Goal: Task Accomplishment & Management: Complete application form

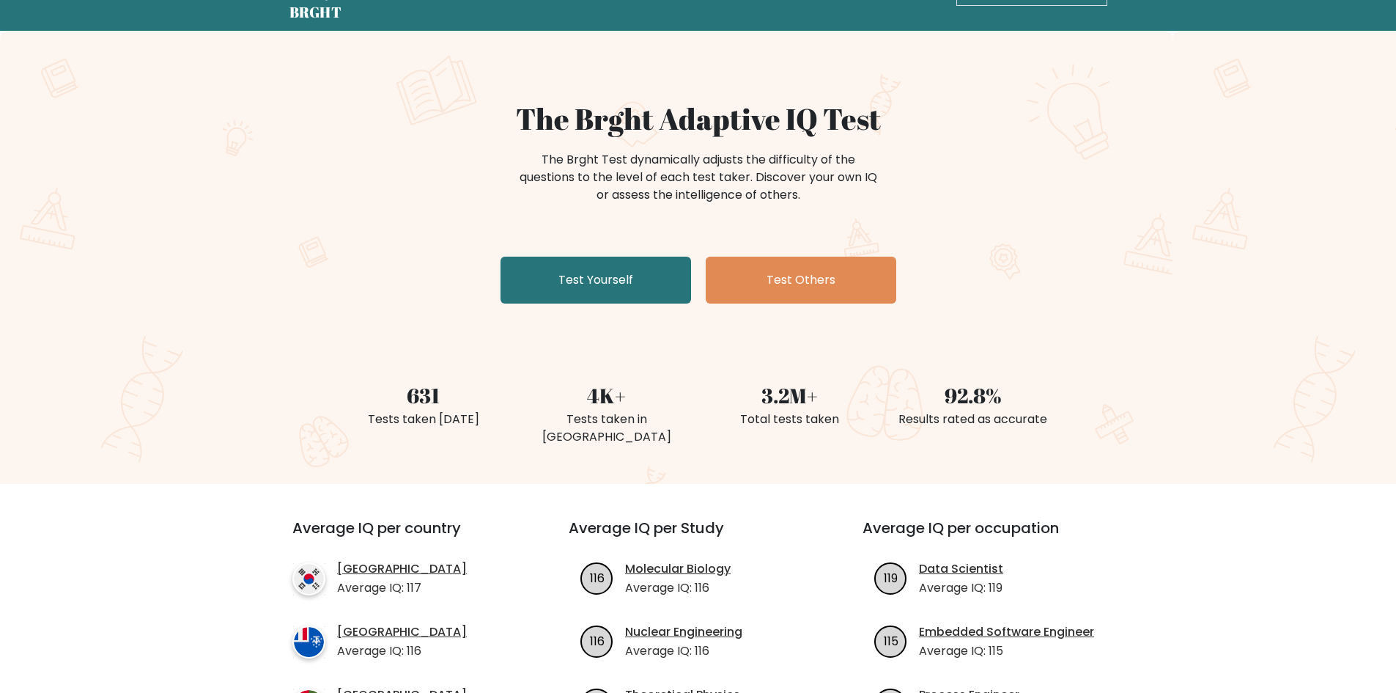
scroll to position [73, 0]
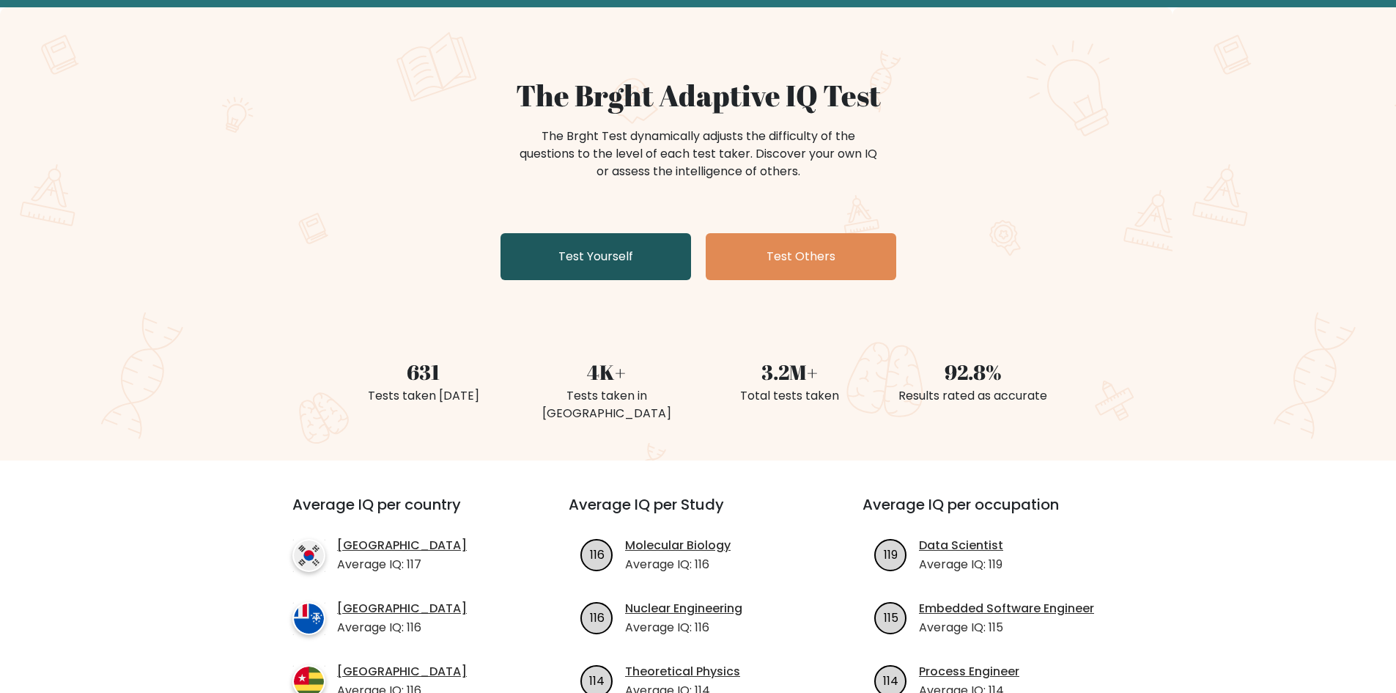
click at [574, 237] on link "Test Yourself" at bounding box center [596, 256] width 191 height 47
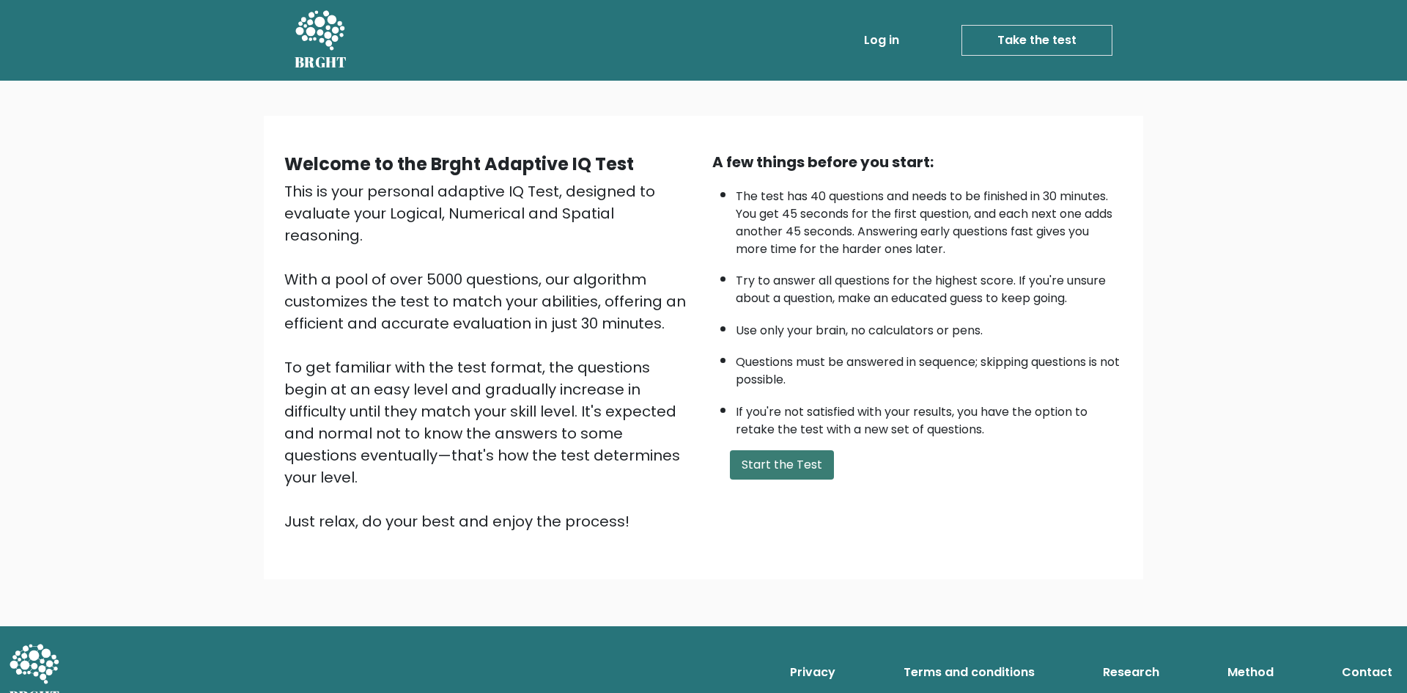
click at [789, 471] on button "Start the Test" at bounding box center [782, 464] width 104 height 29
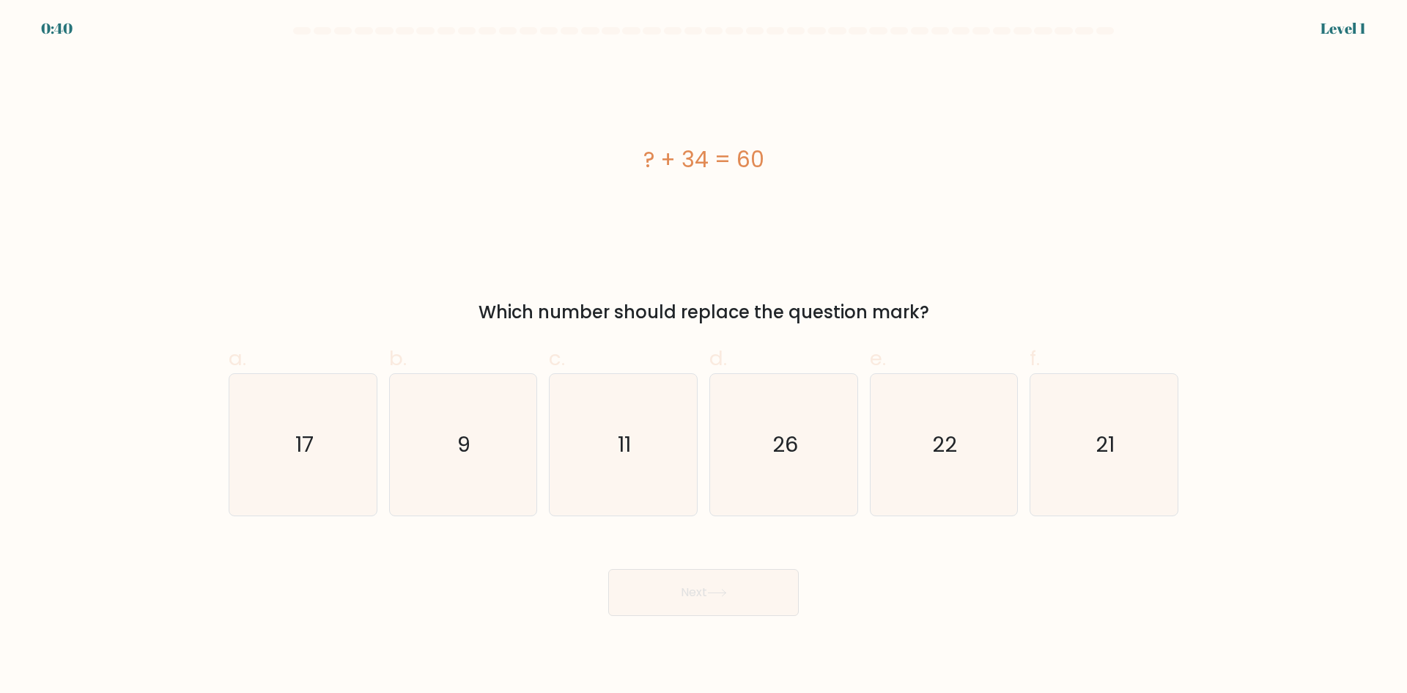
drag, startPoint x: 695, startPoint y: 166, endPoint x: 715, endPoint y: 163, distance: 20.0
click at [715, 163] on div "? + 34 = 60" at bounding box center [704, 159] width 950 height 33
click at [832, 448] on icon "26" at bounding box center [783, 444] width 141 height 141
click at [704, 356] on input "d. 26" at bounding box center [704, 352] width 1 height 10
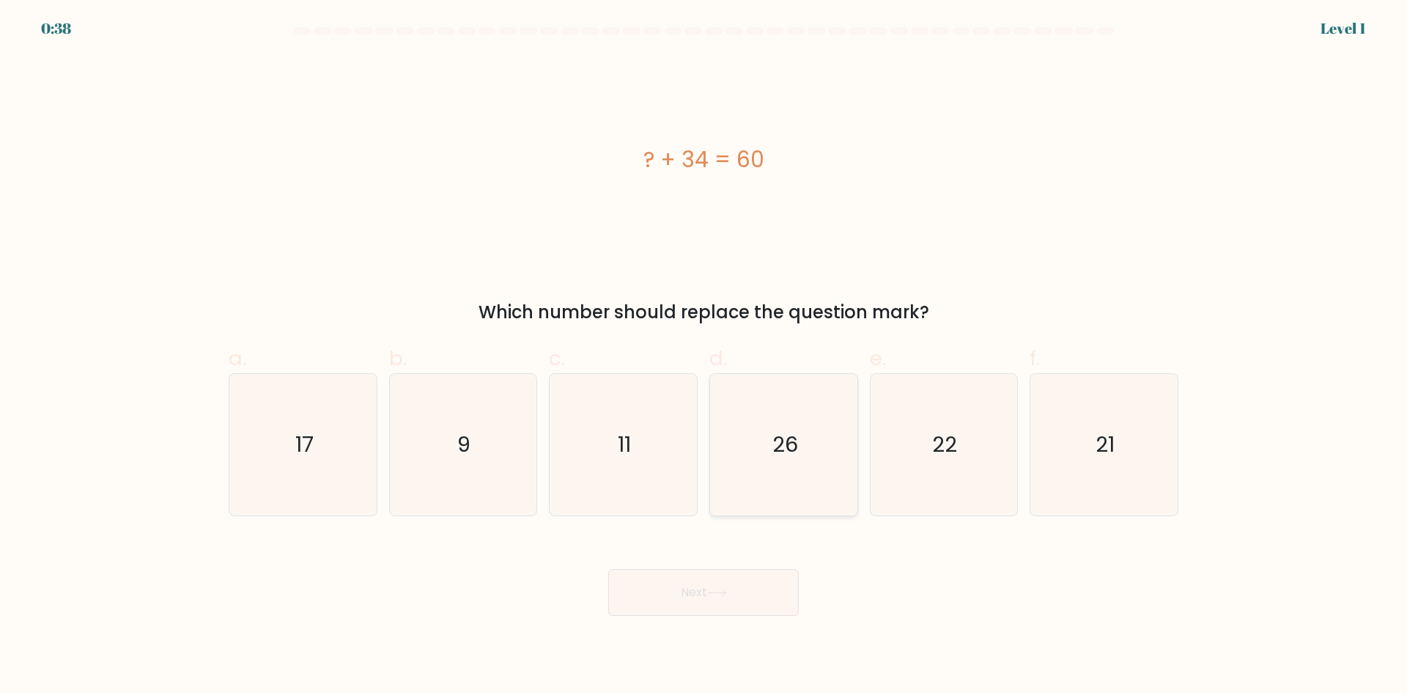
radio input "true"
click at [695, 594] on button "Next" at bounding box center [703, 592] width 191 height 47
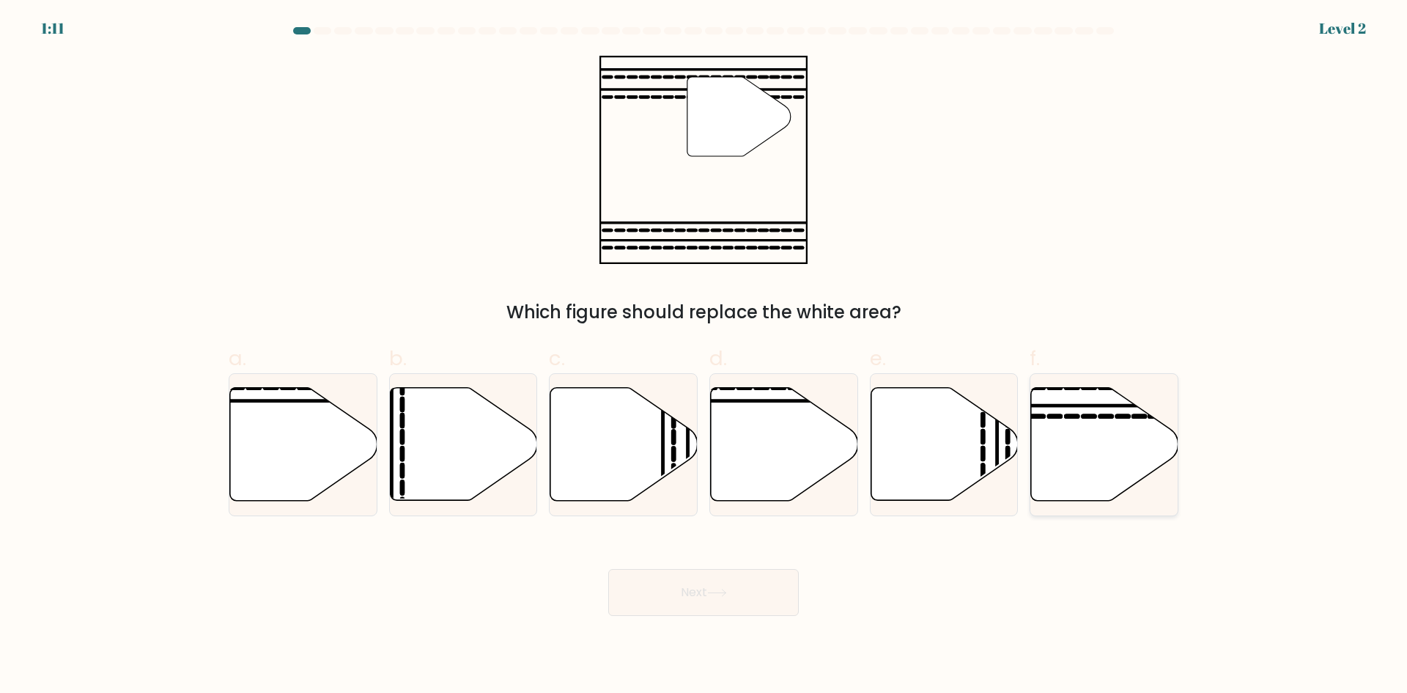
click at [1073, 433] on icon at bounding box center [1104, 444] width 147 height 113
click at [704, 356] on input "f." at bounding box center [704, 352] width 1 height 10
radio input "true"
click at [747, 584] on button "Next" at bounding box center [703, 592] width 191 height 47
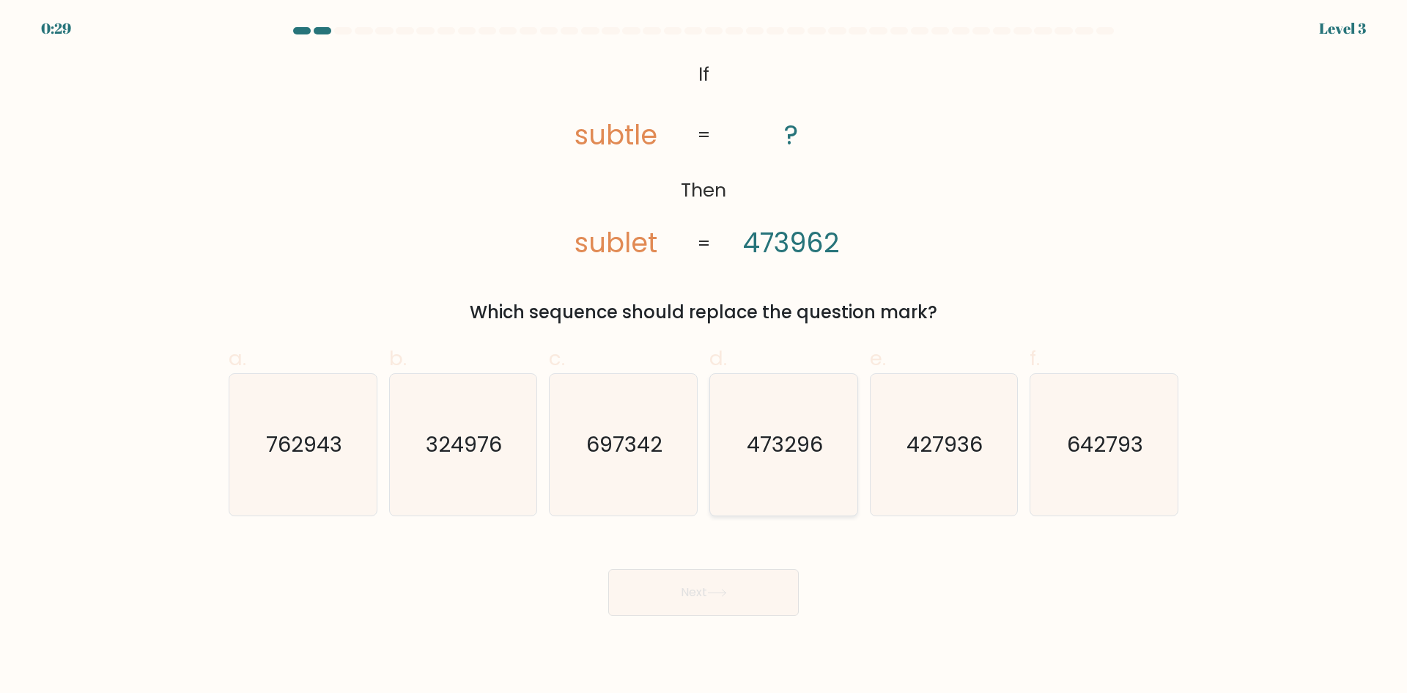
click at [800, 455] on text "473296" at bounding box center [785, 443] width 76 height 29
click at [704, 356] on input "d. 473296" at bounding box center [704, 352] width 1 height 10
radio input "true"
click at [695, 597] on button "Next" at bounding box center [703, 592] width 191 height 47
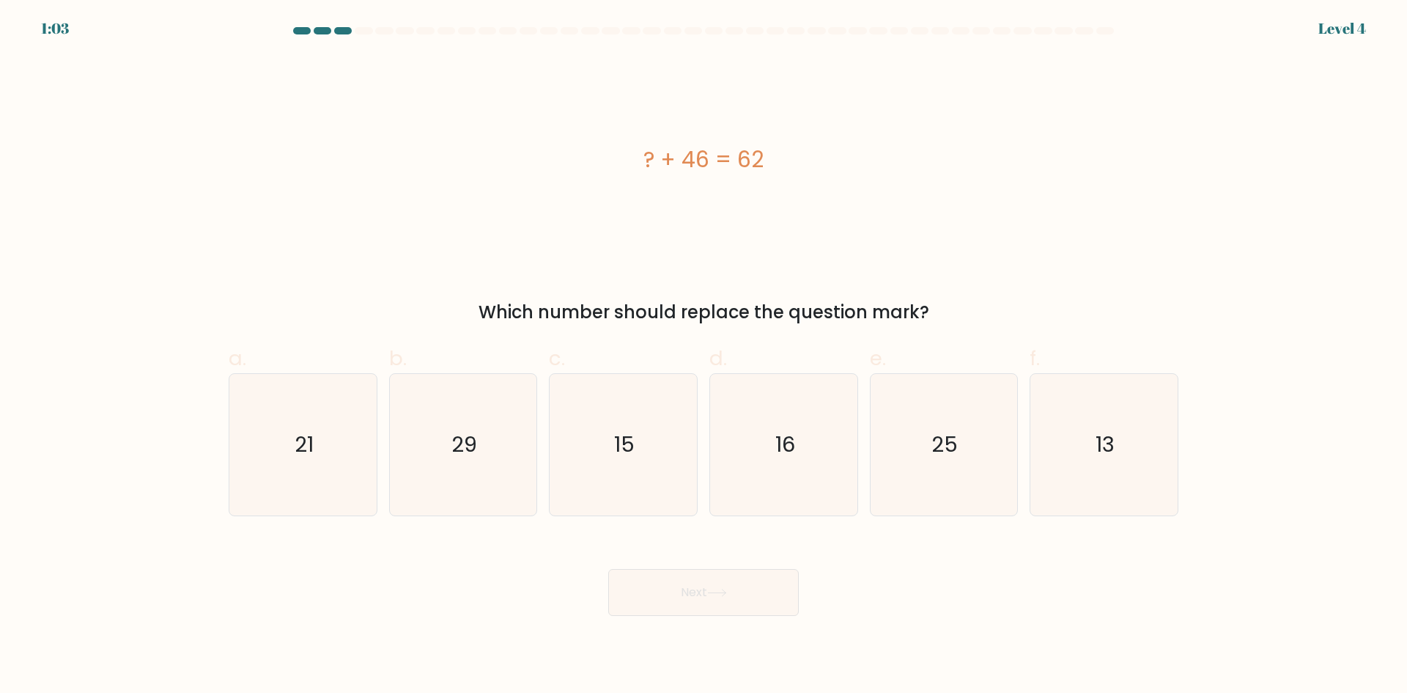
drag, startPoint x: 686, startPoint y: 169, endPoint x: 709, endPoint y: 162, distance: 24.4
click at [709, 162] on div "? + 46 = 62" at bounding box center [704, 159] width 950 height 33
click at [788, 413] on icon "16" at bounding box center [783, 444] width 141 height 141
click at [704, 356] on input "d. 16" at bounding box center [704, 352] width 1 height 10
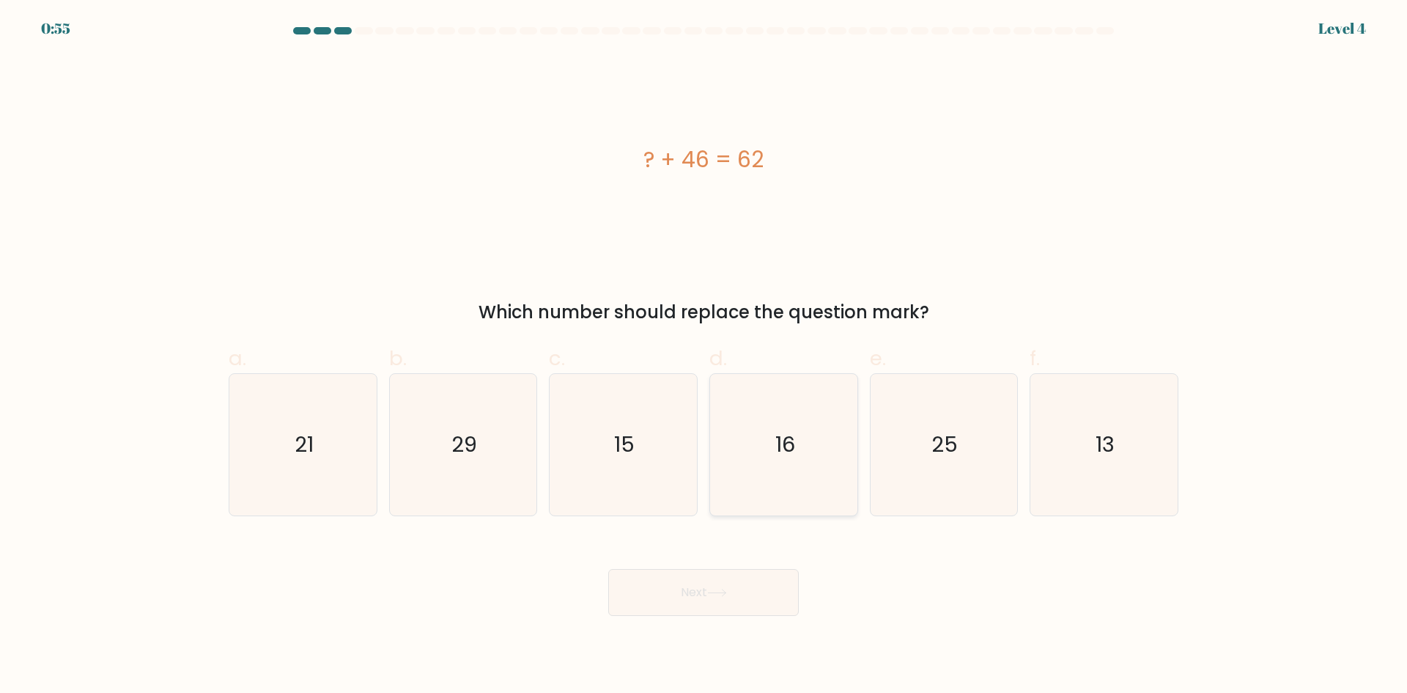
radio input "true"
click at [723, 592] on icon at bounding box center [717, 592] width 18 height 7
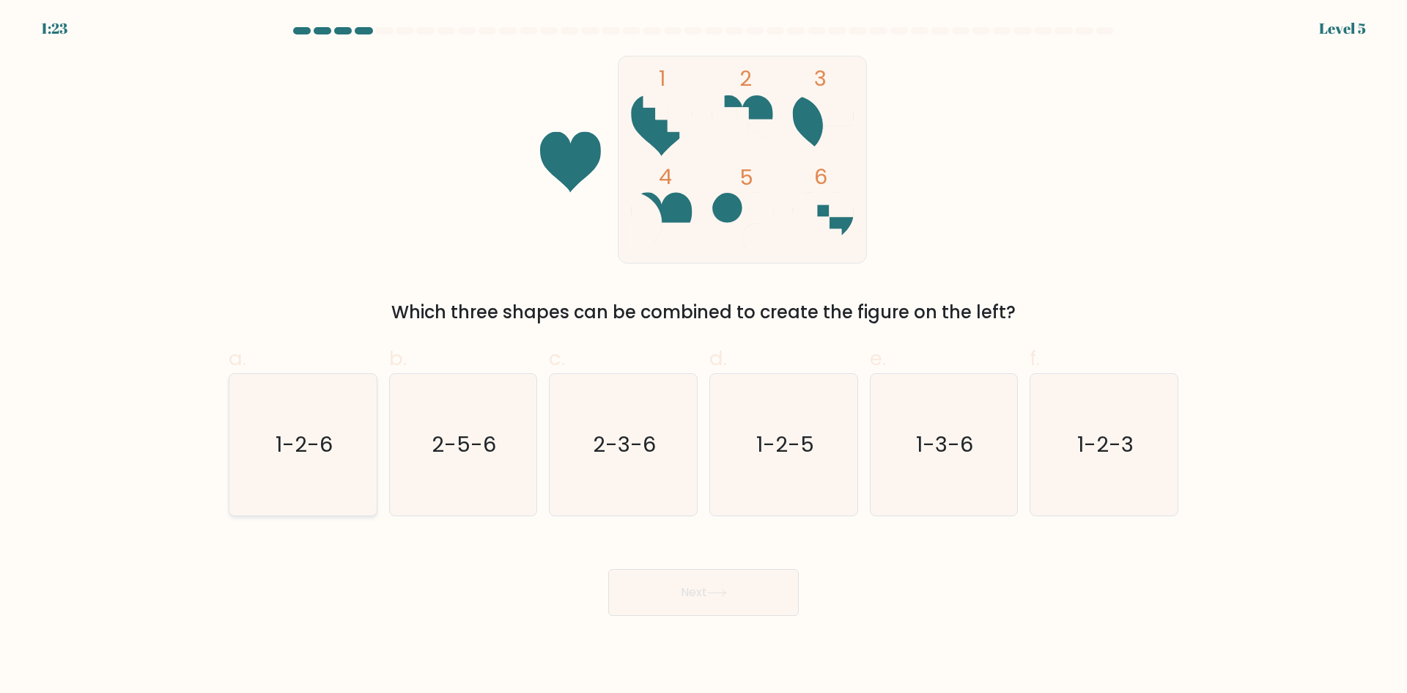
click at [309, 434] on text "1-2-6" at bounding box center [304, 443] width 57 height 29
click at [704, 356] on input "a. 1-2-6" at bounding box center [704, 352] width 1 height 10
radio input "true"
click at [727, 594] on icon at bounding box center [717, 592] width 20 height 8
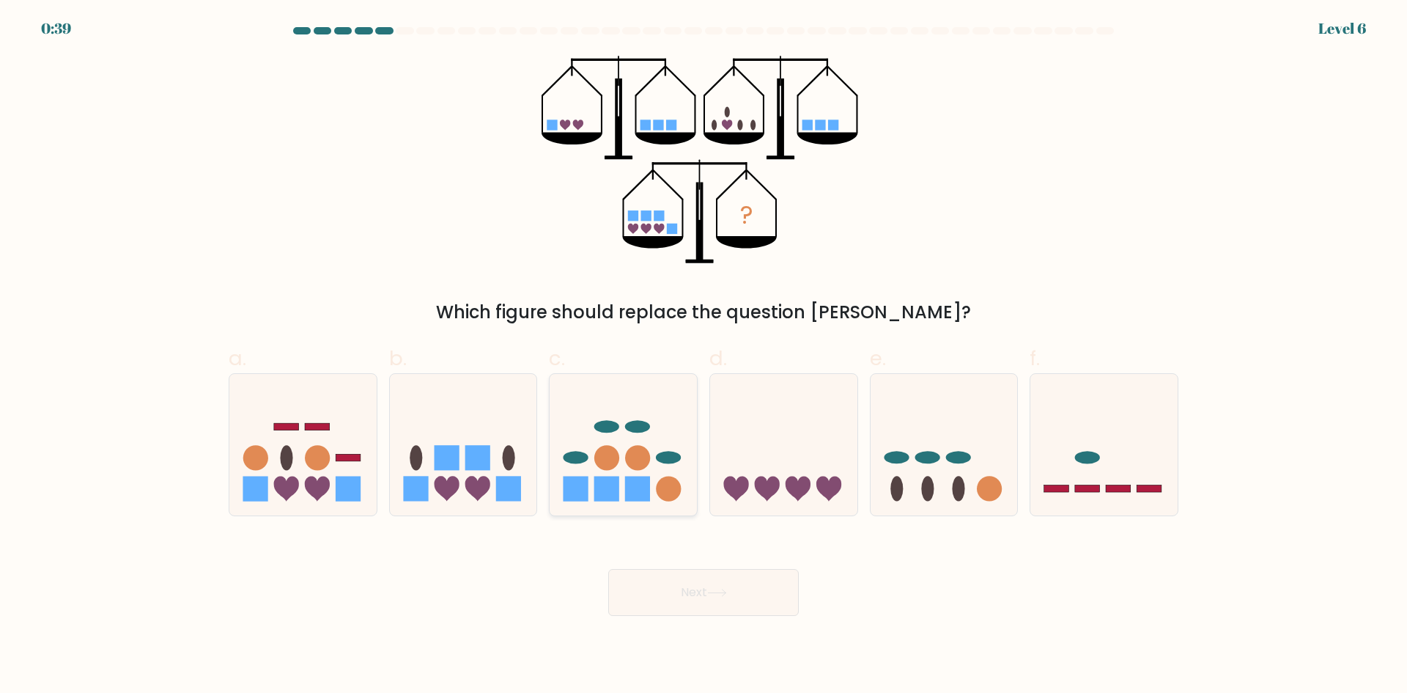
click at [589, 435] on icon at bounding box center [623, 444] width 147 height 122
click at [704, 356] on input "c." at bounding box center [704, 352] width 1 height 10
radio input "true"
click at [653, 609] on button "Next" at bounding box center [703, 592] width 191 height 47
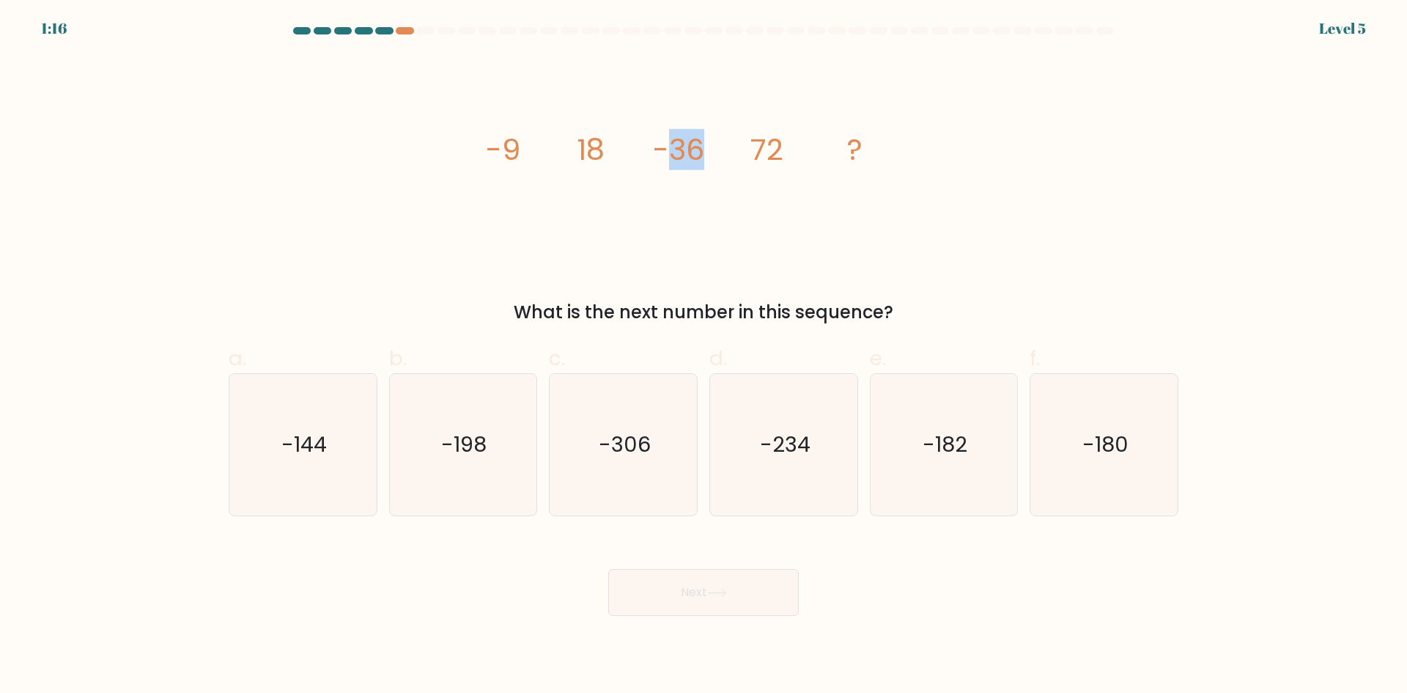
drag, startPoint x: 667, startPoint y: 155, endPoint x: 714, endPoint y: 149, distance: 47.3
click at [714, 149] on icon "image/svg+xml -9 18 -36 72 ?" at bounding box center [704, 160] width 440 height 208
click at [715, 149] on icon "image/svg+xml -9 18 -36 72 ?" at bounding box center [704, 160] width 440 height 208
drag, startPoint x: 653, startPoint y: 150, endPoint x: 699, endPoint y: 150, distance: 46.2
click at [695, 150] on tspan "-36" at bounding box center [678, 149] width 51 height 41
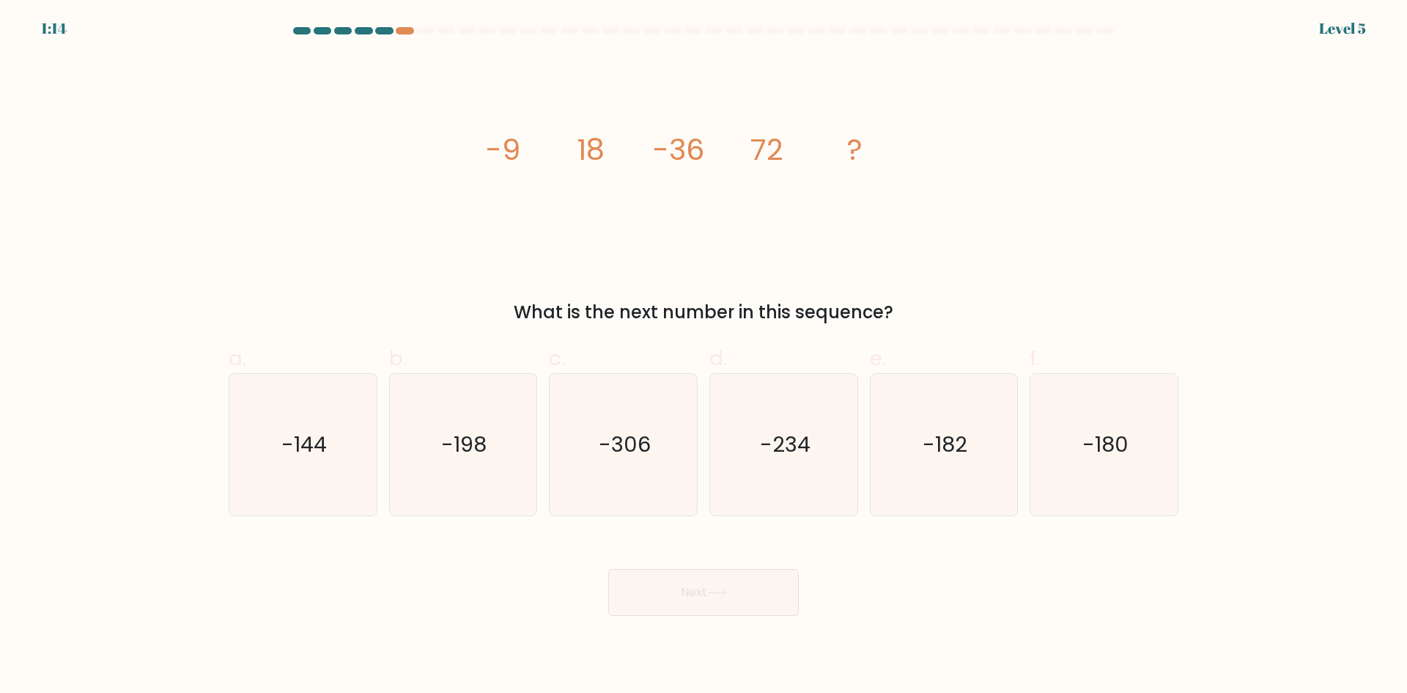
click at [706, 149] on icon "image/svg+xml -9 18 -36 72 ?" at bounding box center [704, 160] width 440 height 208
drag, startPoint x: 706, startPoint y: 149, endPoint x: 667, endPoint y: 149, distance: 39.6
click at [671, 149] on icon "image/svg+xml -9 18 -36 72 ?" at bounding box center [704, 160] width 440 height 208
click at [661, 149] on tspan "-36" at bounding box center [678, 149] width 51 height 41
drag, startPoint x: 492, startPoint y: 152, endPoint x: 592, endPoint y: 151, distance: 100.4
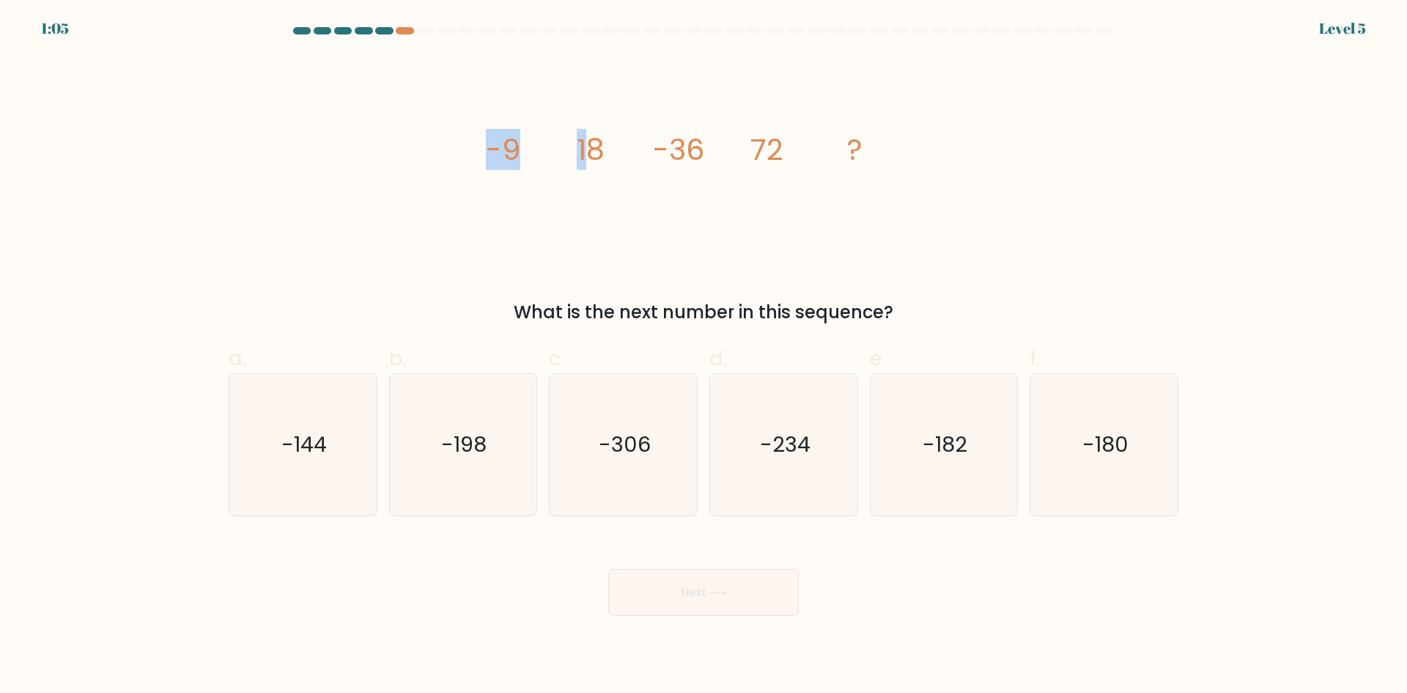
click at [592, 151] on g "-9 18 -36 72 ?" at bounding box center [674, 149] width 377 height 41
click at [592, 151] on tspan "18" at bounding box center [591, 149] width 28 height 41
drag, startPoint x: 493, startPoint y: 151, endPoint x: 604, endPoint y: 149, distance: 110.7
click at [604, 149] on g "-9 18 -36 72 ?" at bounding box center [674, 149] width 377 height 41
click at [604, 149] on tspan "18" at bounding box center [591, 149] width 28 height 41
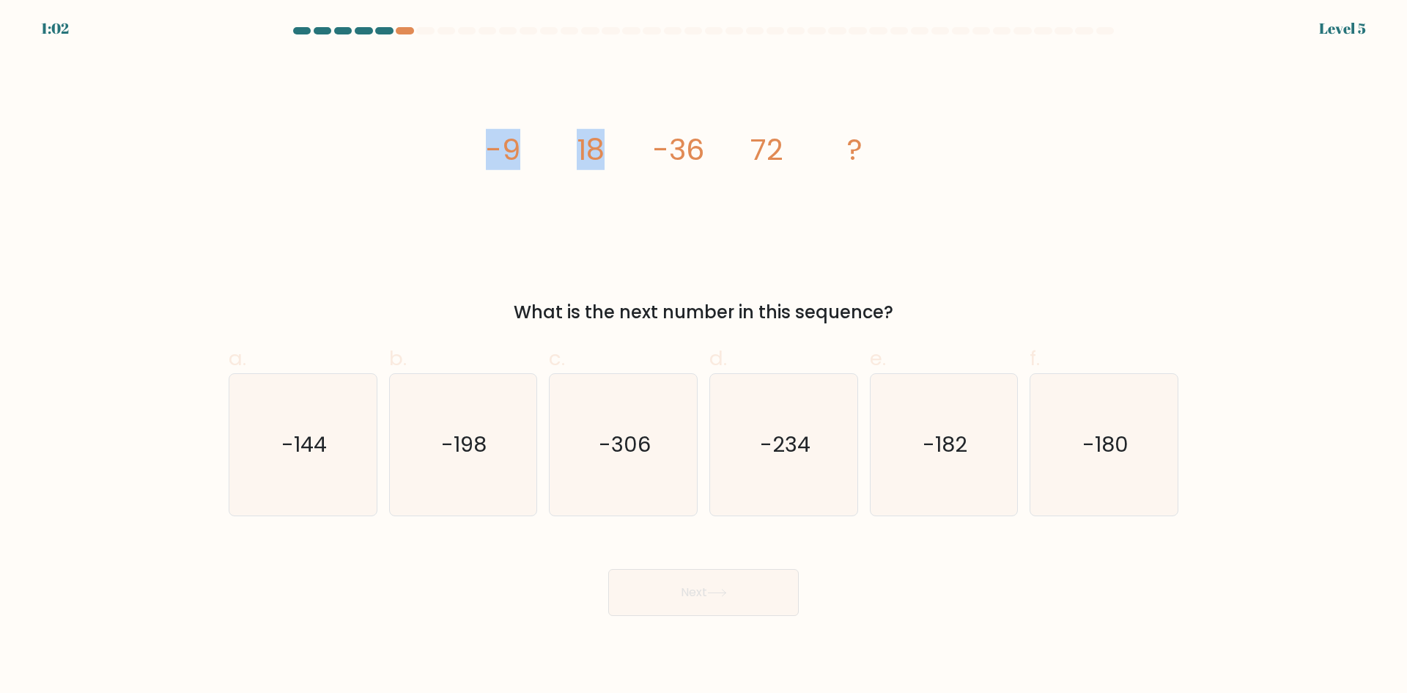
drag, startPoint x: 478, startPoint y: 149, endPoint x: 600, endPoint y: 149, distance: 122.4
click at [600, 149] on div "image/svg+xml -9 18 -36 72 ? What is the next number in this sequence?" at bounding box center [703, 191] width 967 height 270
click at [600, 149] on tspan "18" at bounding box center [591, 149] width 28 height 41
drag, startPoint x: 573, startPoint y: 150, endPoint x: 685, endPoint y: 147, distance: 112.2
click at [685, 147] on icon "image/svg+xml -9 18 -36 72 ?" at bounding box center [704, 160] width 440 height 208
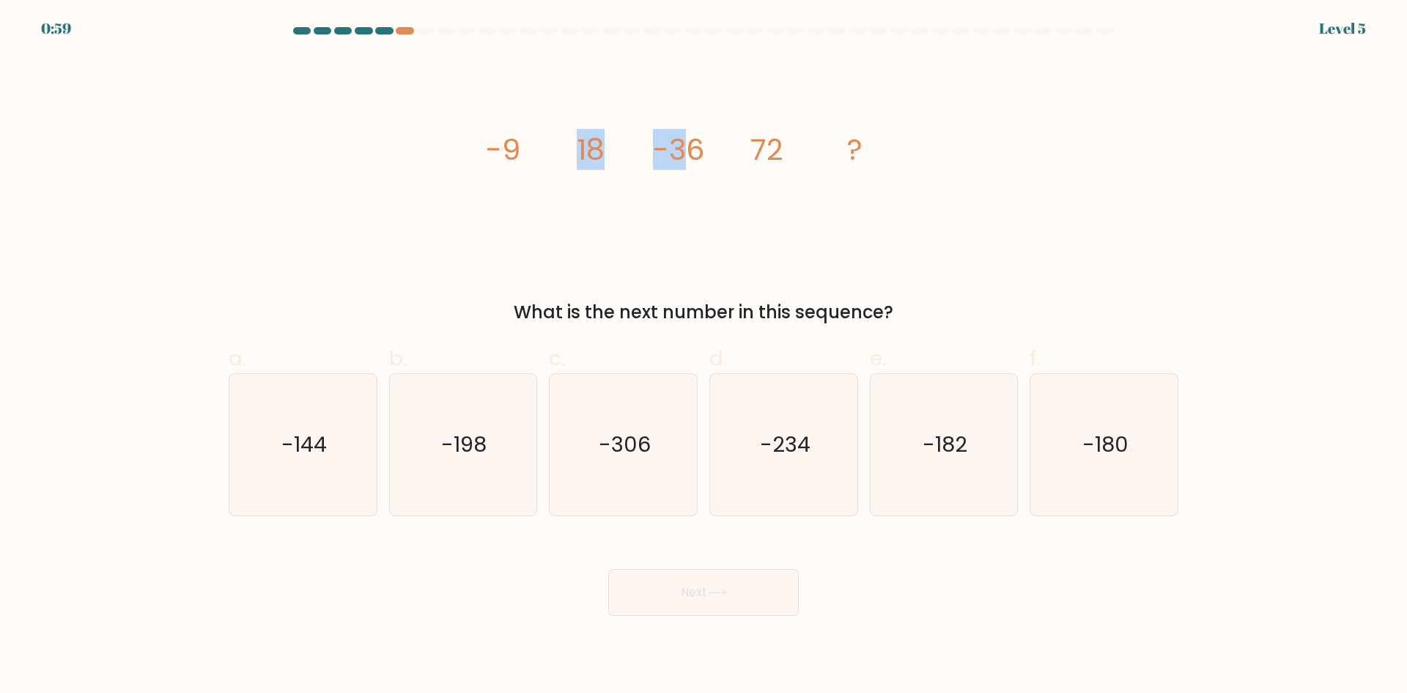
click at [685, 147] on tspan "-36" at bounding box center [678, 149] width 51 height 41
drag, startPoint x: 491, startPoint y: 148, endPoint x: 599, endPoint y: 147, distance: 108.5
click at [599, 147] on g "-9 18 -36 72 ?" at bounding box center [674, 149] width 377 height 41
click at [599, 147] on tspan "18" at bounding box center [591, 149] width 28 height 41
drag, startPoint x: 577, startPoint y: 147, endPoint x: 701, endPoint y: 144, distance: 123.9
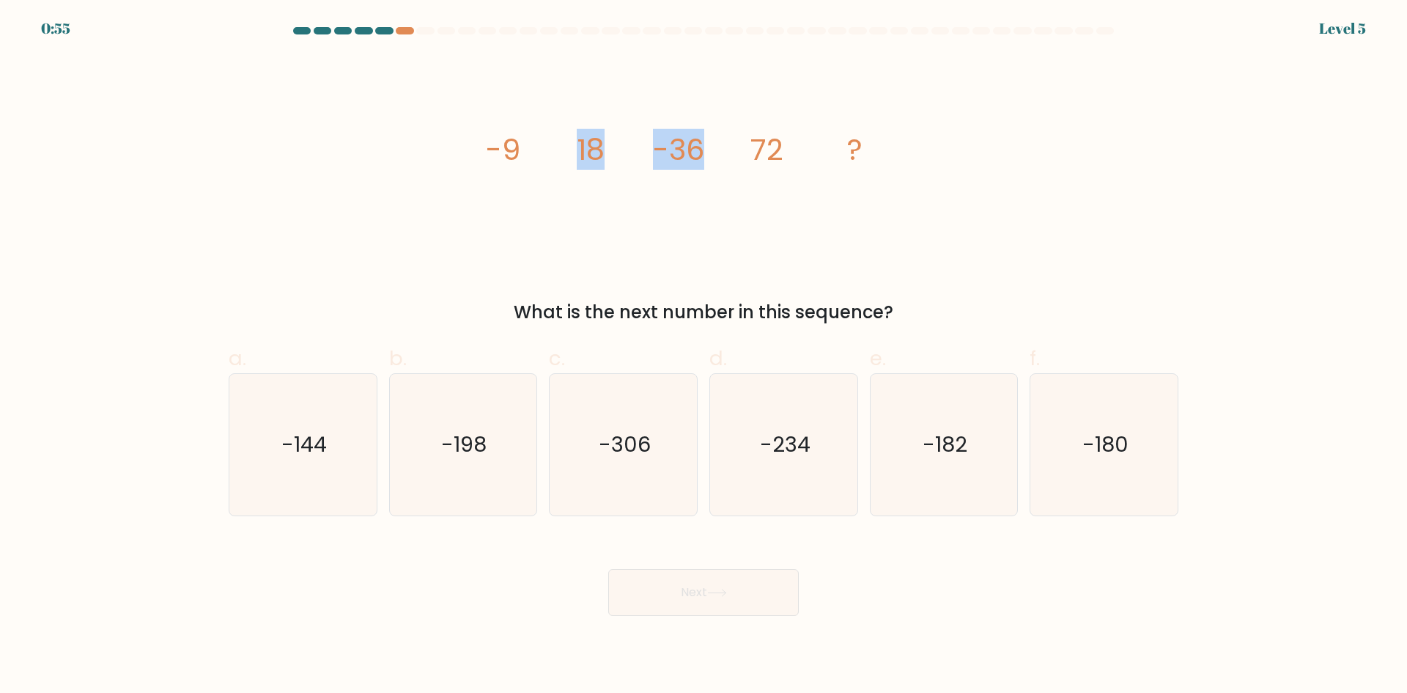
click at [701, 144] on g "-9 18 -36 72 ?" at bounding box center [674, 149] width 377 height 41
click at [701, 144] on tspan "-36" at bounding box center [678, 149] width 51 height 41
drag, startPoint x: 652, startPoint y: 145, endPoint x: 781, endPoint y: 146, distance: 129.0
click at [781, 146] on icon "image/svg+xml -9 18 -36 72 ?" at bounding box center [704, 160] width 440 height 208
click at [781, 146] on tspan "72" at bounding box center [766, 149] width 33 height 41
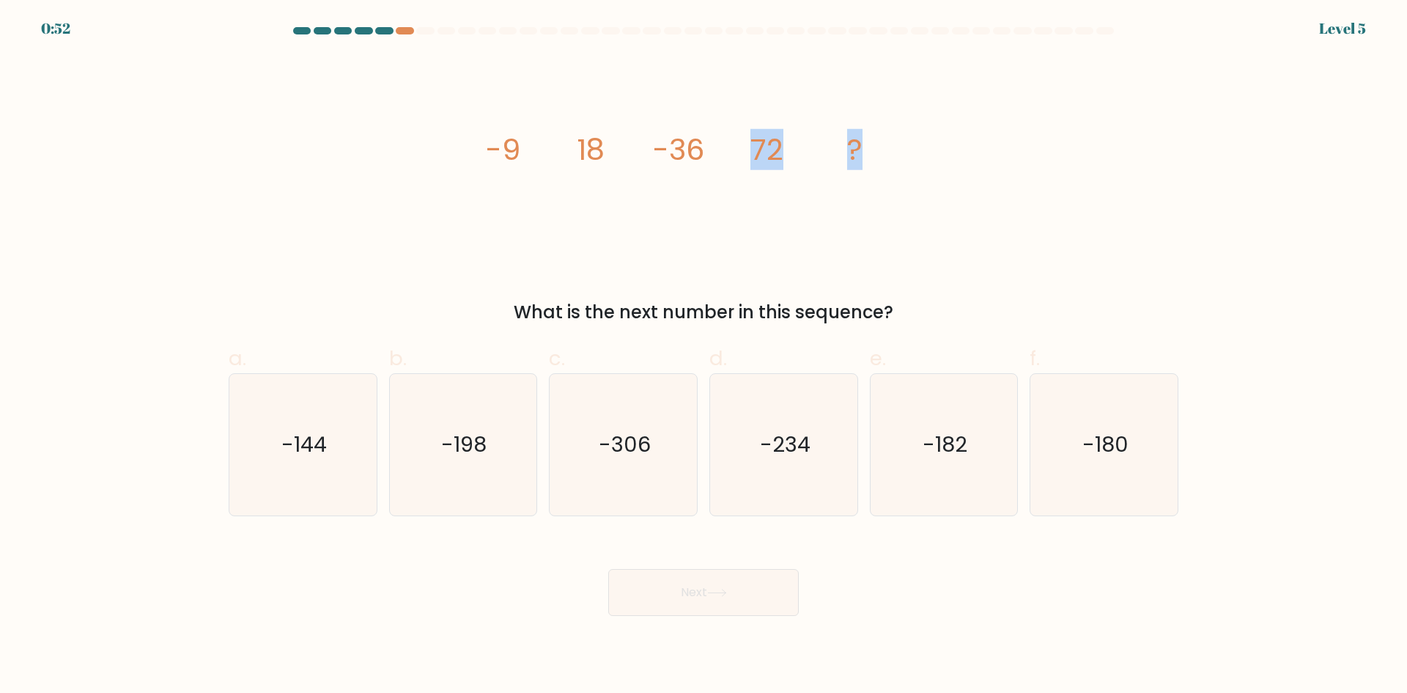
drag, startPoint x: 763, startPoint y: 147, endPoint x: 858, endPoint y: 152, distance: 95.4
click at [858, 152] on icon "image/svg+xml -9 18 -36 72 ?" at bounding box center [704, 160] width 440 height 208
click at [858, 152] on tspan "?" at bounding box center [854, 149] width 15 height 41
click at [348, 438] on icon "-144" at bounding box center [302, 444] width 141 height 141
click at [704, 356] on input "a. -144" at bounding box center [704, 352] width 1 height 10
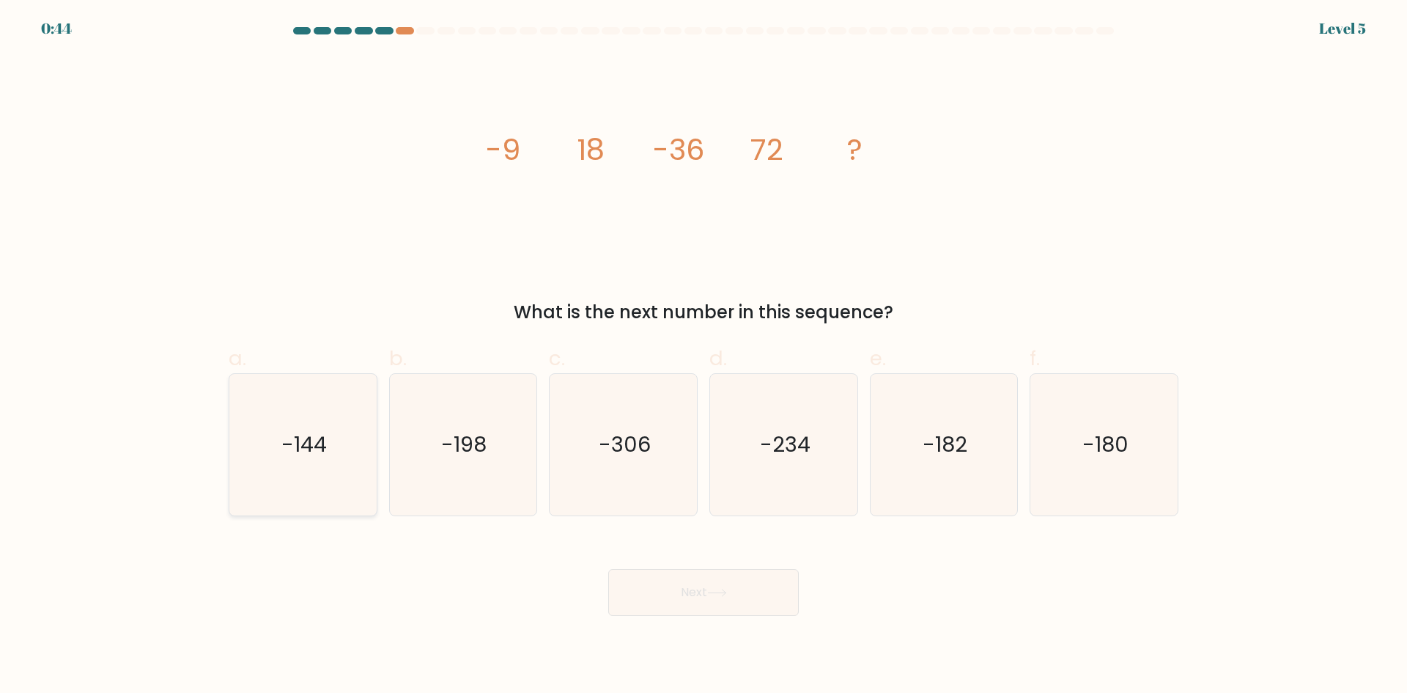
radio input "true"
click at [698, 594] on button "Next" at bounding box center [703, 592] width 191 height 47
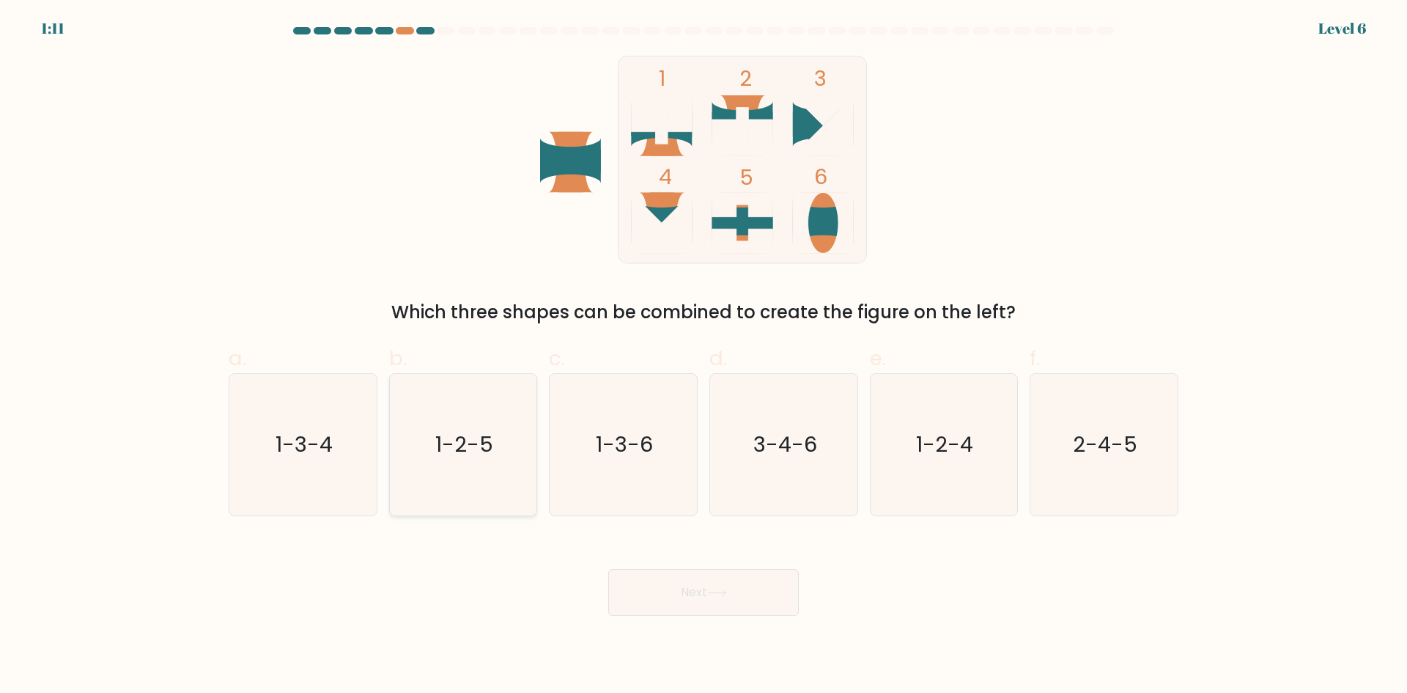
click at [506, 419] on icon "1-2-5" at bounding box center [462, 444] width 141 height 141
click at [704, 356] on input "b. 1-2-5" at bounding box center [704, 352] width 1 height 10
radio input "true"
click at [687, 592] on button "Next" at bounding box center [703, 592] width 191 height 47
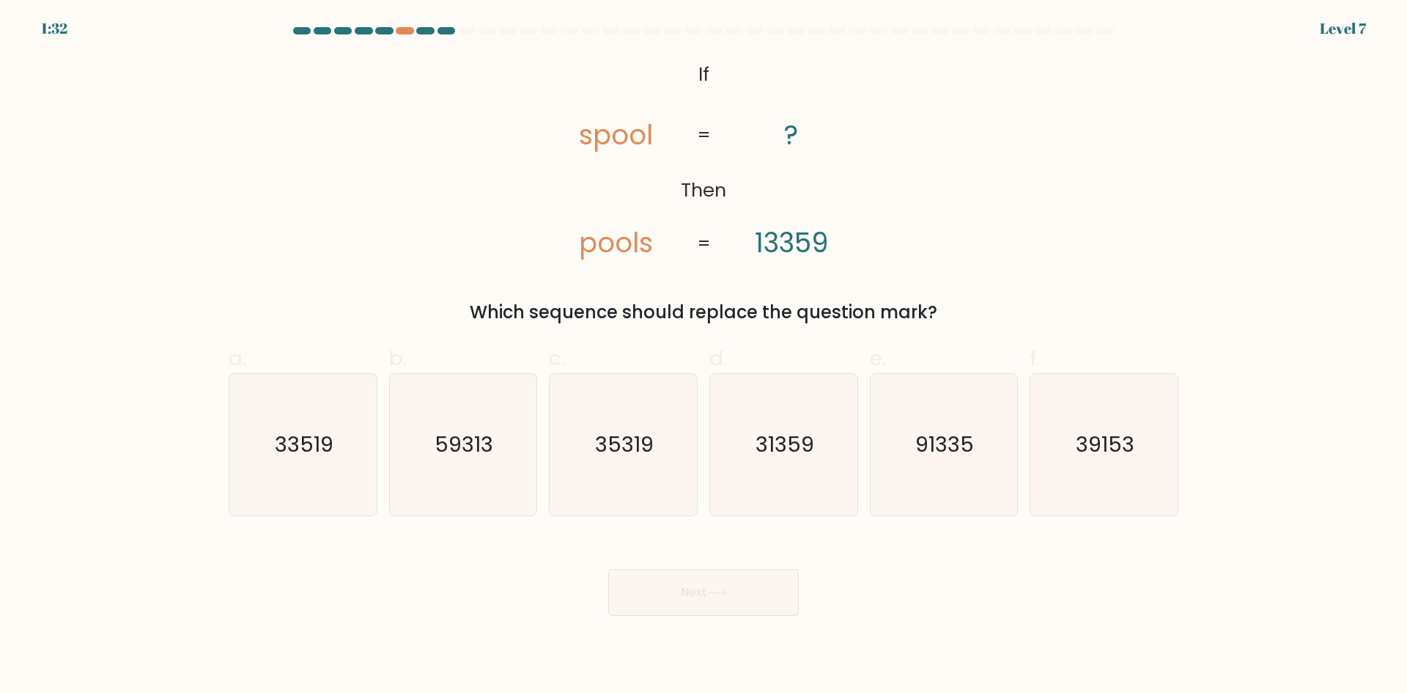
drag, startPoint x: 602, startPoint y: 141, endPoint x: 585, endPoint y: 141, distance: 16.9
click at [585, 141] on tspan "spool" at bounding box center [616, 135] width 74 height 38
click at [610, 143] on tspan "spool" at bounding box center [616, 135] width 74 height 38
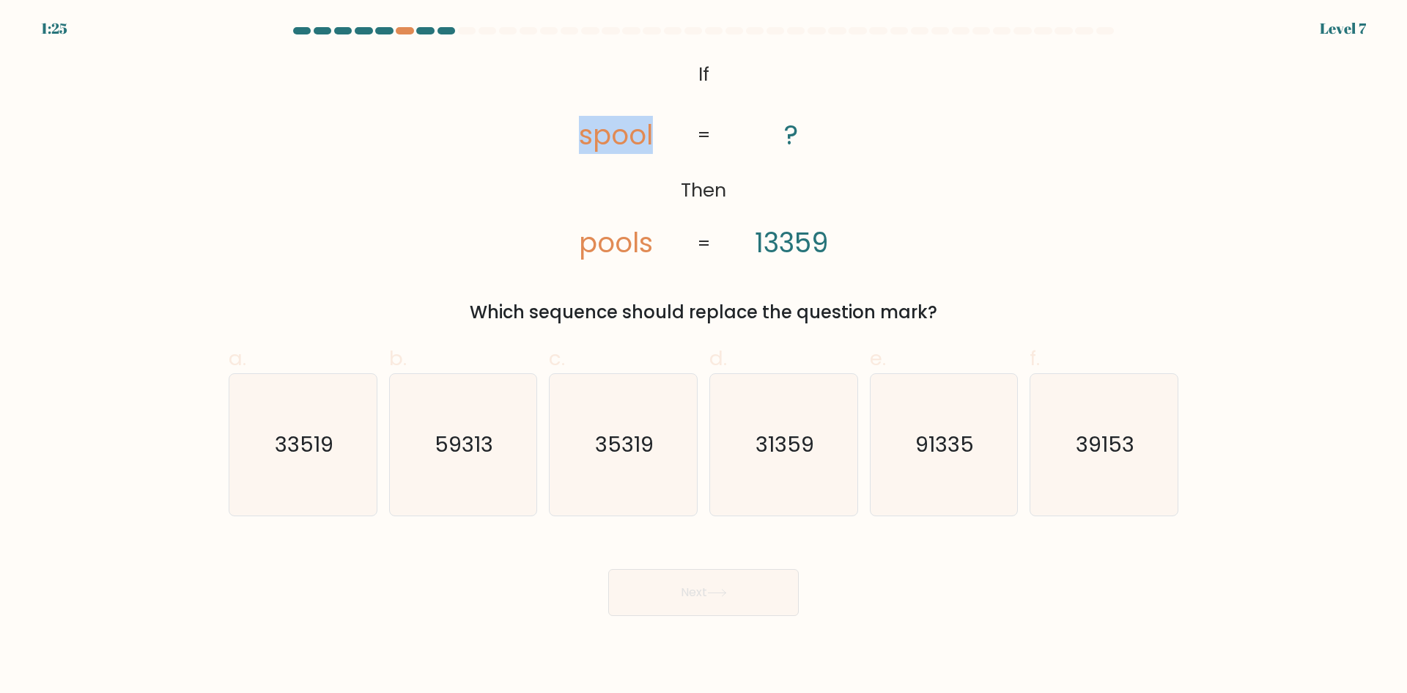
click at [612, 143] on tspan "spool" at bounding box center [616, 135] width 74 height 38
click at [588, 134] on tspan "spool" at bounding box center [616, 135] width 74 height 38
drag, startPoint x: 605, startPoint y: 136, endPoint x: 596, endPoint y: 135, distance: 9.6
click at [596, 135] on tspan "spool" at bounding box center [616, 135] width 74 height 38
click at [949, 446] on text "91335" at bounding box center [945, 443] width 59 height 29
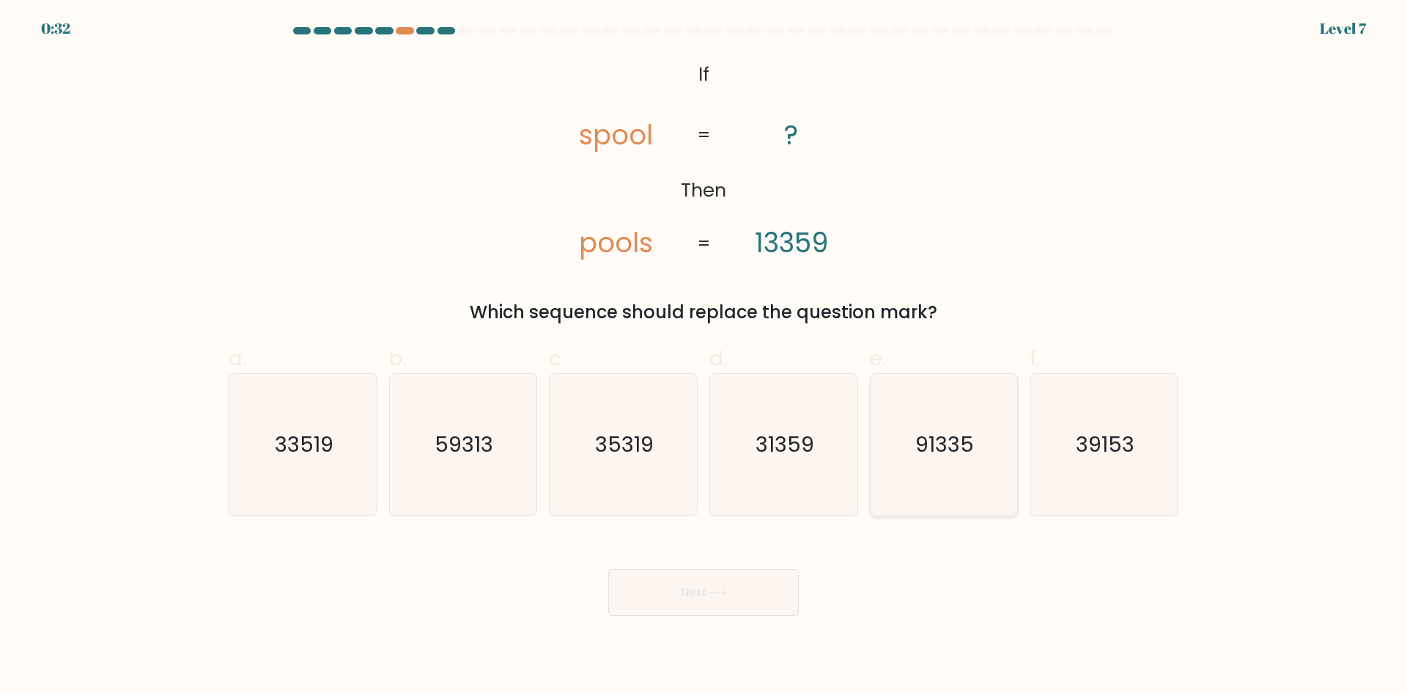
click at [704, 356] on input "e. 91335" at bounding box center [704, 352] width 1 height 10
radio input "true"
click at [749, 588] on button "Next" at bounding box center [703, 592] width 191 height 47
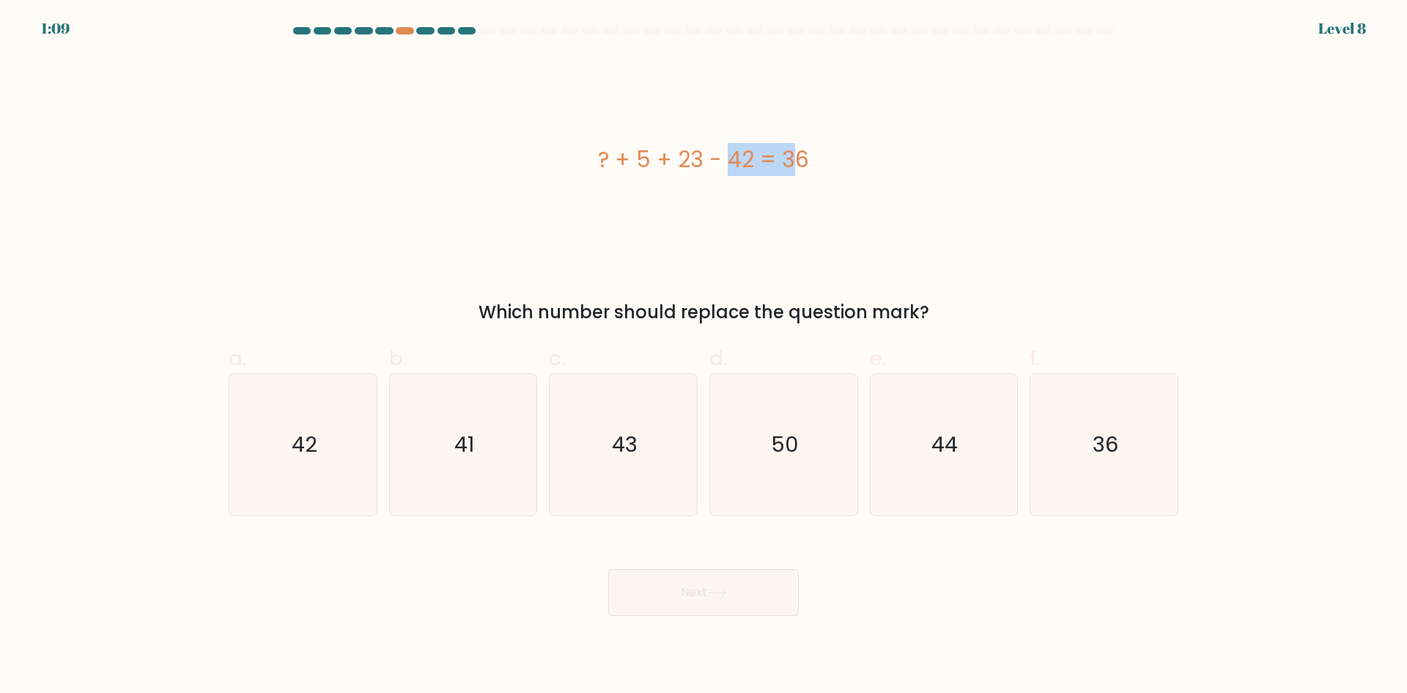
drag, startPoint x: 640, startPoint y: 158, endPoint x: 699, endPoint y: 158, distance: 59.4
click at [699, 158] on div "? + 5 + 23 - 42 = 36" at bounding box center [704, 159] width 950 height 33
click at [1152, 441] on icon "36" at bounding box center [1103, 444] width 141 height 141
click at [704, 356] on input "f. 36" at bounding box center [704, 352] width 1 height 10
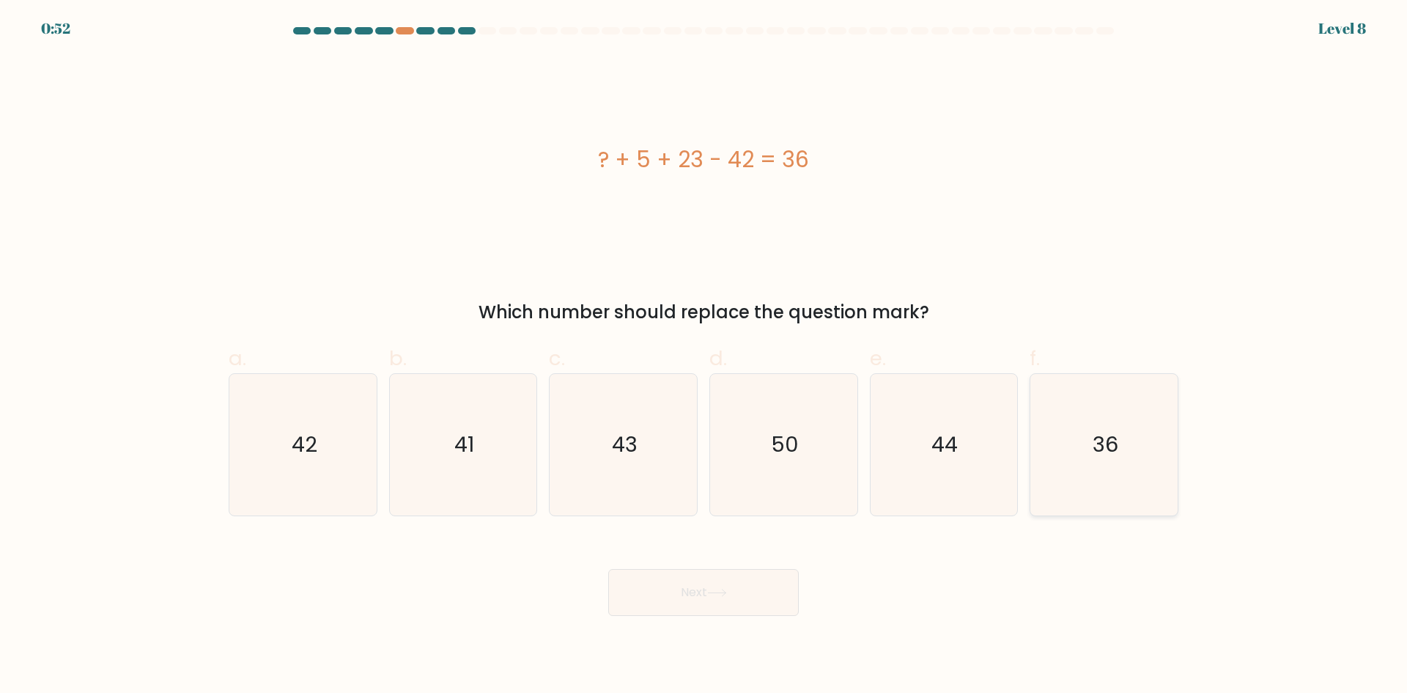
radio input "true"
click at [1096, 326] on form "a." at bounding box center [703, 321] width 1407 height 588
click at [805, 453] on icon "50" at bounding box center [783, 444] width 141 height 141
click at [704, 356] on input "d. 50" at bounding box center [704, 352] width 1 height 10
radio input "true"
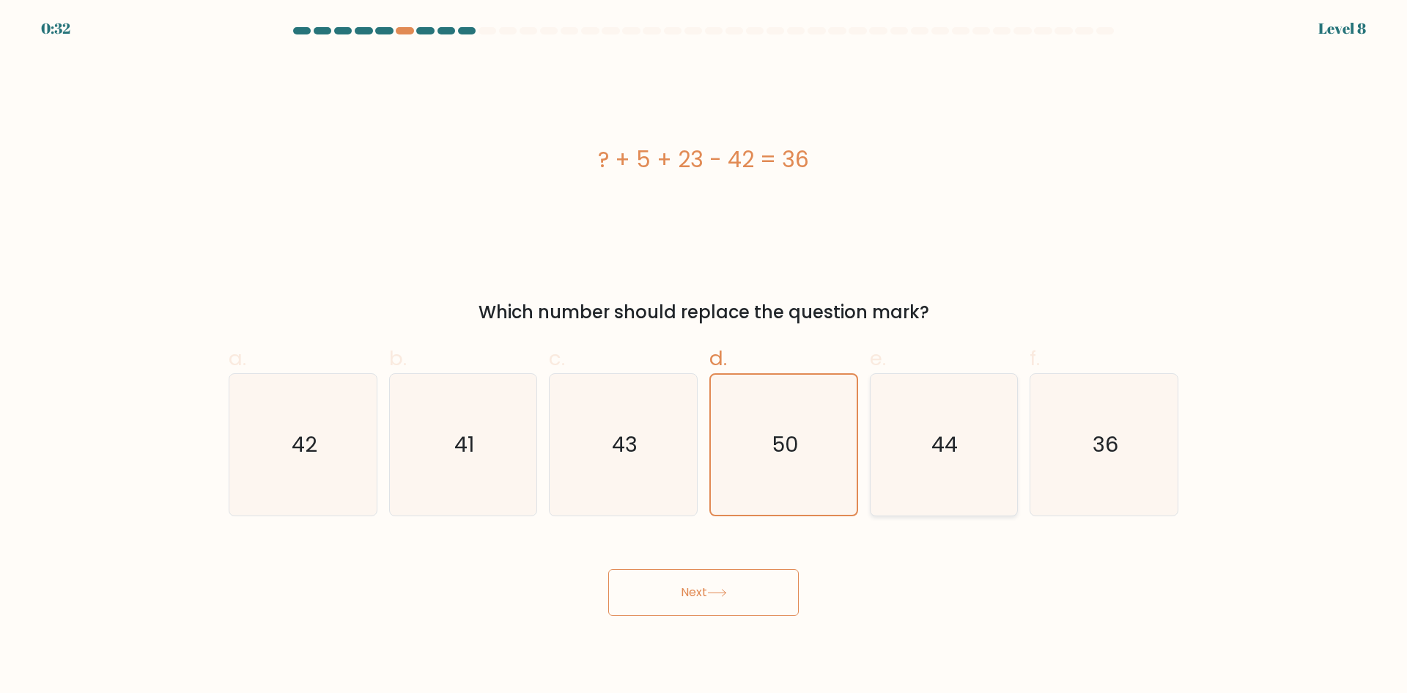
click at [913, 443] on icon "44" at bounding box center [943, 444] width 141 height 141
click at [704, 356] on input "e. 44" at bounding box center [704, 352] width 1 height 10
radio input "true"
click at [704, 599] on button "Next" at bounding box center [703, 592] width 191 height 47
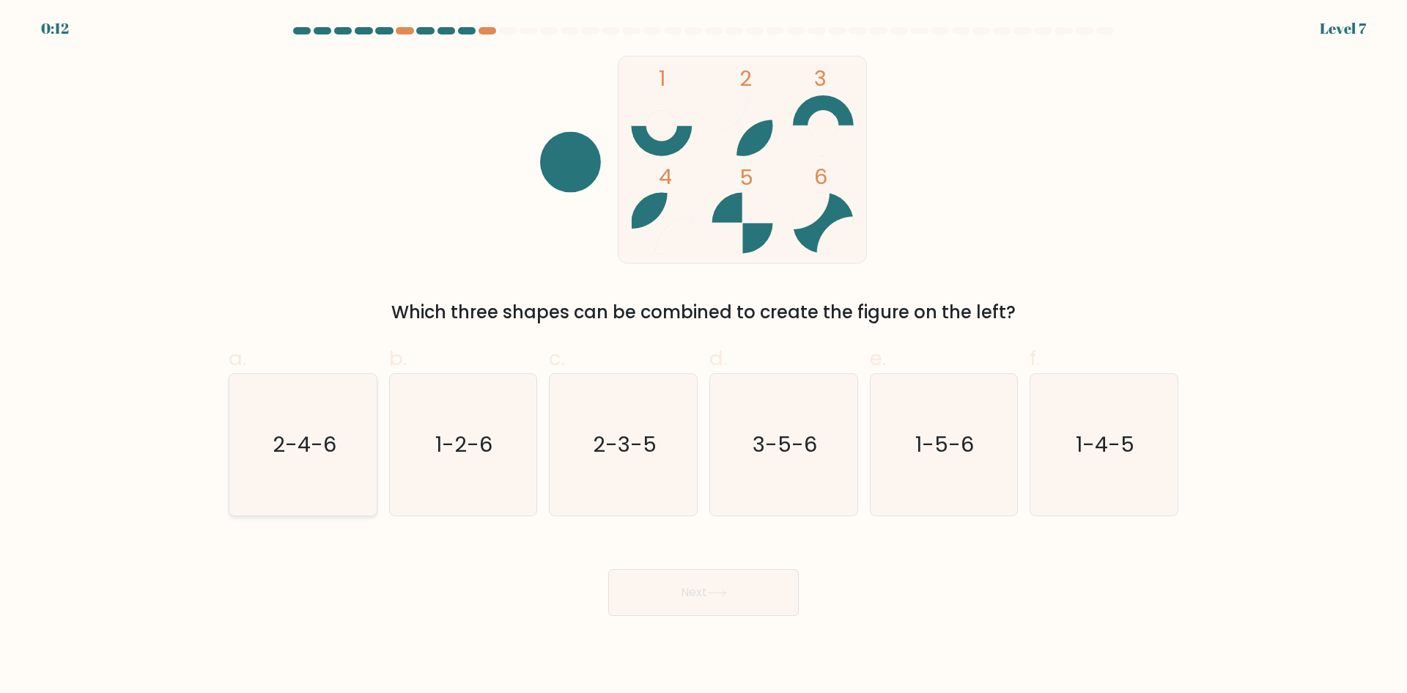
click at [337, 405] on icon "2-4-6" at bounding box center [302, 444] width 141 height 141
click at [704, 356] on input "a. 2-4-6" at bounding box center [704, 352] width 1 height 10
radio input "true"
click at [659, 593] on button "Next" at bounding box center [703, 592] width 191 height 47
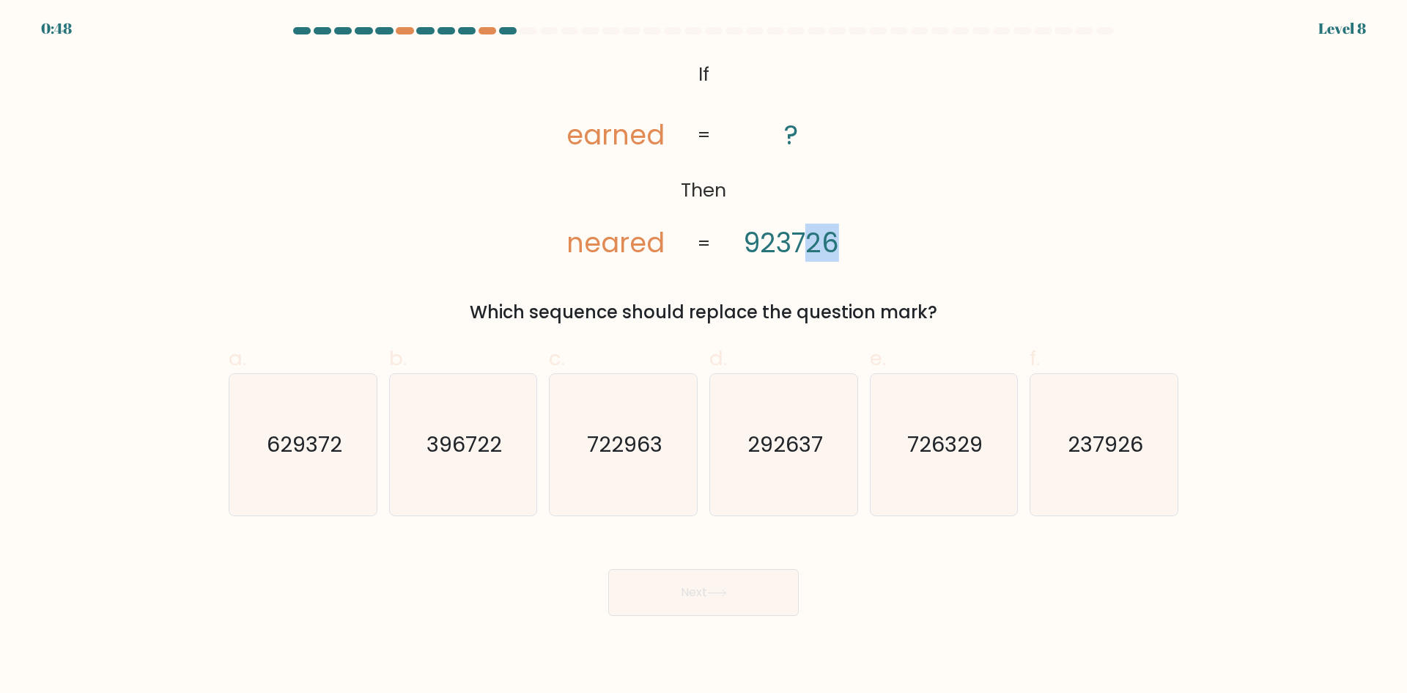
drag, startPoint x: 838, startPoint y: 243, endPoint x: 860, endPoint y: 241, distance: 22.8
click at [860, 241] on icon "@import url('https://fonts.googleapis.com/css?family=Abril+Fatface:400,100,100i…" at bounding box center [703, 160] width 337 height 208
drag, startPoint x: 819, startPoint y: 244, endPoint x: 860, endPoint y: 243, distance: 41.1
click at [855, 243] on icon "@import url('https://fonts.googleapis.com/css?family=Abril+Fatface:400,100,100i…" at bounding box center [703, 160] width 337 height 208
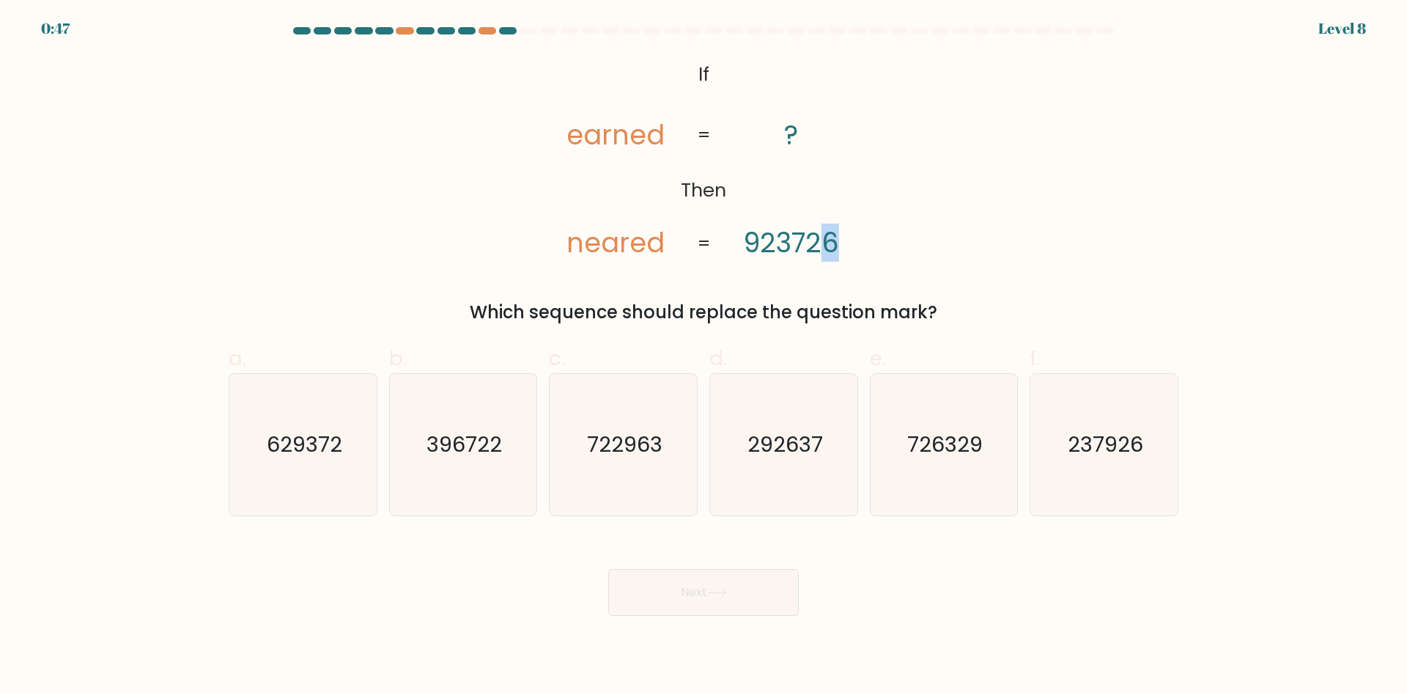
click at [860, 243] on icon "@import url('https://fonts.googleapis.com/css?family=Abril+Fatface:400,100,100i…" at bounding box center [703, 160] width 337 height 208
drag, startPoint x: 809, startPoint y: 243, endPoint x: 856, endPoint y: 244, distance: 46.9
click at [849, 244] on icon "@import url('https://fonts.googleapis.com/css?family=Abril+Fatface:400,100,100i…" at bounding box center [703, 160] width 337 height 208
click at [856, 244] on icon "@import url('https://fonts.googleapis.com/css?family=Abril+Fatface:400,100,100i…" at bounding box center [703, 160] width 337 height 208
click at [1057, 397] on icon "237926" at bounding box center [1103, 444] width 141 height 141
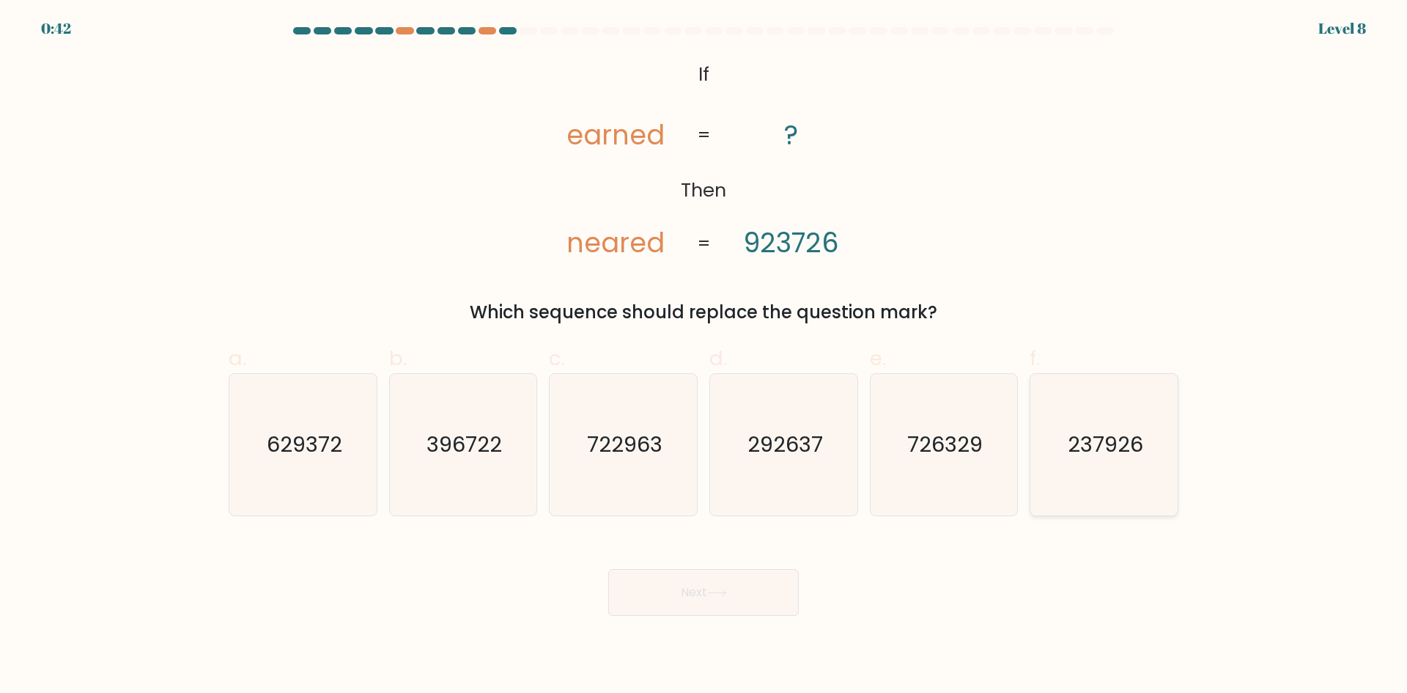
click at [704, 356] on input "f. 237926" at bounding box center [704, 352] width 1 height 10
radio input "true"
click at [671, 586] on button "Next" at bounding box center [703, 592] width 191 height 47
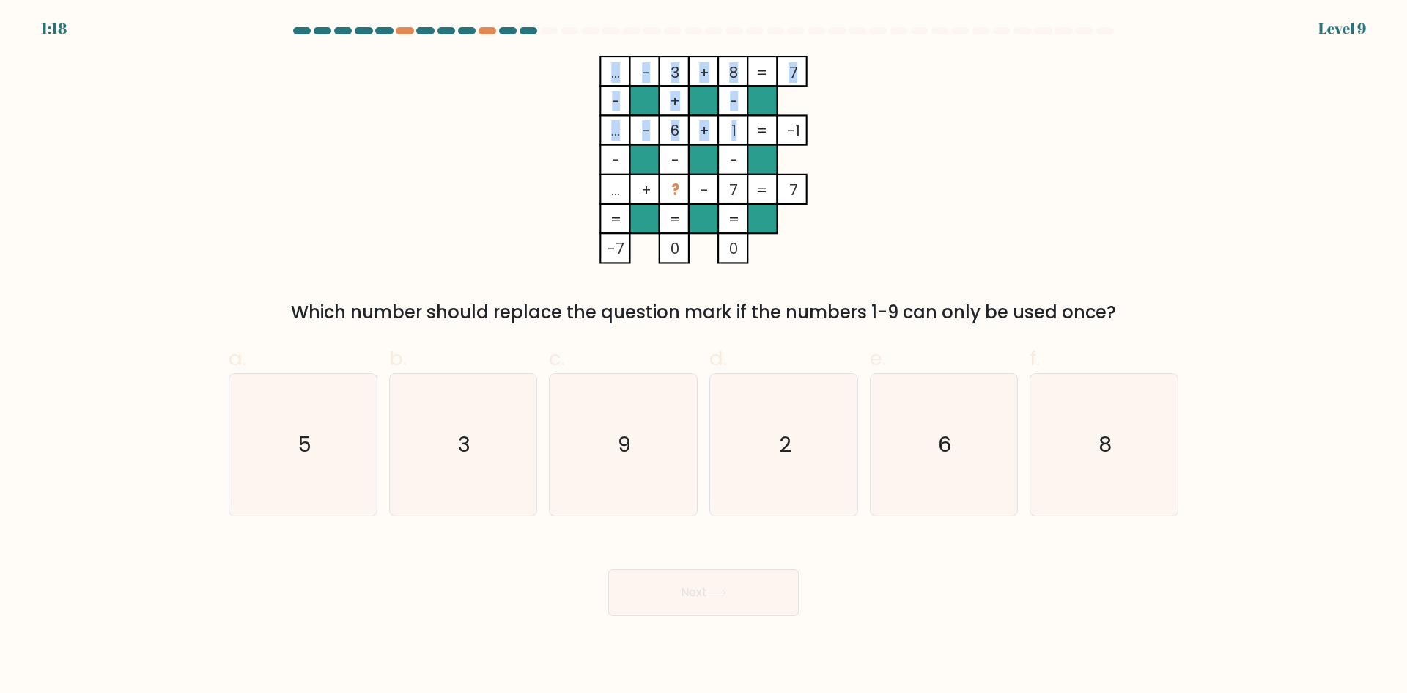
drag, startPoint x: 665, startPoint y: 133, endPoint x: 742, endPoint y: 125, distance: 77.4
click at [742, 125] on icon "... - 3 + 8 7 - + - ... - 6 + 1 -1 - - - ... + ? - 7 = 7 = = = = -7 0 0 =" at bounding box center [704, 160] width 440 height 208
click at [742, 125] on rect at bounding box center [732, 129] width 29 height 29
drag, startPoint x: 735, startPoint y: 72, endPoint x: 714, endPoint y: 71, distance: 21.3
click at [715, 71] on icon "... - 3 + 8 7 - + - ... - 6 + 1 -1 - - - ... + ? - 7 = 7 = = = = -7 0 0 =" at bounding box center [704, 160] width 440 height 208
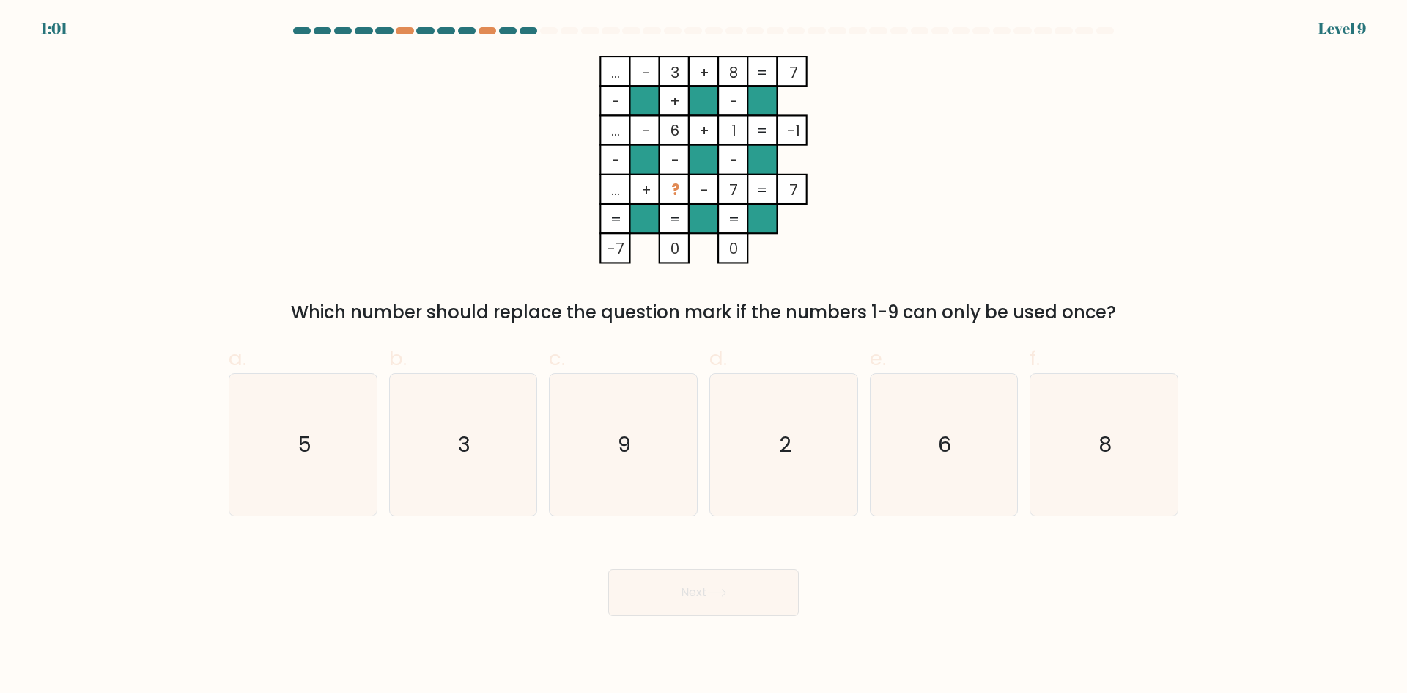
click at [714, 71] on rect at bounding box center [703, 70] width 29 height 29
drag, startPoint x: 726, startPoint y: 76, endPoint x: 736, endPoint y: 104, distance: 29.9
click at [726, 77] on rect at bounding box center [732, 70] width 29 height 29
click at [737, 108] on tspan "-" at bounding box center [734, 101] width 8 height 21
click at [736, 133] on tspan "1" at bounding box center [733, 130] width 5 height 21
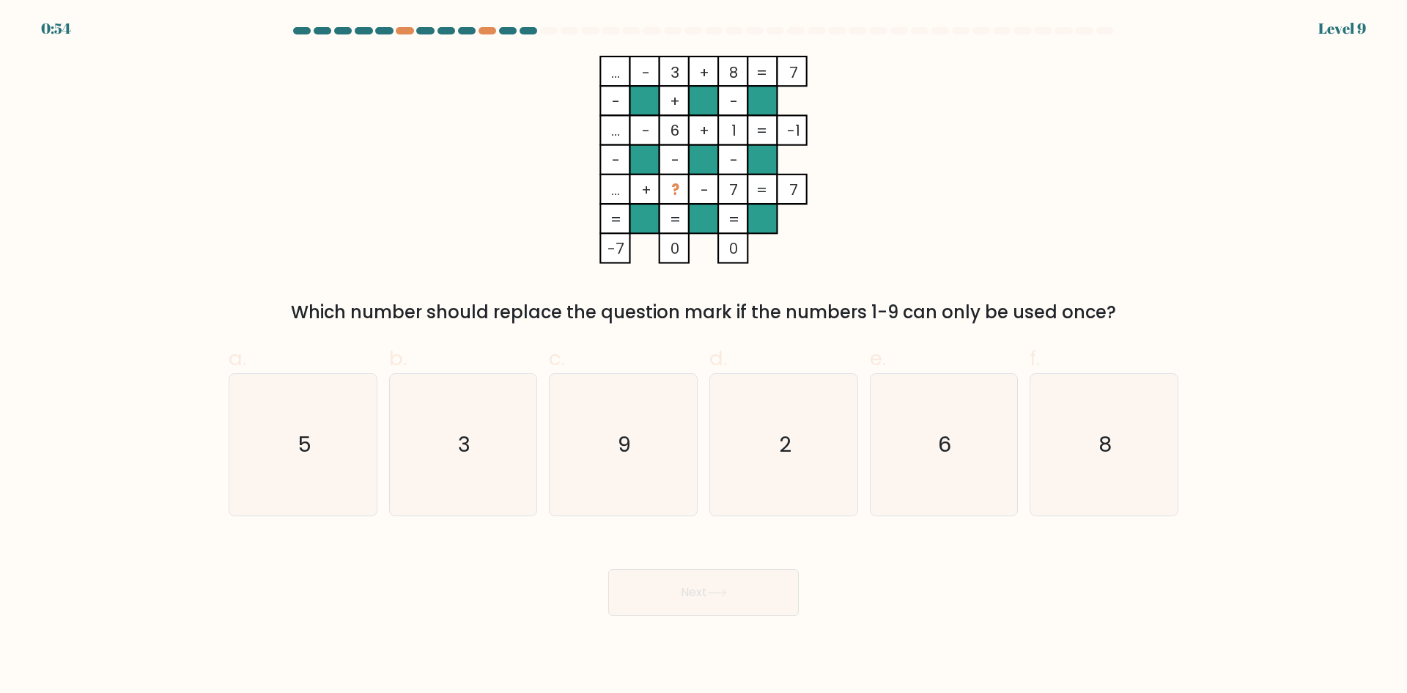
click at [730, 186] on tspan "7" at bounding box center [733, 190] width 9 height 21
click at [738, 189] on tspan "7" at bounding box center [733, 190] width 9 height 21
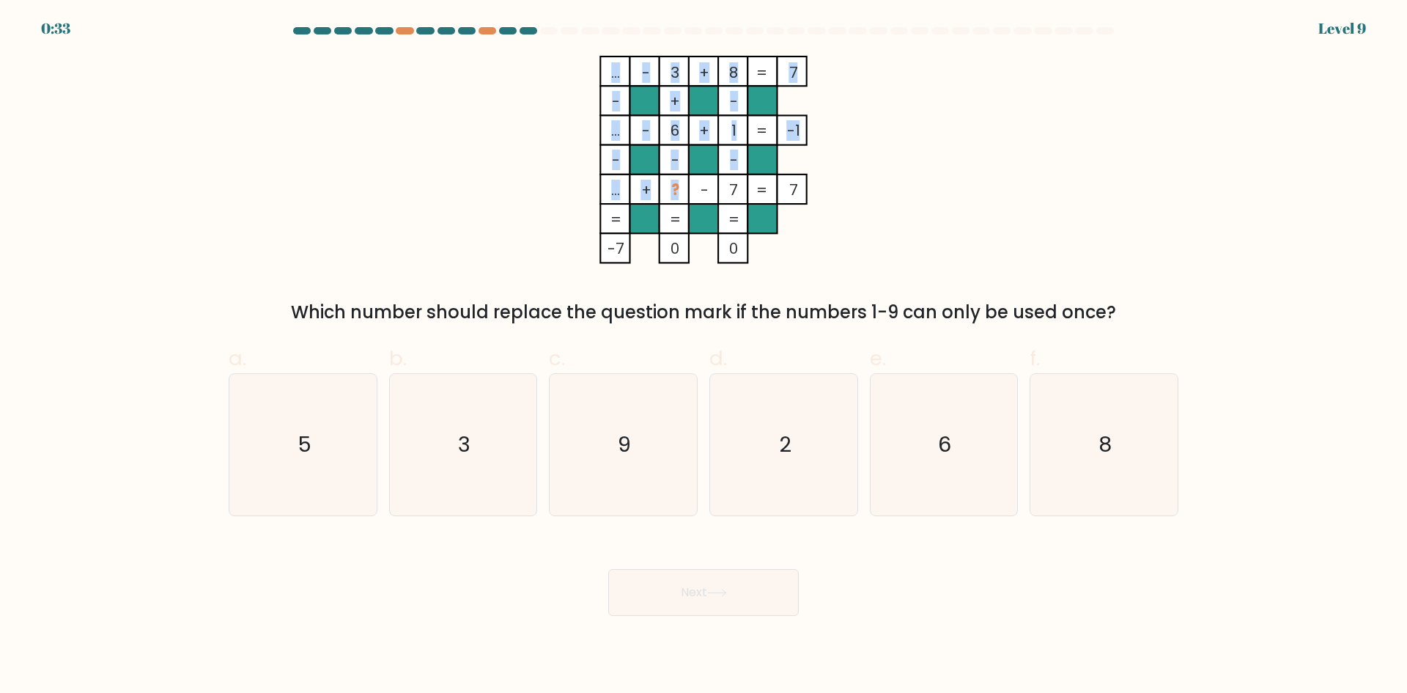
drag, startPoint x: 669, startPoint y: 189, endPoint x: 683, endPoint y: 188, distance: 14.0
click at [679, 188] on icon "... - 3 + 8 7 - + - ... - 6 + 1 -1 - - - ... + ? - 7 = 7 = = = = -7 0 0 =" at bounding box center [704, 160] width 440 height 208
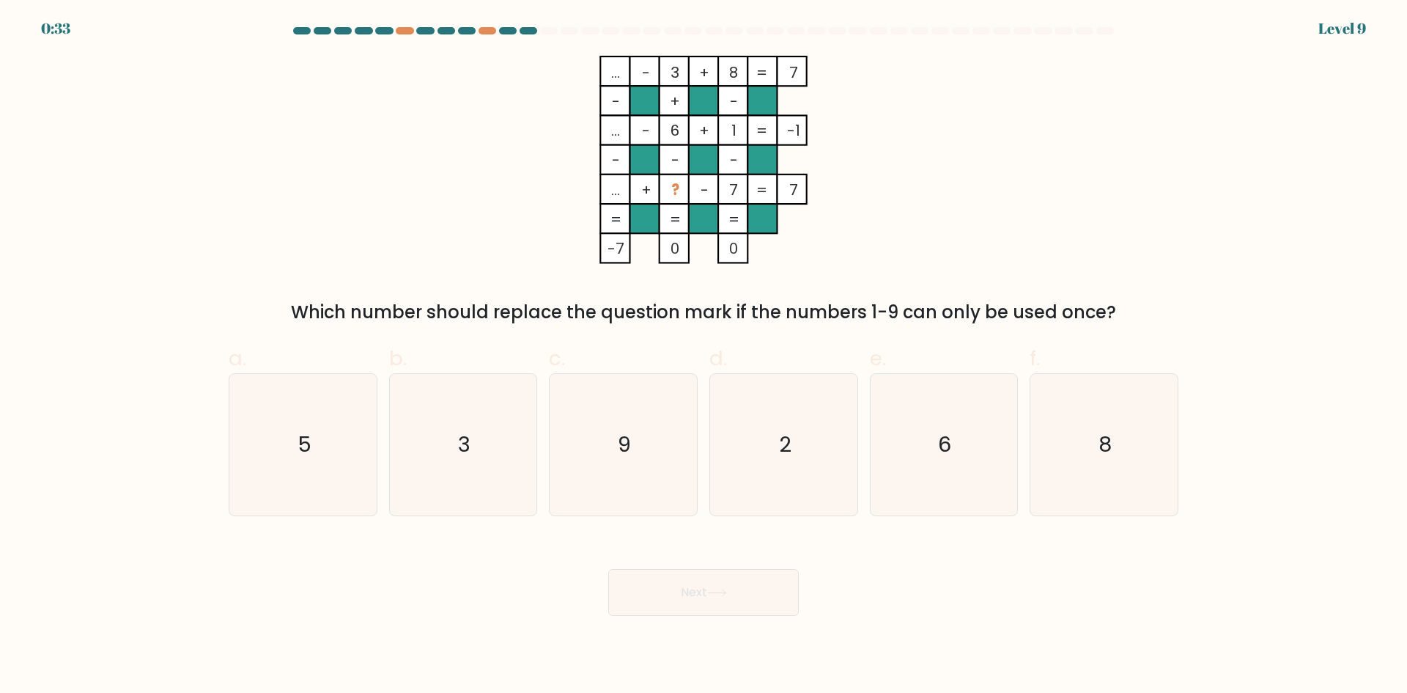
click at [683, 188] on rect at bounding box center [674, 188] width 29 height 29
click at [738, 191] on tspan "7" at bounding box center [733, 190] width 9 height 21
click at [771, 425] on icon "2" at bounding box center [783, 444] width 141 height 141
click at [704, 356] on input "d. 2" at bounding box center [704, 352] width 1 height 10
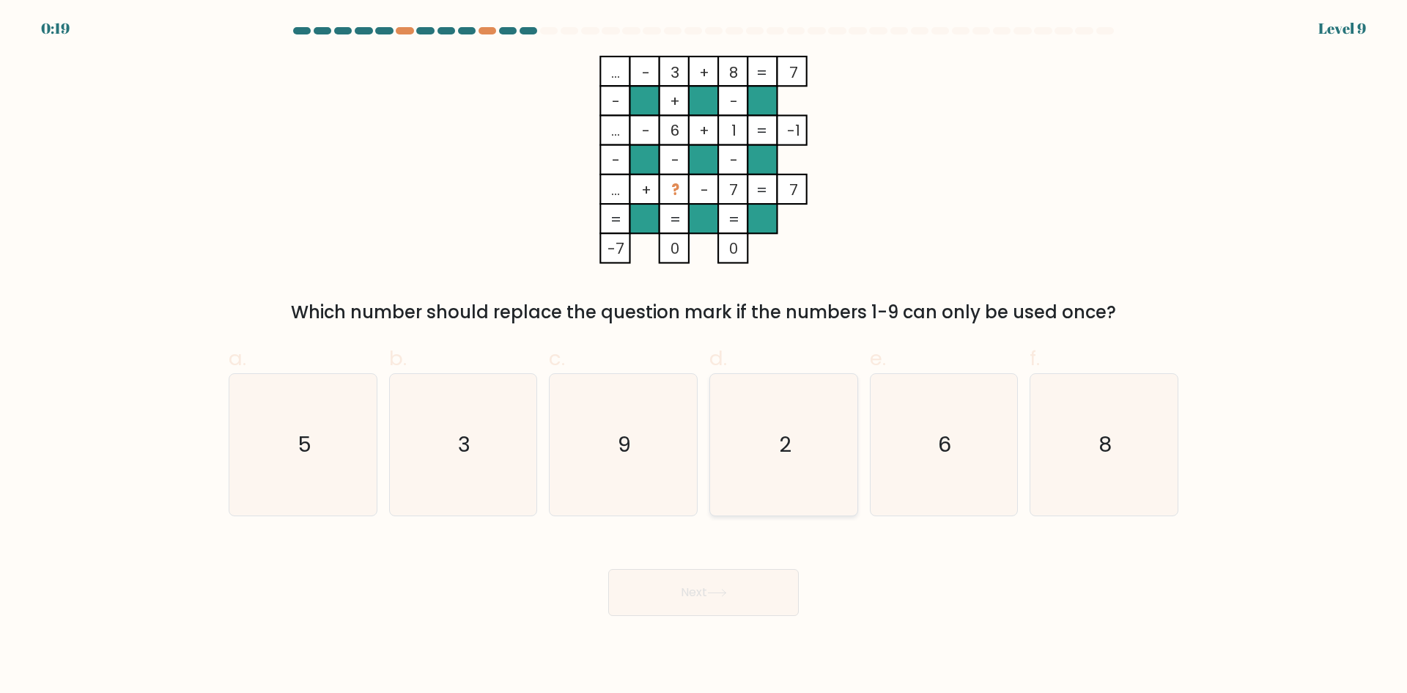
radio input "true"
click at [731, 566] on div "Next" at bounding box center [703, 575] width 967 height 82
click at [733, 584] on button "Next" at bounding box center [703, 592] width 191 height 47
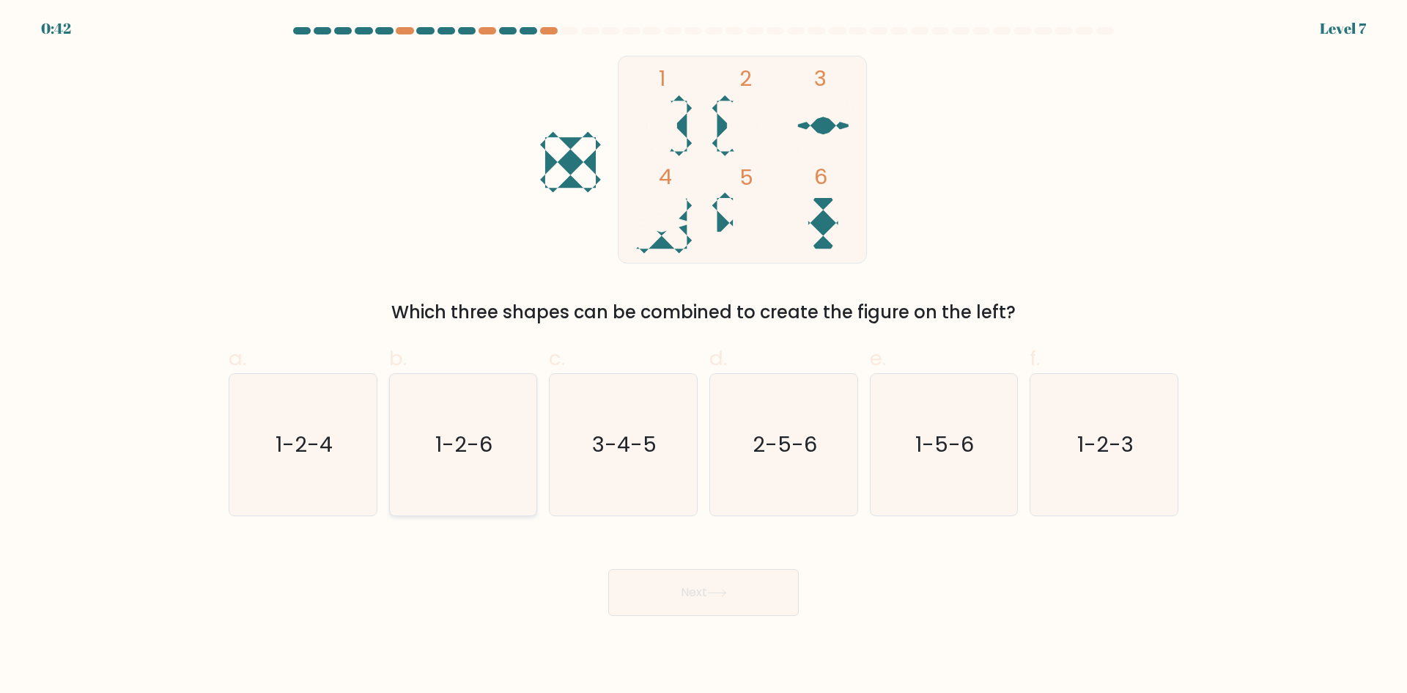
click at [435, 432] on icon "1-2-6" at bounding box center [462, 444] width 141 height 141
click at [704, 356] on input "b. 1-2-6" at bounding box center [704, 352] width 1 height 10
radio input "true"
click at [750, 599] on button "Next" at bounding box center [703, 592] width 191 height 47
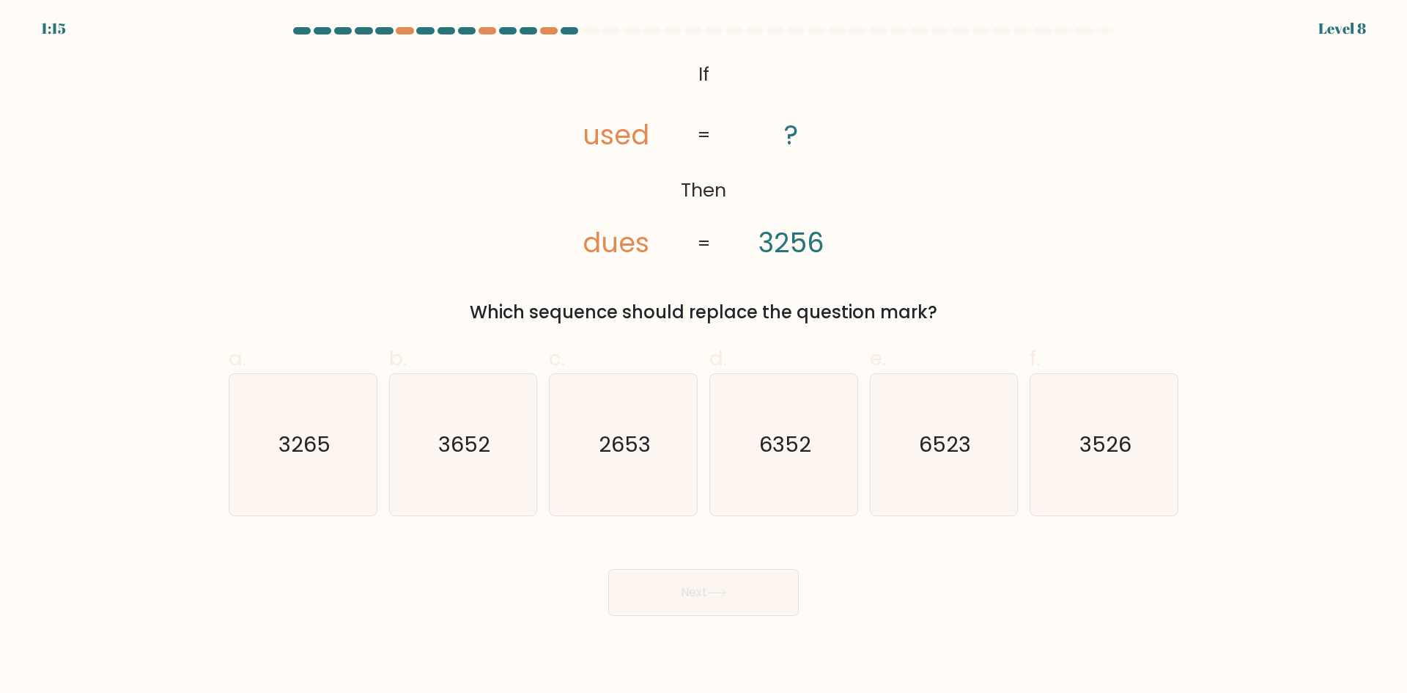
click at [614, 245] on tspan "dues" at bounding box center [616, 243] width 67 height 38
drag, startPoint x: 797, startPoint y: 241, endPoint x: 786, endPoint y: 241, distance: 10.3
click at [788, 241] on tspan "3256" at bounding box center [791, 243] width 66 height 38
click at [783, 241] on tspan "3256" at bounding box center [791, 243] width 66 height 38
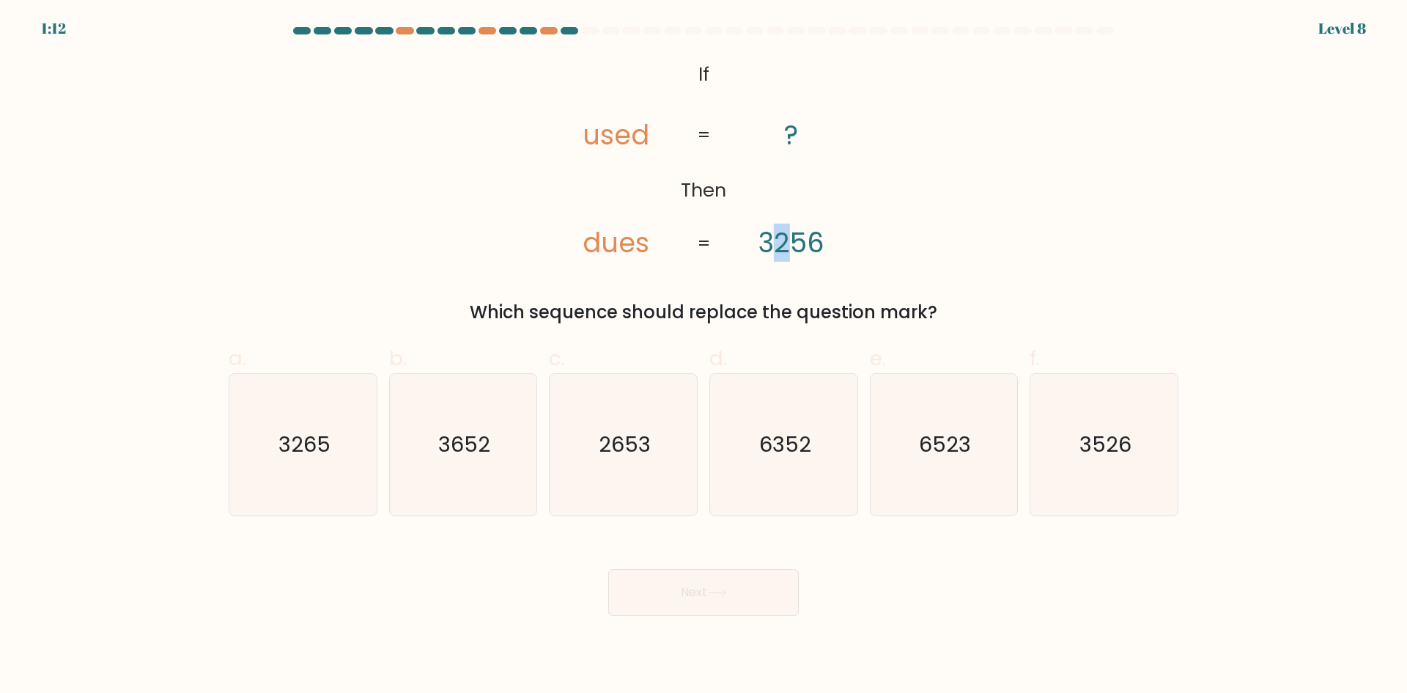
drag, startPoint x: 789, startPoint y: 243, endPoint x: 775, endPoint y: 242, distance: 14.0
click at [775, 242] on tspan "3256" at bounding box center [791, 243] width 66 height 38
drag, startPoint x: 776, startPoint y: 238, endPoint x: 784, endPoint y: 240, distance: 8.4
click at [784, 240] on tspan "3256" at bounding box center [791, 243] width 66 height 38
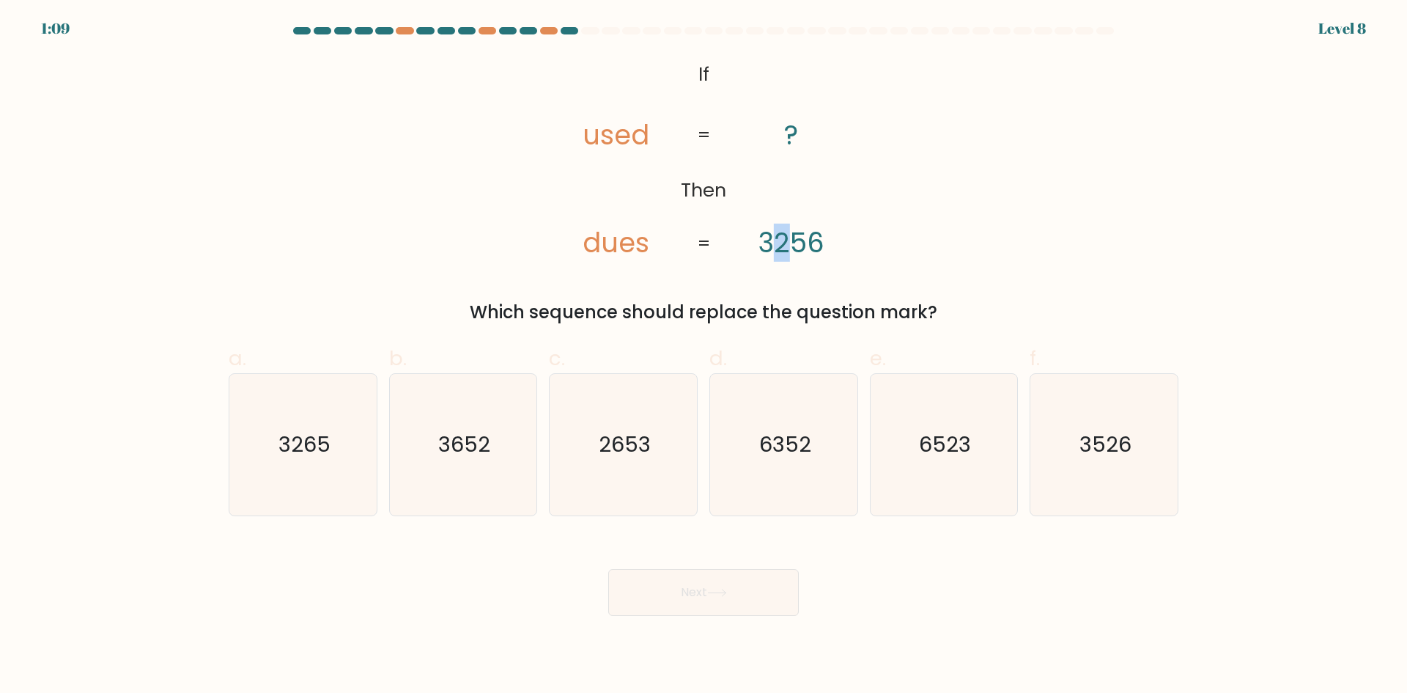
click at [785, 240] on tspan "3256" at bounding box center [791, 243] width 66 height 38
drag, startPoint x: 814, startPoint y: 242, endPoint x: 832, endPoint y: 242, distance: 18.3
click at [832, 242] on icon "@import url('https://fonts.googleapis.com/css?family=Abril+Fatface:400,100,100i…" at bounding box center [703, 160] width 337 height 208
click at [601, 431] on text "2653" at bounding box center [625, 443] width 52 height 29
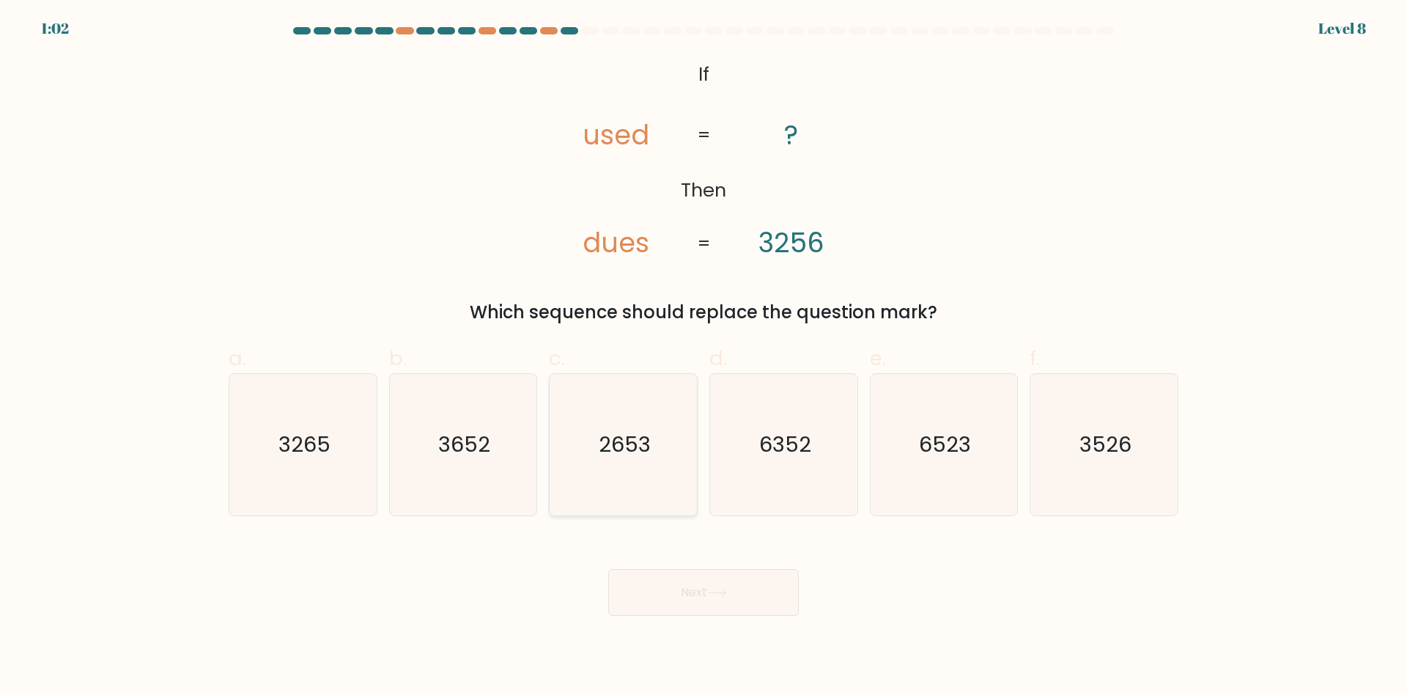
click at [704, 356] on input "c. 2653" at bounding box center [704, 352] width 1 height 10
radio input "true"
click at [689, 590] on button "Next" at bounding box center [703, 592] width 191 height 47
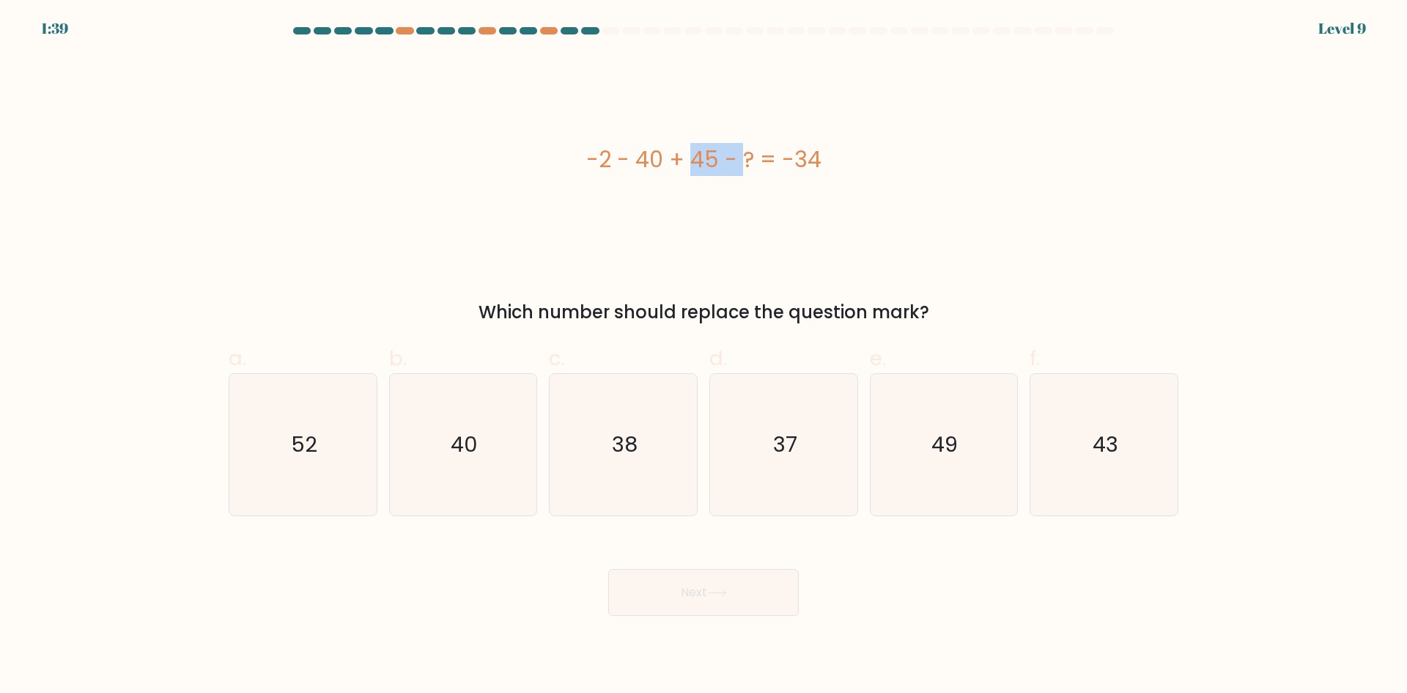
drag, startPoint x: 600, startPoint y: 163, endPoint x: 657, endPoint y: 163, distance: 57.2
click at [657, 163] on div "-2 - 40 + 45 - ? = -34" at bounding box center [704, 159] width 950 height 33
drag, startPoint x: 598, startPoint y: 158, endPoint x: 652, endPoint y: 158, distance: 54.2
click at [651, 158] on div "-2 - 40 + 45 - ? = -34" at bounding box center [704, 159] width 950 height 33
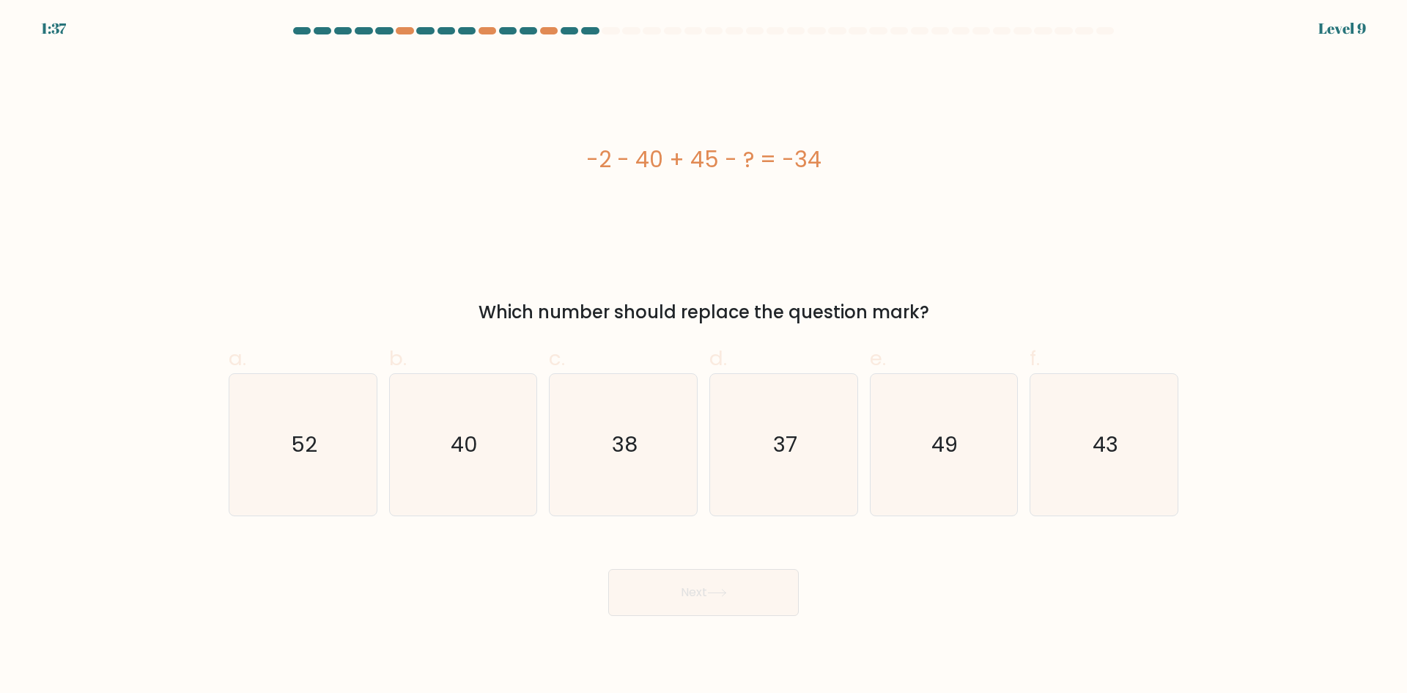
click at [658, 158] on div "-2 - 40 + 45 - ? = -34" at bounding box center [704, 159] width 950 height 33
drag, startPoint x: 673, startPoint y: 158, endPoint x: 709, endPoint y: 158, distance: 35.2
click at [709, 158] on div "-2 - 40 + 45 - ? = -34" at bounding box center [704, 159] width 950 height 33
click at [1069, 406] on icon "43" at bounding box center [1103, 444] width 141 height 141
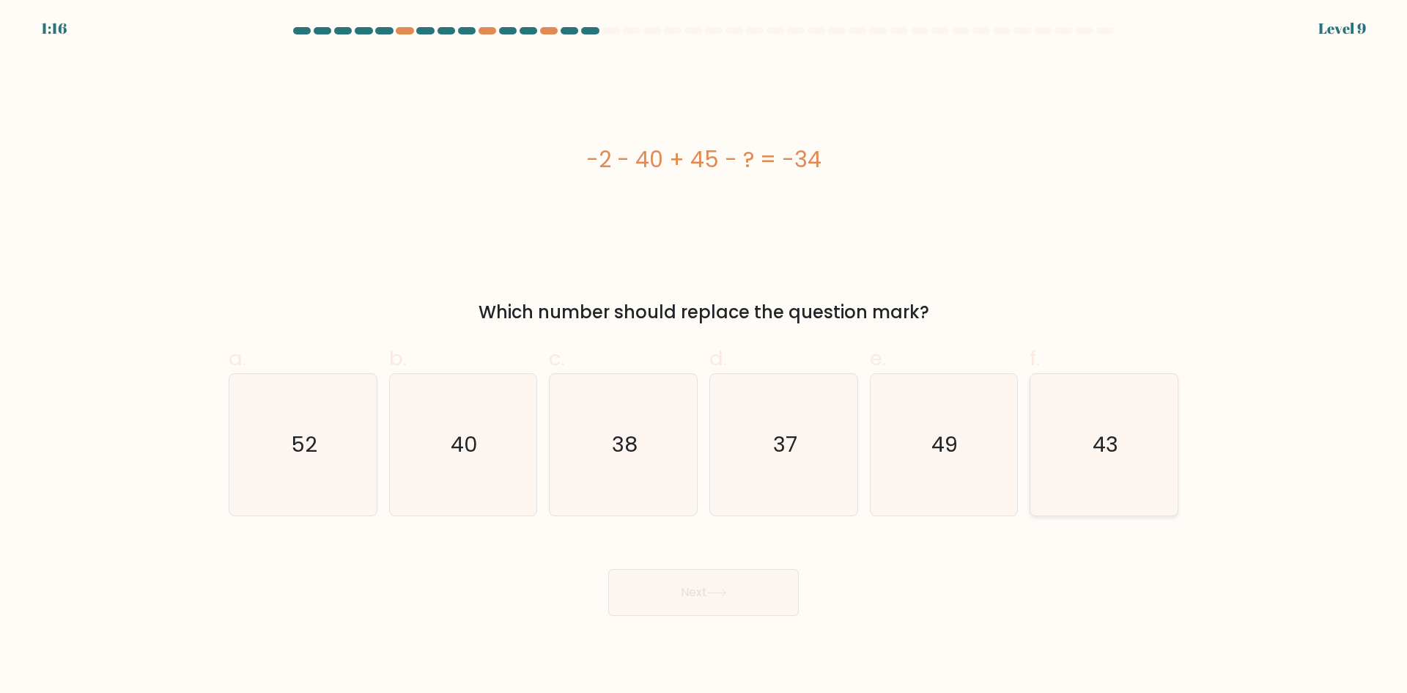
click at [704, 356] on input "f. 43" at bounding box center [704, 352] width 1 height 10
radio input "true"
click at [753, 577] on button "Next" at bounding box center [703, 592] width 191 height 47
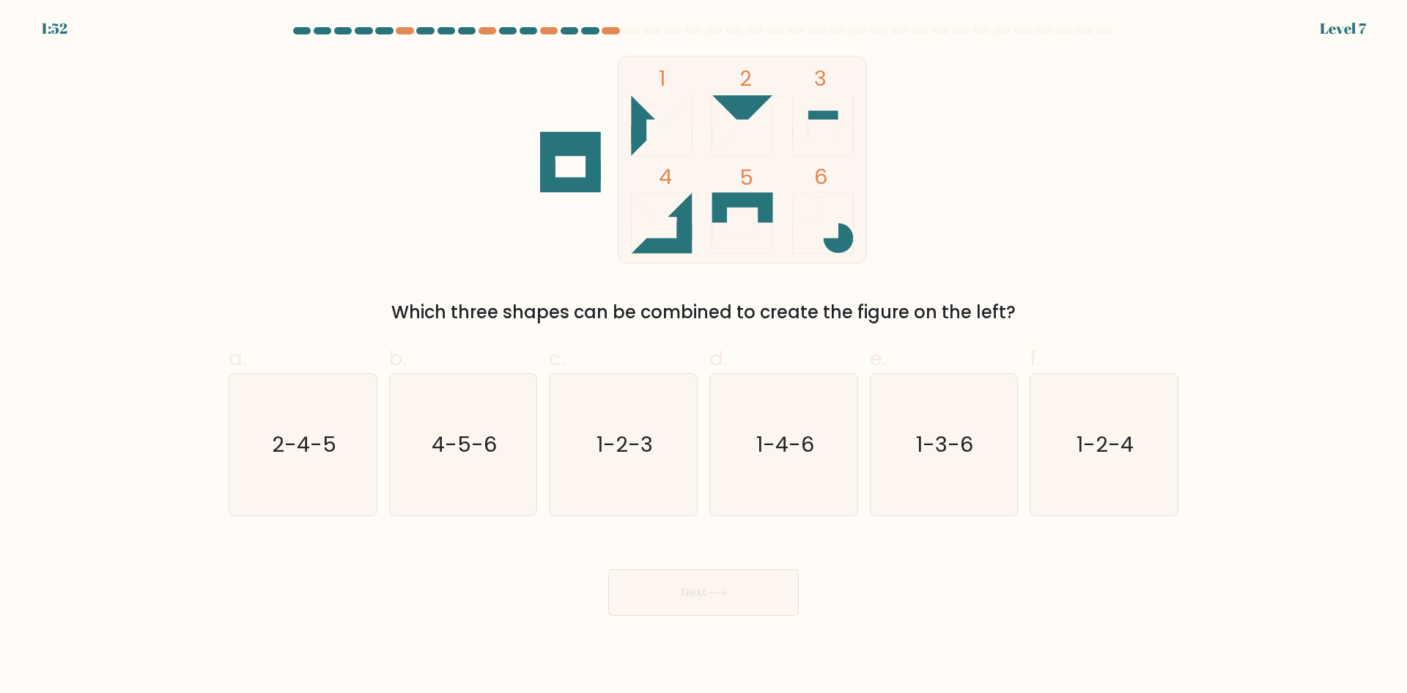
click at [735, 120] on icon at bounding box center [727, 125] width 30 height 61
click at [678, 210] on icon at bounding box center [661, 217] width 61 height 48
click at [749, 211] on rect at bounding box center [742, 222] width 30 height 30
click at [681, 210] on icon at bounding box center [661, 217] width 61 height 48
click at [738, 212] on rect at bounding box center [742, 222] width 30 height 30
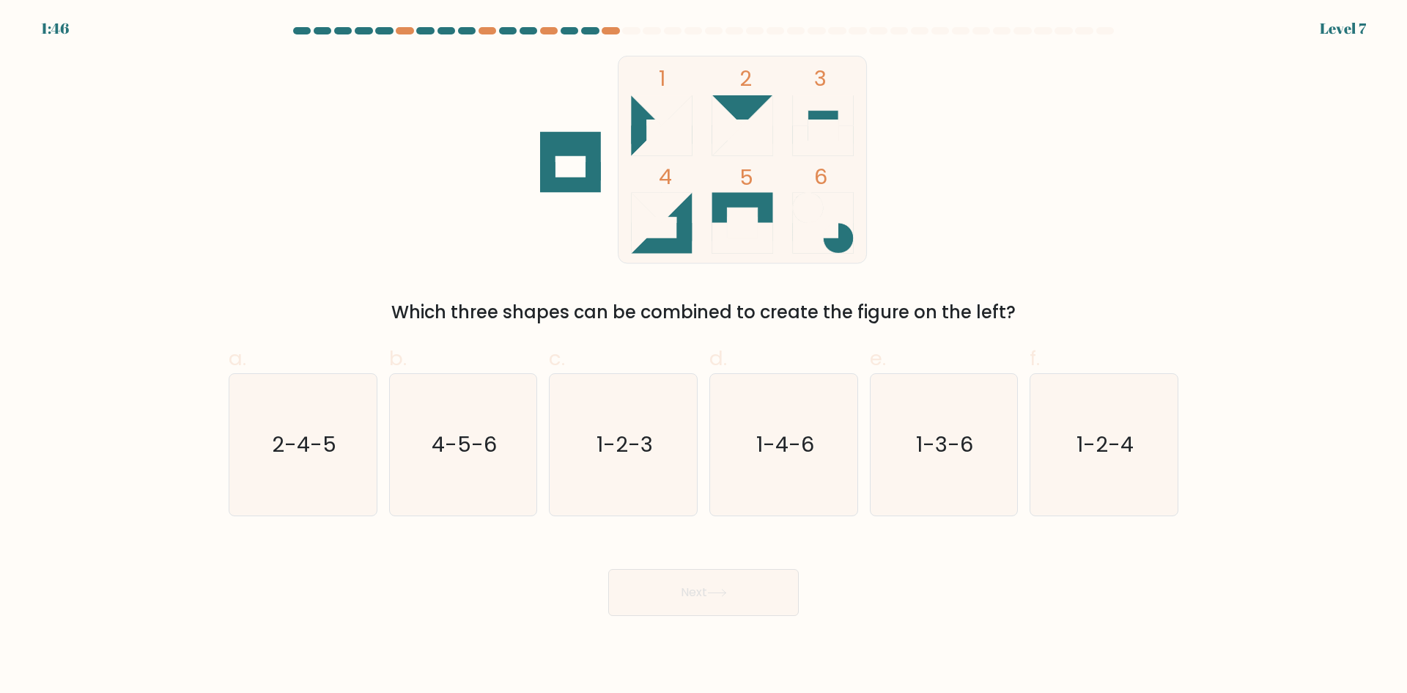
click at [827, 204] on icon at bounding box center [823, 223] width 61 height 61
click at [658, 125] on rect at bounding box center [743, 159] width 248 height 207
click at [727, 120] on icon at bounding box center [727, 125] width 30 height 61
click at [808, 111] on icon at bounding box center [823, 119] width 61 height 48
click at [665, 137] on icon at bounding box center [661, 125] width 61 height 61
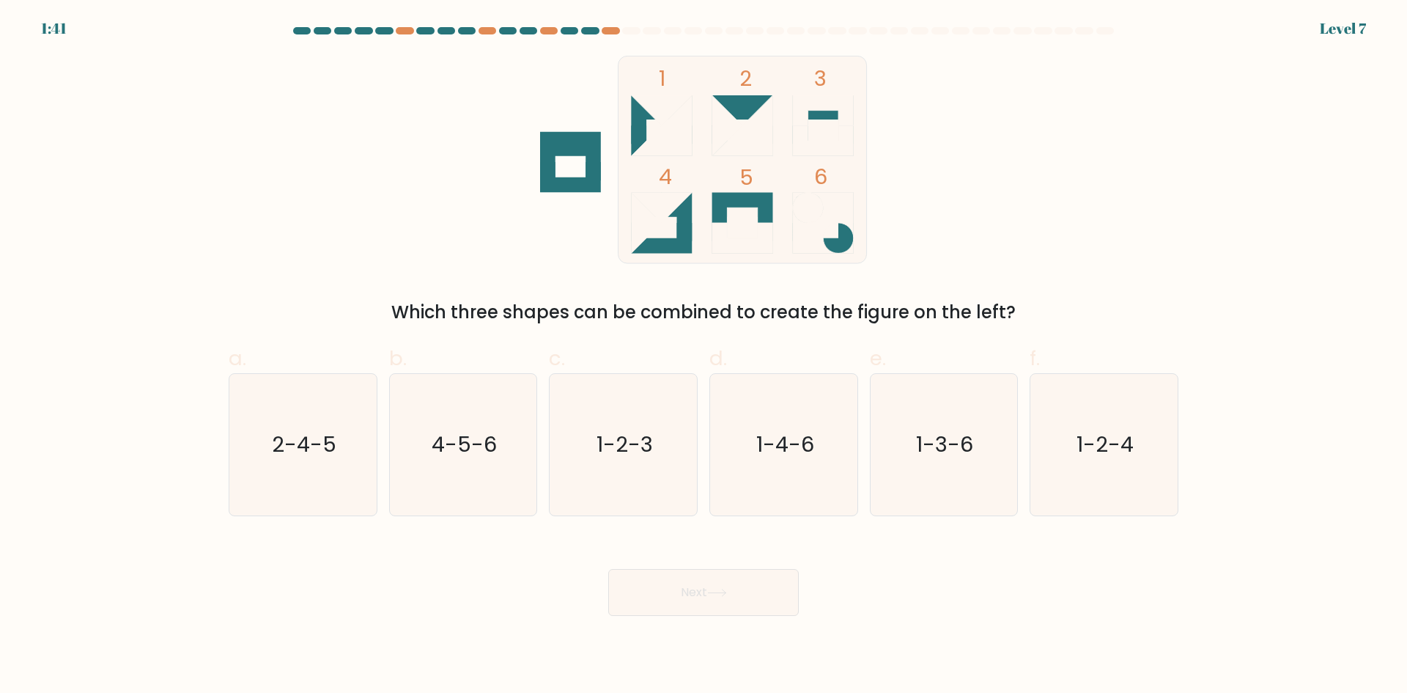
click at [666, 203] on icon at bounding box center [661, 208] width 61 height 30
click at [836, 205] on icon at bounding box center [823, 223] width 61 height 61
click at [678, 114] on icon at bounding box center [661, 125] width 61 height 61
click at [829, 131] on rect at bounding box center [743, 159] width 248 height 207
click at [819, 225] on icon at bounding box center [823, 223] width 61 height 61
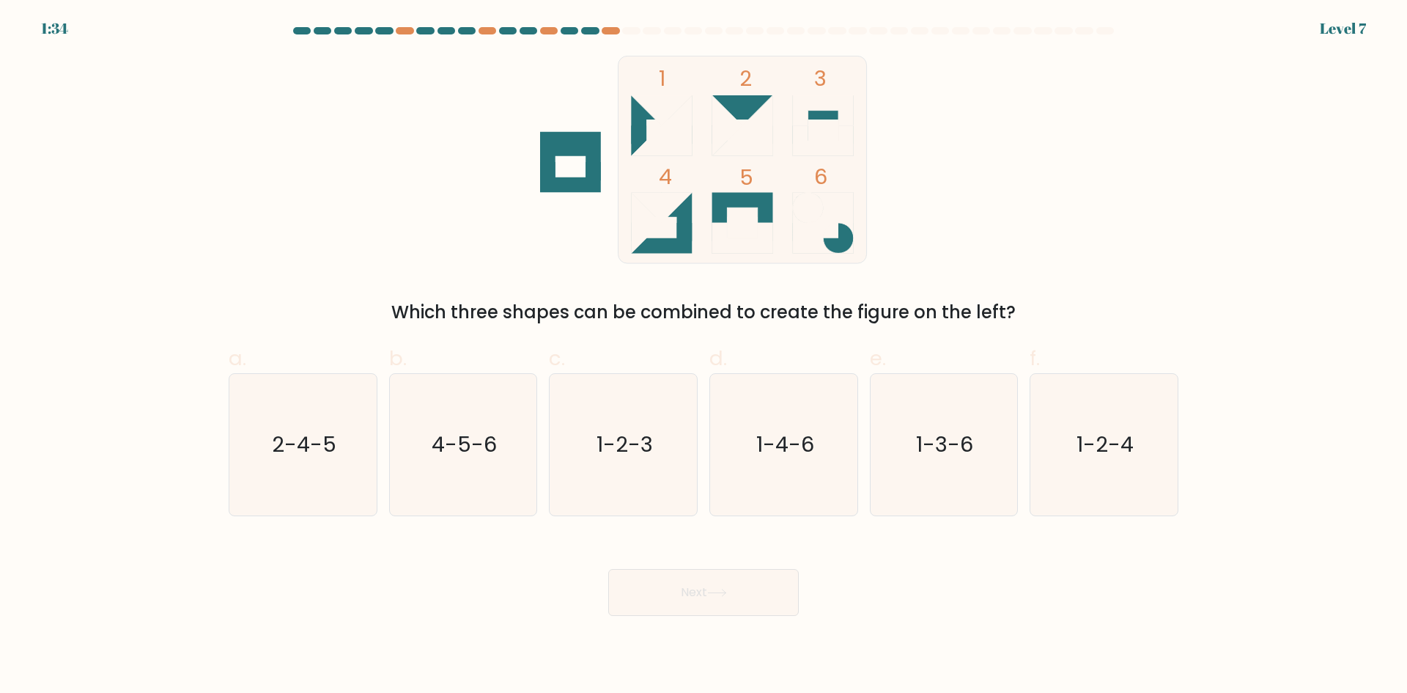
click at [655, 124] on rect at bounding box center [743, 159] width 248 height 207
click at [724, 121] on icon at bounding box center [727, 125] width 30 height 61
click at [687, 226] on icon at bounding box center [661, 238] width 61 height 30
click at [1084, 397] on icon "1-2-4" at bounding box center [1103, 444] width 141 height 141
click at [704, 356] on input "f. 1-2-4" at bounding box center [704, 352] width 1 height 10
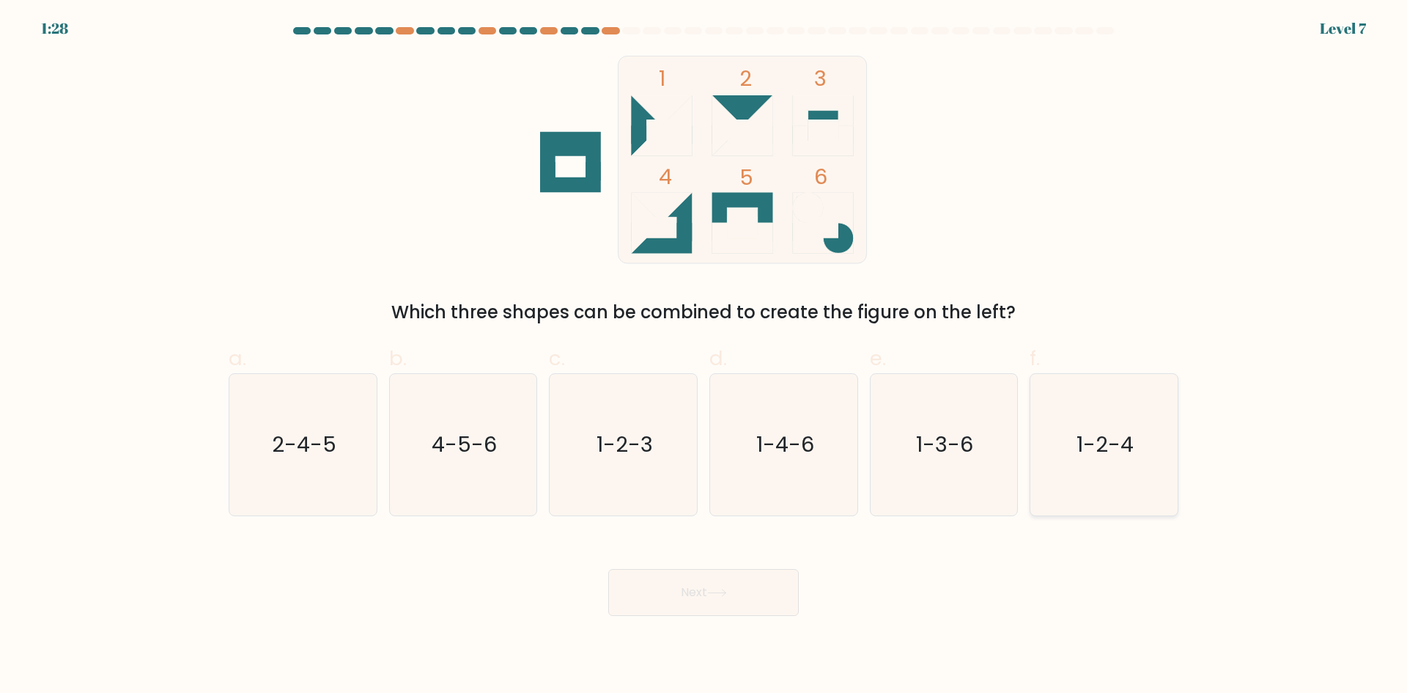
radio input "true"
click at [737, 591] on button "Next" at bounding box center [703, 592] width 191 height 47
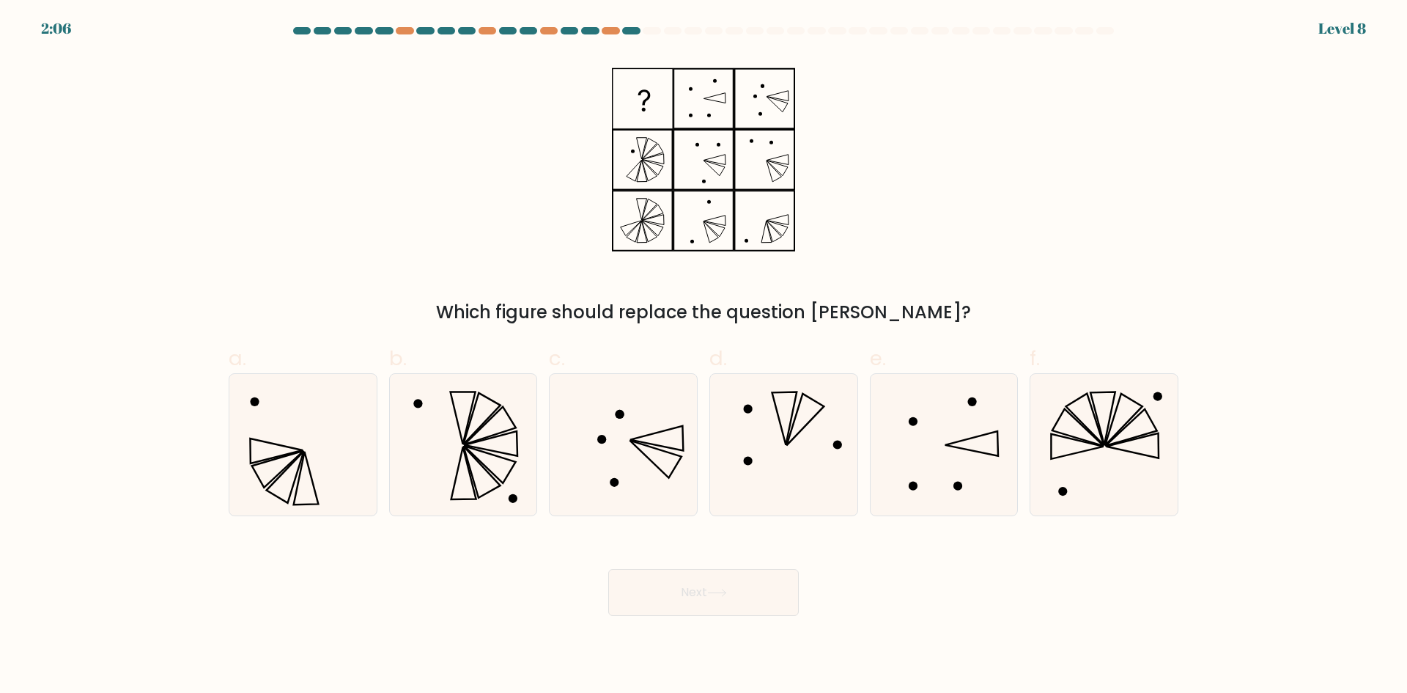
click at [709, 86] on icon at bounding box center [703, 160] width 183 height 208
click at [693, 91] on icon at bounding box center [703, 160] width 183 height 208
click at [691, 119] on icon at bounding box center [703, 160] width 183 height 208
click at [716, 119] on icon at bounding box center [703, 160] width 183 height 208
click at [764, 90] on icon at bounding box center [703, 160] width 183 height 208
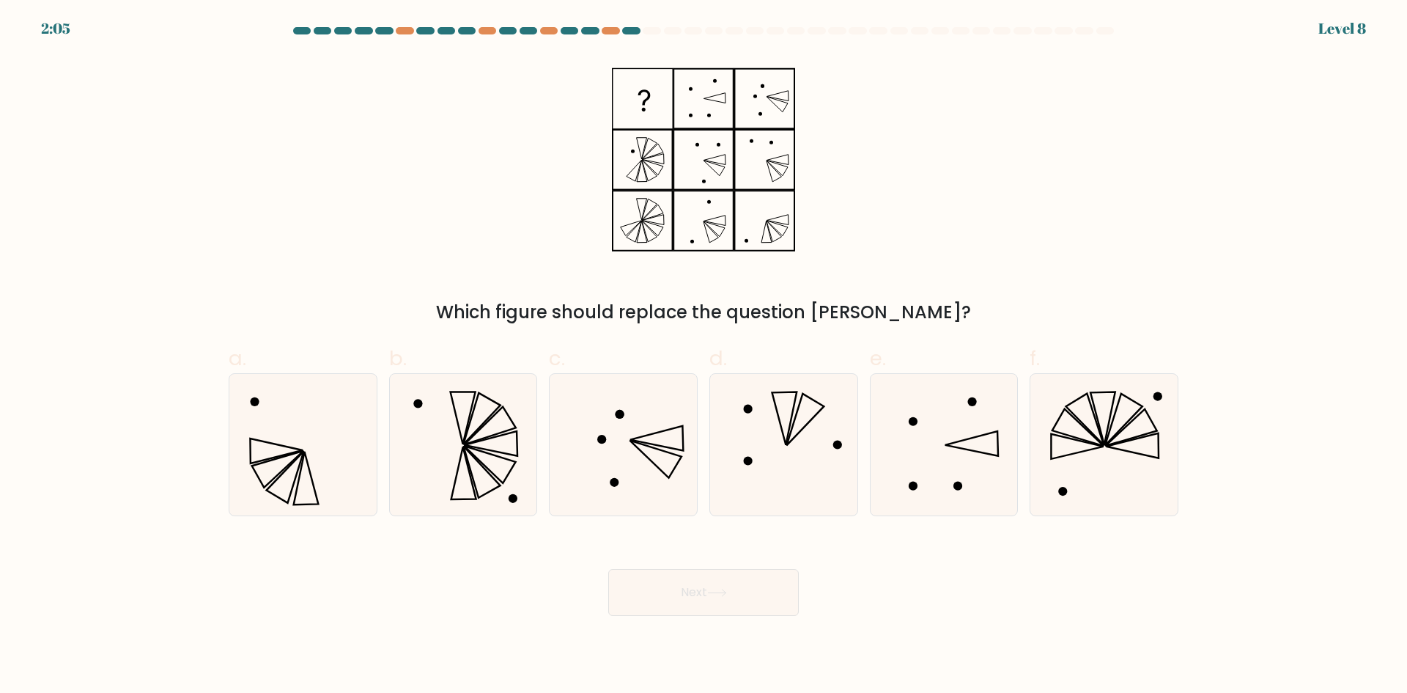
click at [761, 103] on icon at bounding box center [703, 160] width 183 height 208
click at [775, 120] on icon at bounding box center [703, 160] width 183 height 208
click at [697, 141] on icon at bounding box center [703, 160] width 183 height 208
click at [728, 147] on icon at bounding box center [703, 160] width 183 height 208
click at [696, 192] on icon at bounding box center [703, 160] width 183 height 208
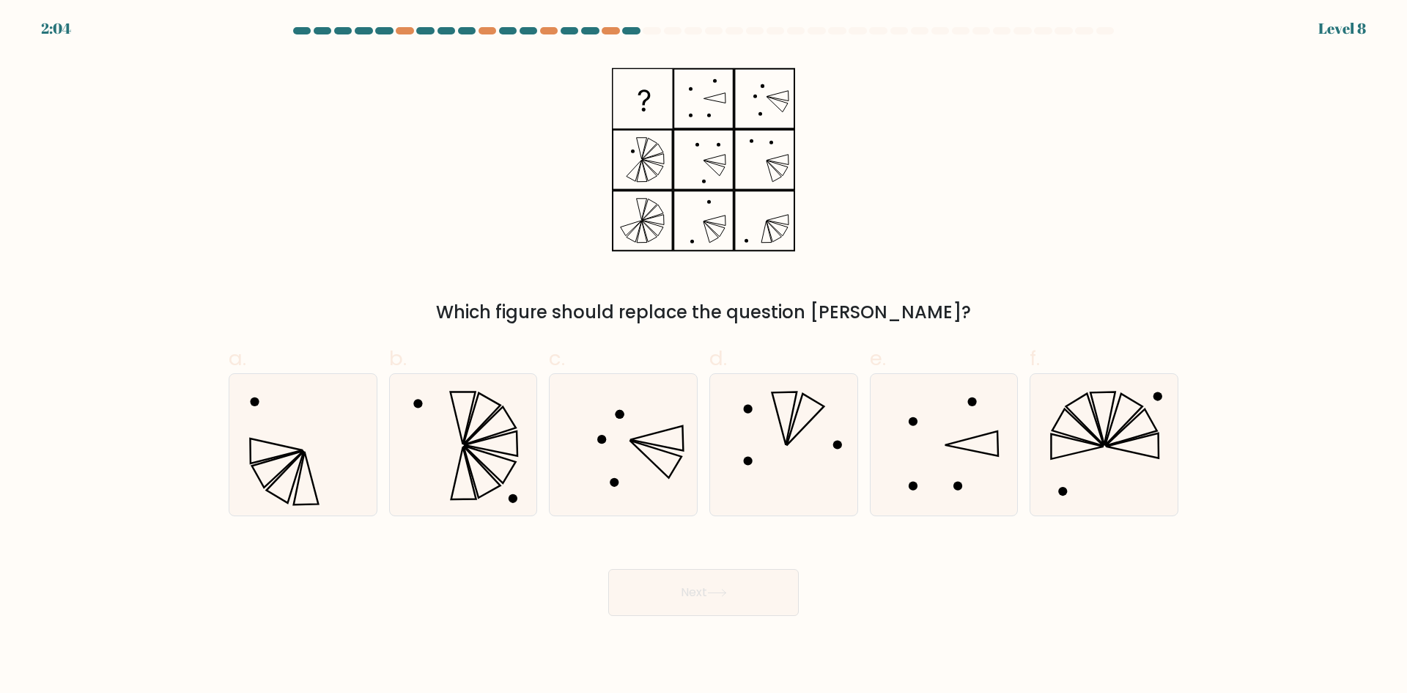
click at [778, 139] on icon at bounding box center [703, 160] width 183 height 208
click at [695, 204] on icon at bounding box center [703, 160] width 183 height 208
drag, startPoint x: 670, startPoint y: 255, endPoint x: 684, endPoint y: 245, distance: 16.9
click at [671, 255] on icon at bounding box center [703, 160] width 183 height 208
click at [702, 148] on icon at bounding box center [703, 160] width 183 height 208
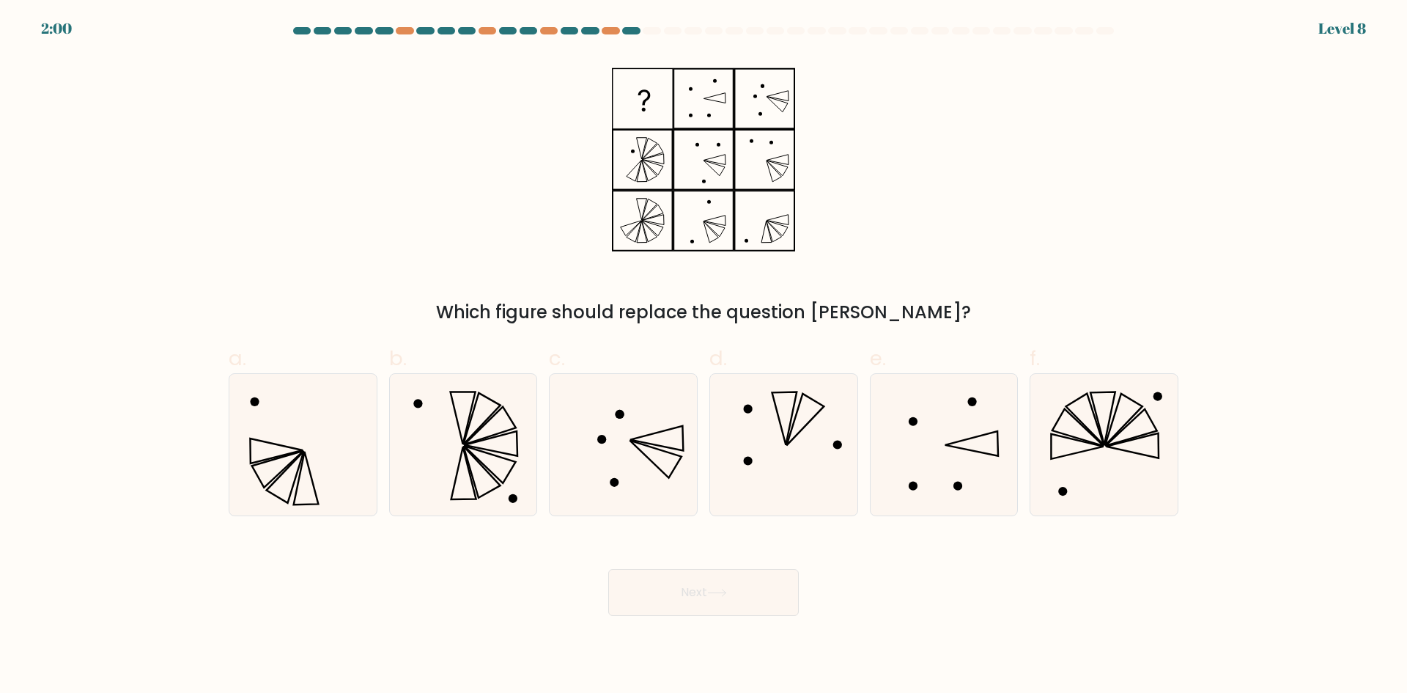
click at [731, 147] on icon at bounding box center [703, 160] width 183 height 208
click at [700, 185] on icon at bounding box center [703, 160] width 183 height 208
drag, startPoint x: 753, startPoint y: 147, endPoint x: 767, endPoint y: 142, distance: 14.8
click at [755, 145] on icon at bounding box center [703, 160] width 183 height 208
click at [769, 141] on icon at bounding box center [703, 160] width 183 height 208
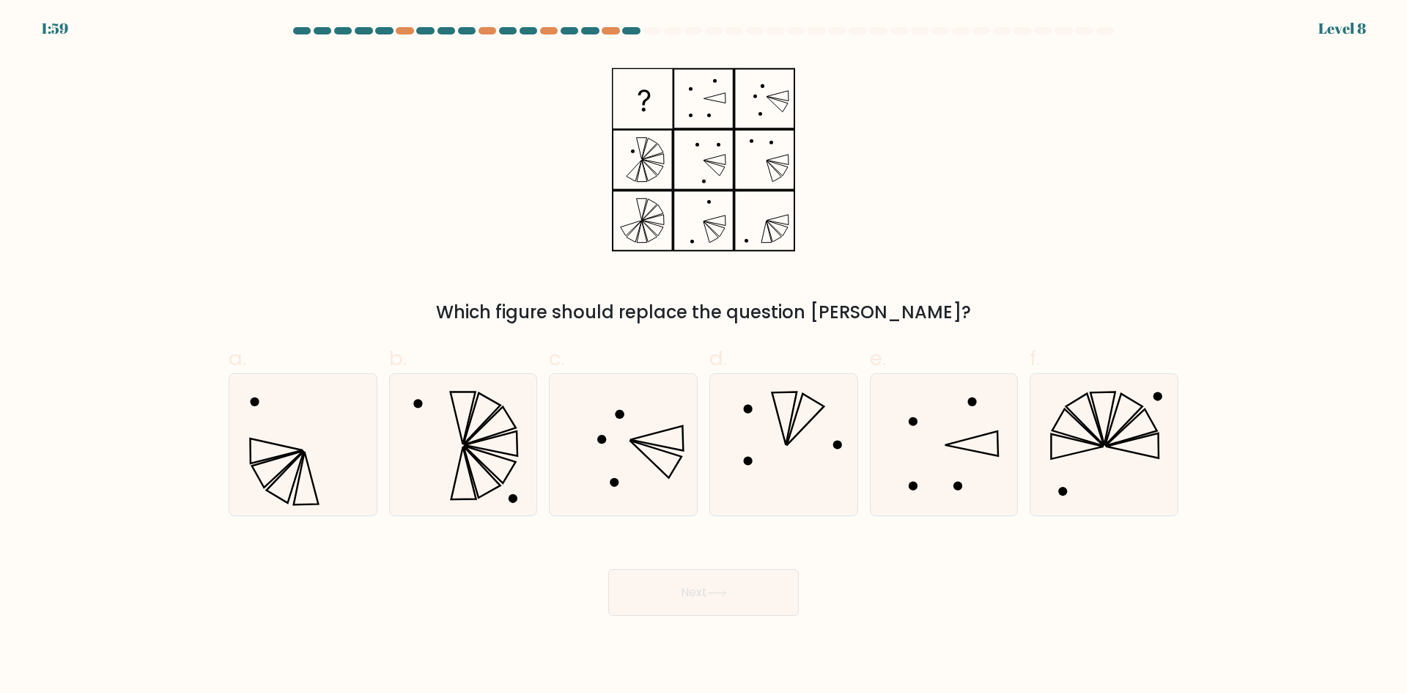
click at [694, 237] on icon at bounding box center [703, 160] width 183 height 208
click at [704, 204] on icon at bounding box center [703, 160] width 183 height 208
click at [695, 248] on icon at bounding box center [703, 160] width 183 height 208
click at [753, 241] on icon at bounding box center [703, 160] width 183 height 208
click at [703, 153] on icon at bounding box center [703, 160] width 183 height 208
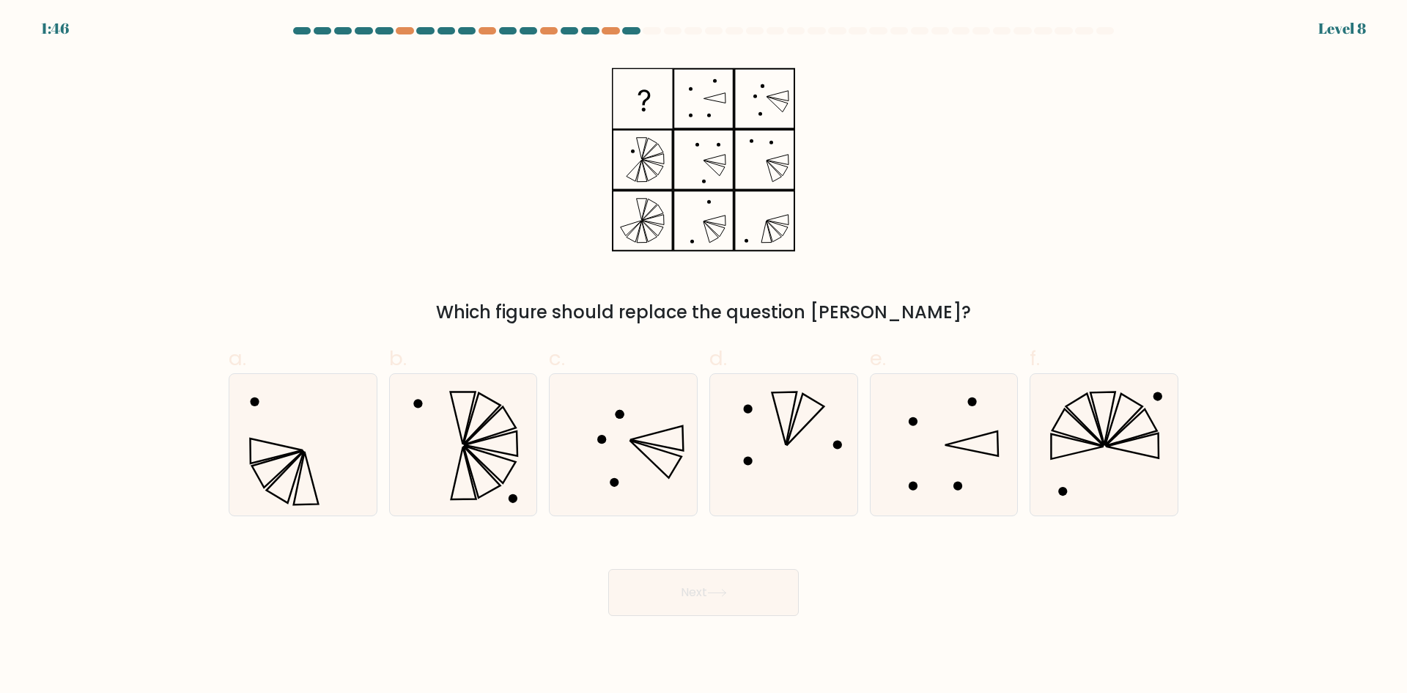
drag, startPoint x: 725, startPoint y: 149, endPoint x: 719, endPoint y: 166, distance: 17.8
click at [725, 152] on icon at bounding box center [703, 160] width 183 height 208
click at [709, 185] on icon at bounding box center [703, 160] width 183 height 208
click at [701, 86] on icon at bounding box center [703, 160] width 183 height 208
click at [714, 82] on icon at bounding box center [703, 160] width 183 height 208
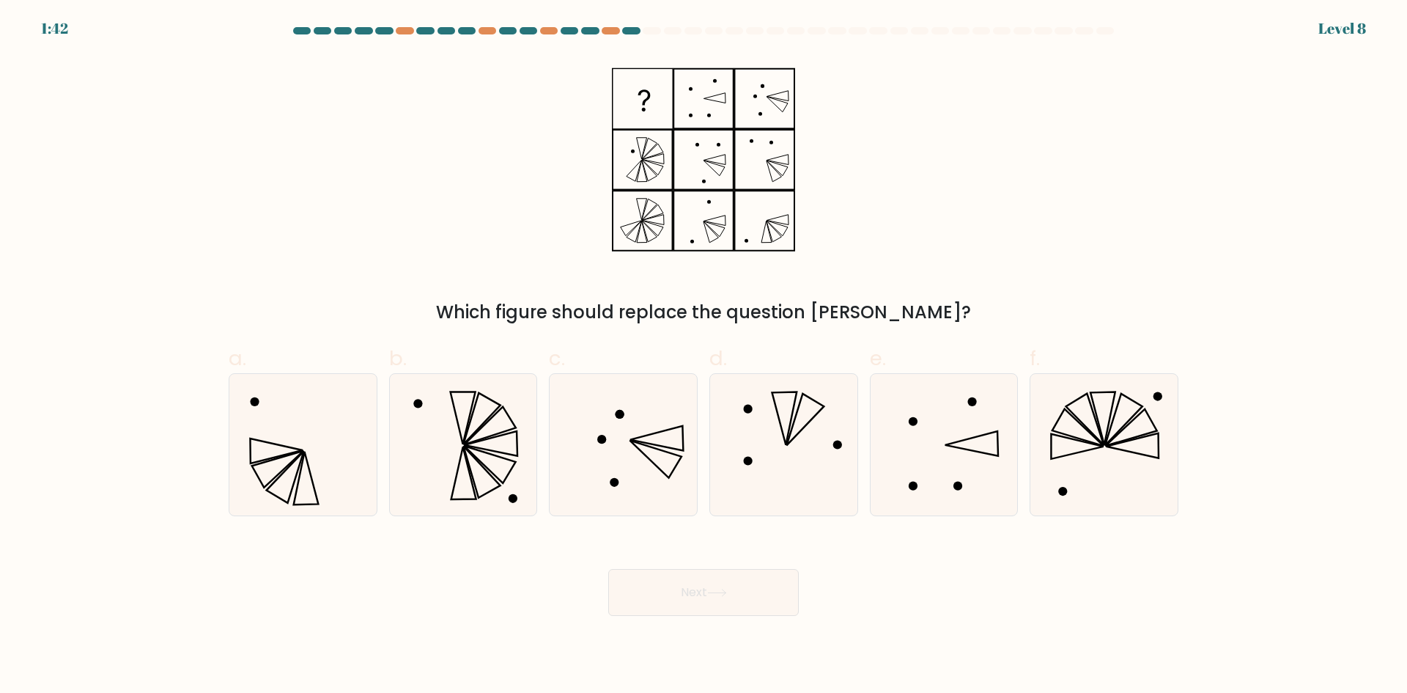
click at [682, 103] on icon at bounding box center [703, 160] width 183 height 208
click at [693, 125] on icon at bounding box center [703, 160] width 183 height 208
click at [706, 123] on icon at bounding box center [703, 160] width 183 height 208
click at [708, 210] on icon at bounding box center [703, 160] width 183 height 208
click at [692, 242] on circle at bounding box center [692, 242] width 4 height 4
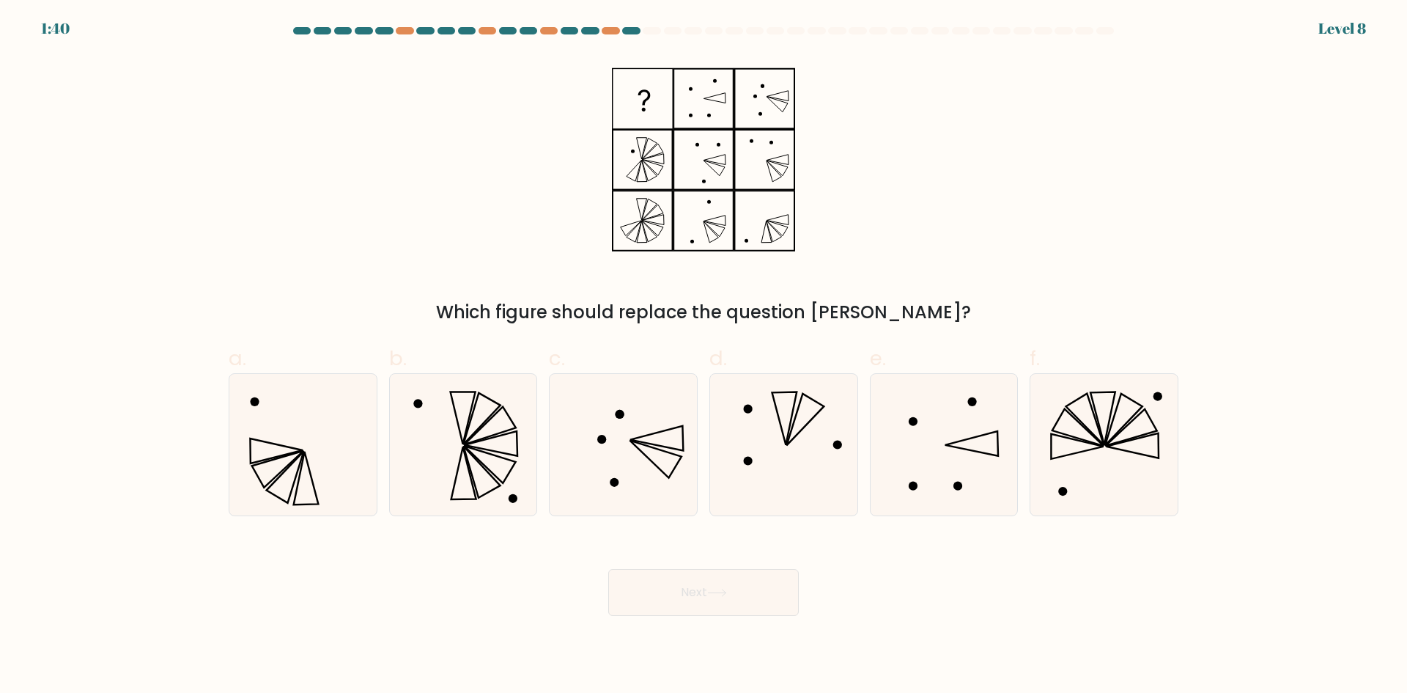
click at [613, 210] on rect at bounding box center [643, 221] width 60 height 60
click at [709, 81] on icon at bounding box center [703, 160] width 183 height 208
click at [687, 89] on icon at bounding box center [703, 160] width 183 height 208
drag, startPoint x: 695, startPoint y: 124, endPoint x: 717, endPoint y: 125, distance: 22.7
click at [704, 125] on icon at bounding box center [703, 160] width 183 height 208
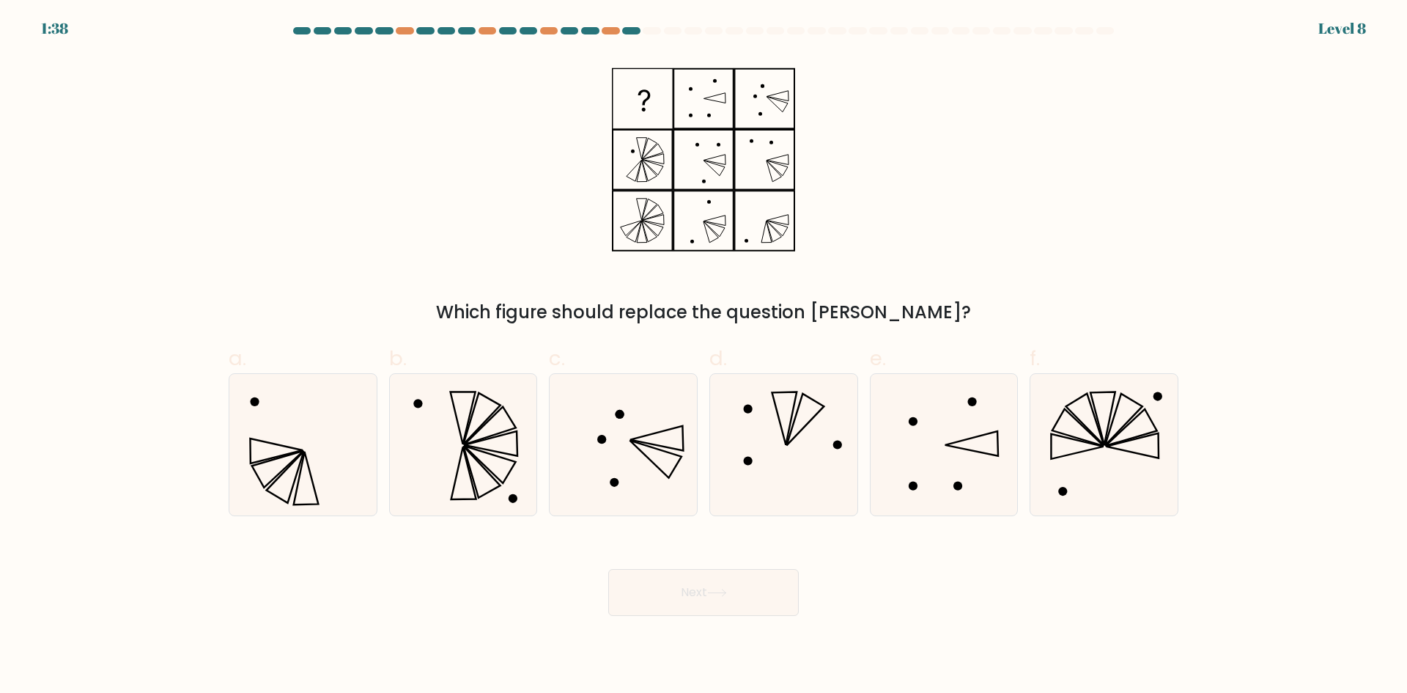
click at [717, 124] on icon at bounding box center [703, 160] width 183 height 208
click at [704, 103] on icon at bounding box center [703, 160] width 183 height 208
click at [640, 199] on icon at bounding box center [703, 160] width 183 height 208
click at [658, 228] on icon at bounding box center [703, 160] width 183 height 208
click at [663, 171] on icon at bounding box center [703, 160] width 183 height 208
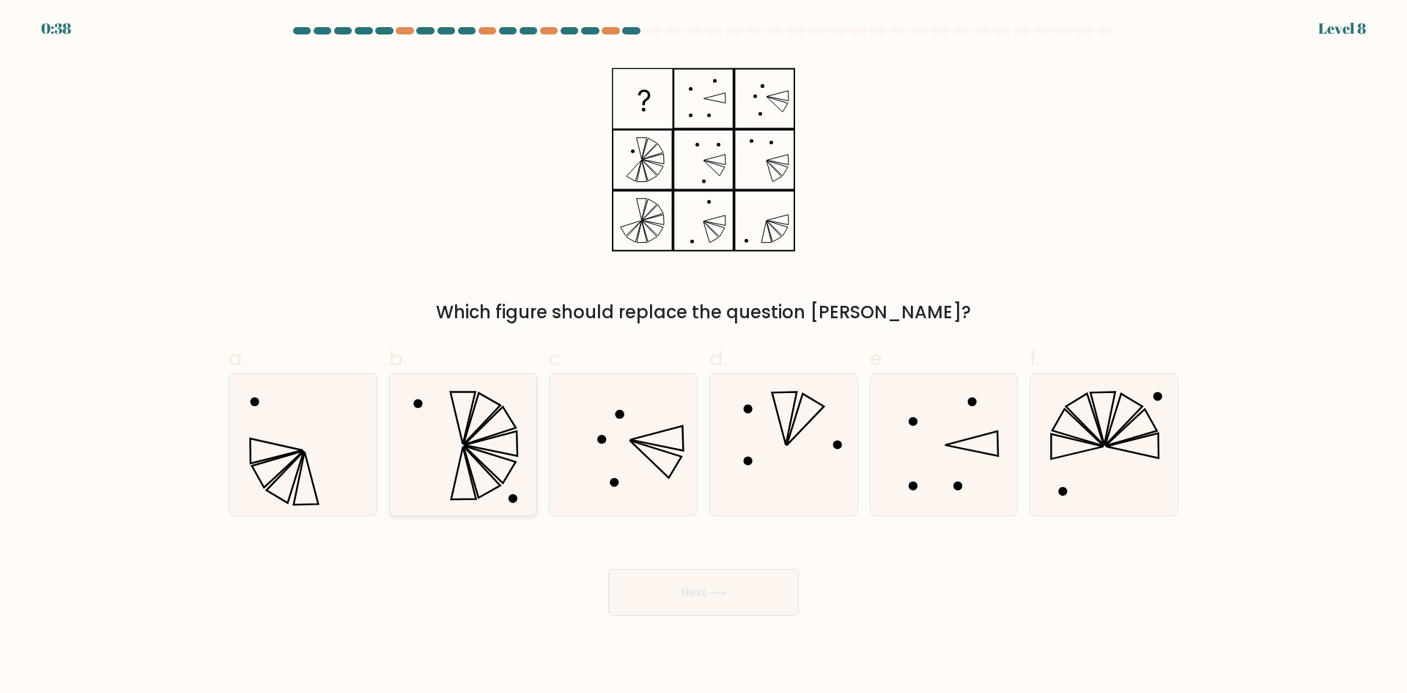
click at [459, 396] on icon at bounding box center [462, 444] width 141 height 141
click at [704, 356] on input "b." at bounding box center [704, 352] width 1 height 10
radio input "true"
click at [680, 598] on button "Next" at bounding box center [703, 592] width 191 height 47
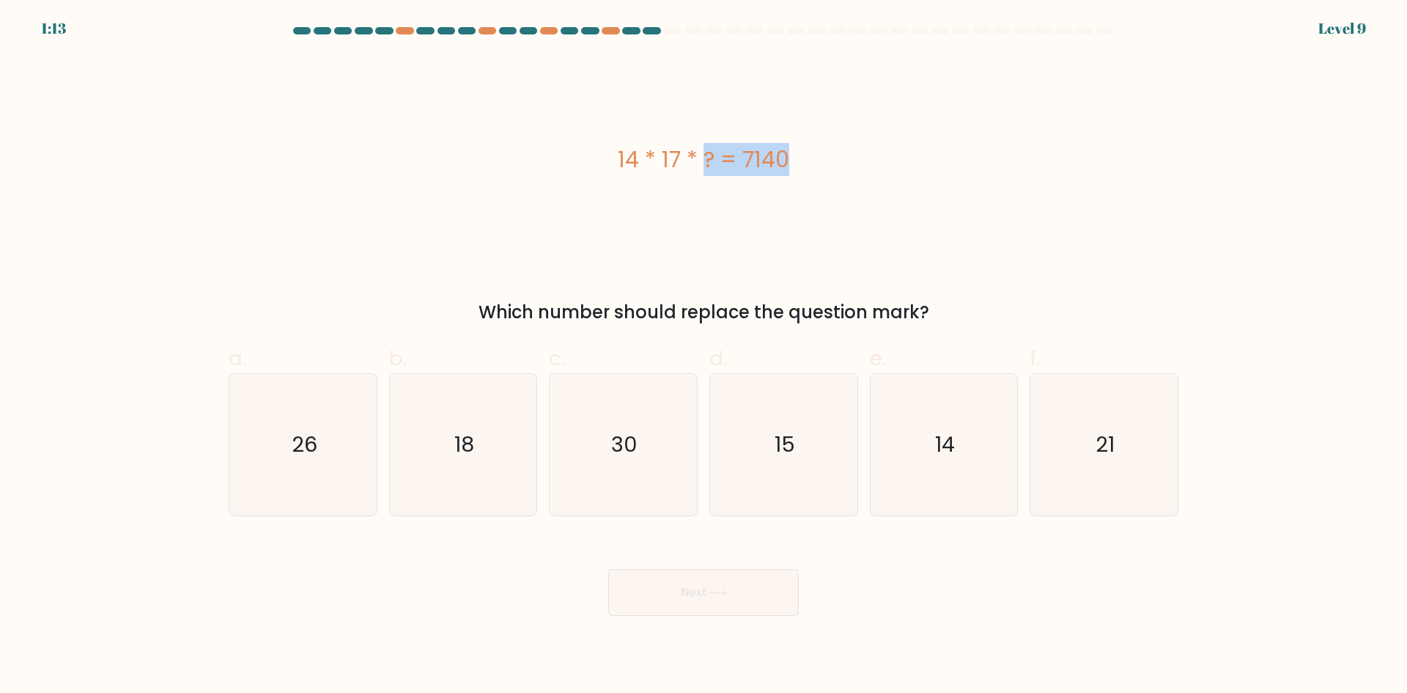
drag, startPoint x: 622, startPoint y: 160, endPoint x: 695, endPoint y: 155, distance: 72.7
click at [695, 155] on div "14 * 17 * ? = 7140" at bounding box center [704, 159] width 950 height 33
drag, startPoint x: 695, startPoint y: 155, endPoint x: 610, endPoint y: 156, distance: 85.0
click at [610, 156] on div "14 * 17 * ? = 7140" at bounding box center [704, 159] width 950 height 33
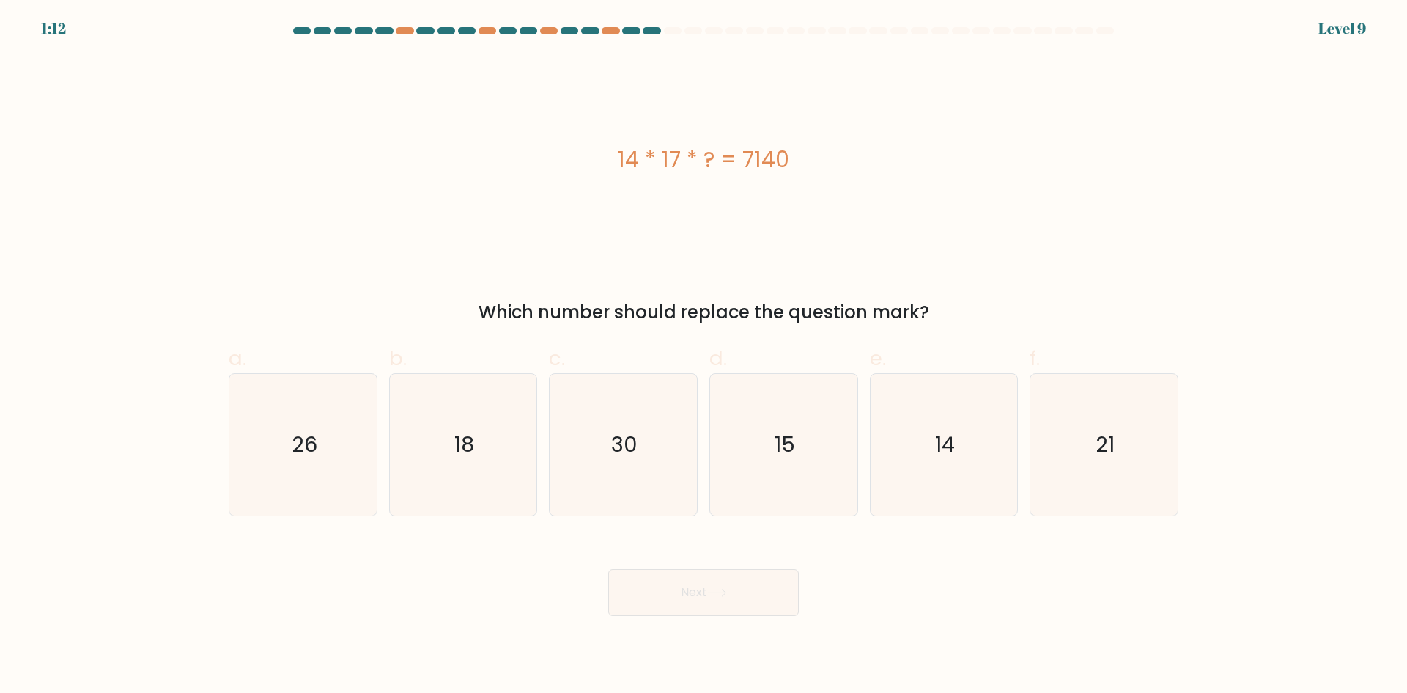
click at [610, 156] on div "14 * 17 * ? = 7140" at bounding box center [704, 159] width 950 height 33
drag, startPoint x: 610, startPoint y: 156, endPoint x: 717, endPoint y: 157, distance: 107.7
click at [640, 158] on div "14 * 17 * ? = 7140" at bounding box center [704, 159] width 950 height 33
click at [718, 157] on div "14 * 17 * ? = 7140" at bounding box center [704, 159] width 950 height 33
click at [716, 157] on div "14 * 17 * ? = 7140" at bounding box center [704, 159] width 950 height 33
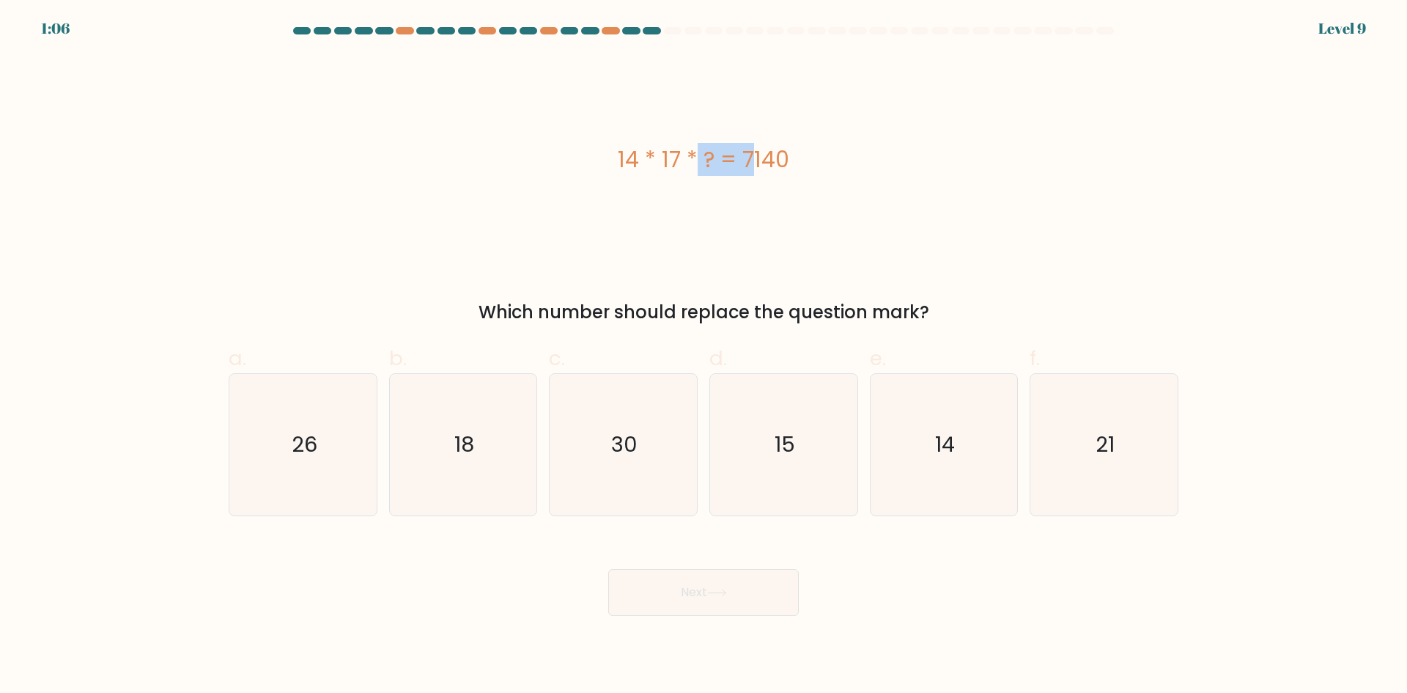
drag, startPoint x: 627, startPoint y: 160, endPoint x: 692, endPoint y: 158, distance: 65.3
click at [684, 159] on div "14 * 17 * ? = 7140" at bounding box center [704, 159] width 950 height 33
click at [692, 158] on div "14 * 17 * ? = 7140" at bounding box center [704, 159] width 950 height 33
drag, startPoint x: 682, startPoint y: 158, endPoint x: 622, endPoint y: 158, distance: 60.1
click at [622, 158] on div "14 * 17 * ? = 7140" at bounding box center [704, 159] width 950 height 33
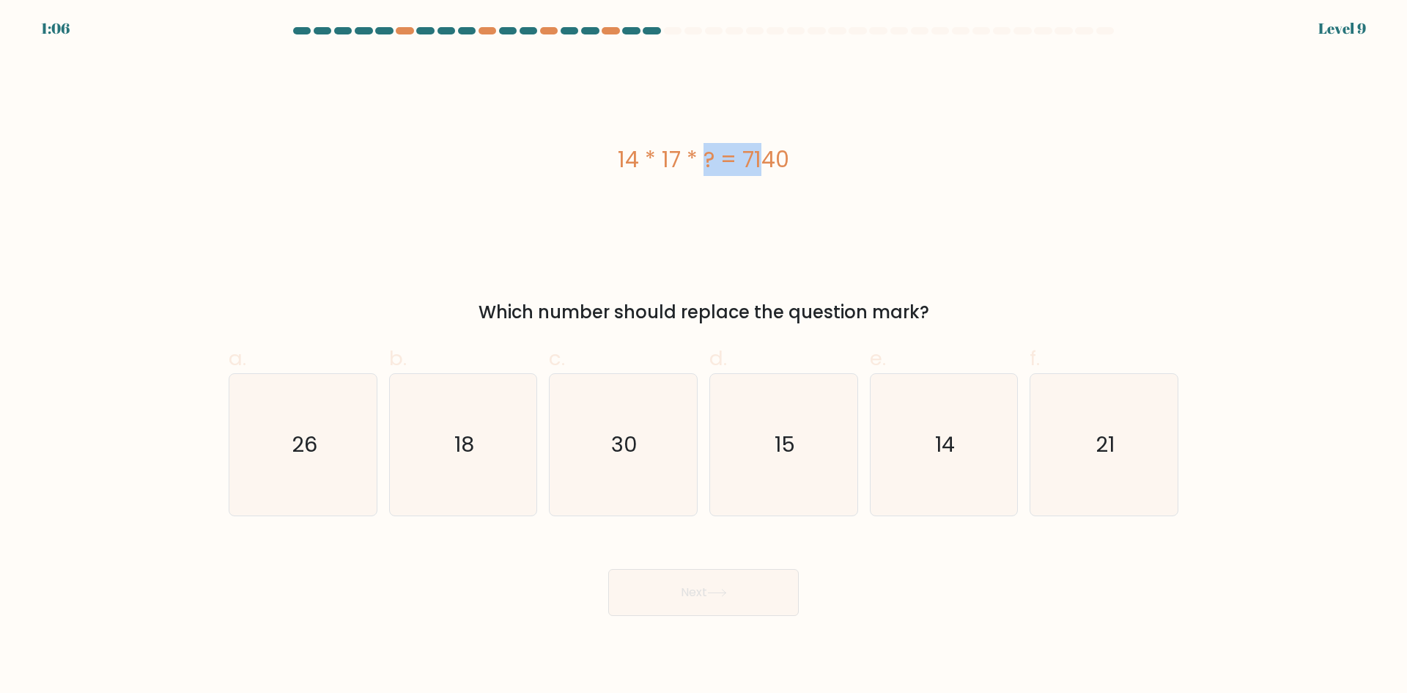
click at [622, 158] on div "14 * 17 * ? = 7140" at bounding box center [704, 159] width 950 height 33
drag, startPoint x: 622, startPoint y: 158, endPoint x: 671, endPoint y: 158, distance: 48.4
click at [671, 158] on div "14 * 17 * ? = 7140" at bounding box center [704, 159] width 950 height 33
drag, startPoint x: 671, startPoint y: 157, endPoint x: 619, endPoint y: 158, distance: 52.0
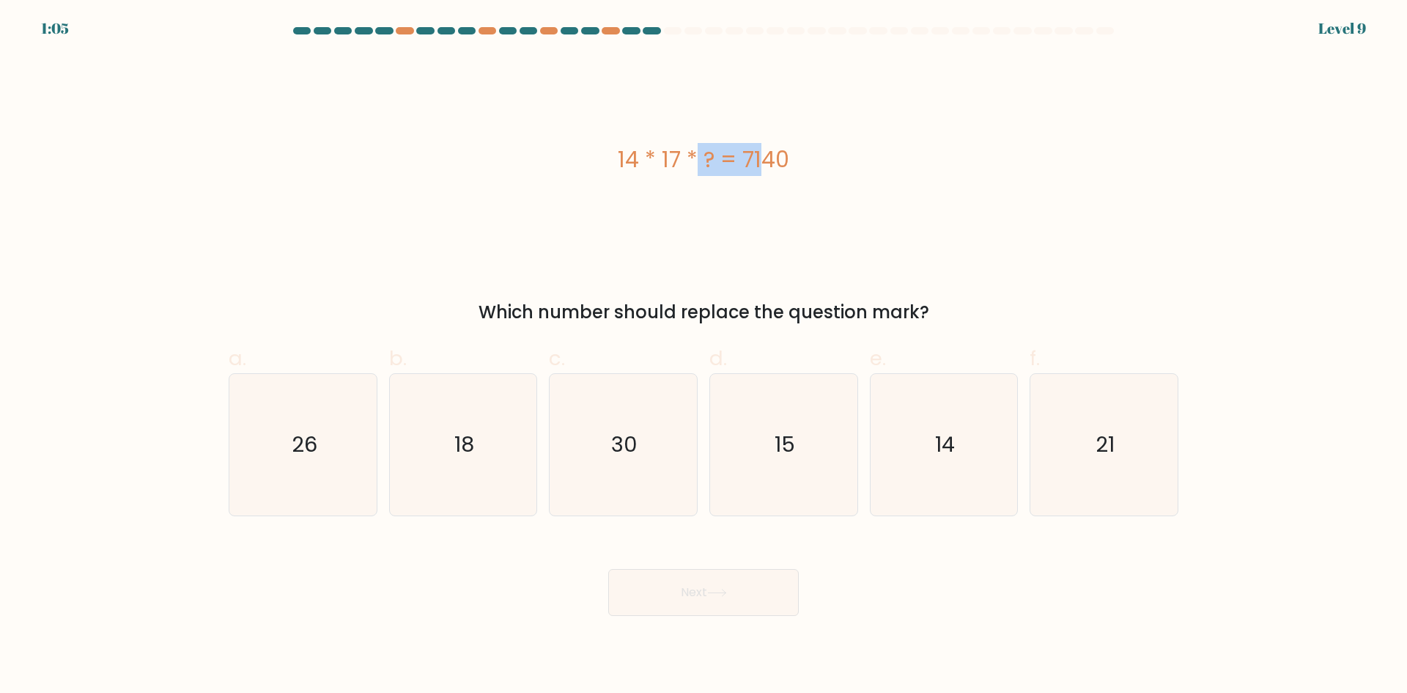
click at [619, 158] on div "14 * 17 * ? = 7140" at bounding box center [704, 159] width 950 height 33
drag, startPoint x: 619, startPoint y: 158, endPoint x: 688, endPoint y: 157, distance: 69.6
click at [688, 157] on div "14 * 17 * ? = 7140" at bounding box center [704, 159] width 950 height 33
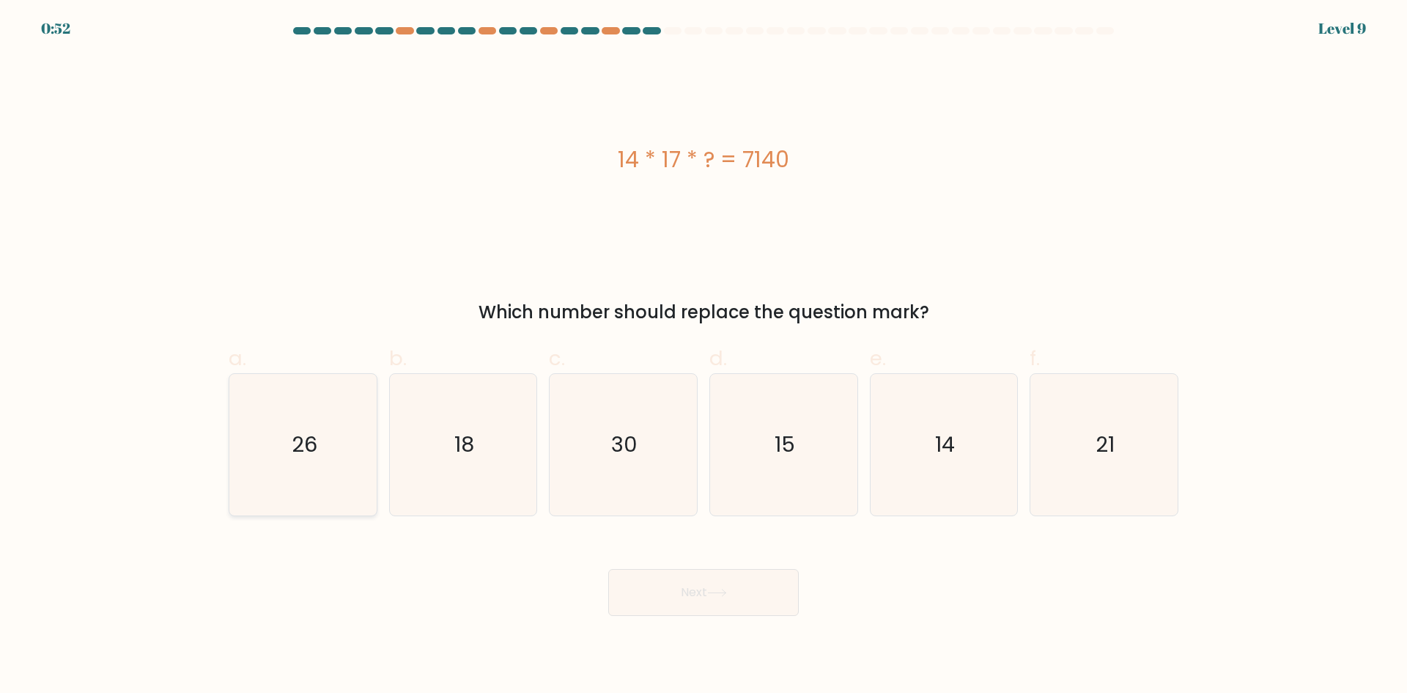
click at [344, 432] on icon "26" at bounding box center [302, 444] width 141 height 141
click at [704, 356] on input "a. 26" at bounding box center [704, 352] width 1 height 10
radio input "true"
click at [673, 592] on button "Next" at bounding box center [703, 592] width 191 height 47
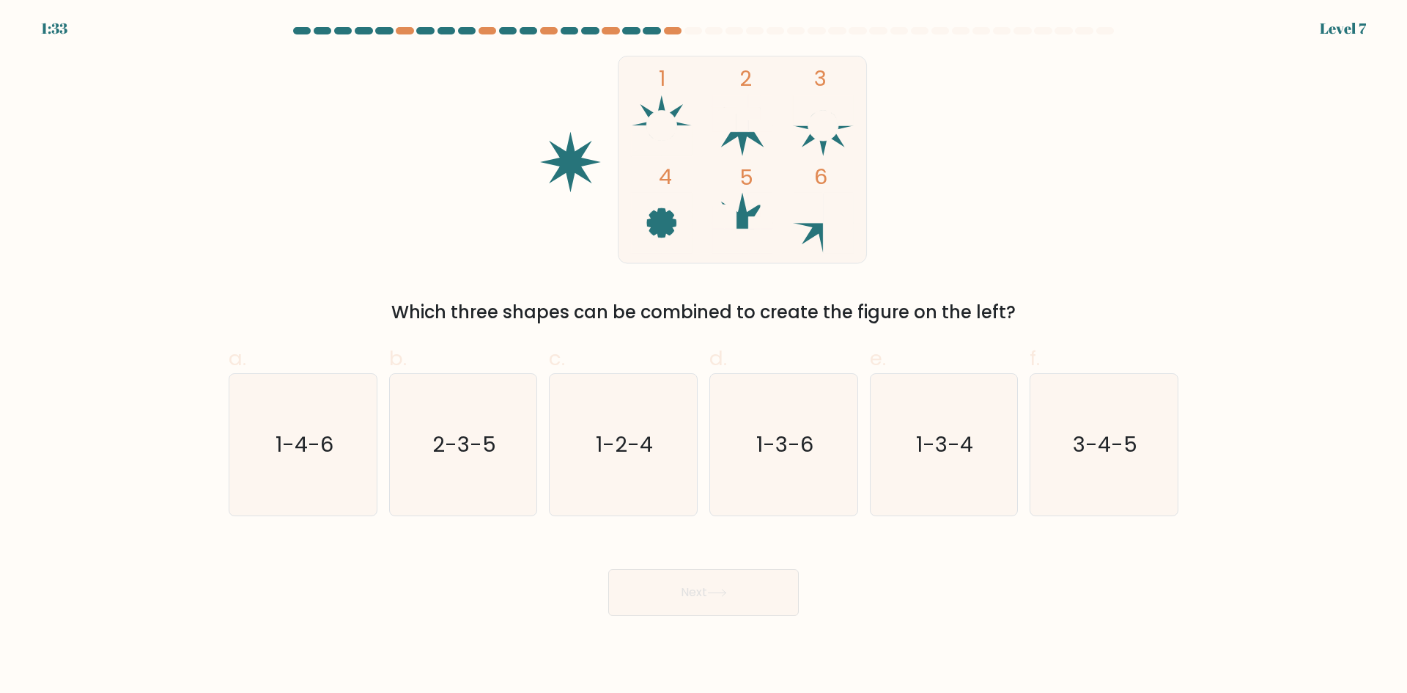
click at [676, 109] on icon at bounding box center [661, 125] width 61 height 61
click at [669, 204] on icon at bounding box center [661, 208] width 61 height 30
click at [726, 200] on rect at bounding box center [743, 159] width 248 height 207
click at [665, 114] on circle at bounding box center [661, 126] width 30 height 30
click at [649, 204] on icon at bounding box center [661, 208] width 61 height 30
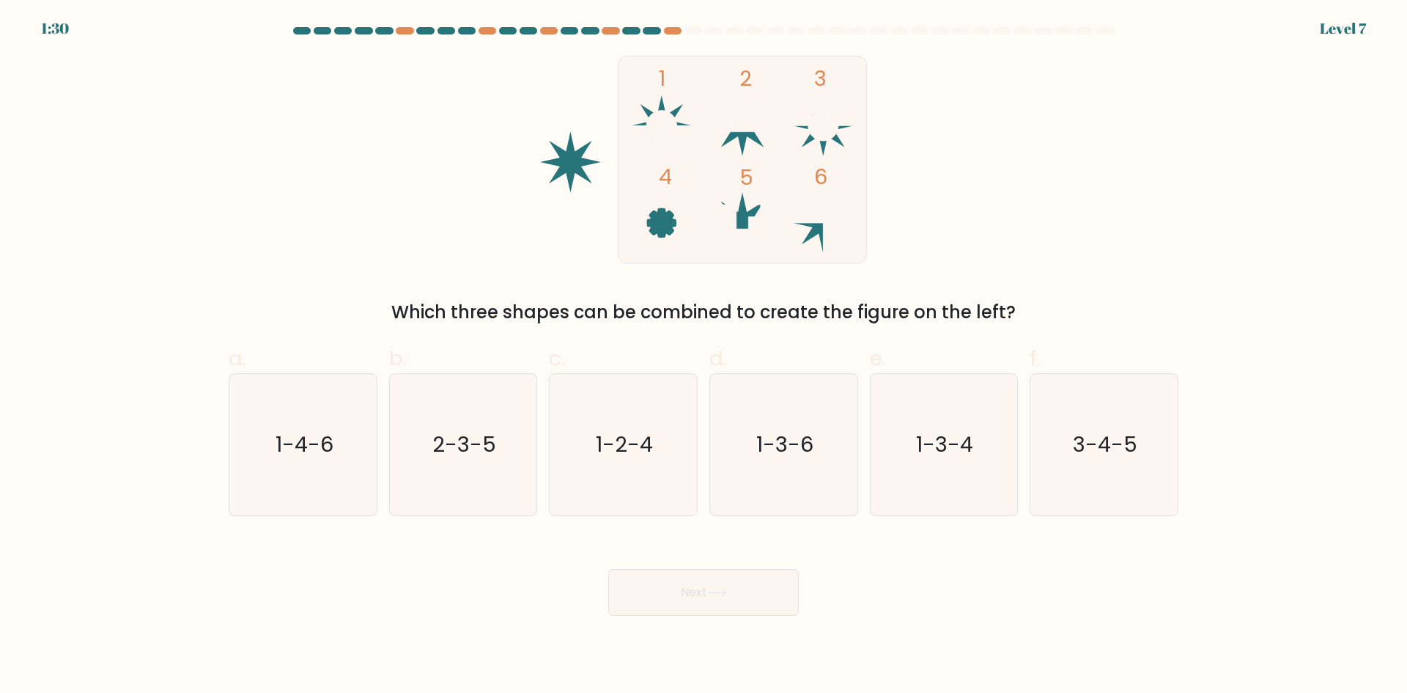
click at [734, 213] on icon at bounding box center [742, 211] width 61 height 37
click at [728, 113] on icon at bounding box center [742, 113] width 61 height 37
click at [810, 128] on circle at bounding box center [823, 126] width 30 height 30
click at [676, 96] on rect at bounding box center [743, 159] width 248 height 207
click at [755, 119] on icon at bounding box center [736, 113] width 48 height 37
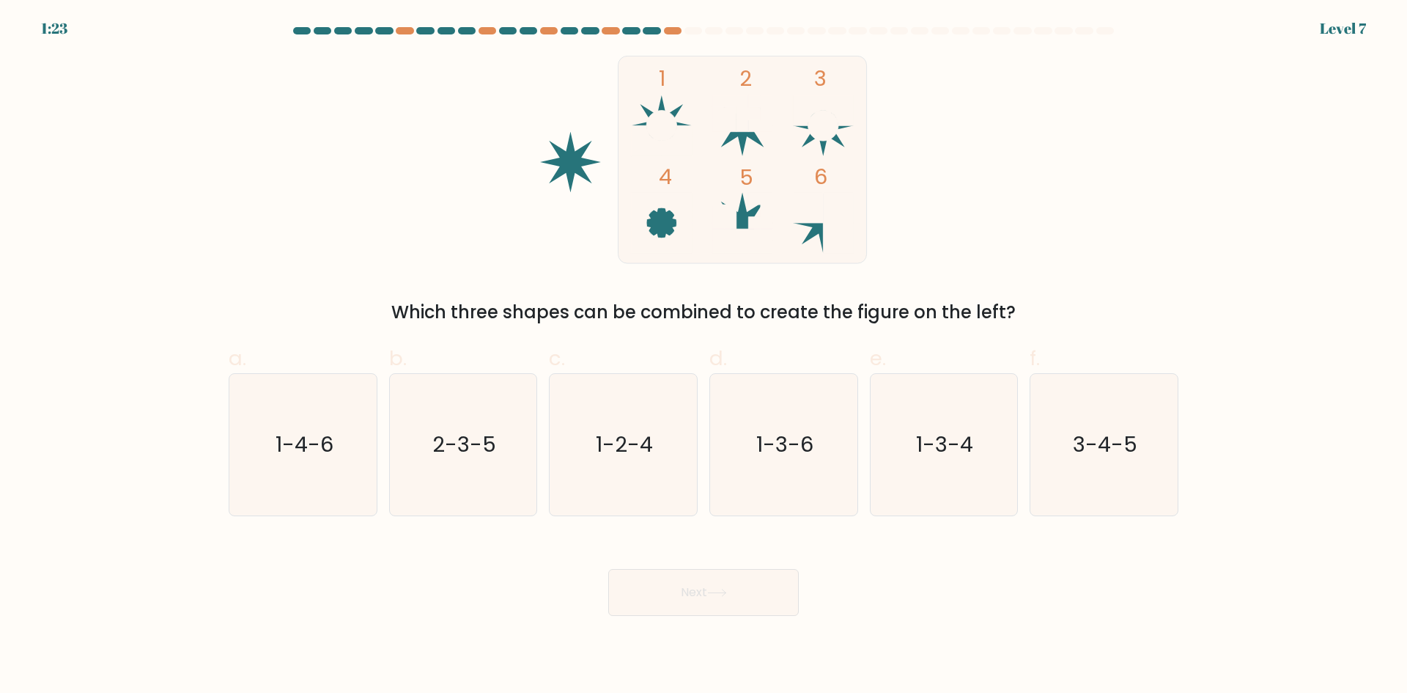
click at [684, 215] on icon at bounding box center [661, 208] width 61 height 30
click at [666, 209] on rect at bounding box center [743, 159] width 248 height 207
click at [671, 123] on circle at bounding box center [661, 126] width 30 height 30
click at [715, 112] on icon at bounding box center [742, 113] width 61 height 37
click at [669, 118] on circle at bounding box center [661, 126] width 30 height 30
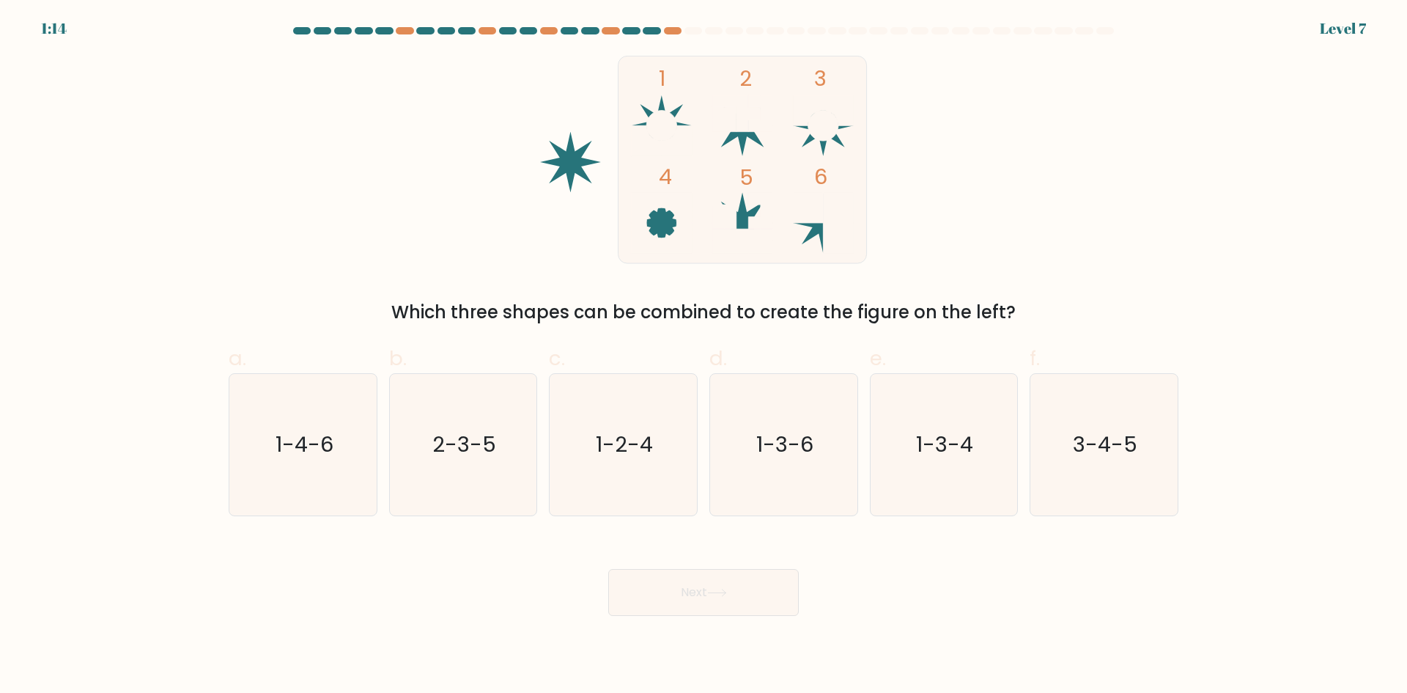
click at [813, 127] on circle at bounding box center [823, 126] width 30 height 30
click at [816, 203] on rect at bounding box center [808, 208] width 30 height 30
click at [671, 115] on circle at bounding box center [661, 126] width 30 height 30
click at [817, 120] on circle at bounding box center [823, 126] width 30 height 30
click at [671, 207] on icon at bounding box center [661, 208] width 61 height 30
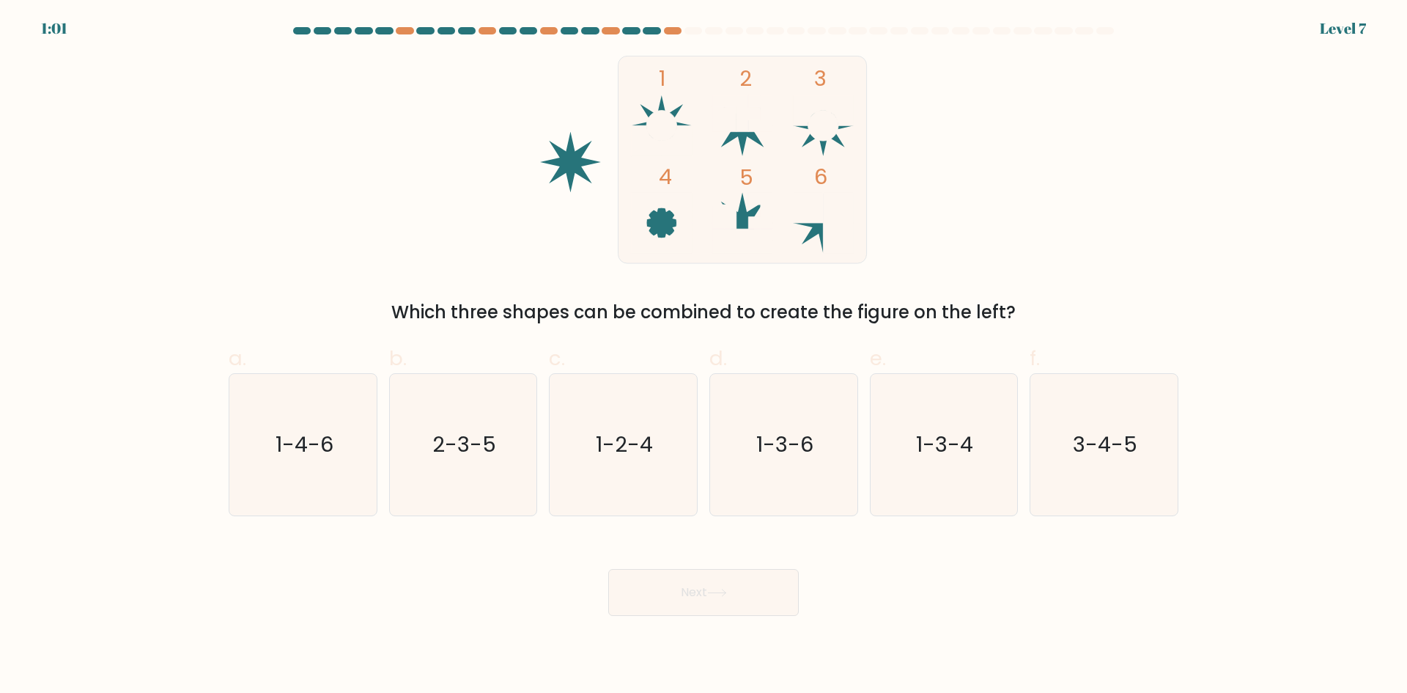
click at [804, 128] on rect at bounding box center [743, 159] width 248 height 207
click at [818, 147] on rect at bounding box center [743, 159] width 248 height 207
click at [826, 145] on icon "1 2 3 4 5 6" at bounding box center [703, 160] width 394 height 208
click at [843, 139] on rect at bounding box center [743, 159] width 248 height 207
drag, startPoint x: 845, startPoint y: 129, endPoint x: 721, endPoint y: 126, distance: 123.9
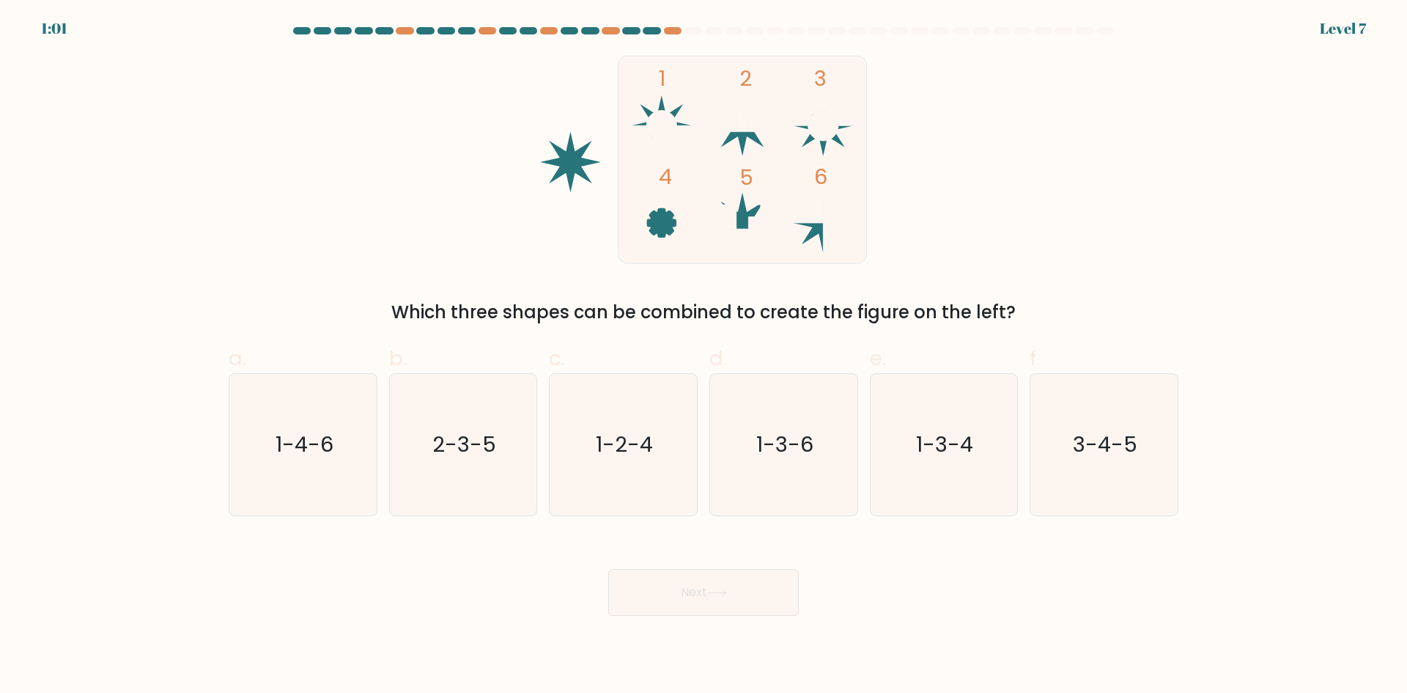
click at [845, 128] on rect at bounding box center [743, 159] width 248 height 207
drag, startPoint x: 684, startPoint y: 123, endPoint x: 677, endPoint y: 108, distance: 16.7
click at [683, 118] on icon "1 2 3 4 5 6" at bounding box center [703, 160] width 394 height 208
drag, startPoint x: 676, startPoint y: 107, endPoint x: 657, endPoint y: 100, distance: 20.4
click at [675, 104] on rect at bounding box center [743, 159] width 248 height 207
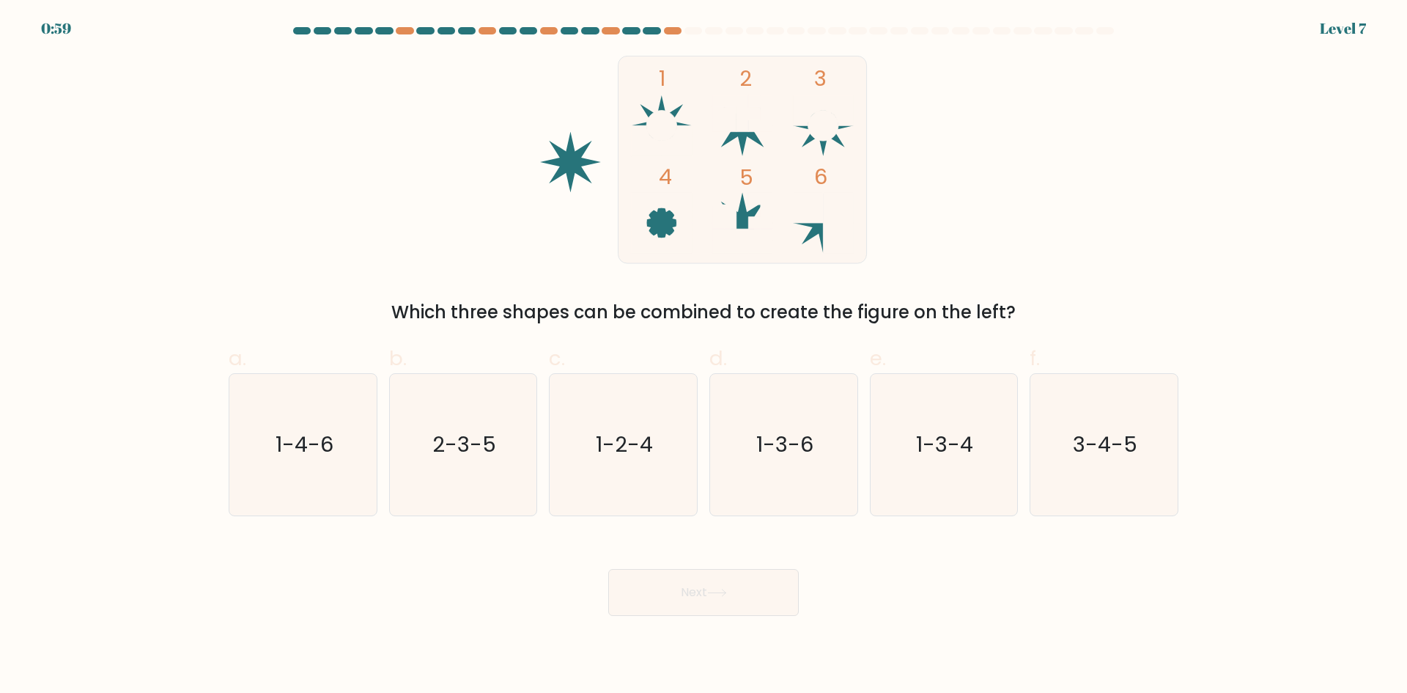
click at [656, 100] on rect at bounding box center [743, 159] width 248 height 207
click at [641, 111] on rect at bounding box center [743, 159] width 248 height 207
click at [641, 130] on icon at bounding box center [661, 140] width 61 height 30
click at [580, 149] on icon at bounding box center [570, 162] width 61 height 61
click at [567, 144] on icon "1 2 3 4 5 6" at bounding box center [703, 160] width 394 height 208
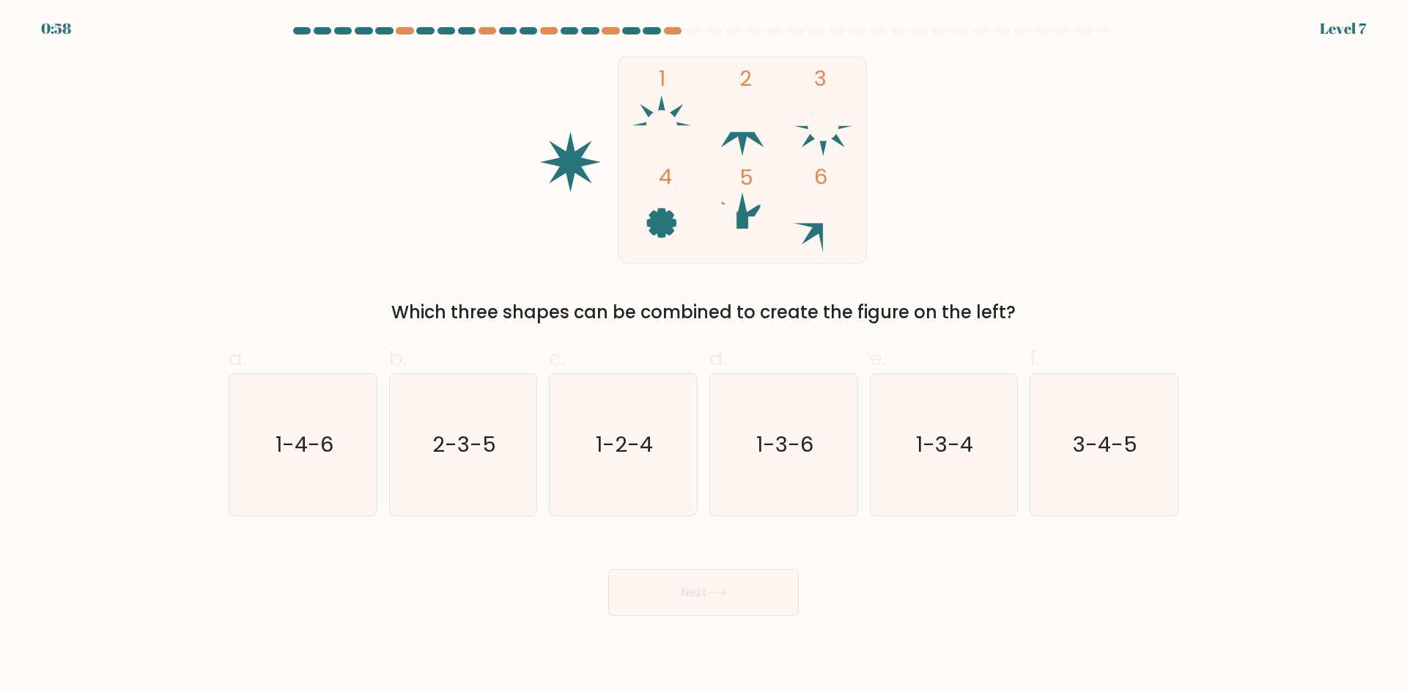
drag, startPoint x: 550, startPoint y: 151, endPoint x: 551, endPoint y: 159, distance: 8.2
click at [550, 151] on icon "1 2 3 4 5 6" at bounding box center [703, 160] width 394 height 208
click at [551, 166] on icon "1 2 3 4 5 6" at bounding box center [703, 160] width 394 height 208
click at [555, 180] on icon "1 2 3 4 5 6" at bounding box center [703, 160] width 394 height 208
click at [572, 182] on icon at bounding box center [570, 162] width 61 height 61
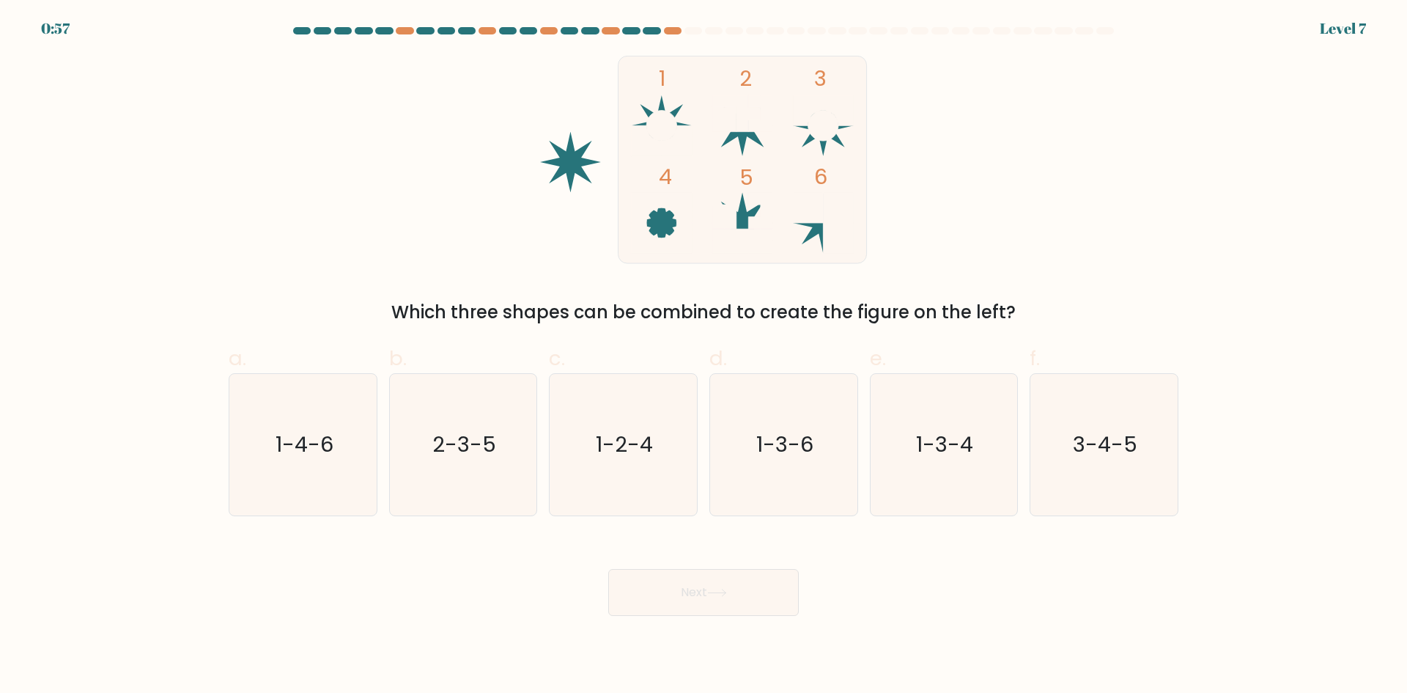
click at [580, 176] on icon at bounding box center [570, 162] width 61 height 61
click at [597, 161] on icon at bounding box center [570, 162] width 61 height 61
click at [819, 122] on circle at bounding box center [823, 126] width 30 height 30
click at [665, 211] on icon at bounding box center [661, 223] width 61 height 61
click at [764, 204] on icon at bounding box center [742, 211] width 61 height 37
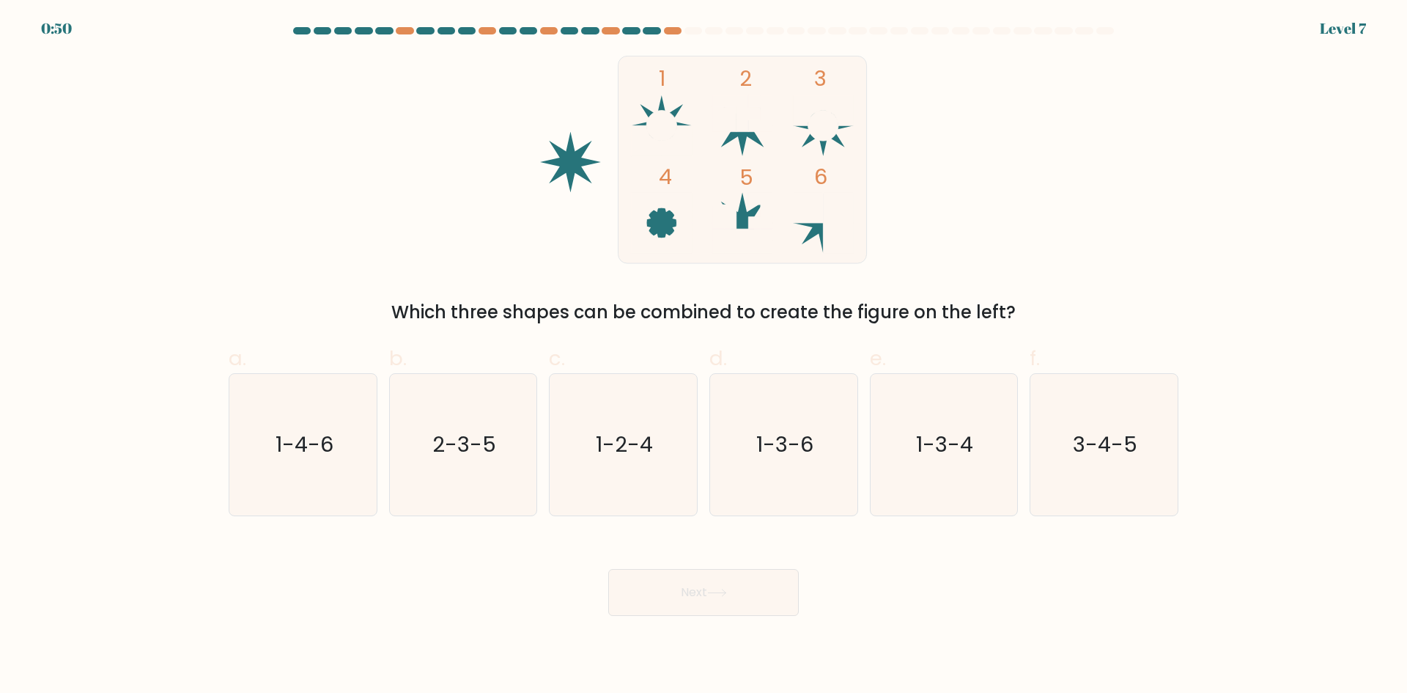
click at [667, 116] on circle at bounding box center [661, 126] width 30 height 30
click at [750, 120] on icon at bounding box center [742, 113] width 61 height 37
click at [678, 124] on g at bounding box center [661, 125] width 61 height 61
click at [676, 114] on icon at bounding box center [661, 125] width 61 height 61
click at [663, 106] on icon at bounding box center [661, 125] width 61 height 61
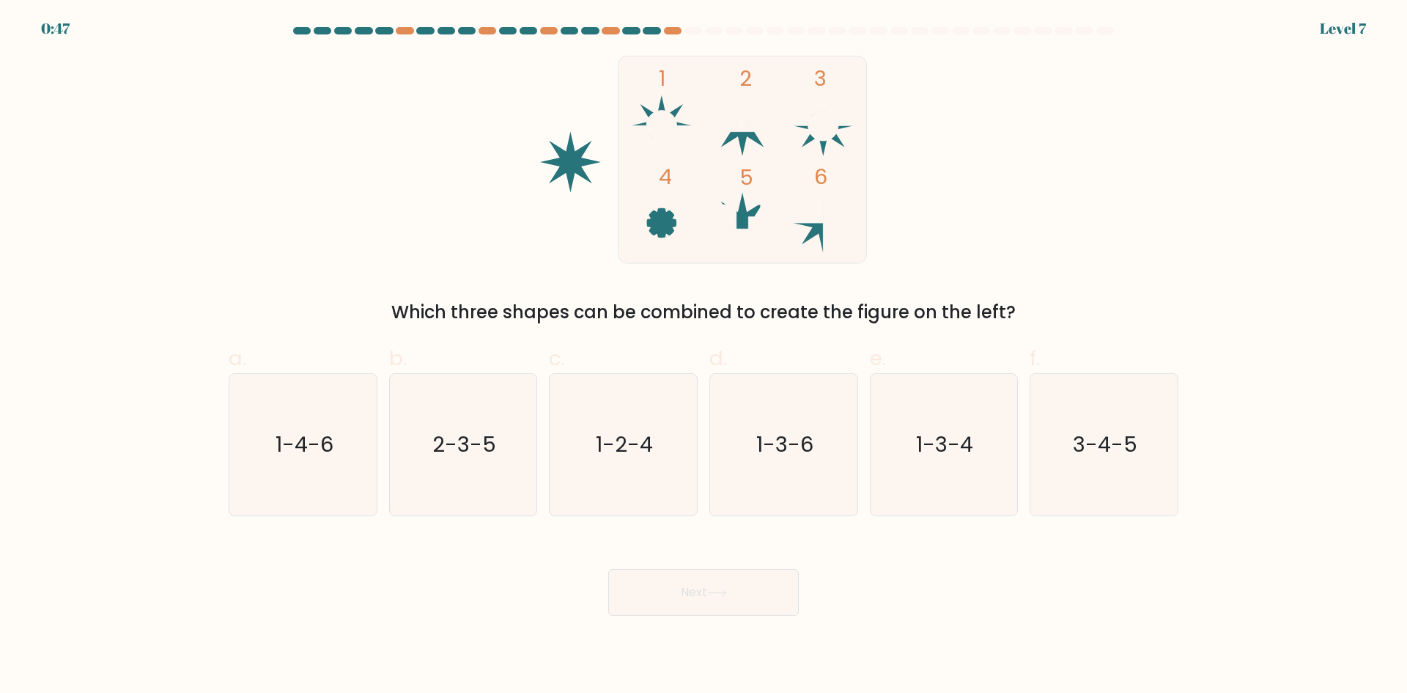
click at [649, 109] on rect at bounding box center [743, 159] width 248 height 207
click at [643, 124] on icon at bounding box center [661, 125] width 61 height 61
click at [729, 137] on icon at bounding box center [742, 125] width 61 height 61
drag, startPoint x: 739, startPoint y: 144, endPoint x: 748, endPoint y: 145, distance: 8.9
click at [740, 144] on icon "1 2 3 4 5 6" at bounding box center [703, 160] width 394 height 208
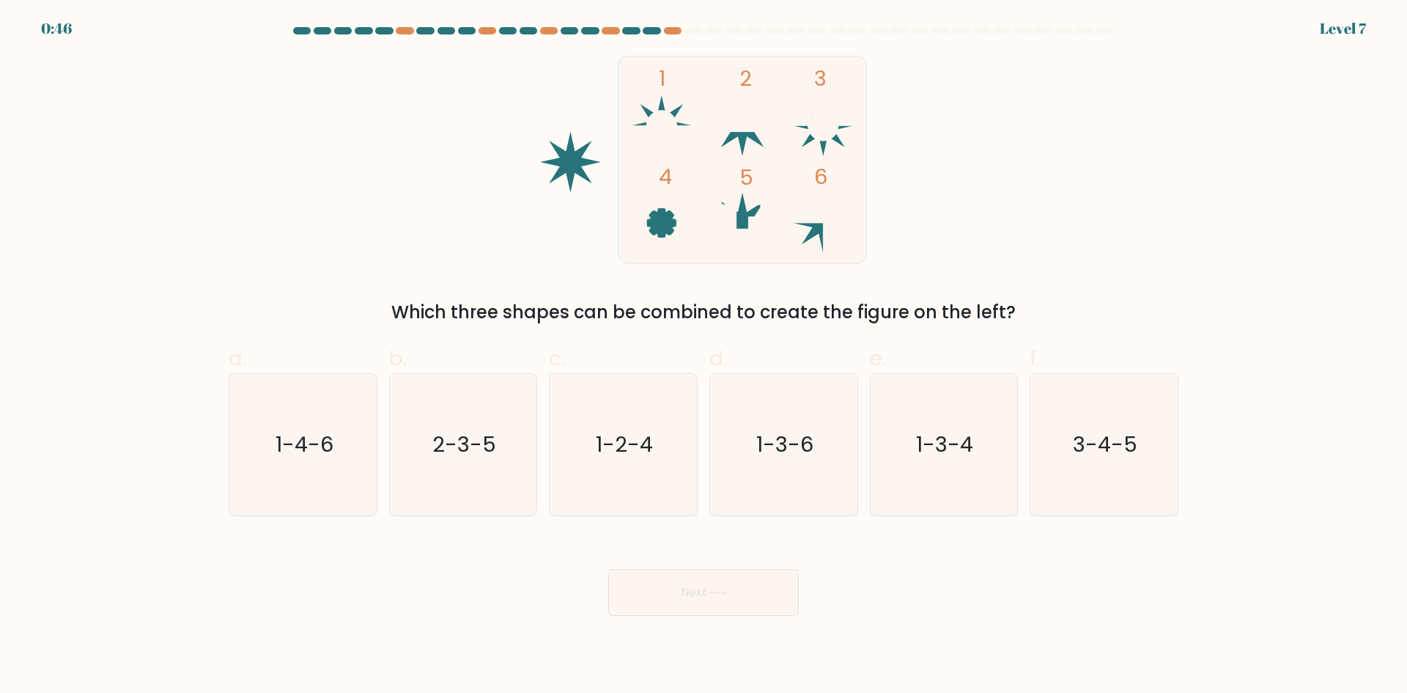
click at [764, 142] on rect at bounding box center [743, 159] width 248 height 207
click at [655, 392] on icon "1-2-4" at bounding box center [623, 444] width 141 height 141
click at [704, 356] on input "c. 1-2-4" at bounding box center [704, 352] width 1 height 10
radio input "true"
click at [706, 580] on button "Next" at bounding box center [703, 592] width 191 height 47
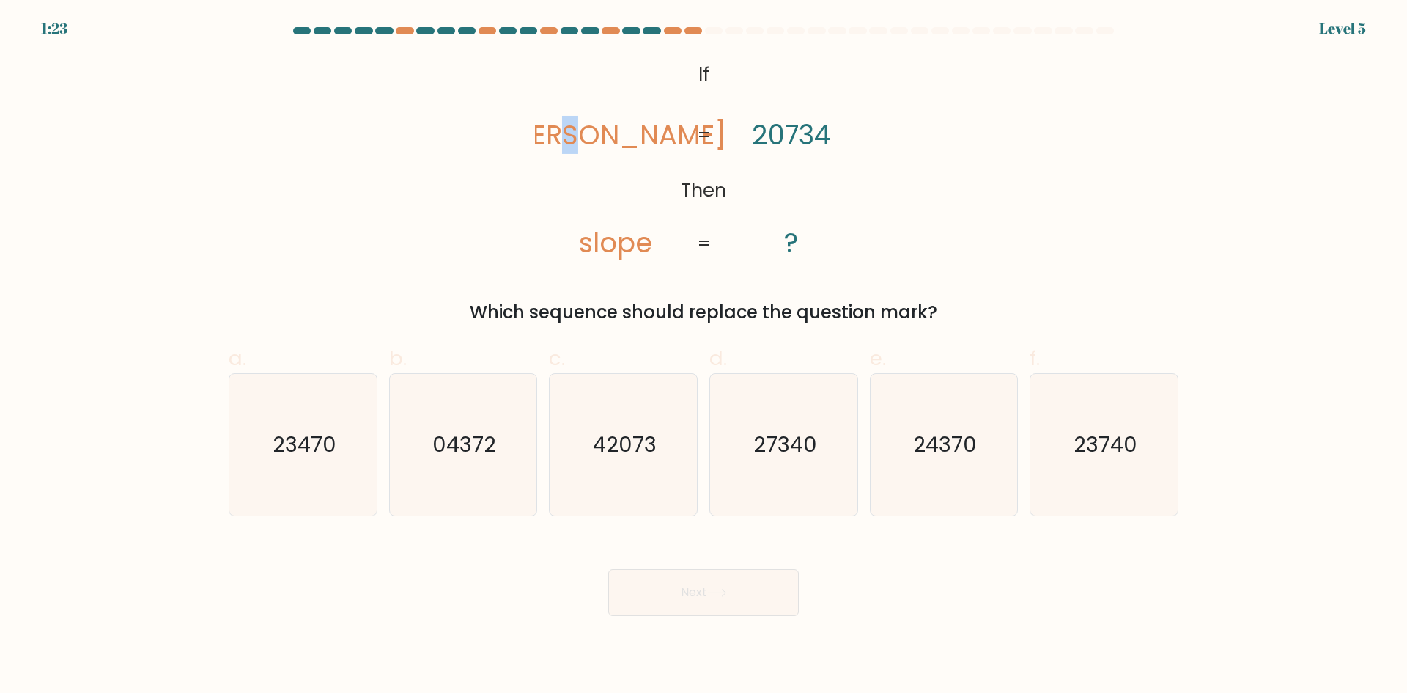
drag, startPoint x: 643, startPoint y: 139, endPoint x: 660, endPoint y: 138, distance: 17.6
click at [660, 138] on icon "@import url('https://fonts.googleapis.com/css?family=Abril+Fatface:400,100,100i…" at bounding box center [703, 160] width 337 height 208
drag, startPoint x: 832, startPoint y: 130, endPoint x: 819, endPoint y: 129, distance: 12.5
click at [819, 129] on icon "@import url('https://fonts.googleapis.com/css?family=Abril+Fatface:400,100,100i…" at bounding box center [703, 160] width 337 height 208
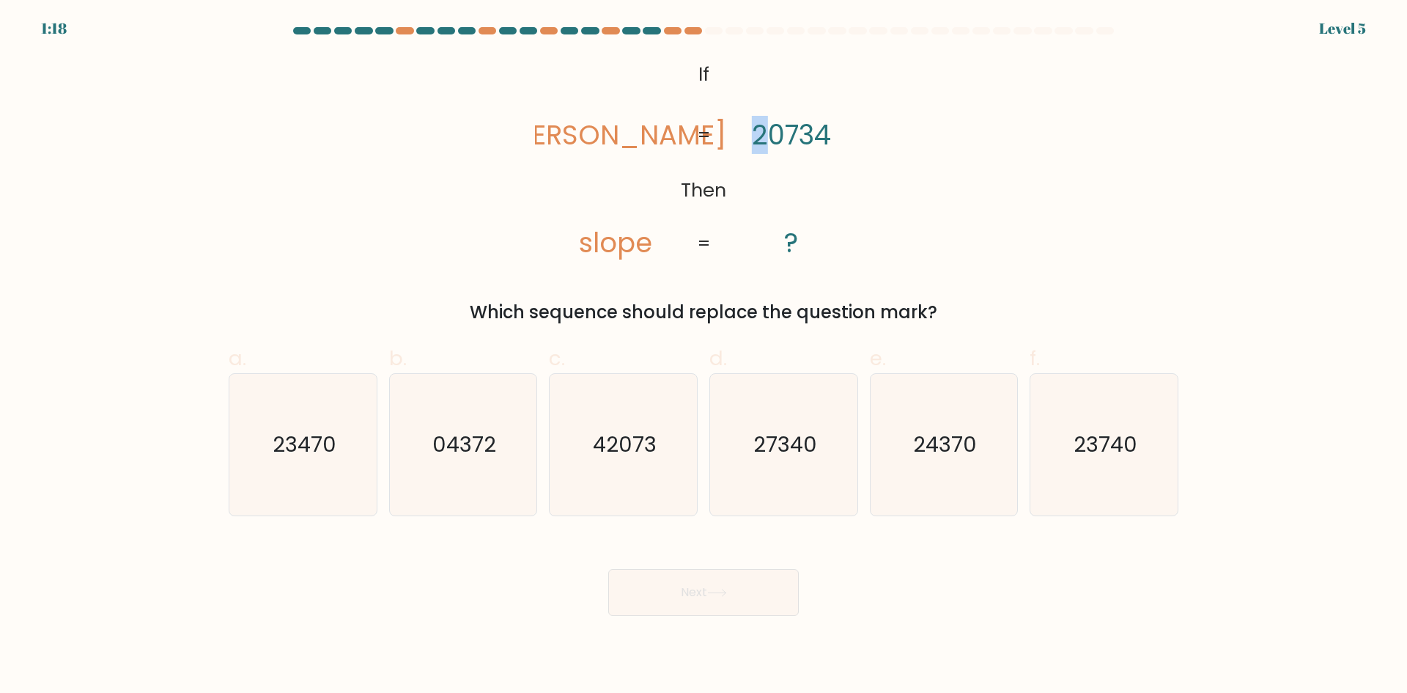
drag, startPoint x: 769, startPoint y: 133, endPoint x: 740, endPoint y: 133, distance: 29.3
click at [740, 133] on icon "@import url('https://fonts.googleapis.com/css?family=Abril+Fatface:400,100,100i…" at bounding box center [703, 160] width 337 height 208
click at [641, 404] on icon "42073" at bounding box center [623, 444] width 141 height 141
click at [704, 356] on input "c. 42073" at bounding box center [704, 352] width 1 height 10
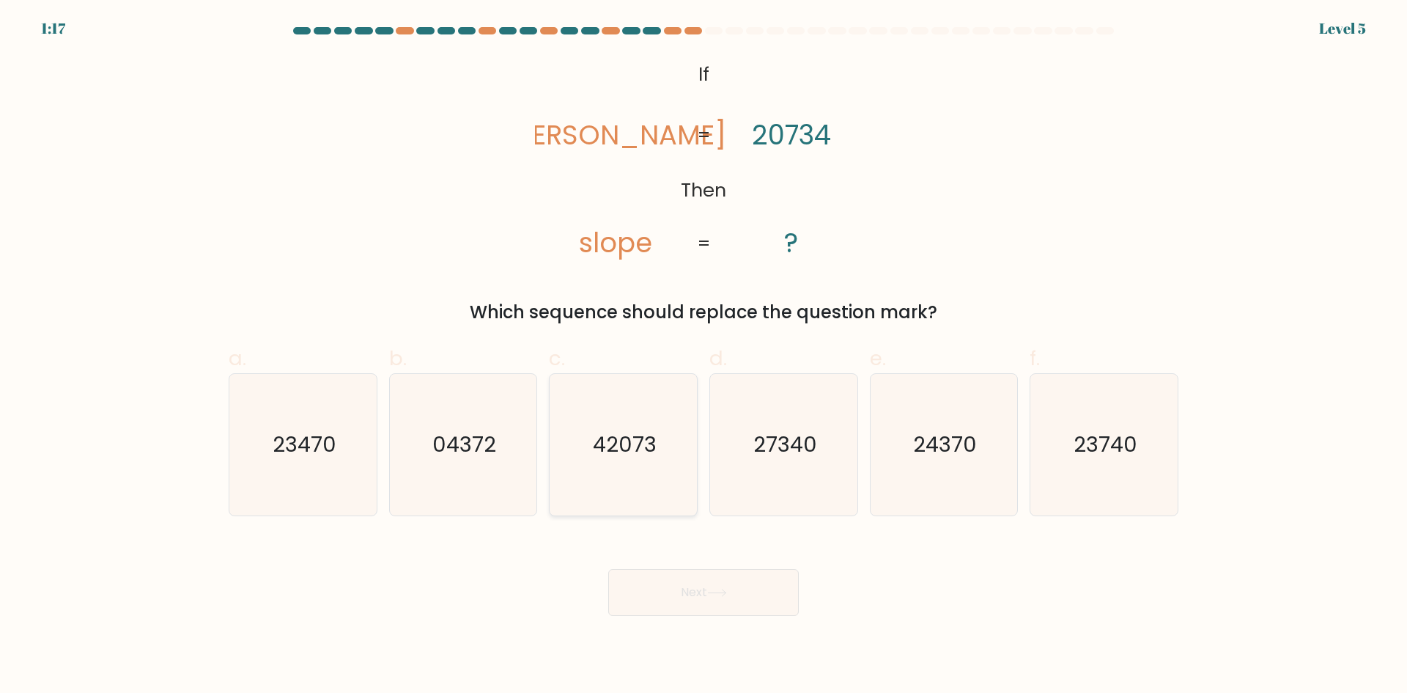
radio input "true"
click at [704, 603] on button "Next" at bounding box center [703, 592] width 191 height 47
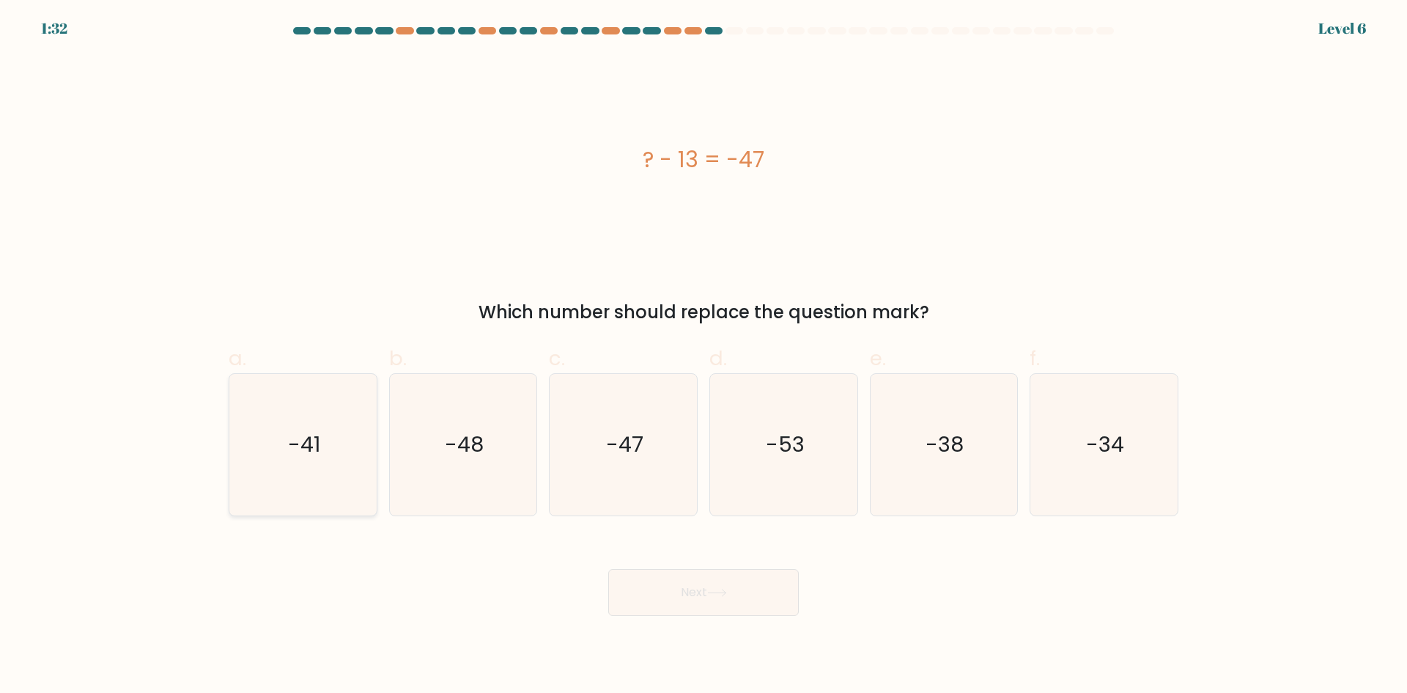
click at [363, 403] on icon "-41" at bounding box center [302, 444] width 141 height 141
click at [704, 356] on input "a. -41" at bounding box center [704, 352] width 1 height 10
radio input "true"
click at [460, 311] on div "Which number should replace the question mark?" at bounding box center [703, 312] width 932 height 26
click at [794, 416] on icon "-53" at bounding box center [783, 444] width 141 height 141
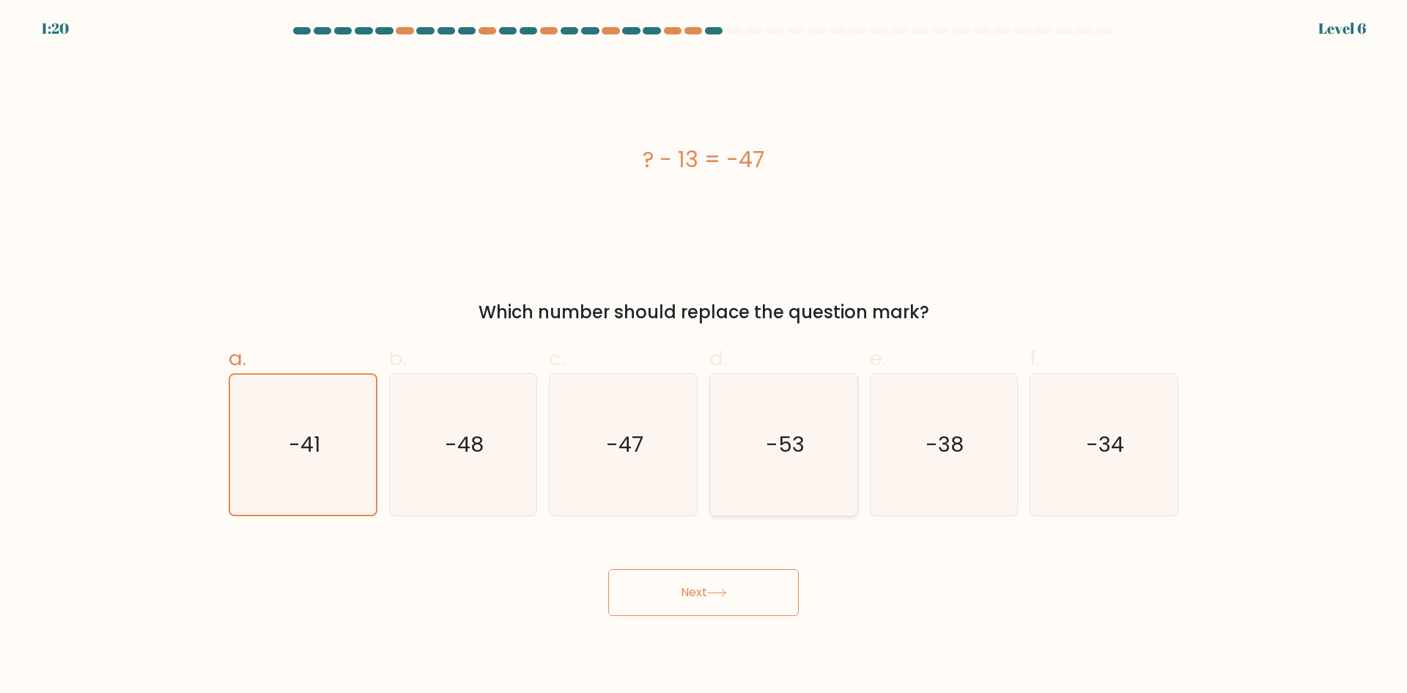
click at [704, 356] on input "d. -53" at bounding box center [704, 352] width 1 height 10
radio input "true"
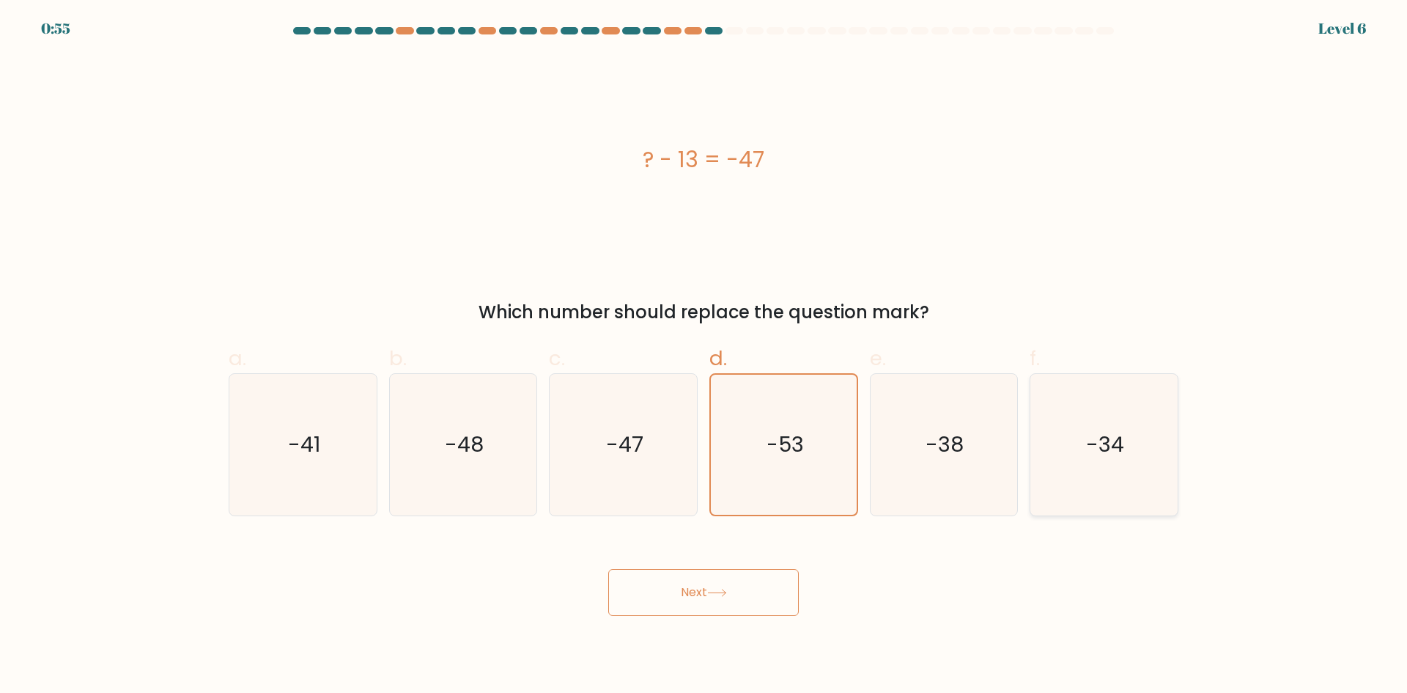
click at [1051, 410] on icon "-34" at bounding box center [1103, 444] width 141 height 141
click at [704, 356] on input "f. -34" at bounding box center [704, 352] width 1 height 10
radio input "true"
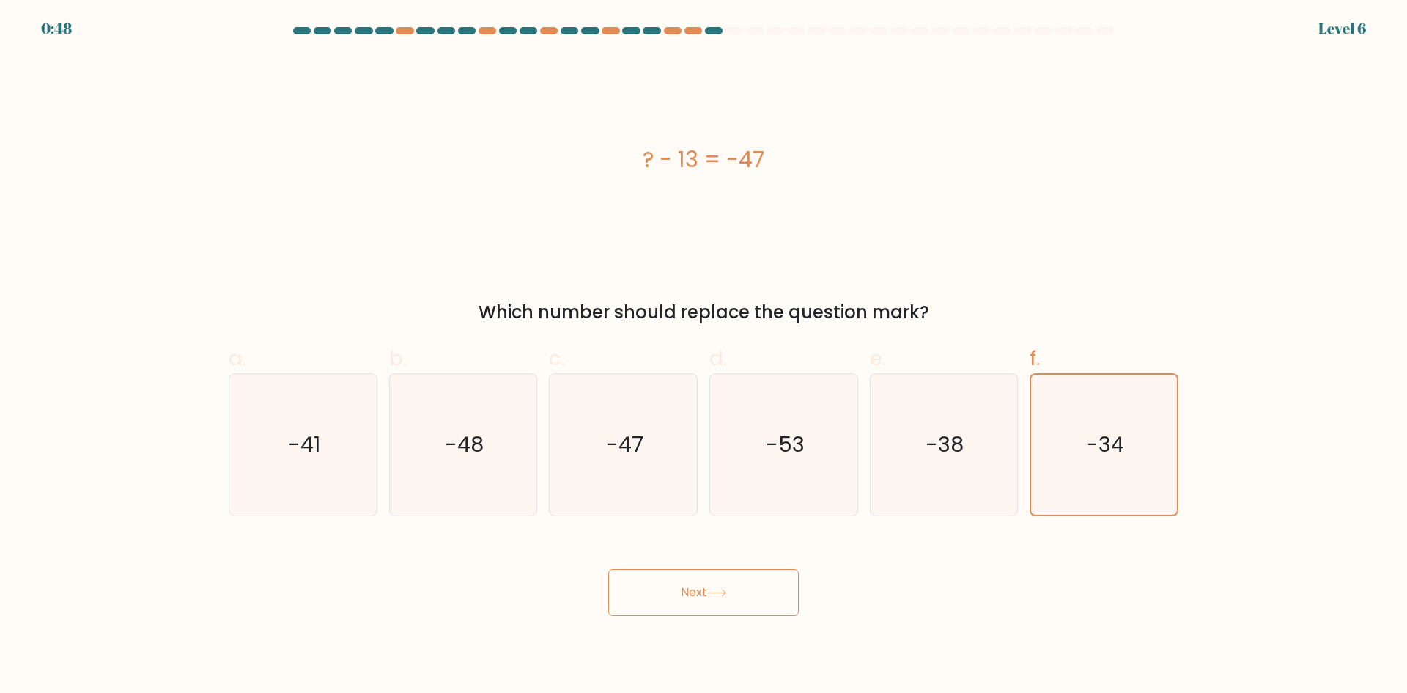
click at [775, 608] on button "Next" at bounding box center [703, 592] width 191 height 47
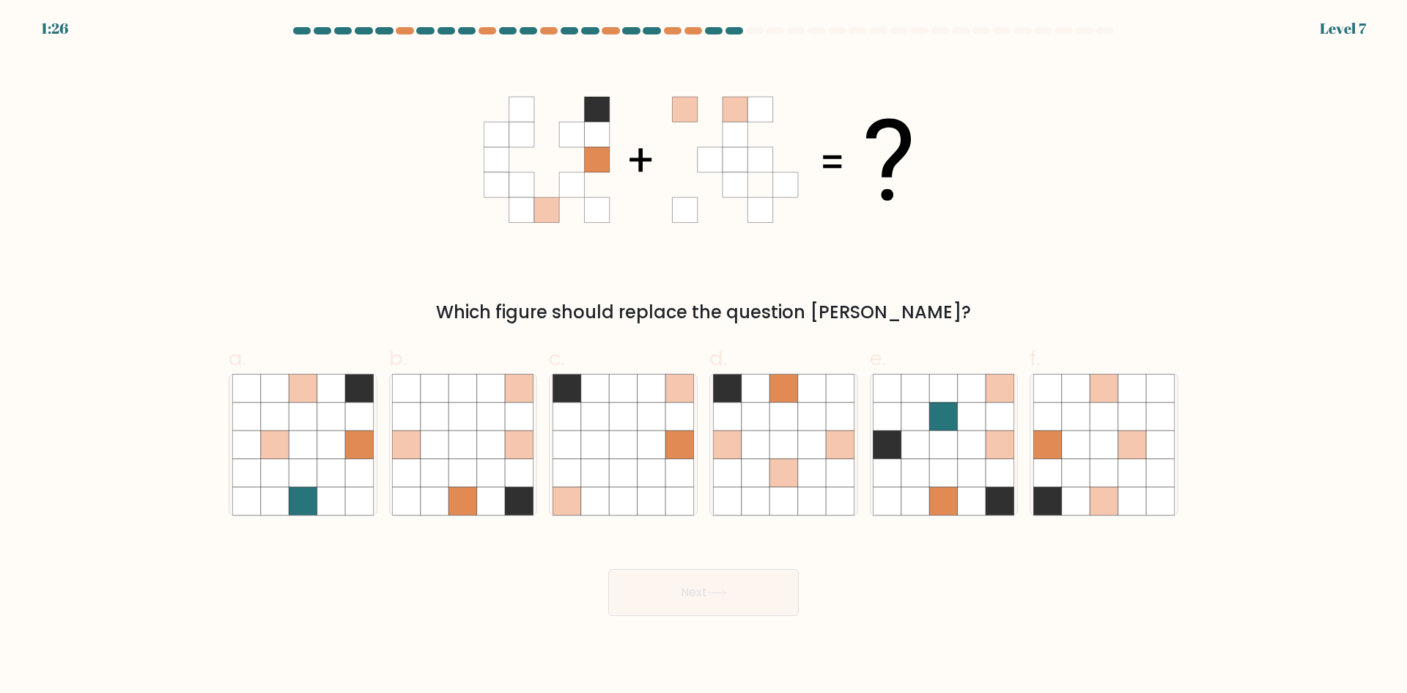
click at [498, 102] on icon at bounding box center [496, 109] width 25 height 25
click at [698, 105] on icon at bounding box center [710, 109] width 25 height 25
click at [726, 106] on icon at bounding box center [735, 109] width 25 height 25
click at [553, 103] on icon at bounding box center [546, 109] width 25 height 25
click at [580, 105] on icon at bounding box center [571, 109] width 25 height 25
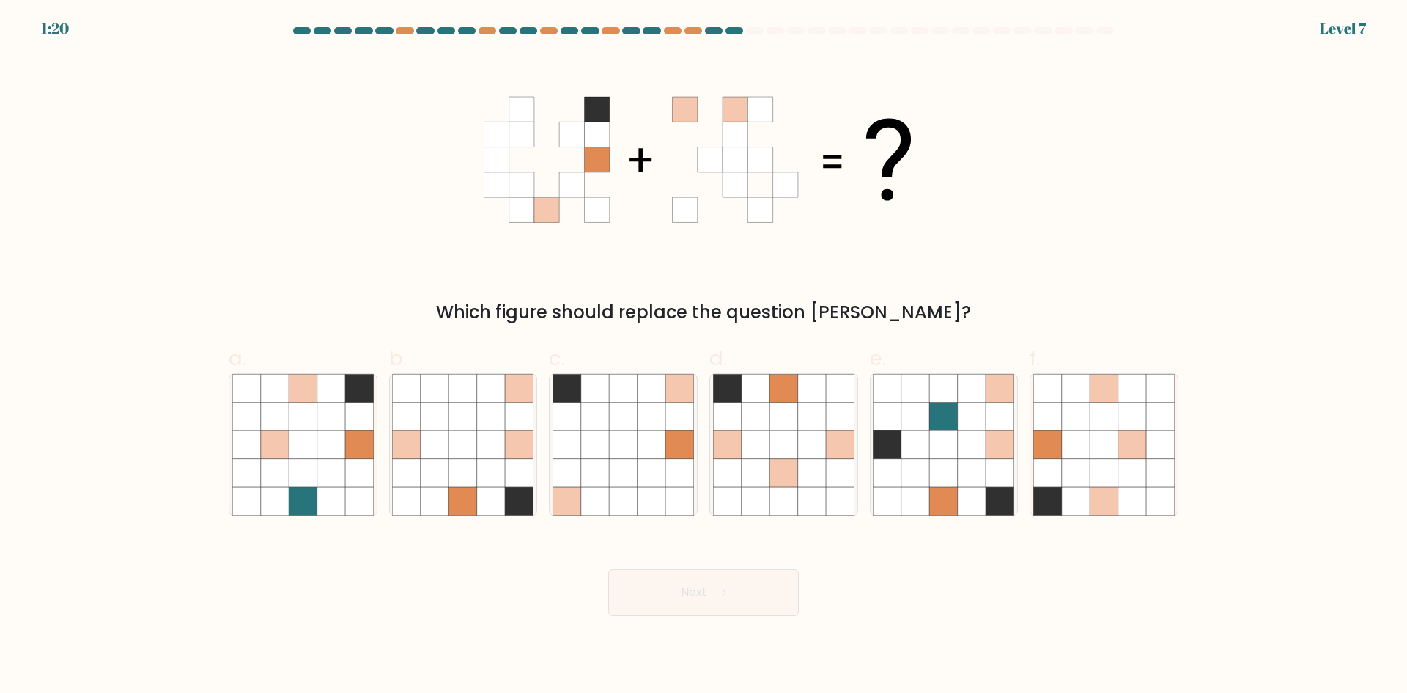
click at [528, 106] on icon at bounding box center [521, 109] width 25 height 25
click at [476, 443] on icon at bounding box center [463, 444] width 28 height 28
click at [704, 356] on input "b." at bounding box center [704, 352] width 1 height 10
radio input "true"
click at [697, 591] on button "Next" at bounding box center [703, 592] width 191 height 47
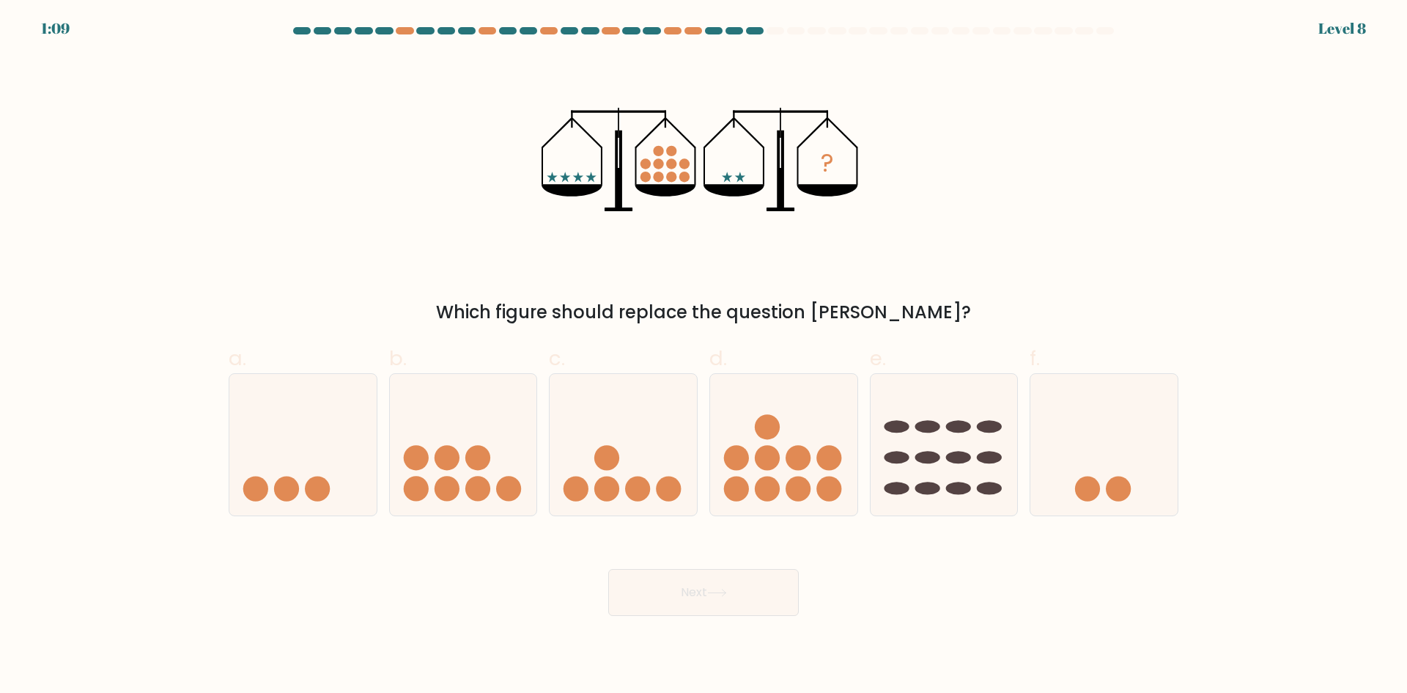
drag, startPoint x: 544, startPoint y: 179, endPoint x: 553, endPoint y: 177, distance: 9.1
click at [546, 177] on icon "?" at bounding box center [704, 160] width 325 height 208
click at [571, 173] on icon "?" at bounding box center [704, 160] width 325 height 208
click at [580, 174] on icon "?" at bounding box center [704, 160] width 325 height 208
click at [588, 177] on icon at bounding box center [591, 176] width 10 height 10
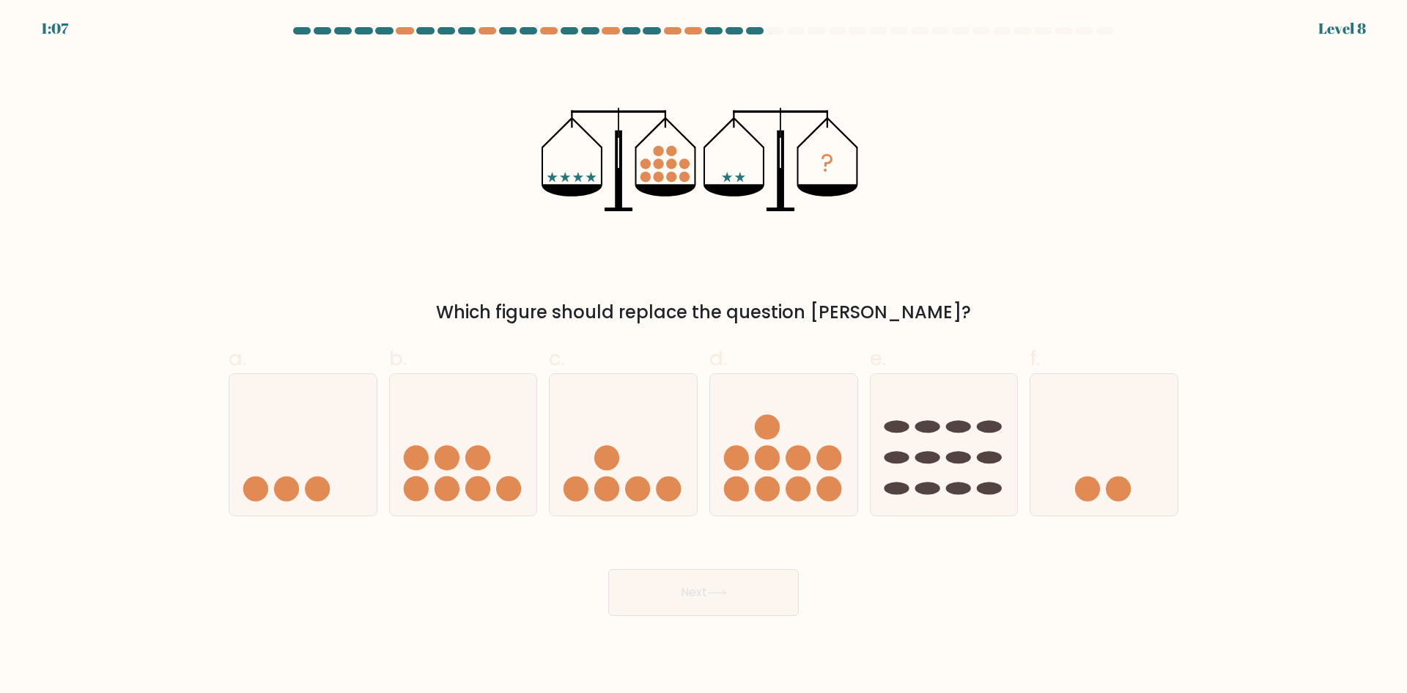
click at [658, 151] on circle at bounding box center [658, 151] width 10 height 10
click at [675, 152] on circle at bounding box center [671, 151] width 10 height 10
click at [651, 160] on icon "?" at bounding box center [704, 160] width 325 height 208
click at [660, 162] on circle at bounding box center [658, 164] width 10 height 10
click at [676, 164] on circle at bounding box center [671, 164] width 10 height 10
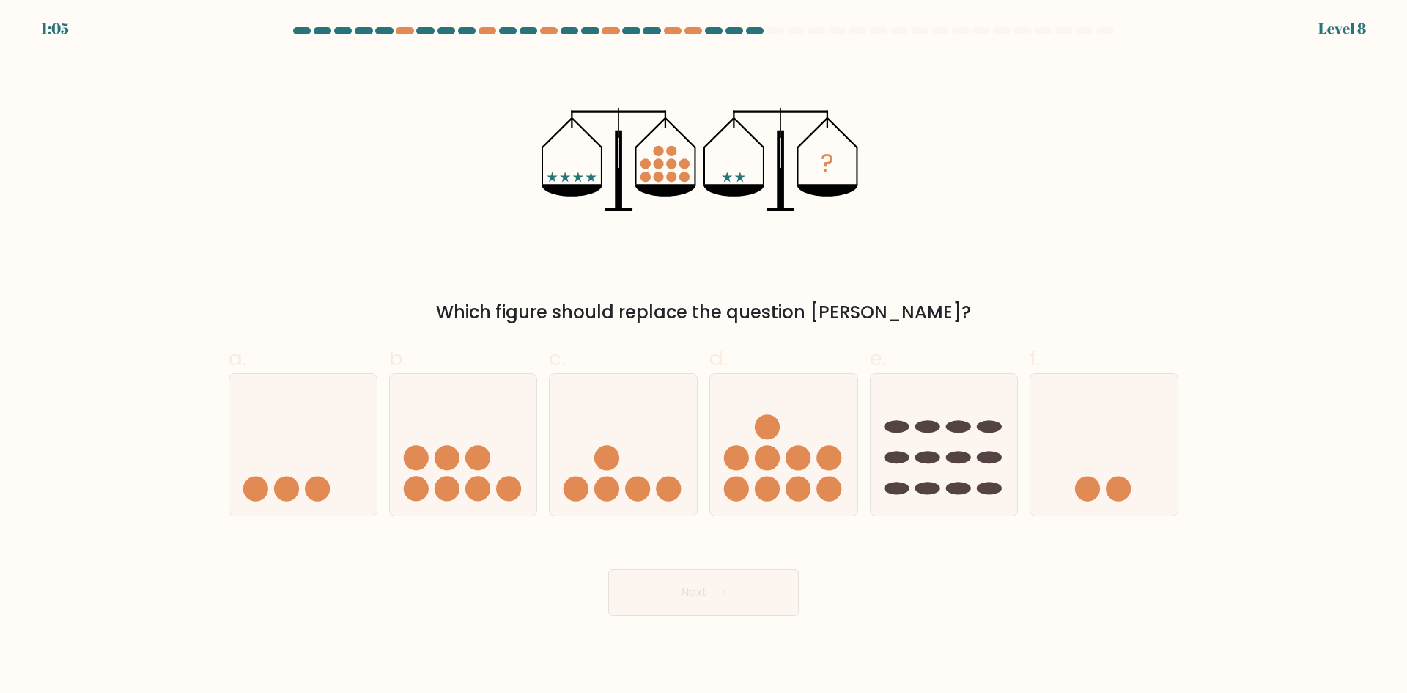
click at [691, 165] on icon "?" at bounding box center [704, 160] width 325 height 208
click at [649, 176] on circle at bounding box center [645, 176] width 10 height 10
click at [657, 175] on circle at bounding box center [658, 176] width 10 height 10
click at [673, 175] on circle at bounding box center [671, 176] width 10 height 10
click at [688, 177] on circle at bounding box center [684, 176] width 10 height 10
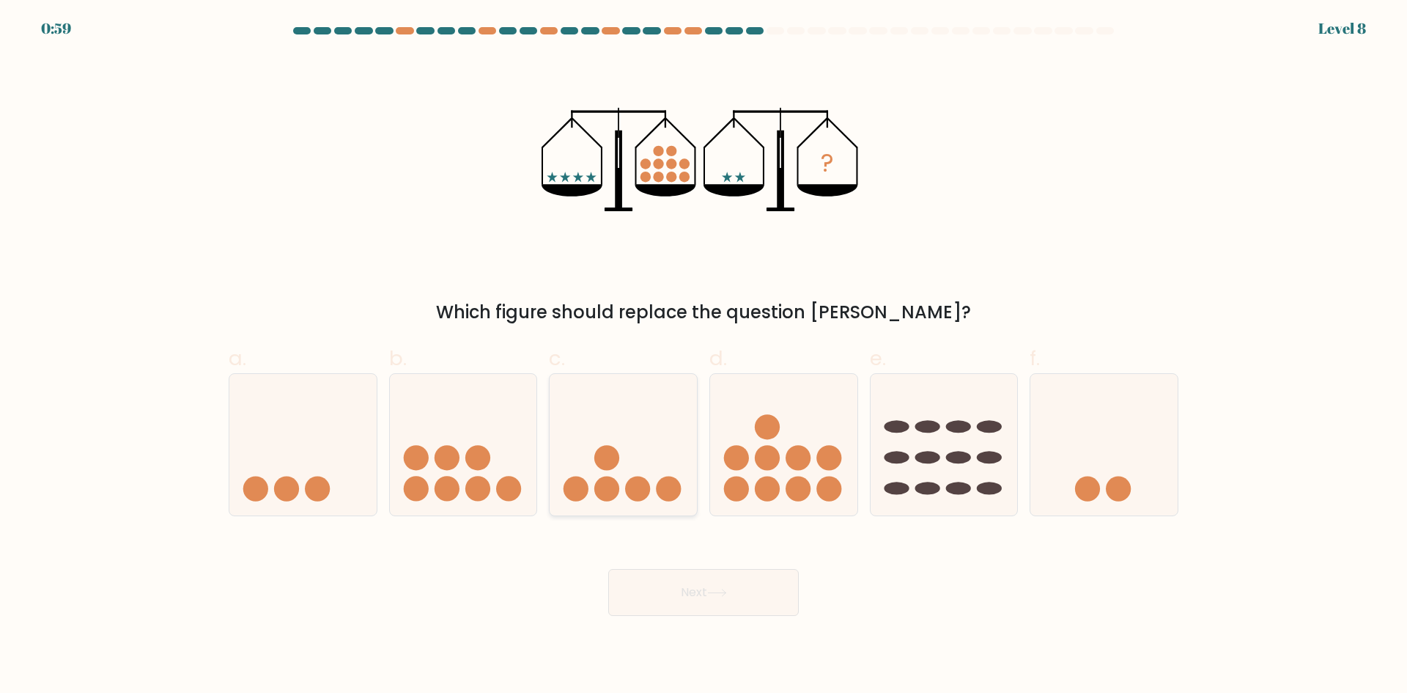
click at [669, 487] on circle at bounding box center [669, 488] width 25 height 25
click at [704, 356] on input "c." at bounding box center [704, 352] width 1 height 10
radio input "true"
click at [733, 600] on button "Next" at bounding box center [703, 592] width 191 height 47
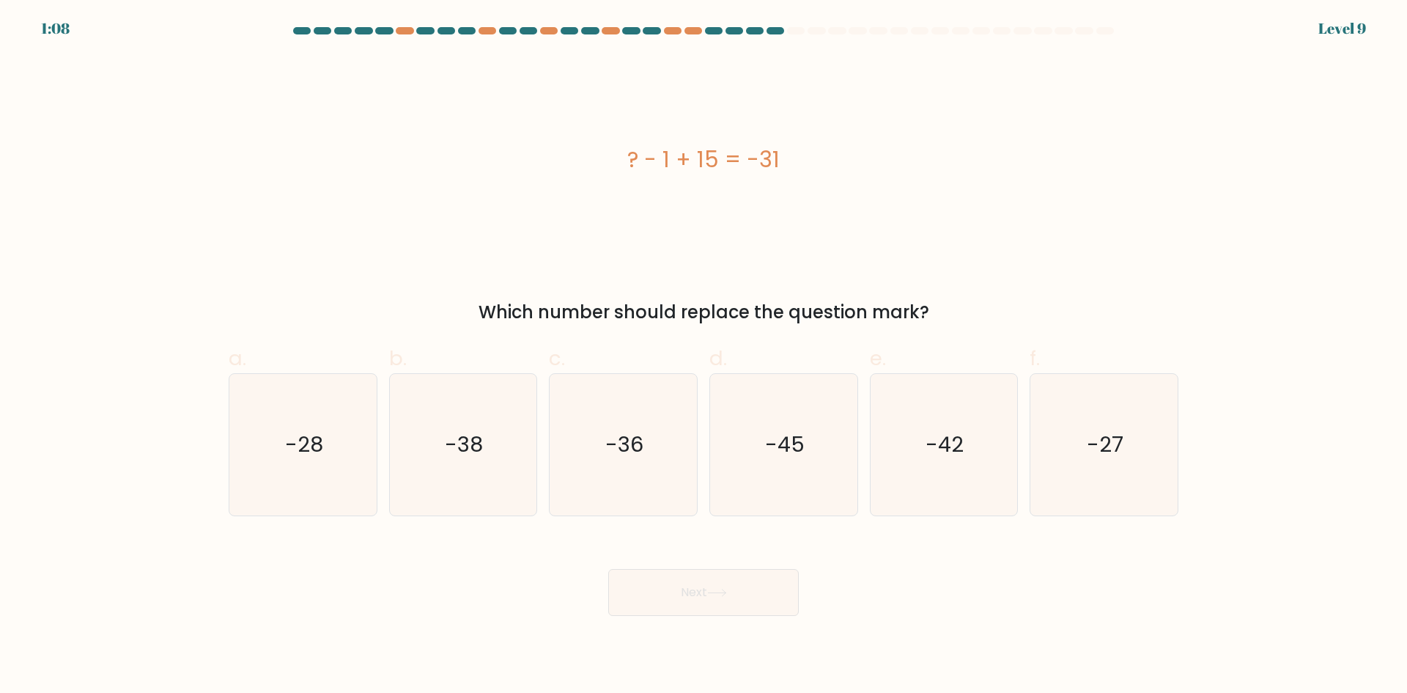
click at [670, 249] on div "? - 1 + 15 = -31" at bounding box center [704, 160] width 950 height 208
click at [756, 447] on icon "-45" at bounding box center [783, 444] width 141 height 141
click at [704, 356] on input "d. -45" at bounding box center [704, 352] width 1 height 10
radio input "true"
click at [715, 586] on button "Next" at bounding box center [703, 592] width 191 height 47
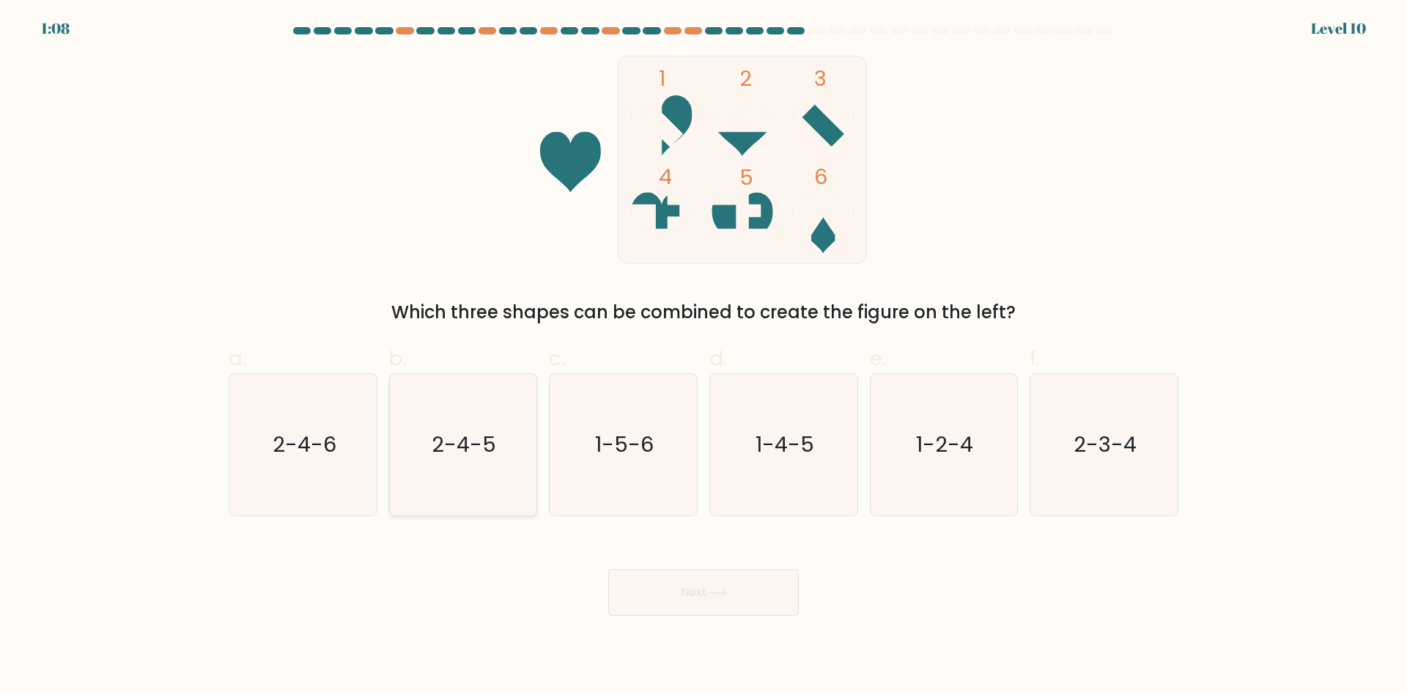
click at [497, 406] on icon "2-4-5" at bounding box center [462, 444] width 141 height 141
click at [704, 356] on input "b. 2-4-5" at bounding box center [704, 352] width 1 height 10
radio input "true"
click at [668, 593] on button "Next" at bounding box center [703, 592] width 191 height 47
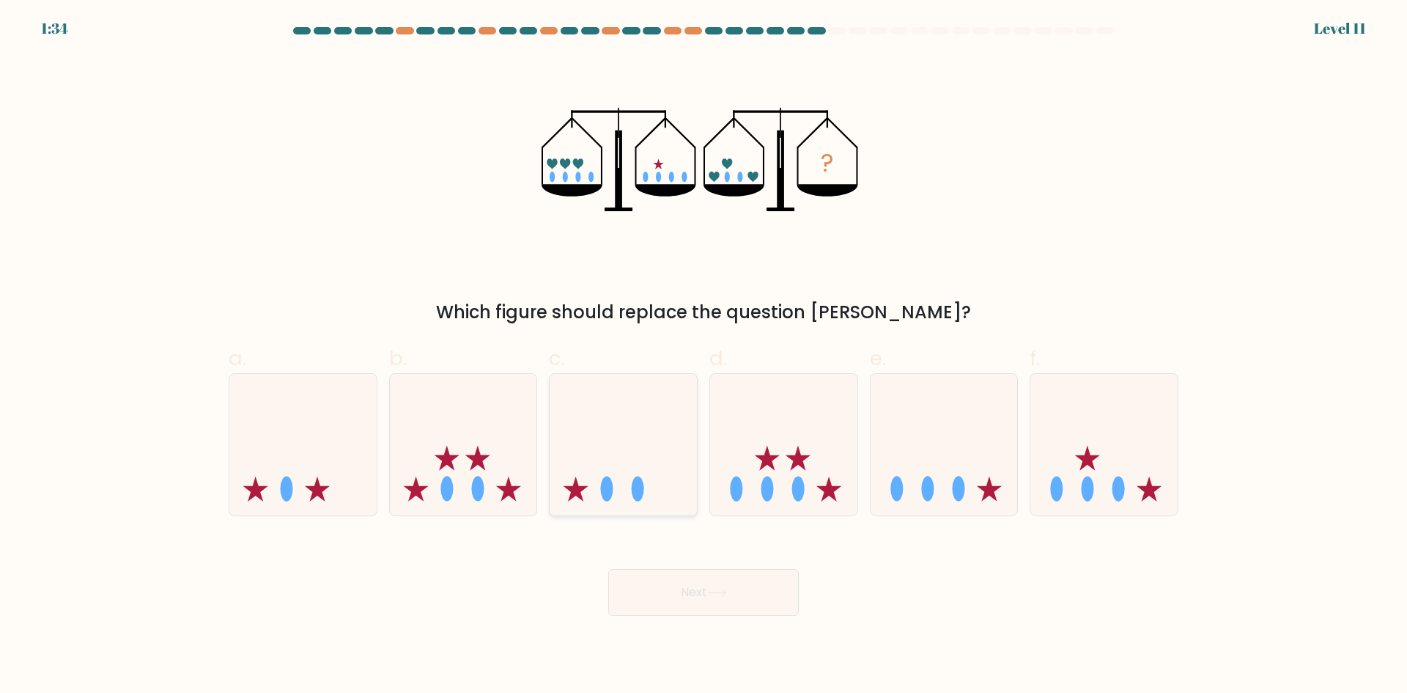
click at [653, 447] on icon at bounding box center [623, 444] width 147 height 122
click at [704, 356] on input "c." at bounding box center [704, 352] width 1 height 10
radio input "true"
click at [726, 586] on button "Next" at bounding box center [703, 592] width 191 height 47
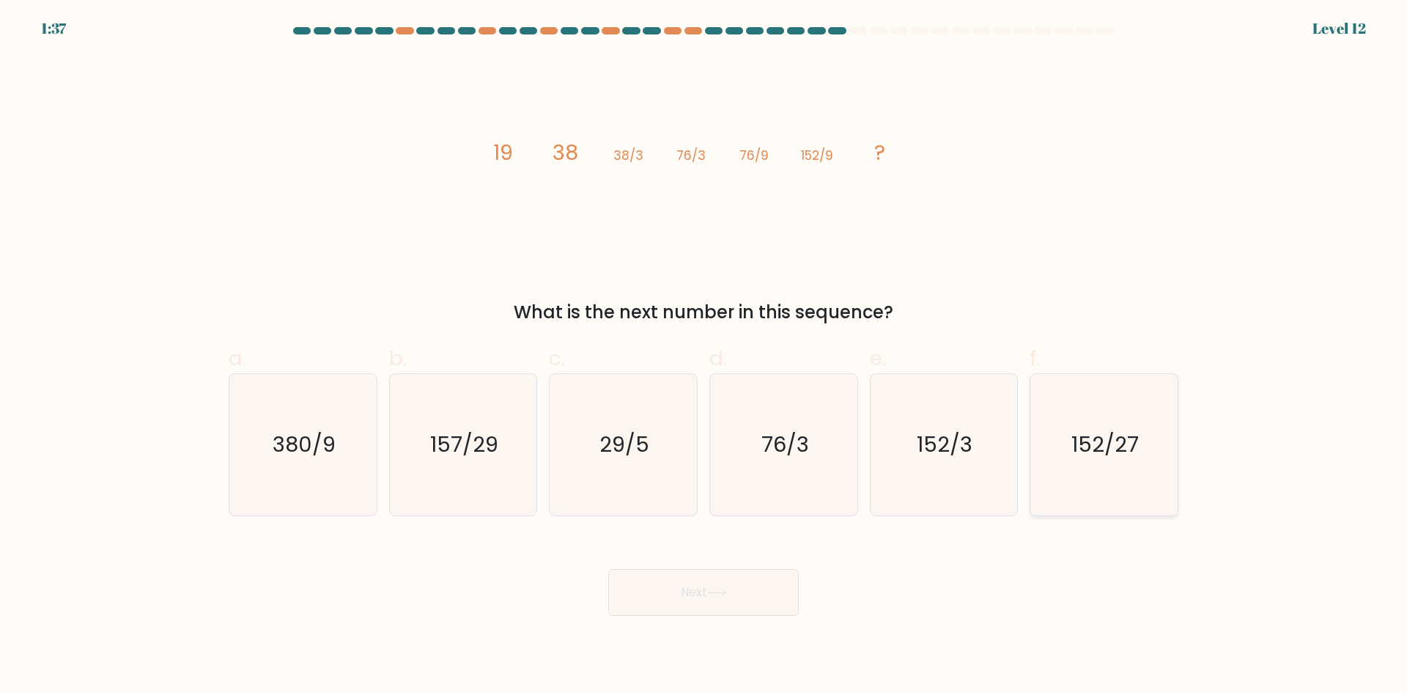
click at [1096, 418] on icon "152/27" at bounding box center [1103, 444] width 141 height 141
click at [704, 356] on input "f. 152/27" at bounding box center [704, 352] width 1 height 10
radio input "true"
click at [736, 580] on button "Next" at bounding box center [703, 592] width 191 height 47
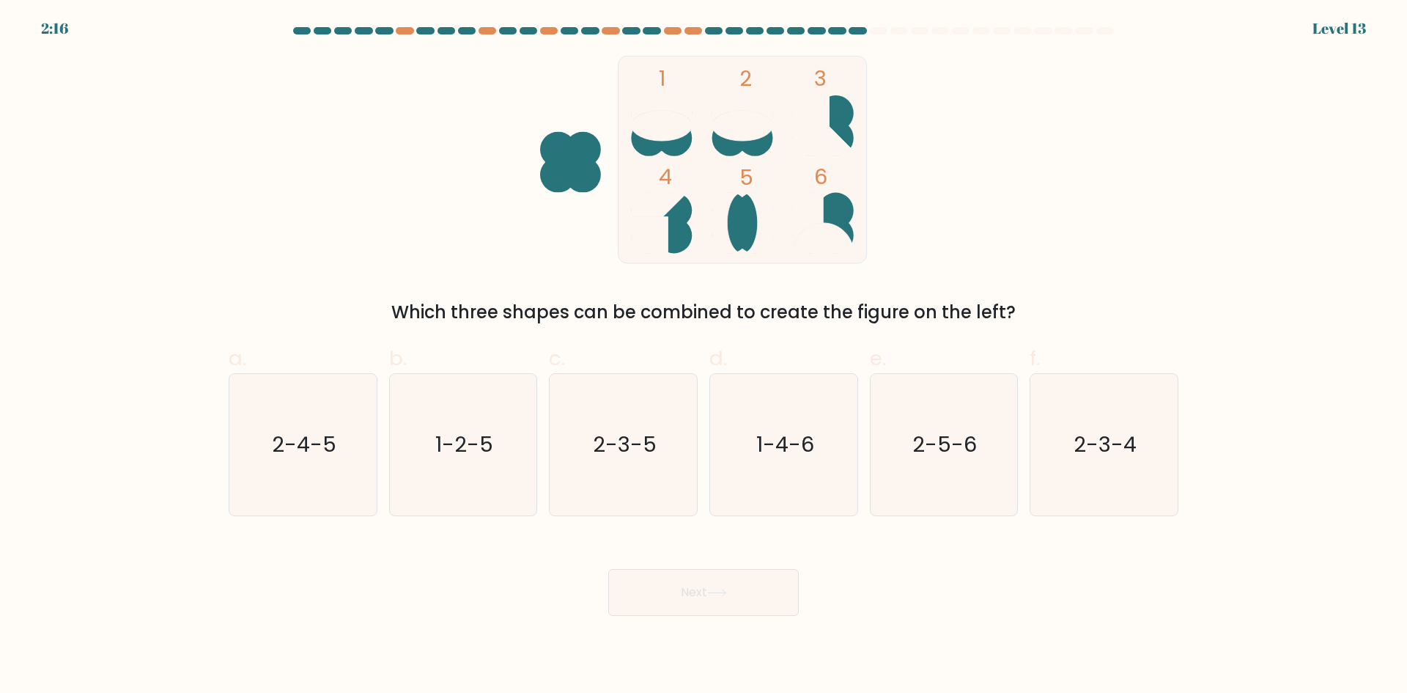
click at [755, 108] on icon at bounding box center [742, 110] width 61 height 30
click at [668, 214] on ellipse at bounding box center [674, 210] width 36 height 35
click at [680, 123] on ellipse at bounding box center [661, 126] width 61 height 30
click at [734, 123] on ellipse at bounding box center [742, 126] width 61 height 30
click at [731, 130] on ellipse at bounding box center [742, 126] width 61 height 30
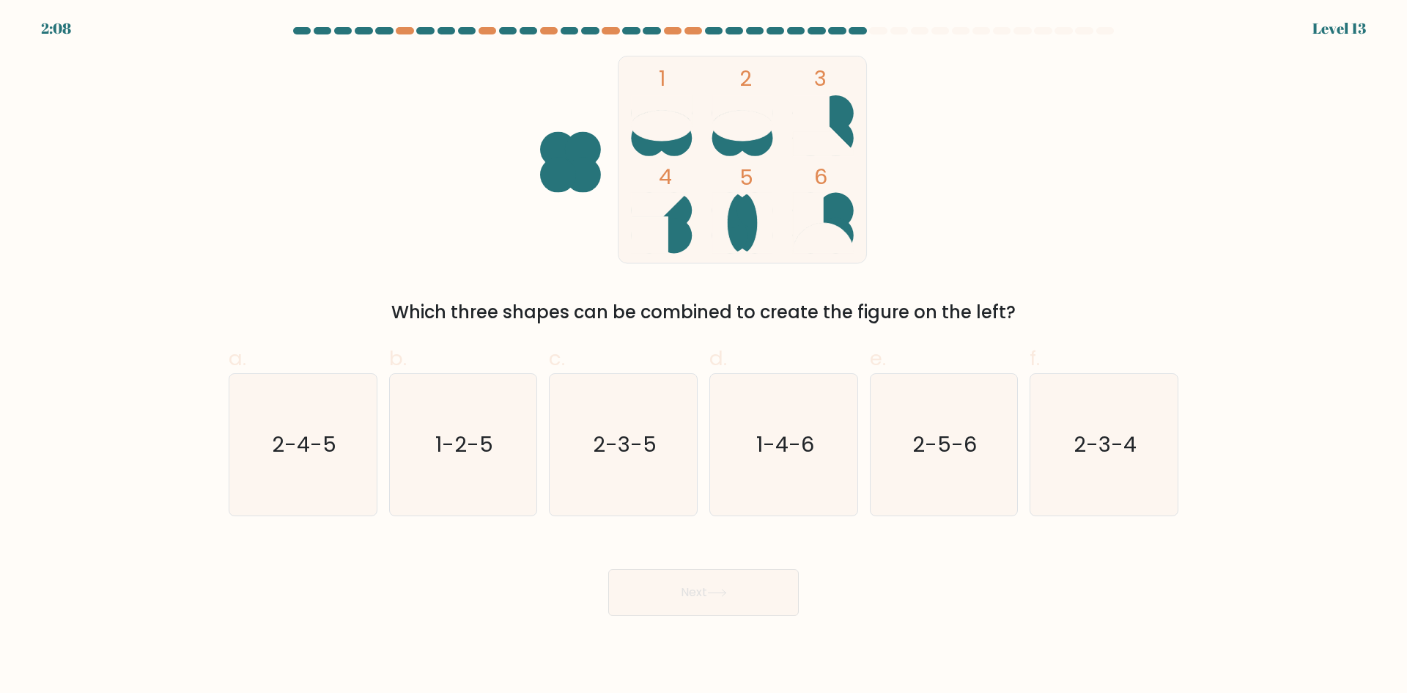
click at [832, 122] on ellipse at bounding box center [835, 138] width 35 height 36
click at [764, 182] on rect at bounding box center [743, 159] width 248 height 207
click at [680, 141] on ellipse at bounding box center [674, 138] width 35 height 36
click at [676, 199] on icon at bounding box center [659, 205] width 56 height 24
click at [824, 196] on rect at bounding box center [743, 159] width 248 height 207
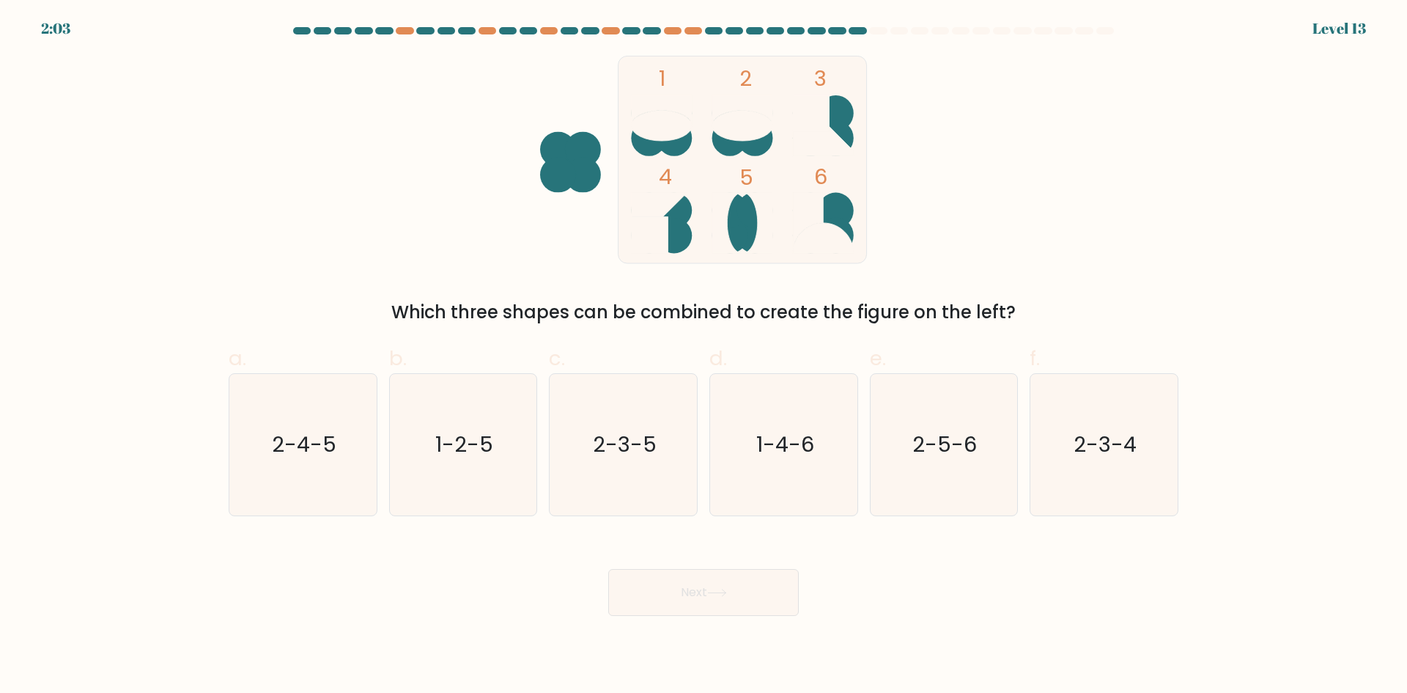
click at [762, 132] on ellipse at bounding box center [742, 126] width 61 height 30
click at [750, 188] on tspan "5" at bounding box center [746, 177] width 14 height 29
click at [747, 128] on ellipse at bounding box center [742, 126] width 61 height 30
click at [839, 128] on ellipse at bounding box center [835, 138] width 35 height 36
click at [680, 202] on ellipse at bounding box center [674, 210] width 36 height 35
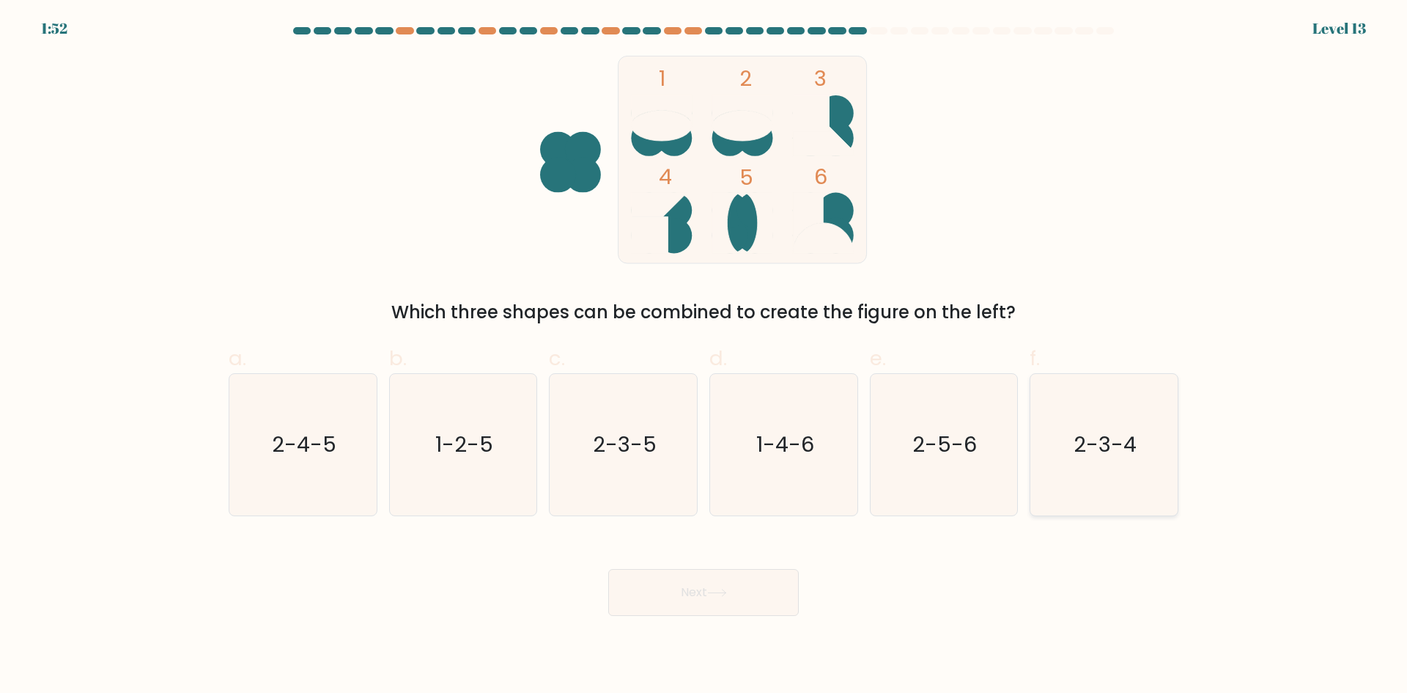
click at [1069, 395] on icon "2-3-4" at bounding box center [1103, 444] width 141 height 141
click at [704, 356] on input "f. 2-3-4" at bounding box center [704, 352] width 1 height 10
radio input "true"
click at [704, 600] on button "Next" at bounding box center [703, 592] width 191 height 47
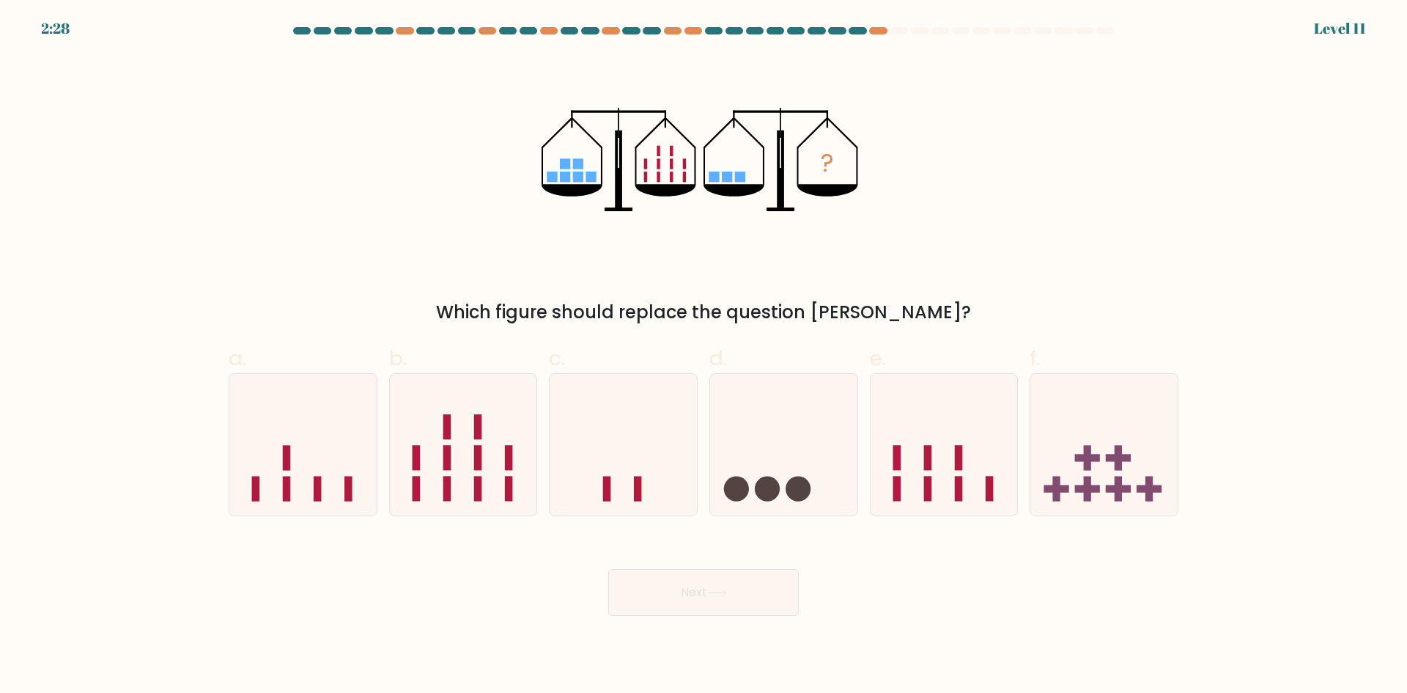
click at [567, 166] on rect at bounding box center [565, 164] width 10 height 10
click at [564, 180] on rect at bounding box center [565, 176] width 10 height 10
drag, startPoint x: 555, startPoint y: 180, endPoint x: 566, endPoint y: 173, distance: 13.2
click at [555, 180] on rect at bounding box center [552, 176] width 10 height 10
drag, startPoint x: 579, startPoint y: 160, endPoint x: 578, endPoint y: 174, distance: 13.9
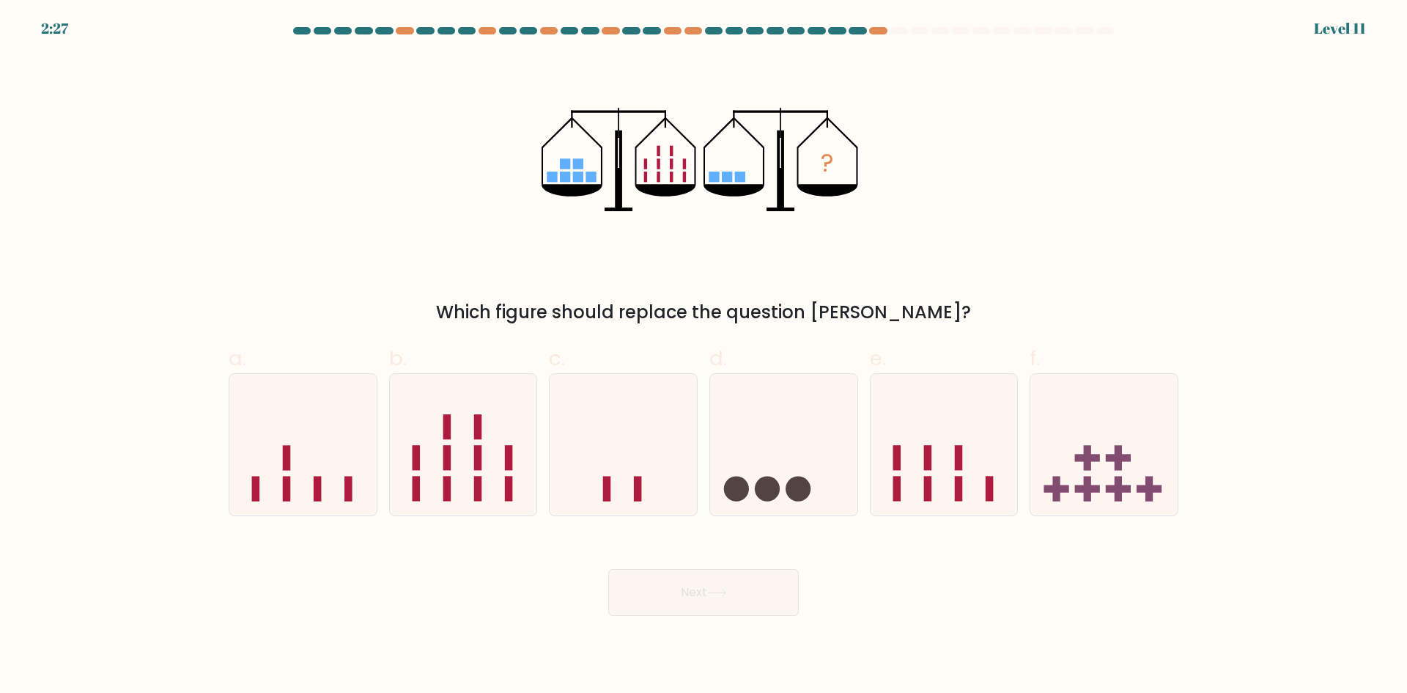
click at [579, 162] on rect at bounding box center [577, 164] width 10 height 10
drag, startPoint x: 577, startPoint y: 177, endPoint x: 588, endPoint y: 177, distance: 11.0
click at [580, 177] on rect at bounding box center [577, 176] width 10 height 10
drag, startPoint x: 588, startPoint y: 177, endPoint x: 644, endPoint y: 191, distance: 57.2
click at [589, 177] on rect at bounding box center [591, 176] width 10 height 10
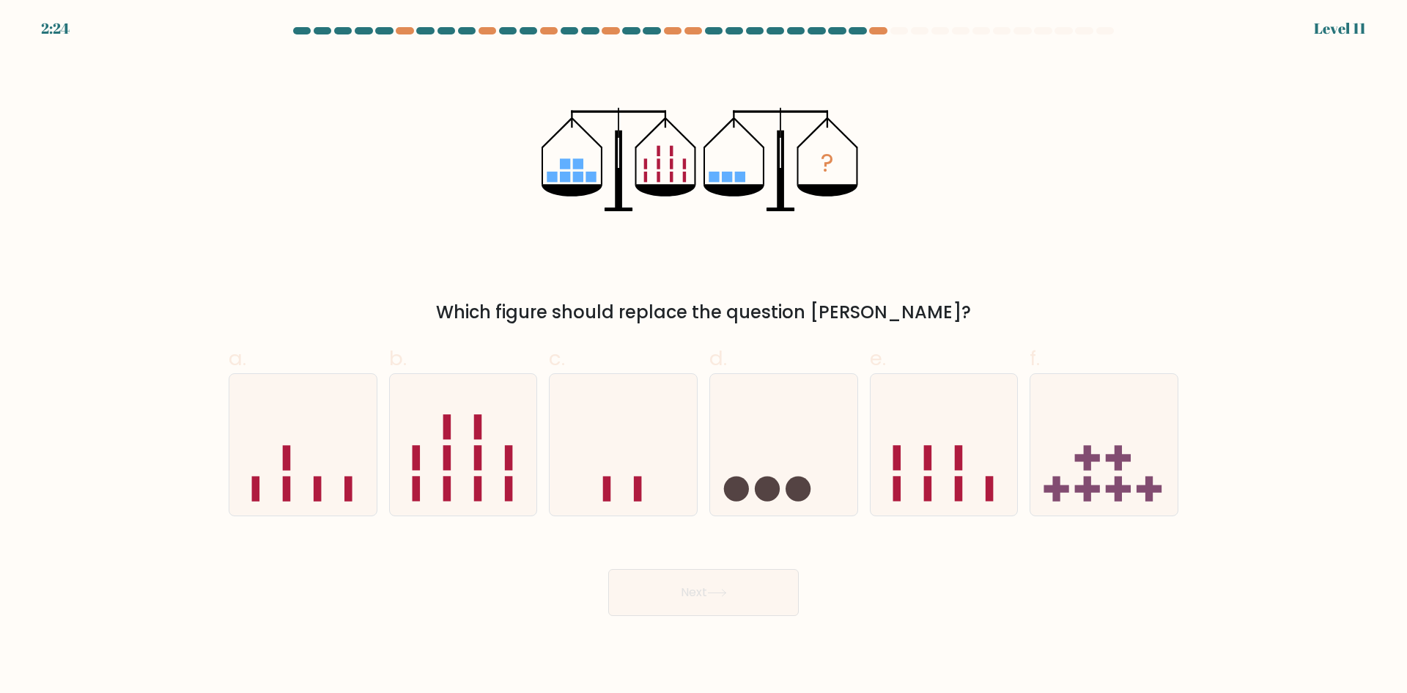
click at [646, 166] on rect at bounding box center [644, 164] width 3 height 10
click at [649, 177] on icon "?" at bounding box center [704, 160] width 325 height 208
click at [661, 148] on icon "?" at bounding box center [704, 160] width 325 height 208
click at [660, 158] on icon "?" at bounding box center [704, 160] width 325 height 208
click at [660, 174] on icon "?" at bounding box center [704, 160] width 325 height 208
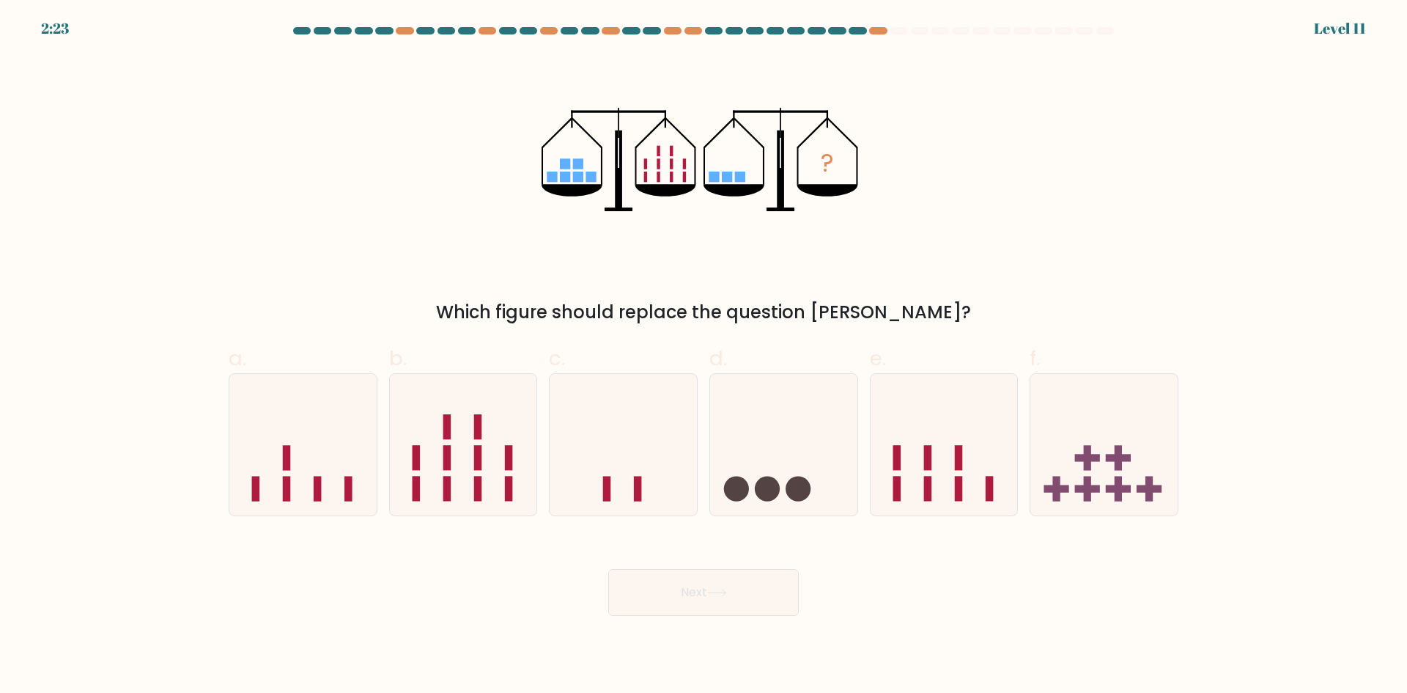
click at [668, 152] on icon "?" at bounding box center [704, 160] width 325 height 208
click at [673, 164] on rect at bounding box center [671, 164] width 3 height 10
click at [672, 175] on rect at bounding box center [671, 176] width 3 height 10
drag, startPoint x: 682, startPoint y: 162, endPoint x: 685, endPoint y: 174, distance: 12.1
click at [684, 162] on icon "?" at bounding box center [704, 160] width 325 height 208
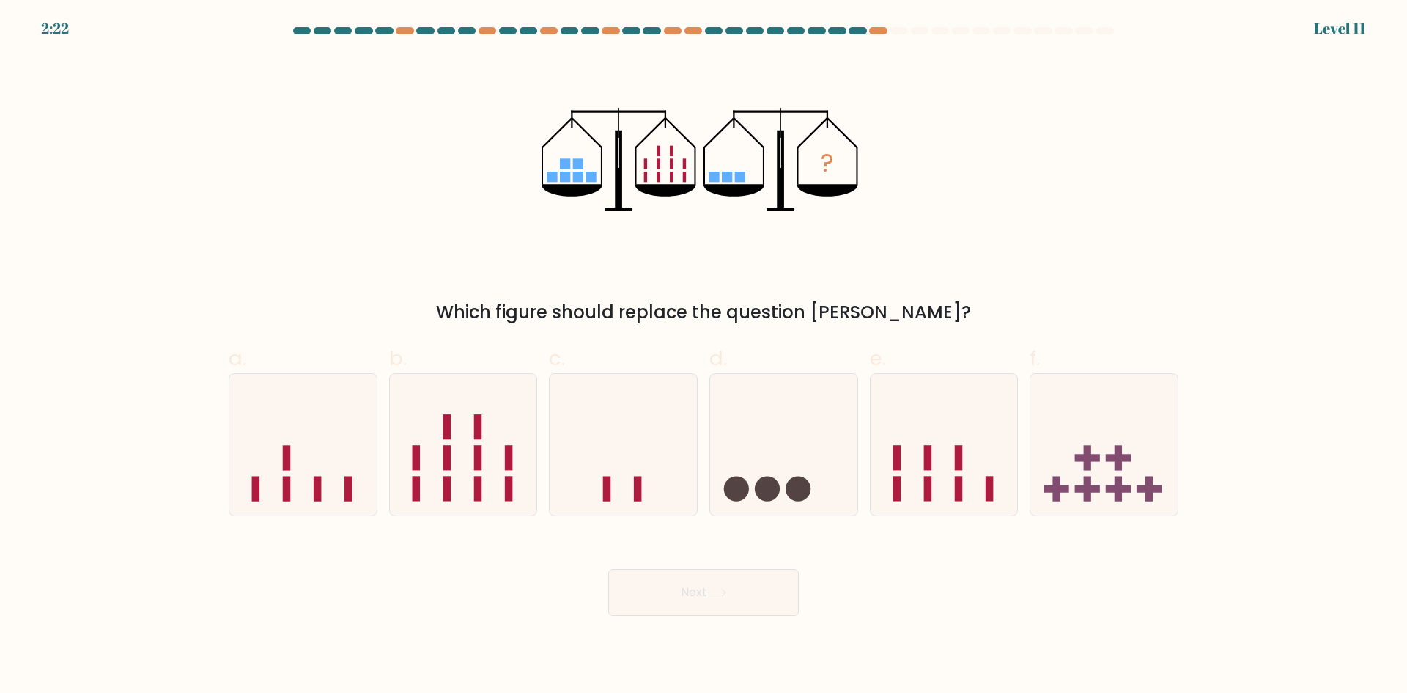
click at [685, 177] on rect at bounding box center [684, 176] width 3 height 10
click at [709, 180] on rect at bounding box center [714, 176] width 10 height 10
click at [716, 177] on rect at bounding box center [714, 176] width 10 height 10
click at [731, 177] on rect at bounding box center [727, 176] width 10 height 10
drag, startPoint x: 742, startPoint y: 177, endPoint x: 737, endPoint y: 211, distance: 34.1
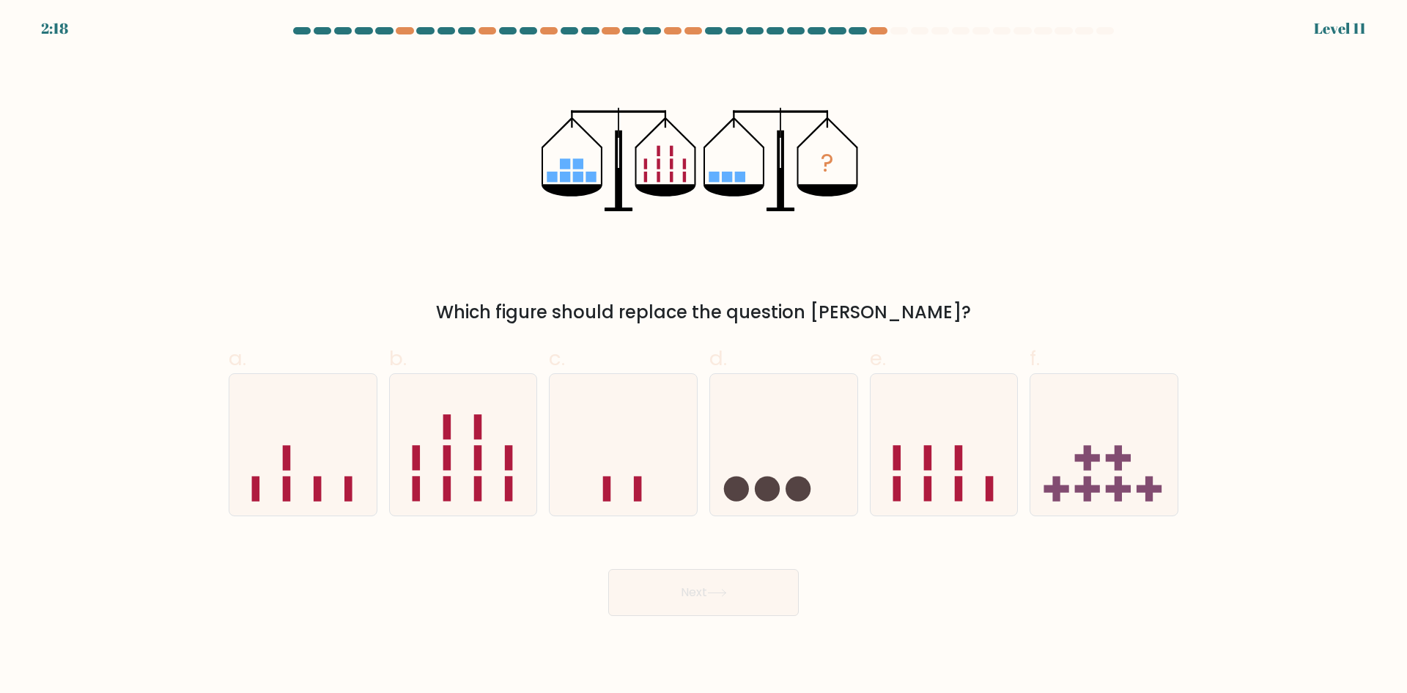
click at [742, 178] on rect at bounding box center [740, 176] width 10 height 10
click at [350, 487] on rect at bounding box center [348, 488] width 8 height 25
click at [704, 356] on input "a." at bounding box center [704, 352] width 1 height 10
radio input "true"
click at [627, 569] on button "Next" at bounding box center [703, 592] width 191 height 47
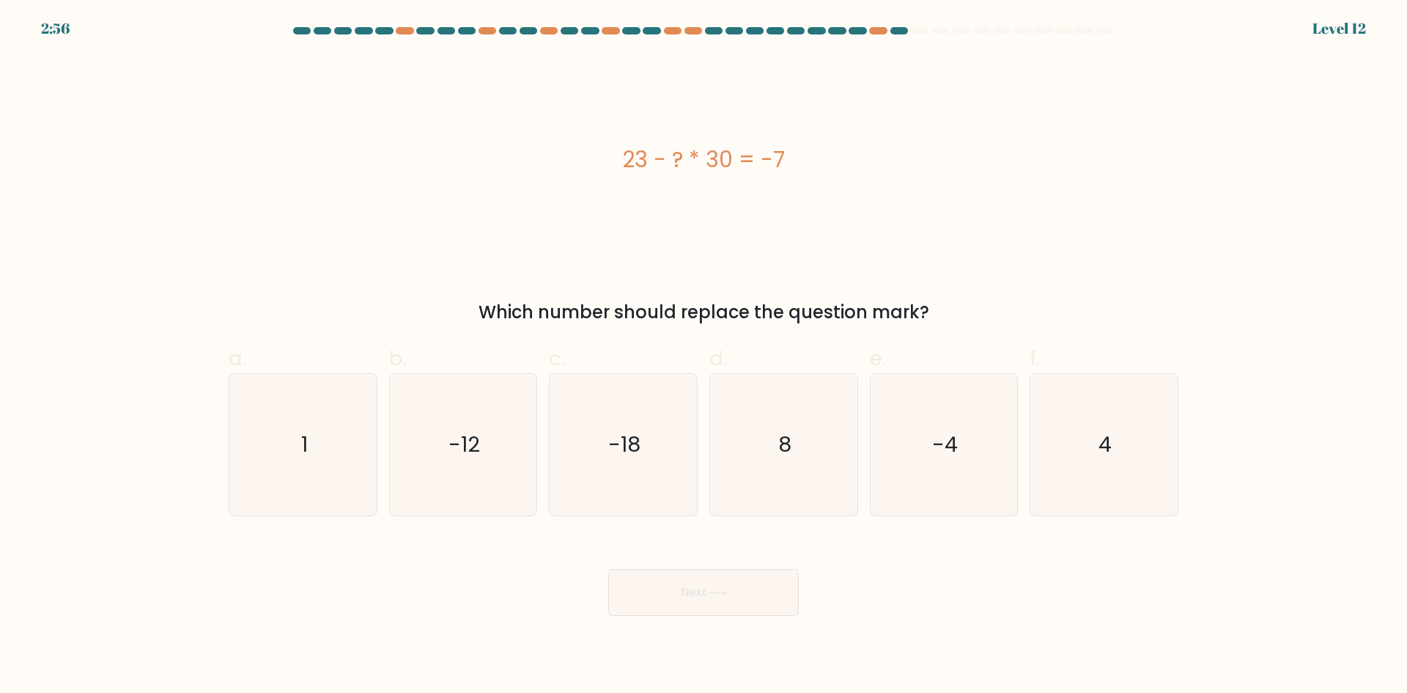
click at [711, 256] on div "23 - ? * 30 = -7" at bounding box center [704, 160] width 950 height 208
click at [352, 421] on icon "1" at bounding box center [302, 444] width 141 height 141
click at [704, 356] on input "a. 1" at bounding box center [704, 352] width 1 height 10
radio input "true"
click at [715, 594] on icon at bounding box center [717, 592] width 20 height 8
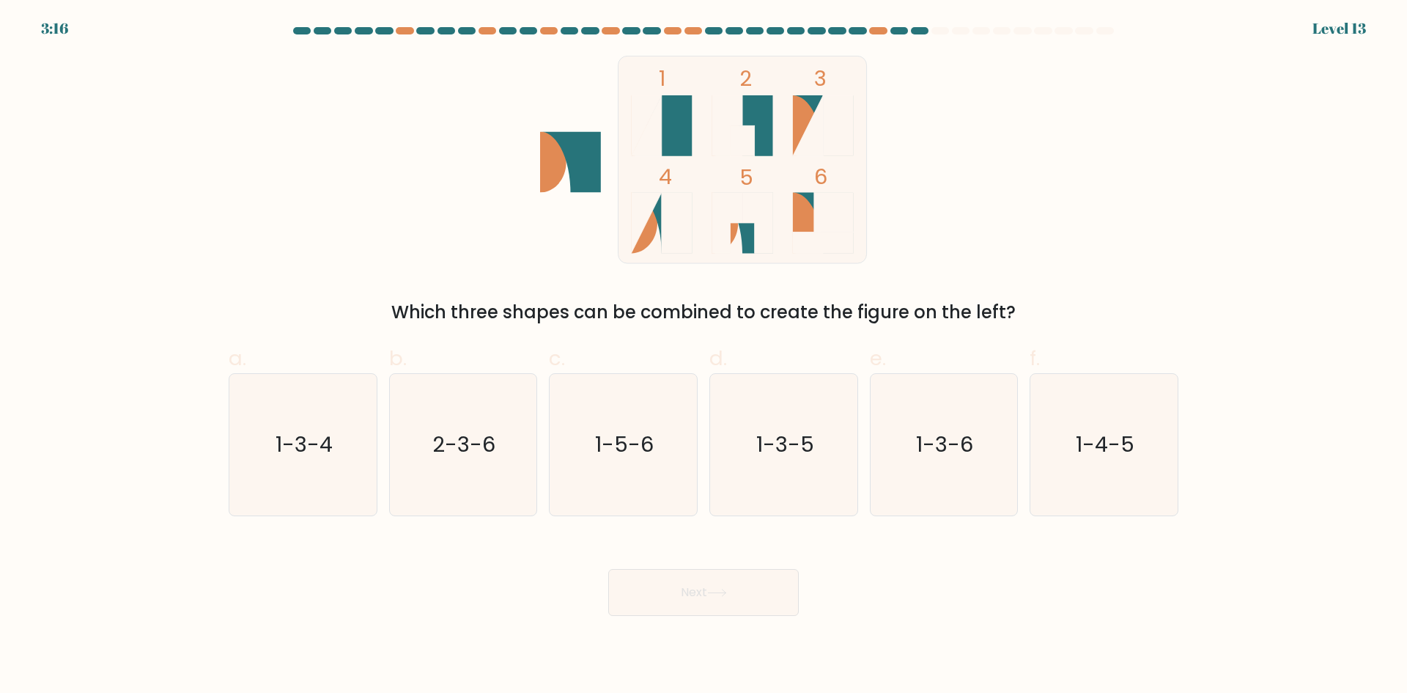
click at [672, 130] on icon at bounding box center [661, 125] width 61 height 61
click at [805, 134] on icon at bounding box center [808, 125] width 30 height 61
click at [672, 203] on rect at bounding box center [677, 223] width 30 height 61
click at [748, 116] on icon at bounding box center [742, 125] width 61 height 61
click at [808, 119] on icon at bounding box center [806, 125] width 26 height 61
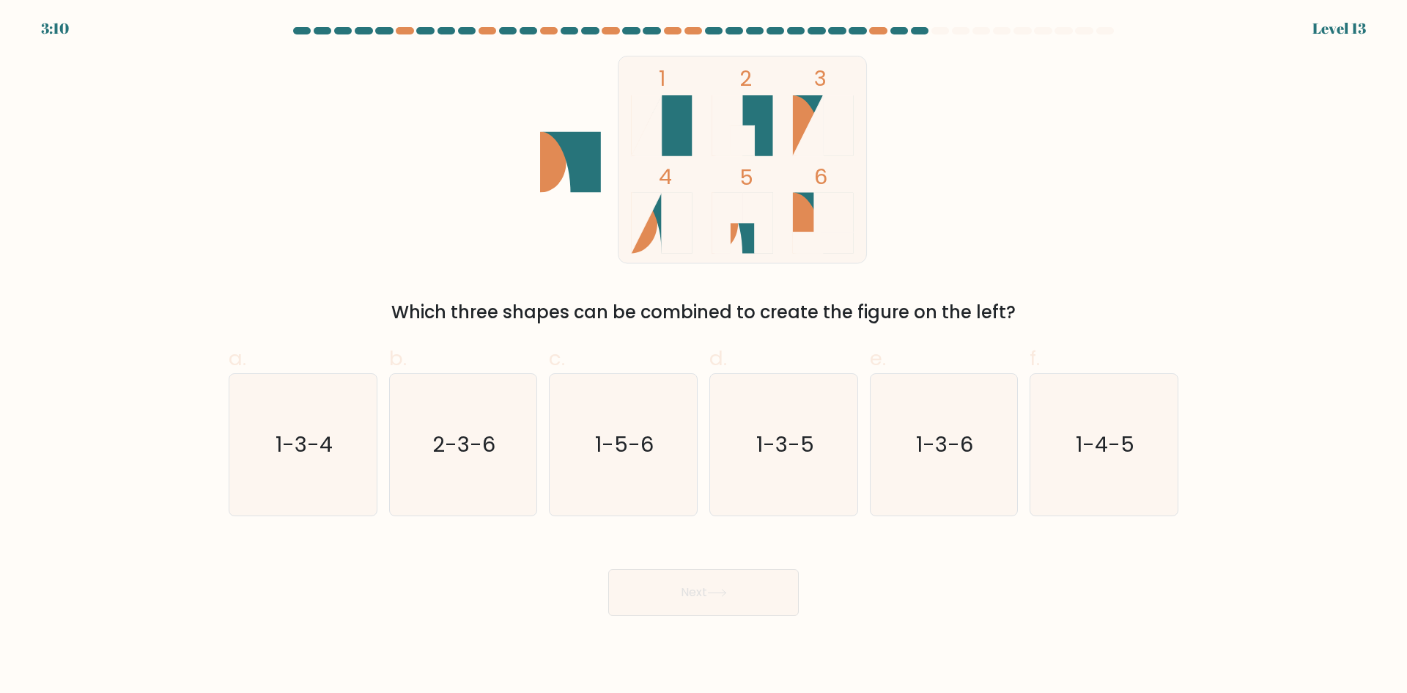
click at [799, 202] on icon at bounding box center [806, 223] width 26 height 61
click at [693, 119] on rect at bounding box center [743, 159] width 248 height 207
click at [734, 201] on icon at bounding box center [727, 223] width 30 height 61
click at [818, 204] on rect at bounding box center [834, 213] width 40 height 40
click at [693, 132] on rect at bounding box center [743, 159] width 248 height 207
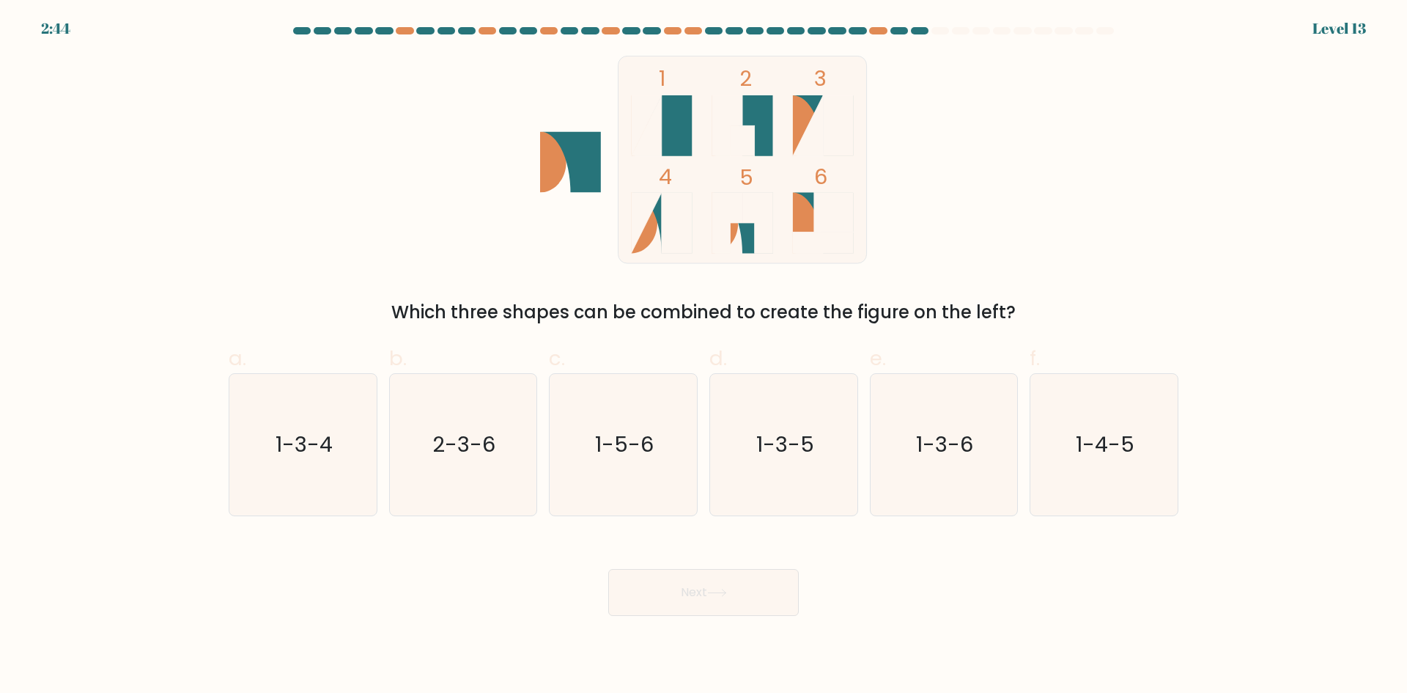
click at [806, 123] on icon at bounding box center [806, 125] width 26 height 61
click at [751, 213] on icon at bounding box center [757, 223] width 30 height 61
click at [693, 117] on rect at bounding box center [743, 159] width 248 height 207
click at [810, 119] on icon at bounding box center [806, 125] width 26 height 61
click at [813, 207] on icon at bounding box center [823, 223] width 61 height 61
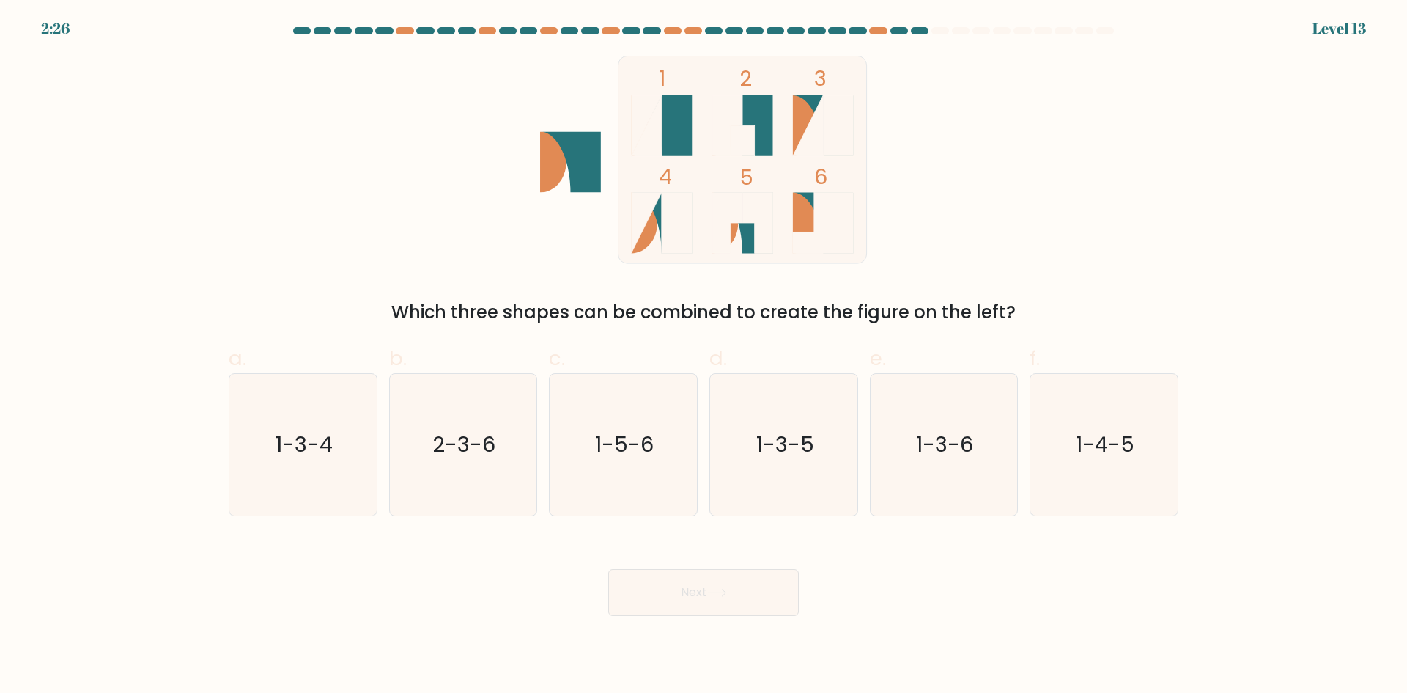
click at [687, 128] on icon at bounding box center [661, 125] width 61 height 61
click at [665, 210] on rect at bounding box center [677, 223] width 30 height 61
click at [732, 212] on icon at bounding box center [727, 223] width 30 height 61
click at [687, 102] on icon at bounding box center [661, 125] width 61 height 61
click at [813, 116] on icon at bounding box center [808, 125] width 30 height 61
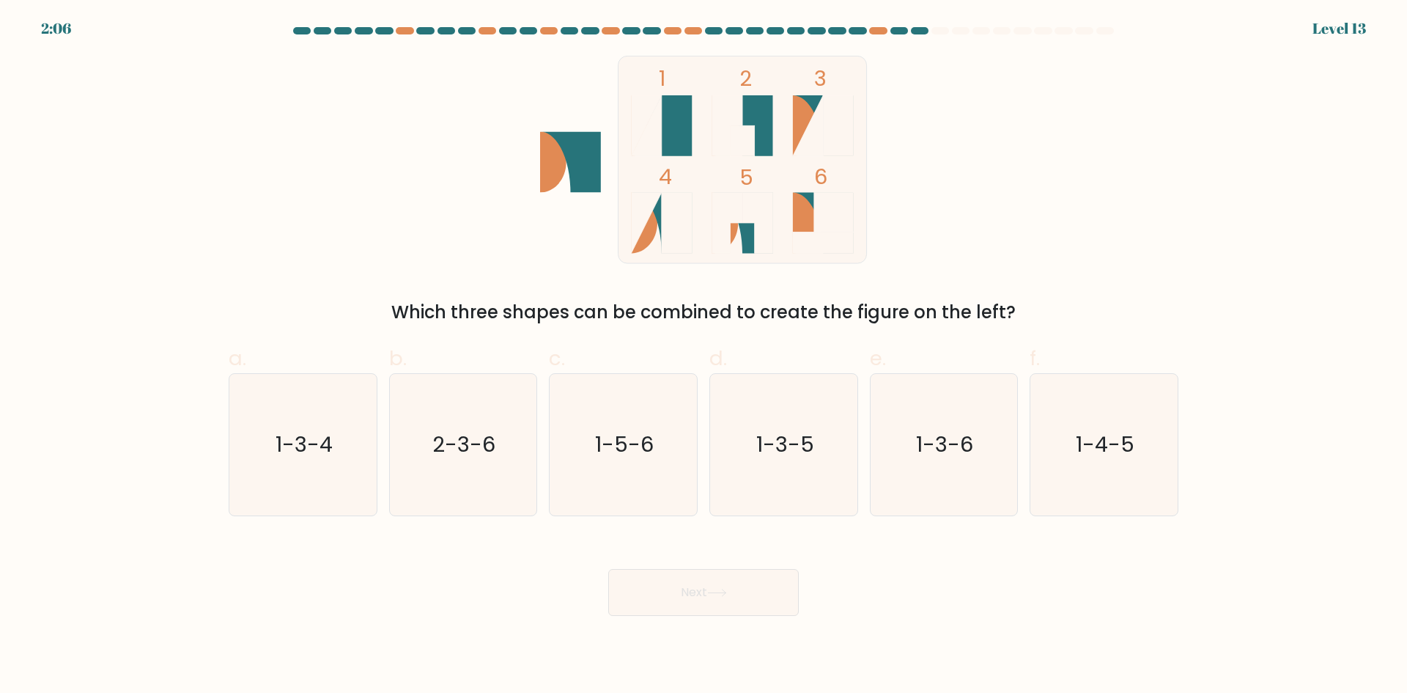
click at [650, 220] on icon at bounding box center [644, 223] width 26 height 61
click at [306, 426] on icon "1-3-4" at bounding box center [302, 444] width 141 height 141
click at [704, 356] on input "a. 1-3-4" at bounding box center [704, 352] width 1 height 10
radio input "true"
click at [622, 572] on button "Next" at bounding box center [703, 592] width 191 height 47
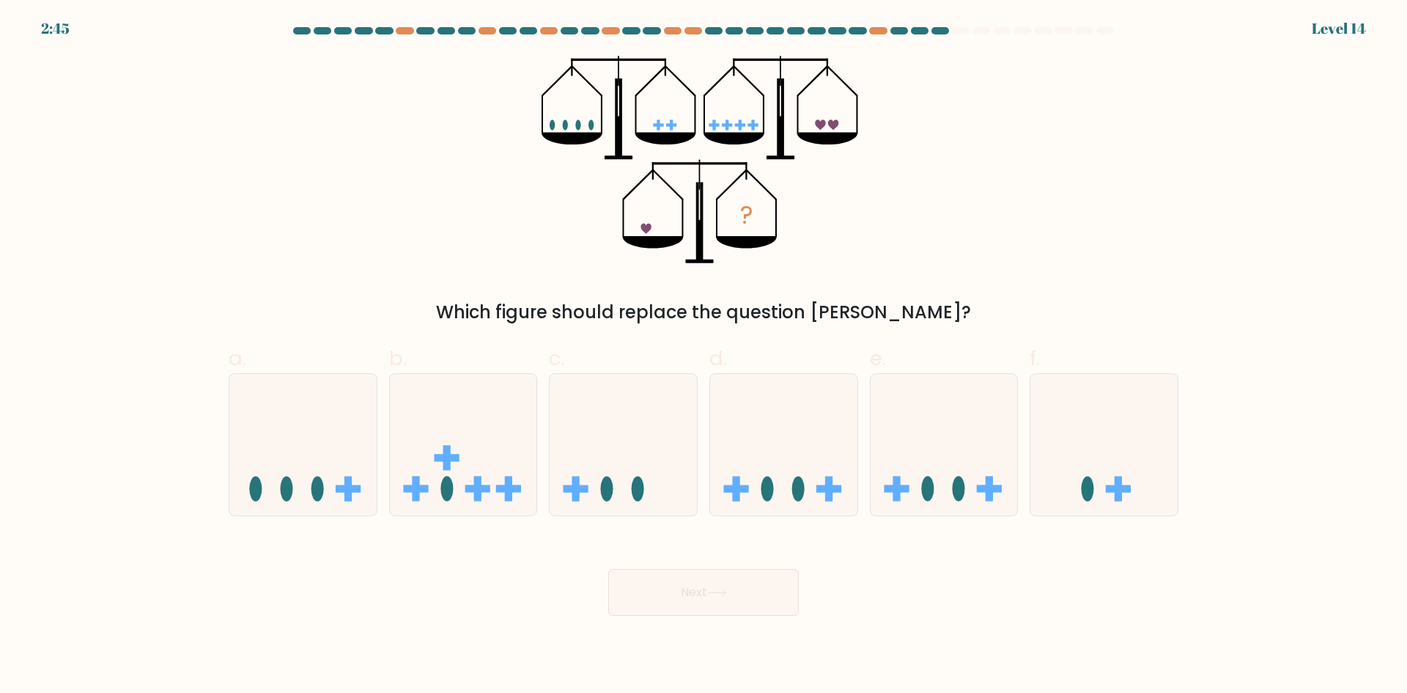
click at [649, 134] on icon at bounding box center [665, 139] width 61 height 12
click at [671, 130] on rect at bounding box center [671, 124] width 3 height 10
click at [591, 128] on ellipse at bounding box center [590, 124] width 5 height 10
click at [1079, 454] on icon at bounding box center [1103, 444] width 147 height 122
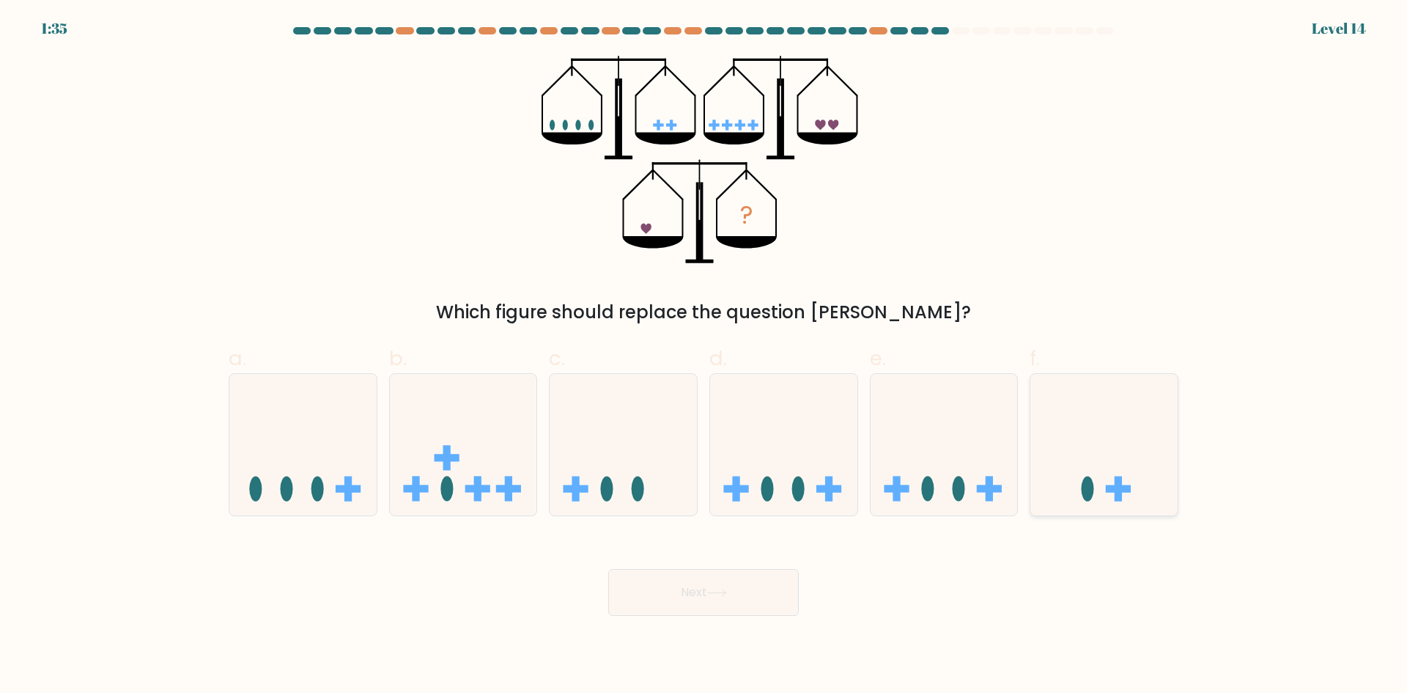
click at [704, 356] on input "f." at bounding box center [704, 352] width 1 height 10
radio input "true"
click at [756, 588] on button "Next" at bounding box center [703, 592] width 191 height 47
click at [717, 588] on icon at bounding box center [717, 592] width 20 height 8
click at [697, 587] on button "Next" at bounding box center [703, 592] width 191 height 47
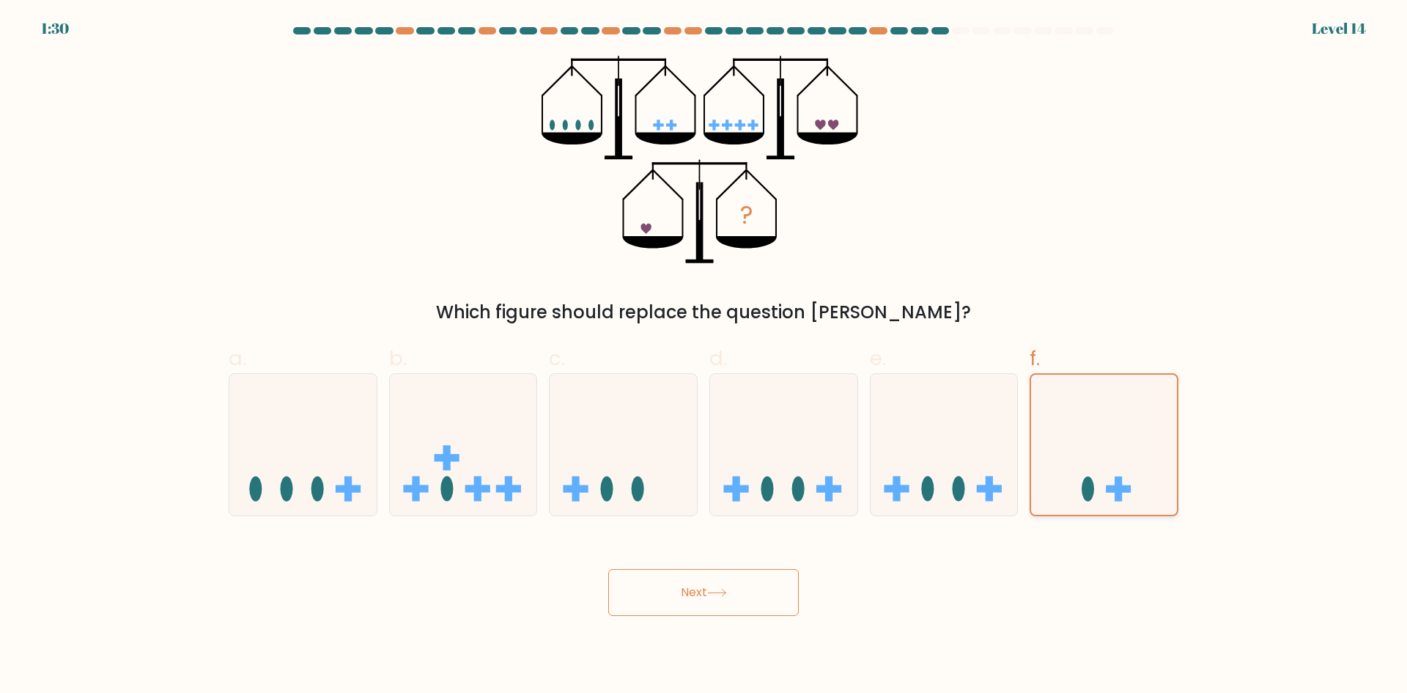
click at [1049, 463] on icon at bounding box center [1104, 444] width 146 height 121
click at [704, 356] on input "f." at bounding box center [704, 352] width 1 height 10
click at [739, 594] on button "Next" at bounding box center [703, 592] width 191 height 47
click at [937, 462] on icon at bounding box center [944, 444] width 147 height 122
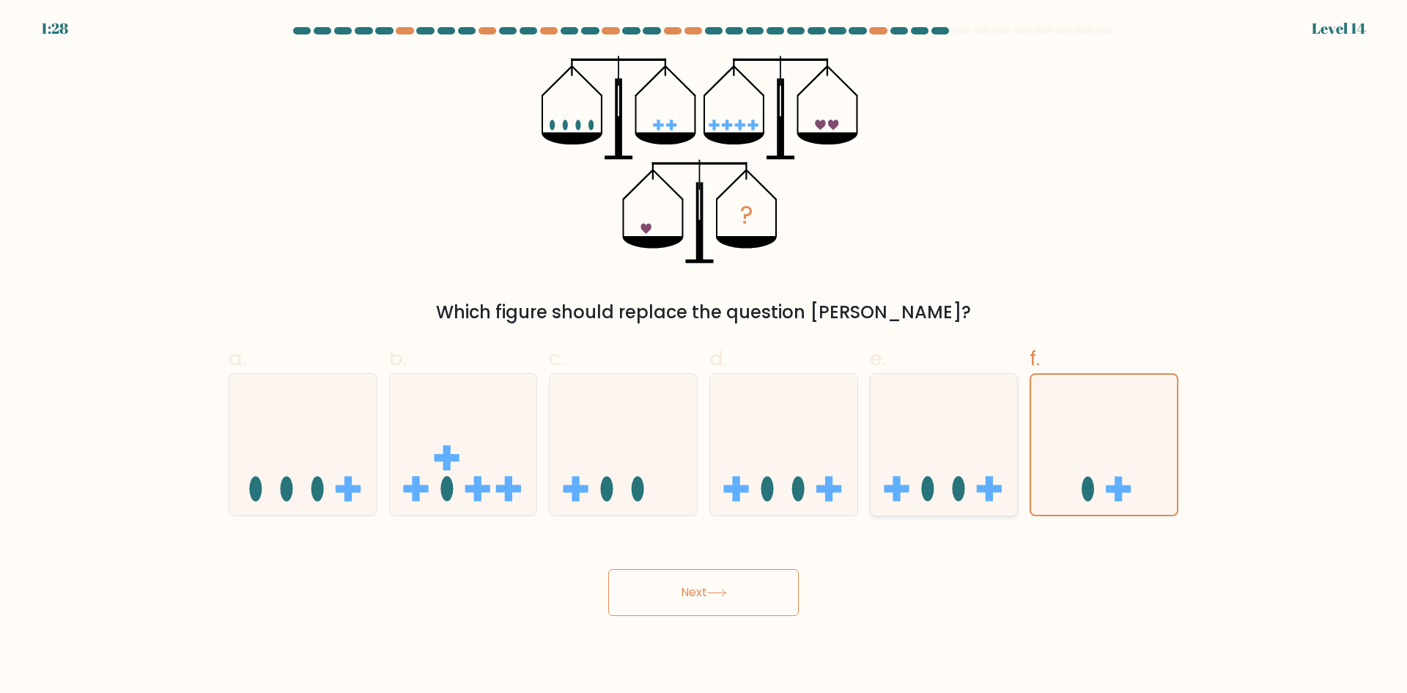
click at [704, 356] on input "e." at bounding box center [704, 352] width 1 height 10
radio input "true"
click at [1050, 458] on icon at bounding box center [1103, 444] width 147 height 122
click at [704, 356] on input "f." at bounding box center [704, 352] width 1 height 10
radio input "true"
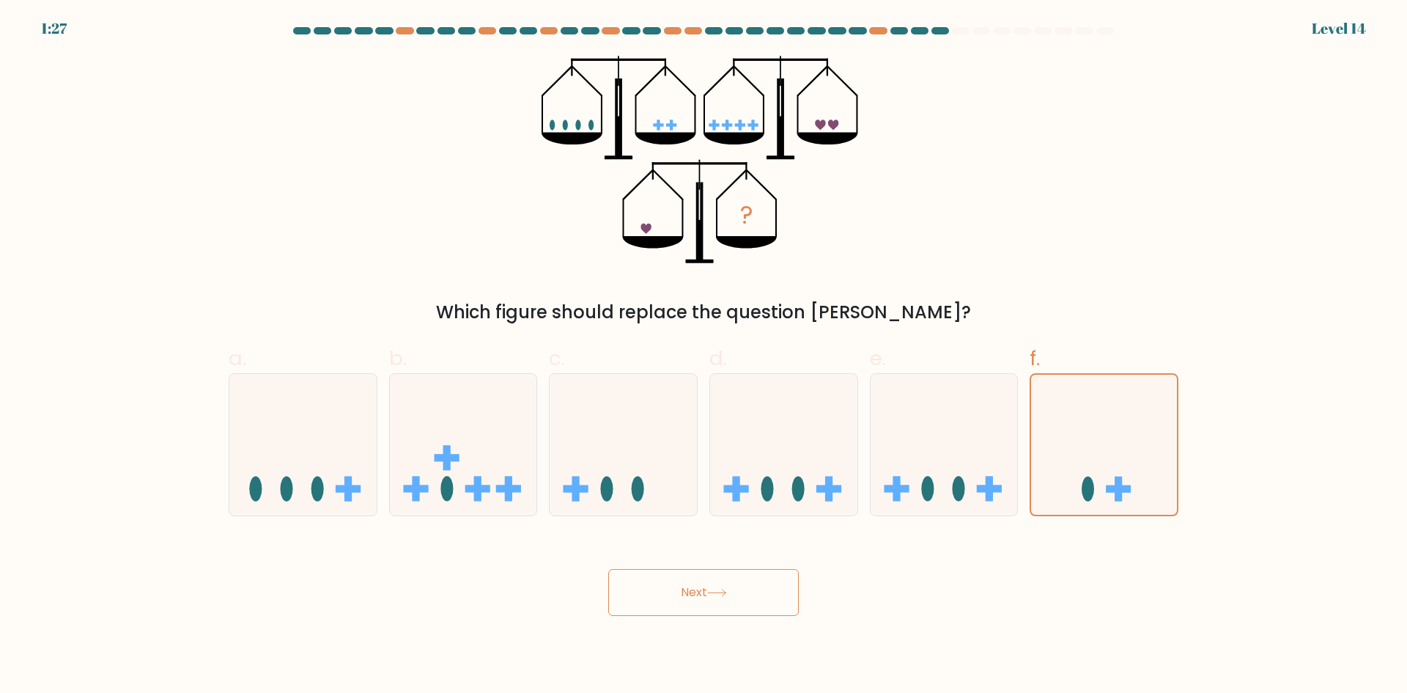
click at [764, 571] on button "Next" at bounding box center [703, 592] width 191 height 47
click at [764, 566] on div "Next" at bounding box center [703, 575] width 967 height 82
click at [762, 563] on div "Next" at bounding box center [703, 575] width 967 height 82
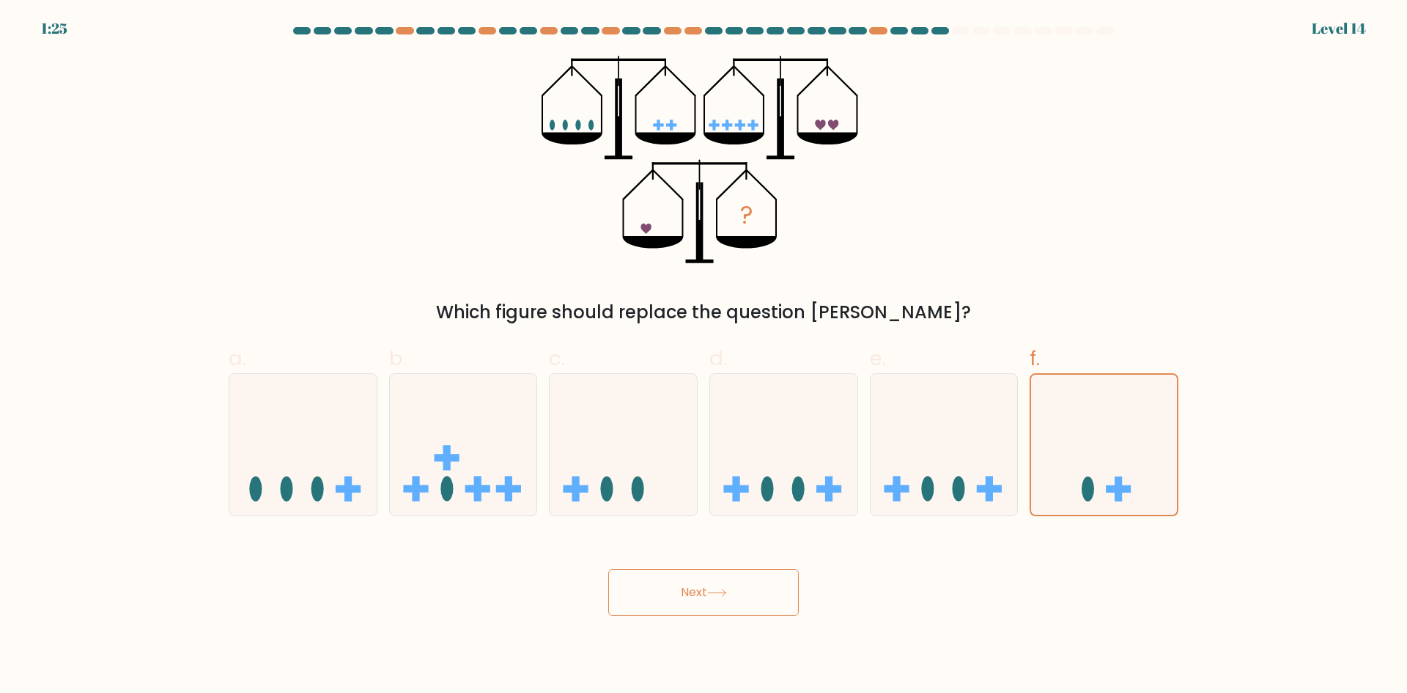
click at [841, 316] on div "Which figure should replace the question mark?" at bounding box center [703, 312] width 932 height 26
click at [1004, 402] on icon at bounding box center [944, 444] width 147 height 122
click at [704, 356] on input "e." at bounding box center [704, 352] width 1 height 10
radio input "true"
click at [1088, 413] on icon at bounding box center [1103, 444] width 147 height 122
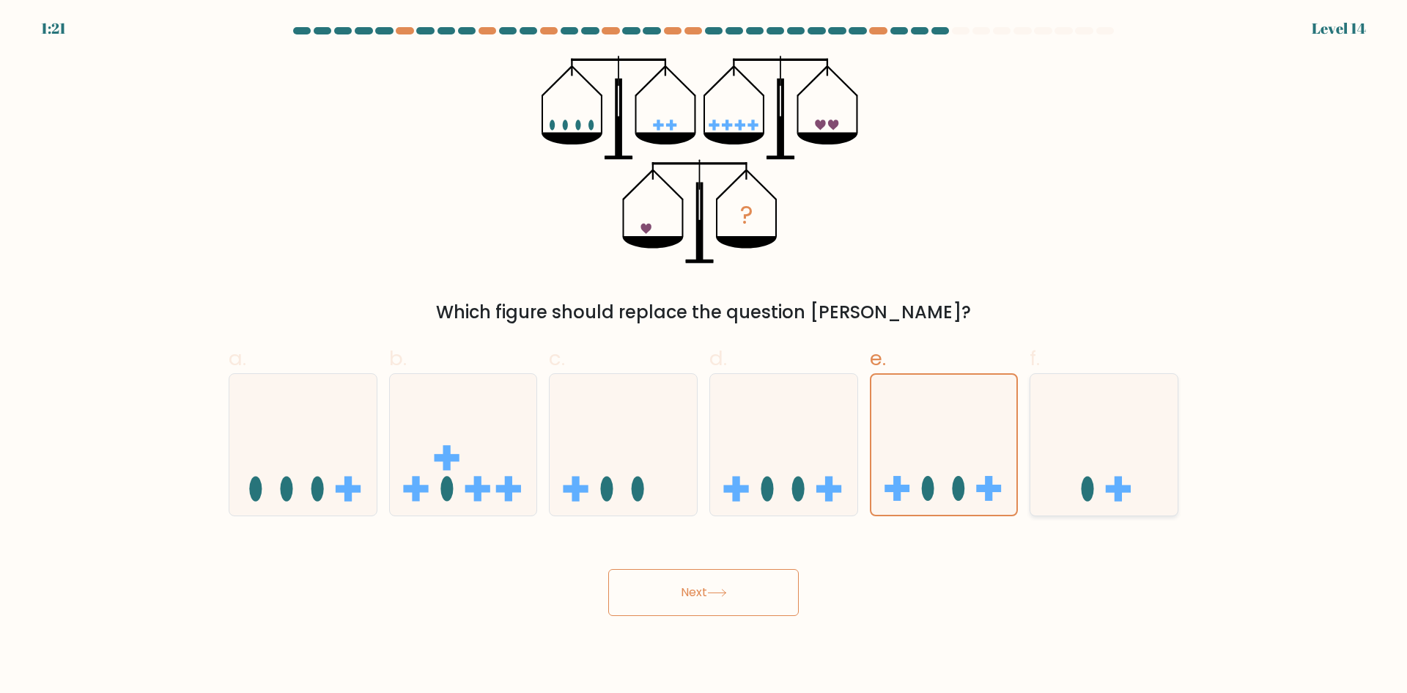
click at [704, 356] on input "f." at bounding box center [704, 352] width 1 height 10
radio input "true"
click at [736, 588] on button "Next" at bounding box center [703, 592] width 191 height 47
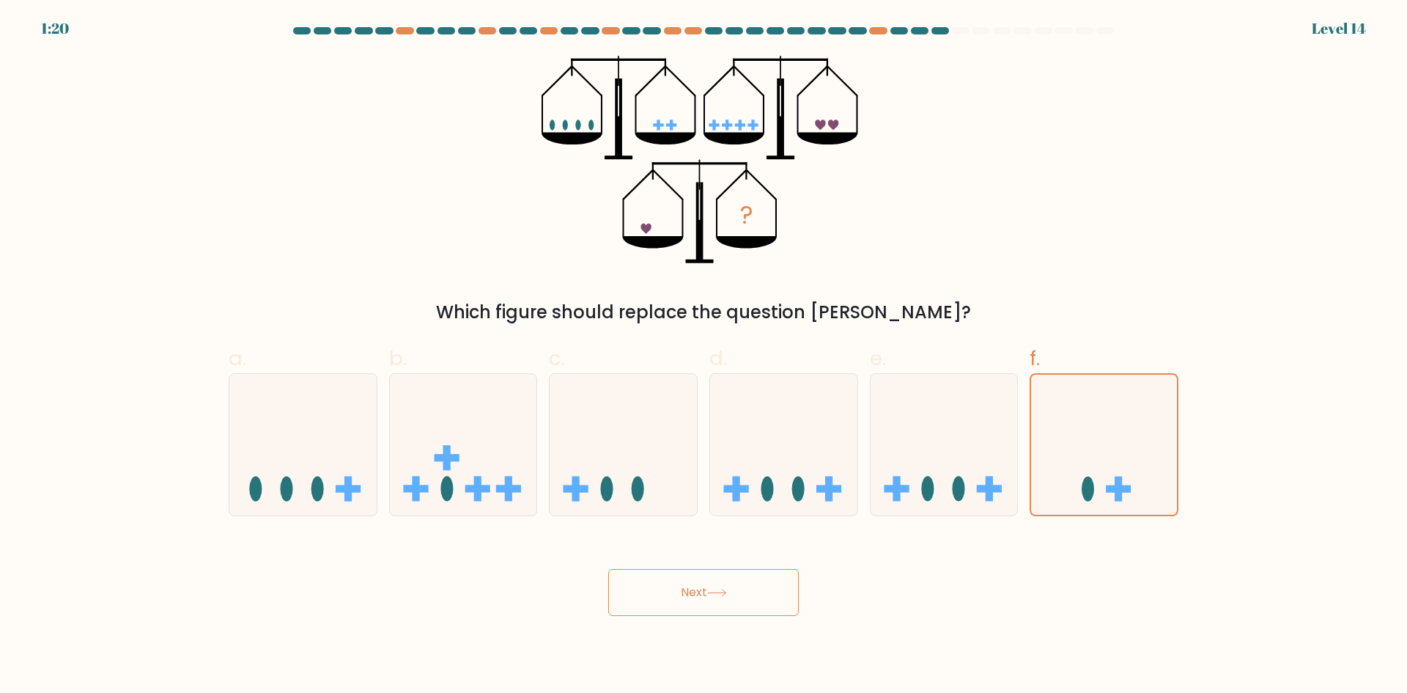
click at [736, 588] on button "Next" at bounding box center [703, 592] width 191 height 47
click at [799, 361] on label "d." at bounding box center [783, 429] width 149 height 173
click at [704, 356] on input "d." at bounding box center [704, 352] width 1 height 10
radio input "true"
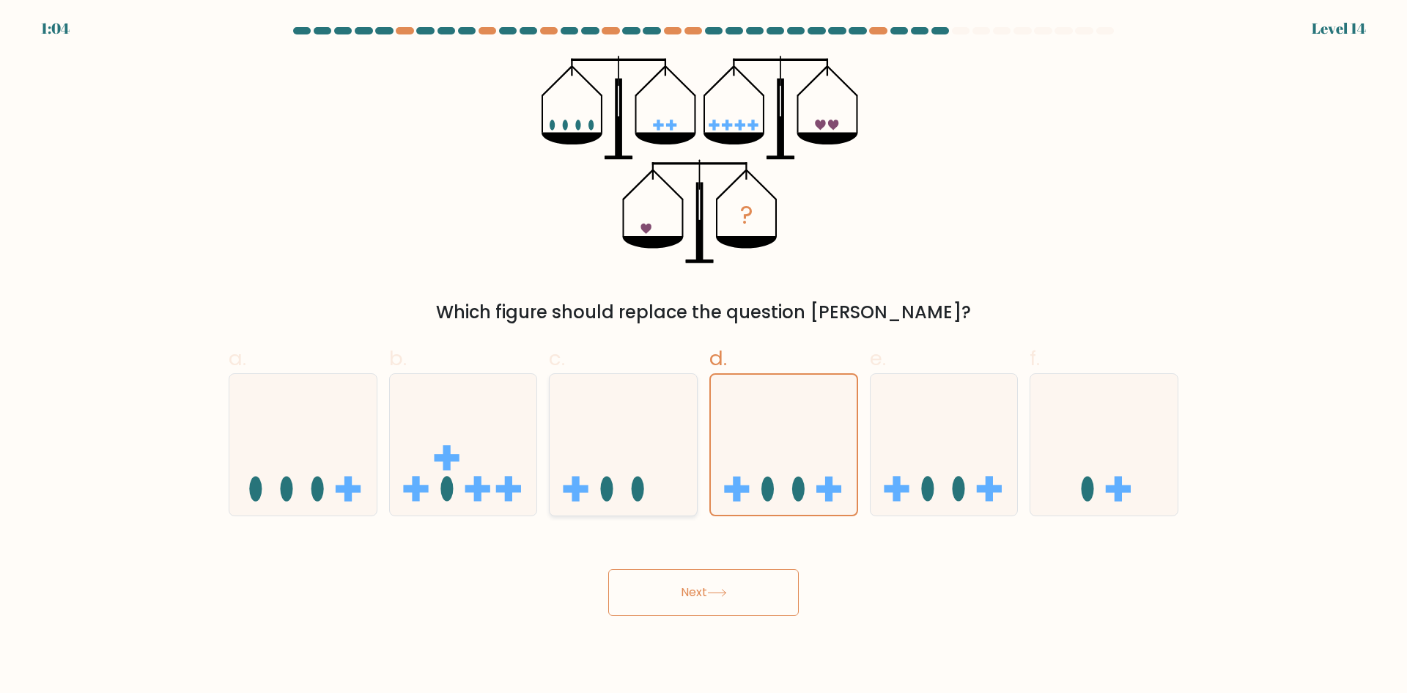
click at [651, 429] on icon at bounding box center [623, 444] width 147 height 122
click at [704, 356] on input "c." at bounding box center [704, 352] width 1 height 10
radio input "true"
click at [688, 589] on button "Next" at bounding box center [703, 592] width 191 height 47
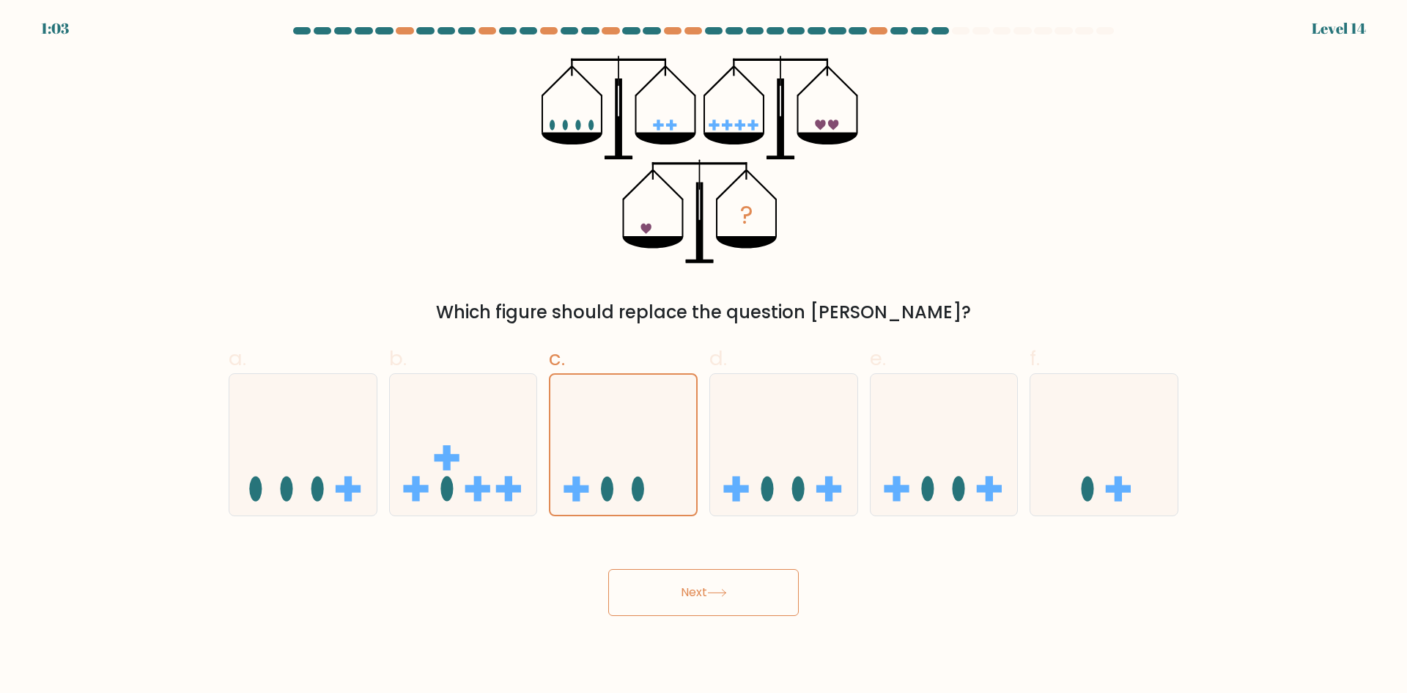
click at [688, 589] on button "Next" at bounding box center [703, 592] width 191 height 47
click at [688, 590] on button "Next" at bounding box center [703, 592] width 191 height 47
click at [511, 443] on icon at bounding box center [463, 444] width 147 height 122
click at [704, 356] on input "b." at bounding box center [704, 352] width 1 height 10
radio input "true"
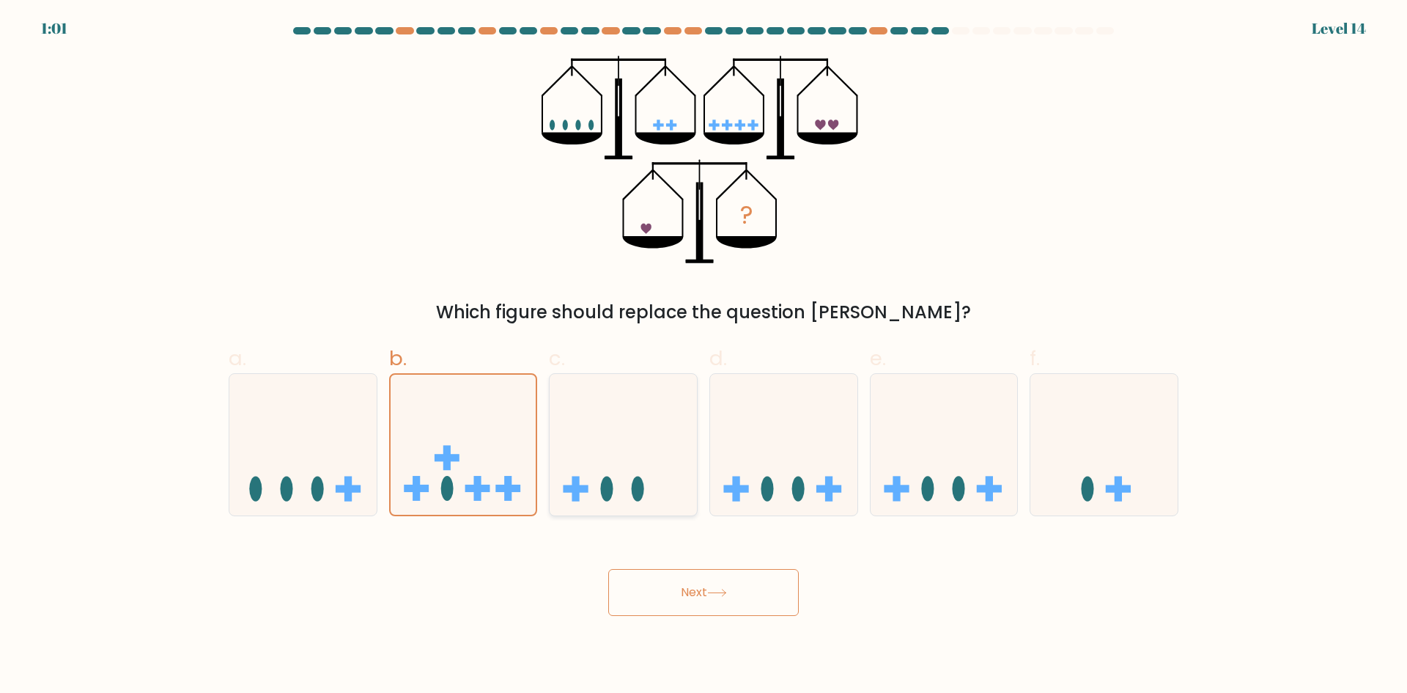
click at [610, 443] on icon at bounding box center [623, 444] width 147 height 122
click at [704, 356] on input "c." at bounding box center [704, 352] width 1 height 10
radio input "true"
click at [690, 616] on body "1:01 Level 14" at bounding box center [703, 346] width 1407 height 693
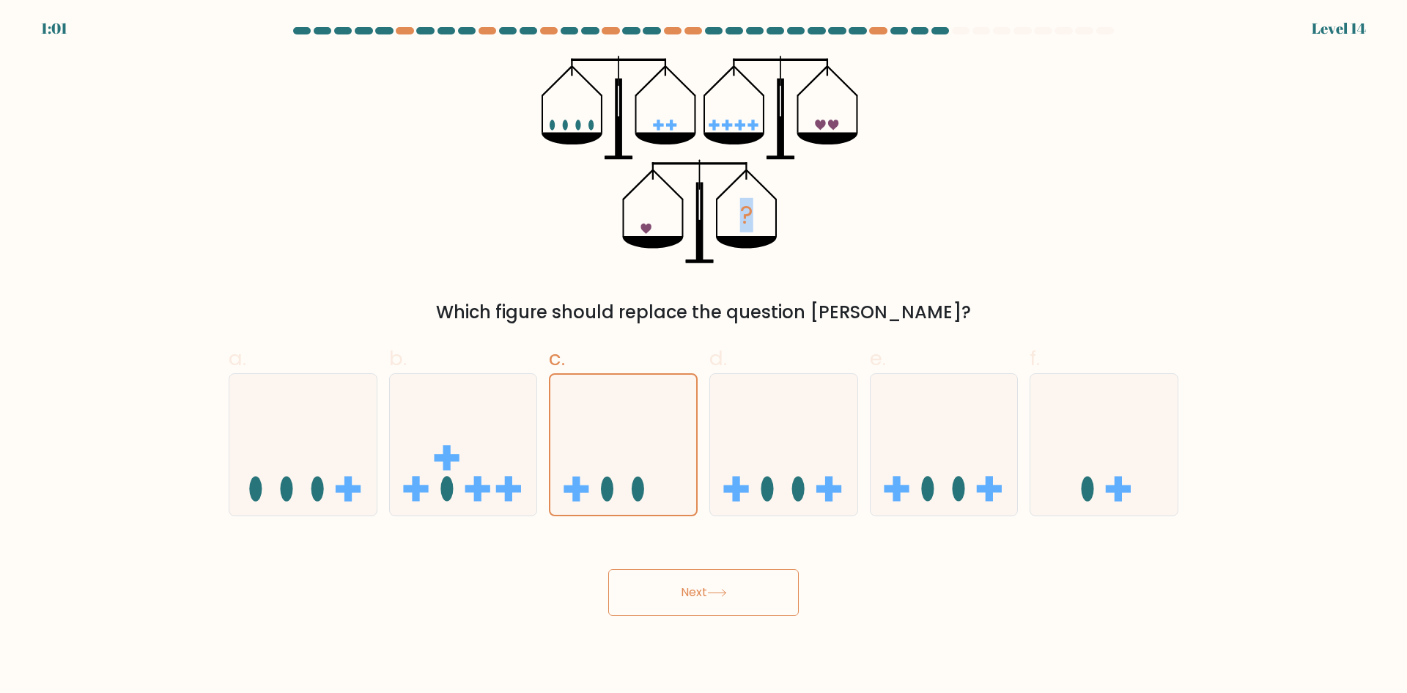
click at [747, 228] on tspan "?" at bounding box center [746, 215] width 13 height 34
click at [747, 237] on icon at bounding box center [746, 243] width 61 height 12
click at [715, 597] on button "Next" at bounding box center [703, 592] width 191 height 47
click at [608, 569] on button "Next" at bounding box center [703, 592] width 191 height 47
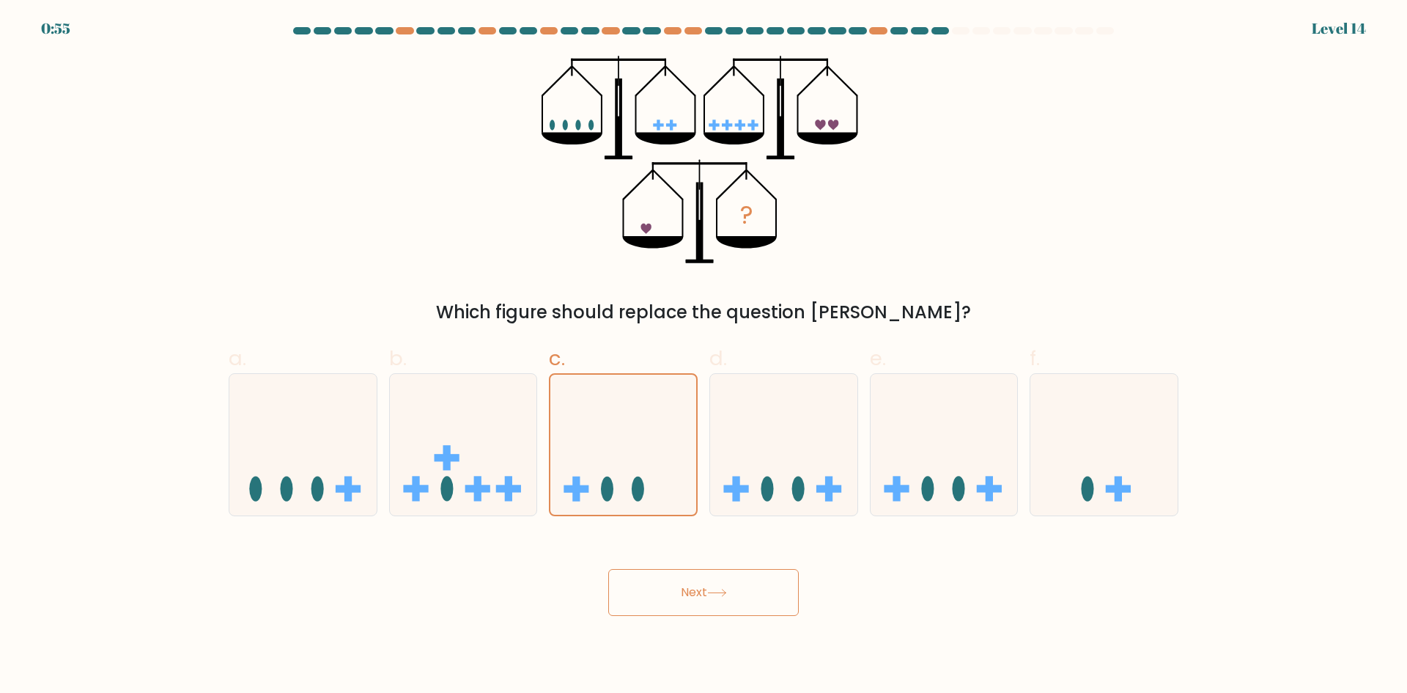
click at [608, 569] on button "Next" at bounding box center [703, 592] width 191 height 47
click at [648, 469] on icon at bounding box center [623, 444] width 146 height 121
click at [704, 356] on input "c." at bounding box center [704, 352] width 1 height 10
click at [785, 442] on icon at bounding box center [783, 444] width 147 height 122
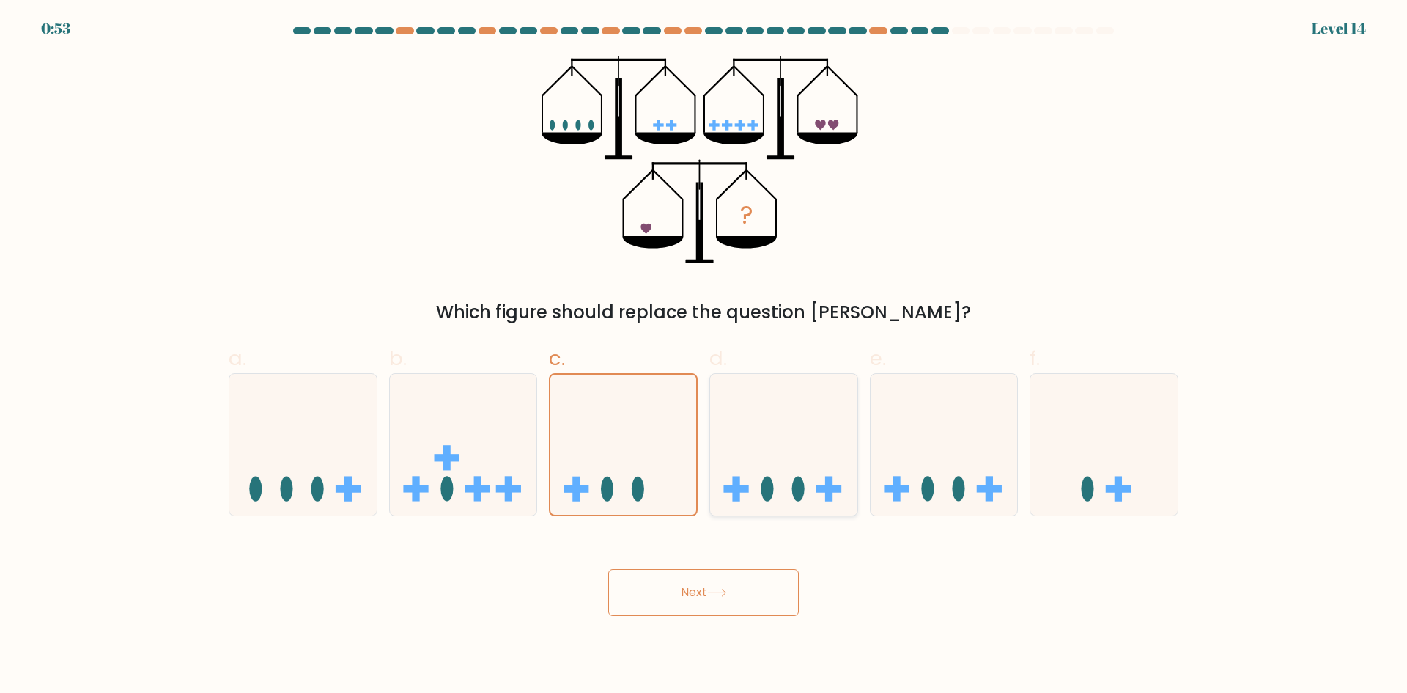
click at [704, 356] on input "d." at bounding box center [704, 352] width 1 height 10
radio input "true"
click at [657, 449] on icon at bounding box center [623, 444] width 147 height 122
click at [704, 356] on input "c." at bounding box center [704, 352] width 1 height 10
radio input "true"
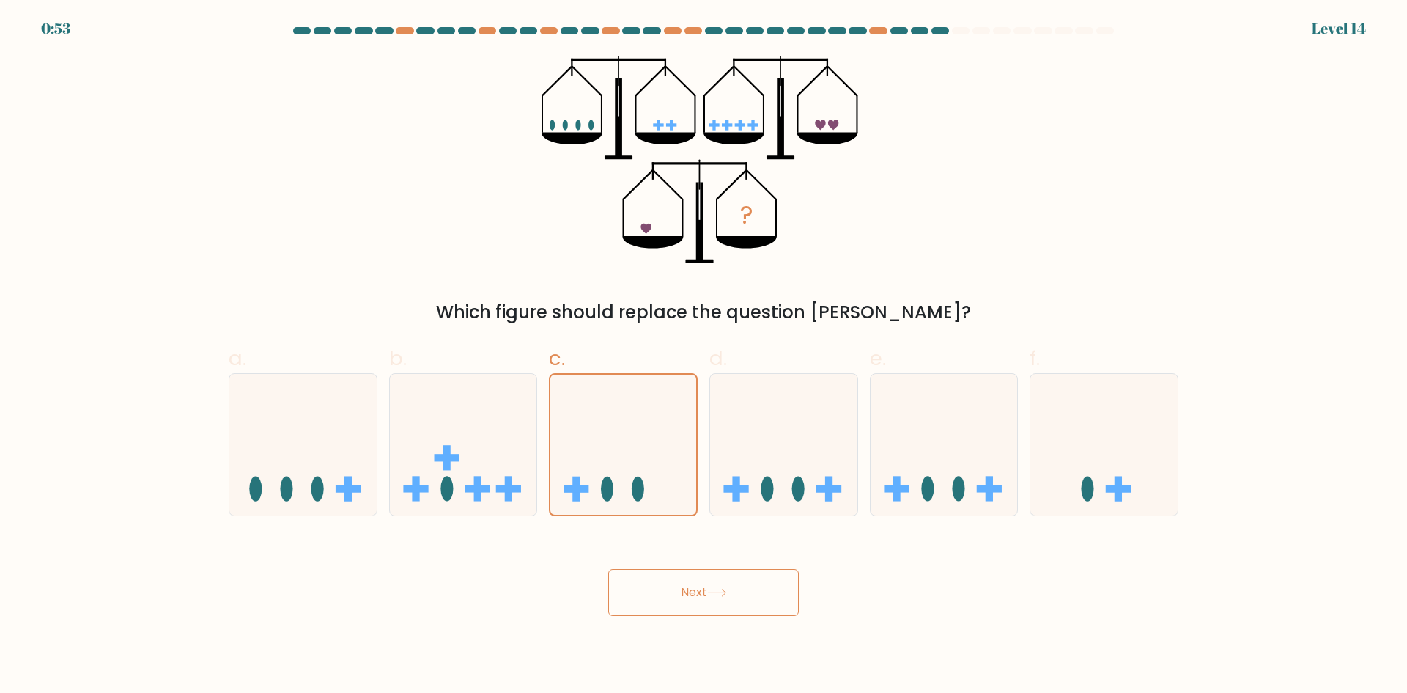
click at [700, 586] on button "Next" at bounding box center [703, 592] width 191 height 47
click at [703, 588] on button "Next" at bounding box center [703, 592] width 191 height 47
click at [778, 457] on icon at bounding box center [783, 444] width 147 height 122
click at [704, 356] on input "d." at bounding box center [704, 352] width 1 height 10
radio input "true"
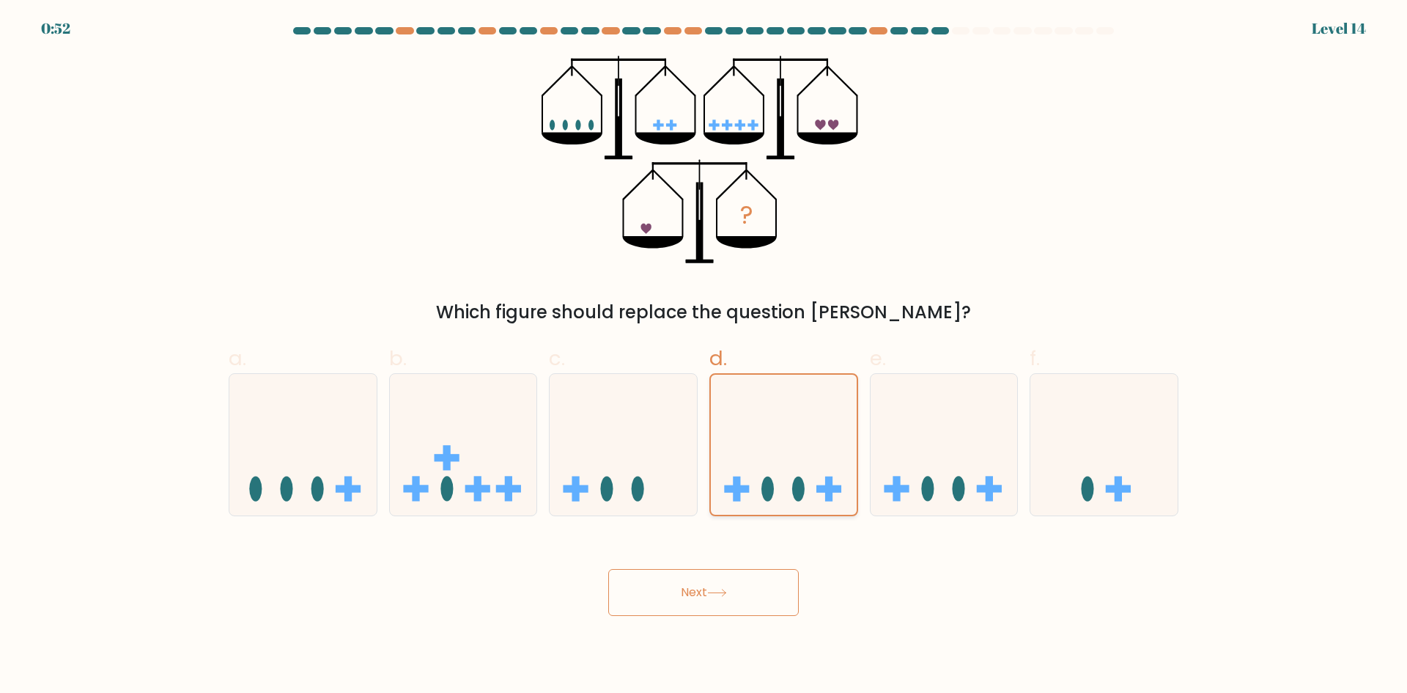
click at [779, 457] on icon at bounding box center [784, 444] width 146 height 121
click at [704, 356] on input "d." at bounding box center [704, 352] width 1 height 10
click at [734, 602] on button "Next" at bounding box center [703, 592] width 191 height 47
drag, startPoint x: 734, startPoint y: 596, endPoint x: 715, endPoint y: 580, distance: 25.0
click at [731, 592] on button "Next" at bounding box center [703, 592] width 191 height 47
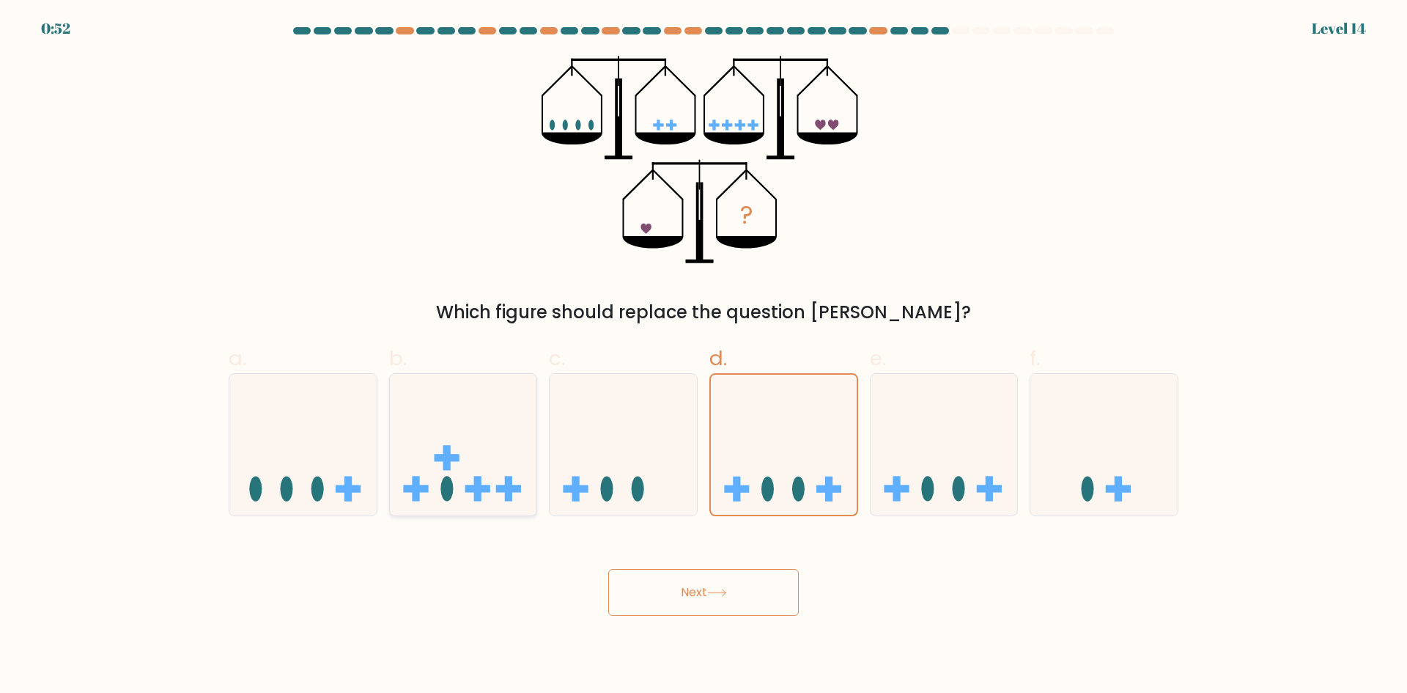
click at [490, 465] on icon at bounding box center [463, 444] width 147 height 122
click at [704, 356] on input "b." at bounding box center [704, 352] width 1 height 10
radio input "true"
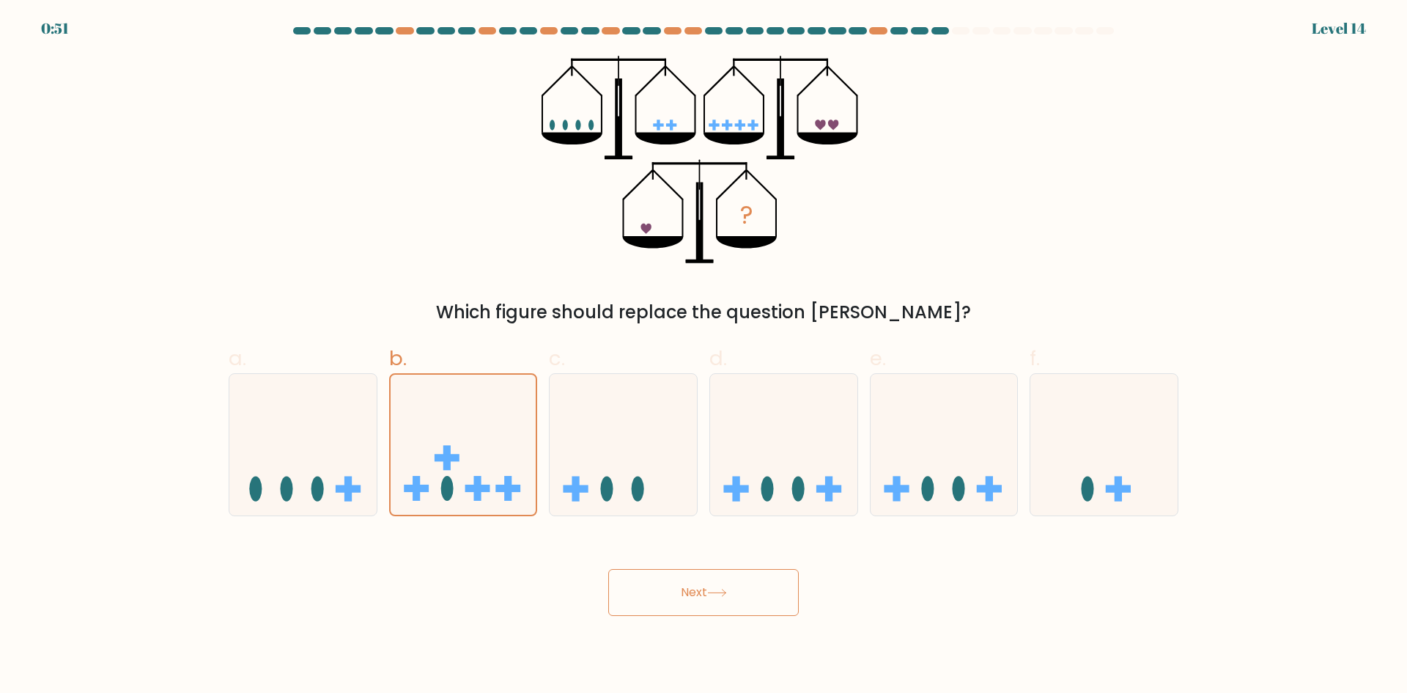
drag, startPoint x: 490, startPoint y: 465, endPoint x: 575, endPoint y: 549, distance: 118.7
click at [492, 467] on icon at bounding box center [464, 444] width 146 height 121
click at [704, 356] on input "b." at bounding box center [704, 352] width 1 height 10
click at [656, 597] on button "Next" at bounding box center [703, 592] width 191 height 47
click at [655, 597] on button "Next" at bounding box center [703, 592] width 191 height 47
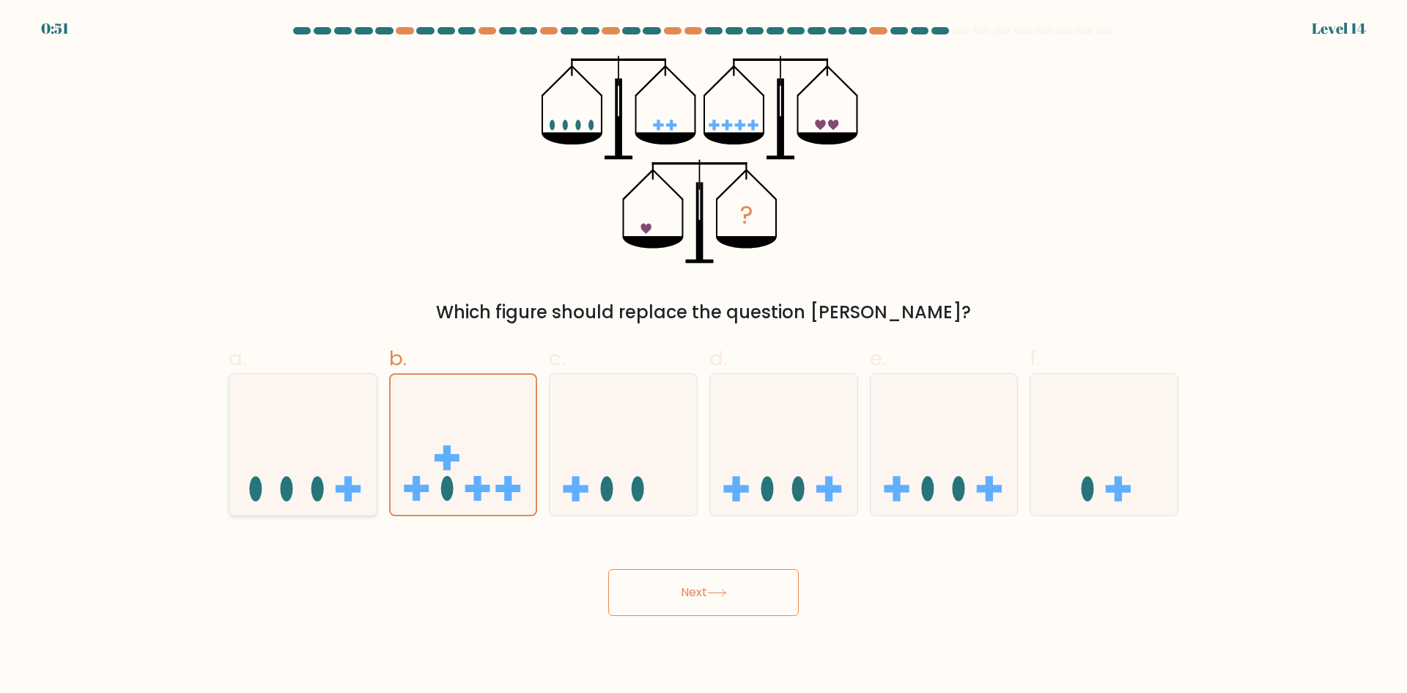
click at [289, 412] on icon at bounding box center [302, 444] width 147 height 122
click at [704, 356] on input "a." at bounding box center [704, 352] width 1 height 10
radio input "true"
click at [296, 422] on icon at bounding box center [303, 444] width 146 height 121
click at [704, 356] on input "a." at bounding box center [704, 352] width 1 height 10
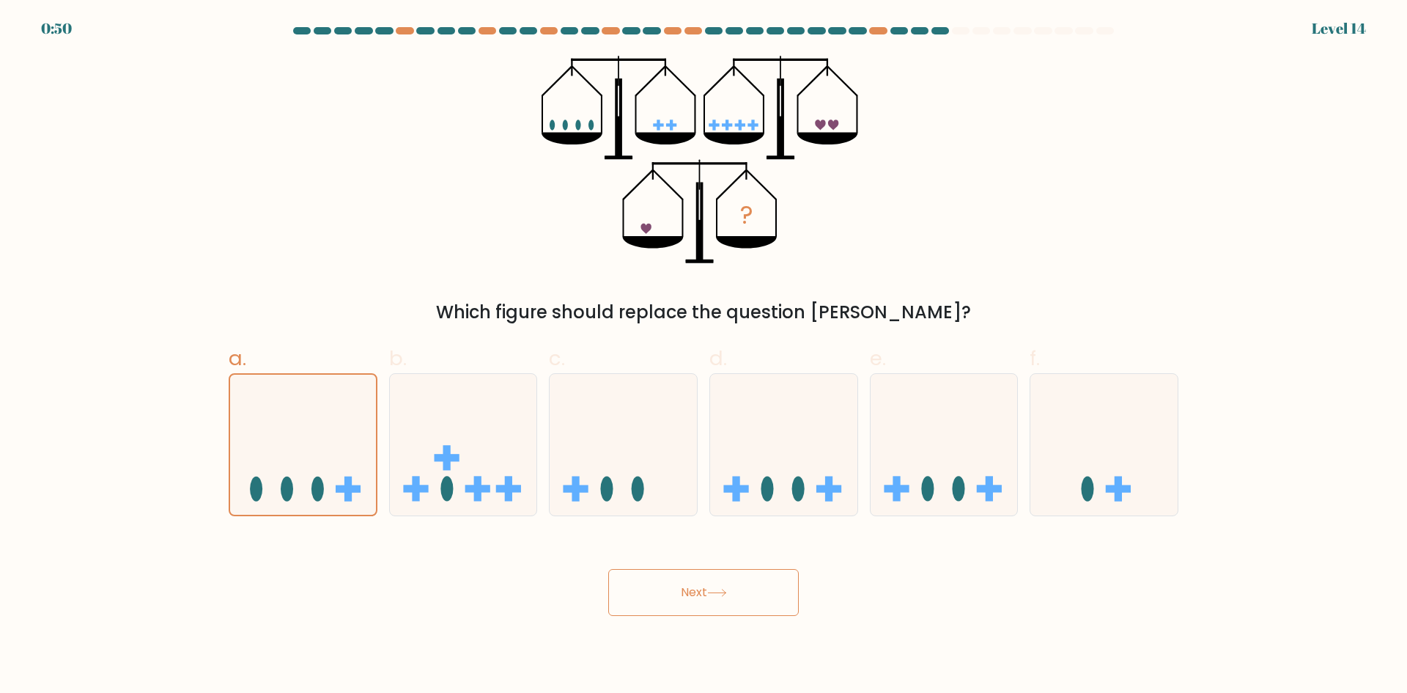
click at [667, 596] on button "Next" at bounding box center [703, 592] width 191 height 47
click at [666, 593] on button "Next" at bounding box center [703, 592] width 191 height 47
click at [800, 446] on icon at bounding box center [783, 444] width 147 height 122
click at [704, 356] on input "d." at bounding box center [704, 352] width 1 height 10
radio input "true"
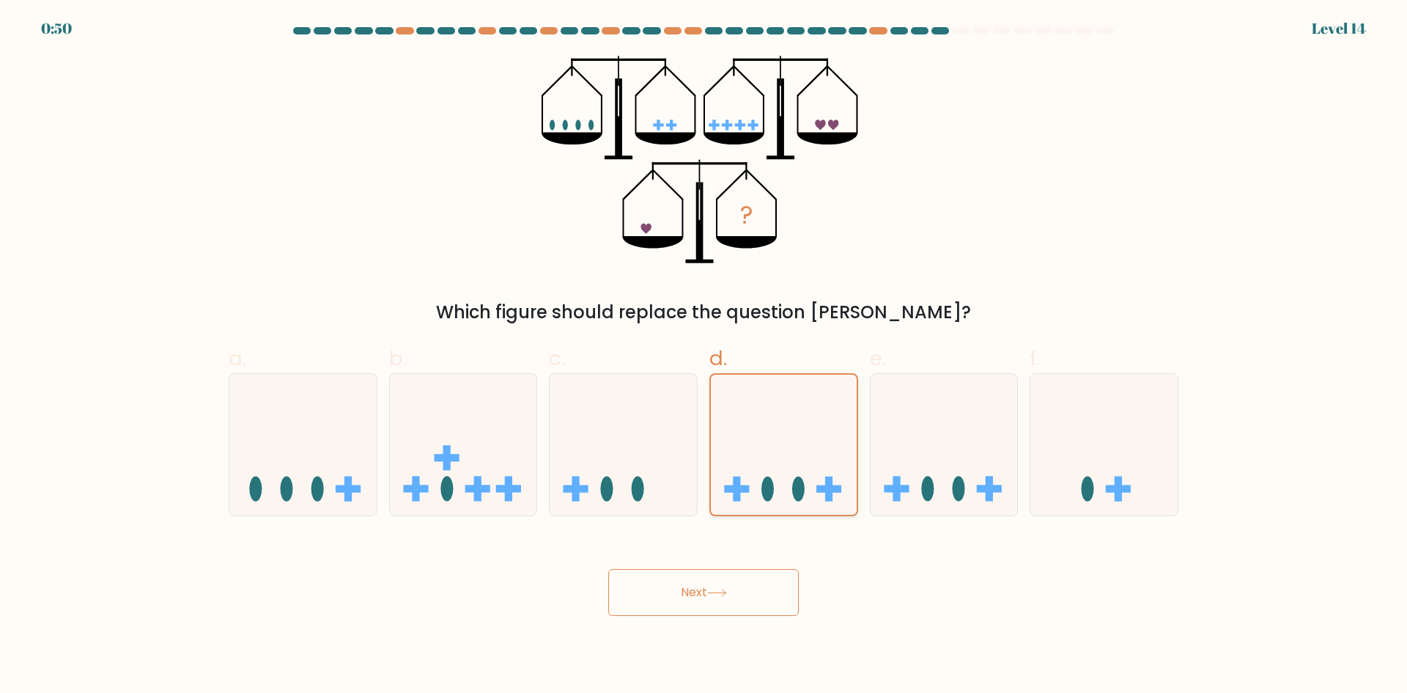
click at [802, 448] on icon at bounding box center [784, 444] width 146 height 121
click at [704, 356] on input "d." at bounding box center [704, 352] width 1 height 10
click at [752, 592] on button "Next" at bounding box center [703, 592] width 191 height 47
click at [750, 590] on button "Next" at bounding box center [703, 592] width 191 height 47
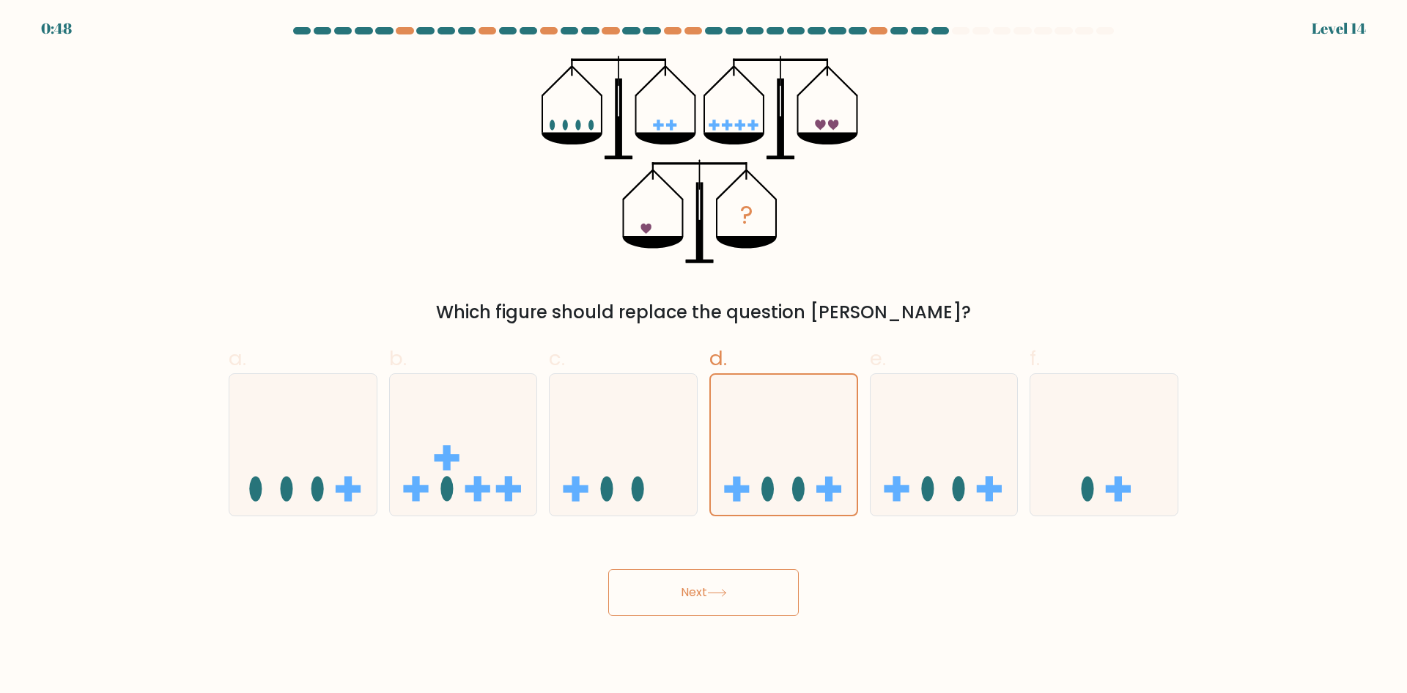
click at [750, 590] on button "Next" at bounding box center [703, 592] width 191 height 47
click at [687, 464] on icon at bounding box center [623, 444] width 147 height 122
click at [704, 356] on input "c." at bounding box center [704, 352] width 1 height 10
radio input "true"
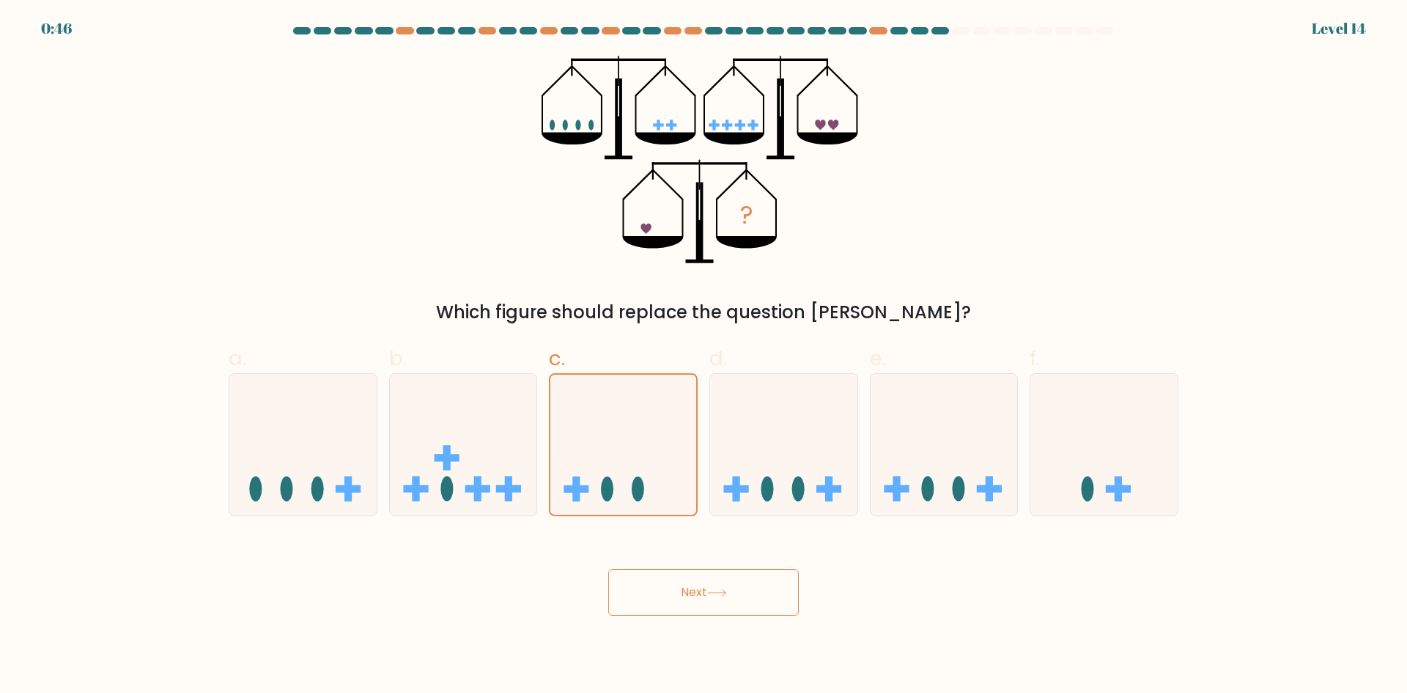
click at [673, 613] on button "Next" at bounding box center [703, 592] width 191 height 47
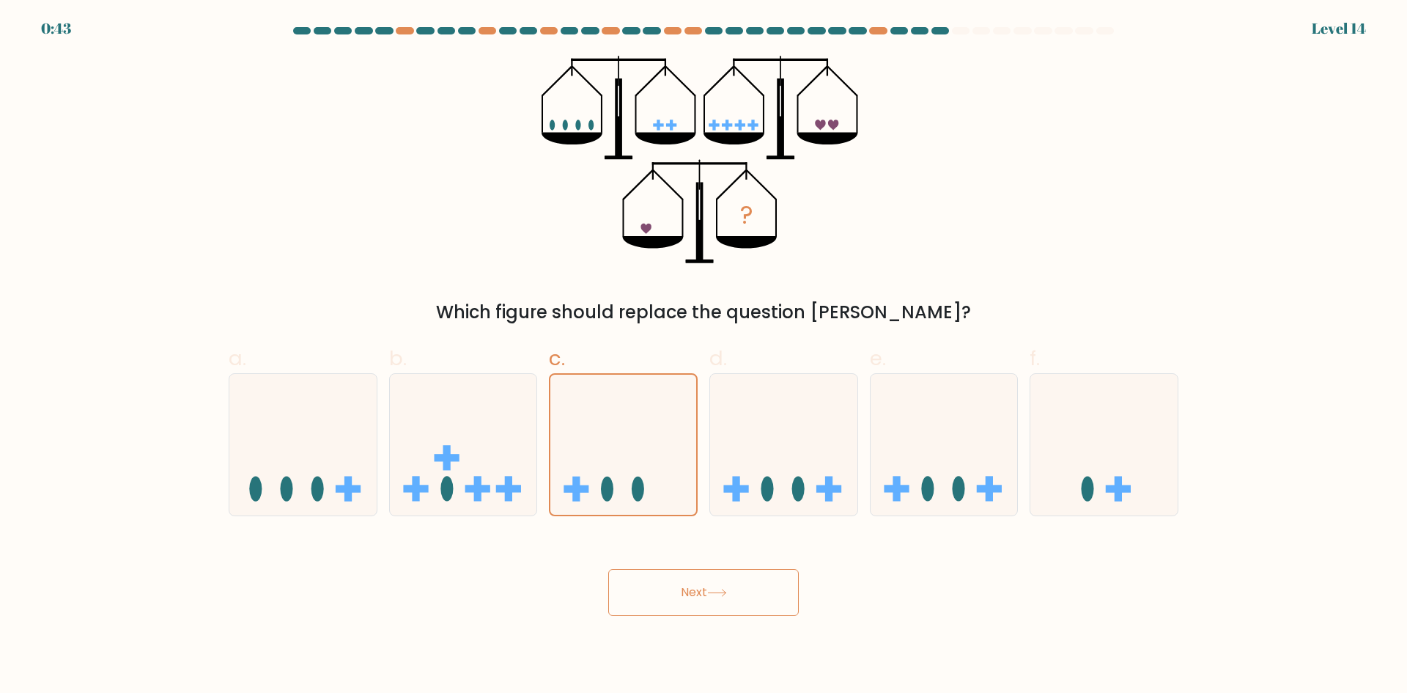
click at [405, 45] on form at bounding box center [703, 321] width 1407 height 588
click at [720, 608] on button "Next" at bounding box center [703, 592] width 191 height 47
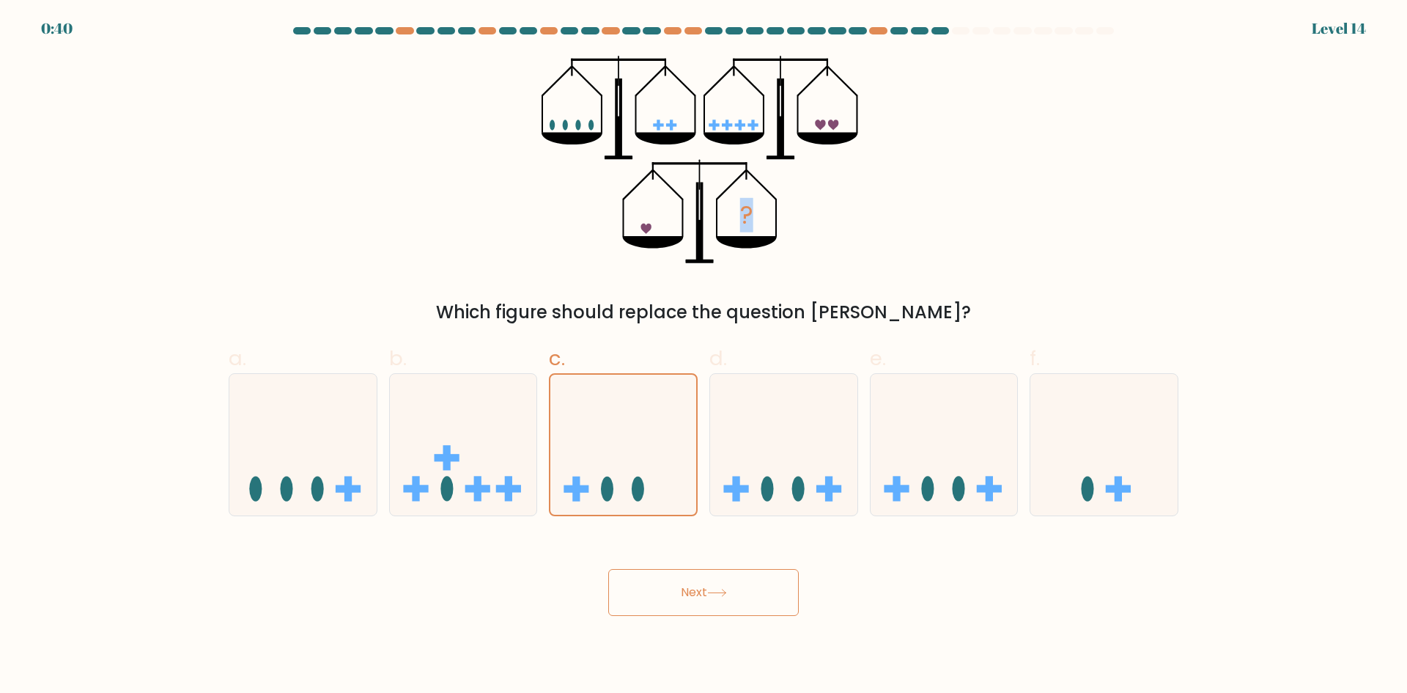
click at [720, 608] on button "Next" at bounding box center [703, 592] width 191 height 47
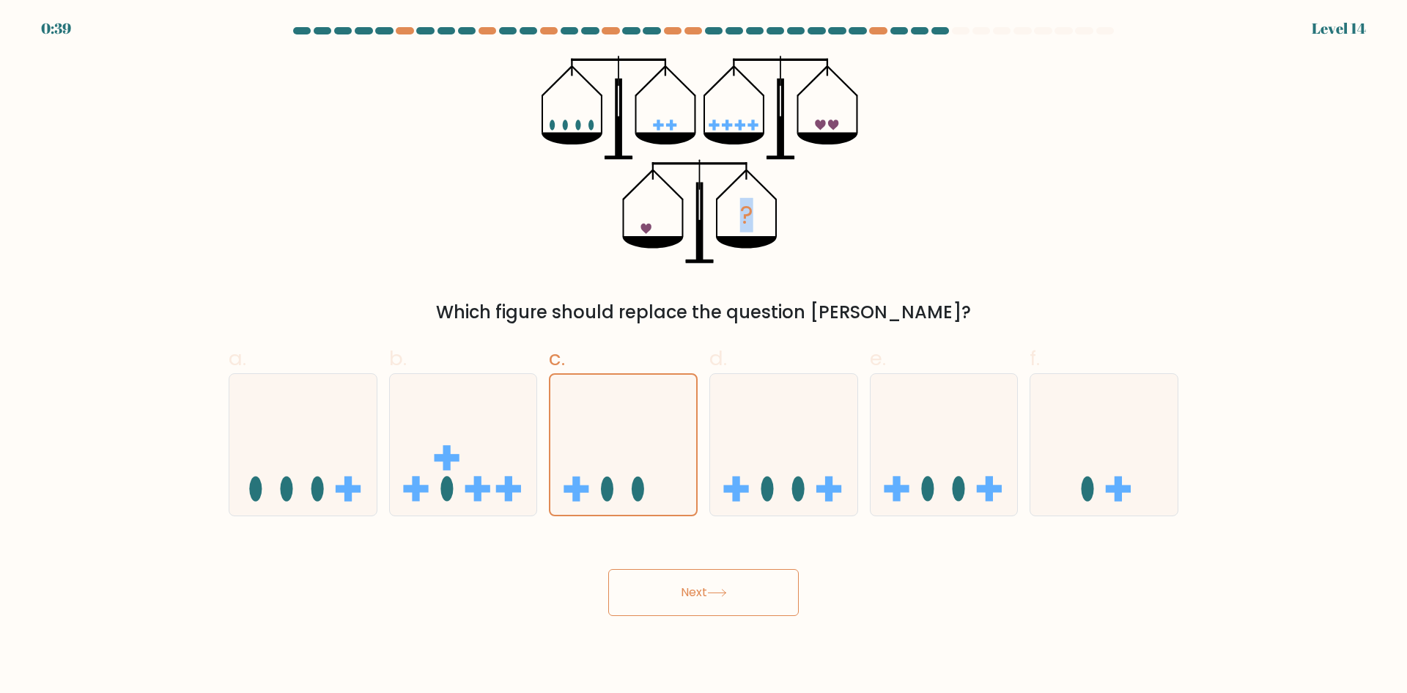
click at [720, 608] on button "Next" at bounding box center [703, 592] width 191 height 47
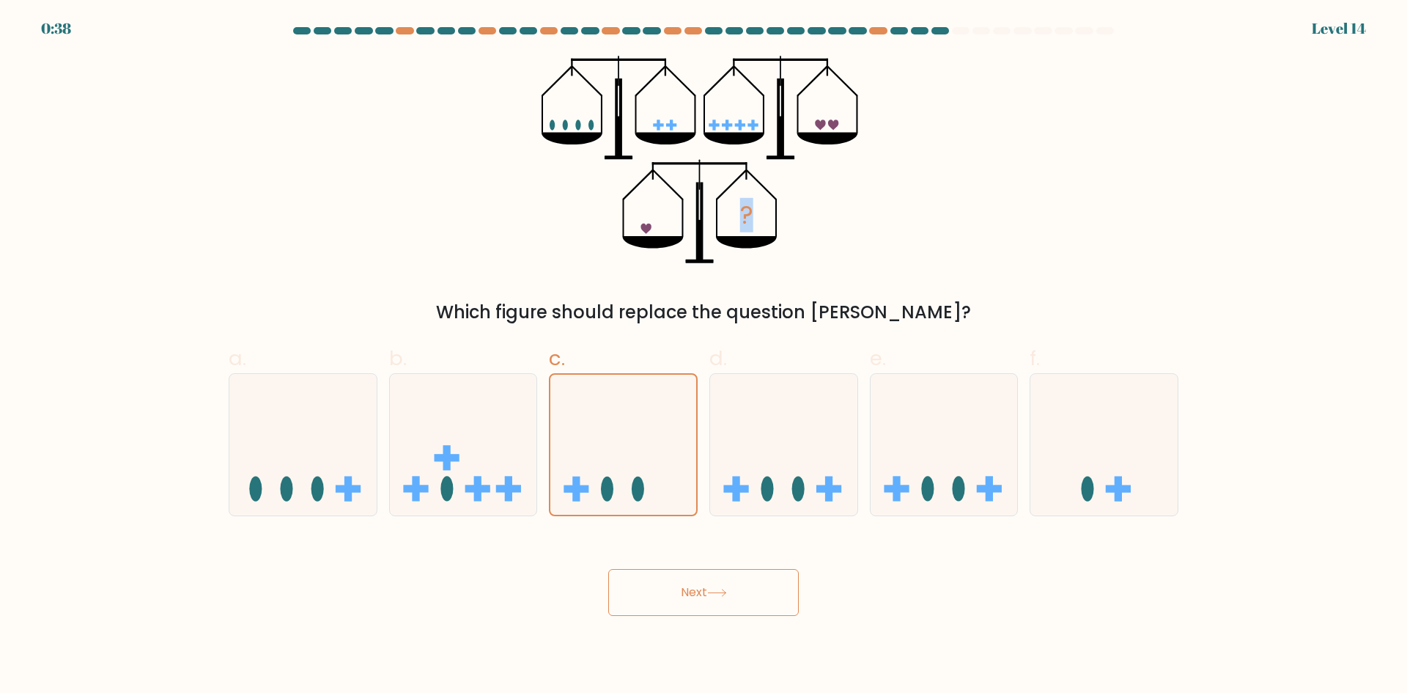
click at [720, 608] on button "Next" at bounding box center [703, 592] width 191 height 47
click at [715, 605] on button "Next" at bounding box center [703, 592] width 191 height 47
click at [625, 431] on icon at bounding box center [623, 444] width 147 height 122
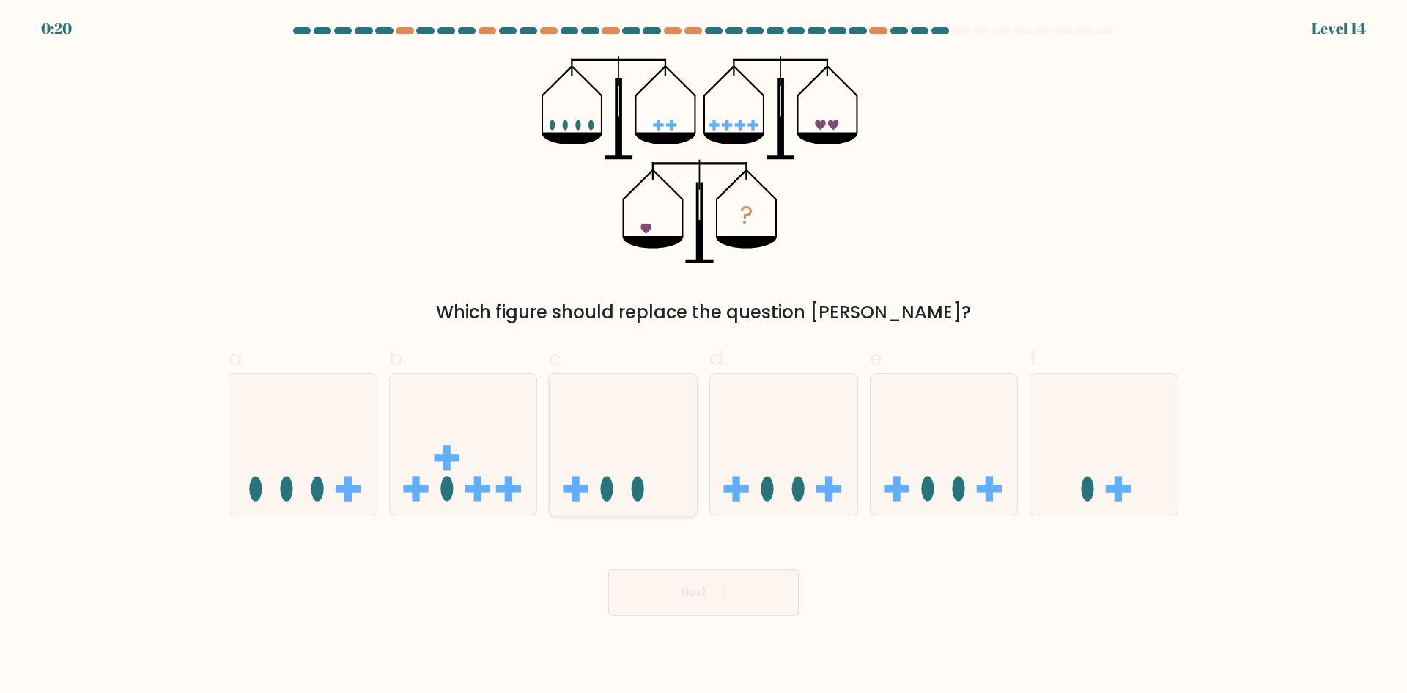
click at [704, 356] on input "c." at bounding box center [704, 352] width 1 height 10
radio input "true"
click at [665, 614] on button "Next" at bounding box center [703, 592] width 191 height 47
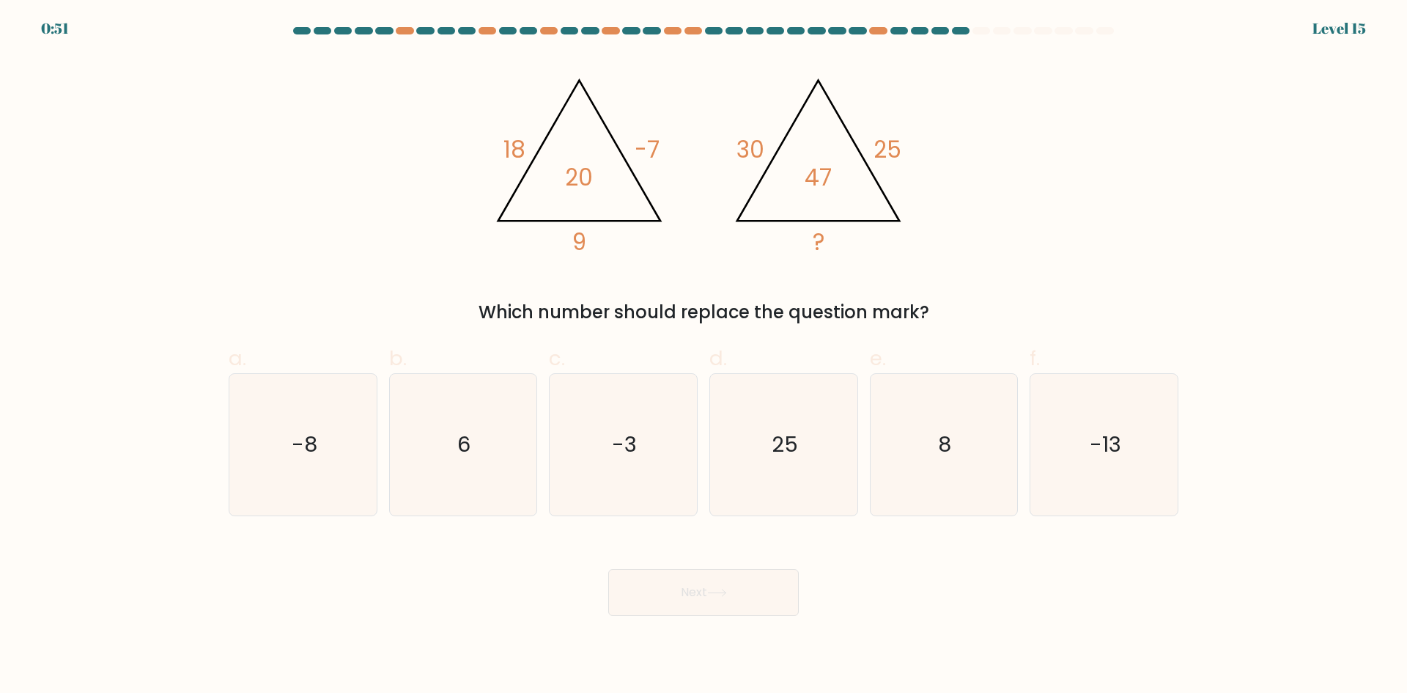
click at [584, 243] on tspan "9" at bounding box center [579, 242] width 14 height 32
drag, startPoint x: 526, startPoint y: 169, endPoint x: 558, endPoint y: 169, distance: 31.5
click at [525, 162] on icon "@import url('https://fonts.googleapis.com/css?family=Abril+Fatface:400,100,100i…" at bounding box center [704, 160] width 440 height 208
drag, startPoint x: 835, startPoint y: 148, endPoint x: 816, endPoint y: 177, distance: 34.8
click at [838, 148] on icon "@import url('https://fonts.googleapis.com/css?family=Abril+Fatface:400,100,100i…" at bounding box center [704, 160] width 440 height 208
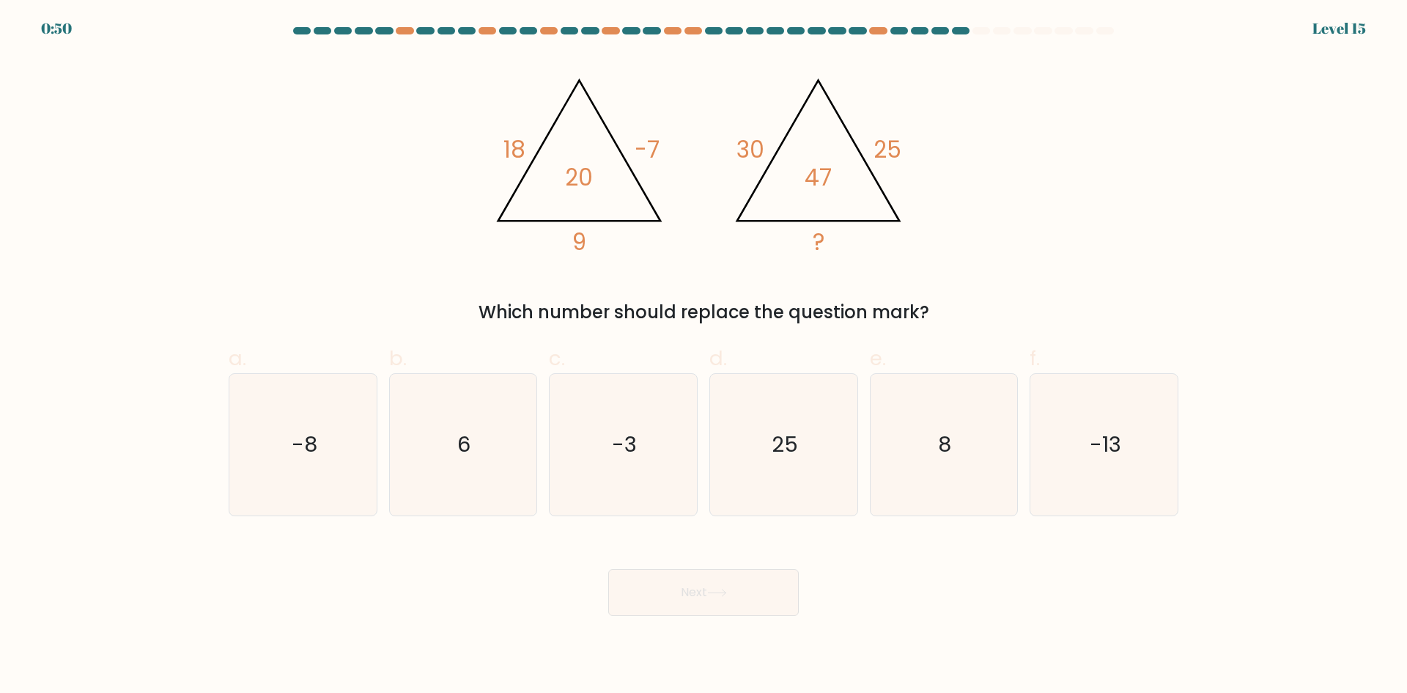
click at [751, 147] on tspan "30" at bounding box center [750, 149] width 28 height 32
click at [794, 214] on icon "@import url('https://fonts.googleapis.com/css?family=Abril+Fatface:400,100,100i…" at bounding box center [704, 160] width 440 height 208
click at [753, 143] on tspan "30" at bounding box center [750, 149] width 28 height 32
click at [774, 405] on icon "25" at bounding box center [783, 444] width 141 height 141
click at [704, 356] on input "d. 25" at bounding box center [704, 352] width 1 height 10
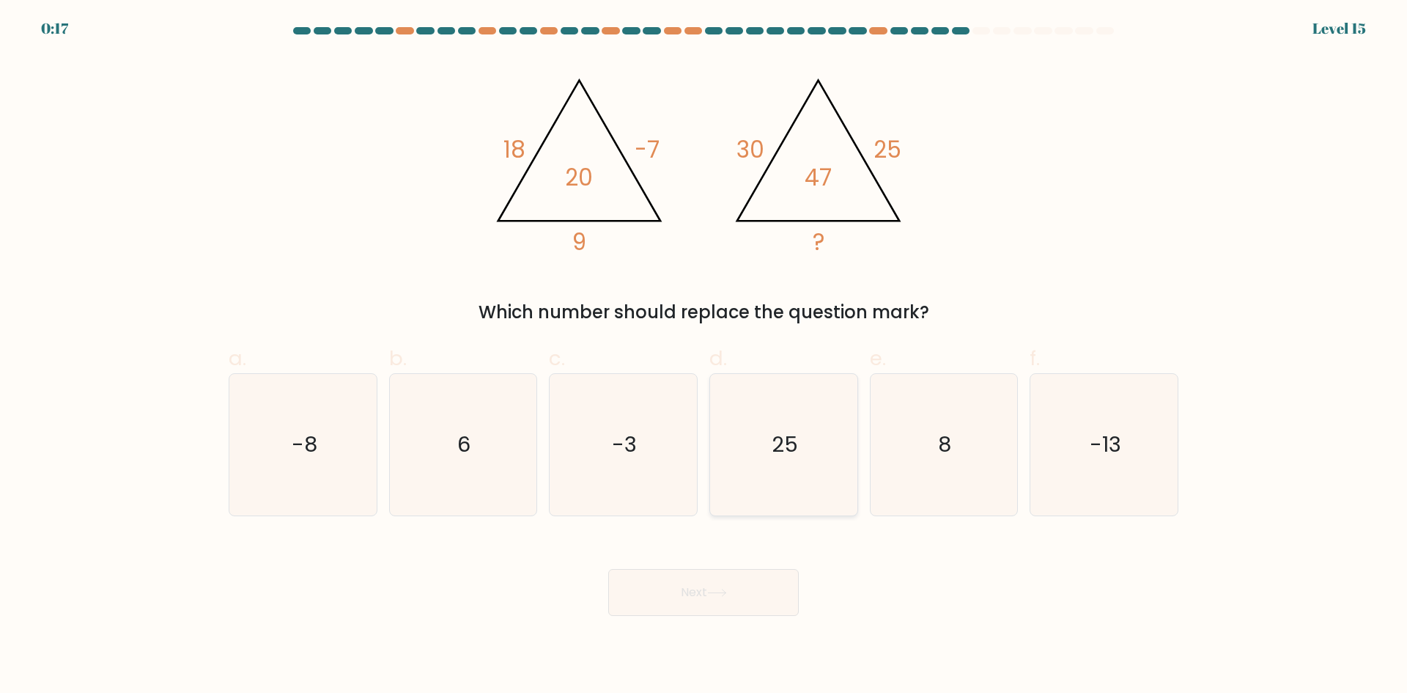
radio input "true"
click at [733, 575] on button "Next" at bounding box center [703, 592] width 191 height 47
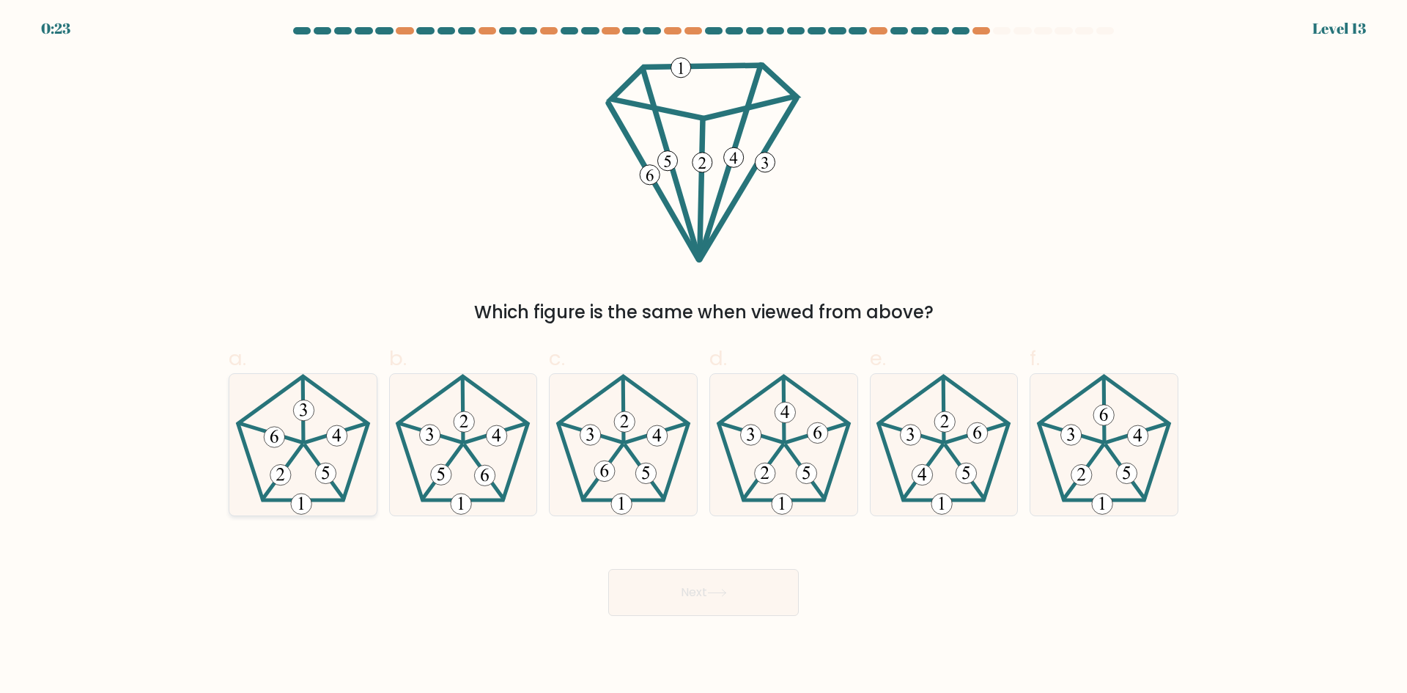
click at [289, 432] on icon at bounding box center [302, 444] width 141 height 141
click at [704, 356] on input "a." at bounding box center [704, 352] width 1 height 10
radio input "true"
click at [747, 586] on button "Next" at bounding box center [703, 592] width 191 height 47
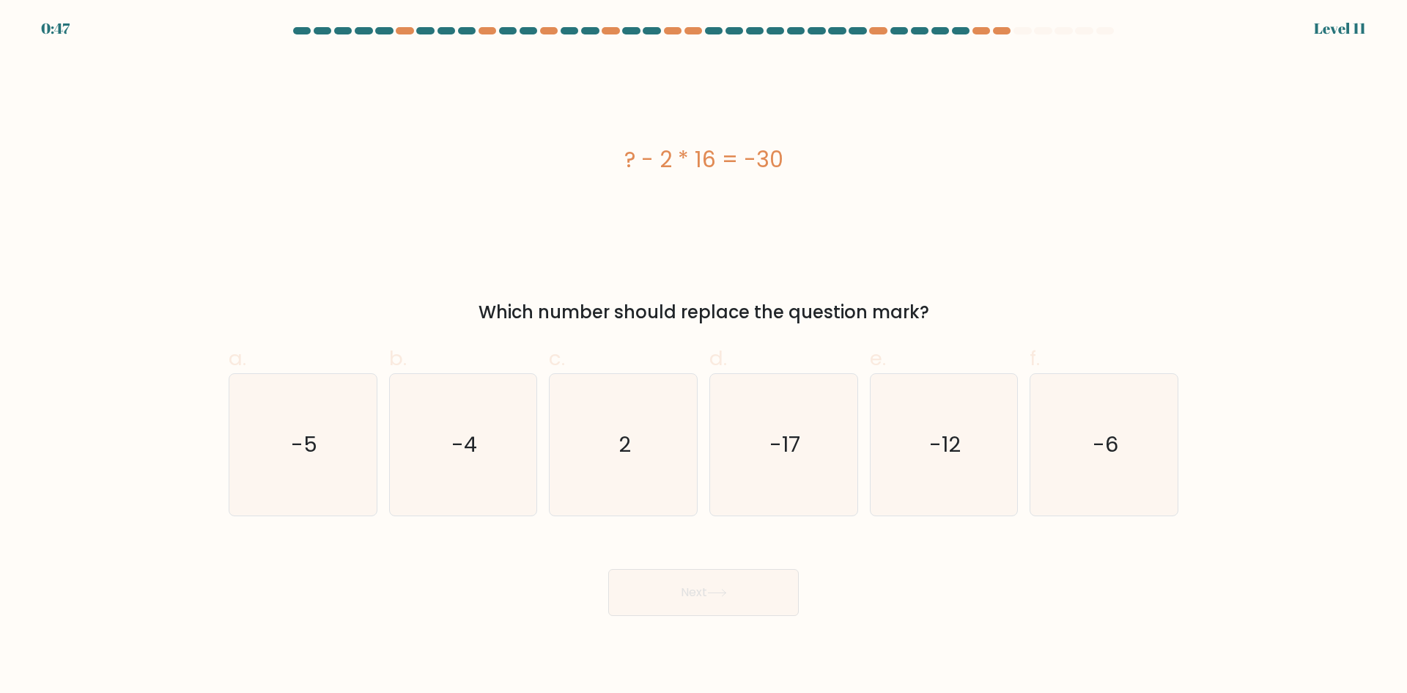
drag, startPoint x: 669, startPoint y: 153, endPoint x: 710, endPoint y: 155, distance: 41.1
click at [710, 155] on div "? - 2 * 16 = -30" at bounding box center [704, 159] width 950 height 33
drag, startPoint x: 659, startPoint y: 153, endPoint x: 709, endPoint y: 154, distance: 49.8
click at [709, 154] on div "? - 2 * 16 = -30" at bounding box center [704, 159] width 950 height 33
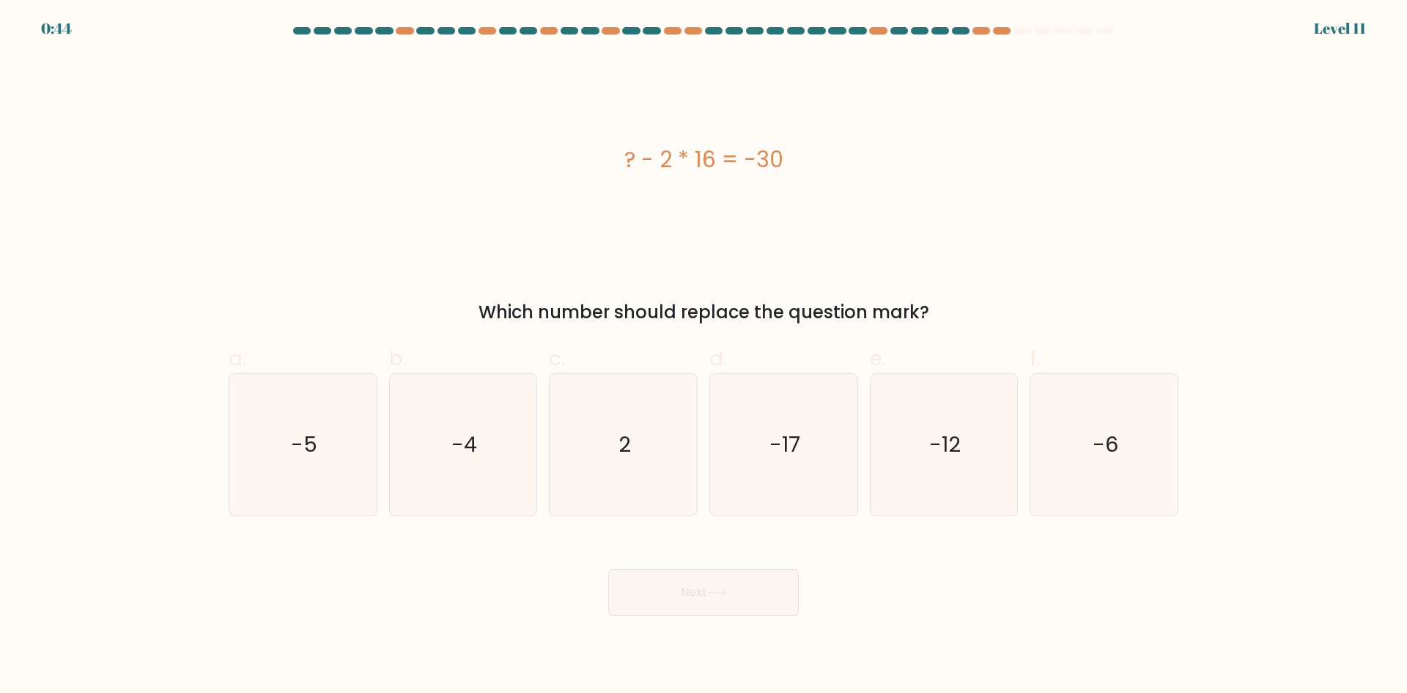
click at [709, 154] on div "? - 2 * 16 = -30" at bounding box center [704, 159] width 950 height 33
click at [630, 402] on icon "2" at bounding box center [623, 444] width 141 height 141
click at [704, 356] on input "c. 2" at bounding box center [704, 352] width 1 height 10
radio input "true"
click at [717, 587] on button "Next" at bounding box center [703, 592] width 191 height 47
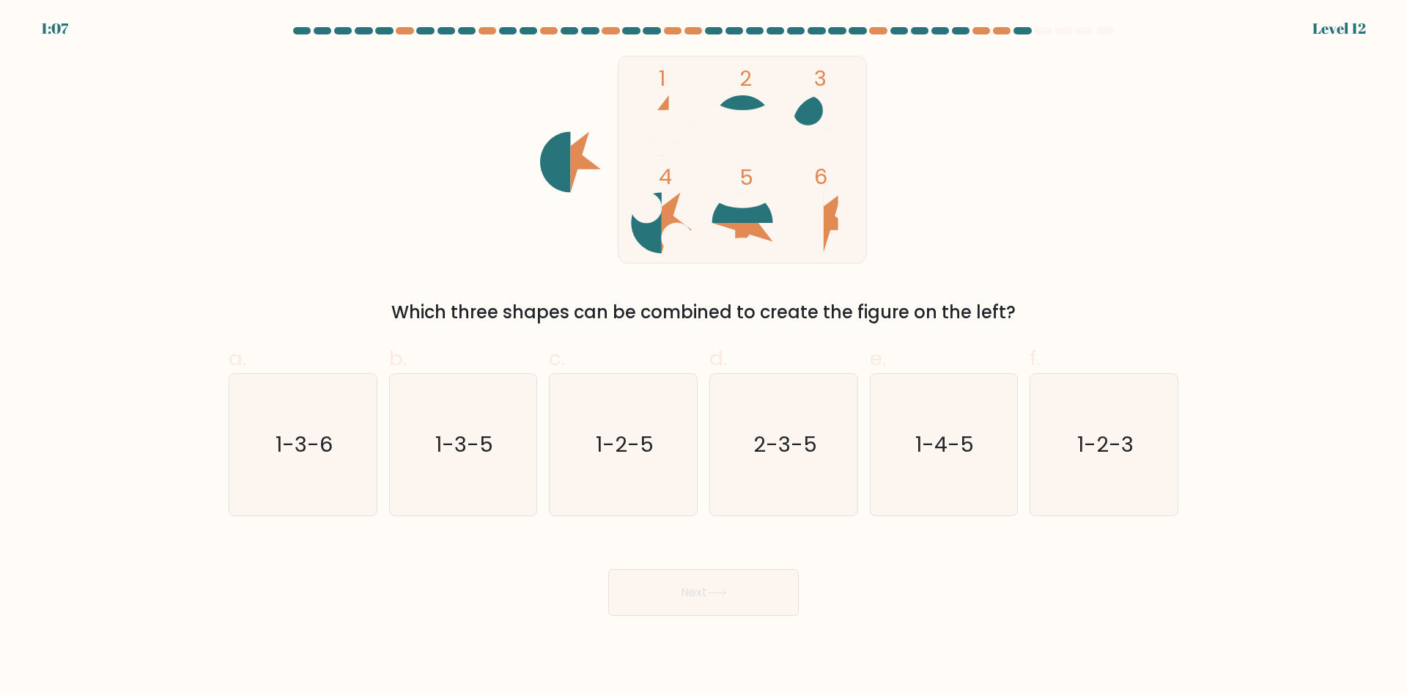
click at [657, 118] on icon at bounding box center [661, 125] width 61 height 61
click at [807, 114] on icon at bounding box center [808, 125] width 30 height 61
click at [826, 202] on rect at bounding box center [743, 159] width 248 height 207
click at [668, 103] on icon at bounding box center [661, 110] width 61 height 30
click at [804, 111] on icon at bounding box center [808, 125] width 30 height 61
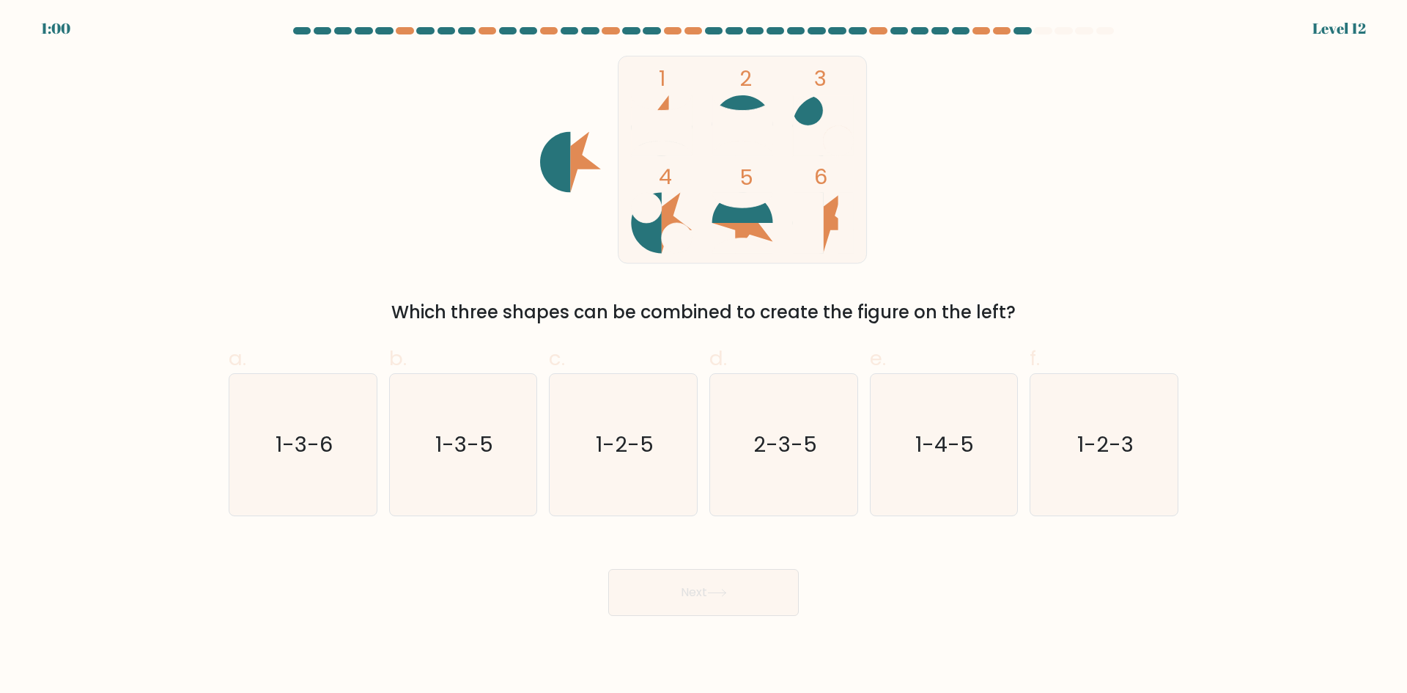
click at [744, 199] on icon at bounding box center [742, 200] width 61 height 15
click at [669, 112] on icon at bounding box center [661, 125] width 61 height 61
click at [739, 106] on icon at bounding box center [742, 110] width 61 height 30
click at [739, 195] on icon at bounding box center [742, 200] width 61 height 15
click at [657, 439] on icon "1-2-5" at bounding box center [623, 444] width 141 height 141
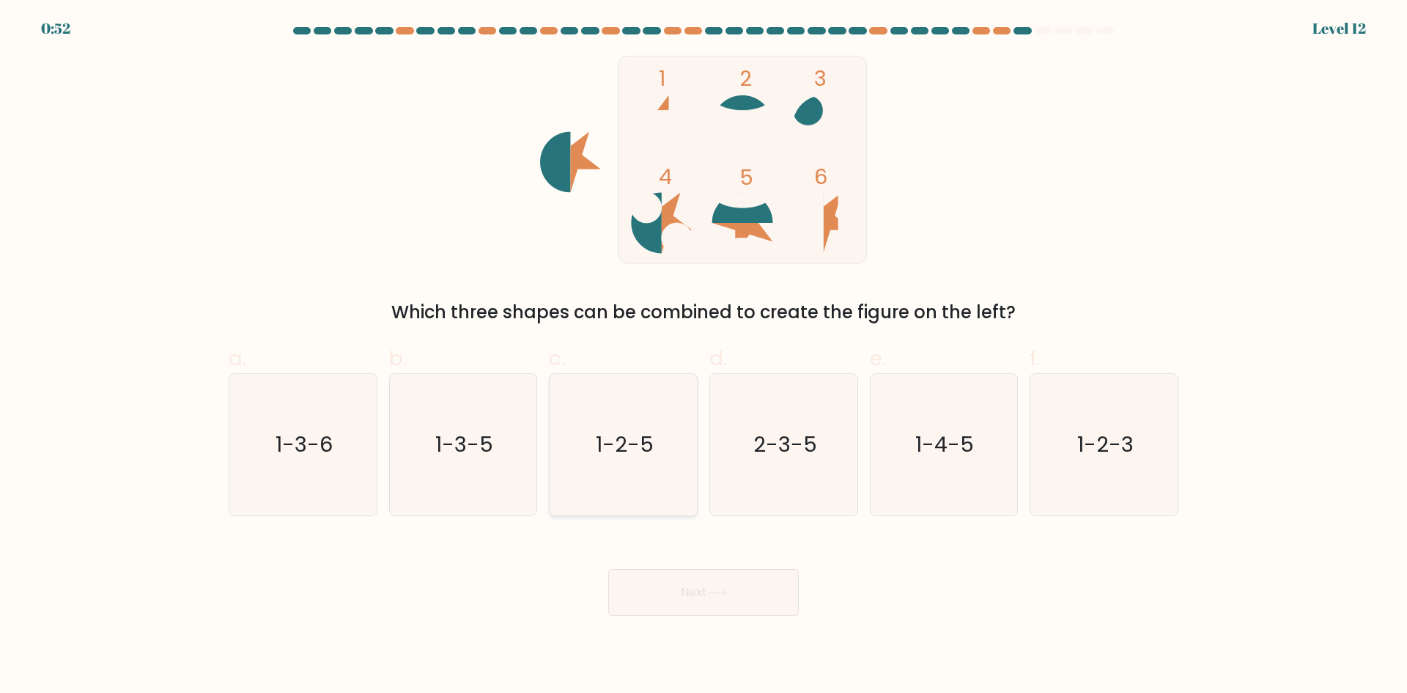
click at [704, 356] on input "c. 1-2-5" at bounding box center [704, 352] width 1 height 10
radio input "true"
click at [693, 591] on button "Next" at bounding box center [703, 592] width 191 height 47
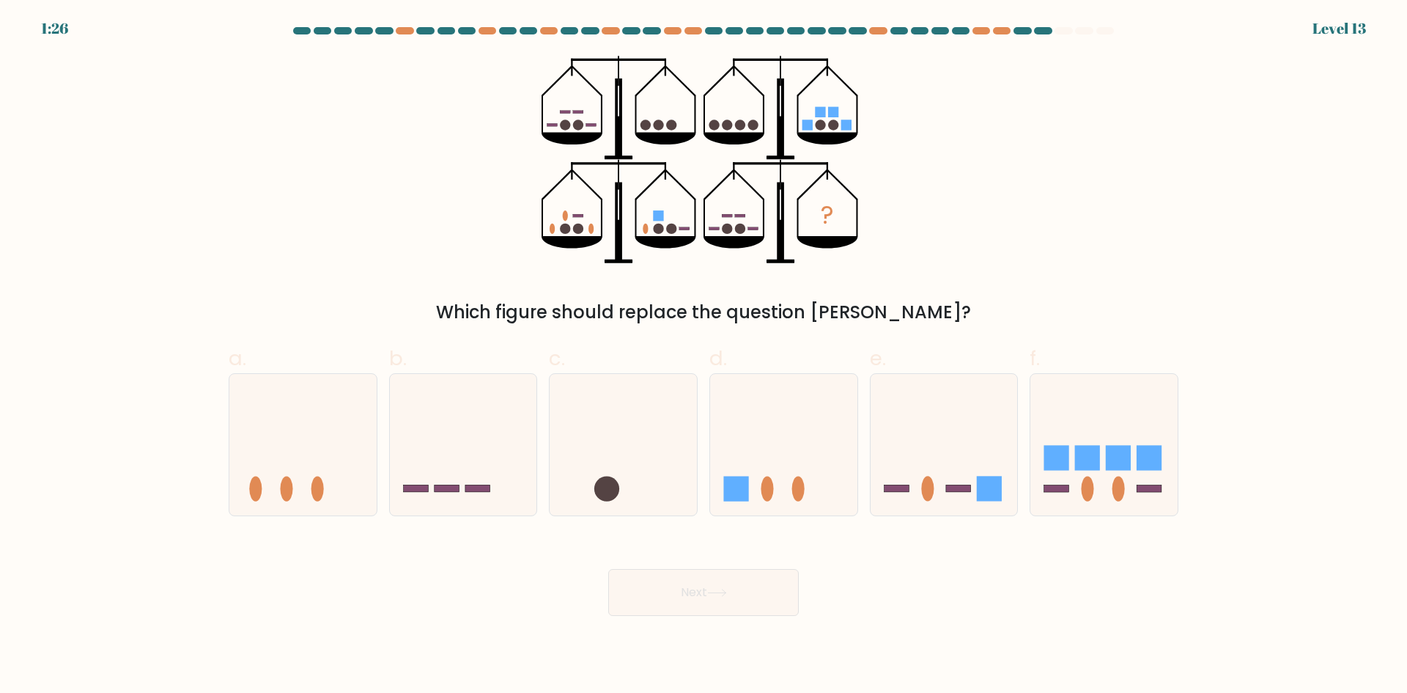
click at [566, 124] on circle at bounding box center [565, 124] width 10 height 10
click at [574, 125] on g at bounding box center [571, 121] width 49 height 20
click at [650, 130] on icon "?" at bounding box center [704, 160] width 325 height 208
click at [667, 130] on icon "?" at bounding box center [704, 160] width 325 height 208
click at [568, 128] on circle at bounding box center [565, 124] width 10 height 10
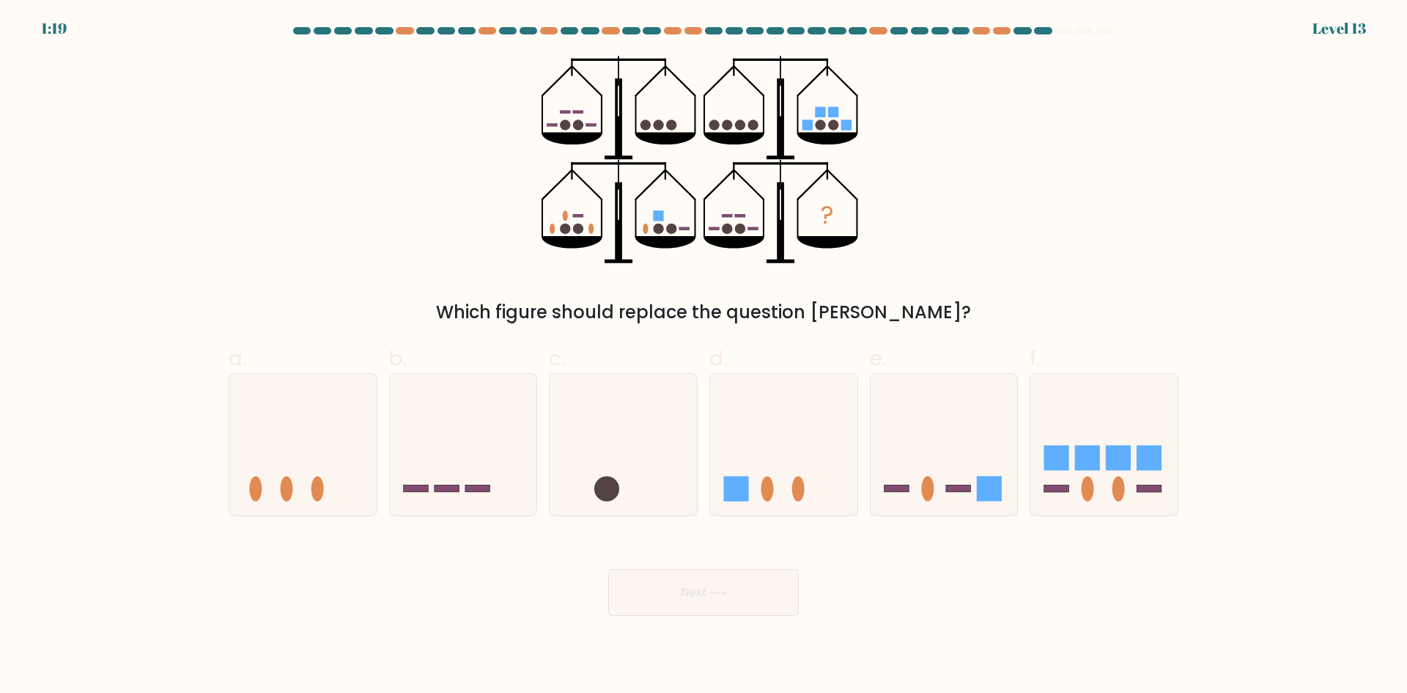
drag, startPoint x: 572, startPoint y: 128, endPoint x: 596, endPoint y: 132, distance: 23.9
click at [575, 131] on icon "?" at bounding box center [704, 160] width 325 height 208
drag, startPoint x: 631, startPoint y: 129, endPoint x: 660, endPoint y: 128, distance: 29.3
click at [633, 129] on icon "?" at bounding box center [704, 160] width 325 height 208
click at [666, 128] on icon "?" at bounding box center [704, 160] width 325 height 208
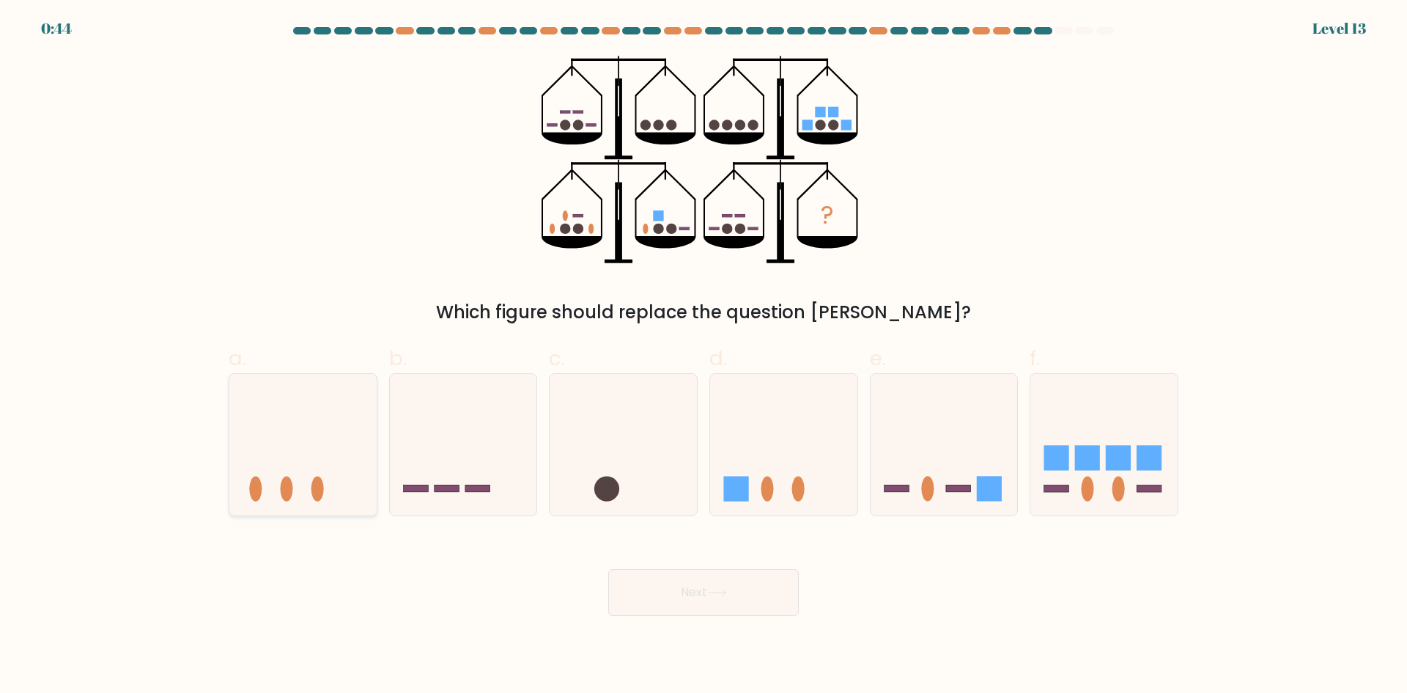
click at [333, 408] on icon at bounding box center [302, 444] width 147 height 122
click at [704, 356] on input "a." at bounding box center [704, 352] width 1 height 10
radio input "true"
click at [722, 597] on button "Next" at bounding box center [703, 592] width 191 height 47
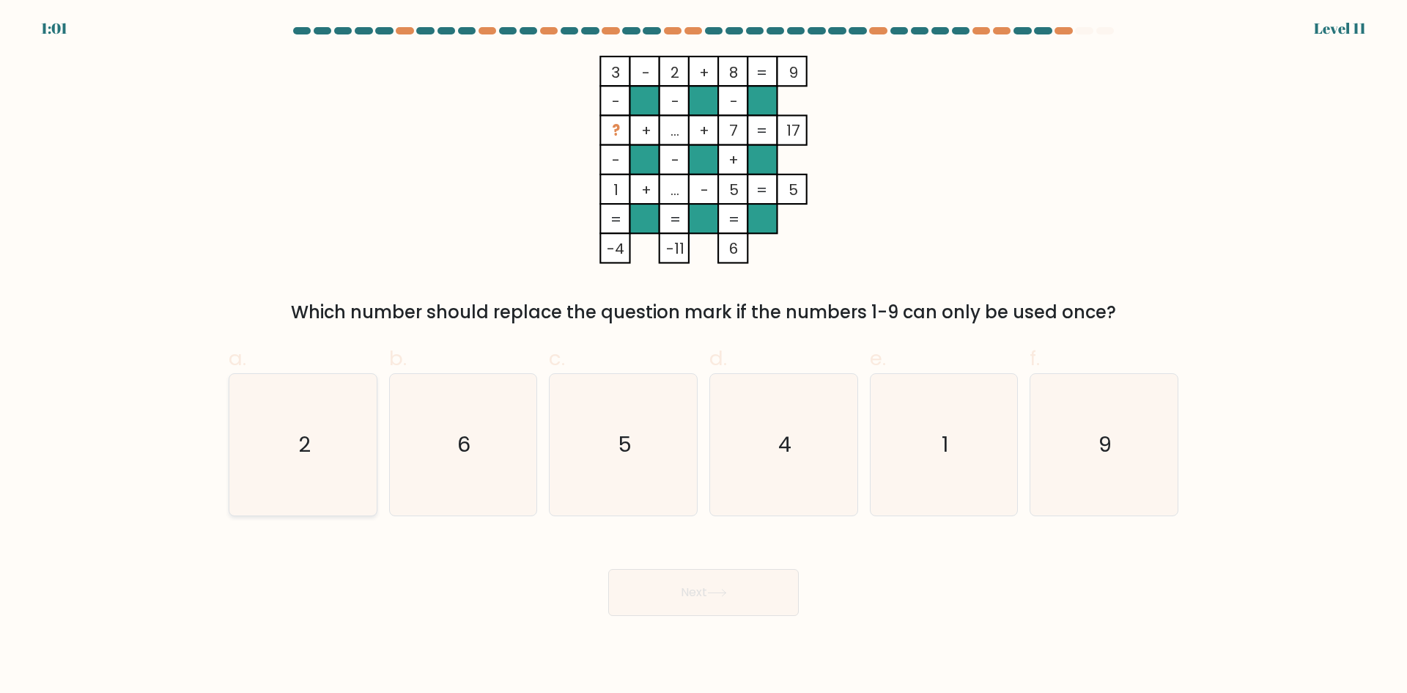
click at [313, 422] on icon "2" at bounding box center [302, 444] width 141 height 141
click at [704, 356] on input "a. 2" at bounding box center [704, 352] width 1 height 10
radio input "true"
click at [896, 388] on icon "1" at bounding box center [943, 444] width 141 height 141
click at [704, 356] on input "e. 1" at bounding box center [704, 352] width 1 height 10
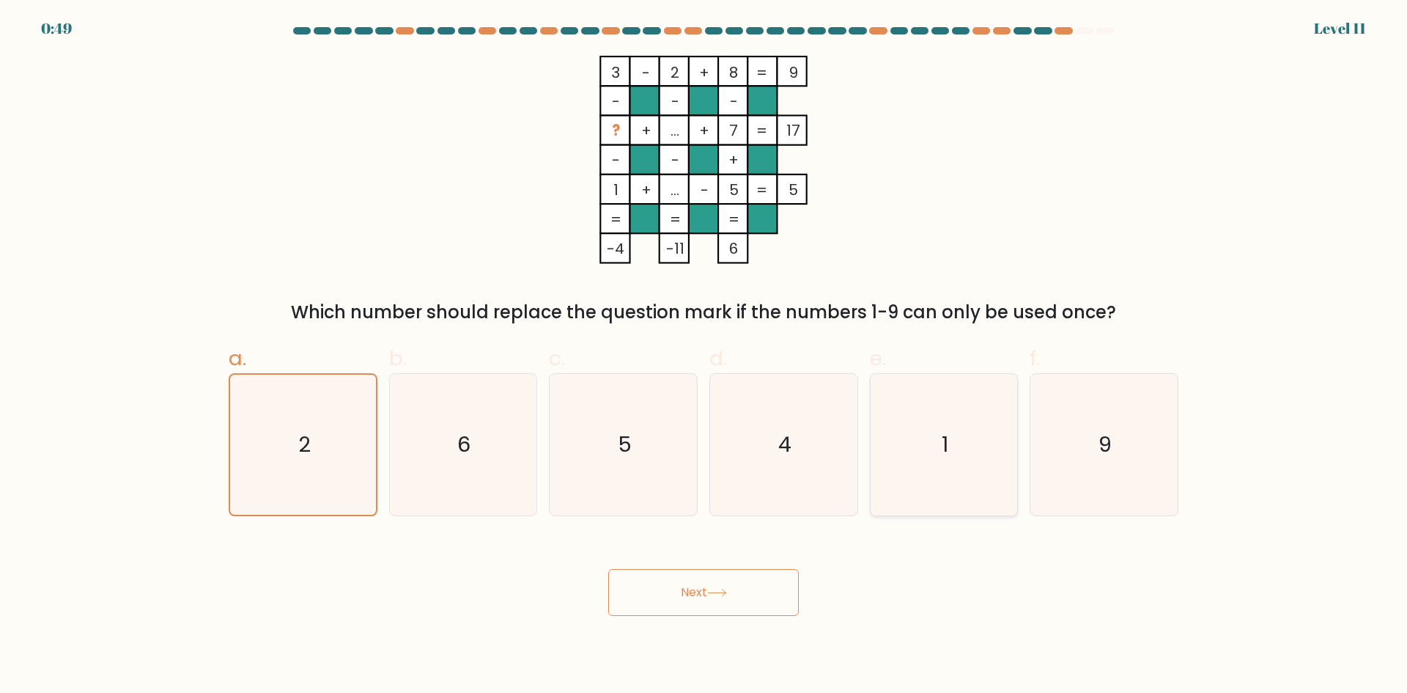
radio input "true"
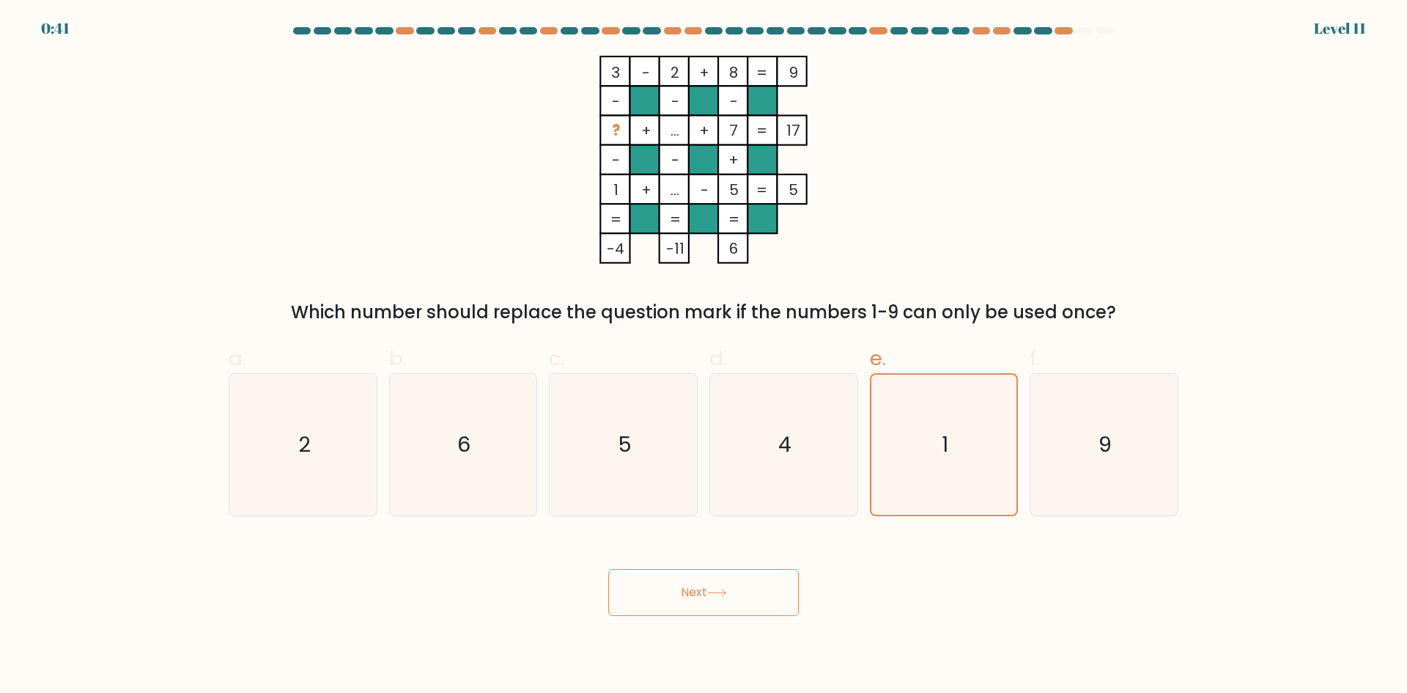
click at [881, 352] on span "e." at bounding box center [878, 358] width 16 height 29
click at [704, 352] on input "e. 1" at bounding box center [704, 352] width 1 height 10
click at [778, 408] on icon "4" at bounding box center [783, 444] width 141 height 141
click at [704, 356] on input "d. 4" at bounding box center [704, 352] width 1 height 10
radio input "true"
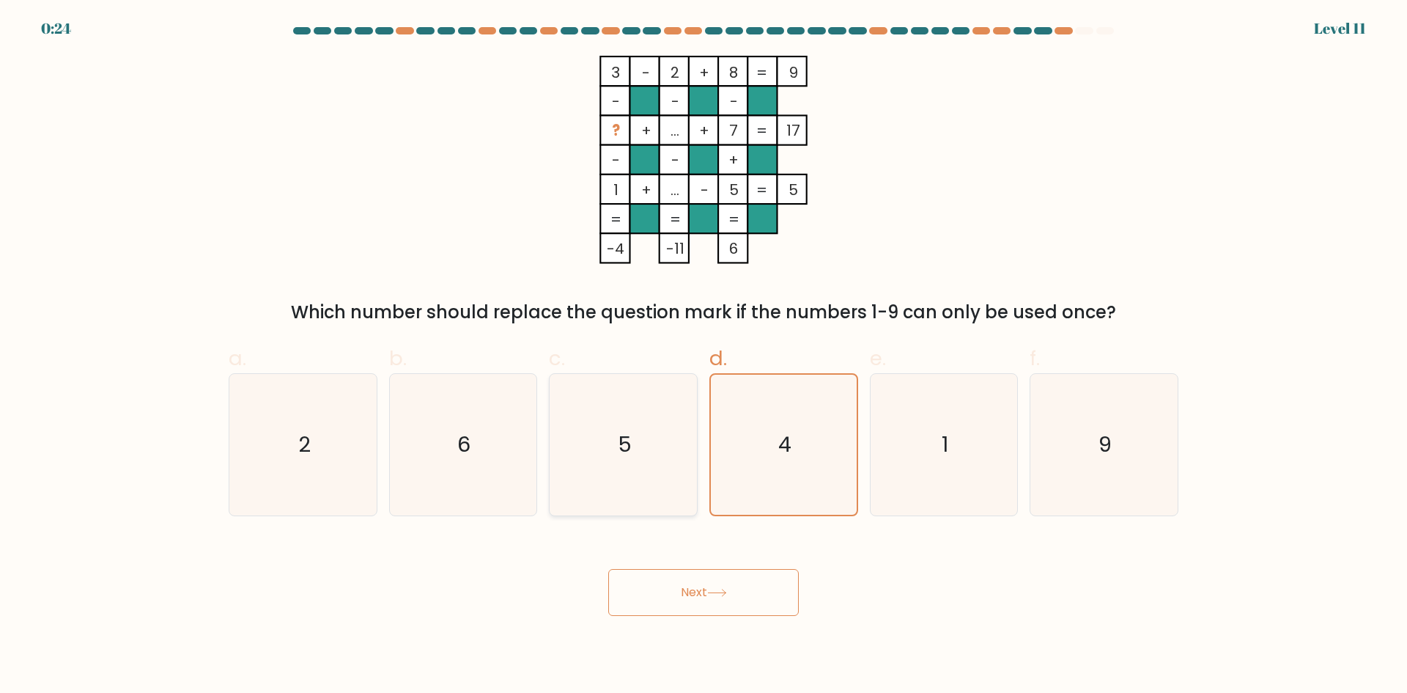
click at [657, 401] on icon "5" at bounding box center [623, 444] width 141 height 141
click at [704, 356] on input "c. 5" at bounding box center [704, 352] width 1 height 10
radio input "true"
click at [492, 421] on icon "6" at bounding box center [462, 444] width 141 height 141
click at [704, 356] on input "b. 6" at bounding box center [704, 352] width 1 height 10
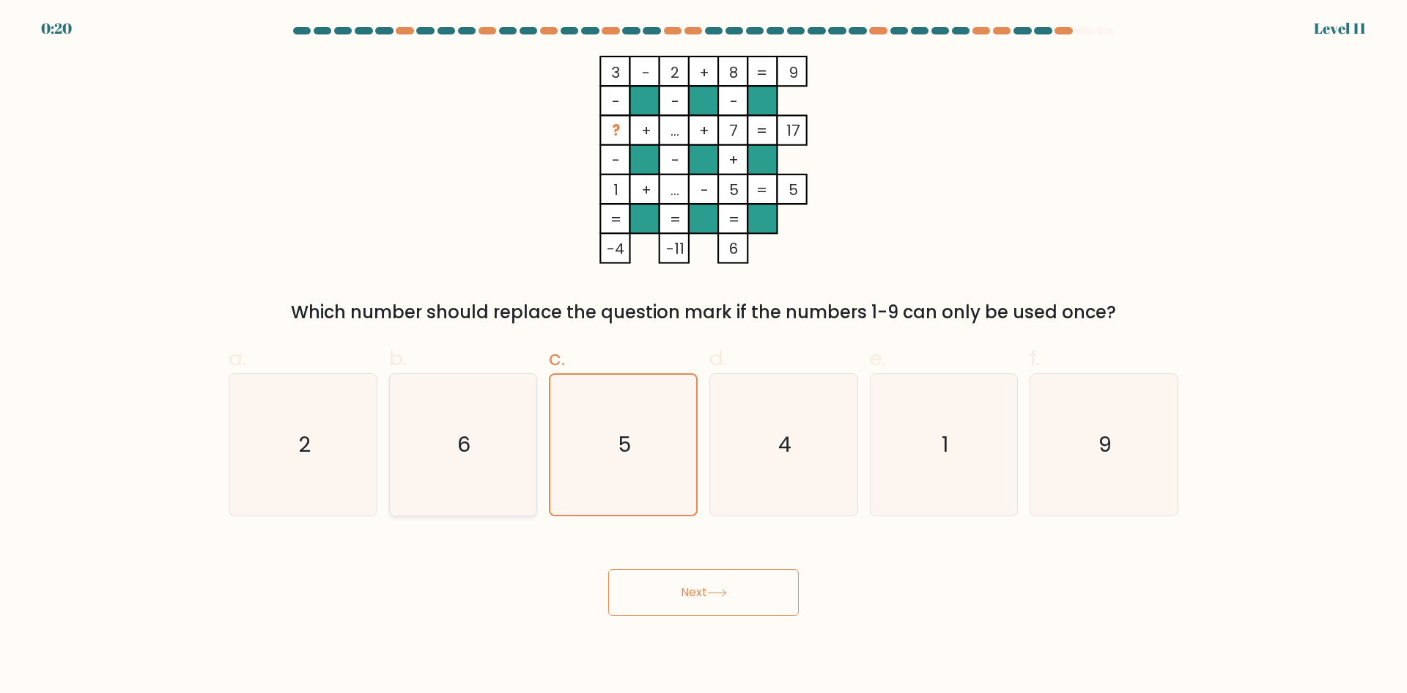
radio input "true"
click at [739, 596] on button "Next" at bounding box center [703, 592] width 191 height 47
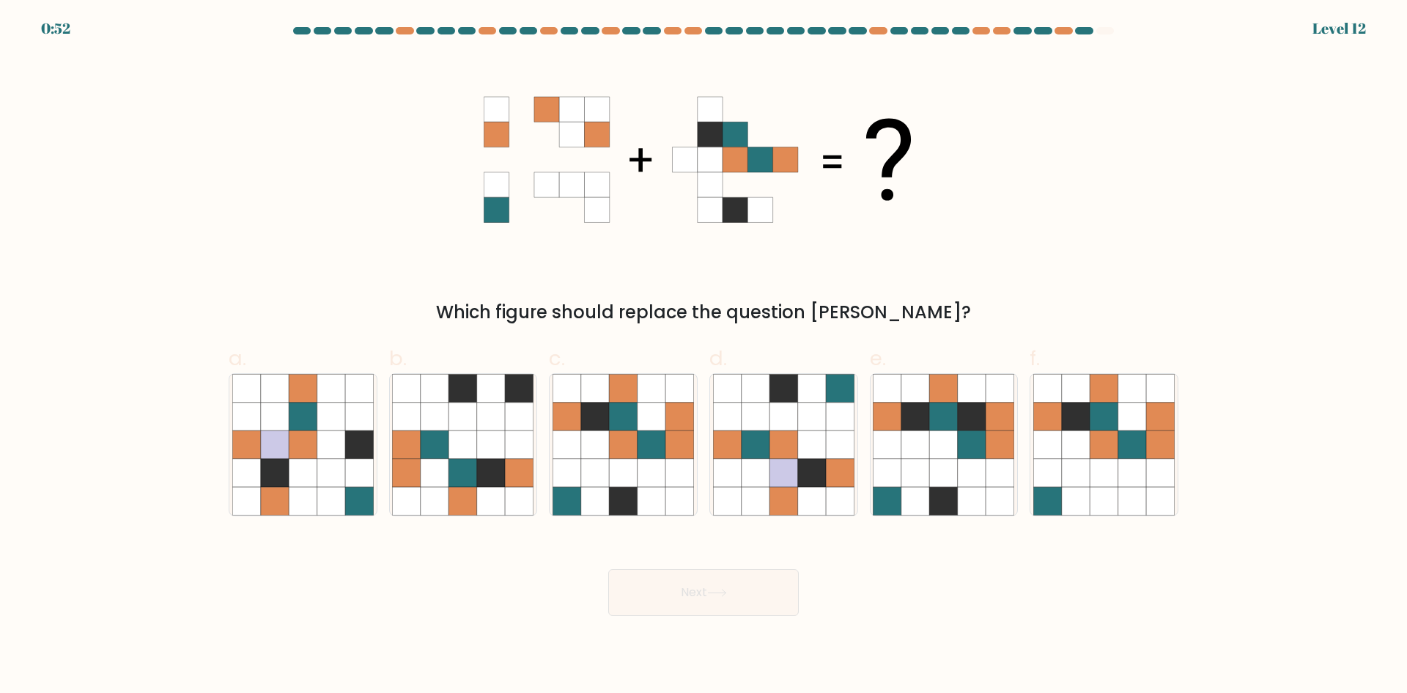
click at [549, 104] on icon at bounding box center [546, 109] width 25 height 25
click at [499, 136] on icon at bounding box center [496, 134] width 25 height 25
click at [519, 139] on icon at bounding box center [521, 134] width 25 height 25
click at [544, 139] on icon at bounding box center [546, 134] width 25 height 25
click at [602, 138] on icon at bounding box center [596, 134] width 25 height 25
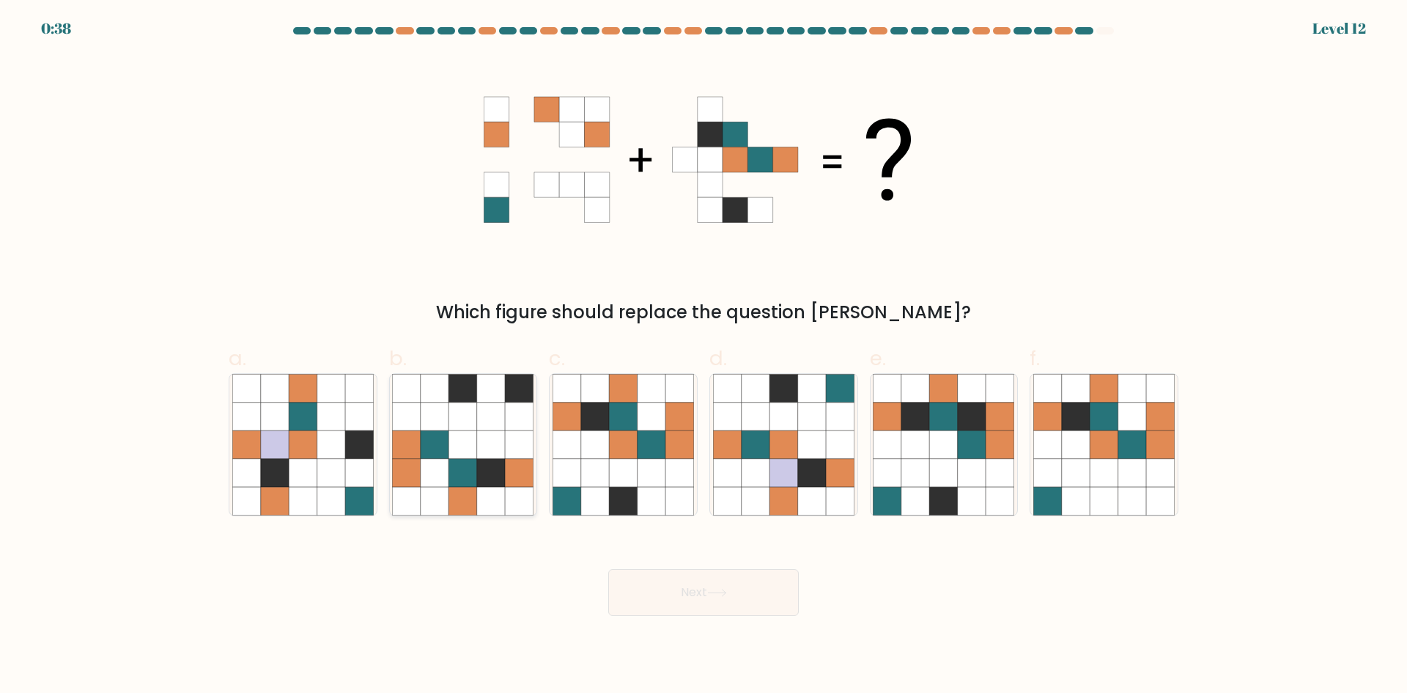
click at [506, 451] on icon at bounding box center [520, 444] width 28 height 28
click at [704, 356] on input "b." at bounding box center [704, 352] width 1 height 10
radio input "true"
click at [1062, 438] on icon at bounding box center [1076, 444] width 28 height 28
click at [704, 356] on input "f." at bounding box center [704, 352] width 1 height 10
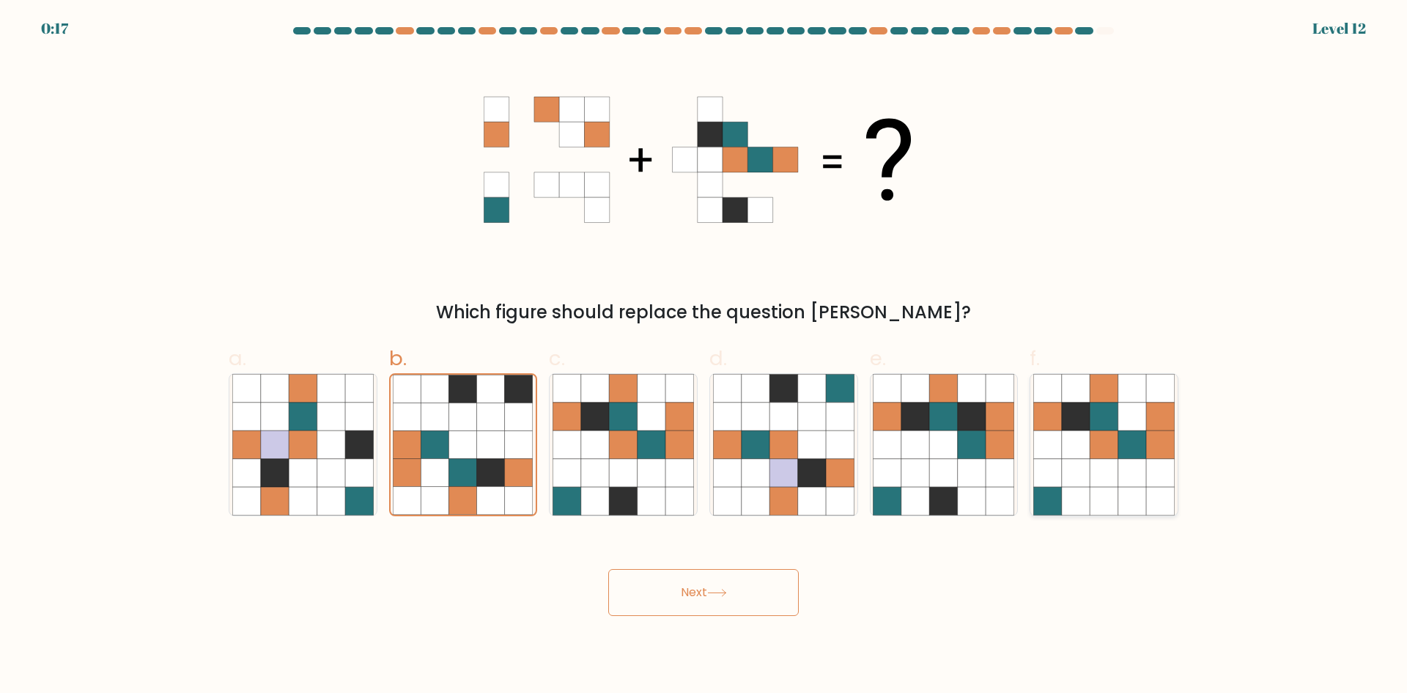
radio input "true"
click at [752, 587] on button "Next" at bounding box center [703, 592] width 191 height 47
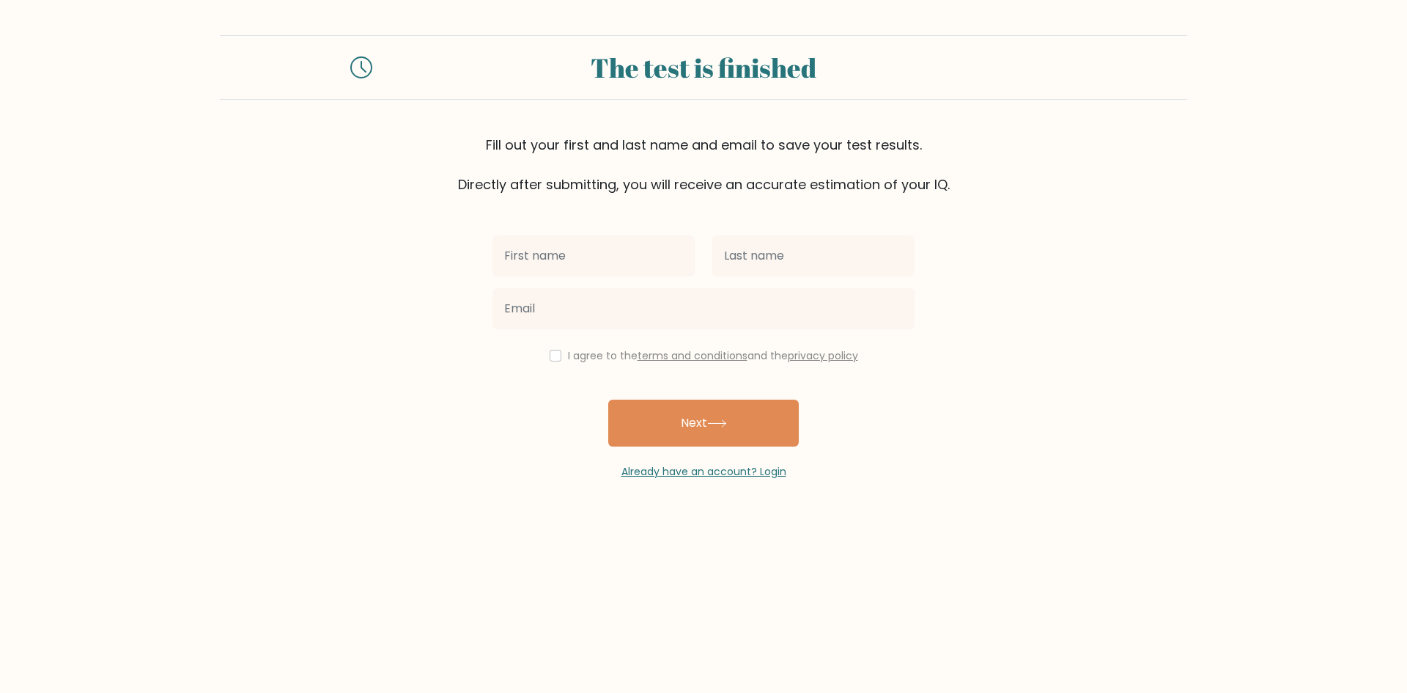
click at [657, 229] on div "I agree to the terms and conditions and the privacy policy Next Already have an…" at bounding box center [704, 336] width 440 height 285
click at [644, 259] on input "text" at bounding box center [593, 255] width 202 height 41
type input "[PERSON_NAME]"
click at [744, 259] on input "text" at bounding box center [813, 255] width 202 height 41
type input "Chachlowski"
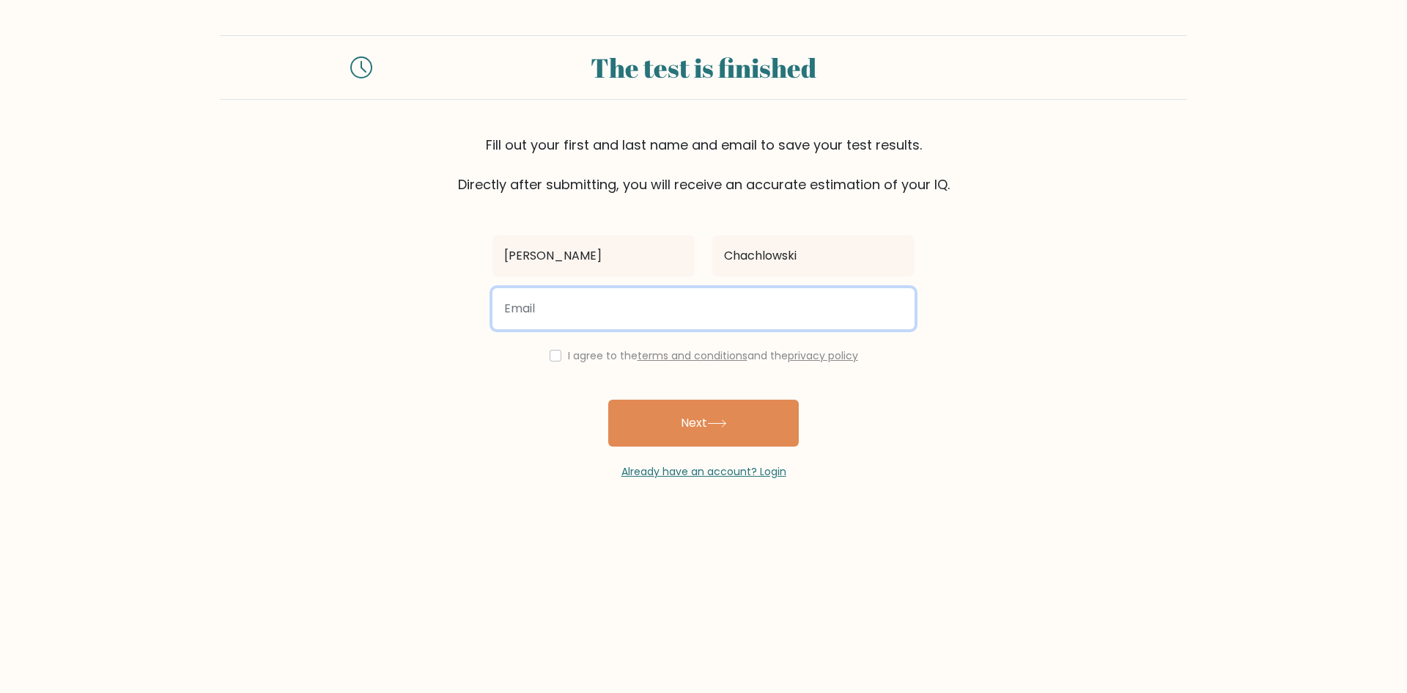
click at [706, 313] on input "email" at bounding box center [703, 308] width 422 height 41
type input "derpeterchachlowski@outlook.de"
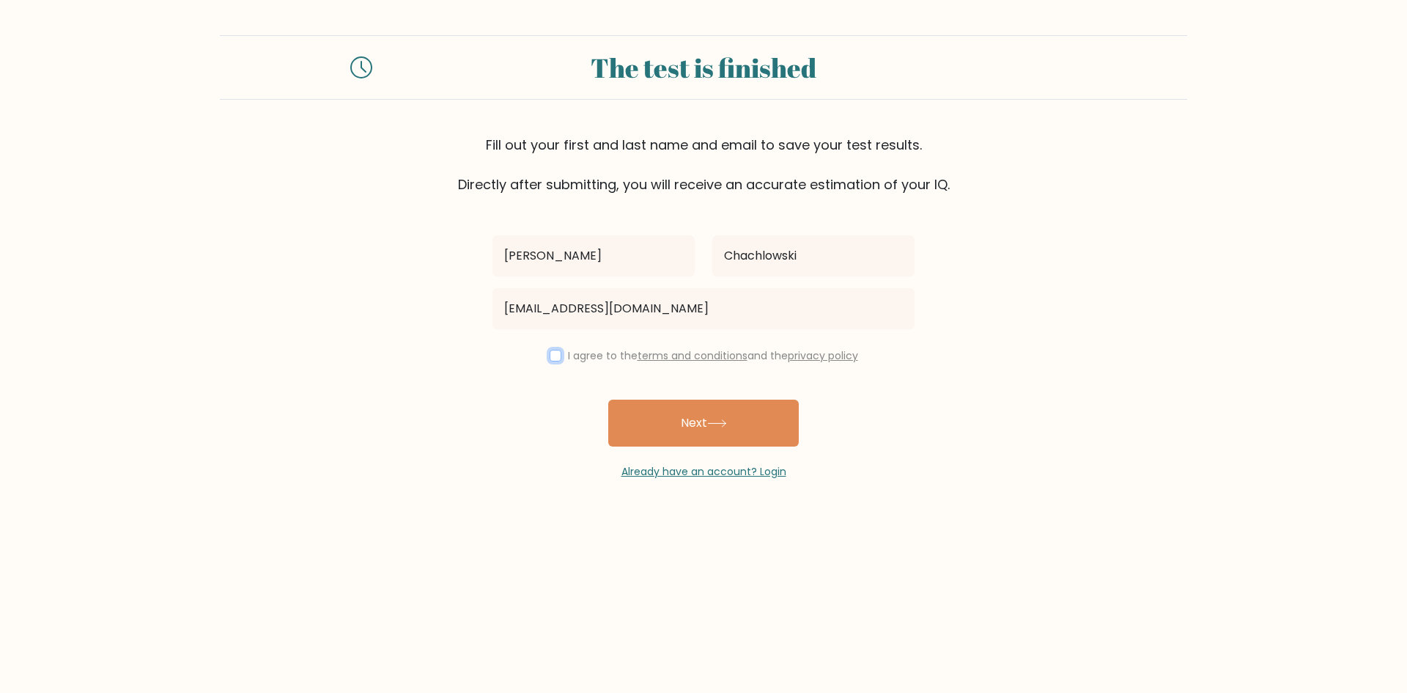
click at [550, 355] on input "checkbox" at bounding box center [556, 356] width 12 height 12
checkbox input "true"
click at [685, 424] on button "Next" at bounding box center [703, 422] width 191 height 47
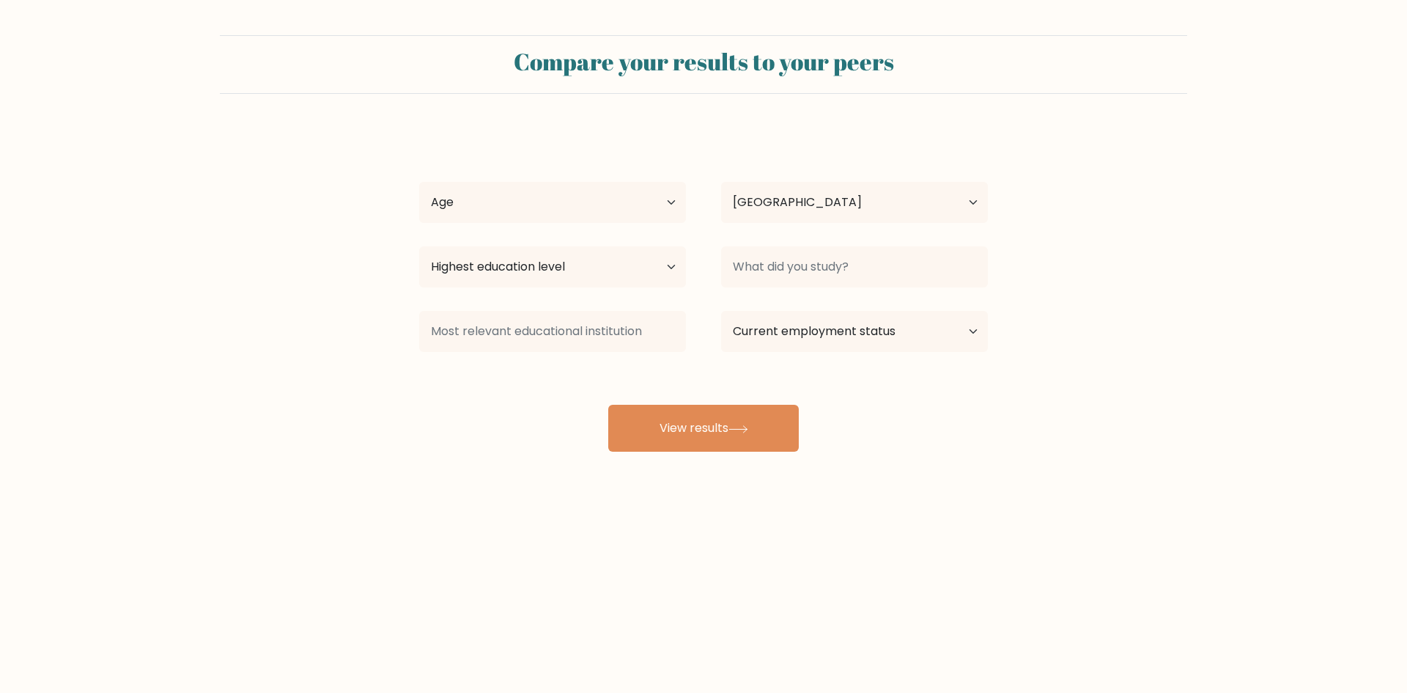
select select "AT"
click at [638, 208] on select "Age Under [DEMOGRAPHIC_DATA] [DEMOGRAPHIC_DATA] [DEMOGRAPHIC_DATA] [DEMOGRAPHIC…" at bounding box center [552, 202] width 267 height 41
select select "18_24"
click at [419, 182] on select "Age Under [DEMOGRAPHIC_DATA] [DEMOGRAPHIC_DATA] [DEMOGRAPHIC_DATA] [DEMOGRAPHIC…" at bounding box center [552, 202] width 267 height 41
click at [797, 213] on select "Country [GEOGRAPHIC_DATA] [GEOGRAPHIC_DATA] [GEOGRAPHIC_DATA] [US_STATE] [GEOGR…" at bounding box center [854, 202] width 267 height 41
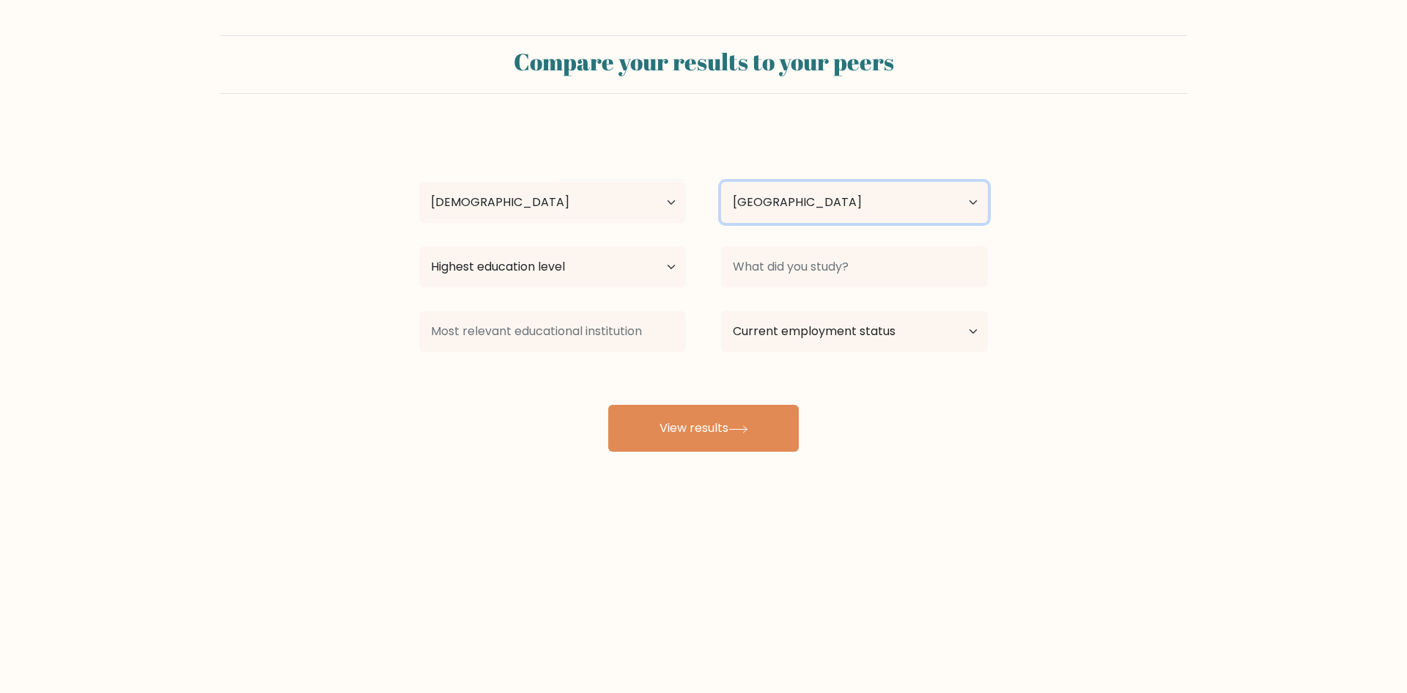
click at [797, 213] on select "Country [GEOGRAPHIC_DATA] [GEOGRAPHIC_DATA] [GEOGRAPHIC_DATA] [US_STATE] [GEOGR…" at bounding box center [854, 202] width 267 height 41
click at [606, 262] on select "Highest education level No schooling Primary Lower Secondary Upper Secondary Oc…" at bounding box center [552, 266] width 267 height 41
click at [419, 246] on select "Highest education level No schooling Primary Lower Secondary Upper Secondary Oc…" at bounding box center [552, 266] width 267 height 41
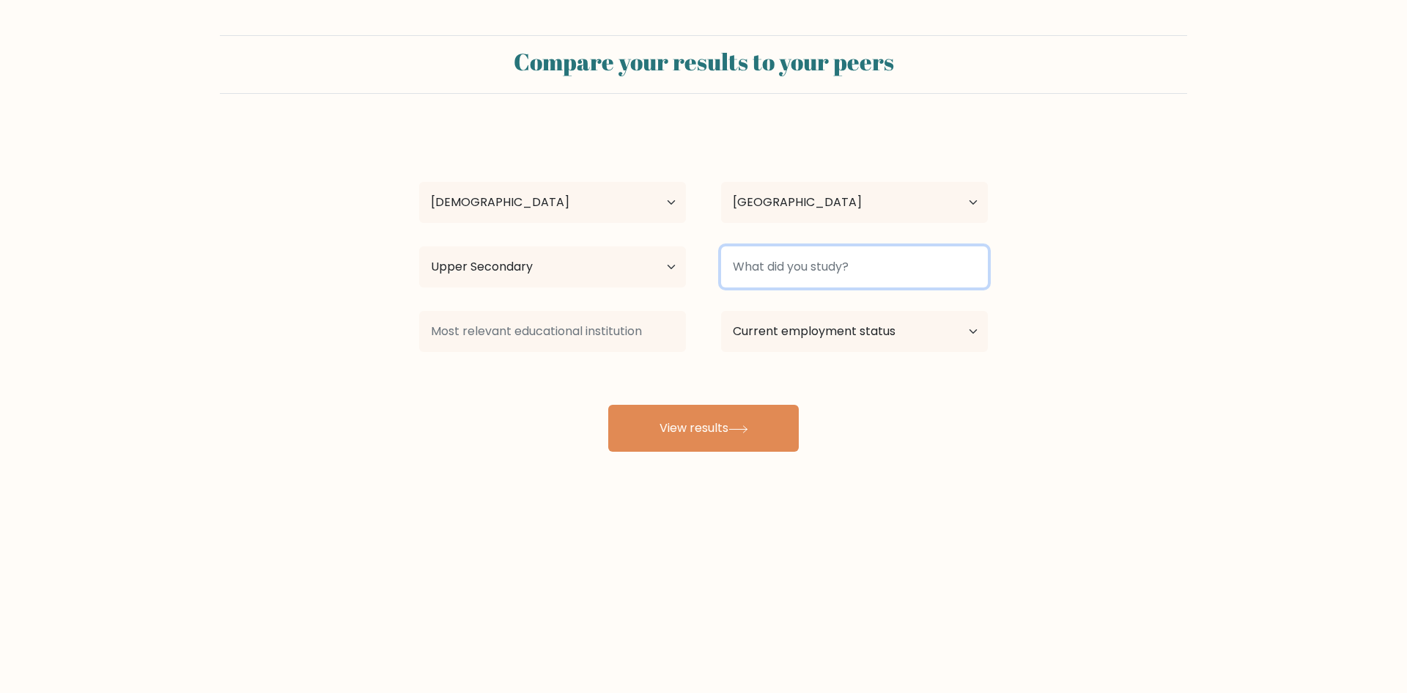
click at [797, 281] on input at bounding box center [854, 266] width 267 height 41
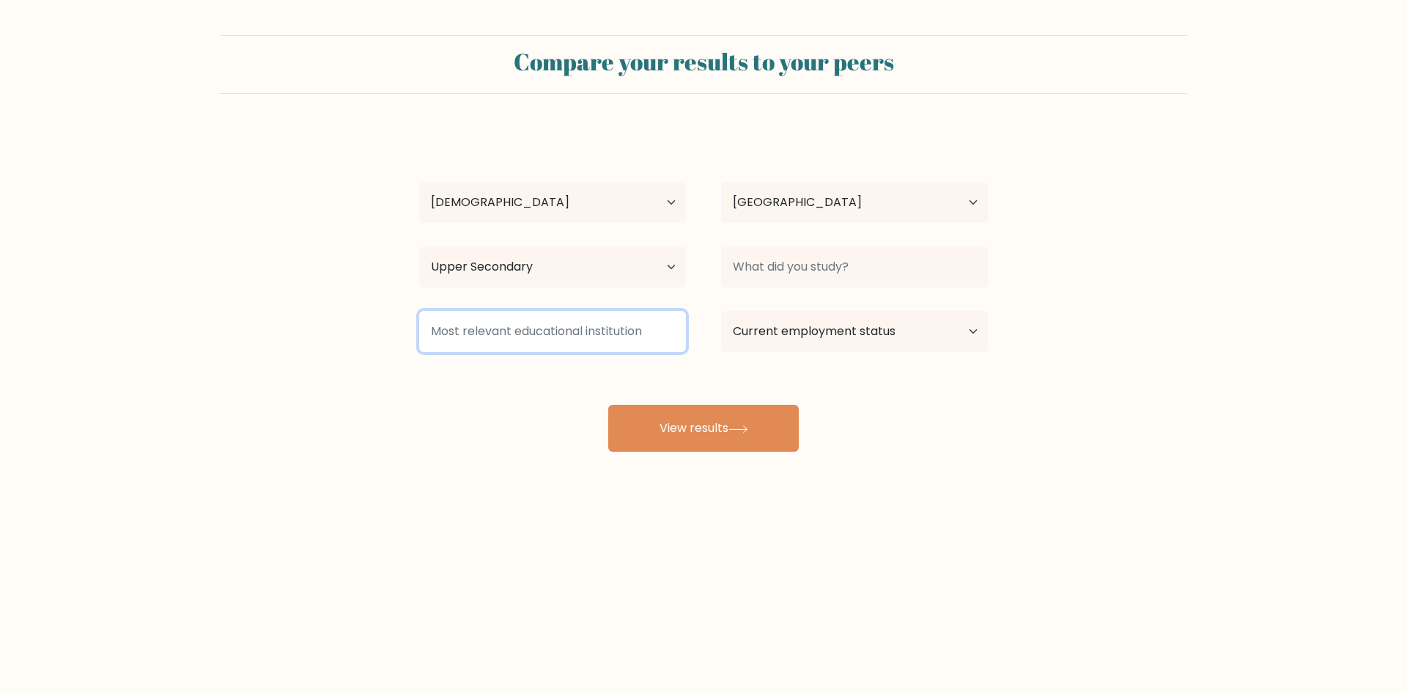
click at [540, 347] on input at bounding box center [552, 331] width 267 height 41
click at [566, 388] on div "Piotr Chachlowski Age Under 18 years old 18-24 years old 25-34 years old 35-44 …" at bounding box center [703, 290] width 586 height 322
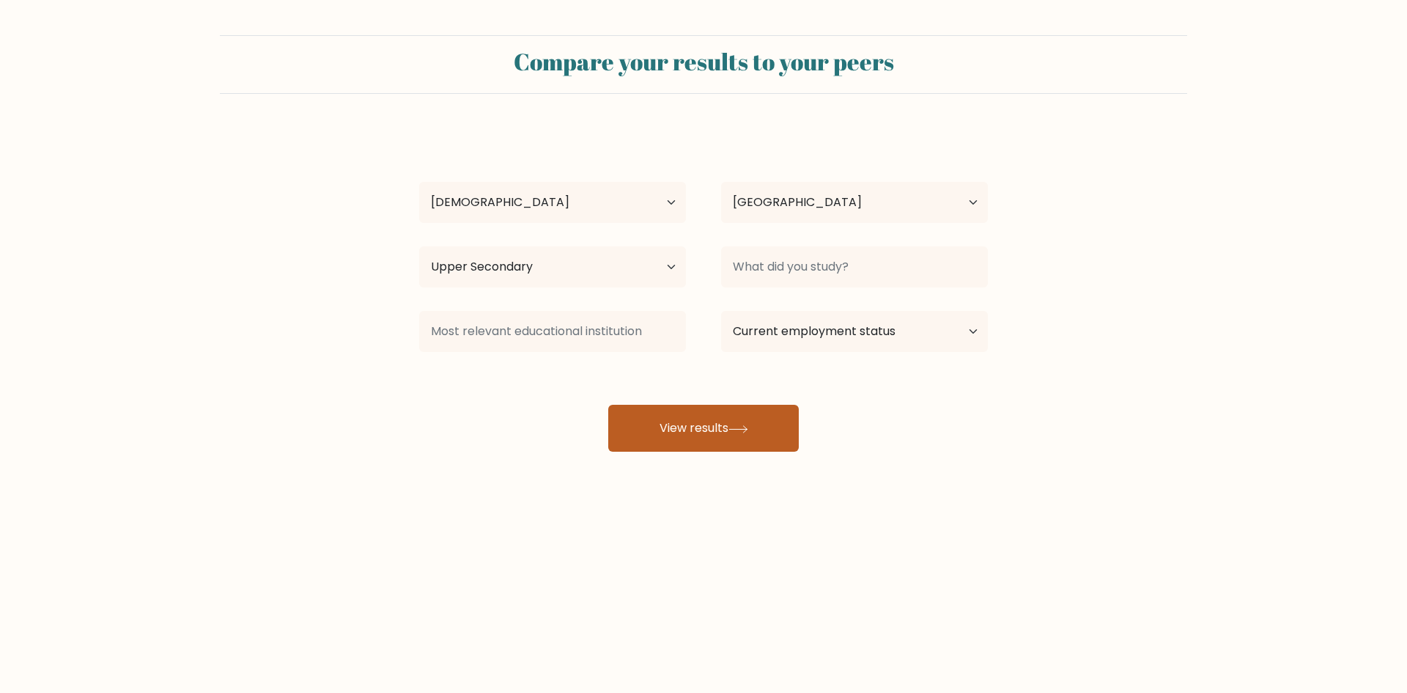
click at [682, 412] on button "View results" at bounding box center [703, 428] width 191 height 47
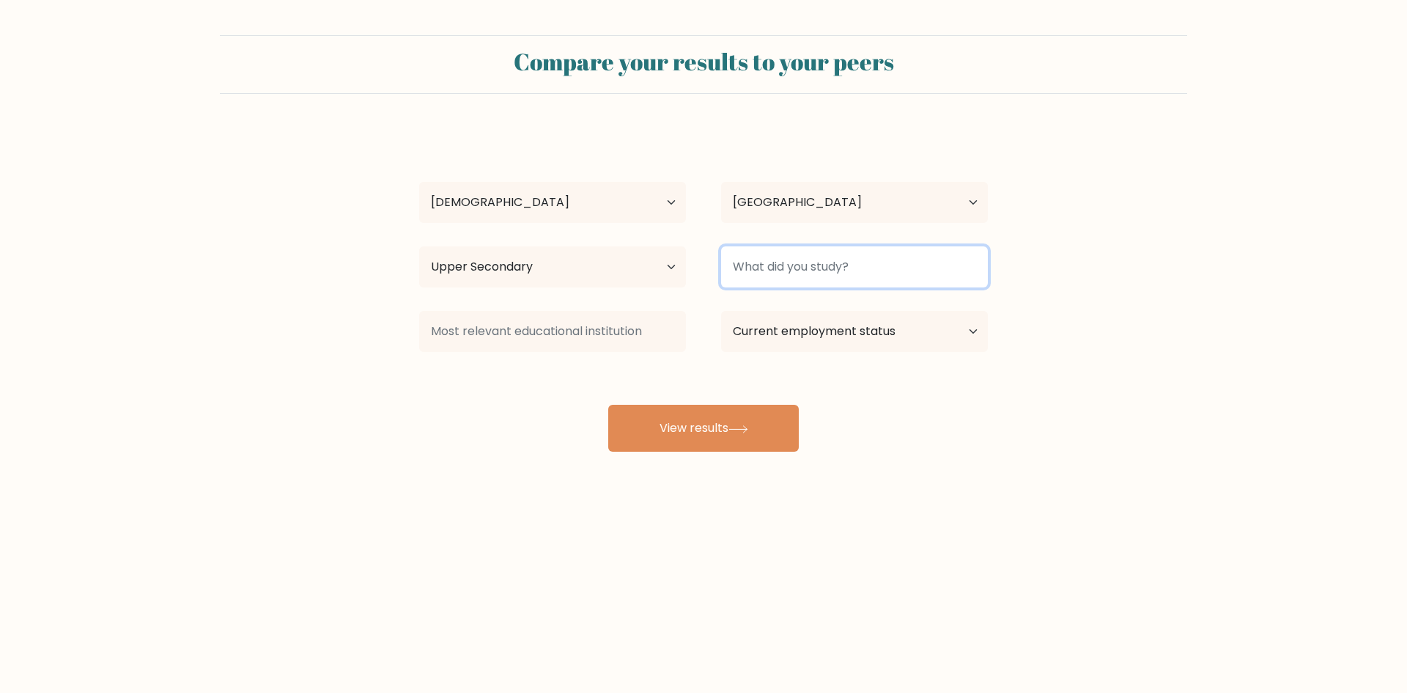
click at [798, 273] on input at bounding box center [854, 266] width 267 height 41
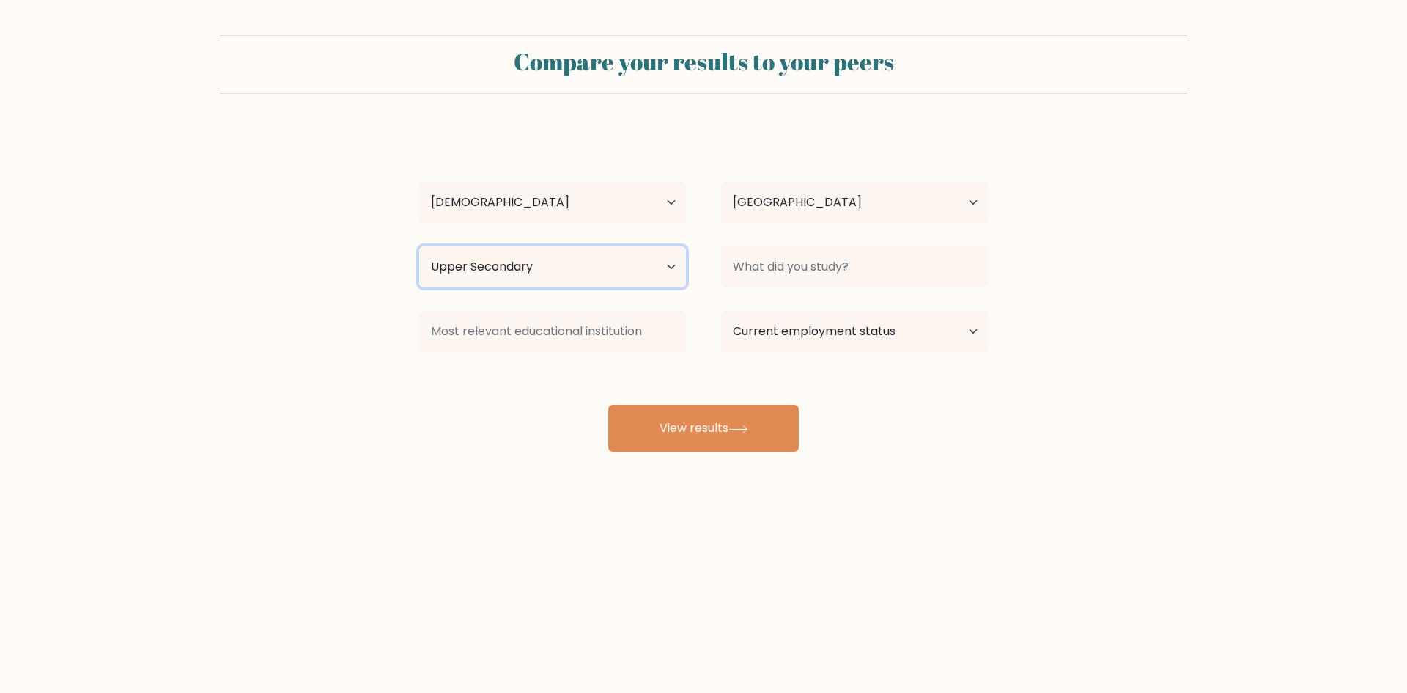
click at [627, 274] on select "Highest education level No schooling Primary Lower Secondary Upper Secondary Oc…" at bounding box center [552, 266] width 267 height 41
select select "primary"
click at [419, 246] on select "Highest education level No schooling Primary Lower Secondary Upper Secondary Oc…" at bounding box center [552, 266] width 267 height 41
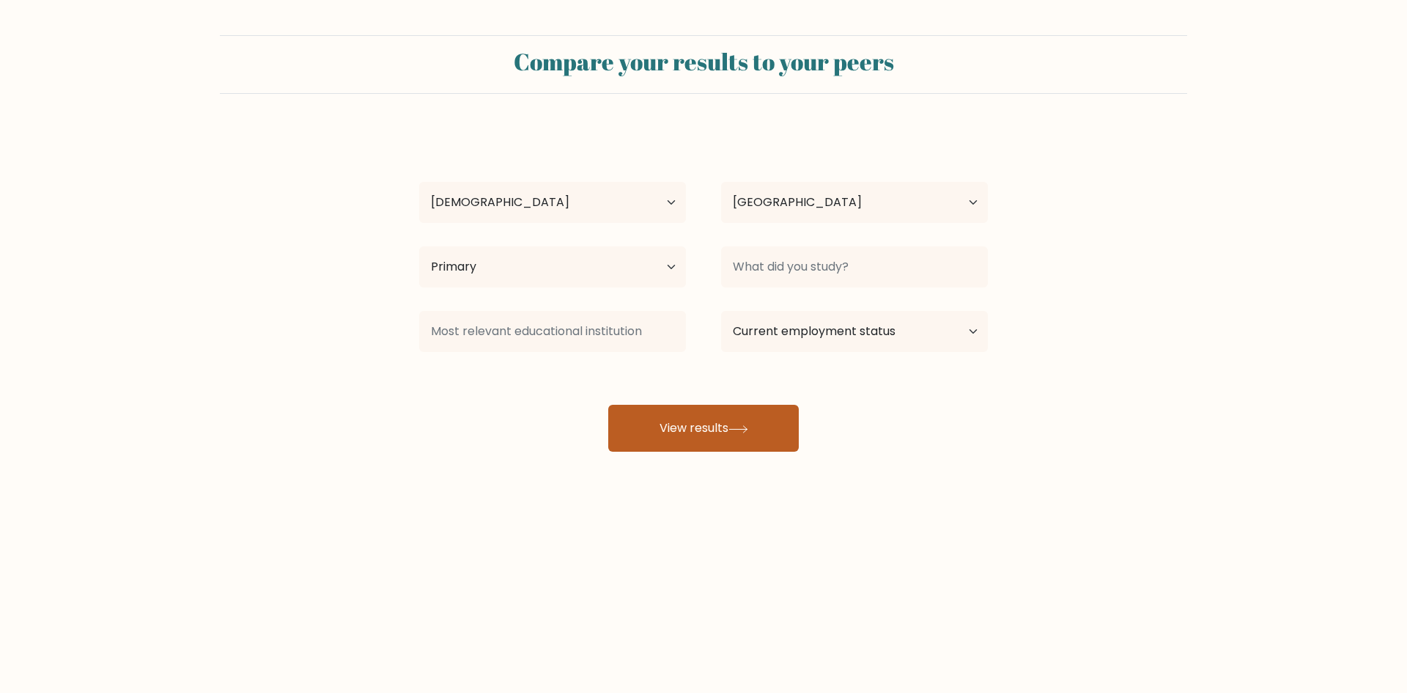
drag, startPoint x: 708, startPoint y: 389, endPoint x: 706, endPoint y: 418, distance: 28.7
click at [708, 388] on div "Piotr Chachlowski Age Under 18 years old 18-24 years old 25-34 years old 35-44 …" at bounding box center [703, 290] width 586 height 322
click at [706, 418] on button "View results" at bounding box center [703, 428] width 191 height 47
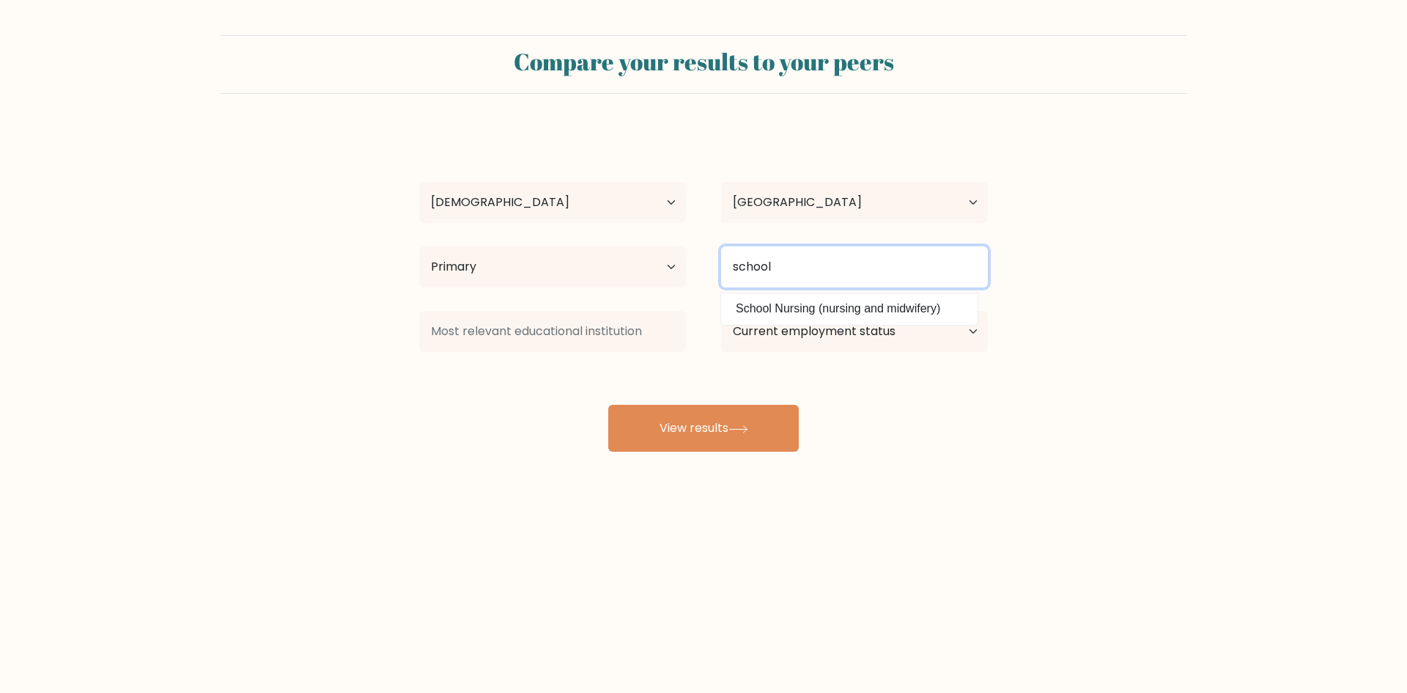
type input "school"
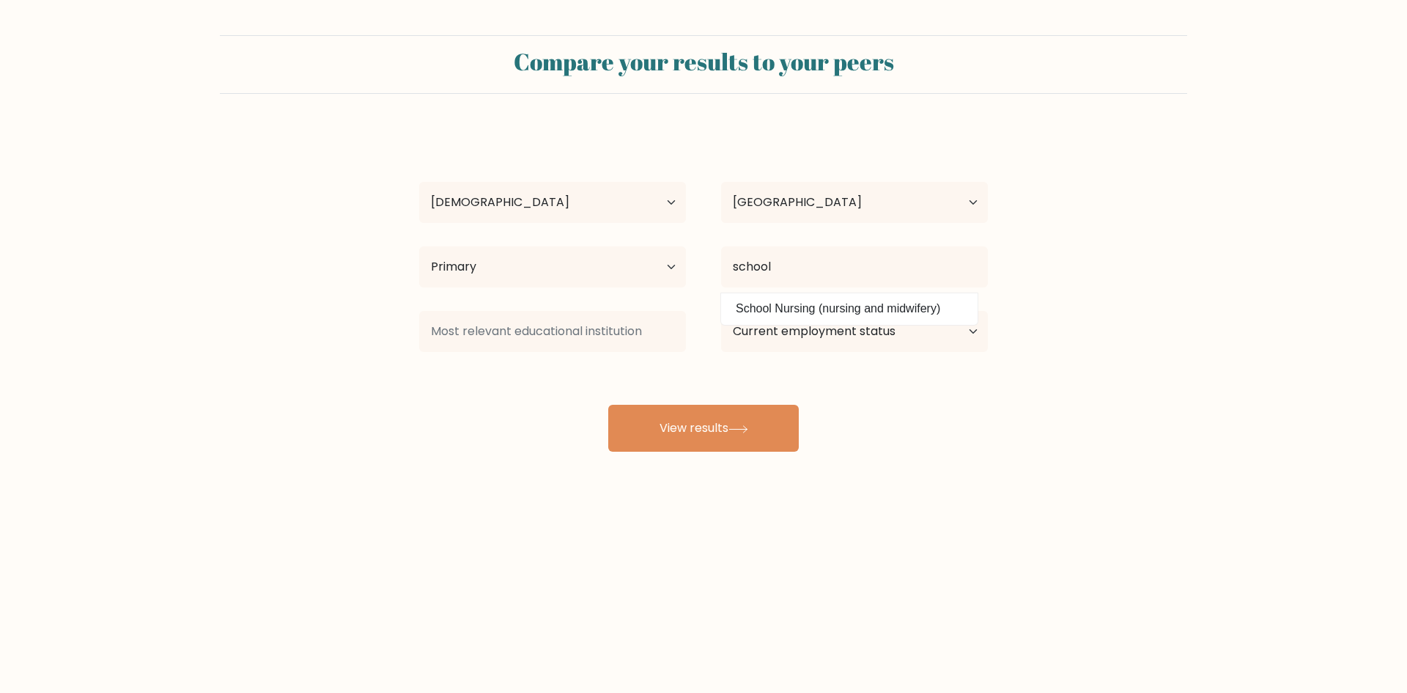
click at [853, 389] on div "Piotr Chachlowski Age Under 18 years old 18-24 years old 25-34 years old 35-44 …" at bounding box center [703, 290] width 586 height 322
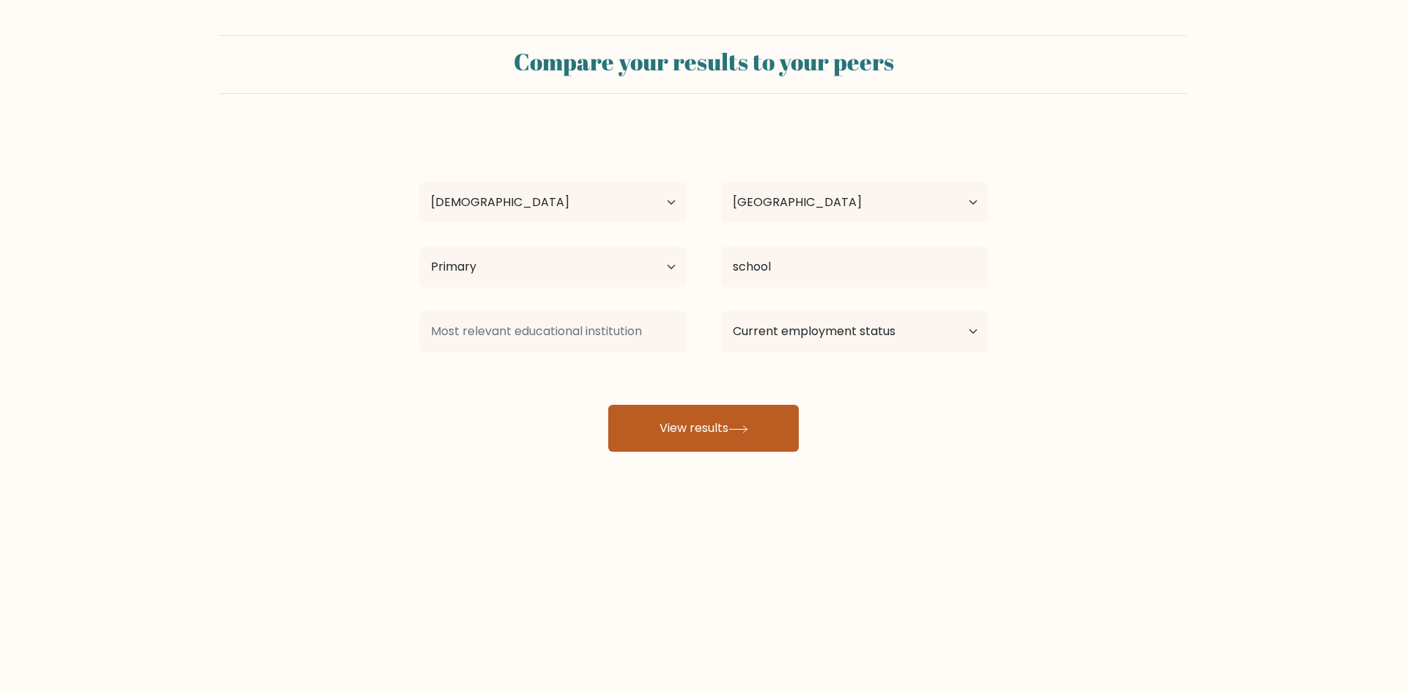
click at [737, 419] on button "View results" at bounding box center [703, 428] width 191 height 47
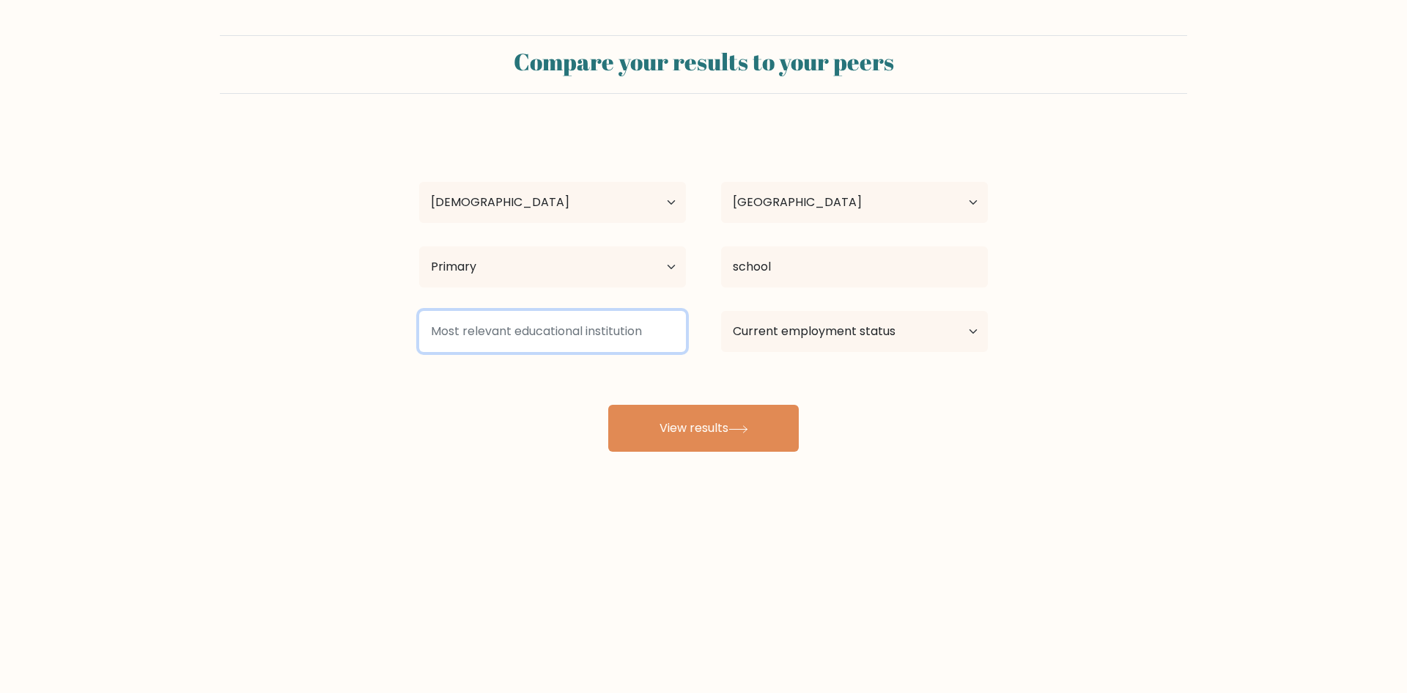
click at [609, 328] on input at bounding box center [552, 331] width 267 height 41
click at [646, 373] on div "Piotr Chachlowski Age Under 18 years old 18-24 years old 25-34 years old 35-44 …" at bounding box center [703, 290] width 586 height 322
click at [640, 338] on input at bounding box center [552, 331] width 267 height 41
type input "gymnasium"
click at [827, 407] on div "Piotr Chachlowski Age Under 18 years old 18-24 years old 25-34 years old 35-44 …" at bounding box center [703, 290] width 586 height 322
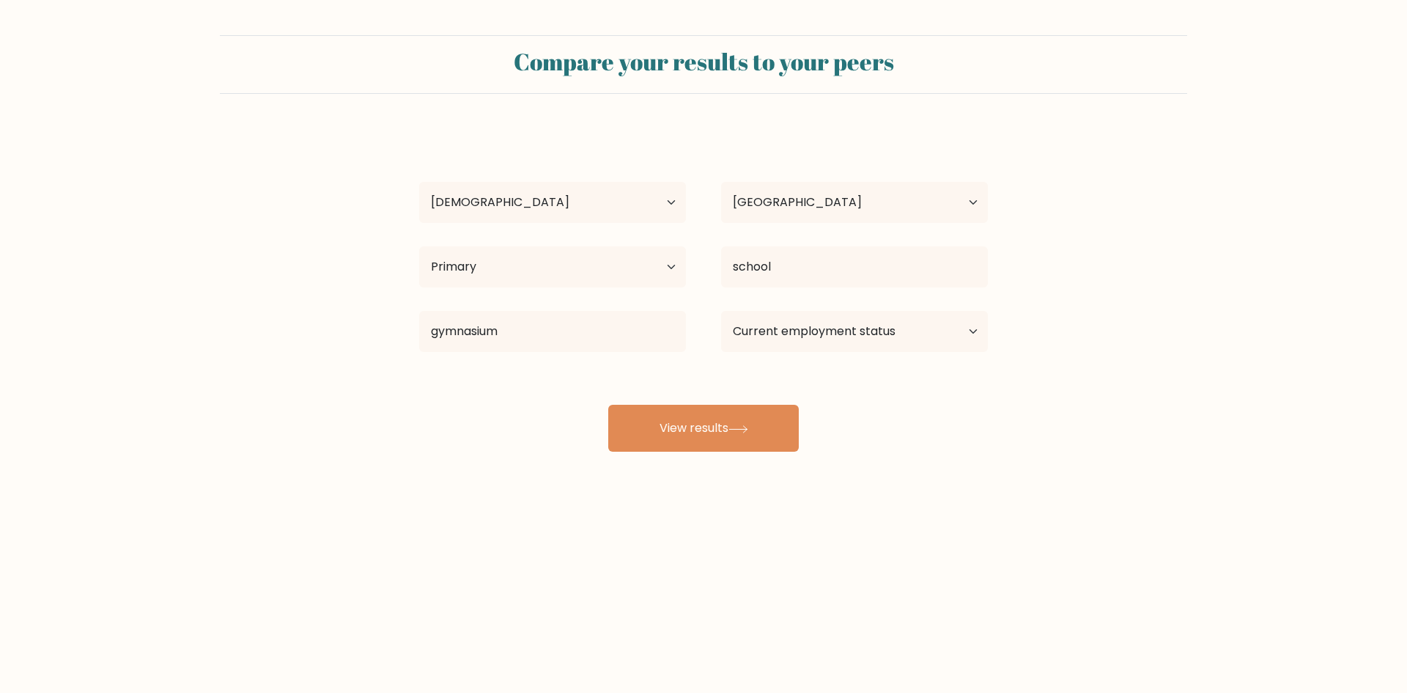
click at [839, 352] on div "Current employment status Employed Student Retired Other / prefer not to answer" at bounding box center [855, 331] width 302 height 53
click at [838, 341] on select "Current employment status Employed Student Retired Other / prefer not to answer" at bounding box center [854, 331] width 267 height 41
select select "student"
click at [721, 311] on select "Current employment status Employed Student Retired Other / prefer not to answer" at bounding box center [854, 331] width 267 height 41
drag, startPoint x: 877, startPoint y: 396, endPoint x: 769, endPoint y: 418, distance: 109.8
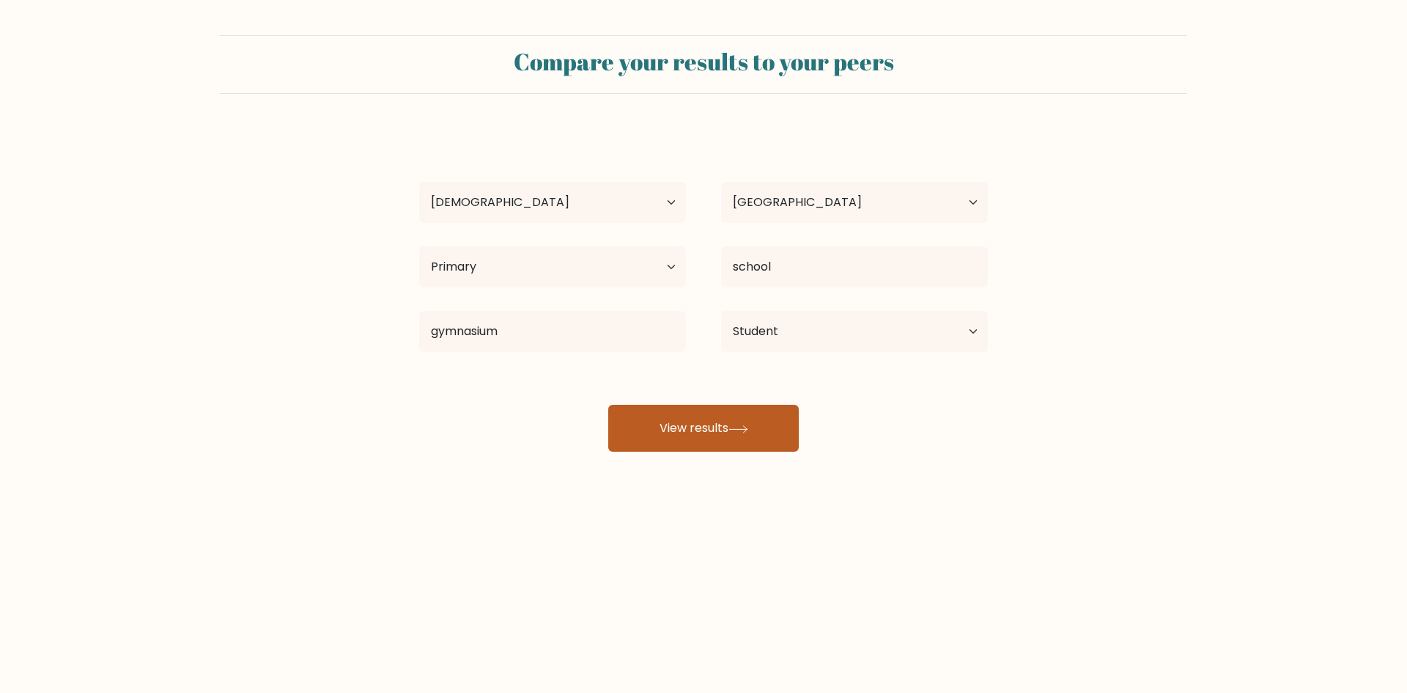
click at [876, 396] on div "Piotr Chachlowski Age Under 18 years old 18-24 years old 25-34 years old 35-44 …" at bounding box center [703, 290] width 586 height 322
click at [744, 421] on button "View results" at bounding box center [703, 428] width 191 height 47
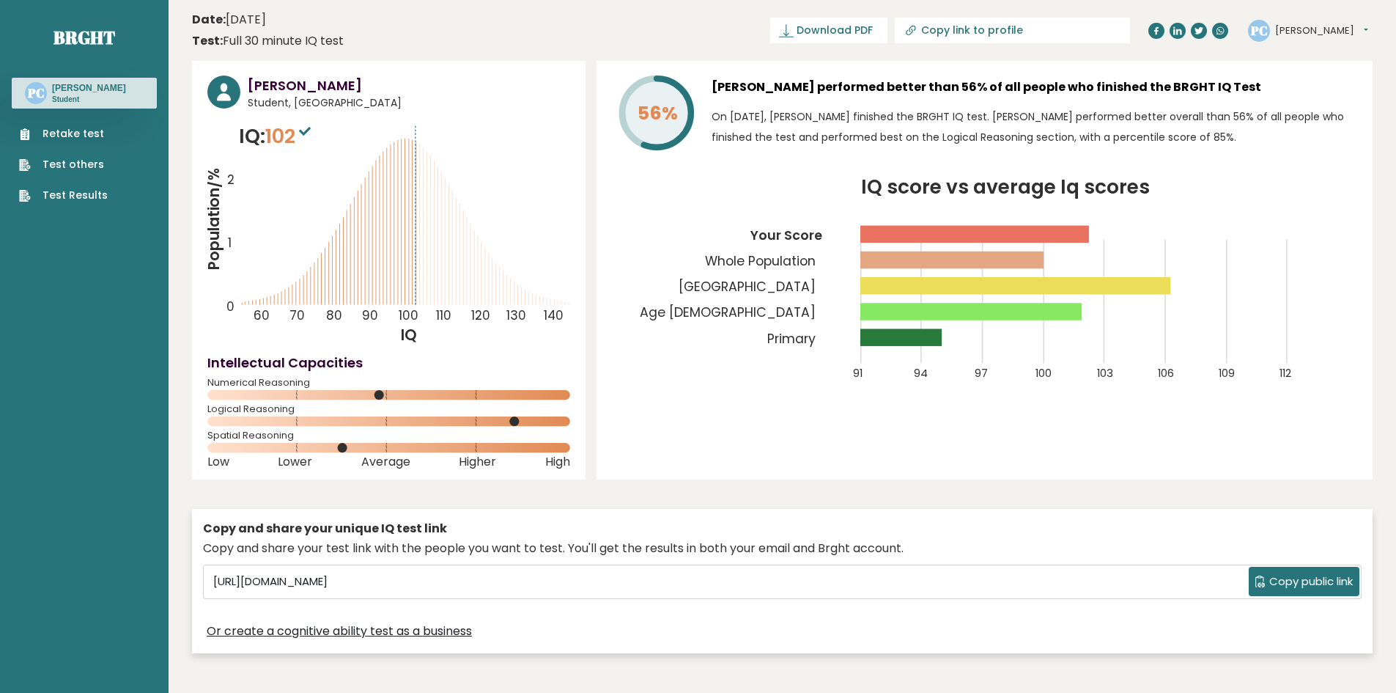
click at [1088, 238] on rect at bounding box center [974, 234] width 229 height 17
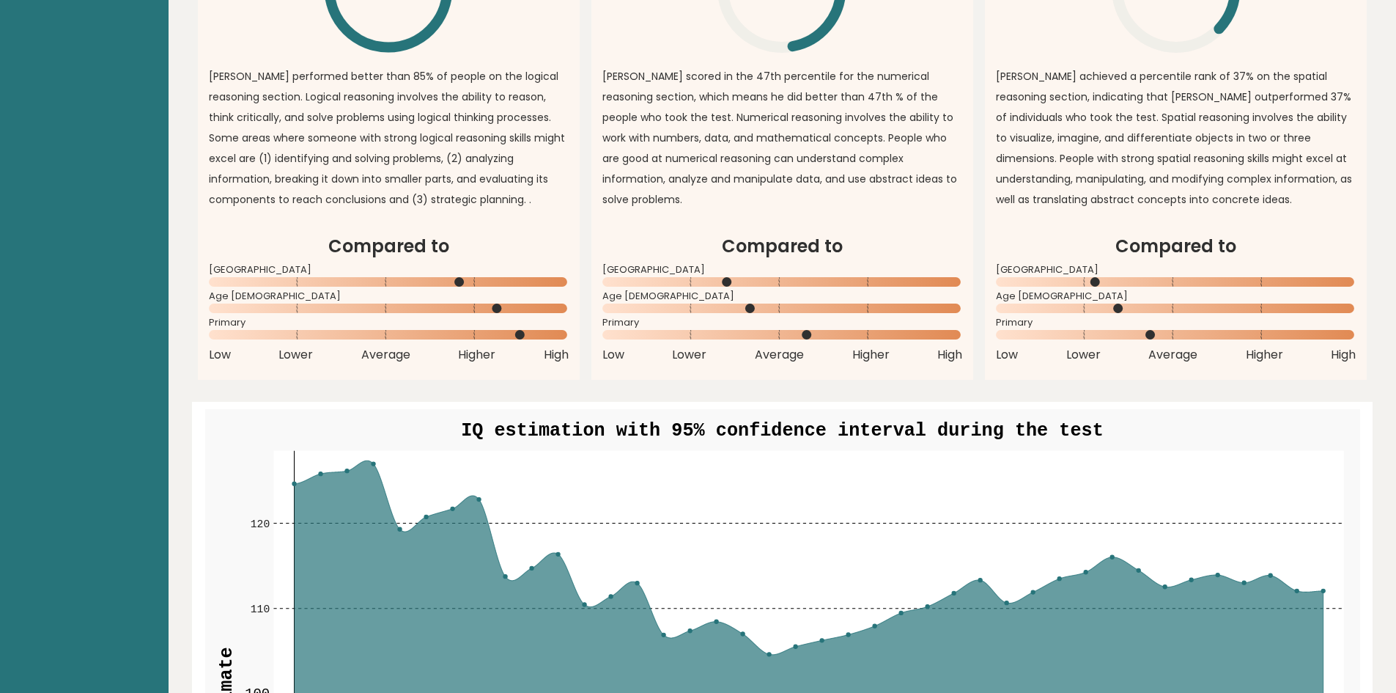
scroll to position [1319, 0]
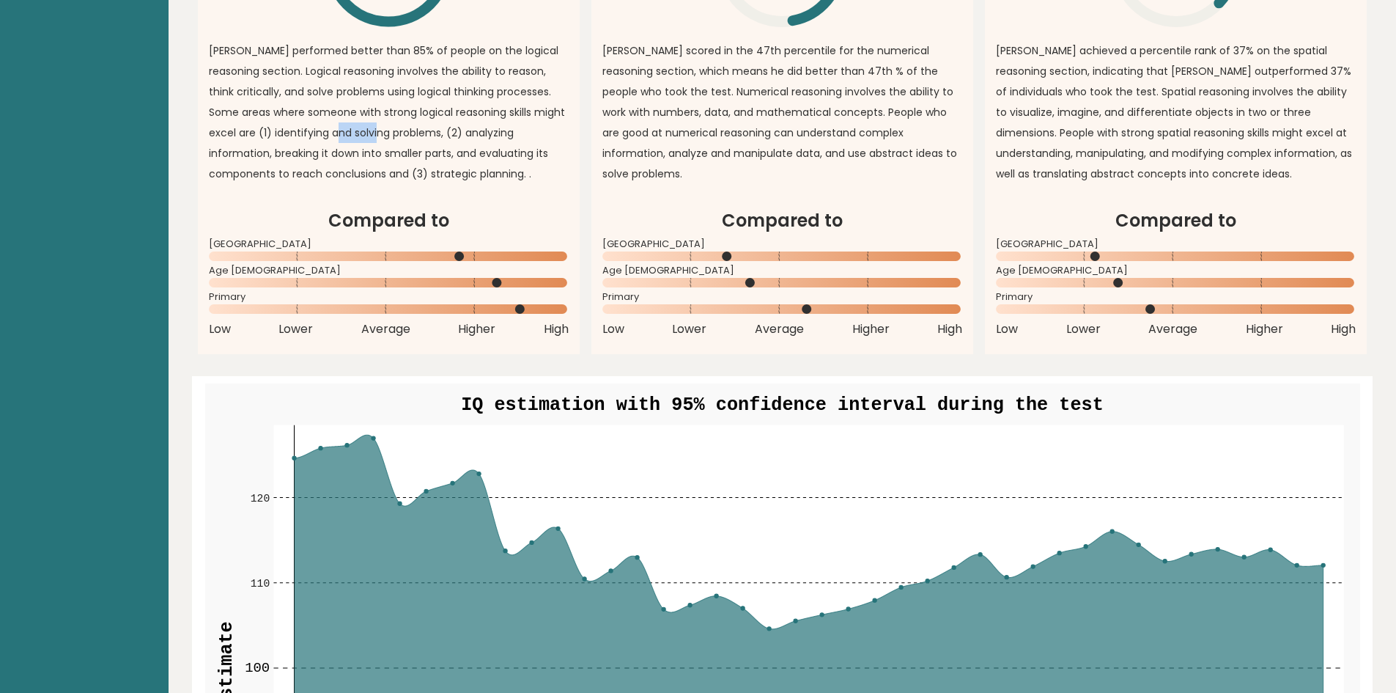
drag, startPoint x: 311, startPoint y: 128, endPoint x: 363, endPoint y: 132, distance: 52.2
click at [363, 132] on p "[PERSON_NAME] performed better than 85% of people on the logical reasoning sect…" at bounding box center [389, 112] width 360 height 144
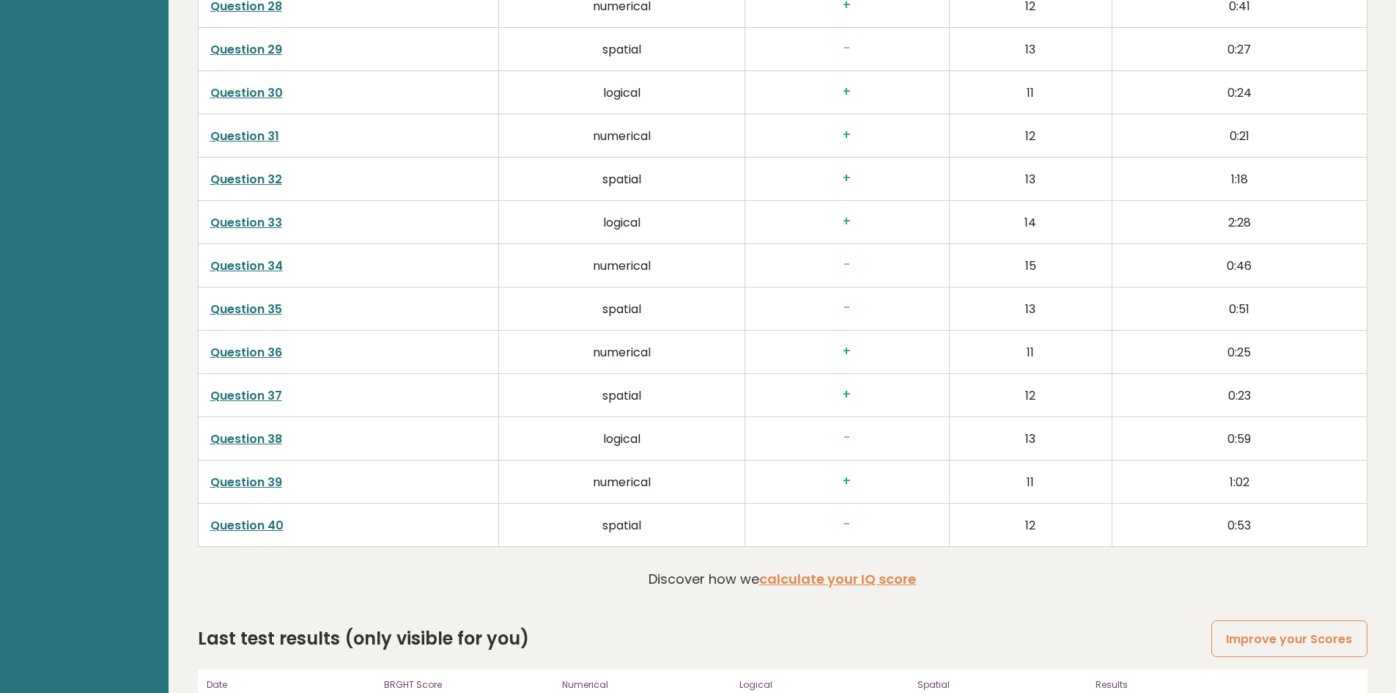
scroll to position [3721, 0]
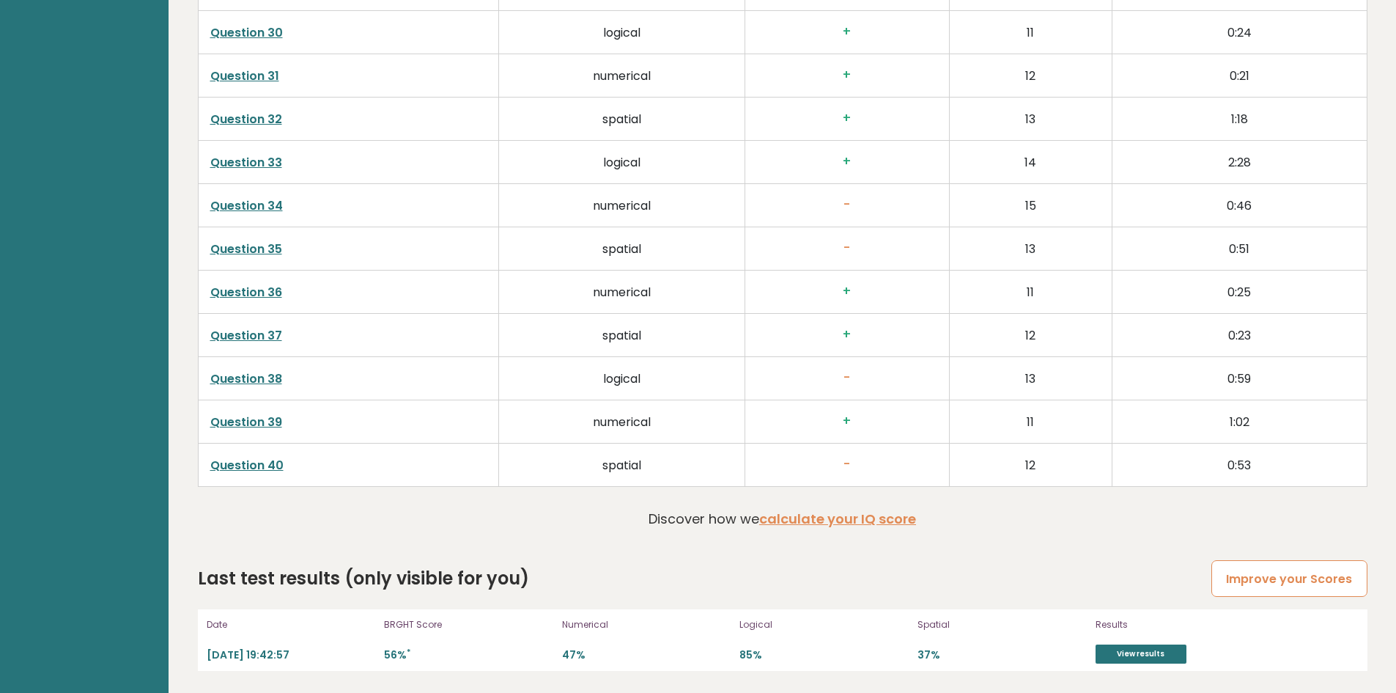
click at [1314, 583] on link "Improve your Scores" at bounding box center [1288, 578] width 155 height 37
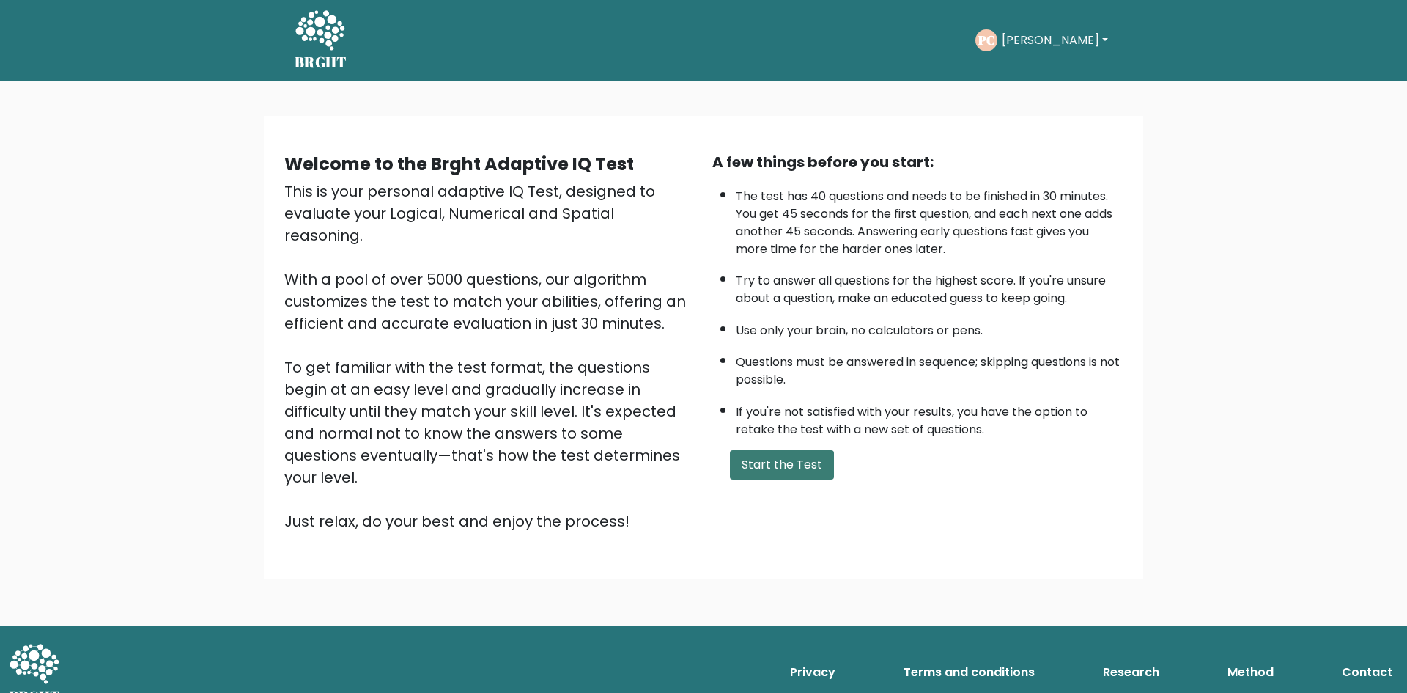
click at [739, 476] on button "Start the Test" at bounding box center [782, 464] width 104 height 29
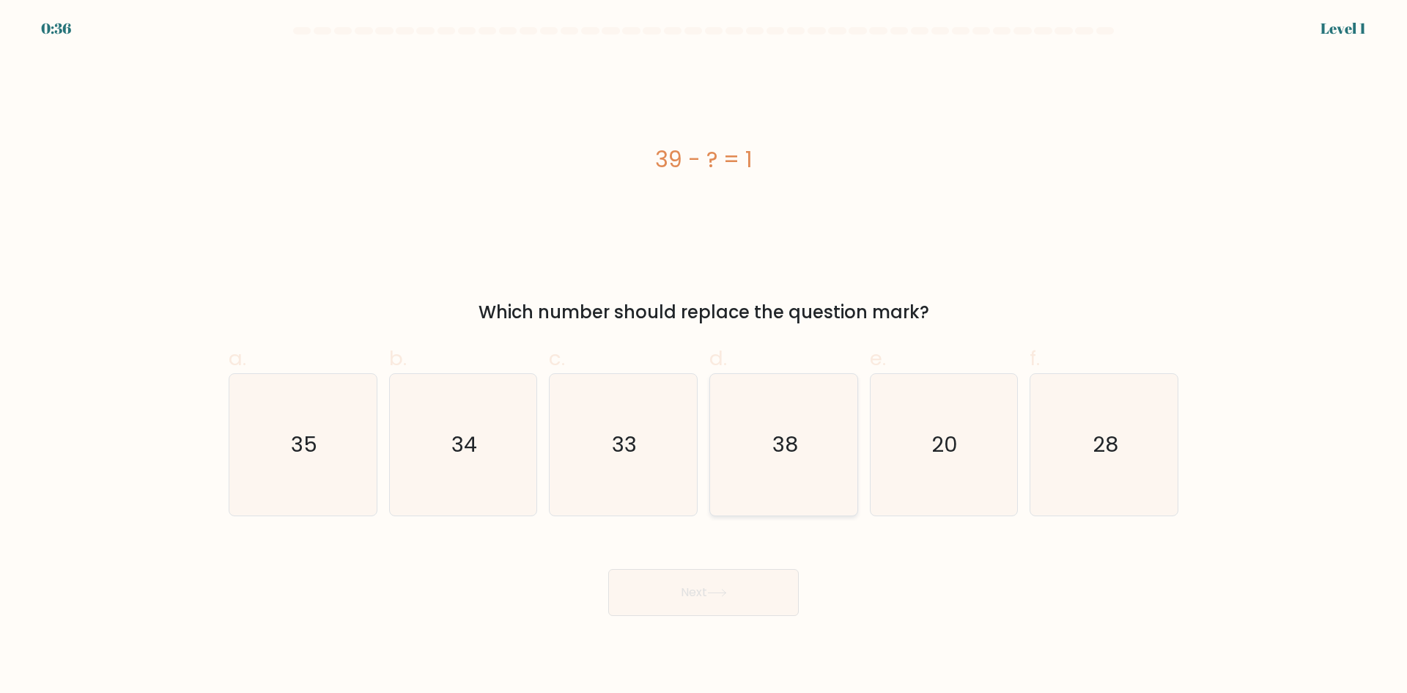
click at [810, 402] on icon "38" at bounding box center [783, 444] width 141 height 141
click at [704, 356] on input "d. 38" at bounding box center [704, 352] width 1 height 10
radio input "true"
click at [725, 596] on icon at bounding box center [717, 592] width 20 height 8
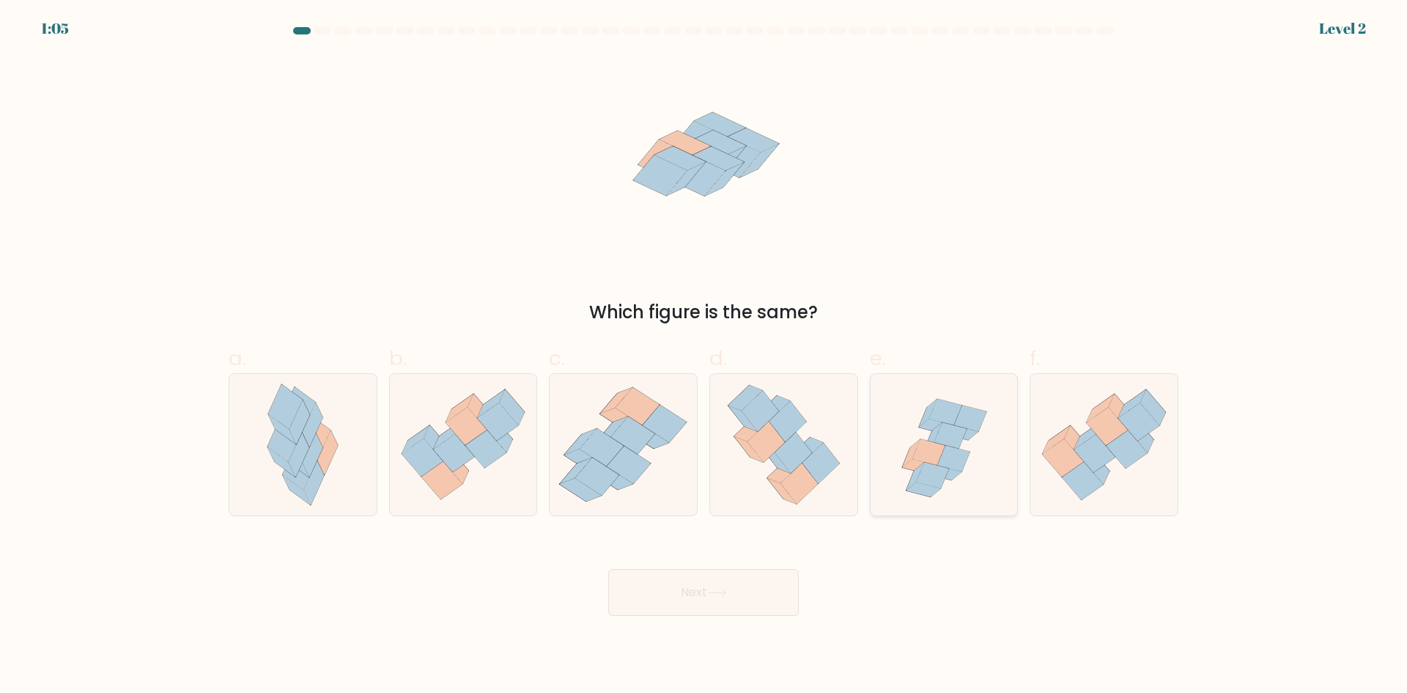
click at [936, 431] on icon at bounding box center [933, 436] width 18 height 28
click at [704, 356] on input "e." at bounding box center [704, 352] width 1 height 10
radio input "true"
click at [716, 588] on icon at bounding box center [717, 592] width 20 height 8
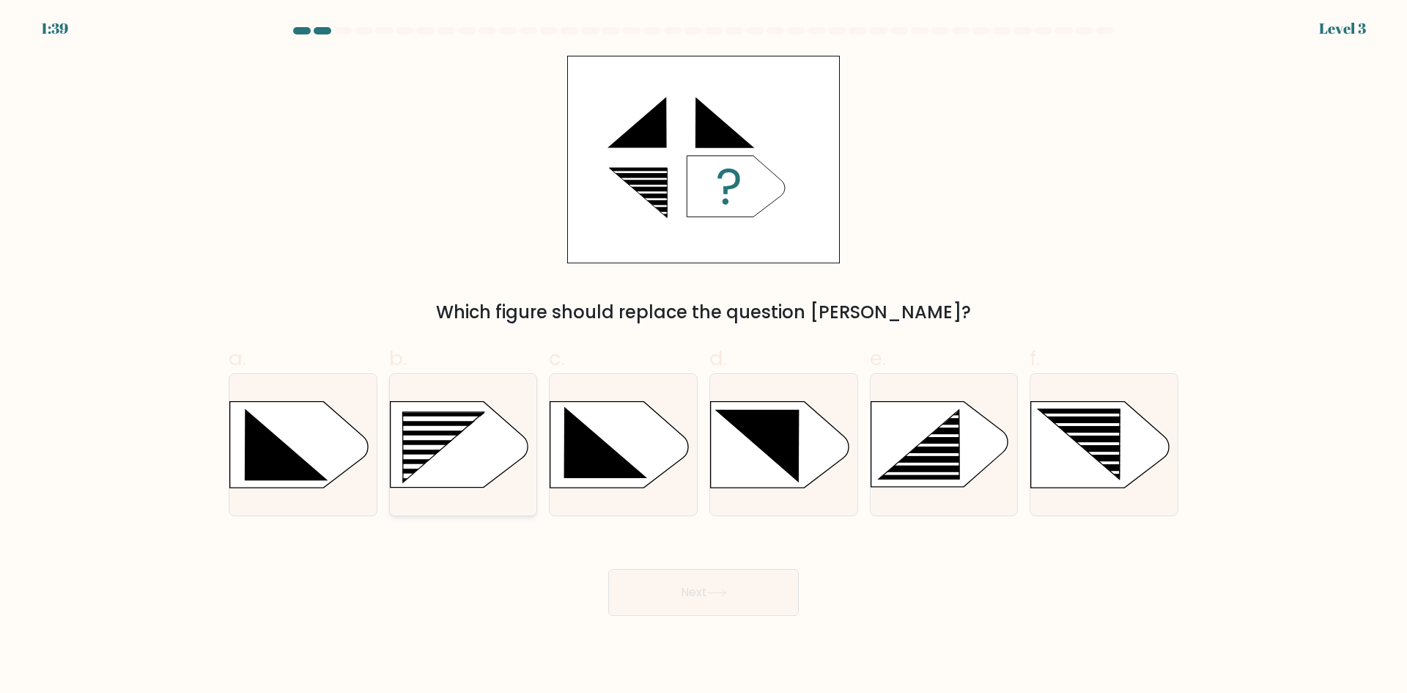
click at [465, 409] on rect at bounding box center [396, 412] width 383 height 291
click at [704, 356] on input "b." at bounding box center [704, 352] width 1 height 10
radio input "true"
click at [640, 581] on button "Next" at bounding box center [703, 592] width 191 height 47
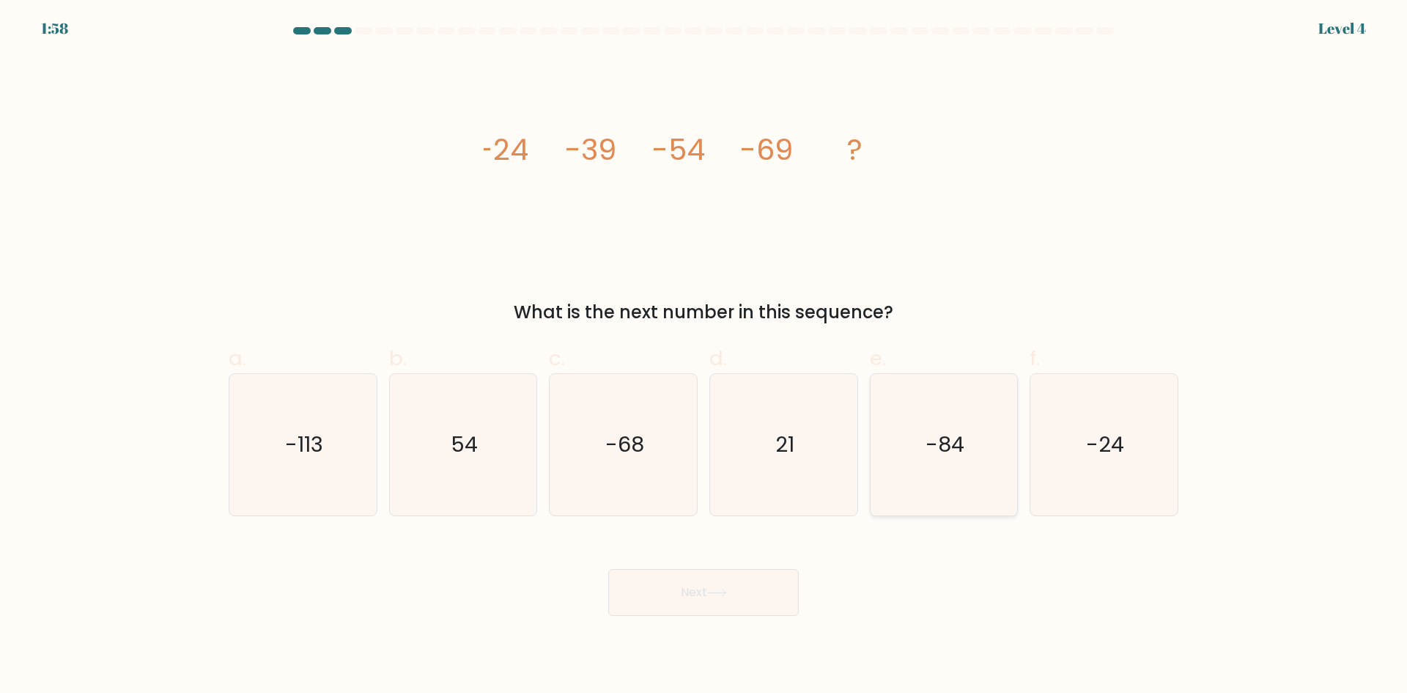
click at [934, 421] on icon "-84" at bounding box center [943, 444] width 141 height 141
click at [704, 356] on input "e. -84" at bounding box center [704, 352] width 1 height 10
radio input "true"
click at [739, 608] on button "Next" at bounding box center [703, 592] width 191 height 47
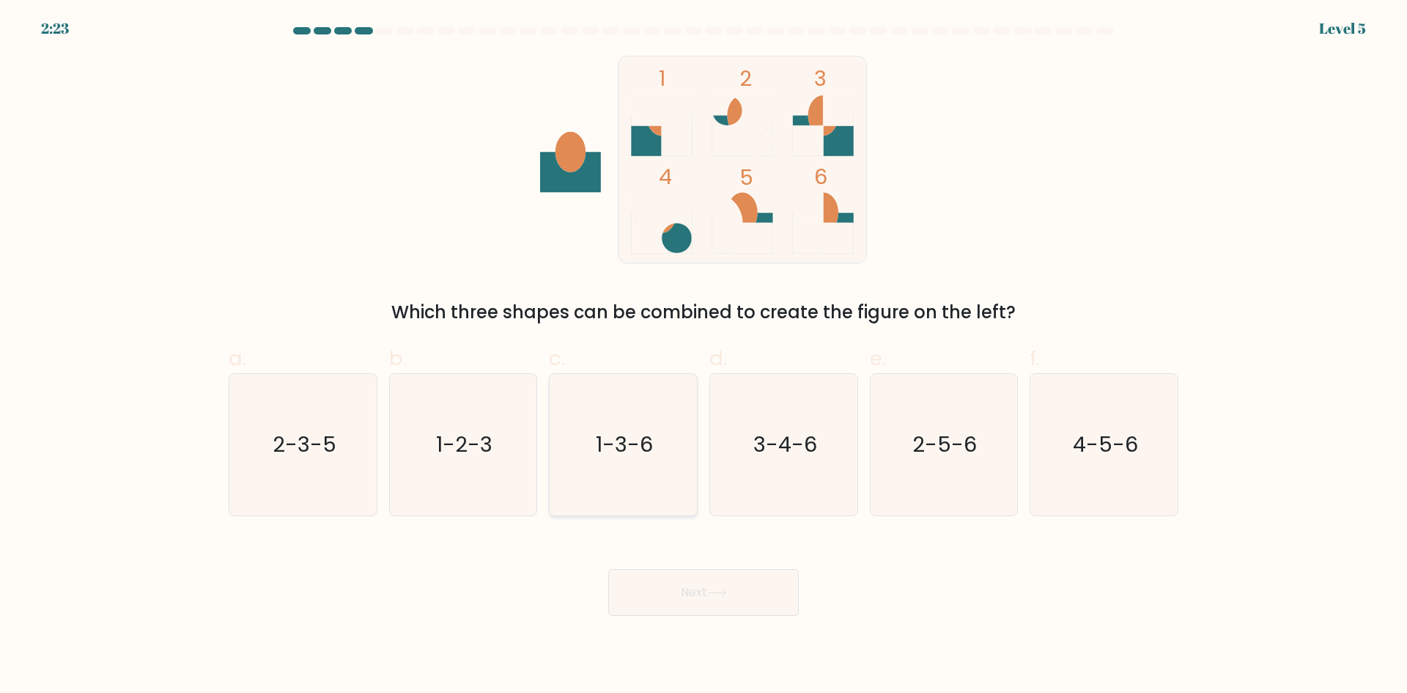
click at [594, 432] on icon "1-3-6" at bounding box center [623, 444] width 141 height 141
click at [704, 356] on input "c. 1-3-6" at bounding box center [704, 352] width 1 height 10
radio input "true"
click at [713, 596] on icon at bounding box center [717, 592] width 20 height 8
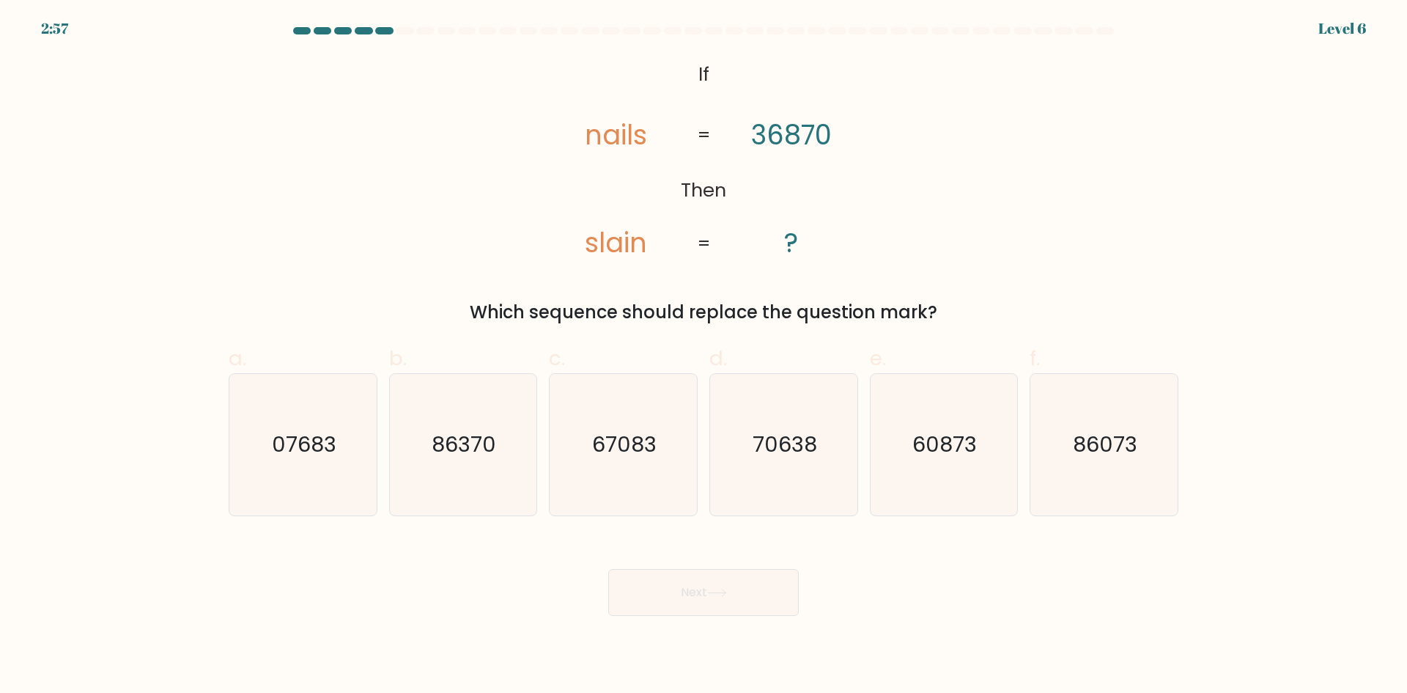
click at [645, 142] on tspan "nails" at bounding box center [616, 135] width 62 height 38
click at [643, 140] on tspan "nails" at bounding box center [616, 135] width 62 height 38
click at [641, 139] on tspan "nails" at bounding box center [616, 135] width 62 height 38
click at [344, 416] on icon "07683" at bounding box center [302, 444] width 141 height 141
click at [704, 356] on input "a. 07683" at bounding box center [704, 352] width 1 height 10
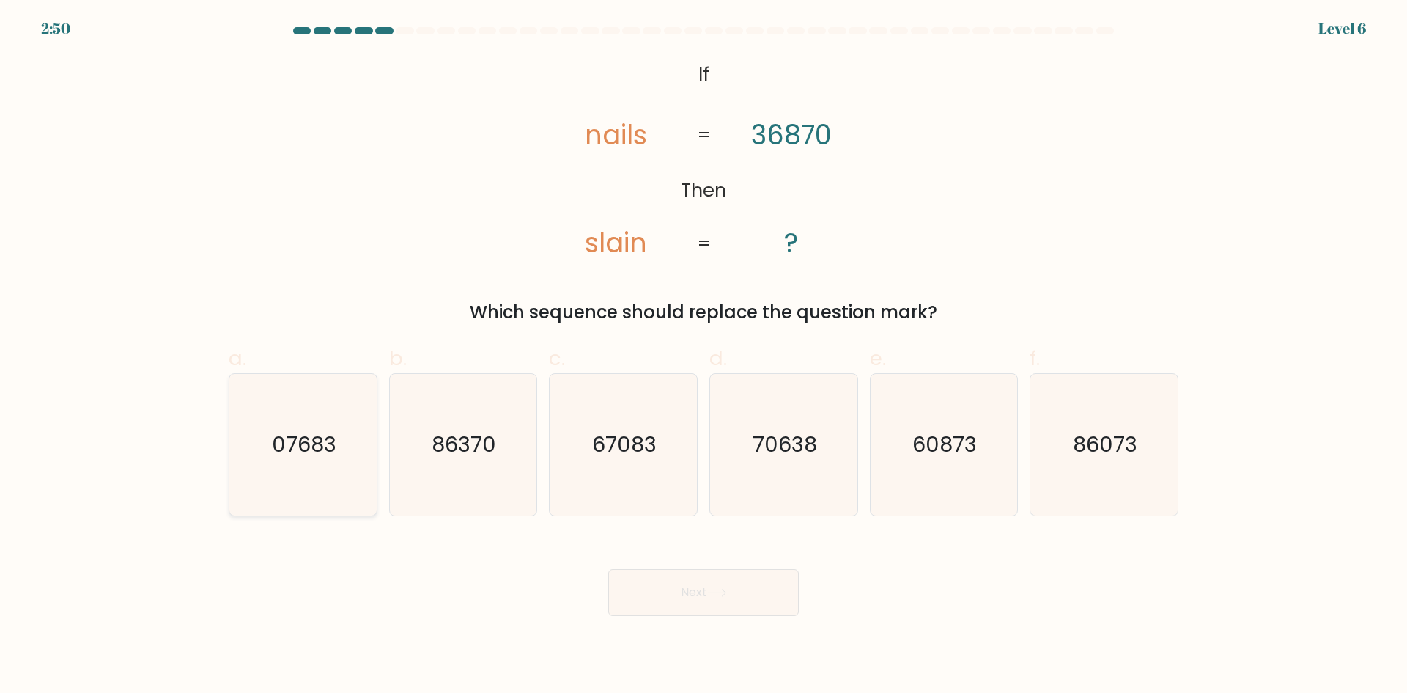
radio input "true"
click at [687, 586] on button "Next" at bounding box center [703, 592] width 191 height 47
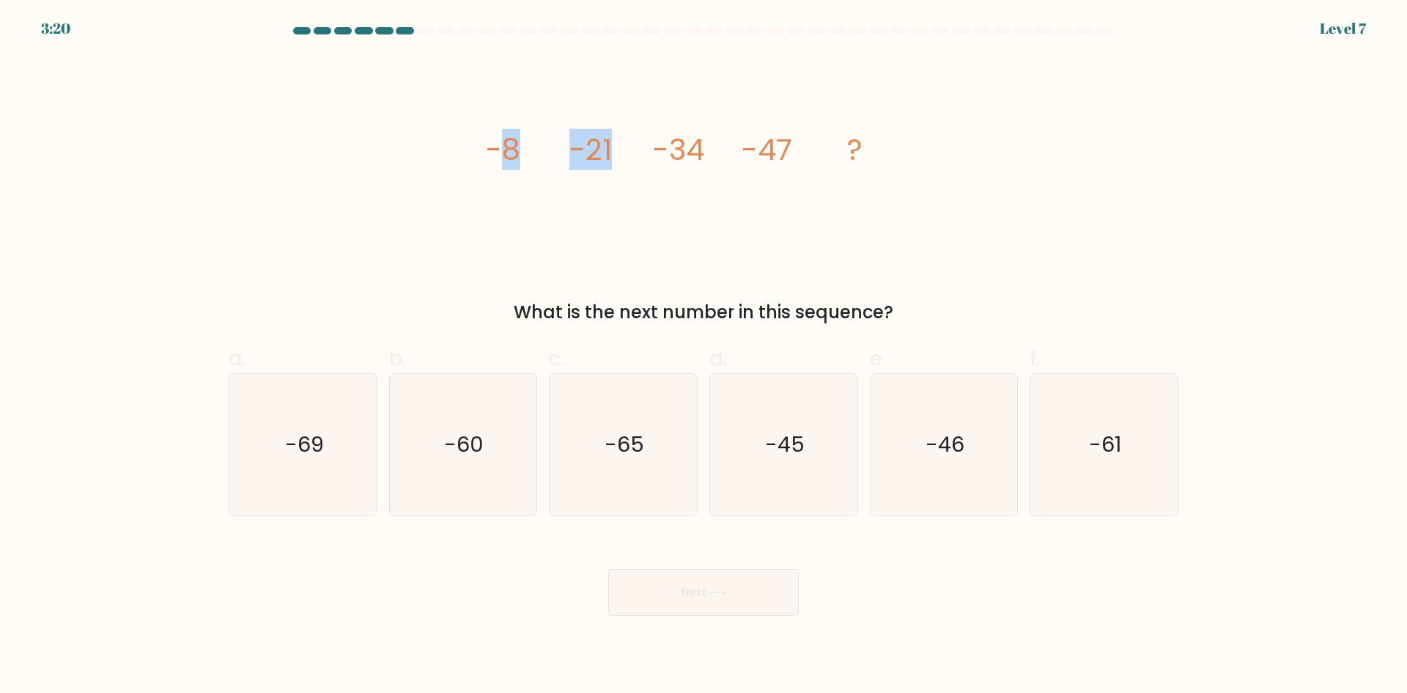
drag, startPoint x: 506, startPoint y: 156, endPoint x: 627, endPoint y: 144, distance: 121.6
click at [627, 144] on icon "image/svg+xml -8 -21 -34 -47 ?" at bounding box center [704, 160] width 440 height 208
drag, startPoint x: 673, startPoint y: 151, endPoint x: 726, endPoint y: 144, distance: 52.4
click at [705, 148] on icon "image/svg+xml -8 -21 -34 -47 ?" at bounding box center [704, 160] width 440 height 208
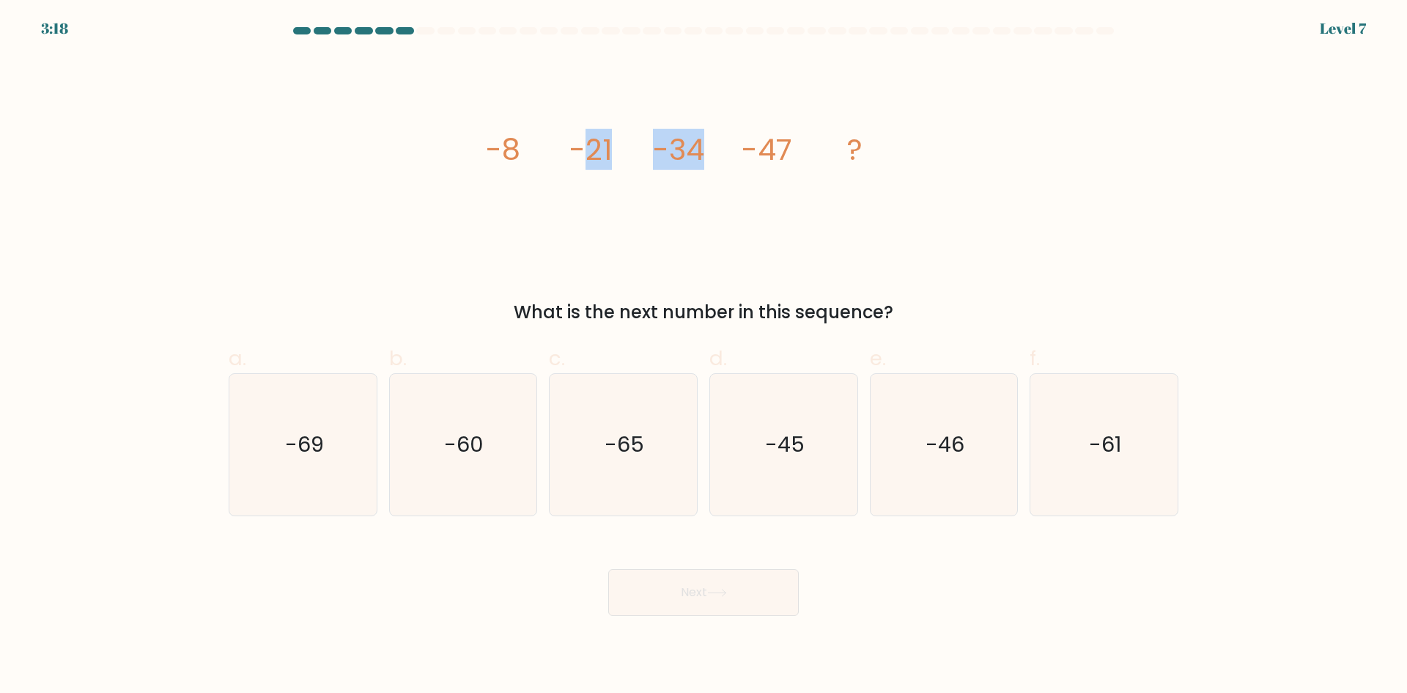
click at [726, 144] on icon "image/svg+xml -8 -21 -34 -47 ?" at bounding box center [704, 160] width 440 height 208
click at [808, 153] on icon "image/svg+xml -8 -21 -34 -47 ?" at bounding box center [704, 160] width 440 height 208
click at [824, 152] on icon "image/svg+xml -8 -21 -34 -47 ?" at bounding box center [704, 160] width 440 height 208
click at [487, 428] on icon "-60" at bounding box center [462, 444] width 141 height 141
click at [704, 356] on input "b. -60" at bounding box center [704, 352] width 1 height 10
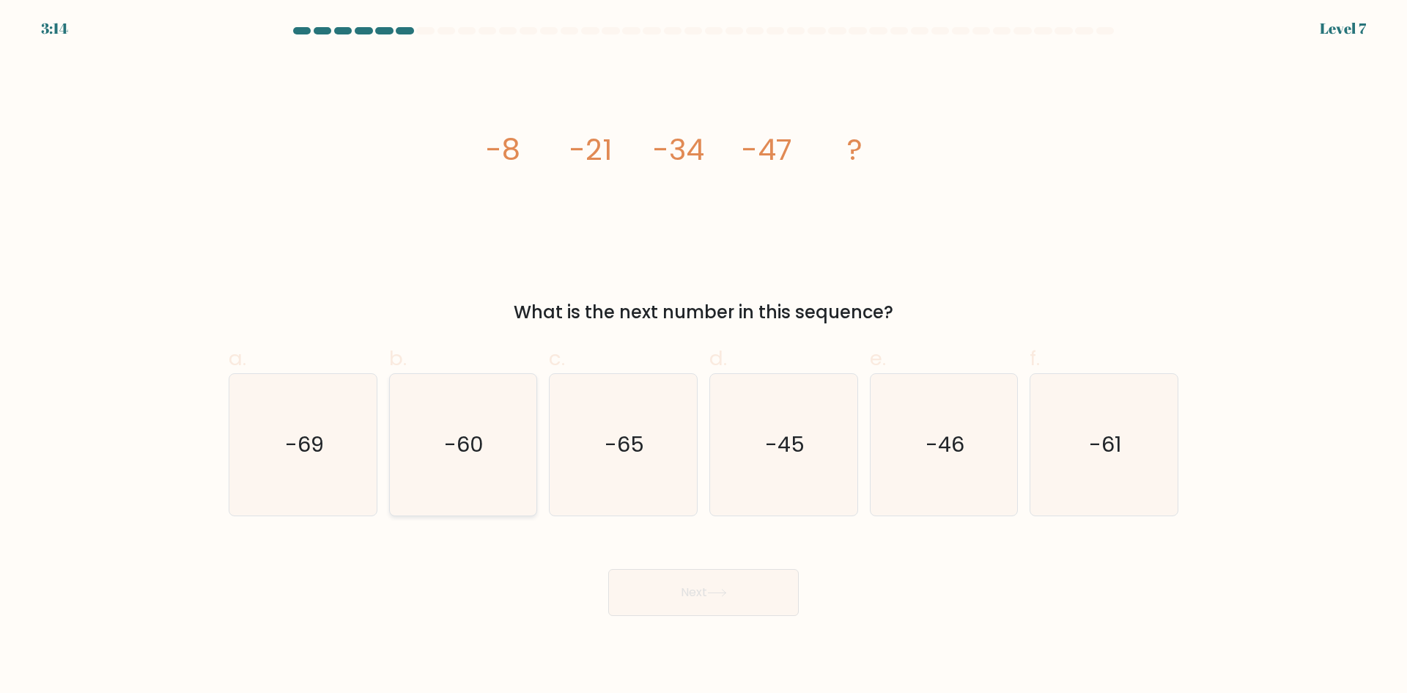
radio input "true"
click at [662, 580] on button "Next" at bounding box center [703, 592] width 191 height 47
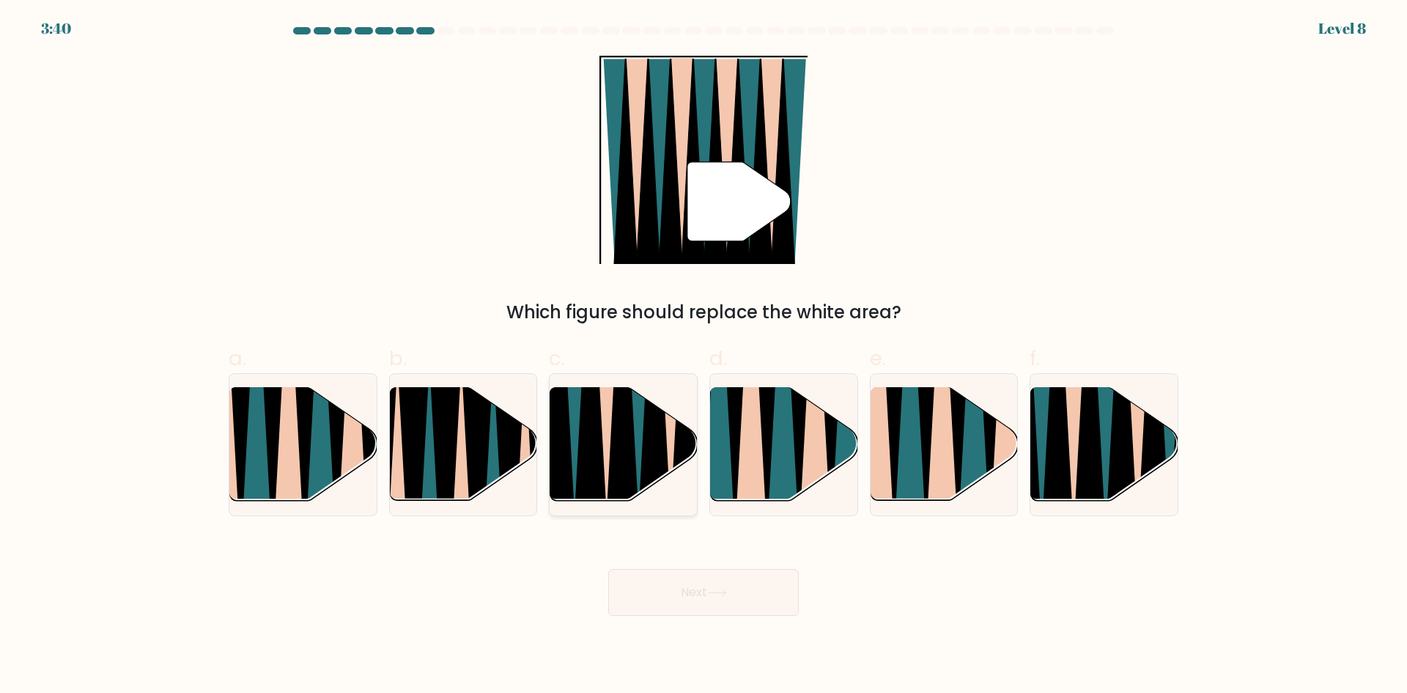
click at [624, 426] on icon at bounding box center [622, 388] width 33 height 295
click at [704, 356] on input "c." at bounding box center [704, 352] width 1 height 10
radio input "true"
click at [682, 600] on button "Next" at bounding box center [703, 592] width 191 height 47
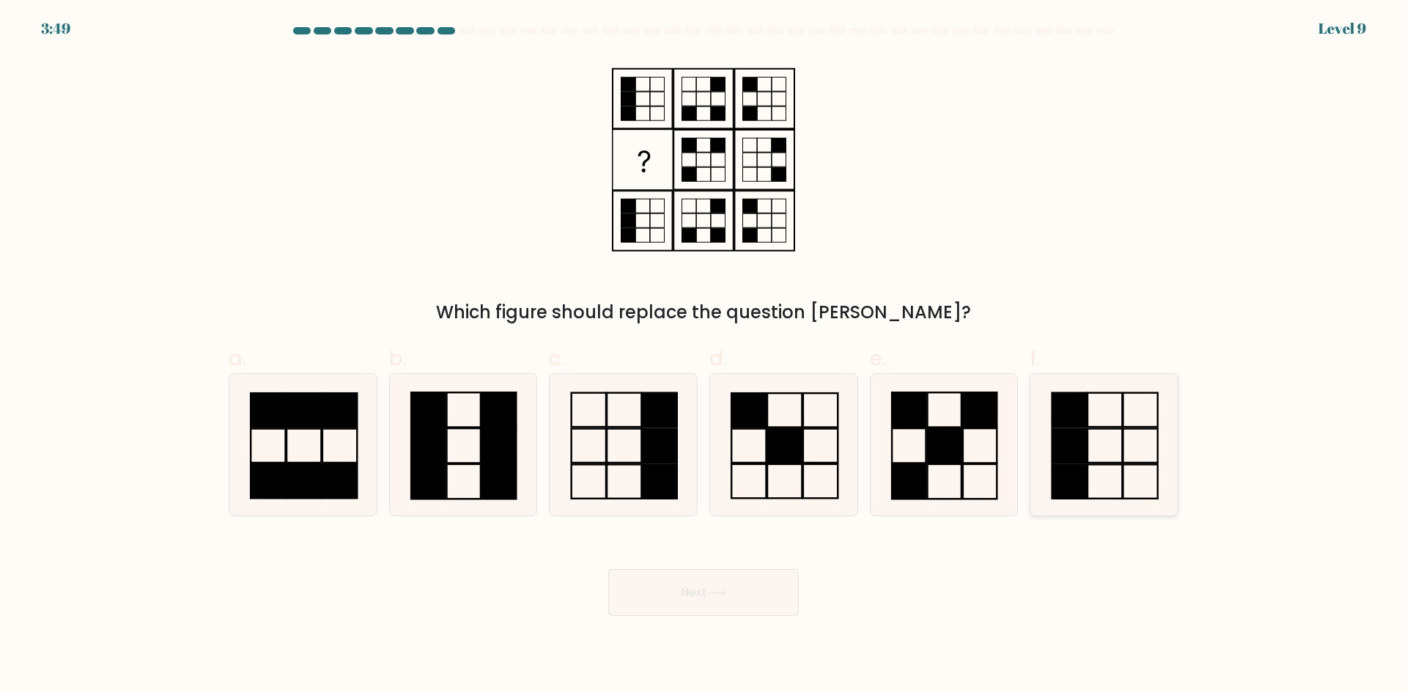
click at [1072, 405] on rect at bounding box center [1069, 409] width 34 height 34
click at [704, 356] on input "f." at bounding box center [704, 352] width 1 height 10
radio input "true"
click at [650, 462] on icon at bounding box center [623, 444] width 141 height 141
click at [704, 356] on input "c." at bounding box center [704, 352] width 1 height 10
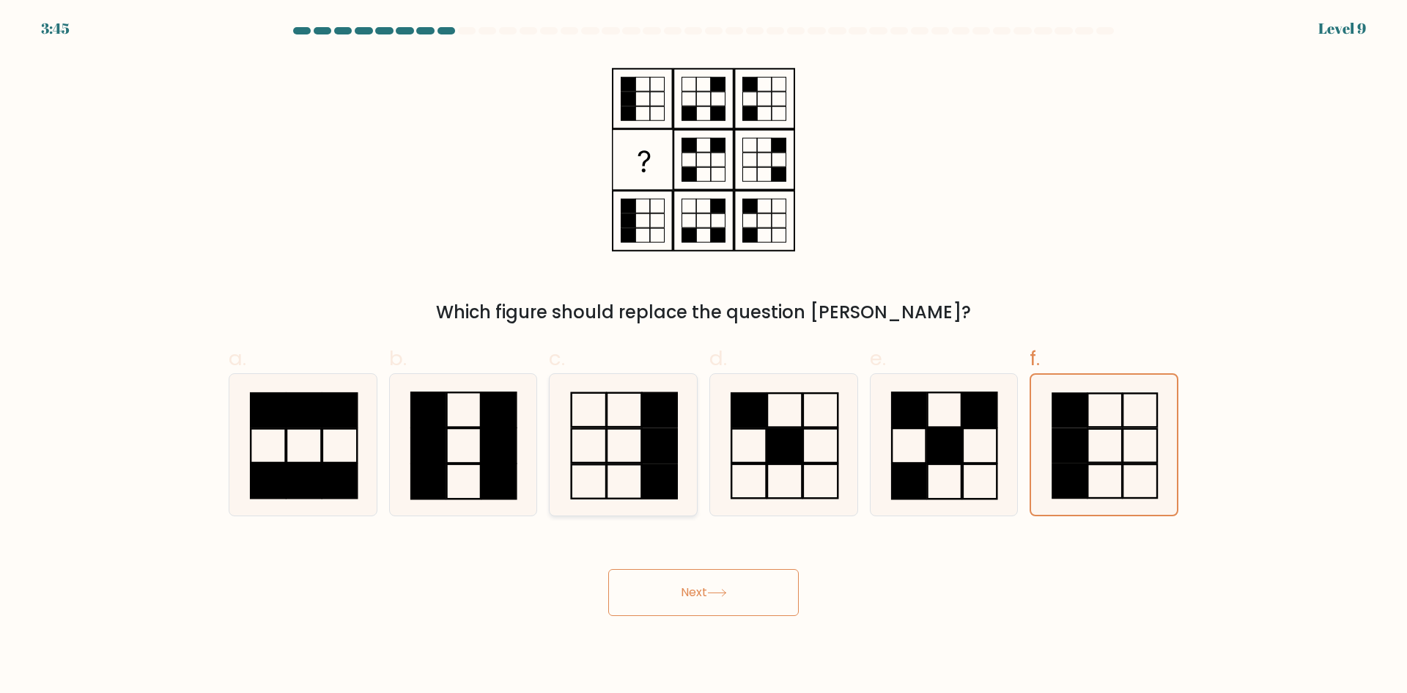
radio input "true"
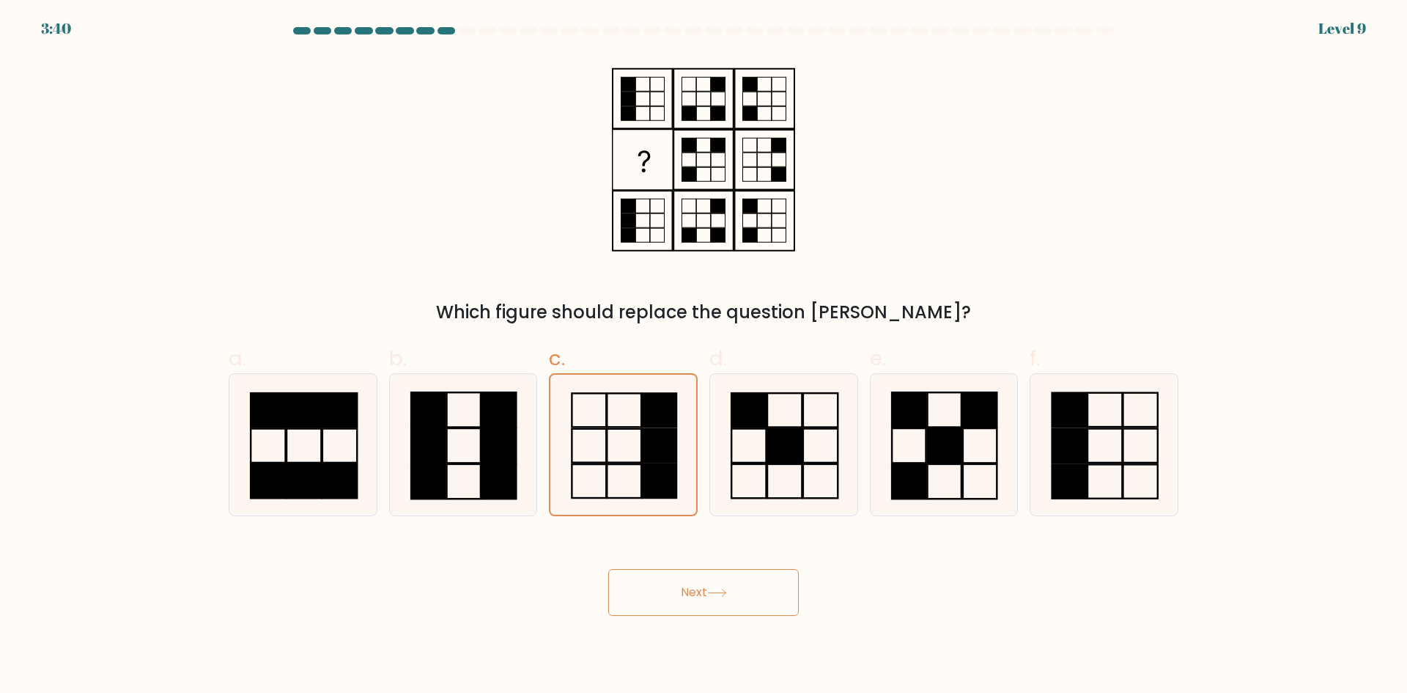
click at [672, 586] on button "Next" at bounding box center [703, 592] width 191 height 47
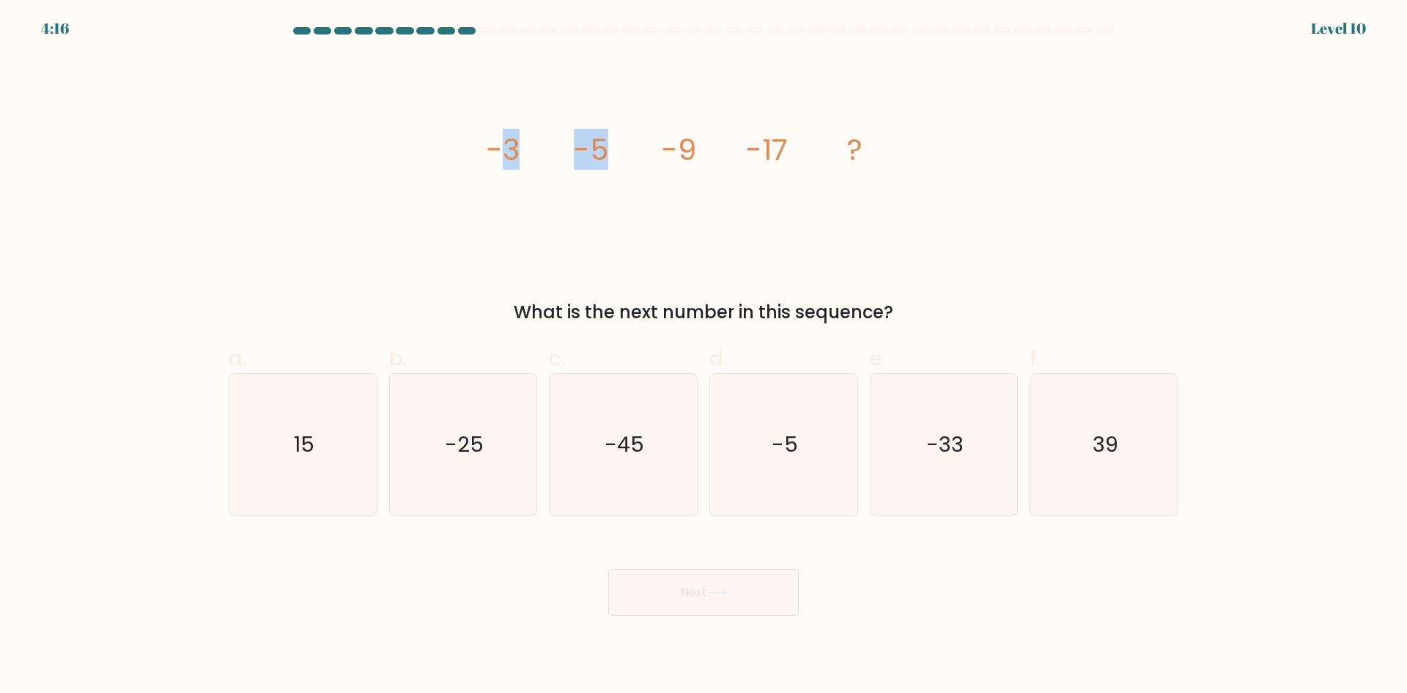
drag, startPoint x: 508, startPoint y: 153, endPoint x: 610, endPoint y: 150, distance: 101.9
click at [610, 150] on icon "image/svg+xml -3 -5 -9 -17 ?" at bounding box center [704, 160] width 440 height 208
drag, startPoint x: 600, startPoint y: 149, endPoint x: 693, endPoint y: 149, distance: 92.3
click at [693, 149] on g "-3 -5 -9 -17 ?" at bounding box center [675, 149] width 376 height 41
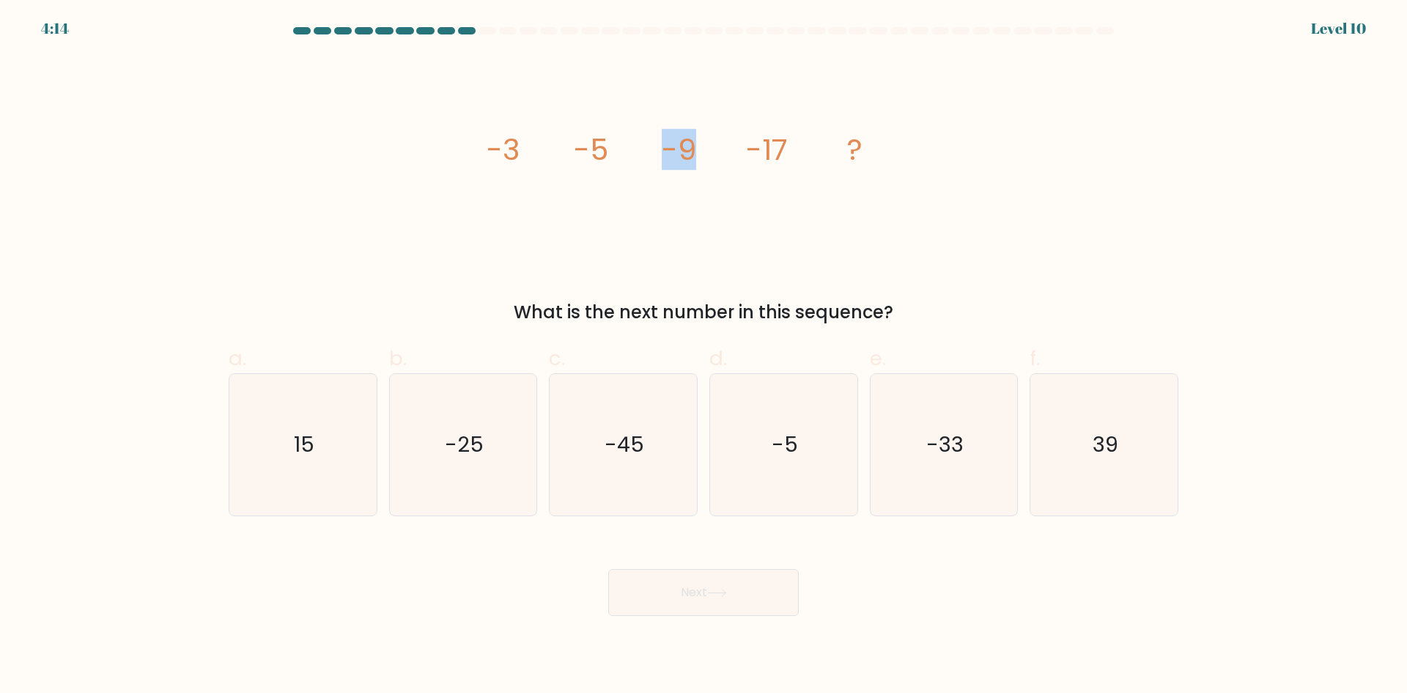
click at [693, 149] on tspan "-9" at bounding box center [679, 149] width 34 height 41
drag, startPoint x: 686, startPoint y: 147, endPoint x: 786, endPoint y: 148, distance: 99.7
click at [786, 148] on g "-3 -5 -9 -17 ?" at bounding box center [675, 149] width 376 height 41
click at [786, 148] on tspan "-17" at bounding box center [767, 149] width 42 height 41
click at [959, 425] on icon "-33" at bounding box center [943, 444] width 141 height 141
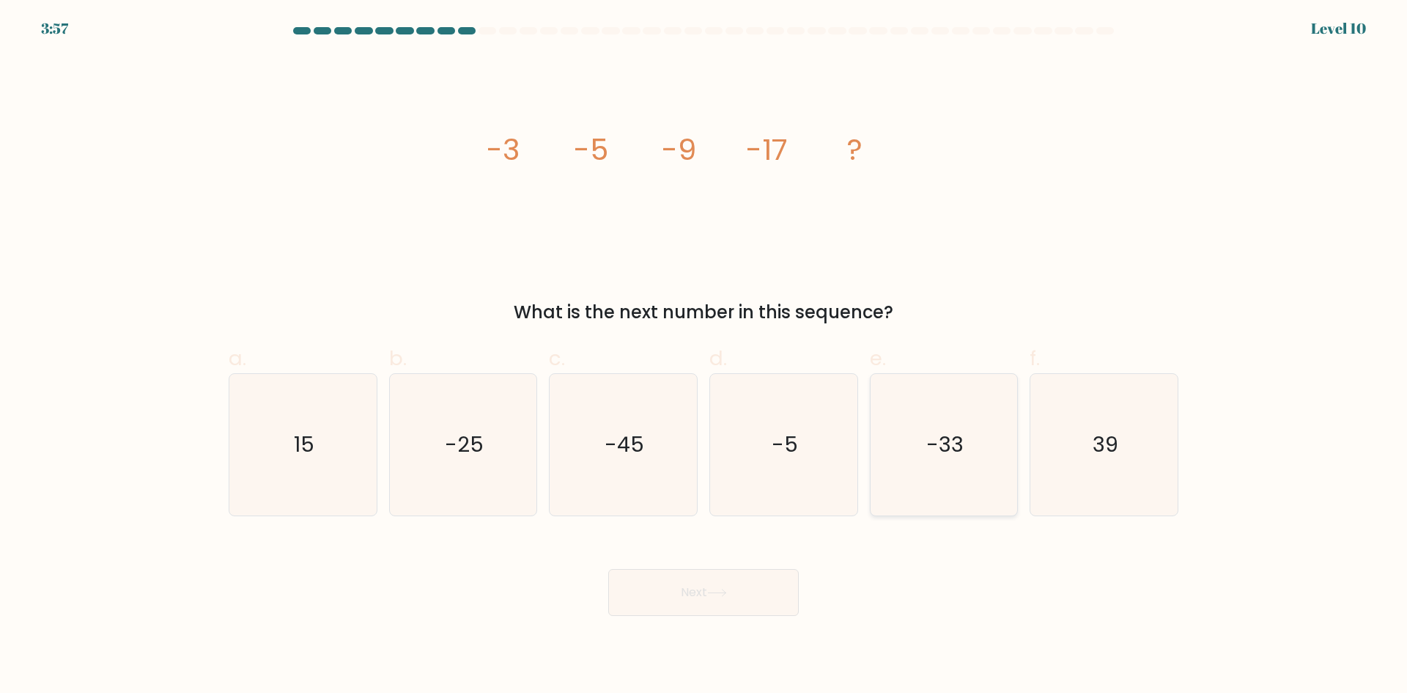
click at [704, 356] on input "e. -33" at bounding box center [704, 352] width 1 height 10
radio input "true"
click at [731, 585] on button "Next" at bounding box center [703, 592] width 191 height 47
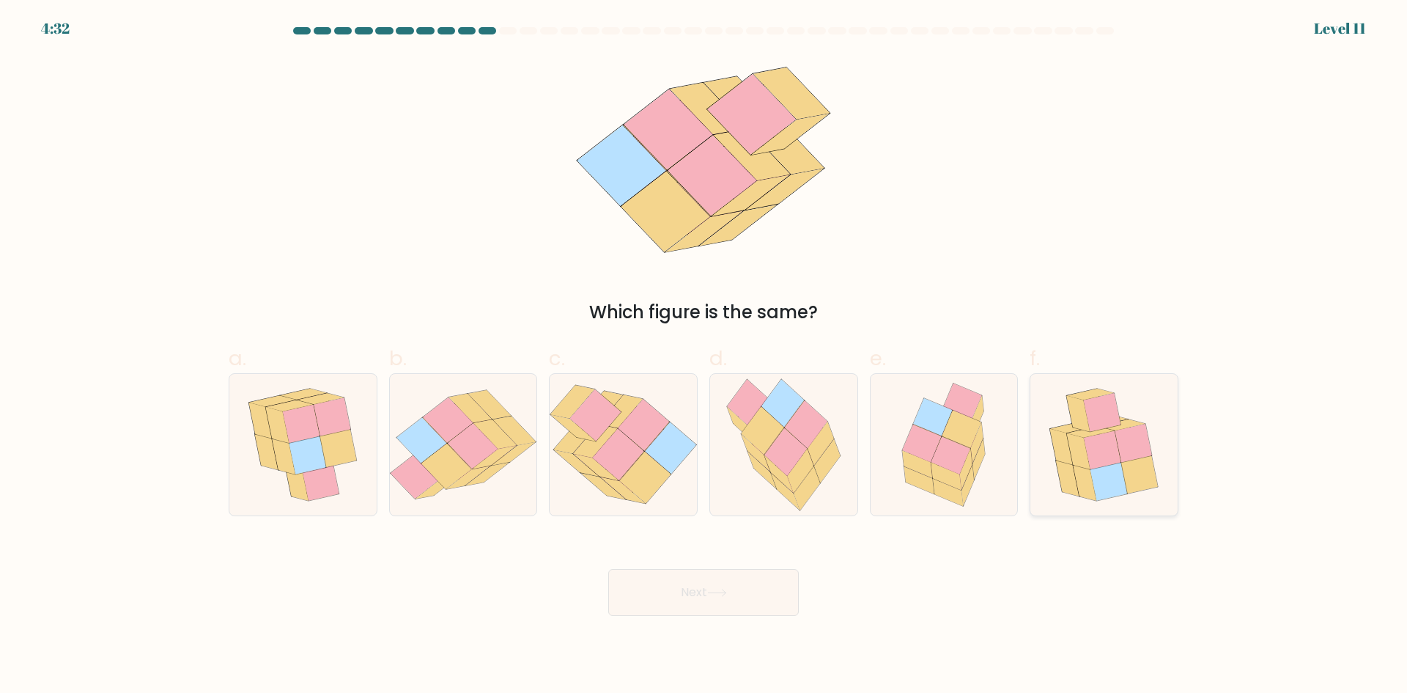
click at [1141, 414] on icon at bounding box center [1104, 444] width 132 height 141
click at [704, 356] on input "f." at bounding box center [704, 352] width 1 height 10
radio input "true"
click at [767, 588] on button "Next" at bounding box center [703, 592] width 191 height 47
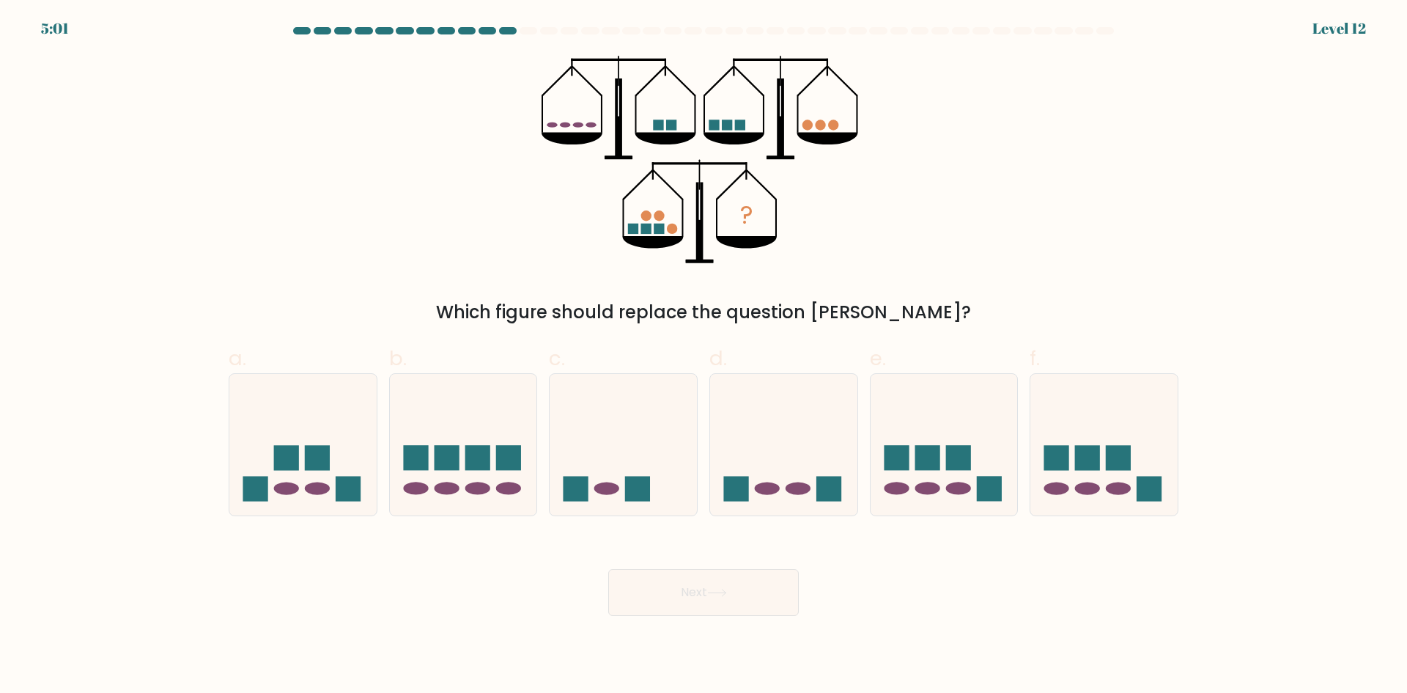
drag, startPoint x: 551, startPoint y: 126, endPoint x: 599, endPoint y: 123, distance: 48.5
click at [599, 123] on icon "?" at bounding box center [704, 160] width 325 height 208
click at [662, 128] on rect at bounding box center [658, 124] width 10 height 10
click at [579, 131] on icon "?" at bounding box center [704, 160] width 325 height 208
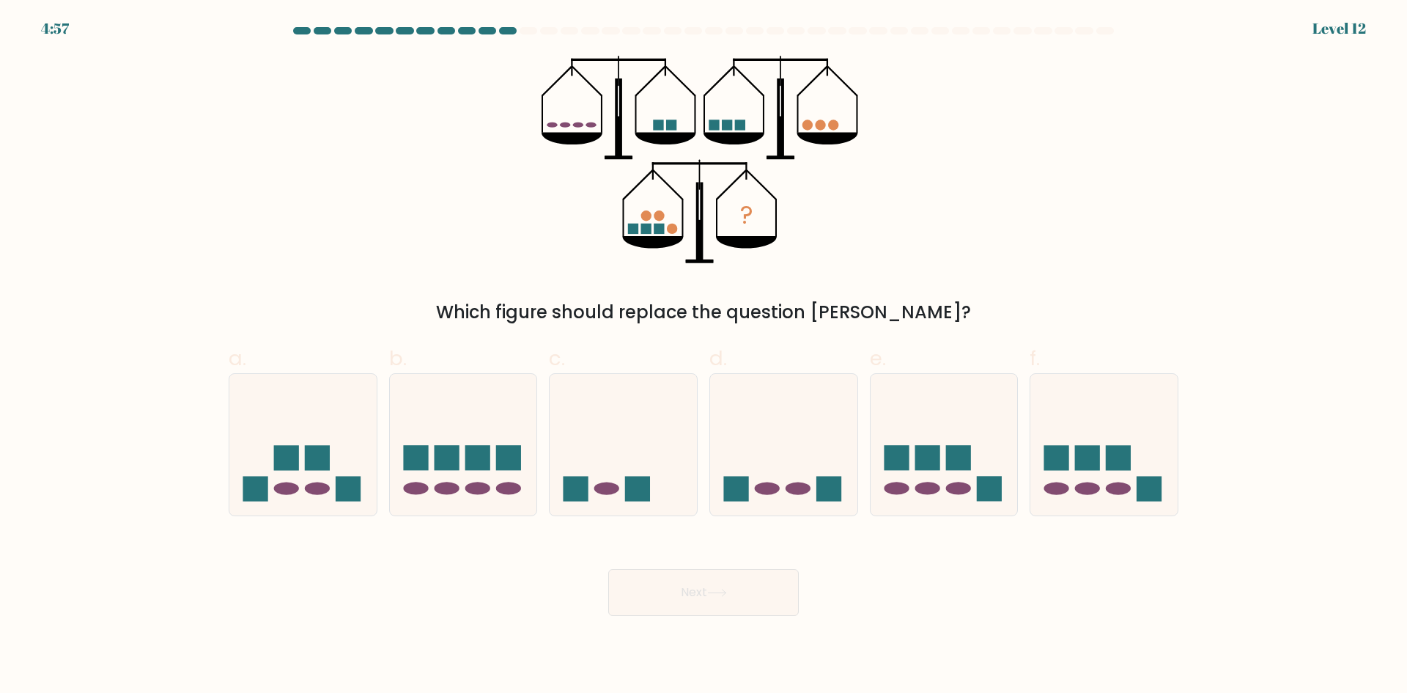
click at [654, 131] on icon "?" at bounding box center [704, 160] width 325 height 208
click at [522, 396] on icon at bounding box center [463, 444] width 147 height 122
click at [704, 356] on input "b." at bounding box center [704, 352] width 1 height 10
radio input "true"
click at [690, 588] on button "Next" at bounding box center [703, 592] width 191 height 47
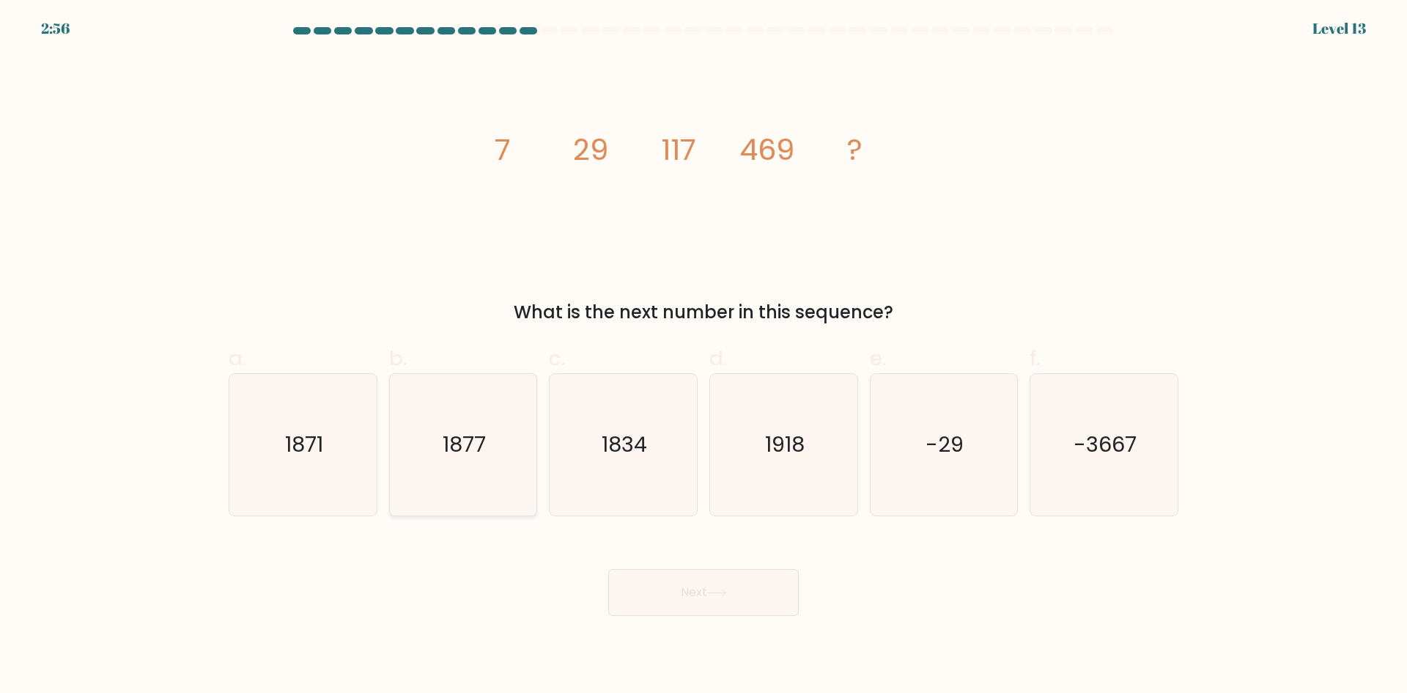
click at [526, 466] on icon "1877" at bounding box center [462, 444] width 141 height 141
click at [704, 356] on input "b. 1877" at bounding box center [704, 352] width 1 height 10
radio input "true"
click at [679, 588] on button "Next" at bounding box center [703, 592] width 191 height 47
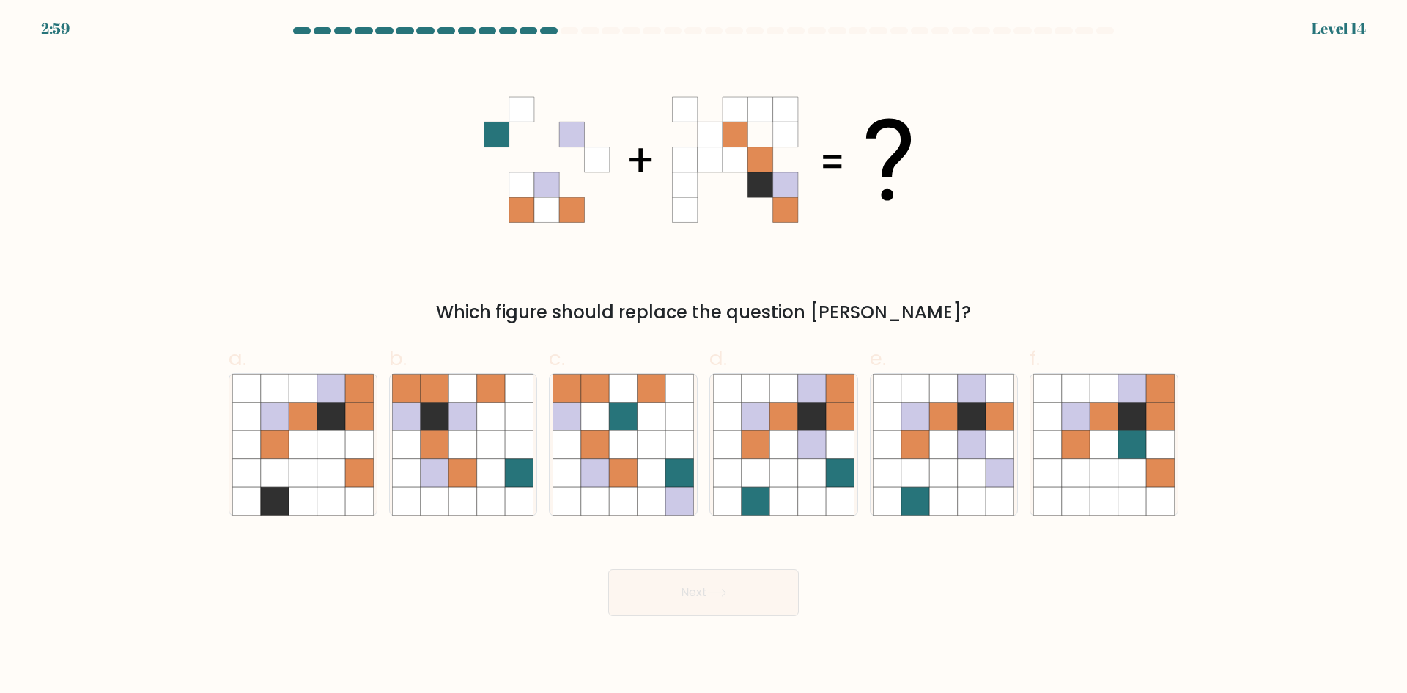
click at [772, 218] on icon at bounding box center [759, 209] width 25 height 25
click at [756, 218] on icon at bounding box center [759, 209] width 25 height 25
click at [725, 221] on icon at bounding box center [735, 209] width 25 height 25
click at [698, 219] on icon at bounding box center [710, 209] width 25 height 25
click at [439, 470] on icon at bounding box center [435, 473] width 28 height 28
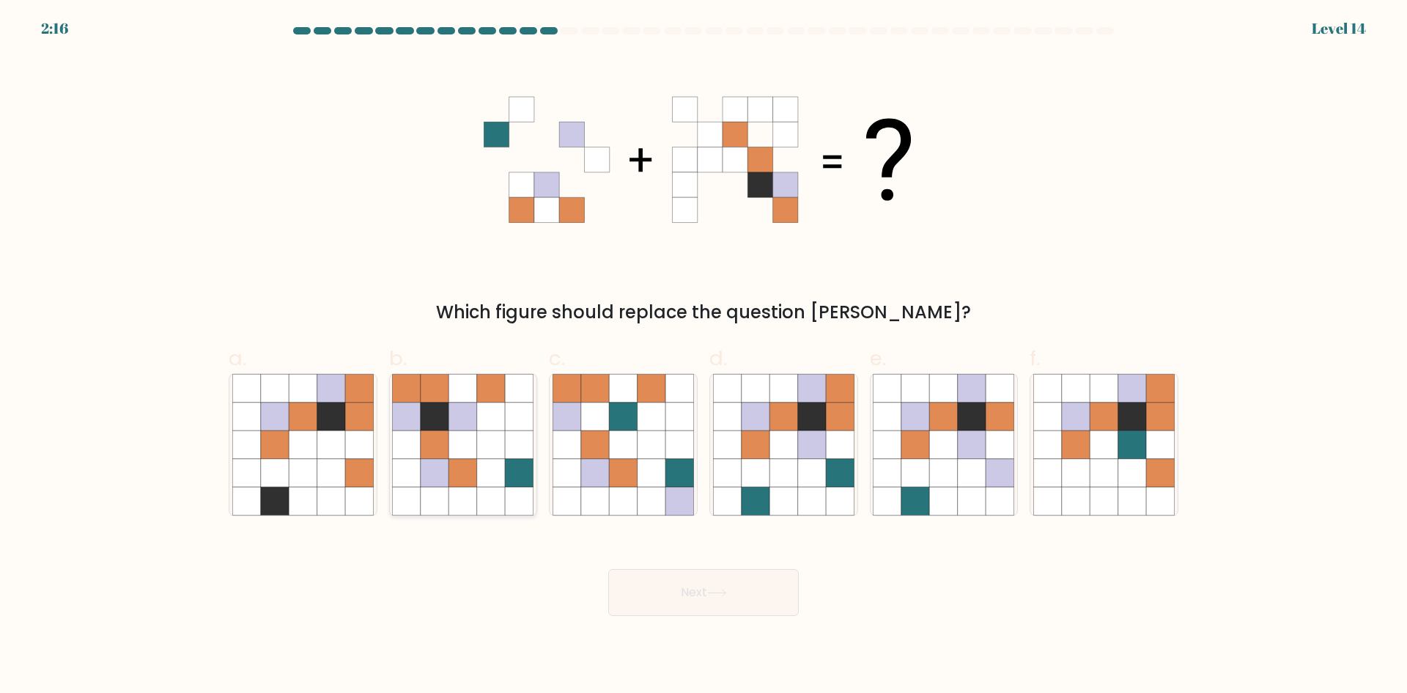
click at [704, 356] on input "b." at bounding box center [704, 352] width 1 height 10
radio input "true"
click at [701, 593] on button "Next" at bounding box center [703, 592] width 191 height 47
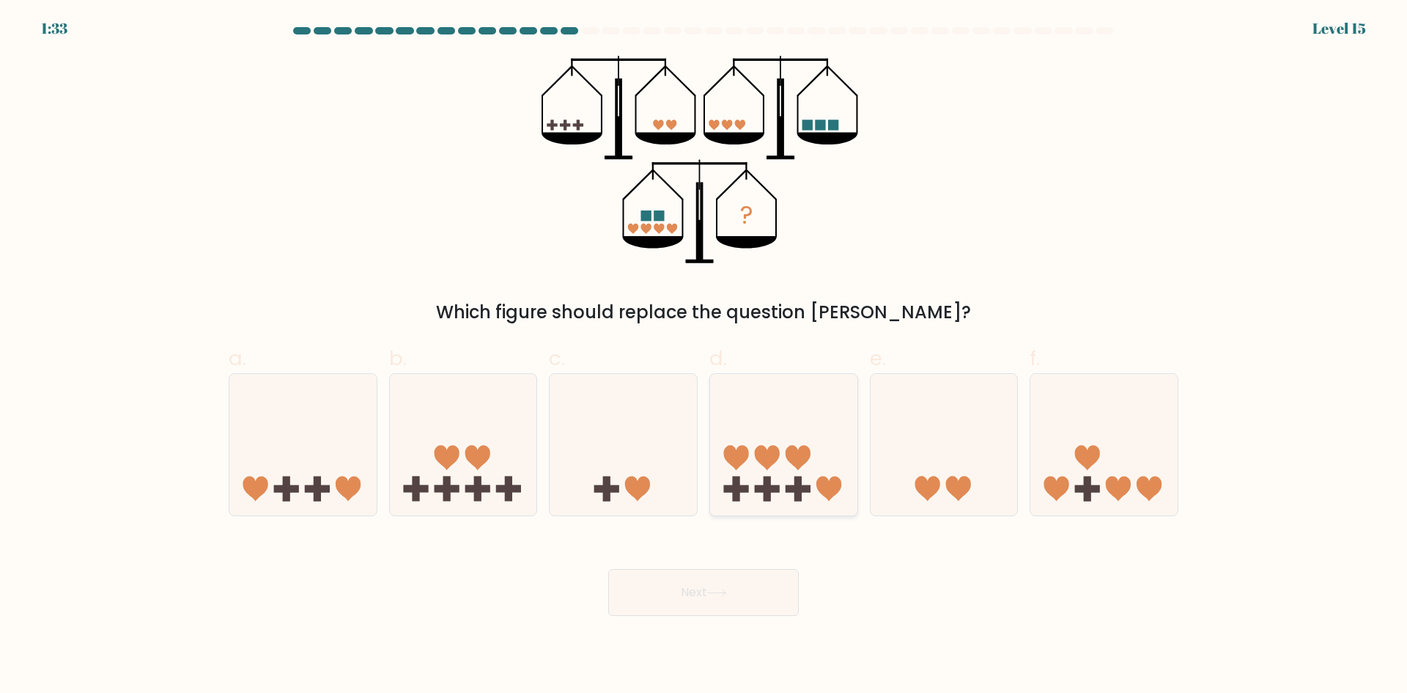
click at [781, 458] on icon at bounding box center [783, 444] width 147 height 122
click at [704, 356] on input "d." at bounding box center [704, 352] width 1 height 10
radio input "true"
click at [749, 575] on button "Next" at bounding box center [703, 592] width 191 height 47
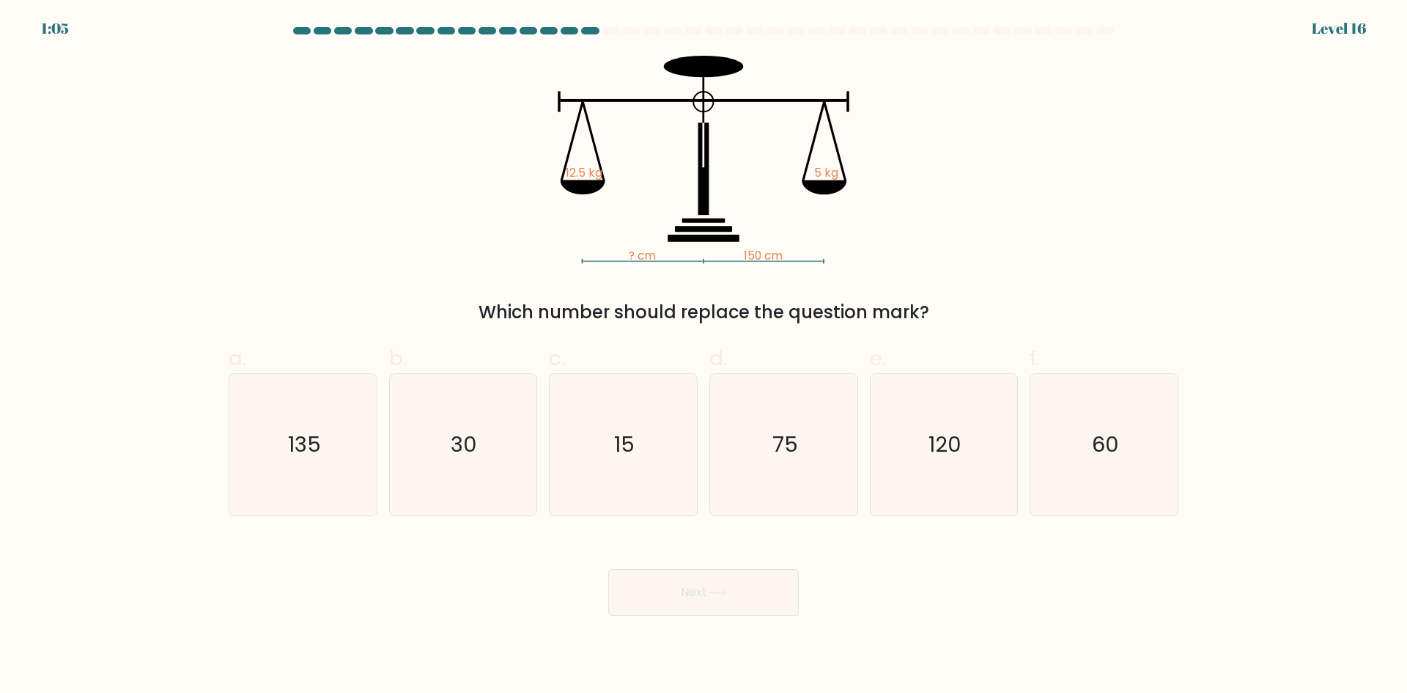
click at [695, 321] on div "Which number should replace the question mark?" at bounding box center [703, 312] width 932 height 26
drag, startPoint x: 695, startPoint y: 321, endPoint x: 811, endPoint y: 316, distance: 115.9
click at [811, 316] on div "Which number should replace the question mark?" at bounding box center [703, 312] width 932 height 26
drag, startPoint x: 811, startPoint y: 316, endPoint x: 611, endPoint y: 315, distance: 199.3
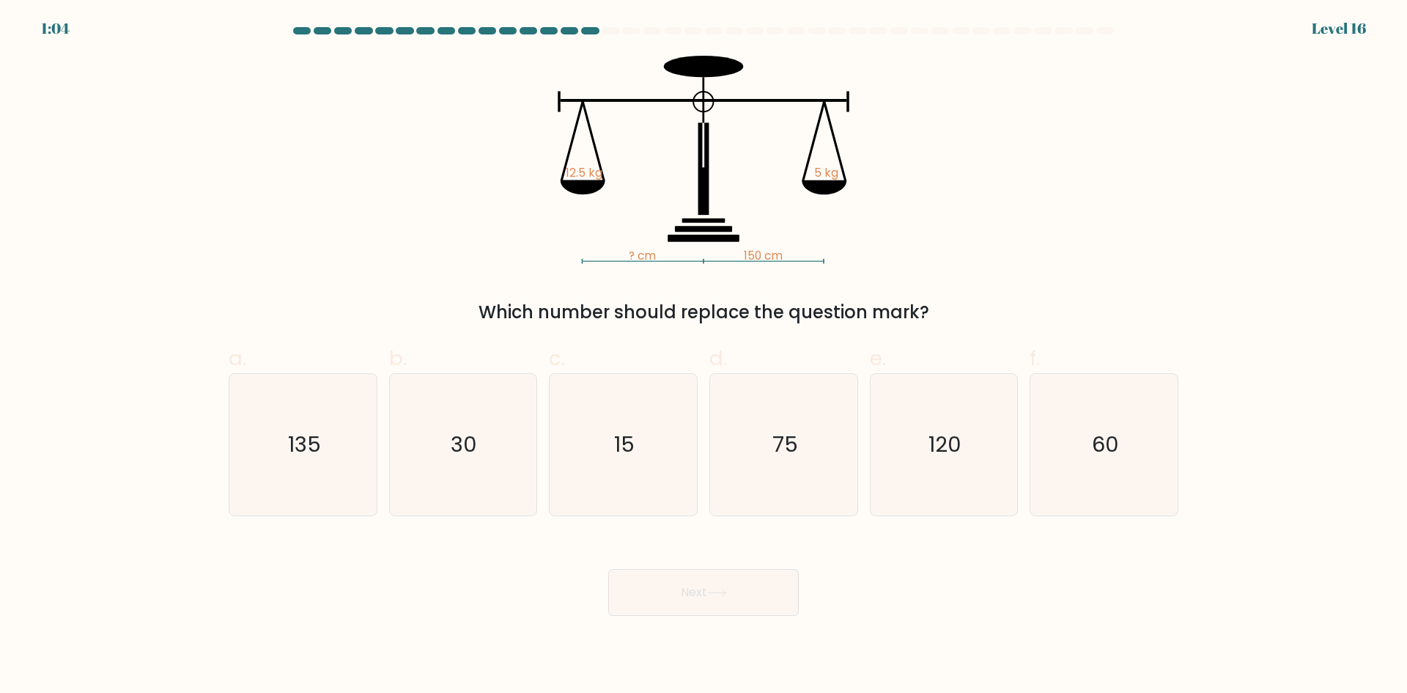
click at [611, 315] on div "Which number should replace the question mark?" at bounding box center [703, 312] width 932 height 26
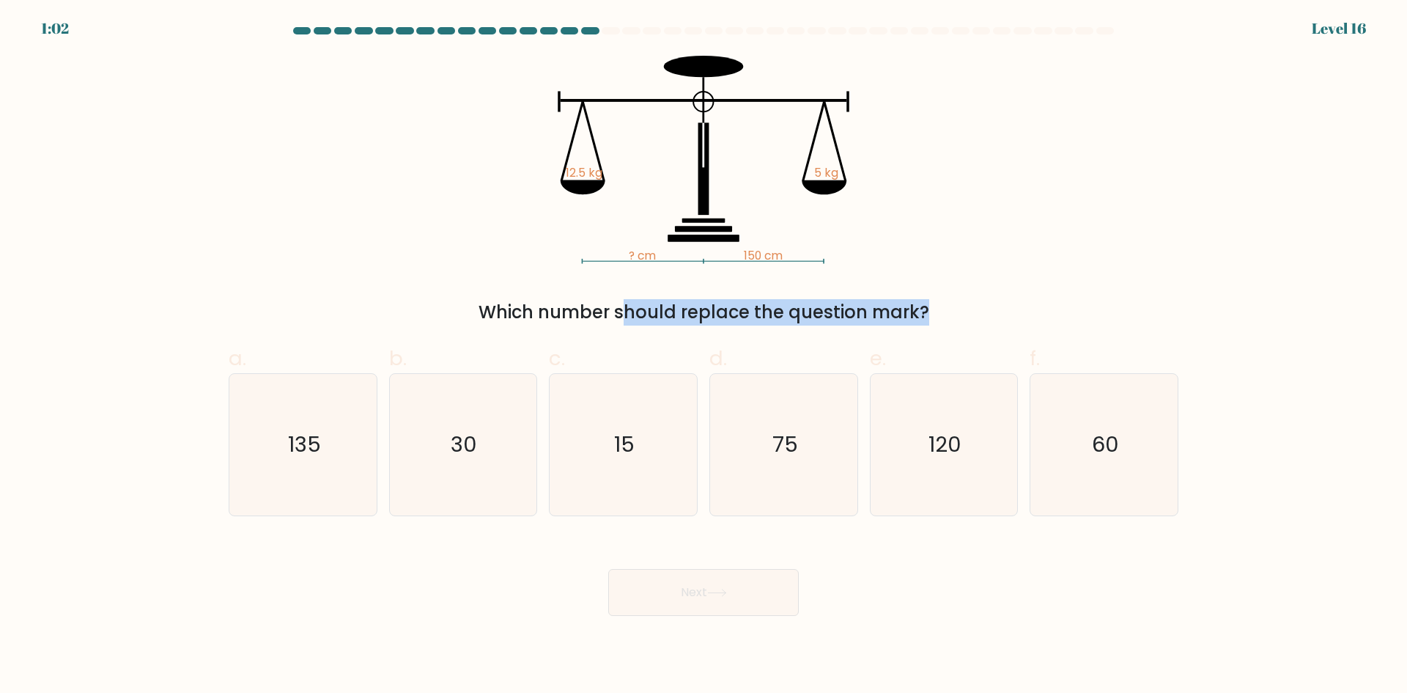
click at [611, 315] on div "Which number should replace the question mark?" at bounding box center [703, 312] width 932 height 26
click at [1102, 445] on text "60" at bounding box center [1105, 443] width 27 height 29
click at [704, 356] on input "f. 60" at bounding box center [704, 352] width 1 height 10
radio input "true"
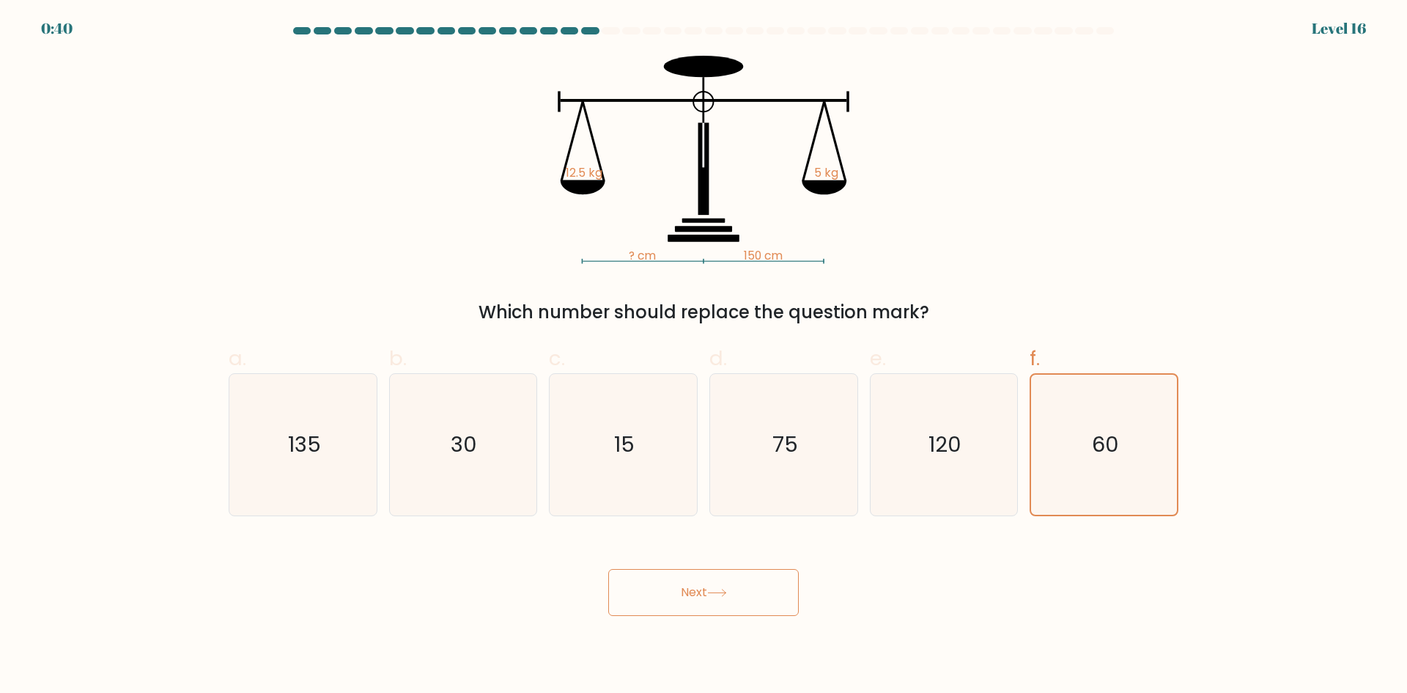
click at [710, 599] on button "Next" at bounding box center [703, 592] width 191 height 47
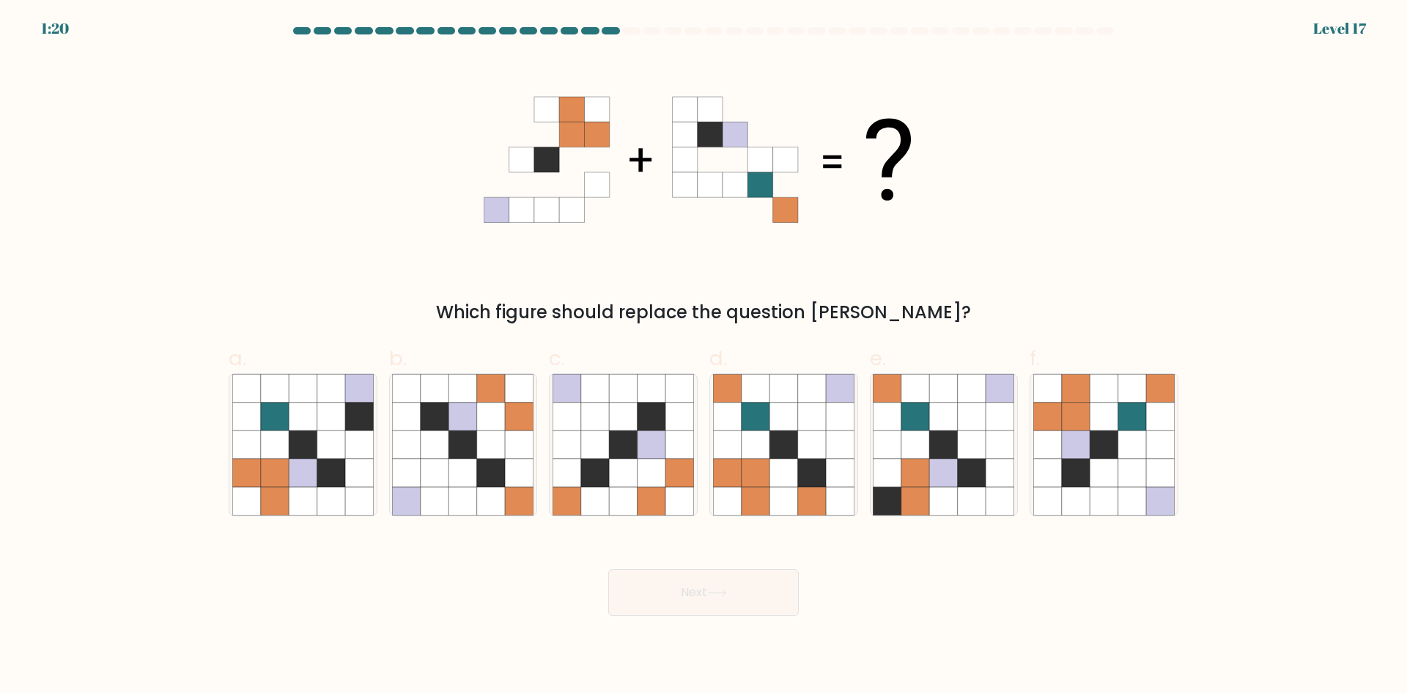
click at [557, 109] on icon at bounding box center [546, 109] width 25 height 25
click at [553, 136] on icon at bounding box center [546, 134] width 25 height 25
click at [571, 134] on icon at bounding box center [571, 134] width 25 height 25
click at [597, 137] on icon at bounding box center [596, 134] width 25 height 25
click at [599, 137] on icon at bounding box center [596, 134] width 25 height 25
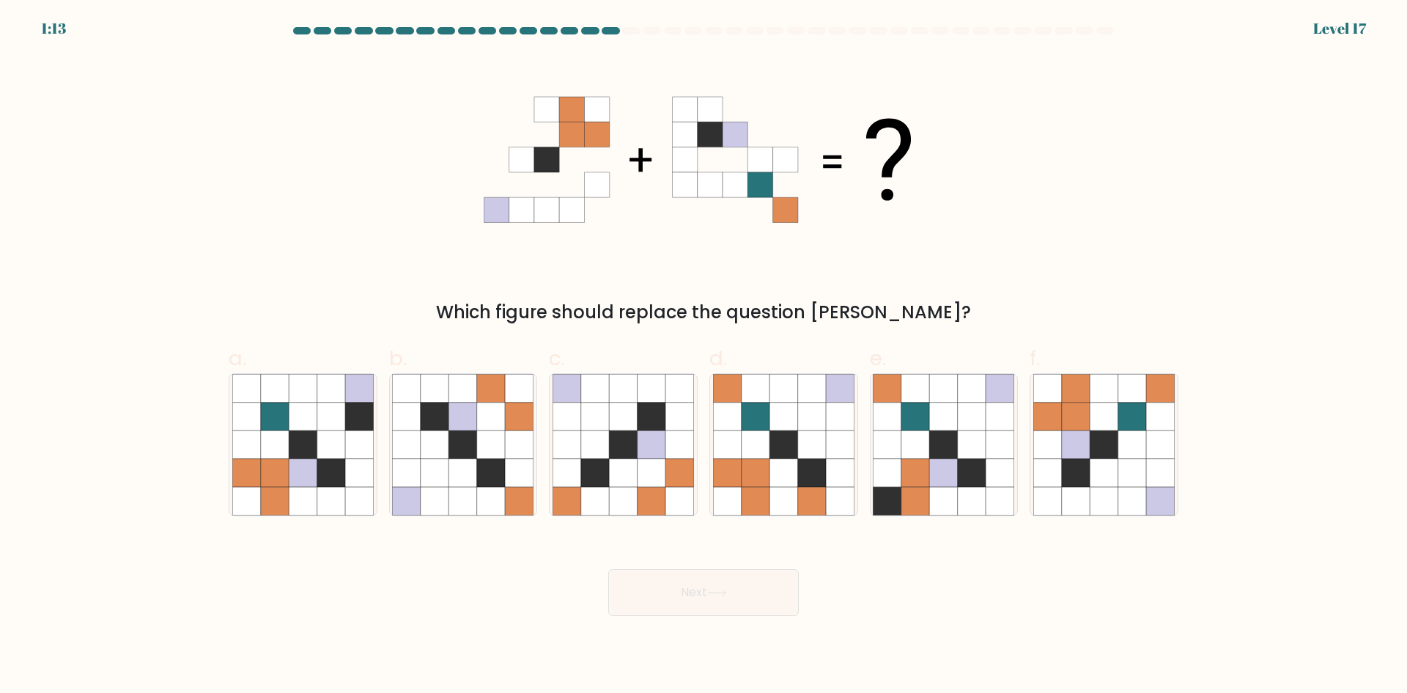
click at [621, 222] on icon at bounding box center [704, 160] width 440 height 208
click at [1055, 468] on icon at bounding box center [1047, 473] width 28 height 28
click at [704, 356] on input "f." at bounding box center [704, 352] width 1 height 10
radio input "true"
click at [742, 563] on div "Next" at bounding box center [703, 575] width 967 height 82
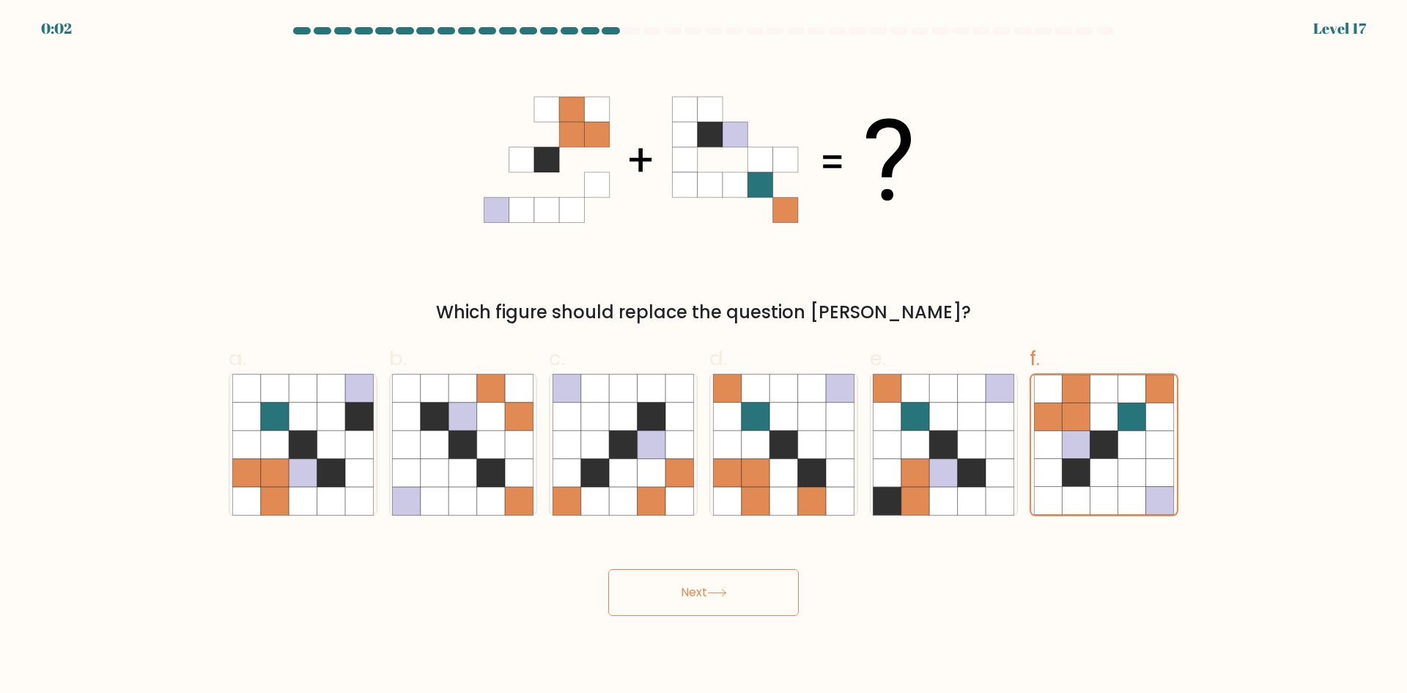
click at [723, 587] on button "Next" at bounding box center [703, 592] width 191 height 47
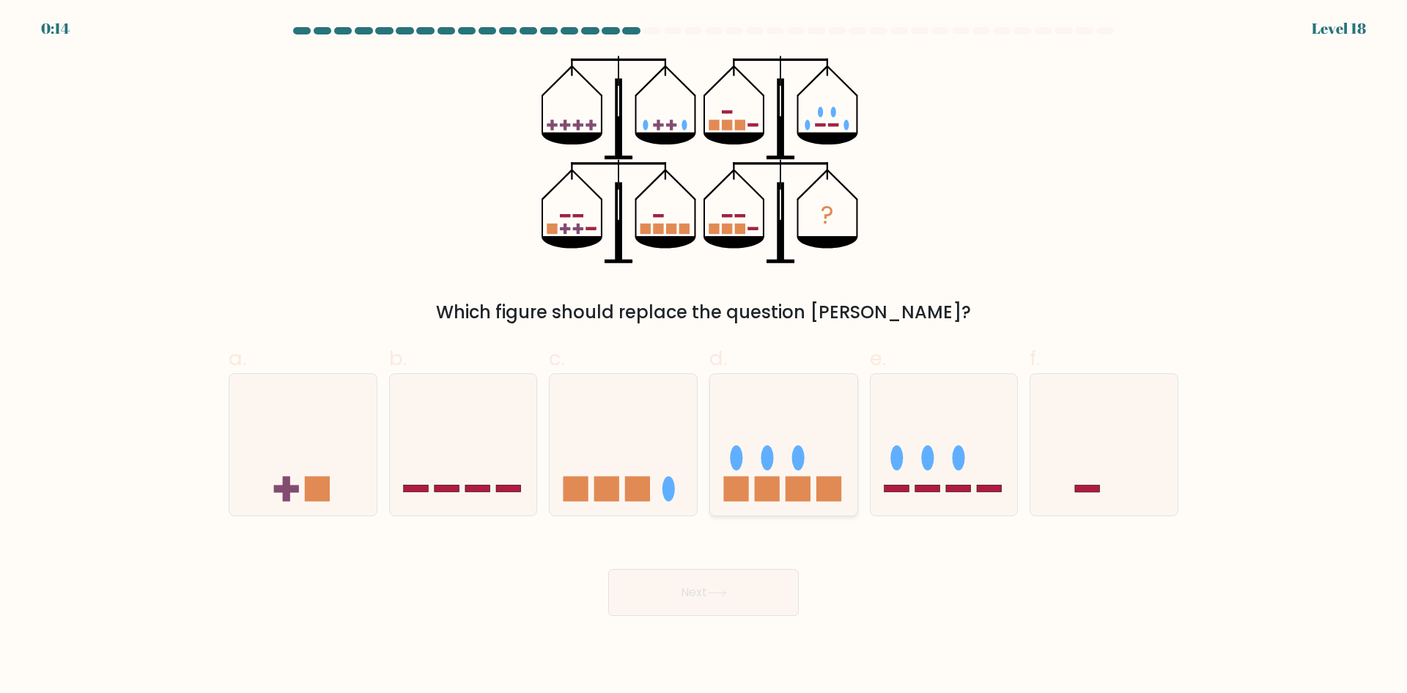
click at [821, 440] on icon at bounding box center [783, 444] width 147 height 122
click at [704, 356] on input "d." at bounding box center [704, 352] width 1 height 10
radio input "true"
click at [709, 613] on button "Next" at bounding box center [703, 592] width 191 height 47
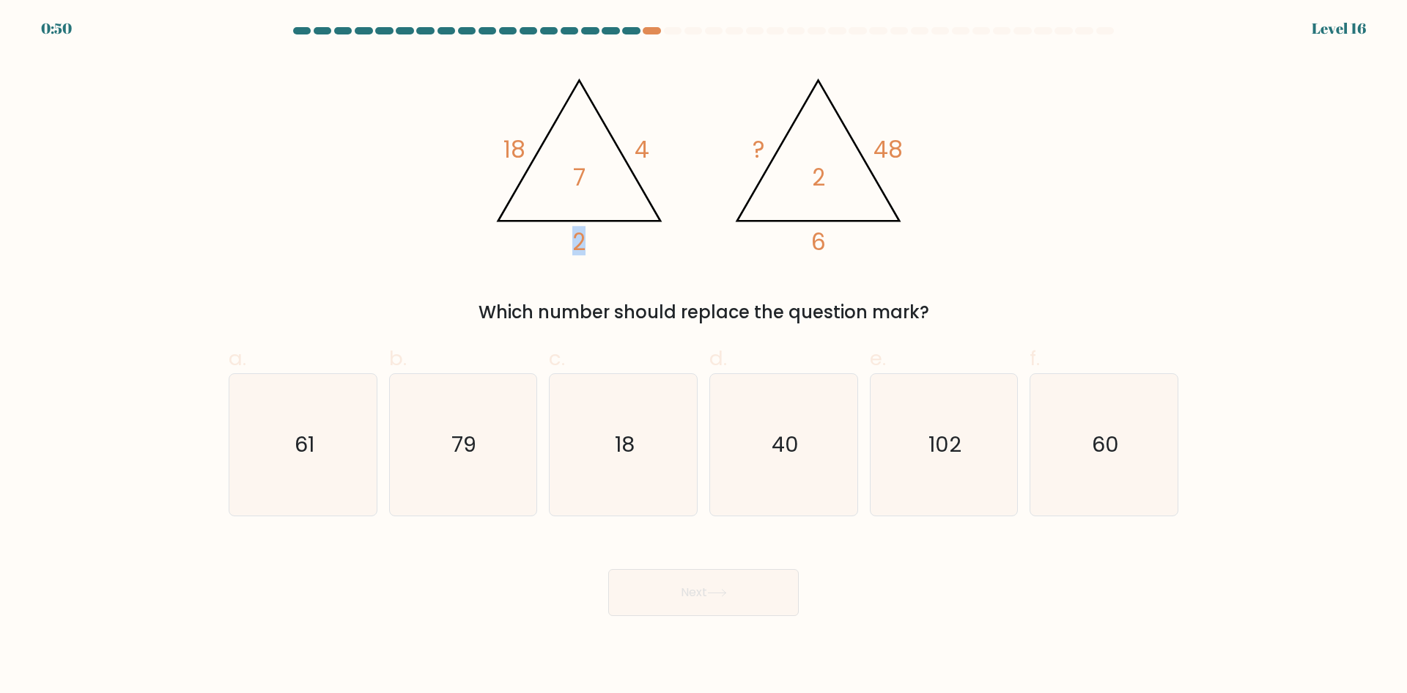
drag, startPoint x: 642, startPoint y: 149, endPoint x: 641, endPoint y: 246, distance: 97.5
click at [642, 245] on icon "@import url('https://fonts.googleapis.com/css?family=Abril+Fatface:400,100,100i…" at bounding box center [704, 160] width 440 height 208
click at [641, 246] on icon "@import url('https://fonts.googleapis.com/css?family=Abril+Fatface:400,100,100i…" at bounding box center [704, 160] width 440 height 208
drag, startPoint x: 628, startPoint y: 154, endPoint x: 649, endPoint y: 156, distance: 21.4
click at [649, 156] on icon "@import url('https://fonts.googleapis.com/css?family=Abril+Fatface:400,100,100i…" at bounding box center [704, 160] width 440 height 208
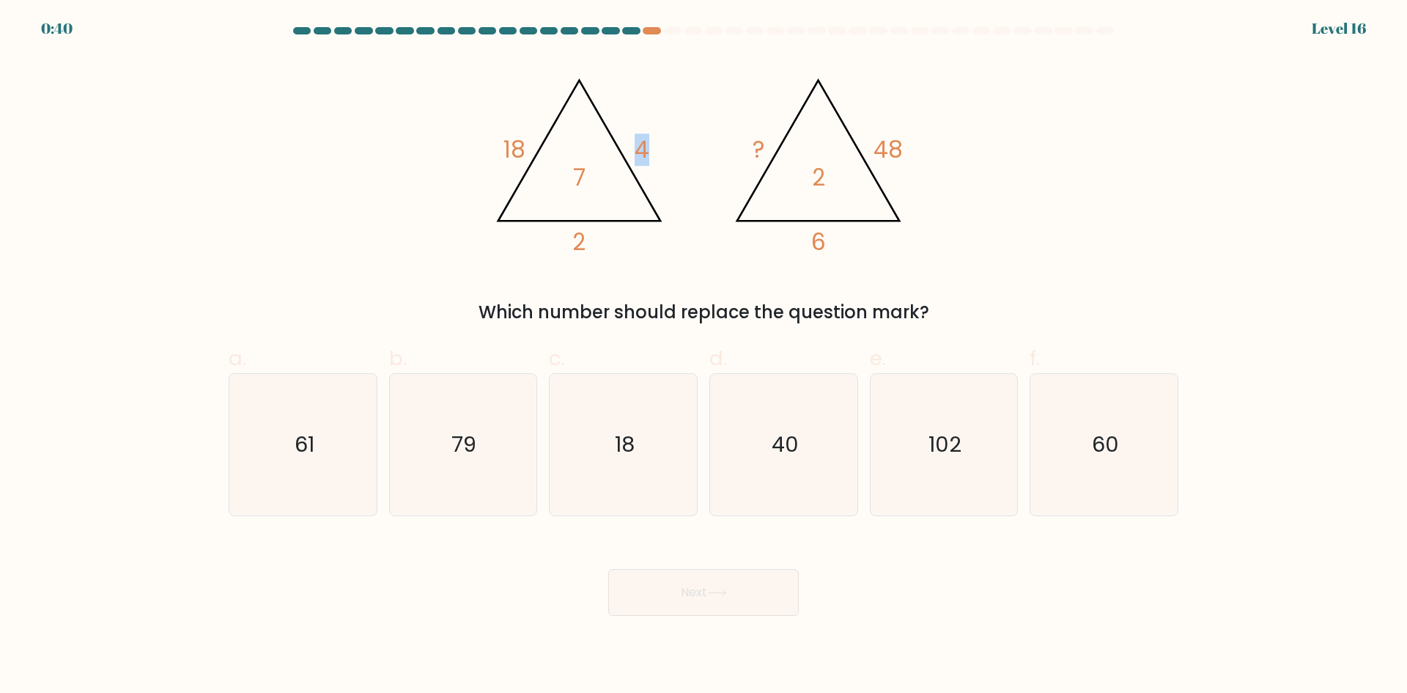
click at [649, 156] on icon "@import url('https://fonts.googleapis.com/css?family=Abril+Fatface:400,100,100i…" at bounding box center [704, 160] width 440 height 208
click at [574, 180] on tspan "7" at bounding box center [579, 177] width 12 height 32
click at [574, 242] on tspan "2" at bounding box center [578, 242] width 13 height 32
click at [628, 152] on icon "@import url('https://fonts.googleapis.com/css?family=Abril+Fatface:400,100,100i…" at bounding box center [704, 160] width 440 height 208
drag, startPoint x: 579, startPoint y: 243, endPoint x: 580, endPoint y: 187, distance: 55.7
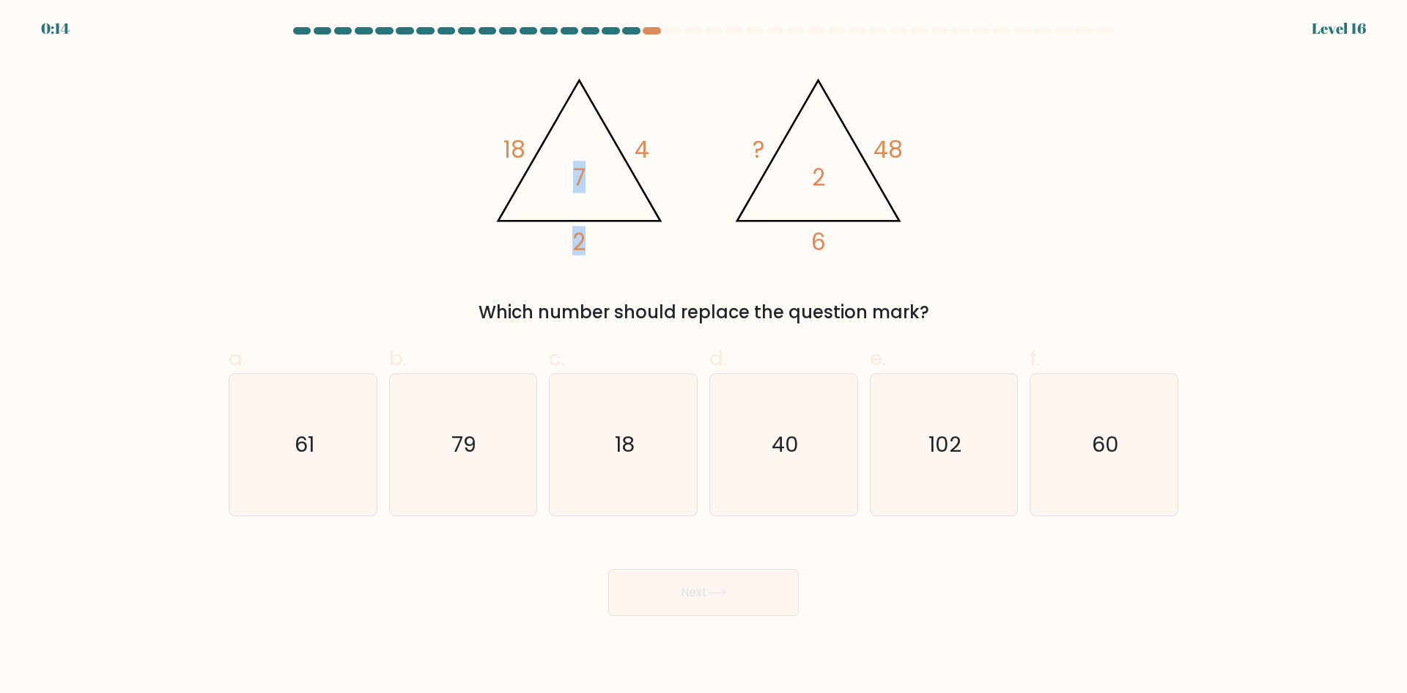
click at [580, 187] on icon "@import url('https://fonts.googleapis.com/css?family=Abril+Fatface:400,100,100i…" at bounding box center [578, 161] width 189 height 193
click at [580, 187] on tspan "7" at bounding box center [579, 177] width 12 height 32
drag, startPoint x: 823, startPoint y: 236, endPoint x: 834, endPoint y: 163, distance: 73.4
click at [834, 163] on icon "@import url('https://fonts.googleapis.com/css?family=Abril+Fatface:400,100,100i…" at bounding box center [704, 160] width 440 height 208
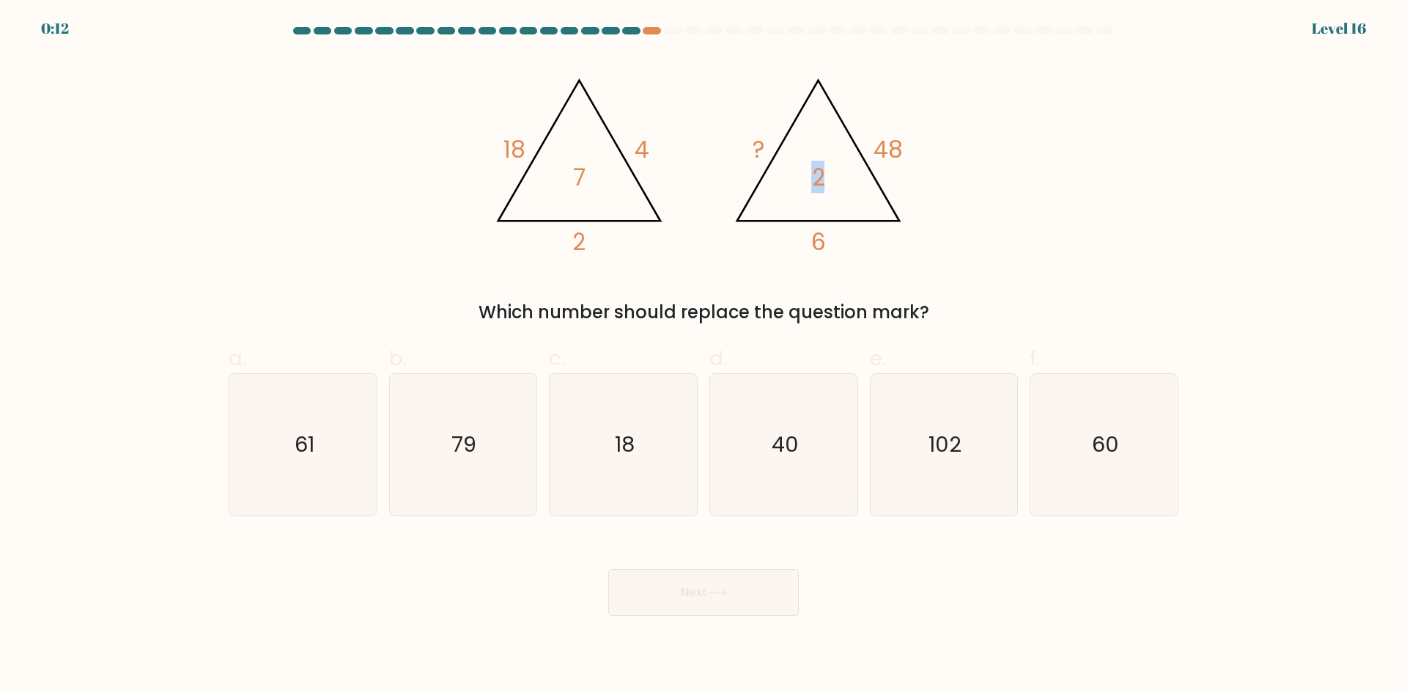
click at [834, 163] on icon "@import url('https://fonts.googleapis.com/css?family=Abril+Fatface:400,100,100i…" at bounding box center [704, 160] width 440 height 208
click at [1090, 443] on icon "60" at bounding box center [1103, 444] width 141 height 141
click at [704, 356] on input "f. 60" at bounding box center [704, 352] width 1 height 10
radio input "true"
click at [762, 587] on button "Next" at bounding box center [703, 592] width 191 height 47
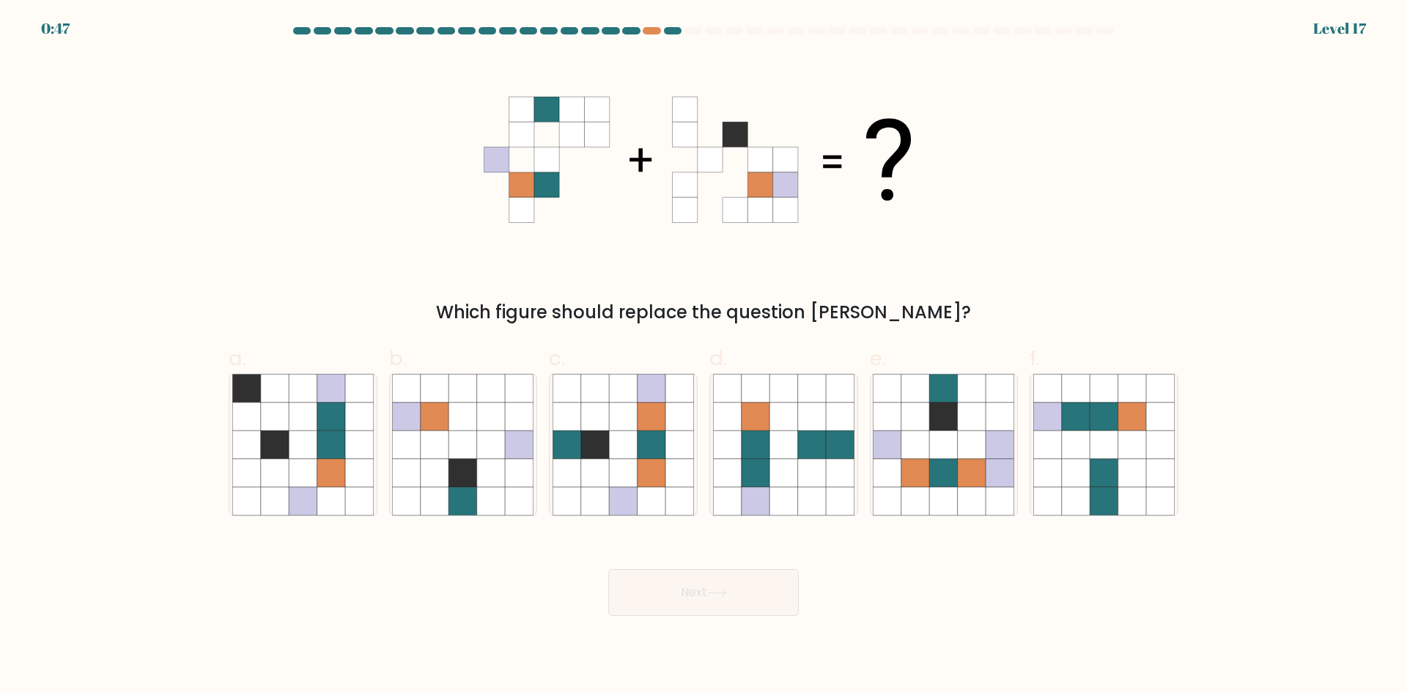
click at [506, 104] on icon at bounding box center [496, 109] width 25 height 25
click at [550, 107] on icon at bounding box center [546, 109] width 25 height 25
click at [553, 133] on icon at bounding box center [546, 134] width 25 height 25
click at [504, 163] on icon at bounding box center [496, 159] width 25 height 25
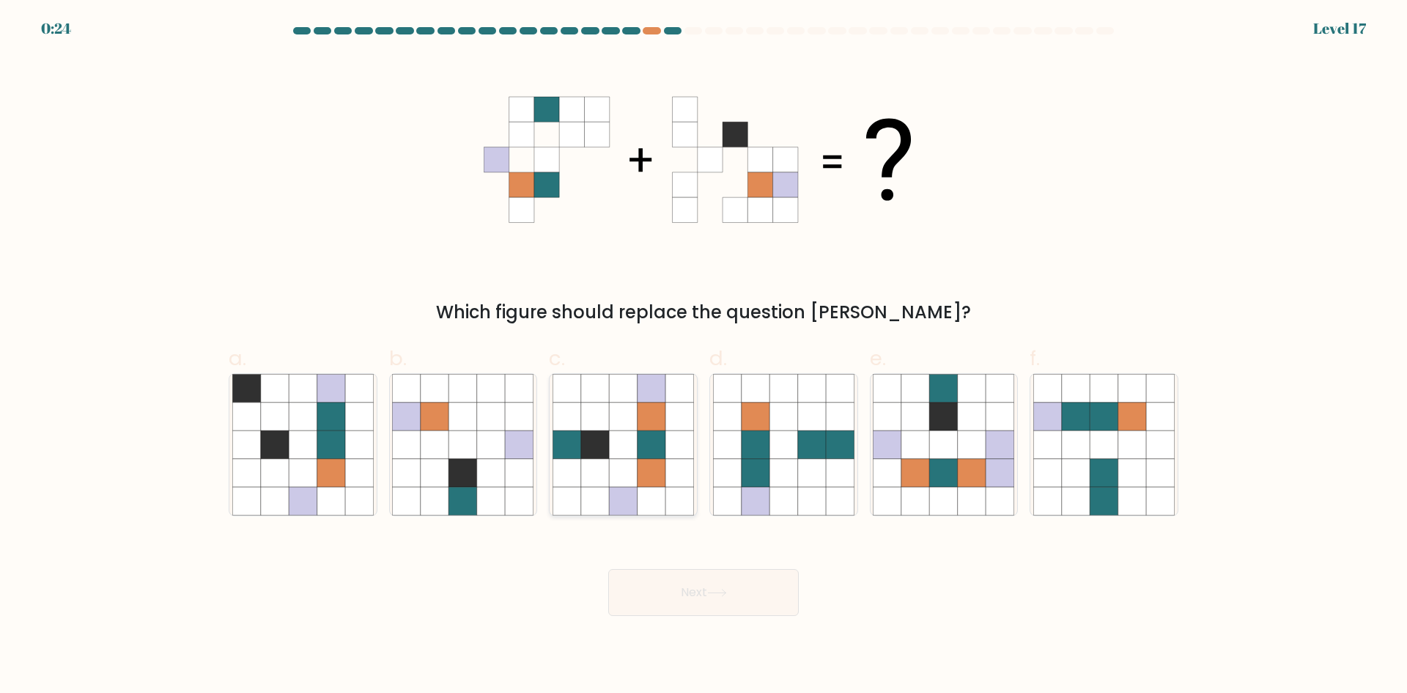
click at [633, 446] on icon at bounding box center [623, 444] width 28 height 28
click at [704, 356] on input "c." at bounding box center [704, 352] width 1 height 10
radio input "true"
click at [669, 580] on button "Next" at bounding box center [703, 592] width 191 height 47
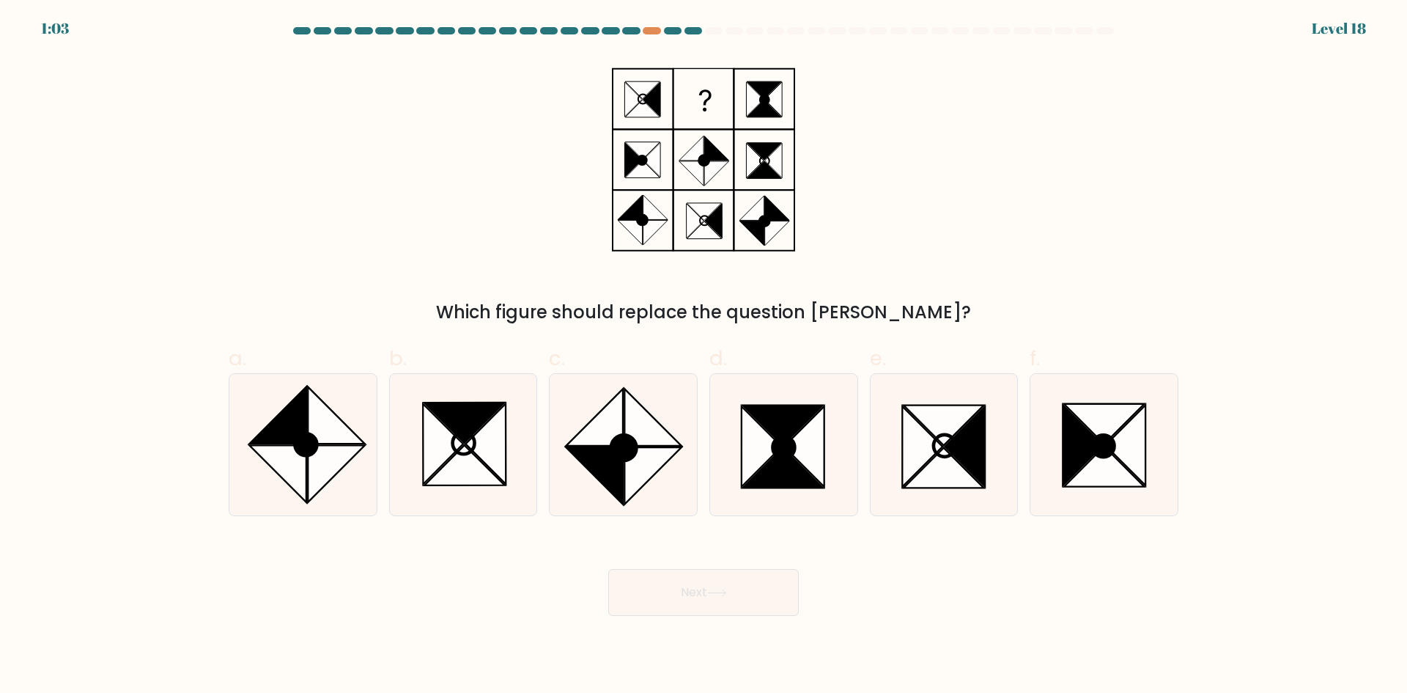
click at [659, 103] on icon at bounding box center [652, 99] width 18 height 34
click at [633, 97] on icon at bounding box center [633, 99] width 18 height 34
drag, startPoint x: 646, startPoint y: 152, endPoint x: 660, endPoint y: 153, distance: 13.9
click at [654, 153] on icon at bounding box center [703, 160] width 183 height 208
click at [687, 144] on icon at bounding box center [703, 160] width 183 height 208
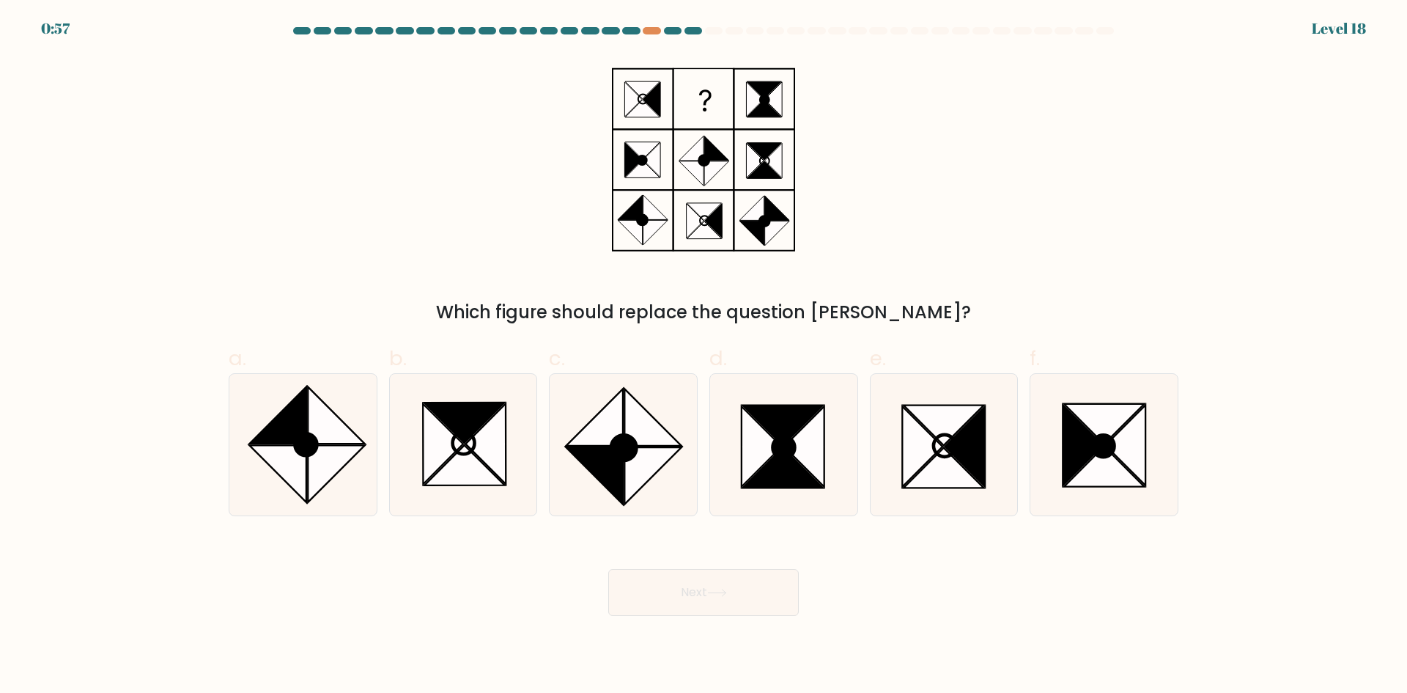
click at [640, 214] on ellipse at bounding box center [642, 219] width 15 height 15
click at [712, 219] on icon at bounding box center [714, 221] width 18 height 34
click at [634, 166] on icon at bounding box center [633, 159] width 18 height 34
click at [648, 103] on icon at bounding box center [652, 99] width 18 height 34
click at [336, 431] on icon at bounding box center [336, 414] width 56 height 56
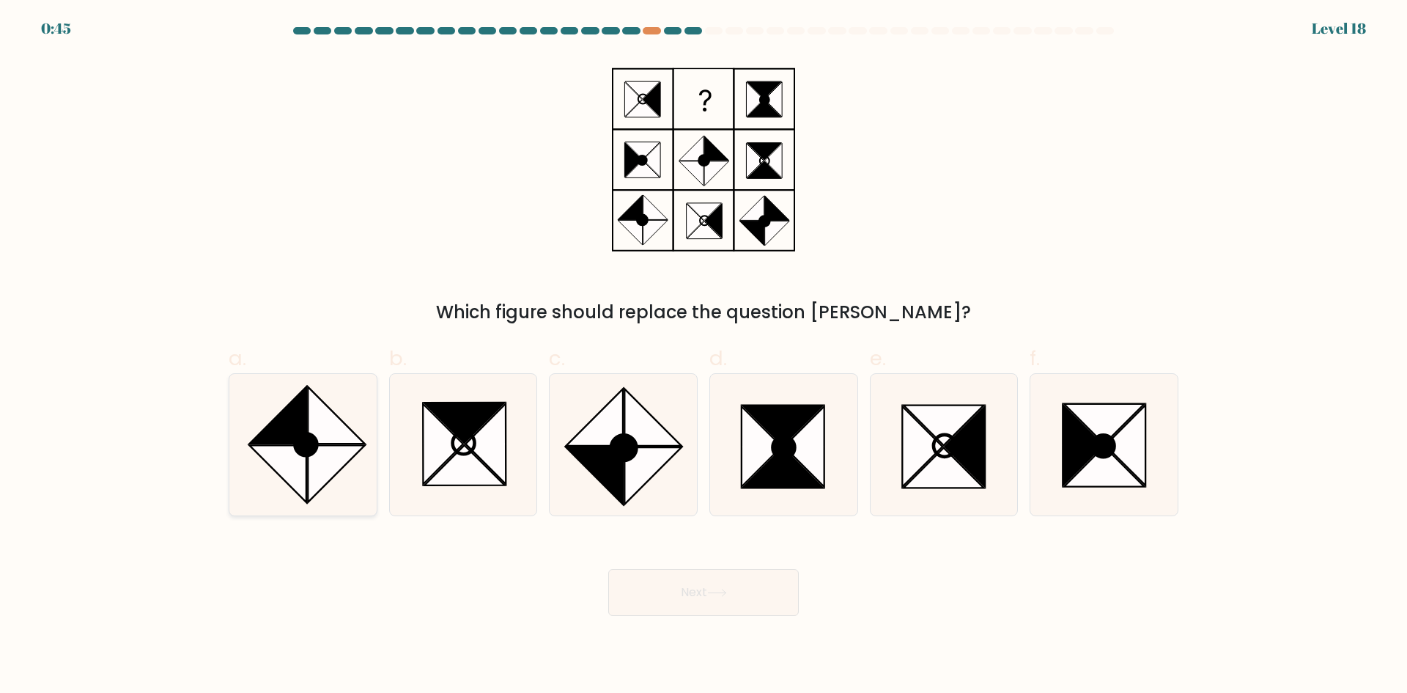
click at [704, 356] on input "a." at bounding box center [704, 352] width 1 height 10
radio input "true"
click at [721, 596] on icon at bounding box center [717, 592] width 20 height 8
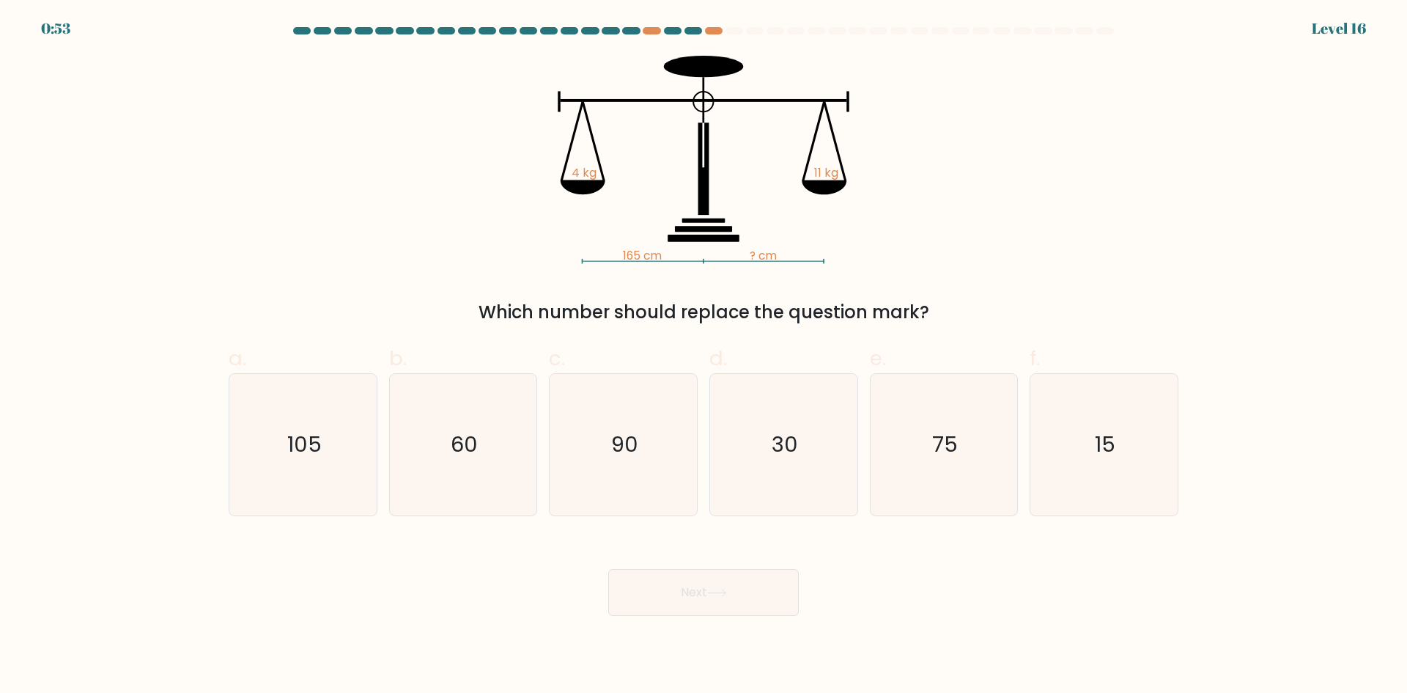
drag, startPoint x: 477, startPoint y: 425, endPoint x: 423, endPoint y: 322, distance: 116.7
click at [423, 322] on div "Which number should replace the question mark?" at bounding box center [703, 312] width 932 height 26
click at [772, 419] on icon "30" at bounding box center [783, 444] width 141 height 141
click at [704, 356] on input "d. 30" at bounding box center [704, 352] width 1 height 10
radio input "true"
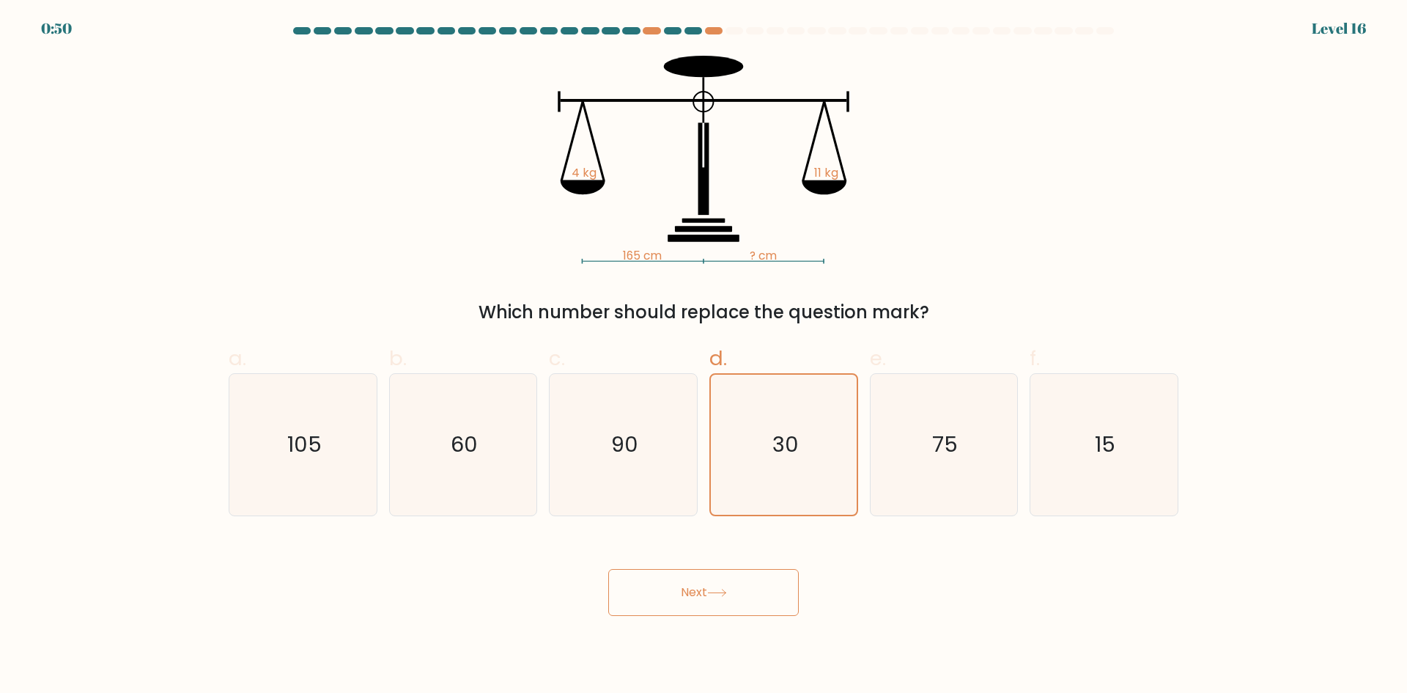
click at [721, 599] on button "Next" at bounding box center [703, 592] width 191 height 47
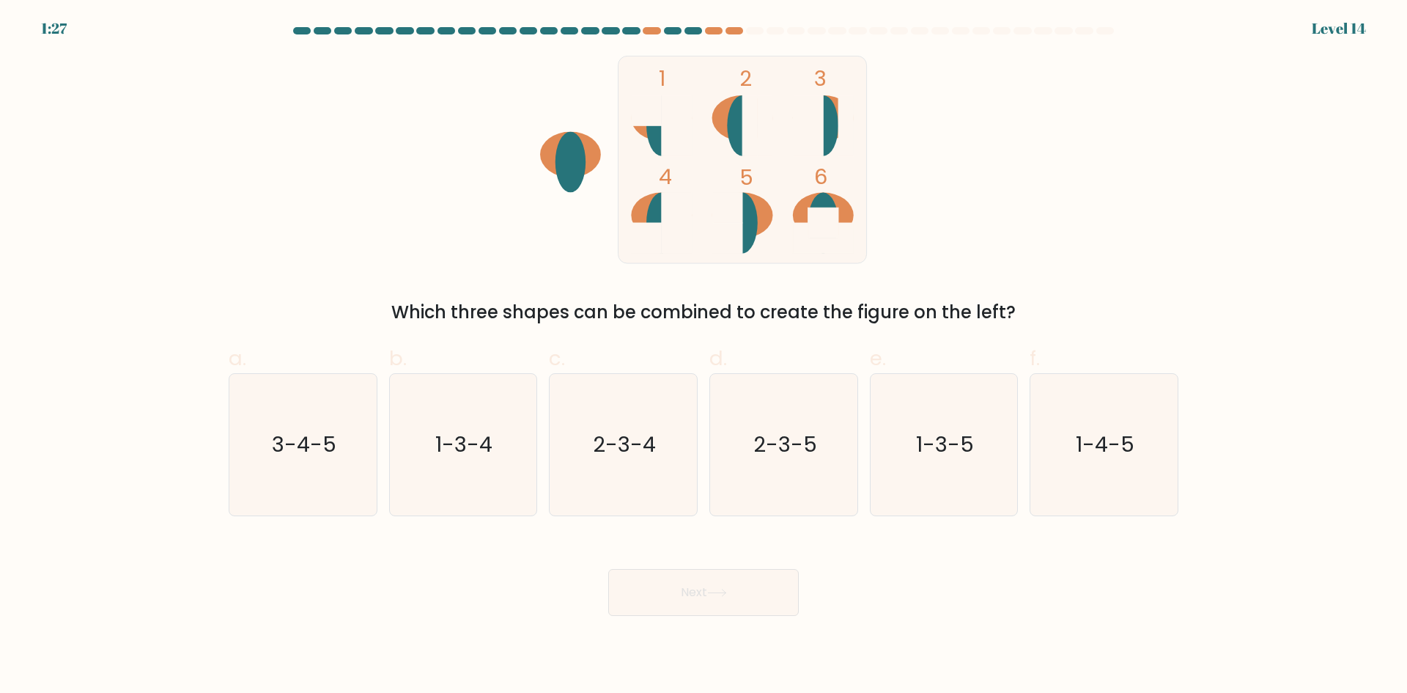
click at [810, 124] on rect at bounding box center [808, 125] width 30 height 61
click at [642, 200] on ellipse at bounding box center [661, 215] width 61 height 45
click at [736, 210] on rect at bounding box center [727, 208] width 30 height 30
click at [646, 113] on rect at bounding box center [646, 110] width 30 height 30
click at [827, 131] on ellipse at bounding box center [823, 125] width 30 height 61
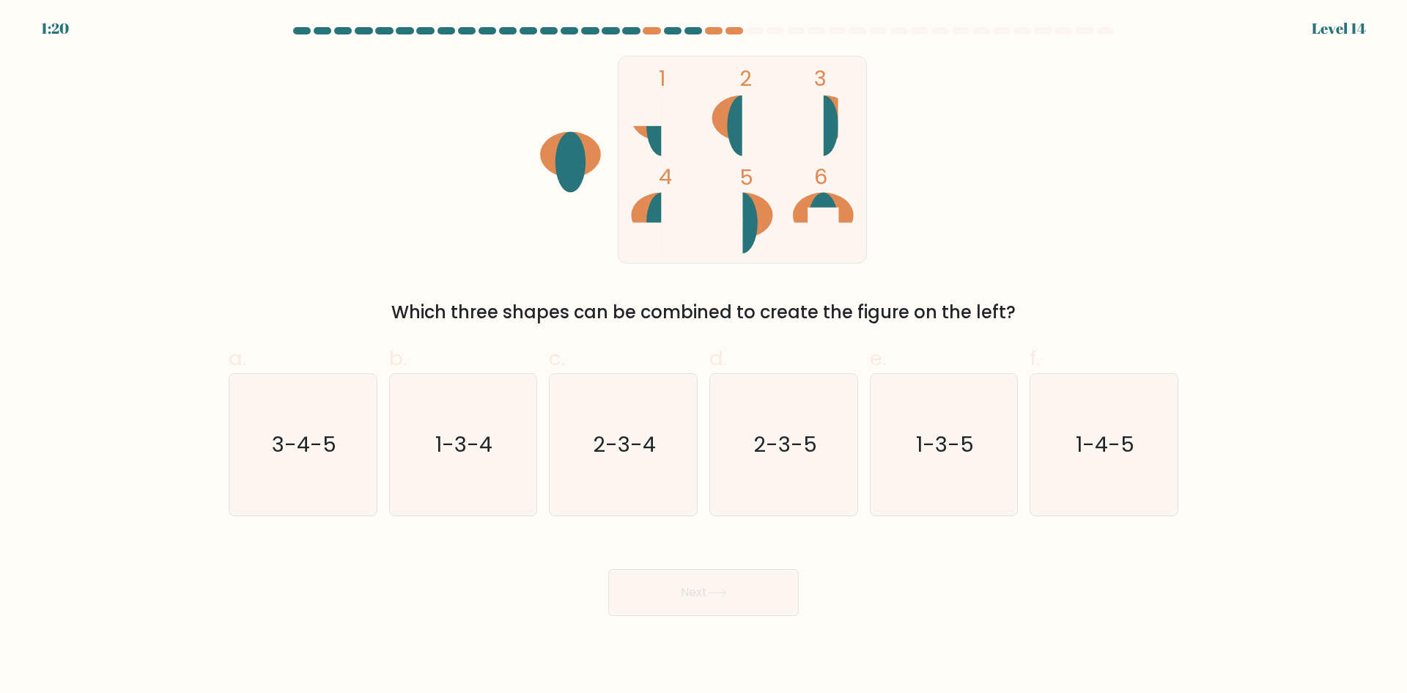
click at [648, 217] on ellipse at bounding box center [661, 223] width 30 height 61
click at [657, 106] on rect at bounding box center [646, 110] width 30 height 30
click at [728, 117] on ellipse at bounding box center [742, 125] width 30 height 61
click at [818, 120] on rect at bounding box center [808, 125] width 30 height 61
click at [662, 202] on rect at bounding box center [677, 223] width 30 height 61
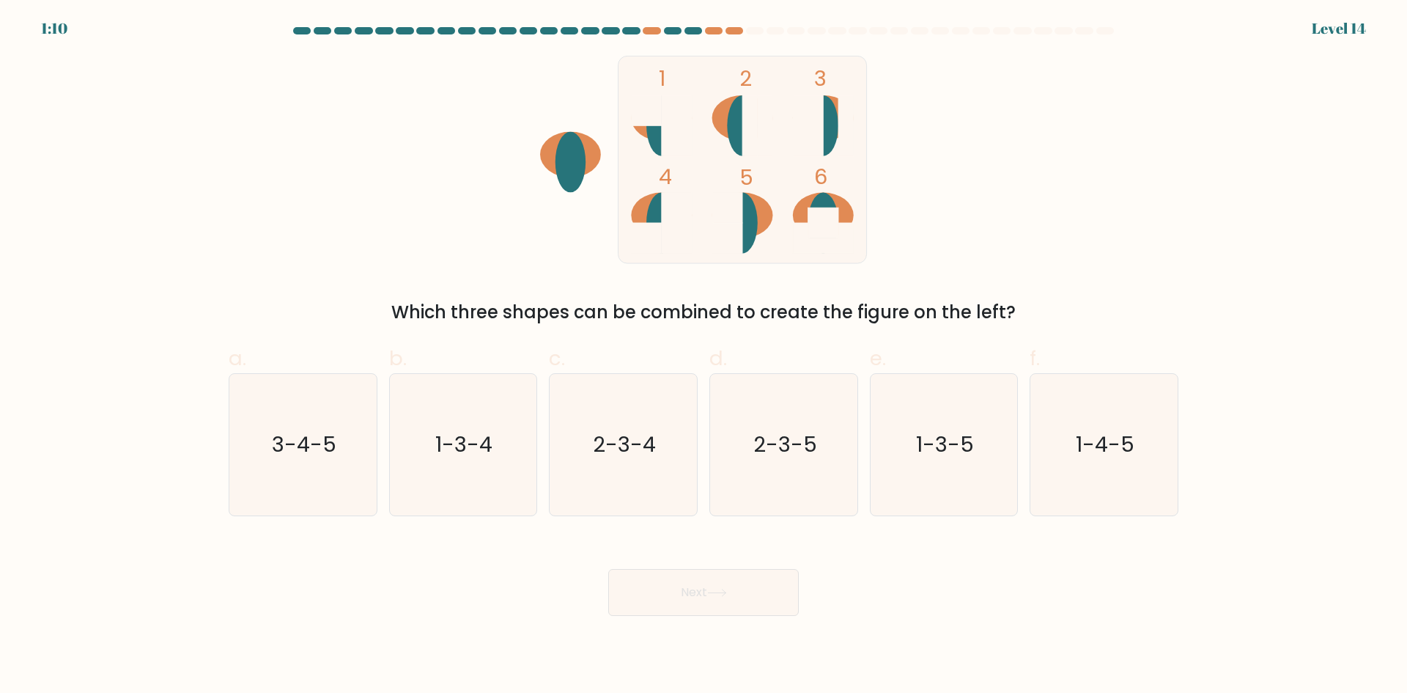
click at [736, 128] on ellipse at bounding box center [742, 125] width 30 height 61
click at [828, 125] on ellipse at bounding box center [823, 125] width 30 height 61
click at [759, 195] on rect at bounding box center [743, 159] width 248 height 207
click at [659, 130] on ellipse at bounding box center [661, 125] width 30 height 61
click at [819, 133] on rect at bounding box center [808, 125] width 30 height 61
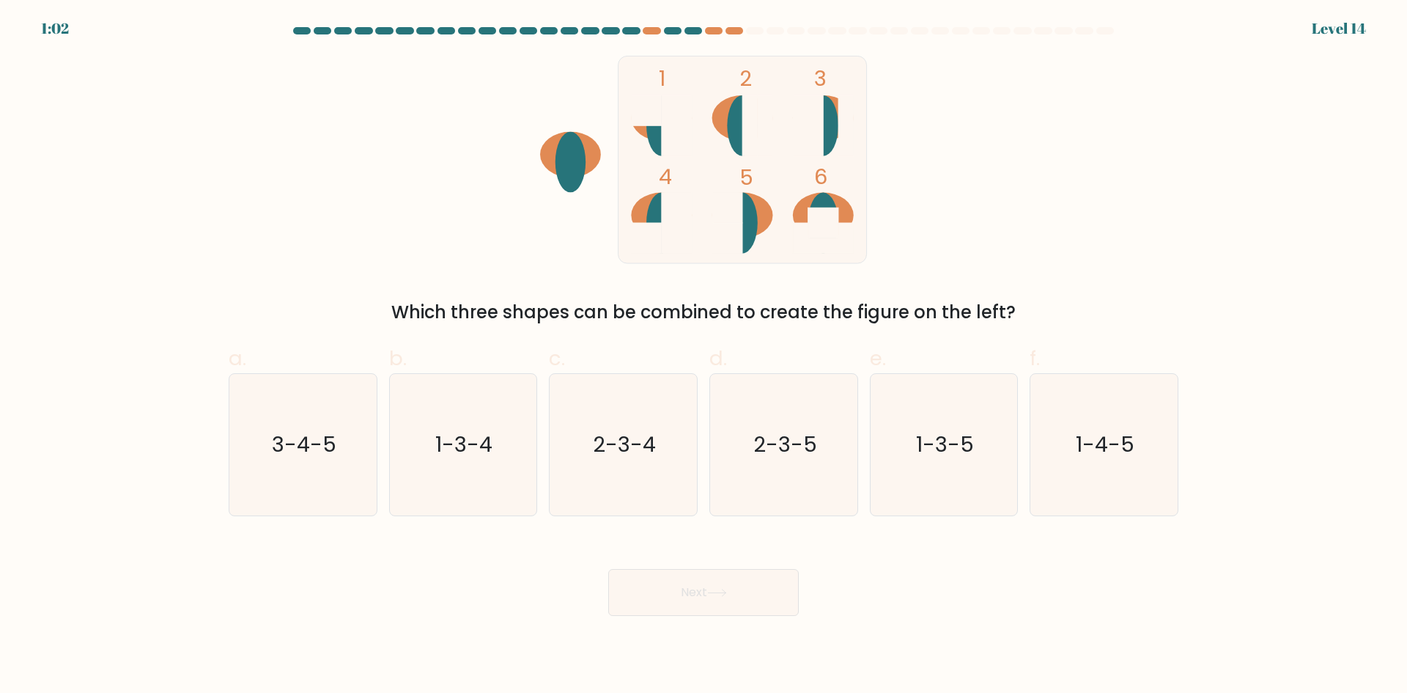
click at [665, 130] on rect at bounding box center [677, 125] width 30 height 61
click at [657, 198] on ellipse at bounding box center [661, 223] width 30 height 61
click at [751, 214] on ellipse at bounding box center [742, 223] width 30 height 61
click at [1075, 405] on icon "1-4-5" at bounding box center [1103, 444] width 141 height 141
click at [704, 356] on input "f. 1-4-5" at bounding box center [704, 352] width 1 height 10
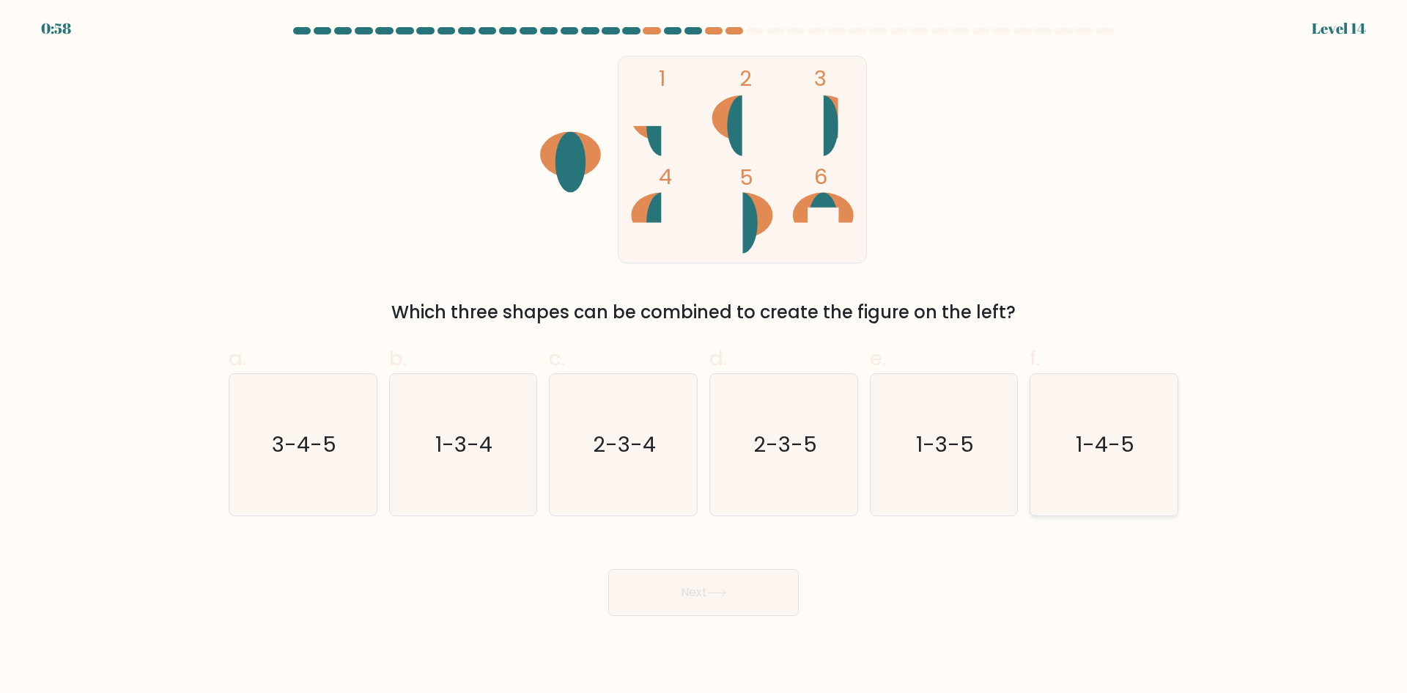
radio input "true"
click at [779, 588] on button "Next" at bounding box center [703, 592] width 191 height 47
click at [731, 598] on button "Next" at bounding box center [703, 592] width 191 height 47
click at [731, 597] on button "Next" at bounding box center [703, 592] width 191 height 47
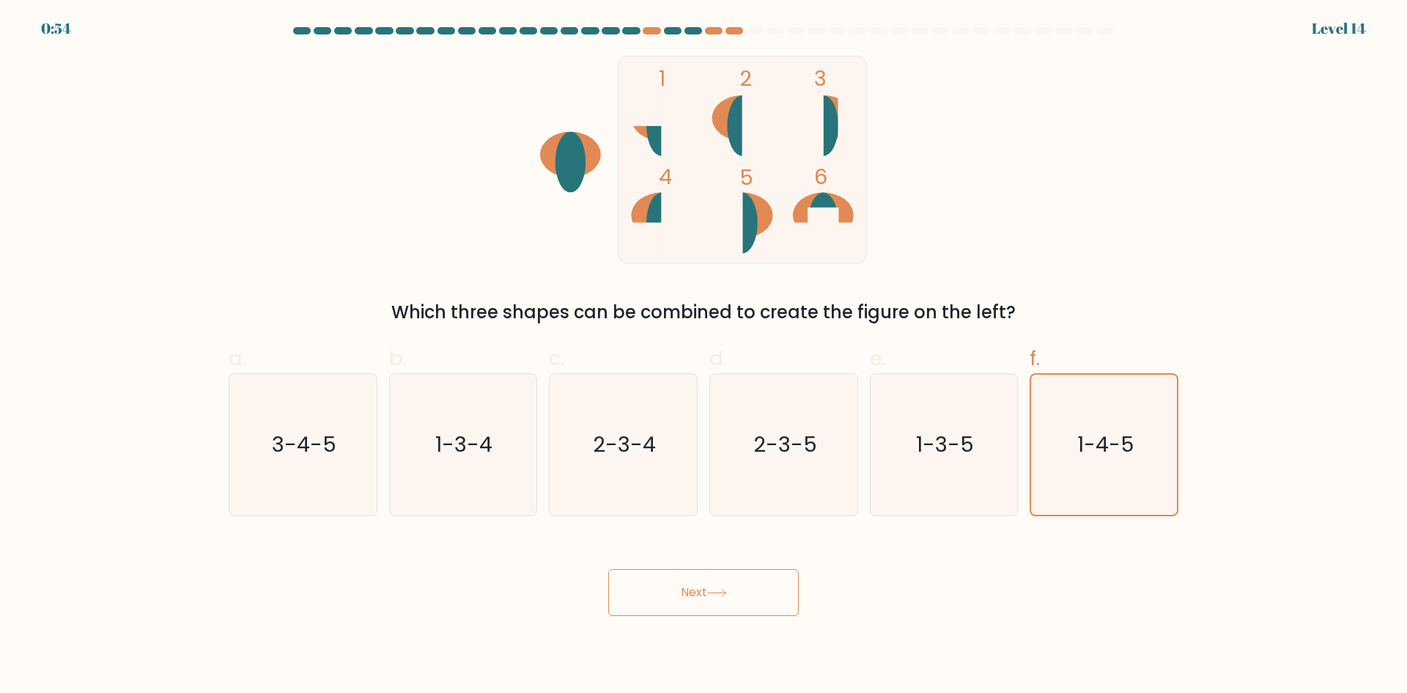
click at [731, 597] on button "Next" at bounding box center [703, 592] width 191 height 47
click at [637, 587] on button "Next" at bounding box center [703, 592] width 191 height 47
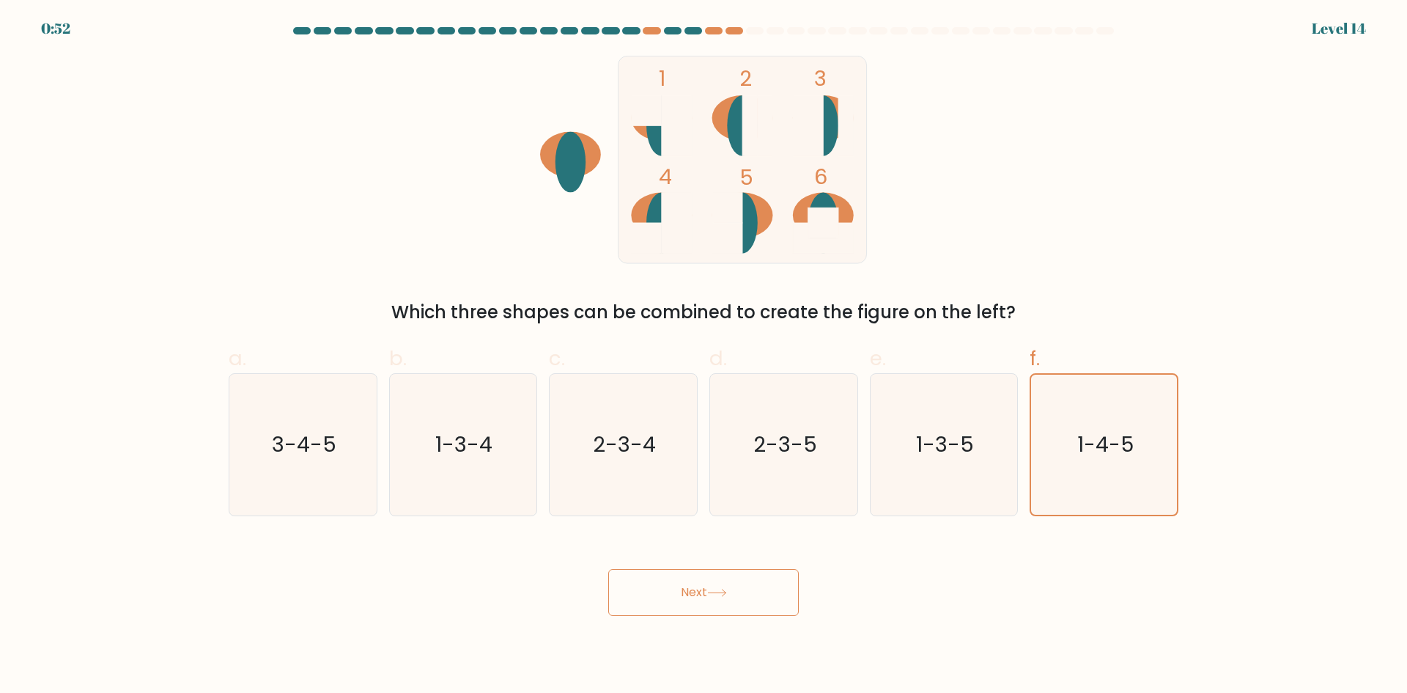
click at [637, 587] on button "Next" at bounding box center [703, 592] width 191 height 47
click at [661, 586] on button "Next" at bounding box center [703, 592] width 191 height 47
click at [1090, 456] on text "1-4-5" at bounding box center [1106, 443] width 59 height 29
click at [704, 356] on input "f. 1-4-5" at bounding box center [704, 352] width 1 height 10
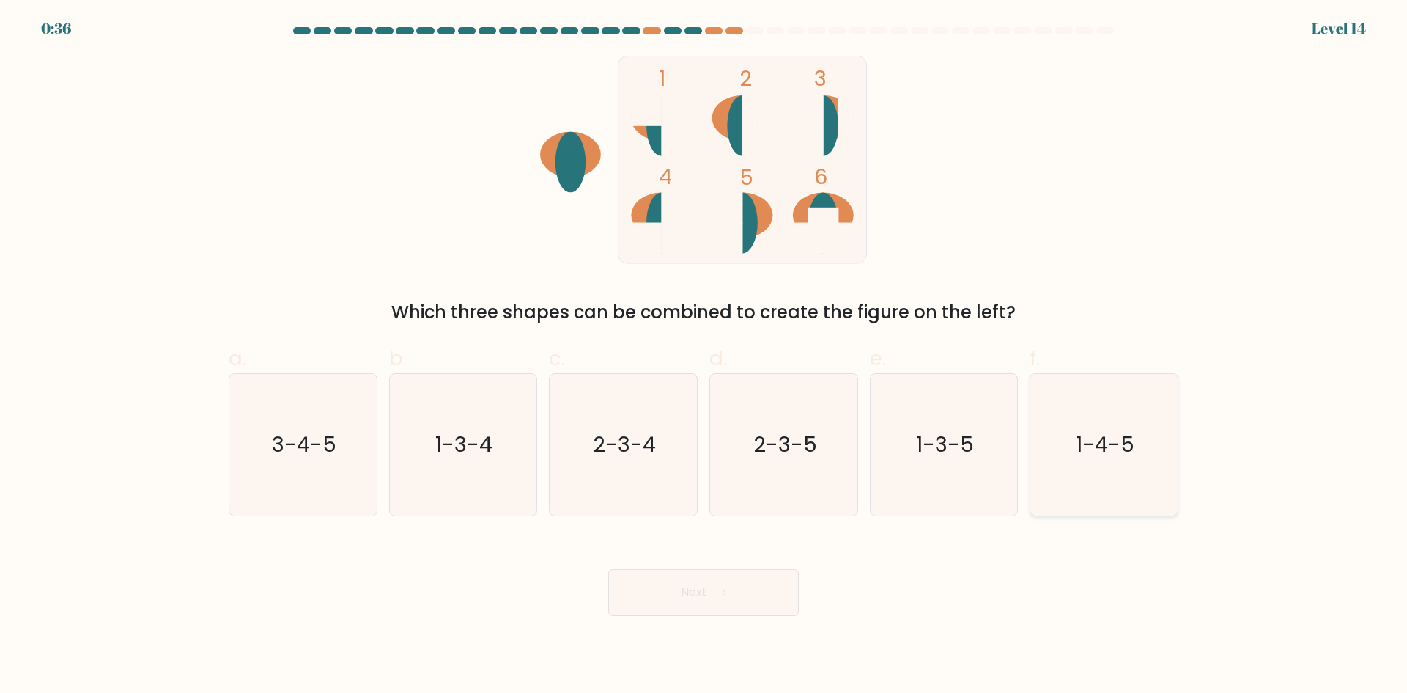
radio input "true"
click at [753, 602] on button "Next" at bounding box center [703, 592] width 191 height 47
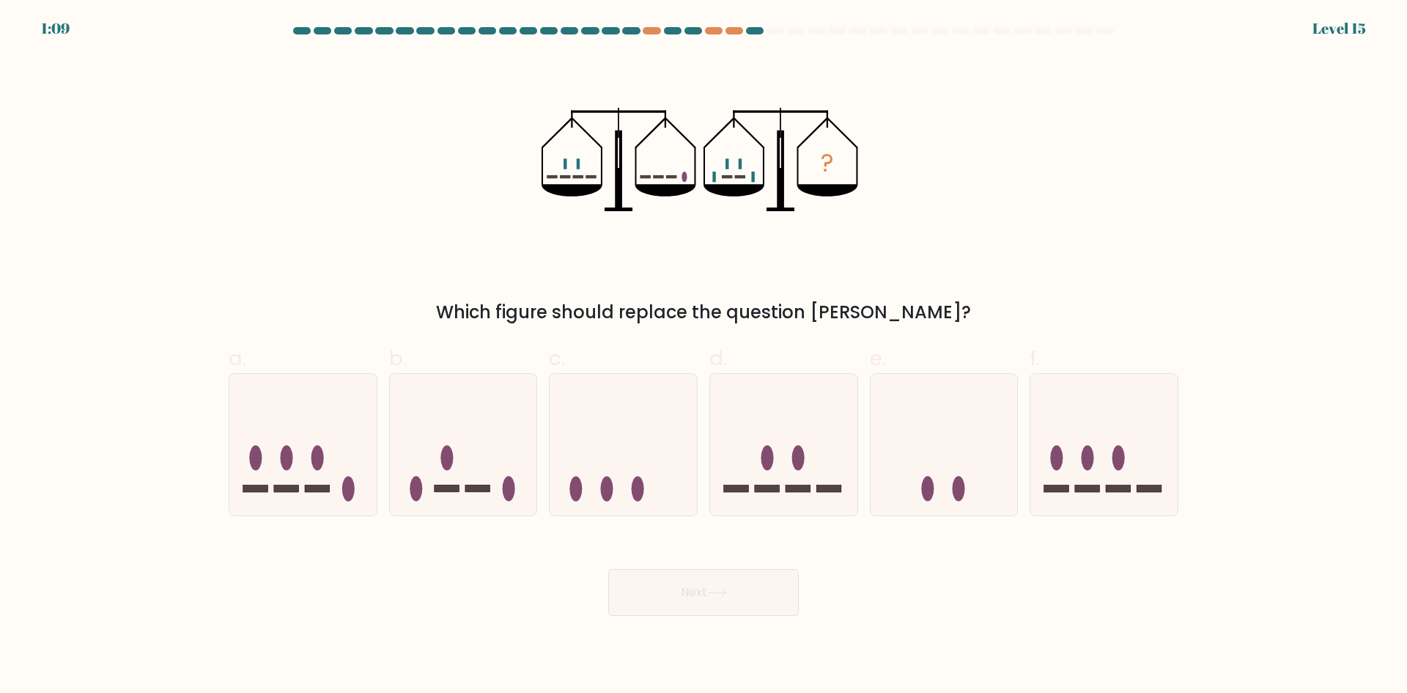
click at [569, 166] on icon "?" at bounding box center [704, 160] width 325 height 208
click at [577, 165] on icon "?" at bounding box center [704, 160] width 325 height 208
click at [566, 165] on rect at bounding box center [565, 164] width 3 height 10
click at [578, 164] on rect at bounding box center [577, 164] width 3 height 10
click at [569, 163] on icon "?" at bounding box center [704, 160] width 325 height 208
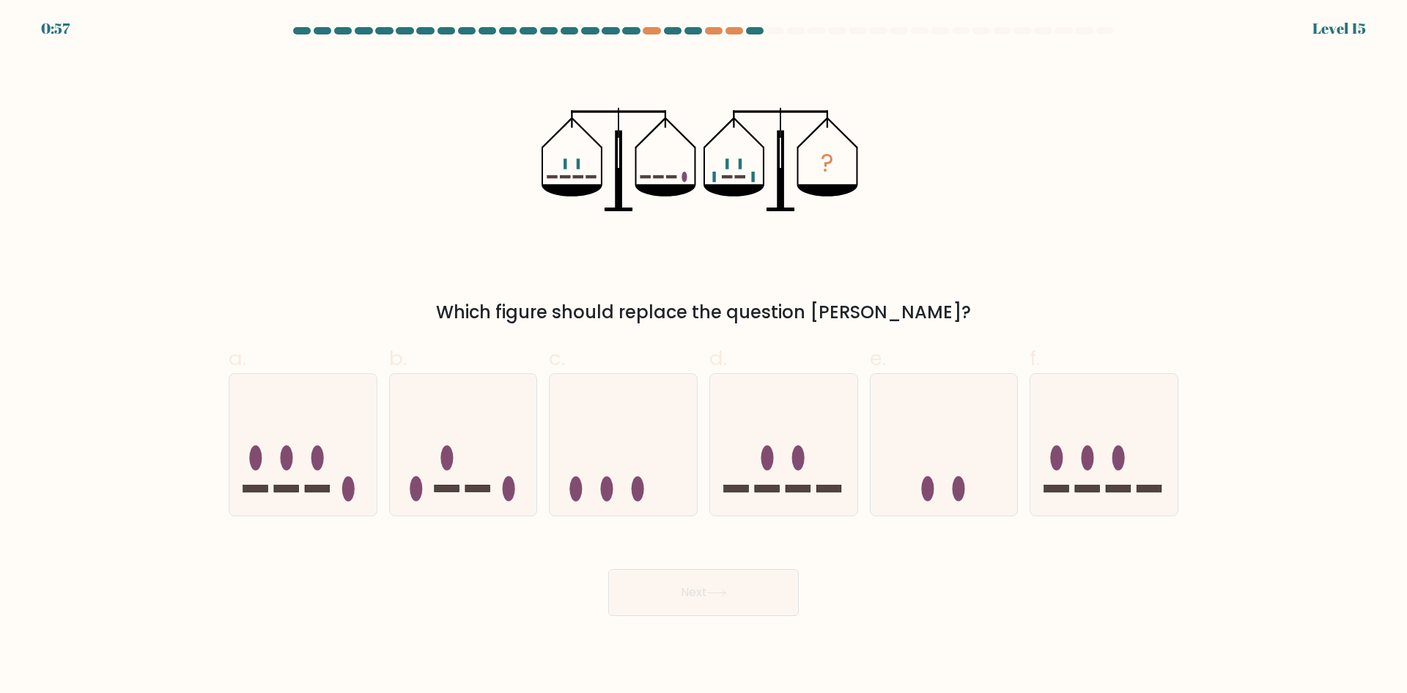
click at [578, 163] on rect at bounding box center [577, 164] width 3 height 10
click at [714, 177] on rect at bounding box center [713, 176] width 3 height 10
click at [727, 163] on icon "?" at bounding box center [704, 160] width 325 height 208
click at [728, 176] on rect at bounding box center [727, 176] width 10 height 3
drag, startPoint x: 740, startPoint y: 165, endPoint x: 749, endPoint y: 165, distance: 8.8
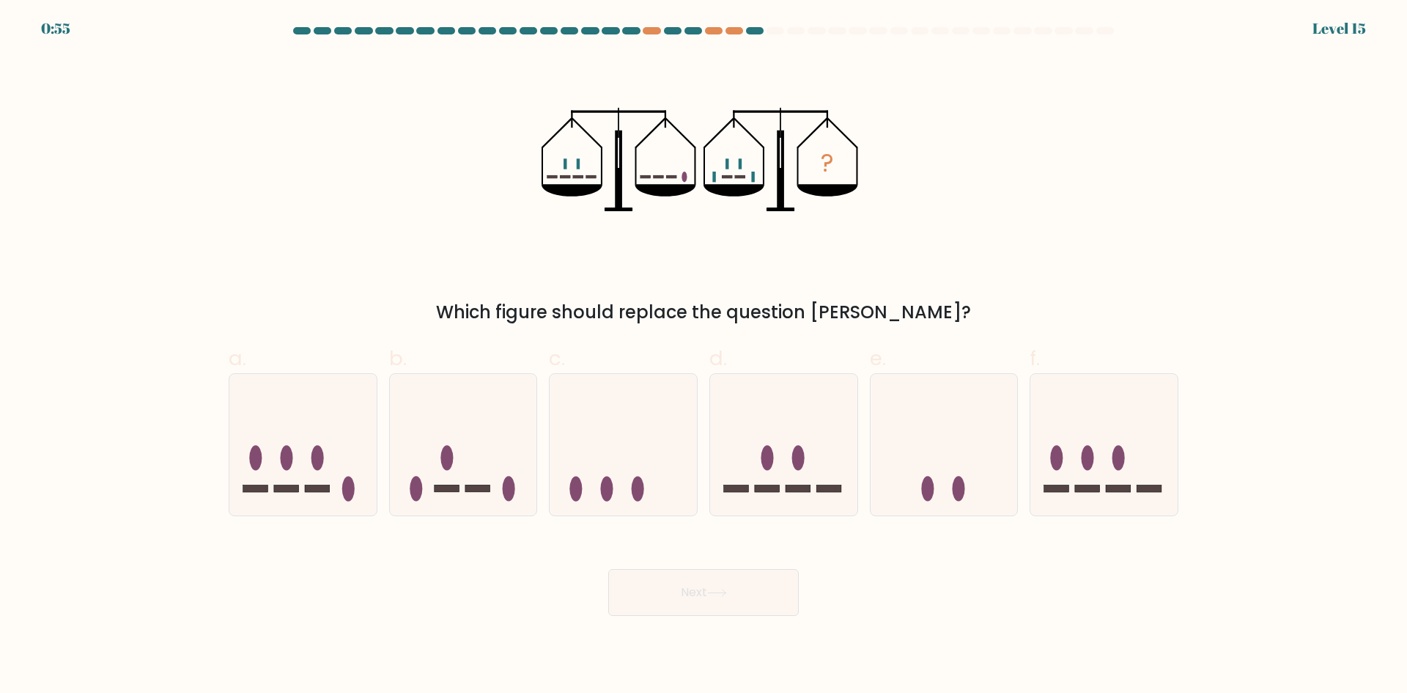
click at [742, 164] on rect at bounding box center [740, 164] width 3 height 10
click at [764, 172] on icon "?" at bounding box center [704, 160] width 325 height 208
click at [942, 424] on icon at bounding box center [944, 444] width 147 height 122
click at [704, 356] on input "e." at bounding box center [704, 352] width 1 height 10
radio input "true"
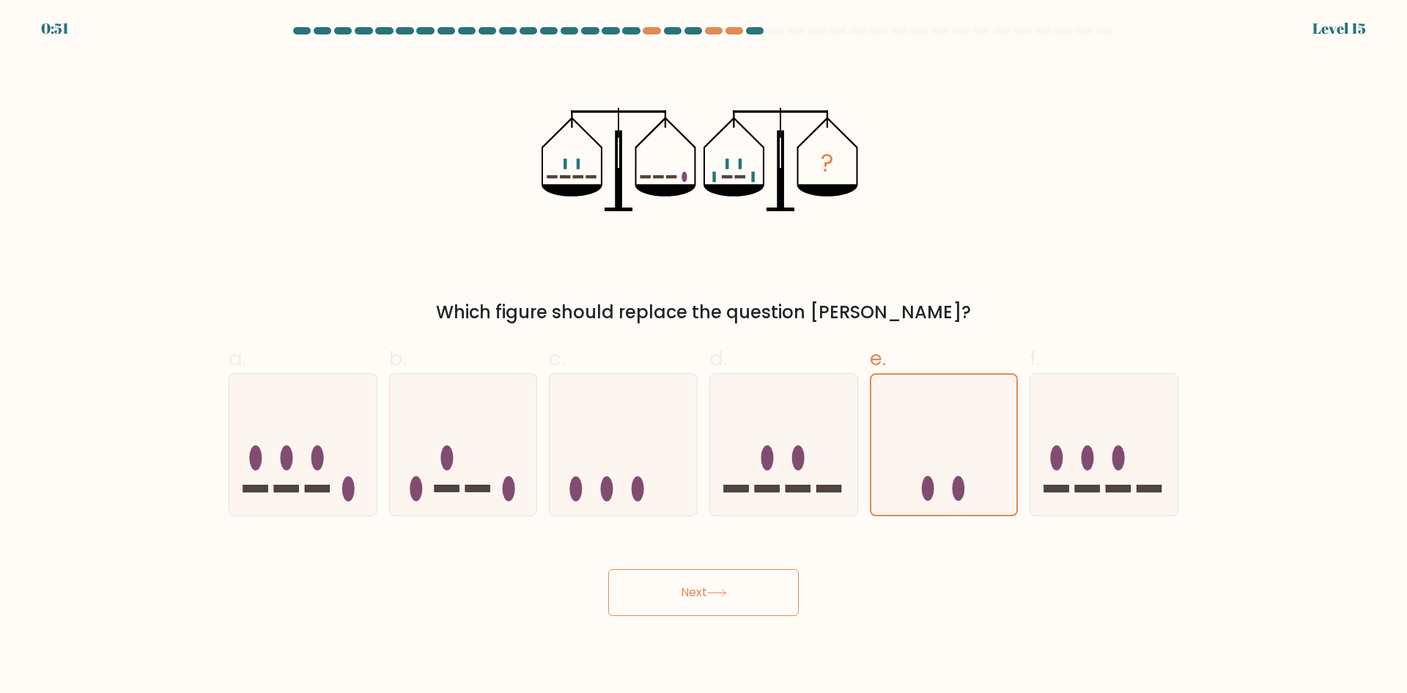
click at [744, 591] on button "Next" at bounding box center [703, 592] width 191 height 47
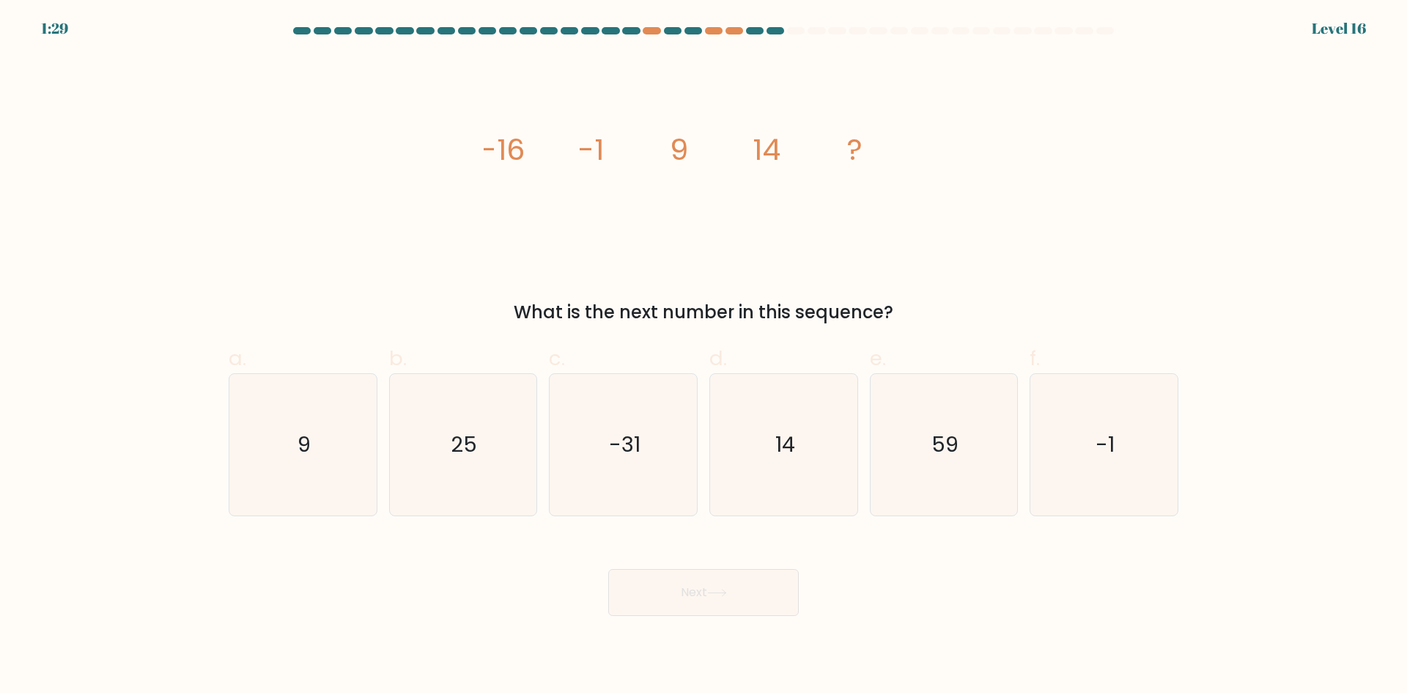
drag, startPoint x: 494, startPoint y: 148, endPoint x: 603, endPoint y: 144, distance: 109.3
click at [603, 144] on g "-16 -1 9 14 ?" at bounding box center [672, 149] width 382 height 41
click at [603, 144] on tspan "-1" at bounding box center [591, 149] width 26 height 41
drag, startPoint x: 588, startPoint y: 142, endPoint x: 600, endPoint y: 144, distance: 12.5
click at [600, 144] on tspan "-1" at bounding box center [591, 149] width 26 height 41
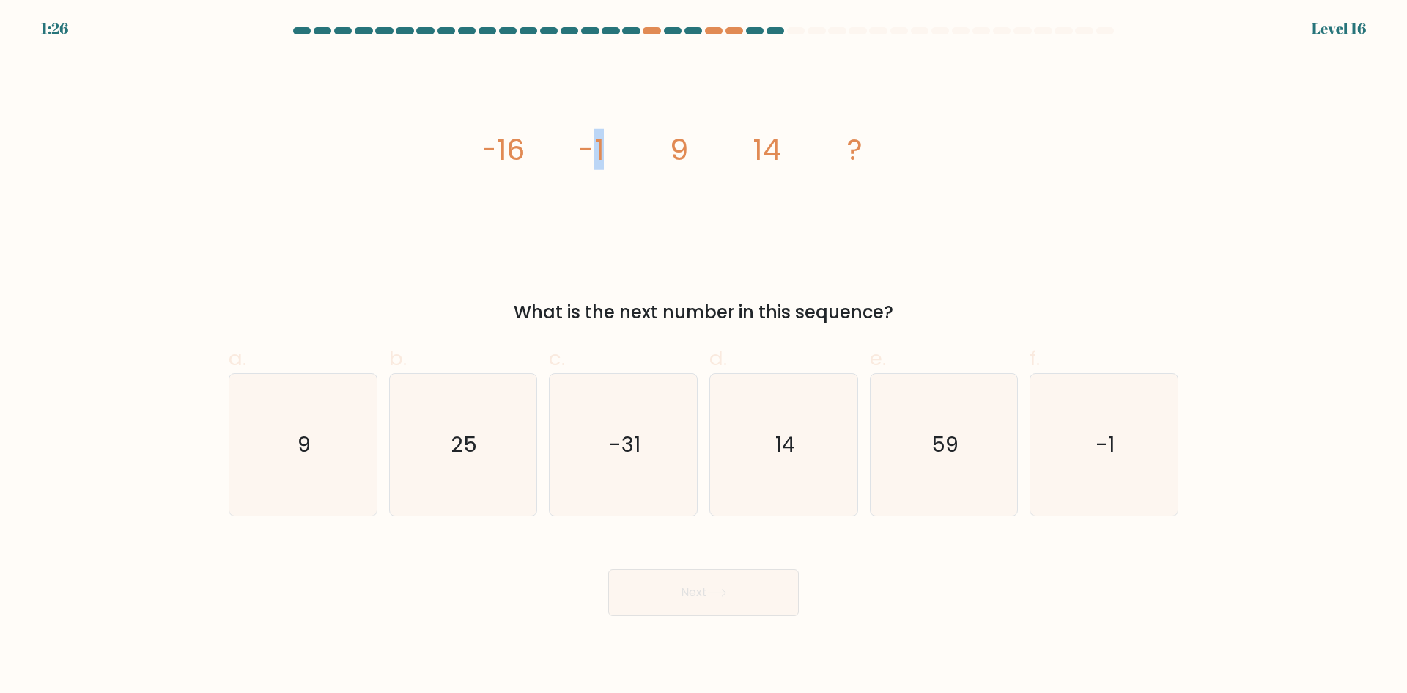
click at [601, 144] on tspan "-1" at bounding box center [591, 149] width 26 height 41
drag, startPoint x: 588, startPoint y: 147, endPoint x: 599, endPoint y: 147, distance: 11.7
click at [599, 147] on tspan "-1" at bounding box center [591, 149] width 26 height 41
drag, startPoint x: 570, startPoint y: 145, endPoint x: 599, endPoint y: 147, distance: 28.6
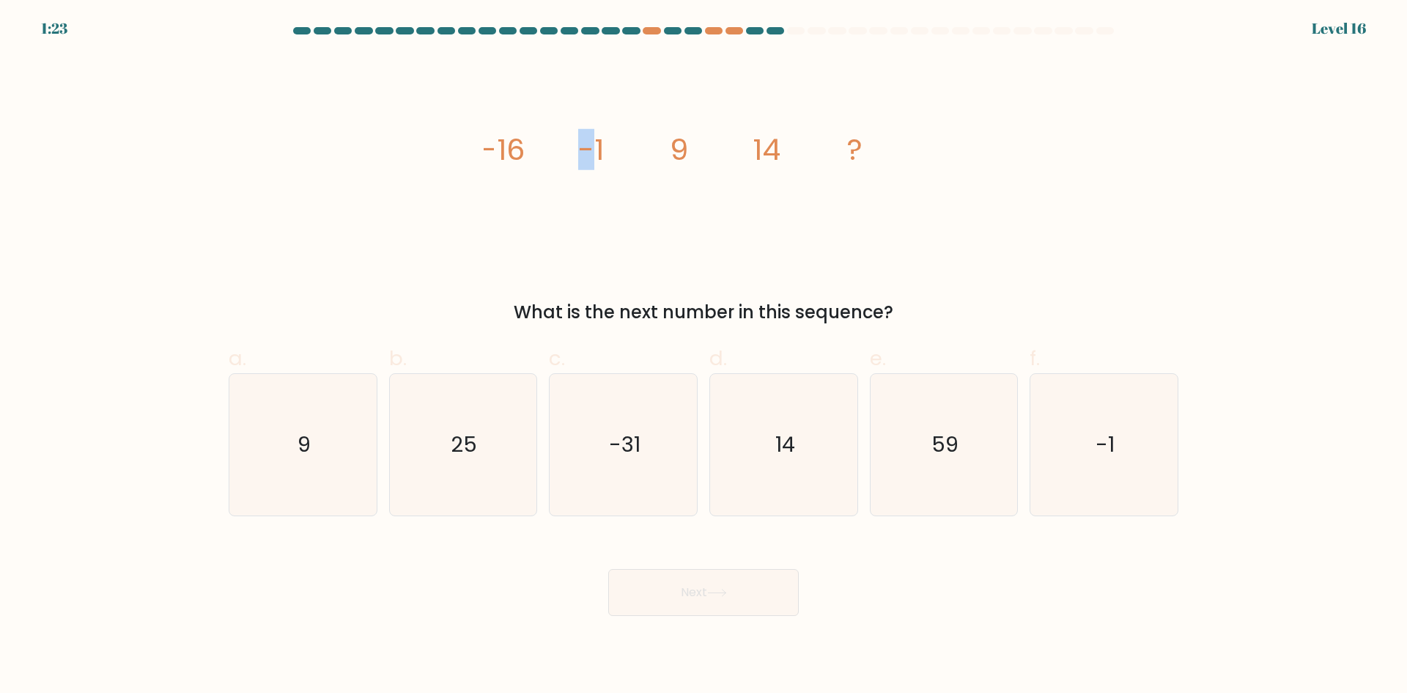
click at [599, 147] on icon "image/svg+xml -16 -1 9 14 ?" at bounding box center [704, 160] width 440 height 208
click at [599, 147] on tspan "-1" at bounding box center [591, 149] width 26 height 41
drag, startPoint x: 582, startPoint y: 144, endPoint x: 609, endPoint y: 146, distance: 27.2
click at [609, 146] on icon "image/svg+xml -16 -1 9 14 ?" at bounding box center [704, 160] width 440 height 208
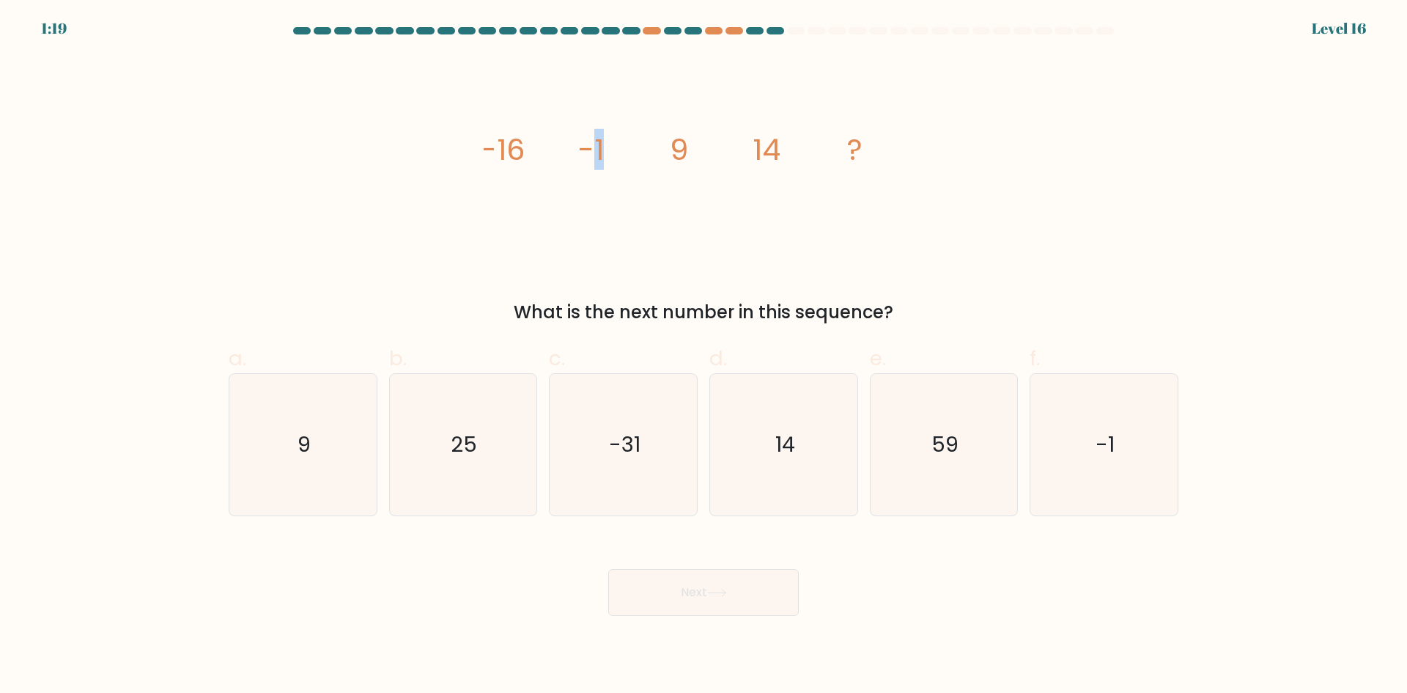
drag, startPoint x: 597, startPoint y: 144, endPoint x: 680, endPoint y: 144, distance: 82.8
click at [680, 144] on g "-16 -1 9 14 ?" at bounding box center [672, 149] width 382 height 41
click at [680, 144] on tspan "9" at bounding box center [679, 149] width 18 height 41
drag, startPoint x: 678, startPoint y: 142, endPoint x: 776, endPoint y: 147, distance: 98.3
click at [776, 147] on g "-16 -1 9 14 ?" at bounding box center [672, 149] width 382 height 41
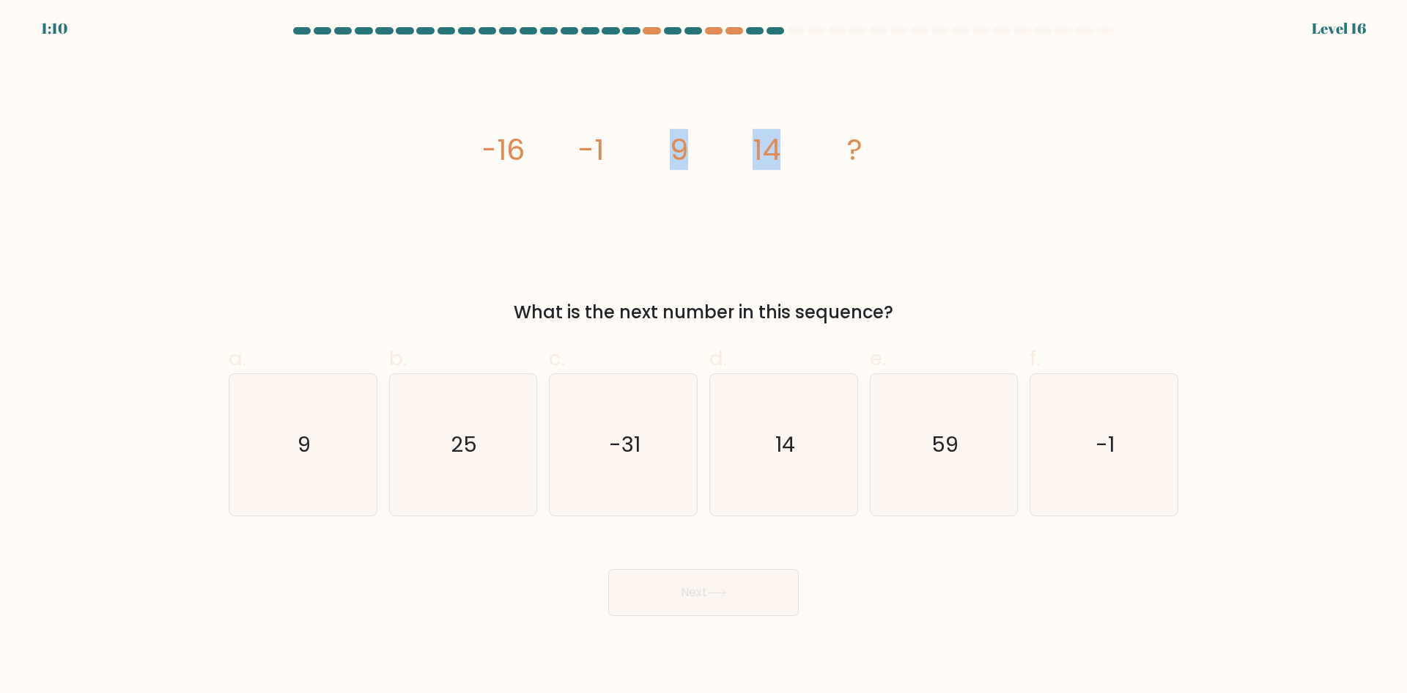
click at [776, 147] on tspan "14" at bounding box center [767, 149] width 28 height 41
drag, startPoint x: 680, startPoint y: 150, endPoint x: 776, endPoint y: 148, distance: 96.0
click at [776, 148] on g "-16 -1 9 14 ?" at bounding box center [672, 149] width 382 height 41
click at [776, 148] on tspan "14" at bounding box center [767, 149] width 28 height 41
drag, startPoint x: 695, startPoint y: 149, endPoint x: 767, endPoint y: 149, distance: 71.8
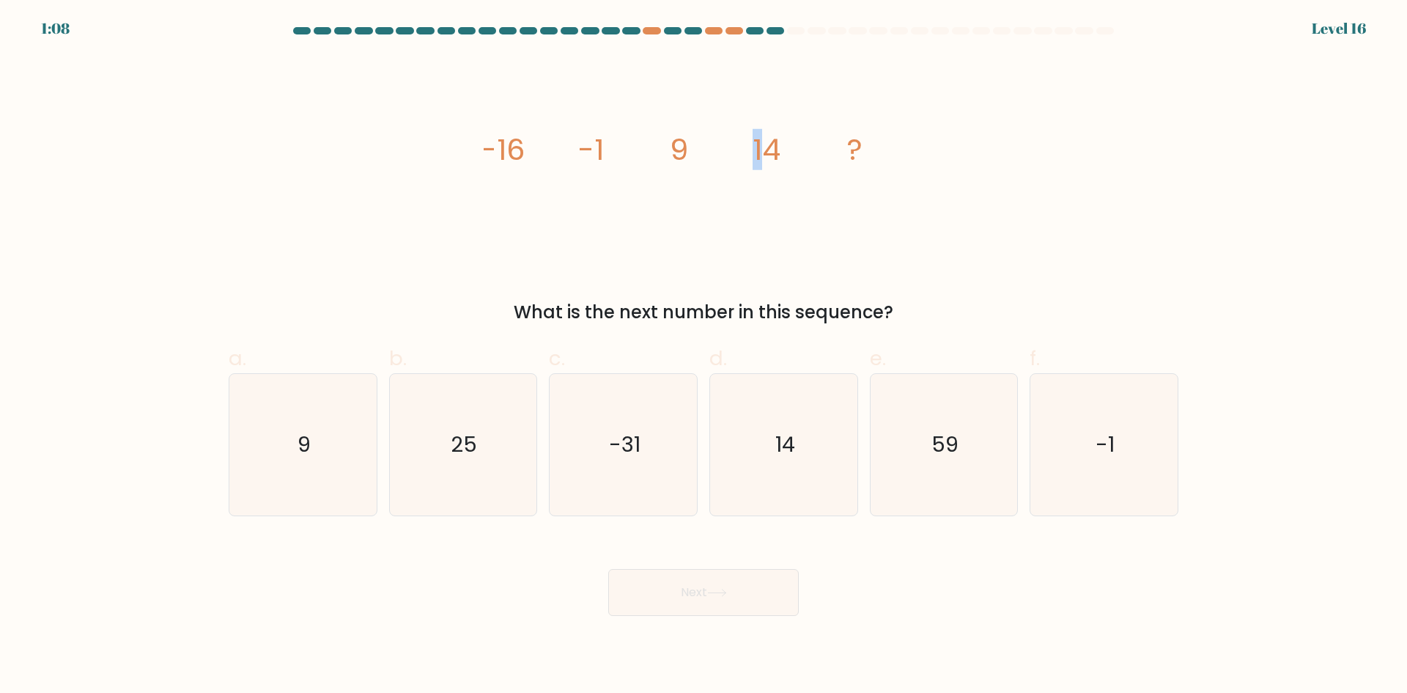
click at [767, 149] on g "-16 -1 9 14 ?" at bounding box center [672, 149] width 382 height 41
click at [767, 149] on tspan "14" at bounding box center [767, 149] width 28 height 41
click at [767, 148] on tspan "14" at bounding box center [767, 149] width 28 height 41
drag, startPoint x: 510, startPoint y: 150, endPoint x: 583, endPoint y: 147, distance: 72.6
click at [583, 147] on g "-16 -1 9 14 ?" at bounding box center [672, 149] width 382 height 41
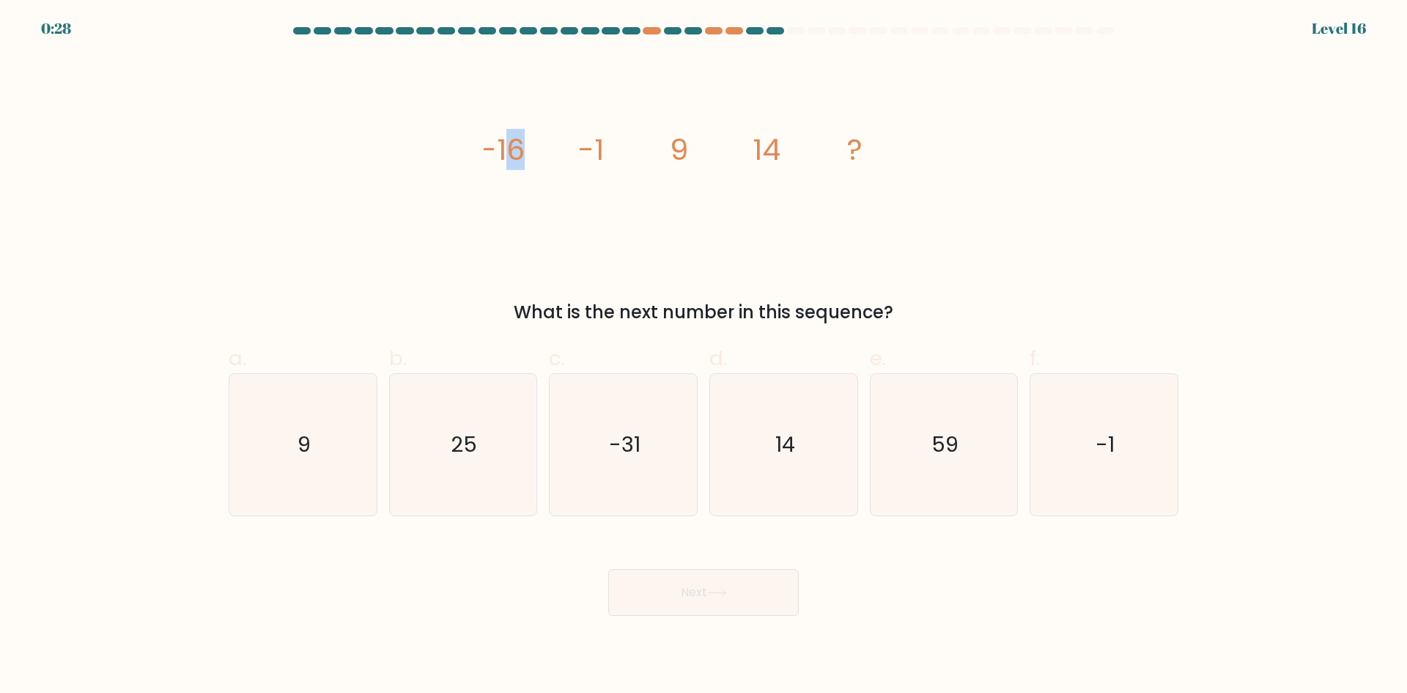
click at [583, 147] on tspan "-1" at bounding box center [591, 149] width 26 height 41
click at [586, 147] on tspan "-1" at bounding box center [591, 149] width 26 height 41
click at [583, 148] on tspan "-1" at bounding box center [591, 149] width 26 height 41
drag, startPoint x: 583, startPoint y: 148, endPoint x: 679, endPoint y: 151, distance: 96.8
click at [679, 151] on g "-16 -1 9 14 ?" at bounding box center [672, 149] width 382 height 41
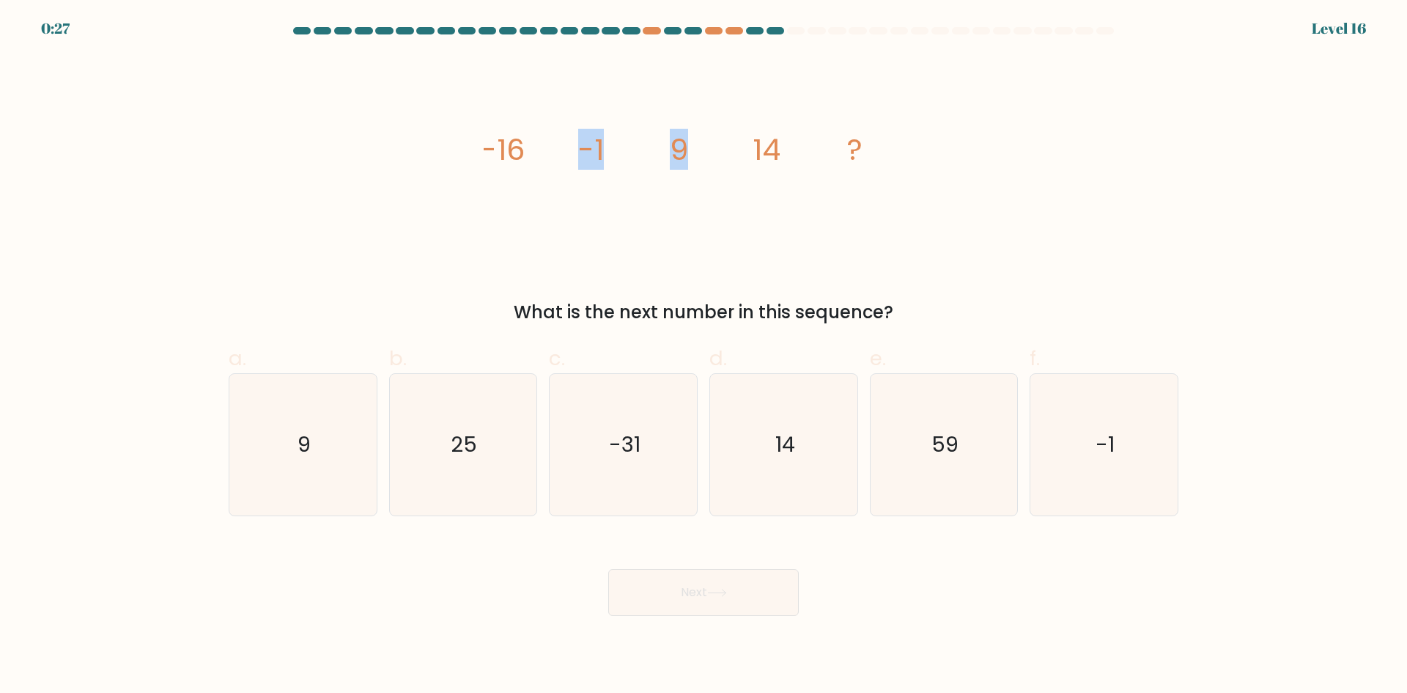
click at [679, 151] on tspan "9" at bounding box center [679, 149] width 18 height 41
drag, startPoint x: 679, startPoint y: 151, endPoint x: 794, endPoint y: 160, distance: 115.4
click at [794, 160] on icon "image/svg+xml -16 -1 9 14 ?" at bounding box center [704, 160] width 440 height 208
click at [500, 446] on icon "25" at bounding box center [462, 444] width 141 height 141
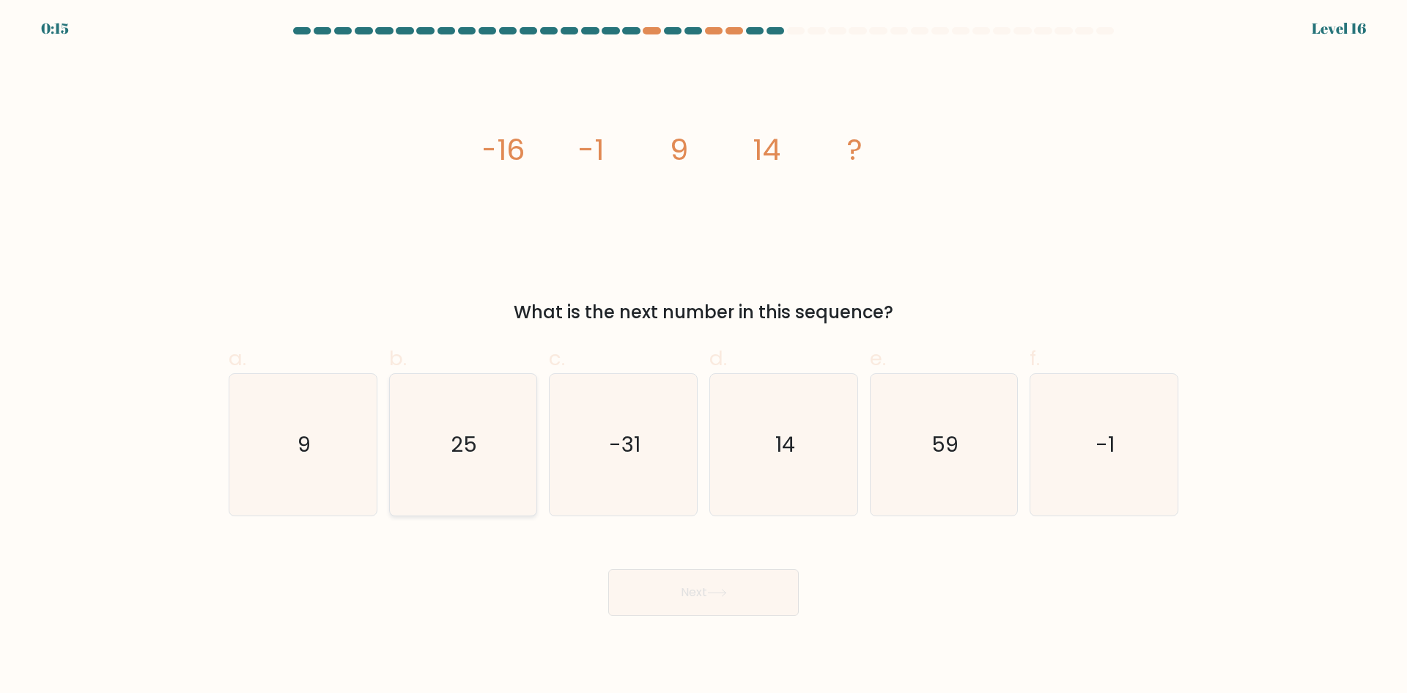
click at [704, 356] on input "b. 25" at bounding box center [704, 352] width 1 height 10
radio input "true"
click at [707, 593] on button "Next" at bounding box center [703, 592] width 191 height 47
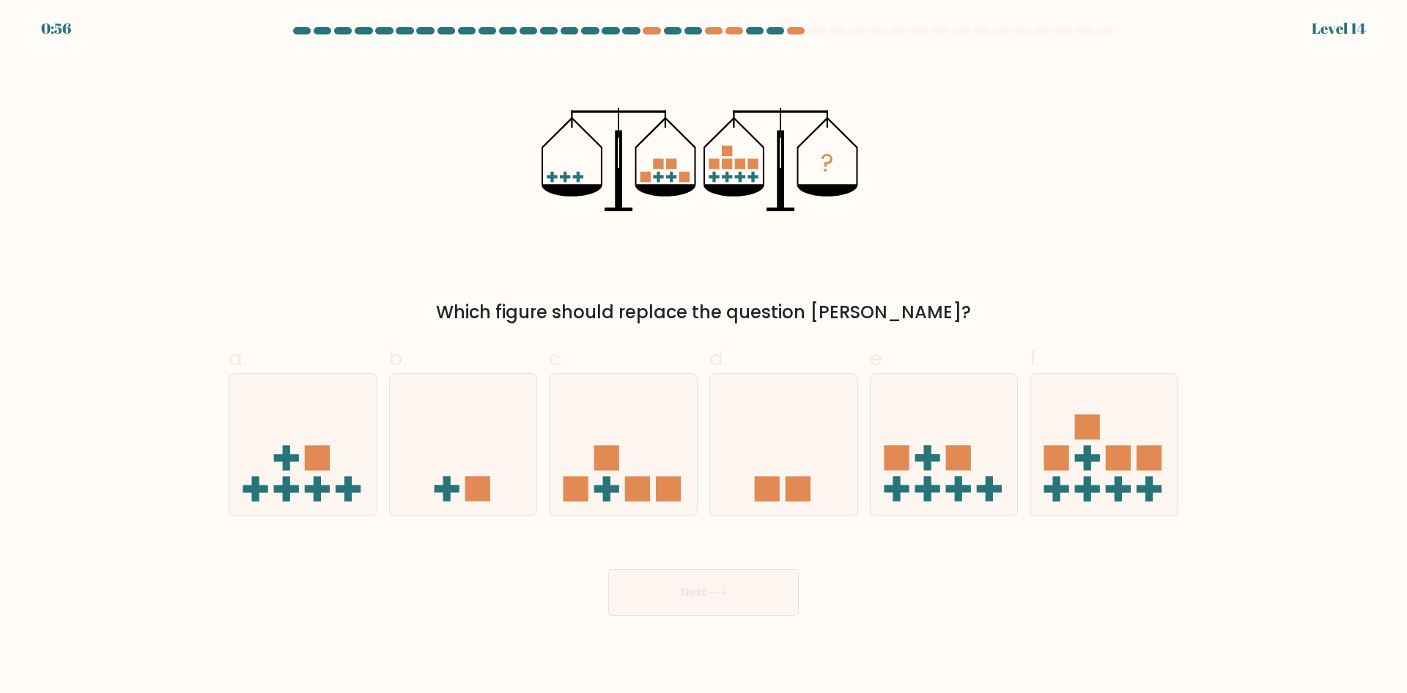
click at [556, 181] on icon "?" at bounding box center [704, 160] width 325 height 208
click at [566, 180] on rect at bounding box center [565, 176] width 3 height 10
click at [577, 177] on rect at bounding box center [577, 176] width 10 height 3
click at [570, 180] on icon "?" at bounding box center [704, 160] width 325 height 208
click at [665, 174] on icon "?" at bounding box center [704, 160] width 325 height 208
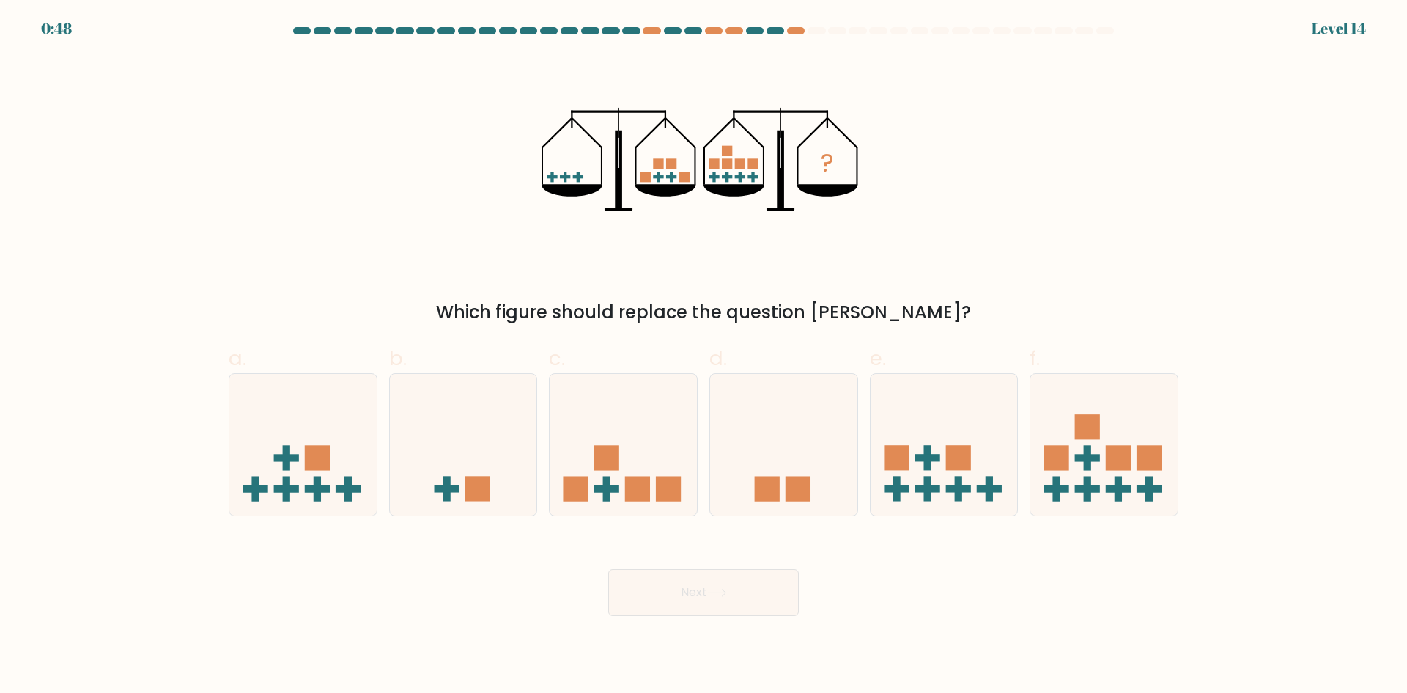
click at [675, 155] on icon "?" at bounding box center [704, 160] width 325 height 208
click at [682, 156] on icon "?" at bounding box center [704, 160] width 325 height 208
click at [690, 177] on icon "?" at bounding box center [704, 160] width 325 height 208
click at [713, 161] on rect at bounding box center [714, 164] width 10 height 10
click at [1072, 438] on icon at bounding box center [1103, 444] width 147 height 122
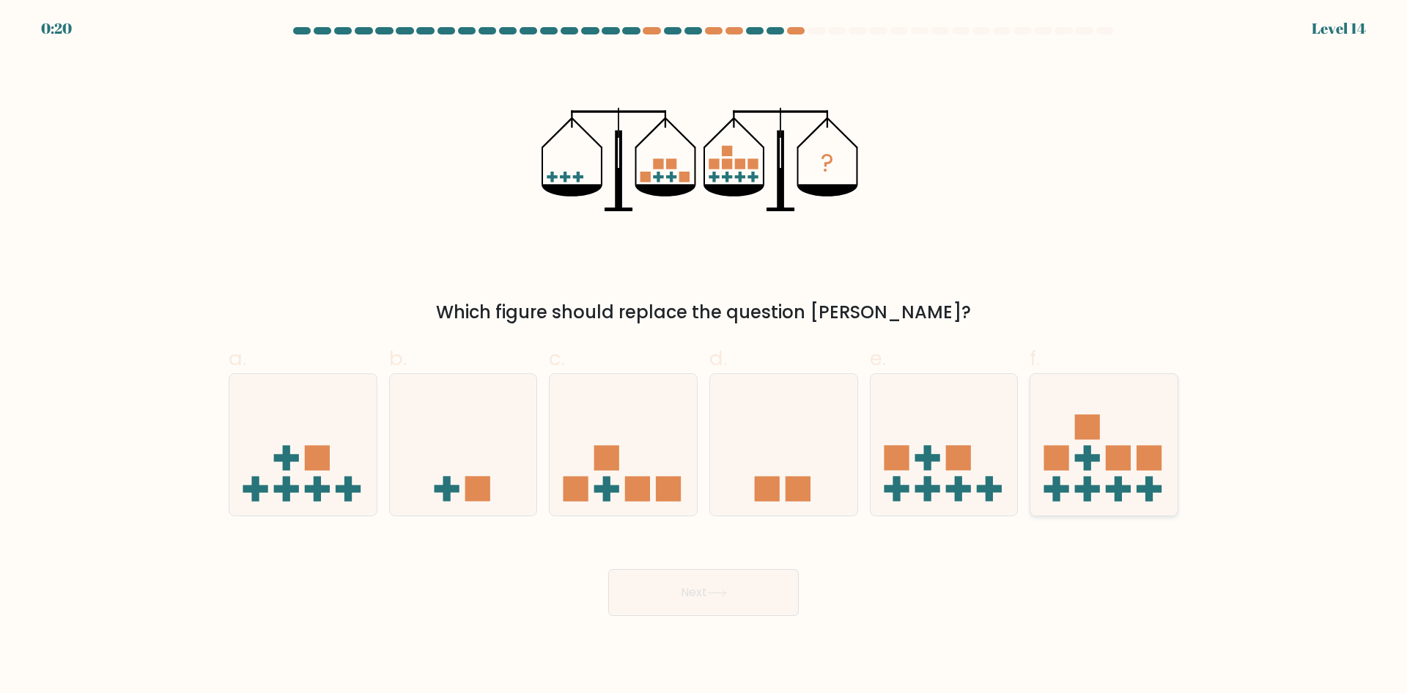
click at [704, 356] on input "f." at bounding box center [704, 352] width 1 height 10
radio input "true"
click at [724, 594] on icon at bounding box center [717, 592] width 20 height 8
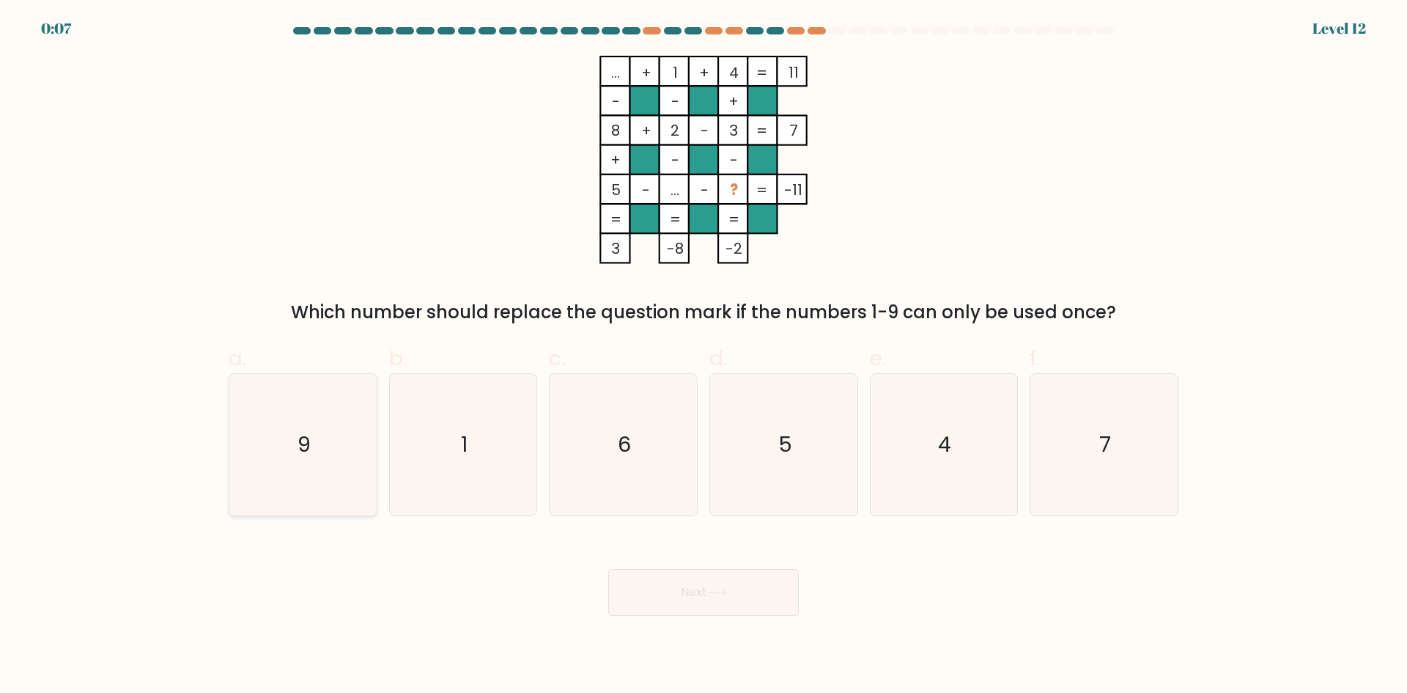
click at [335, 411] on icon "9" at bounding box center [302, 444] width 141 height 141
click at [704, 356] on input "a. 9" at bounding box center [704, 352] width 1 height 10
radio input "true"
click at [1030, 470] on div "f. 7" at bounding box center [1104, 429] width 160 height 173
click at [1051, 470] on icon "7" at bounding box center [1103, 444] width 141 height 141
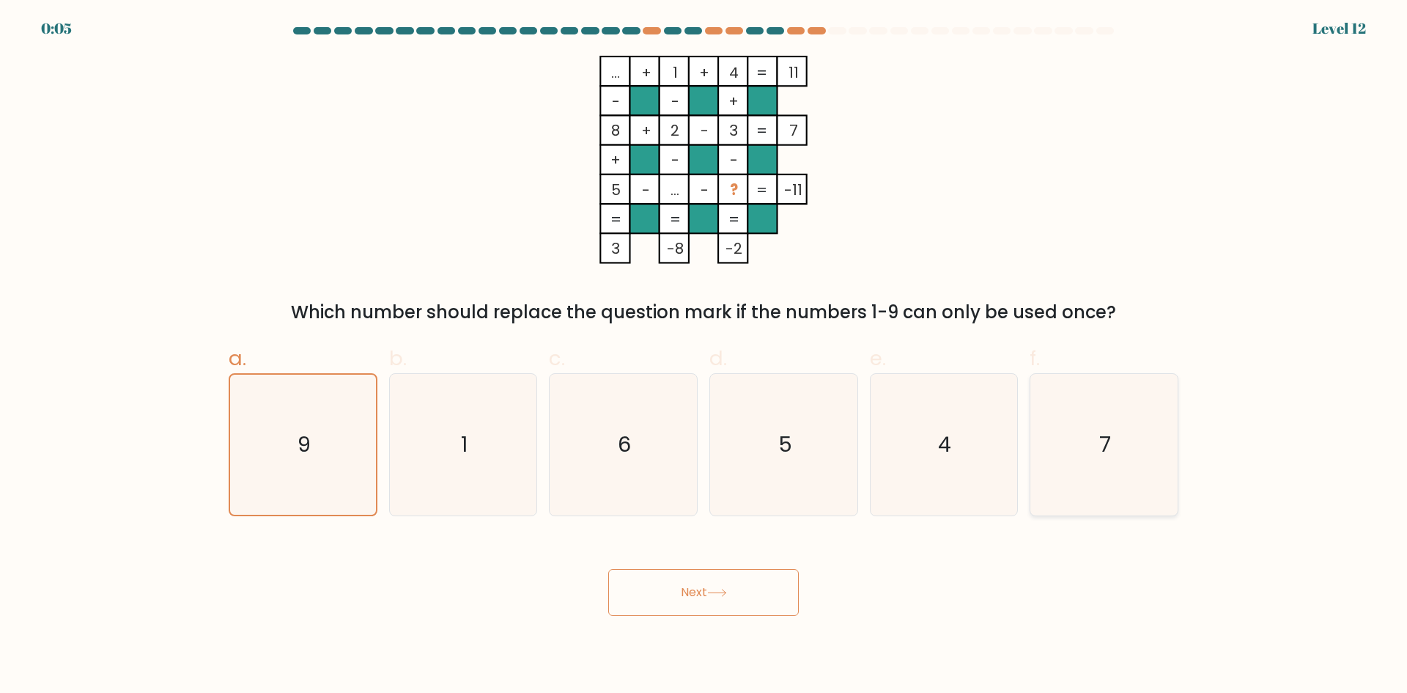
click at [704, 356] on input "f. 7" at bounding box center [704, 352] width 1 height 10
radio input "true"
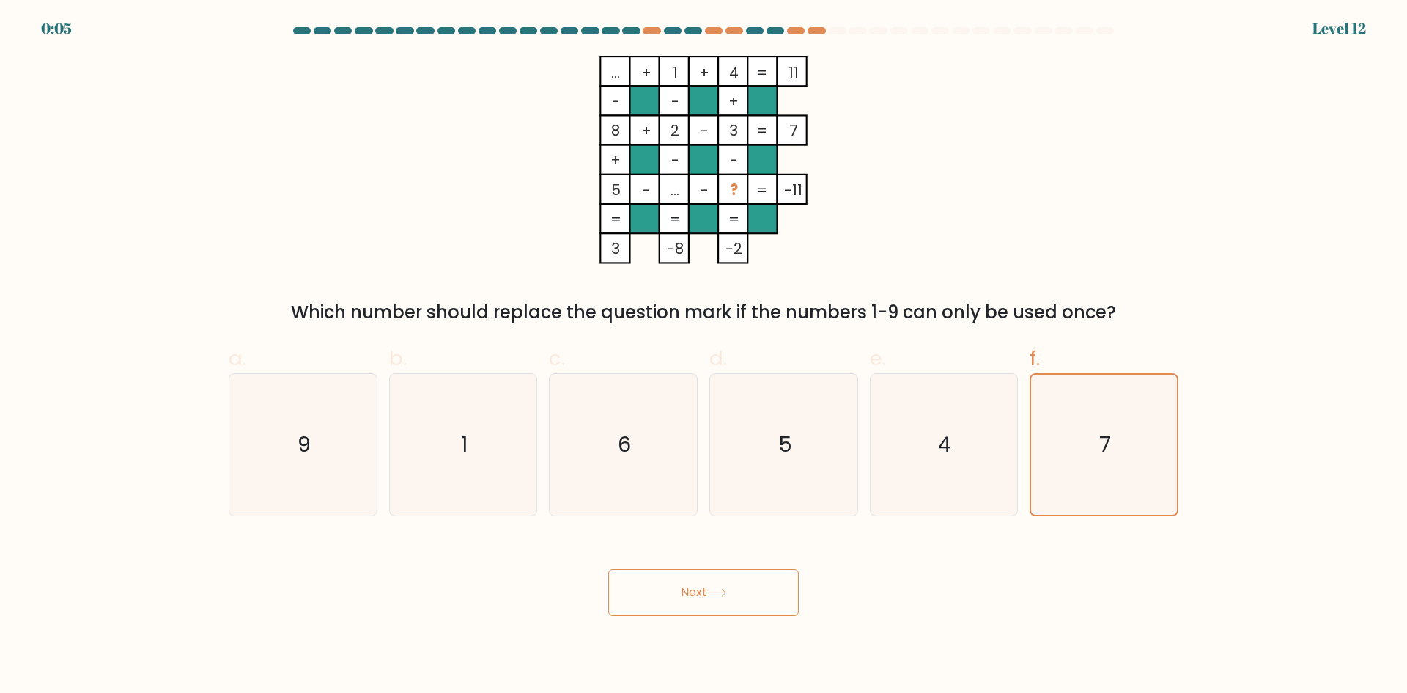
click at [795, 598] on button "Next" at bounding box center [703, 592] width 191 height 47
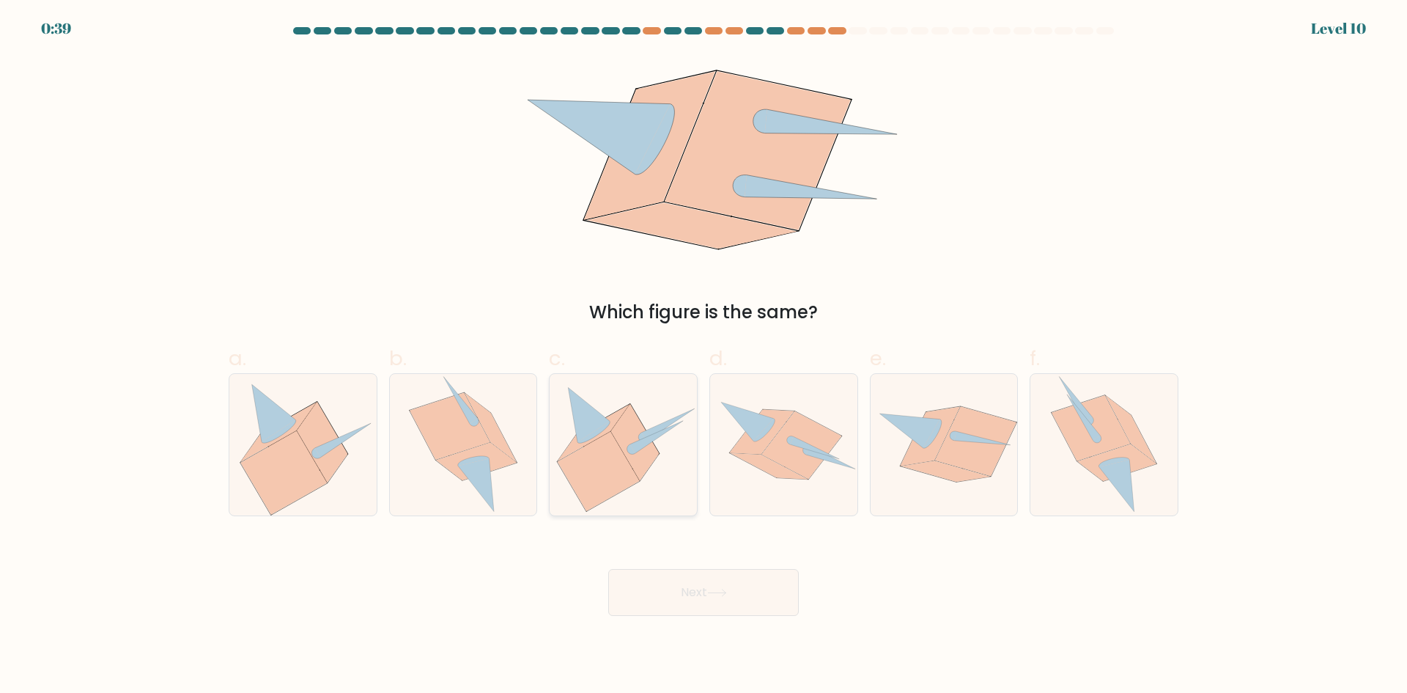
click at [609, 429] on icon at bounding box center [593, 433] width 71 height 56
click at [704, 356] on input "c." at bounding box center [704, 352] width 1 height 10
radio input "true"
click at [688, 605] on button "Next" at bounding box center [703, 592] width 191 height 47
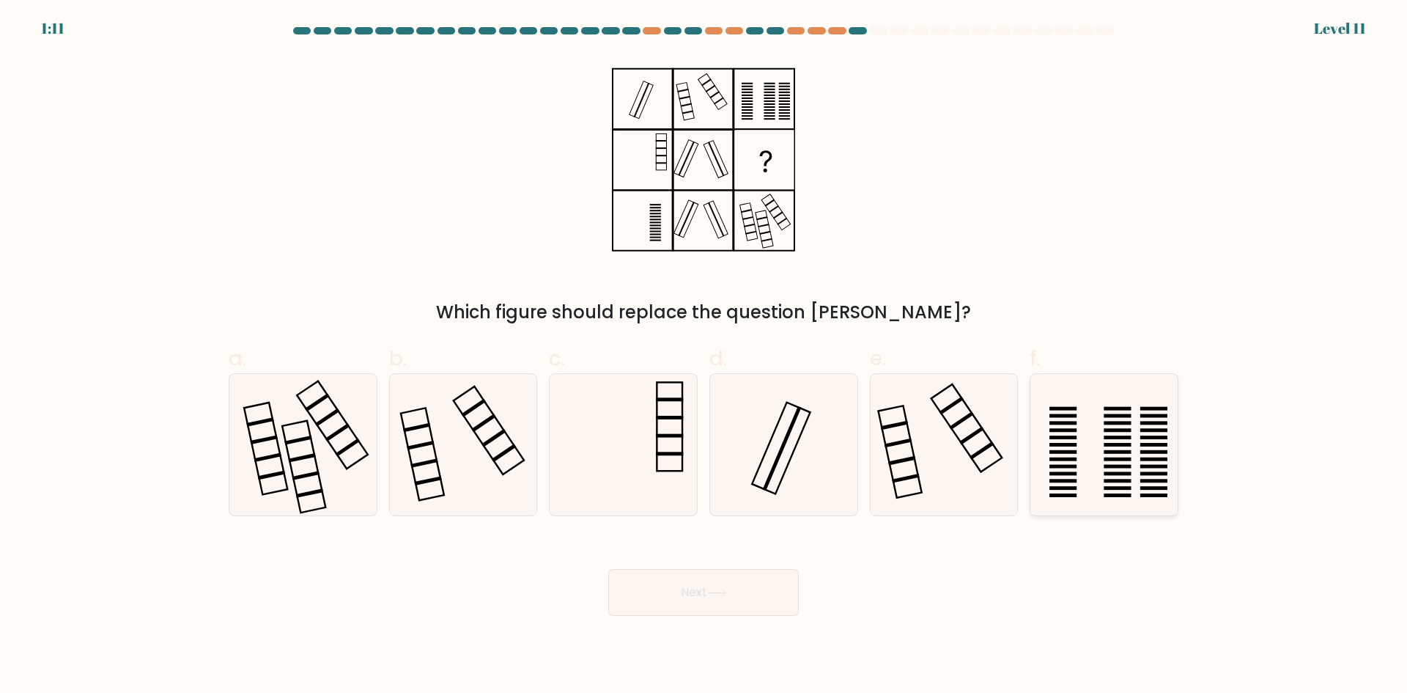
click at [1110, 401] on icon at bounding box center [1103, 444] width 141 height 141
click at [704, 356] on input "f." at bounding box center [704, 352] width 1 height 10
radio input "true"
click at [714, 590] on icon at bounding box center [717, 592] width 20 height 8
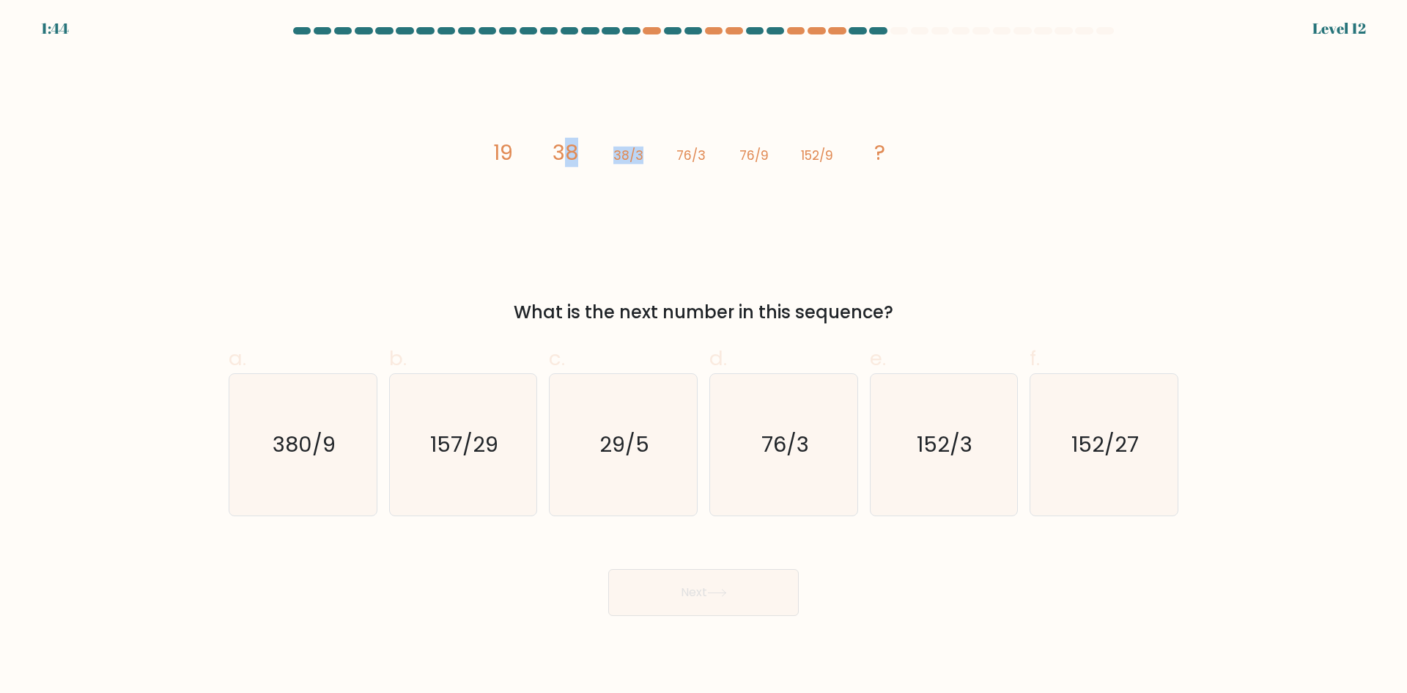
drag, startPoint x: 559, startPoint y: 153, endPoint x: 644, endPoint y: 154, distance: 85.0
click at [644, 154] on icon "image/svg+xml 19 38 38/3 76/3 76/9 152/9 ?" at bounding box center [704, 160] width 440 height 208
drag, startPoint x: 577, startPoint y: 157, endPoint x: 643, endPoint y: 156, distance: 66.0
click at [643, 156] on g "19 38 38/3 76/3 76/9 152/9 ?" at bounding box center [689, 152] width 392 height 29
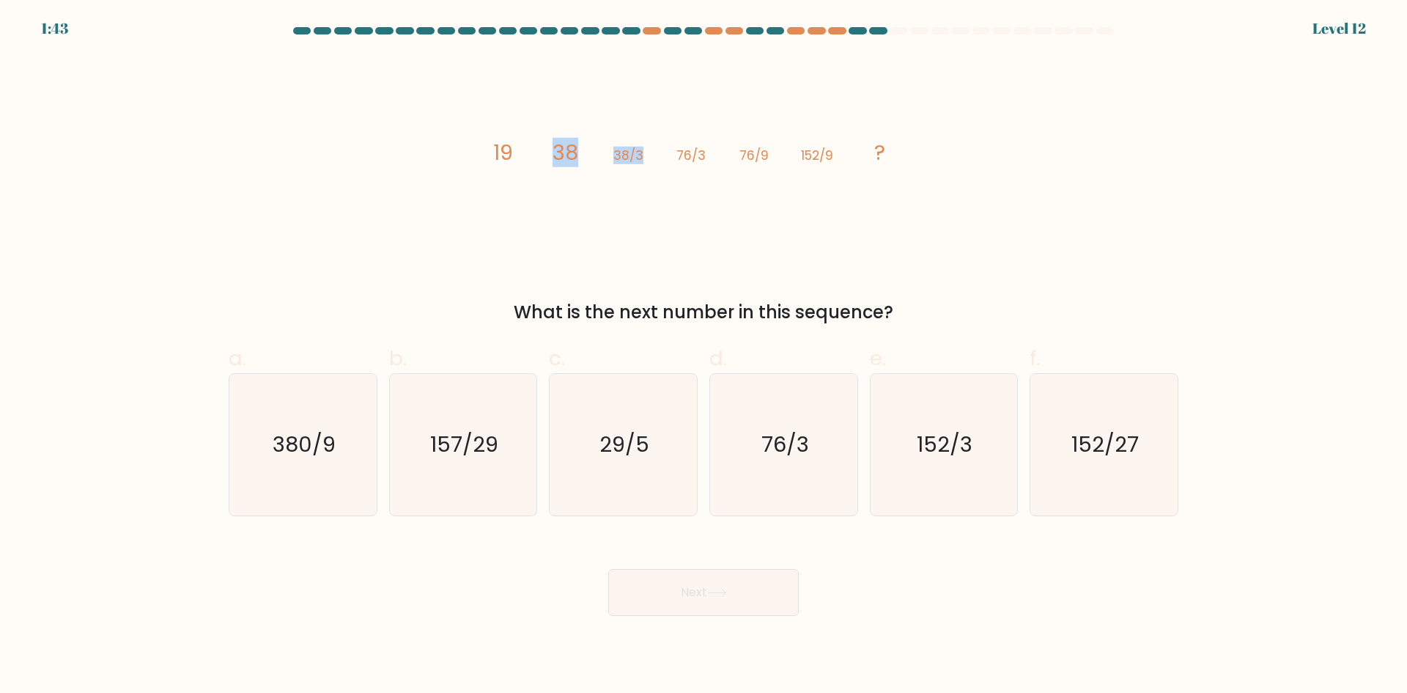
click at [643, 156] on tspan "38/3" at bounding box center [628, 156] width 30 height 18
drag, startPoint x: 555, startPoint y: 154, endPoint x: 635, endPoint y: 154, distance: 79.9
click at [635, 154] on icon "image/svg+xml 19 38 38/3 76/3 76/9 152/9 ?" at bounding box center [704, 160] width 440 height 208
click at [635, 154] on tspan "38/3" at bounding box center [628, 156] width 30 height 18
drag, startPoint x: 636, startPoint y: 153, endPoint x: 646, endPoint y: 154, distance: 9.6
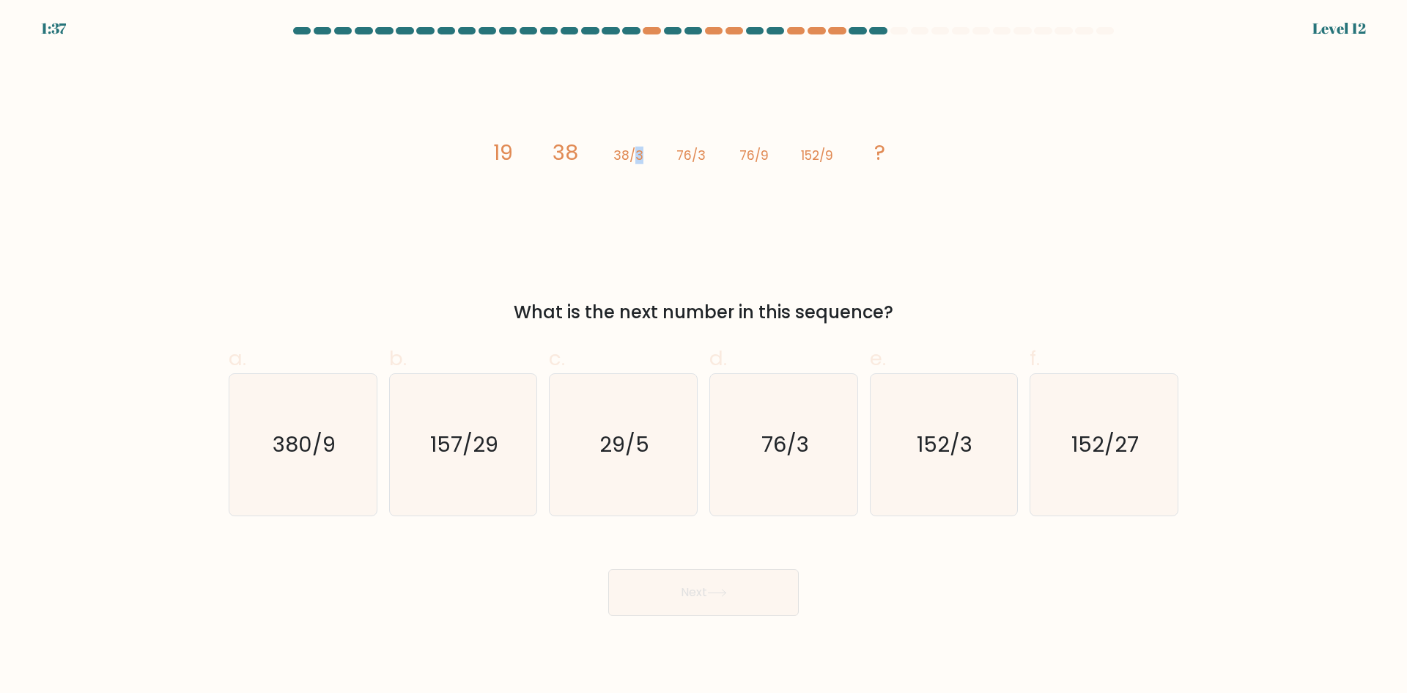
click at [646, 154] on icon "image/svg+xml 19 38 38/3 76/3 76/9 152/9 ?" at bounding box center [704, 160] width 440 height 208
drag, startPoint x: 682, startPoint y: 158, endPoint x: 702, endPoint y: 158, distance: 19.8
click at [702, 158] on tspan "76/3" at bounding box center [690, 156] width 29 height 18
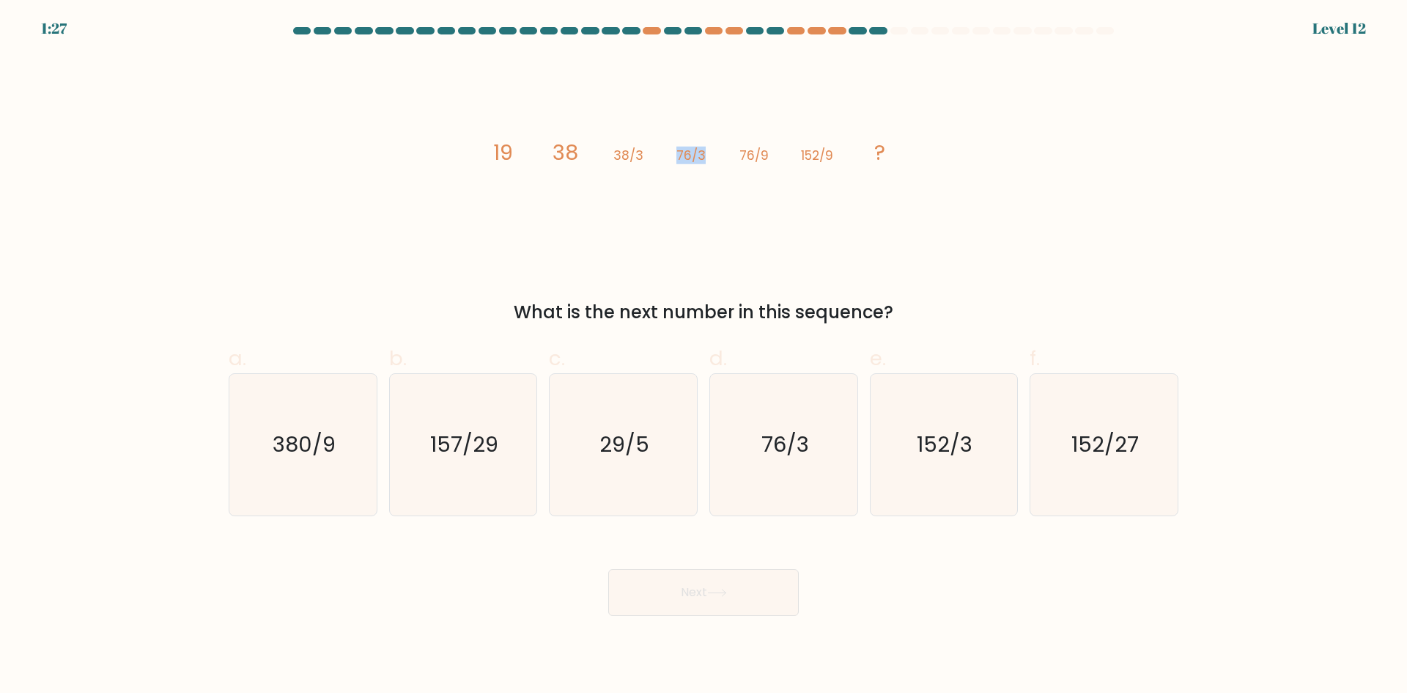
drag, startPoint x: 678, startPoint y: 154, endPoint x: 705, endPoint y: 154, distance: 27.1
click at [705, 154] on tspan "76/3" at bounding box center [690, 156] width 29 height 18
drag, startPoint x: 738, startPoint y: 155, endPoint x: 779, endPoint y: 155, distance: 41.0
click at [779, 155] on icon "image/svg+xml 19 38 38/3 76/3 76/9 152/9 ?" at bounding box center [704, 160] width 440 height 208
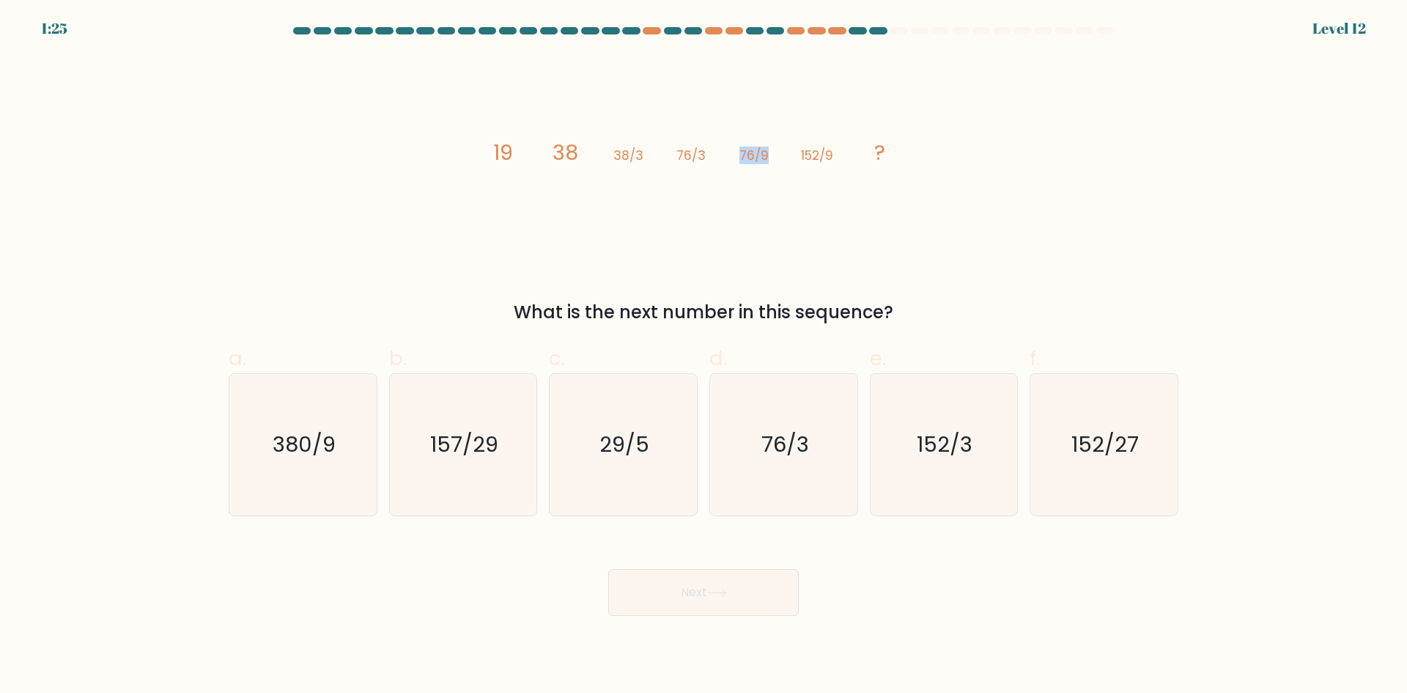
click at [779, 155] on icon "image/svg+xml 19 38 38/3 76/3 76/9 152/9 ?" at bounding box center [704, 160] width 440 height 208
drag, startPoint x: 820, startPoint y: 157, endPoint x: 830, endPoint y: 156, distance: 9.6
click at [829, 156] on tspan "152/9" at bounding box center [817, 156] width 32 height 18
click at [830, 156] on tspan "152/9" at bounding box center [817, 156] width 32 height 18
click at [1083, 474] on icon "152/27" at bounding box center [1103, 444] width 141 height 141
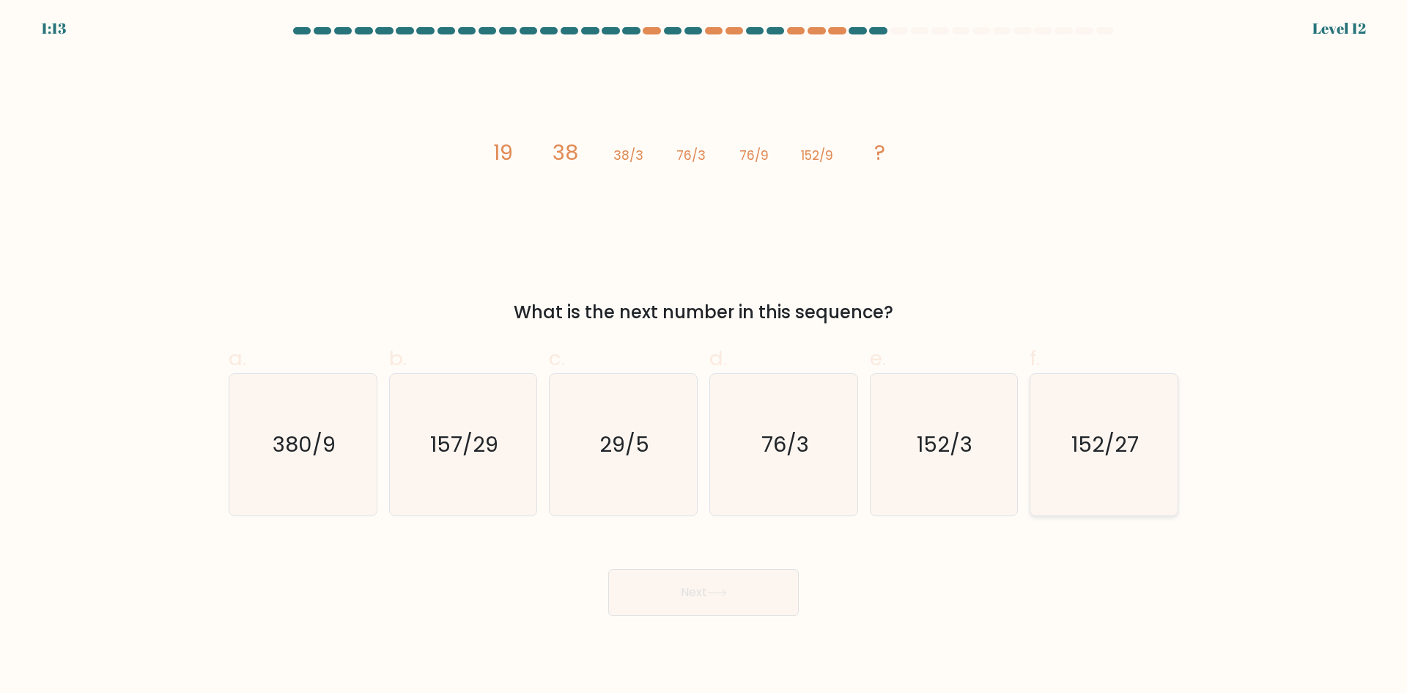
click at [704, 356] on input "f. 152/27" at bounding box center [704, 352] width 1 height 10
radio input "true"
click at [775, 585] on button "Next" at bounding box center [703, 592] width 191 height 47
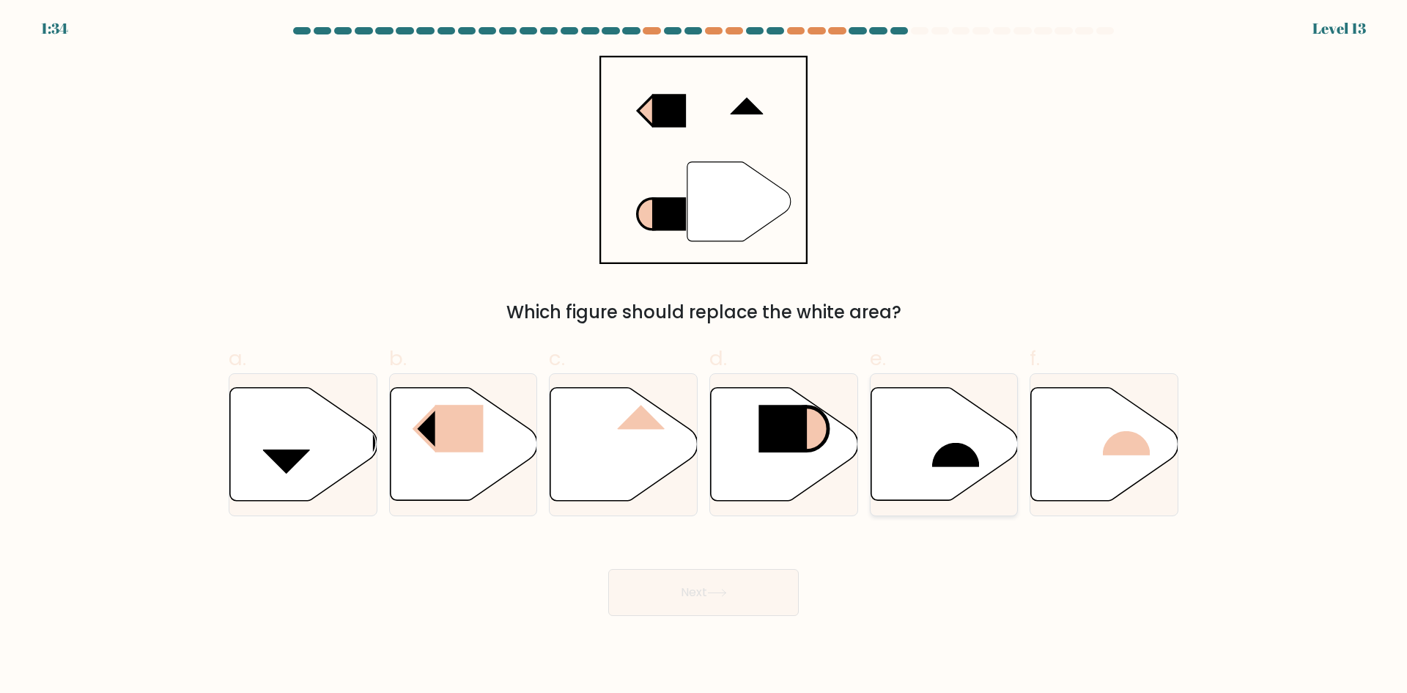
click at [952, 438] on rect at bounding box center [956, 442] width 48 height 49
click at [704, 356] on input "e." at bounding box center [704, 352] width 1 height 10
radio input "true"
click at [742, 586] on button "Next" at bounding box center [703, 592] width 191 height 47
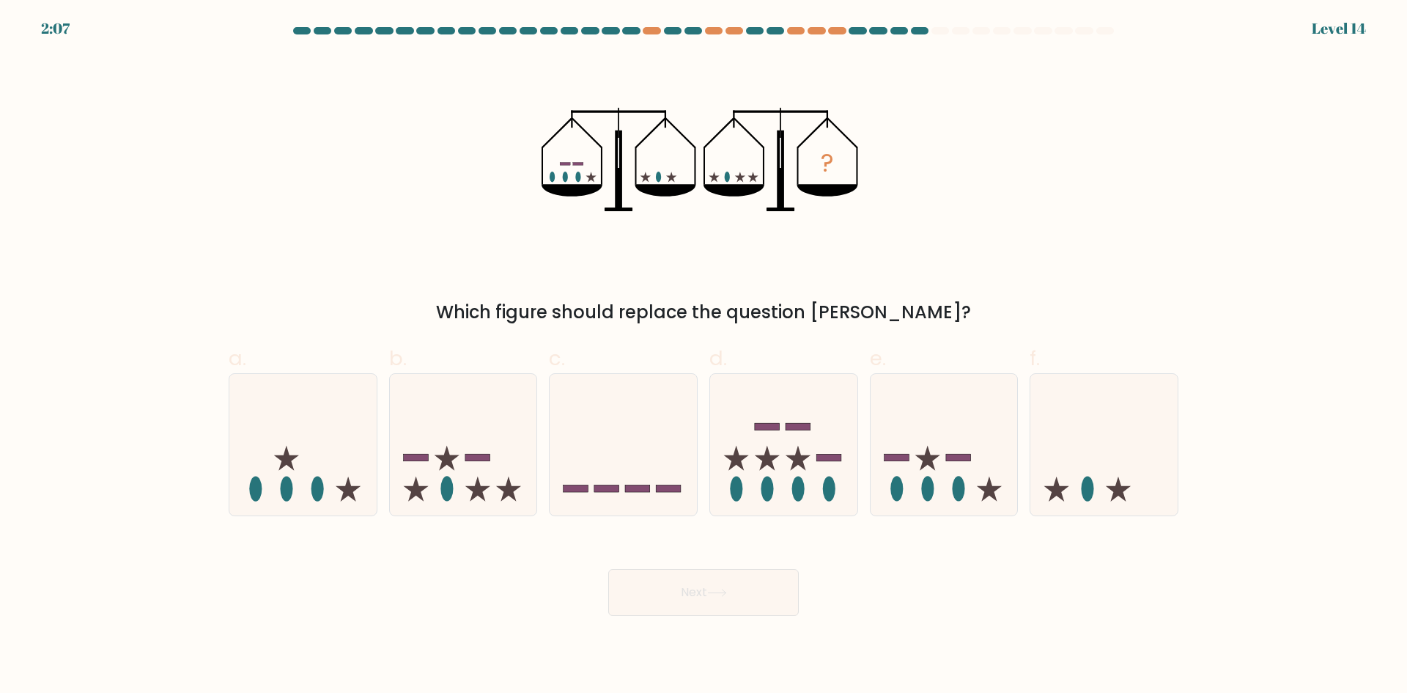
drag, startPoint x: 565, startPoint y: 178, endPoint x: 536, endPoint y: 177, distance: 29.3
click at [536, 177] on div "? Which figure should replace the question mark?" at bounding box center [703, 191] width 967 height 270
click at [772, 456] on icon at bounding box center [767, 458] width 25 height 25
click at [704, 356] on input "d." at bounding box center [704, 352] width 1 height 10
radio input "true"
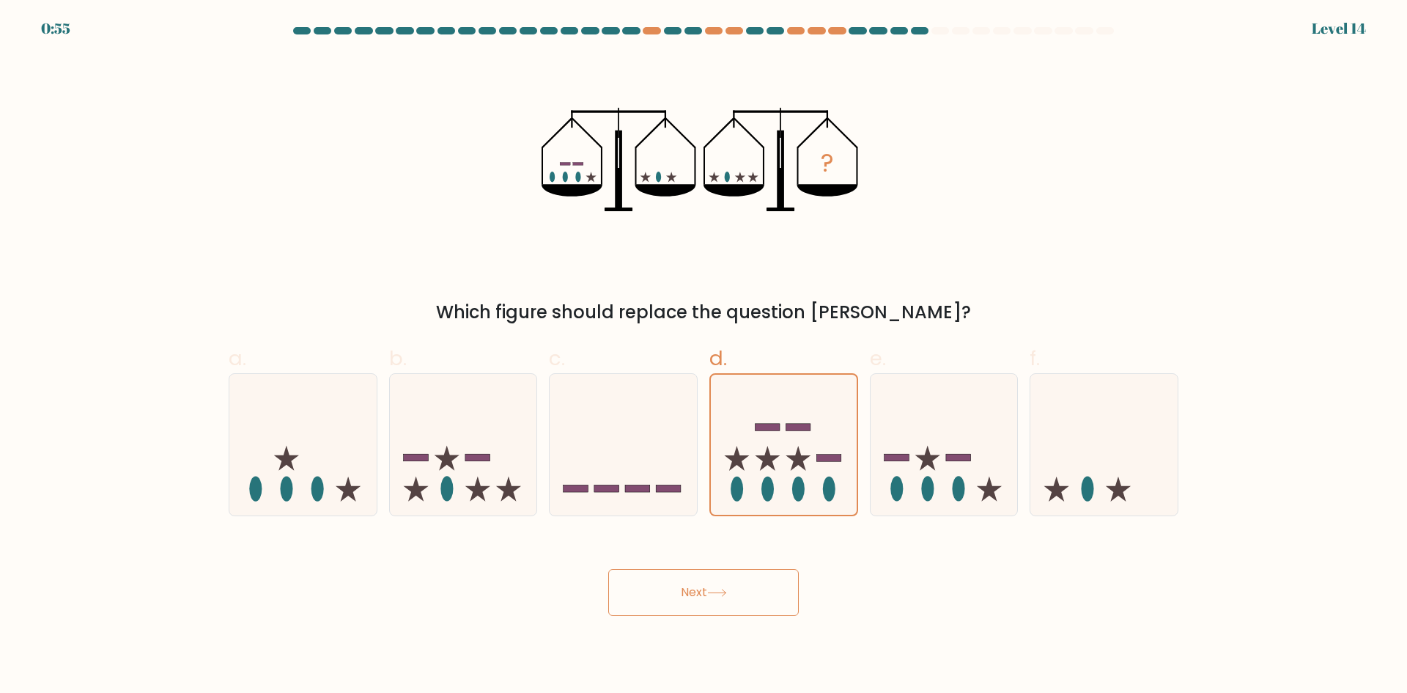
click at [727, 591] on icon at bounding box center [717, 592] width 20 height 8
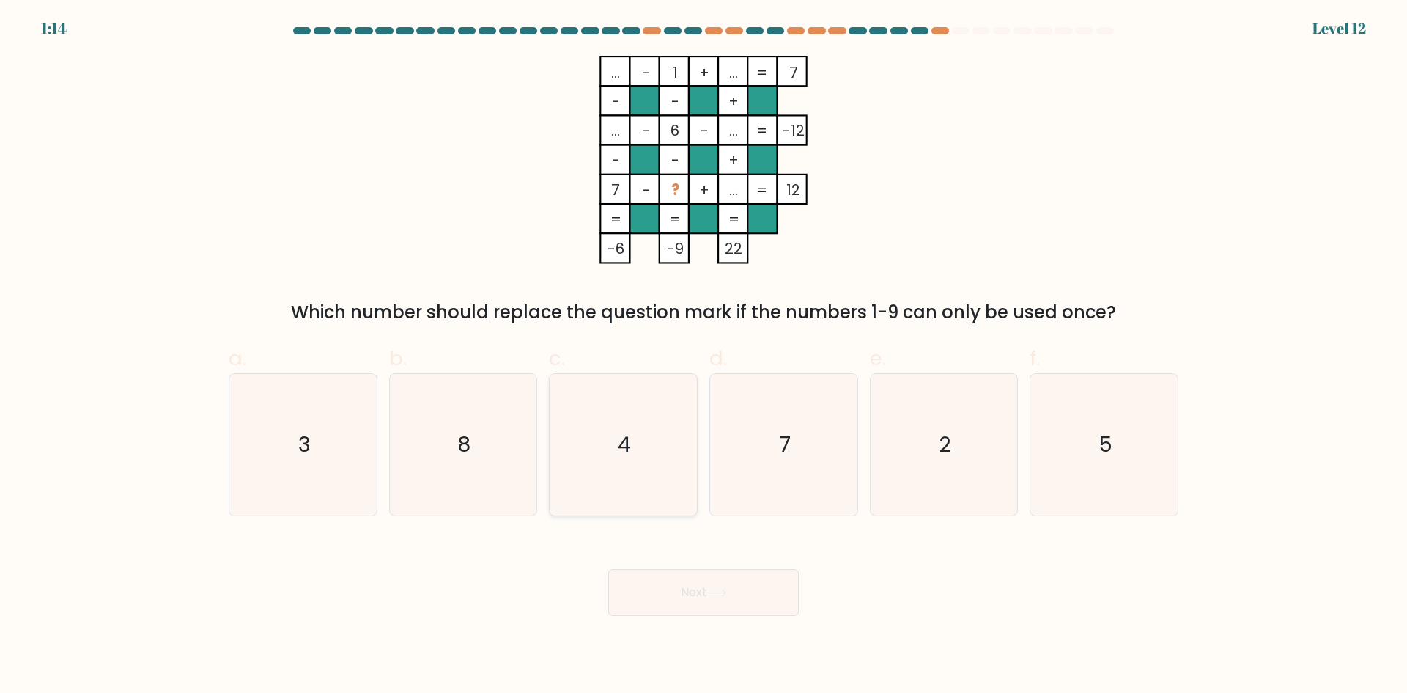
click at [668, 449] on icon "4" at bounding box center [623, 444] width 141 height 141
click at [704, 356] on input "c. 4" at bounding box center [704, 352] width 1 height 10
radio input "true"
click at [741, 587] on button "Next" at bounding box center [703, 592] width 191 height 47
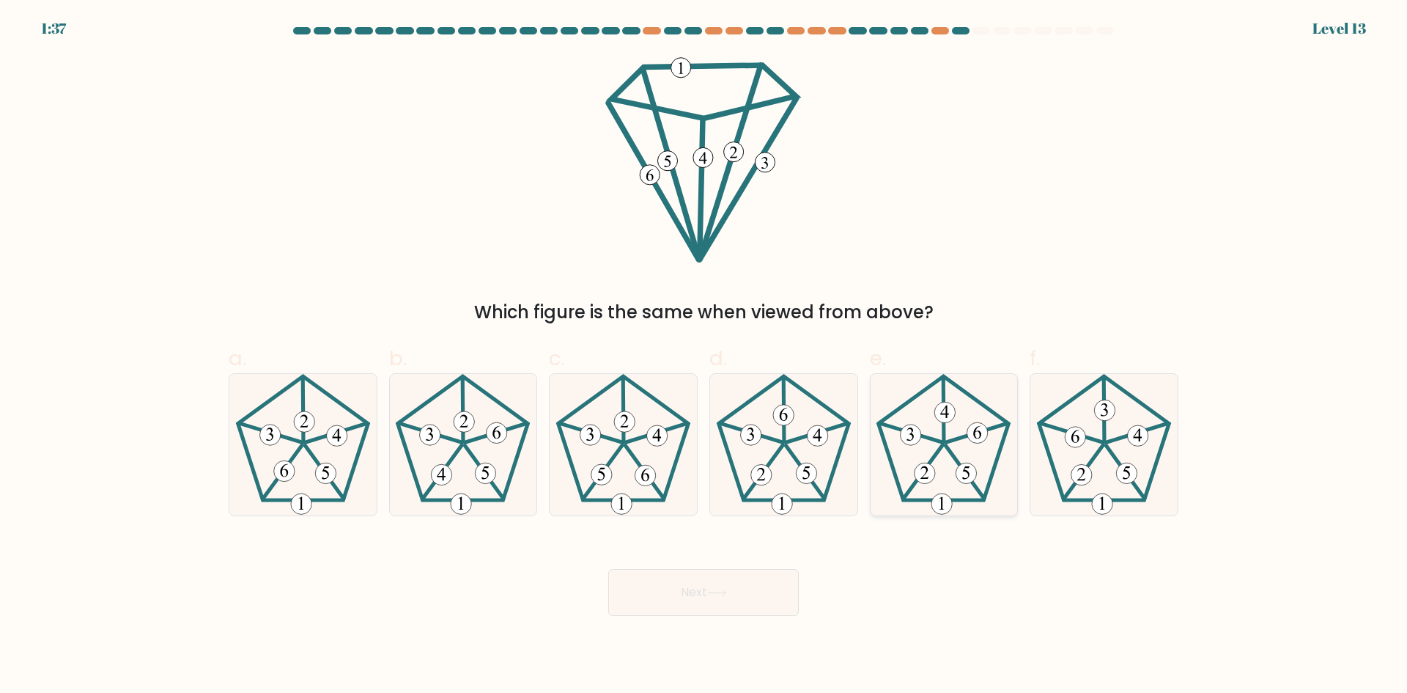
click at [973, 429] on 767 at bounding box center [977, 432] width 21 height 21
click at [704, 356] on input "e." at bounding box center [704, 352] width 1 height 10
radio input "true"
click at [769, 575] on button "Next" at bounding box center [703, 592] width 191 height 47
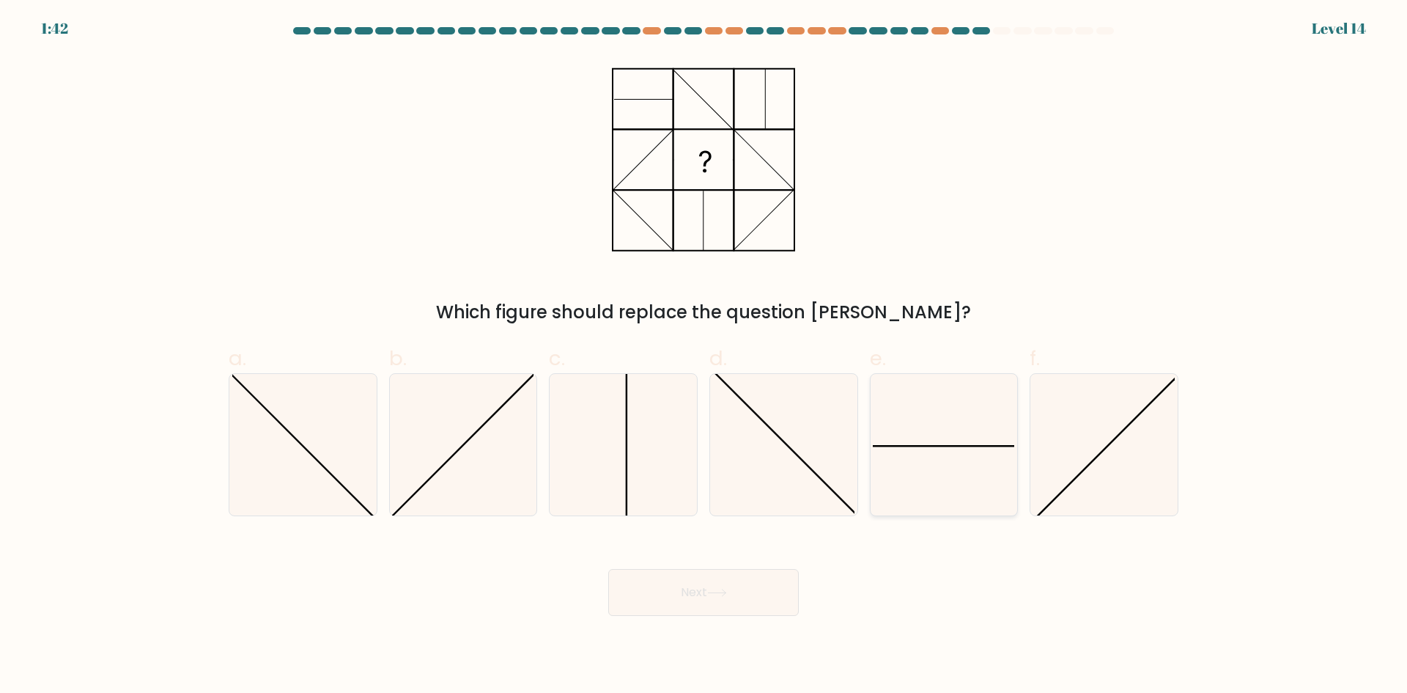
click at [938, 455] on icon at bounding box center [943, 444] width 141 height 141
click at [704, 356] on input "e." at bounding box center [704, 352] width 1 height 10
radio input "true"
click at [762, 596] on button "Next" at bounding box center [703, 592] width 191 height 47
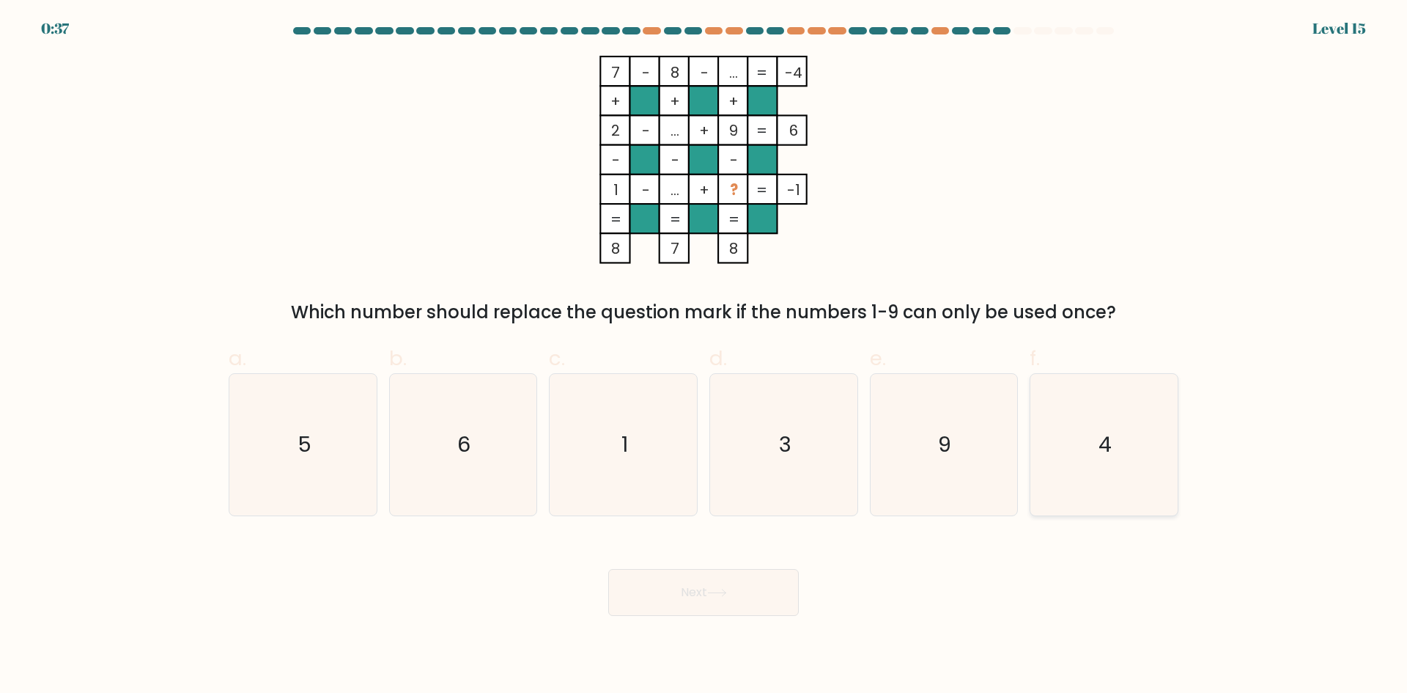
click at [1102, 430] on text "4" at bounding box center [1105, 443] width 13 height 29
click at [704, 356] on input "f. 4" at bounding box center [704, 352] width 1 height 10
radio input "true"
click at [721, 605] on button "Next" at bounding box center [703, 592] width 191 height 47
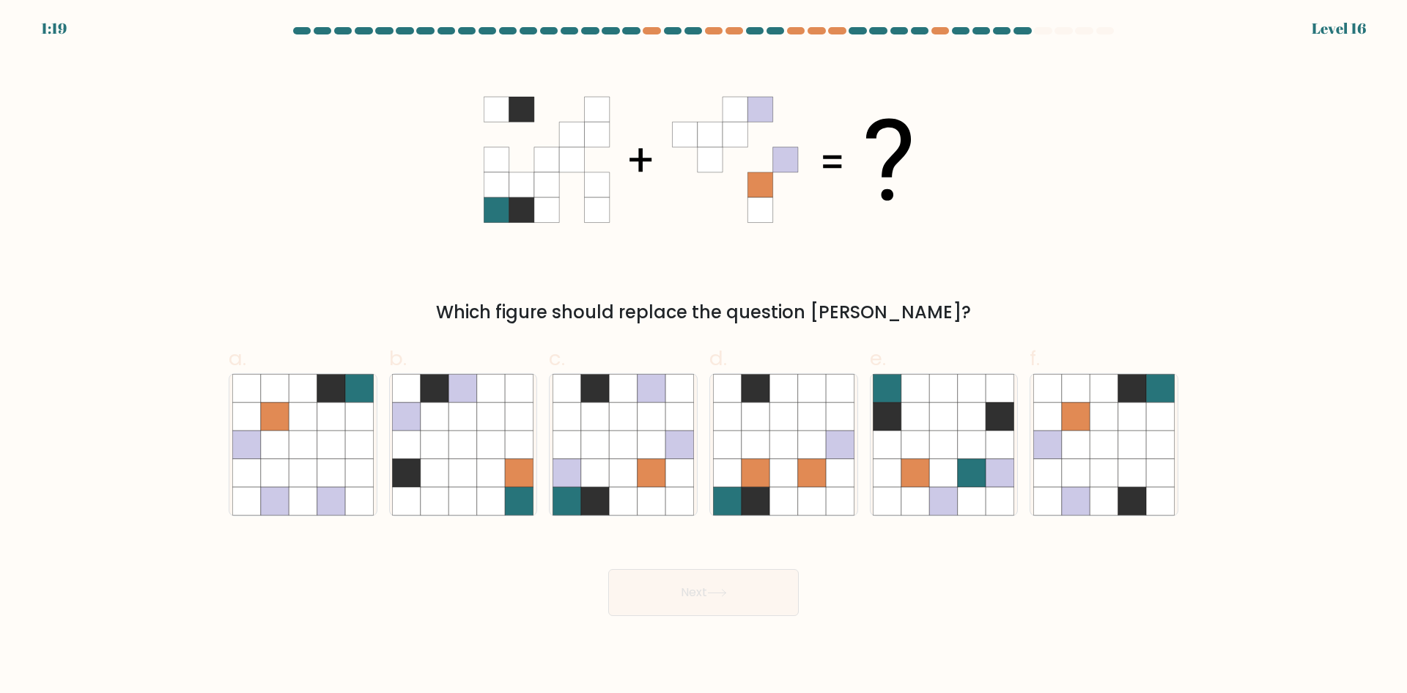
click at [491, 108] on icon at bounding box center [496, 109] width 25 height 25
click at [498, 105] on icon at bounding box center [496, 109] width 25 height 25
click at [517, 106] on icon at bounding box center [521, 109] width 25 height 25
click at [543, 107] on icon at bounding box center [546, 109] width 25 height 25
click at [555, 114] on icon at bounding box center [546, 109] width 25 height 25
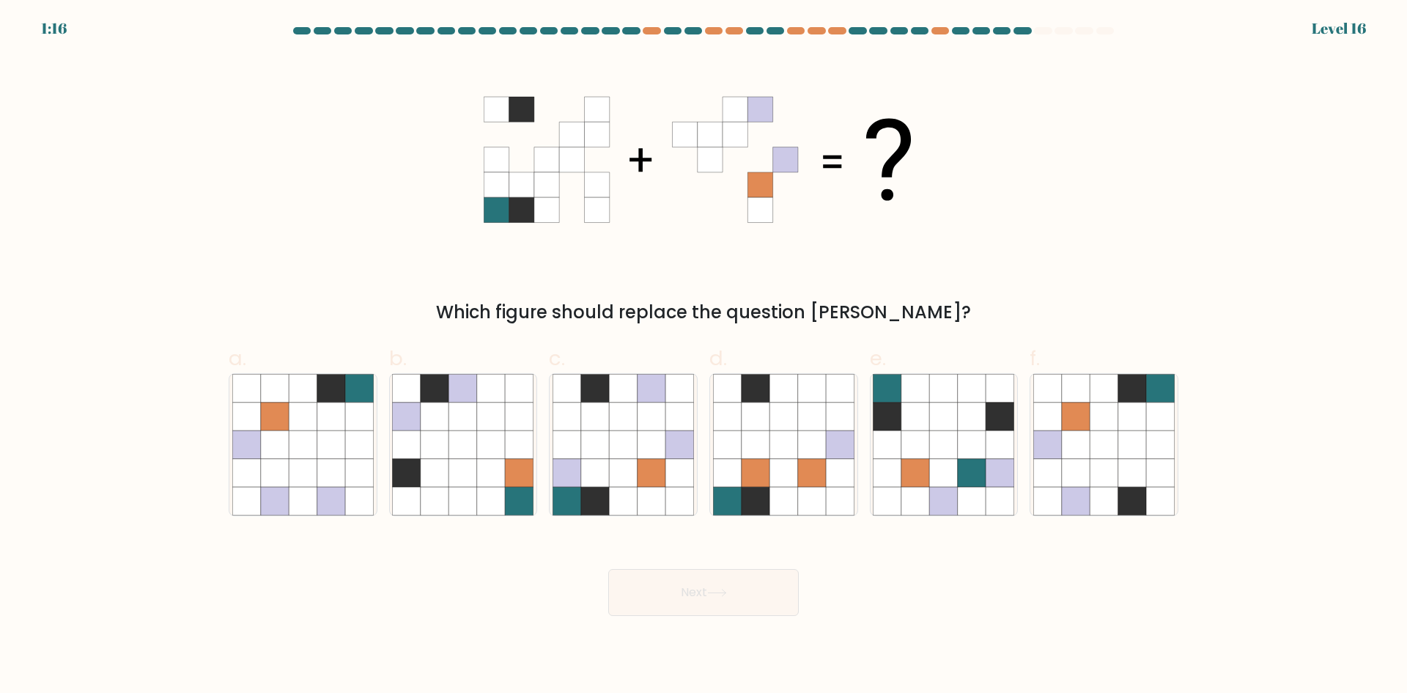
click at [567, 114] on icon at bounding box center [571, 109] width 25 height 25
drag, startPoint x: 608, startPoint y: 114, endPoint x: 633, endPoint y: 128, distance: 29.2
click at [608, 114] on icon at bounding box center [596, 109] width 25 height 25
click at [1076, 468] on icon at bounding box center [1076, 473] width 28 height 28
click at [704, 356] on input "f." at bounding box center [704, 352] width 1 height 10
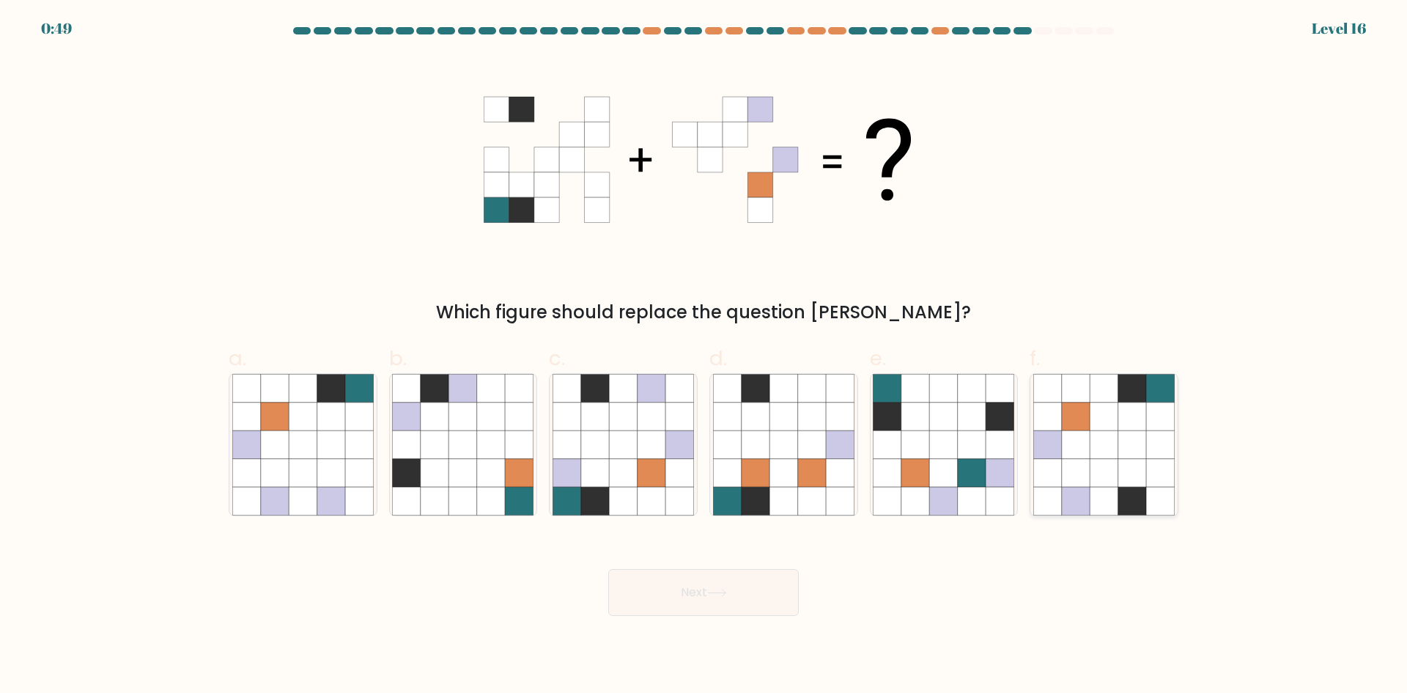
radio input "true"
click at [707, 591] on button "Next" at bounding box center [703, 592] width 191 height 47
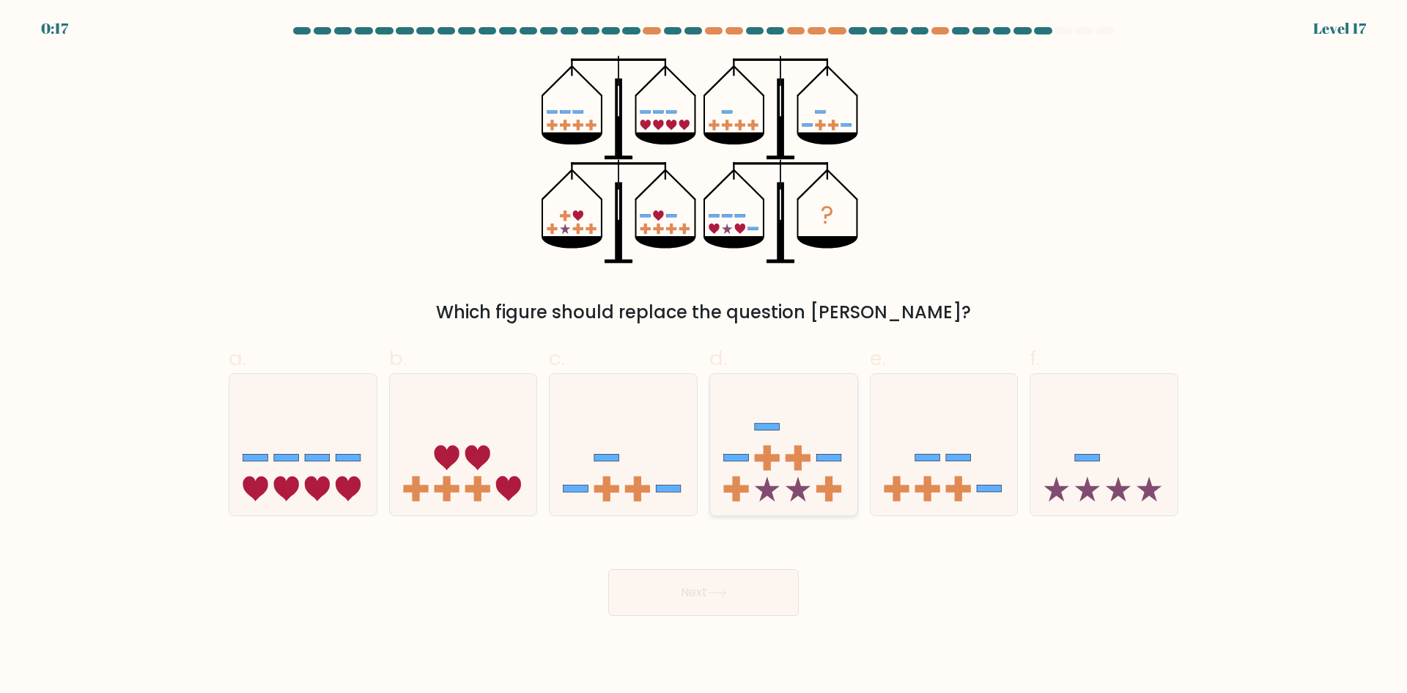
click at [803, 458] on rect at bounding box center [798, 457] width 25 height 7
click at [704, 356] on input "d." at bounding box center [704, 352] width 1 height 10
radio input "true"
click at [747, 610] on button "Next" at bounding box center [703, 592] width 191 height 47
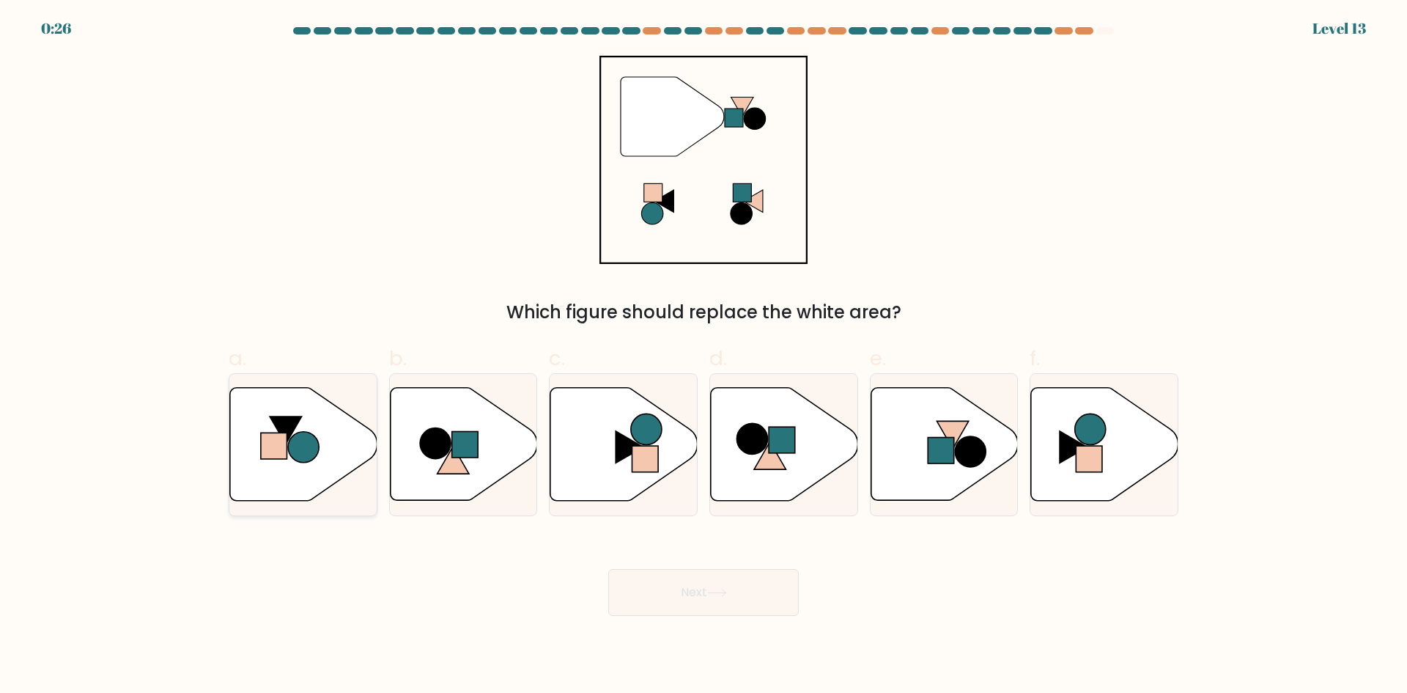
click at [345, 419] on icon at bounding box center [303, 444] width 147 height 113
click at [704, 356] on input "a." at bounding box center [704, 352] width 1 height 10
radio input "true"
click at [744, 594] on button "Next" at bounding box center [703, 592] width 191 height 47
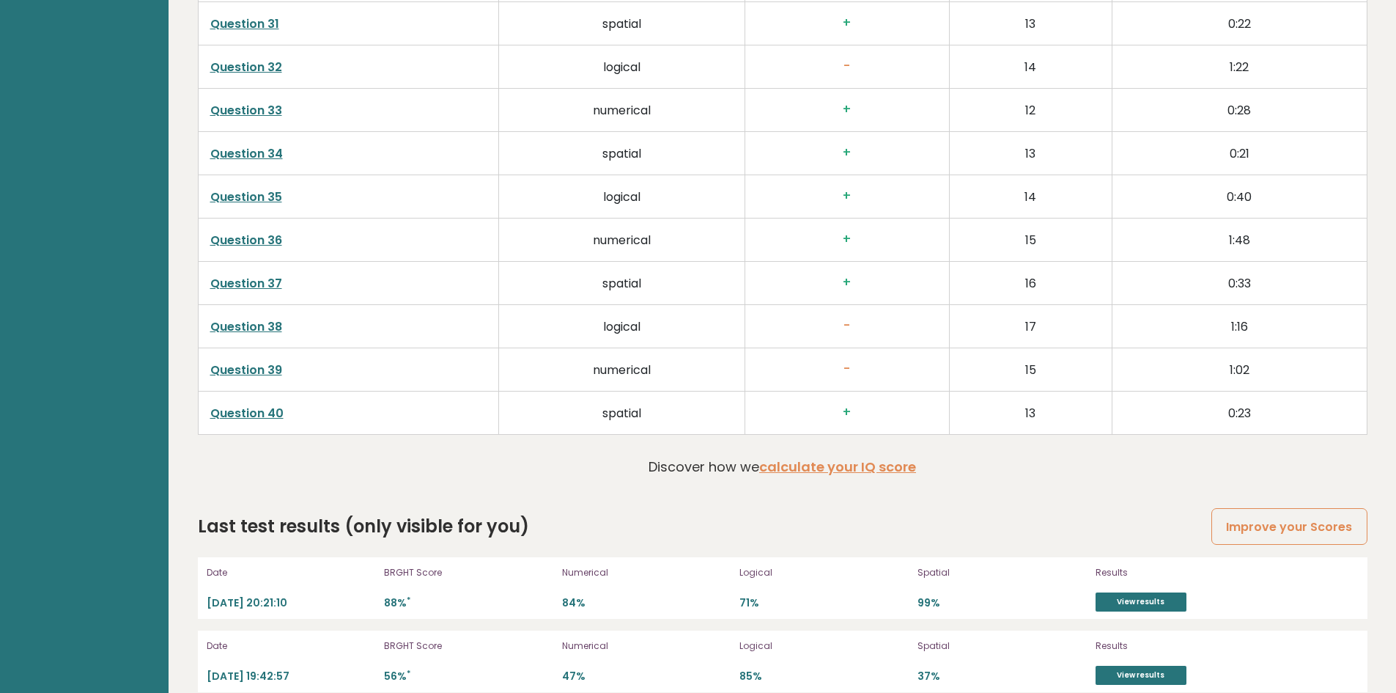
scroll to position [3794, 0]
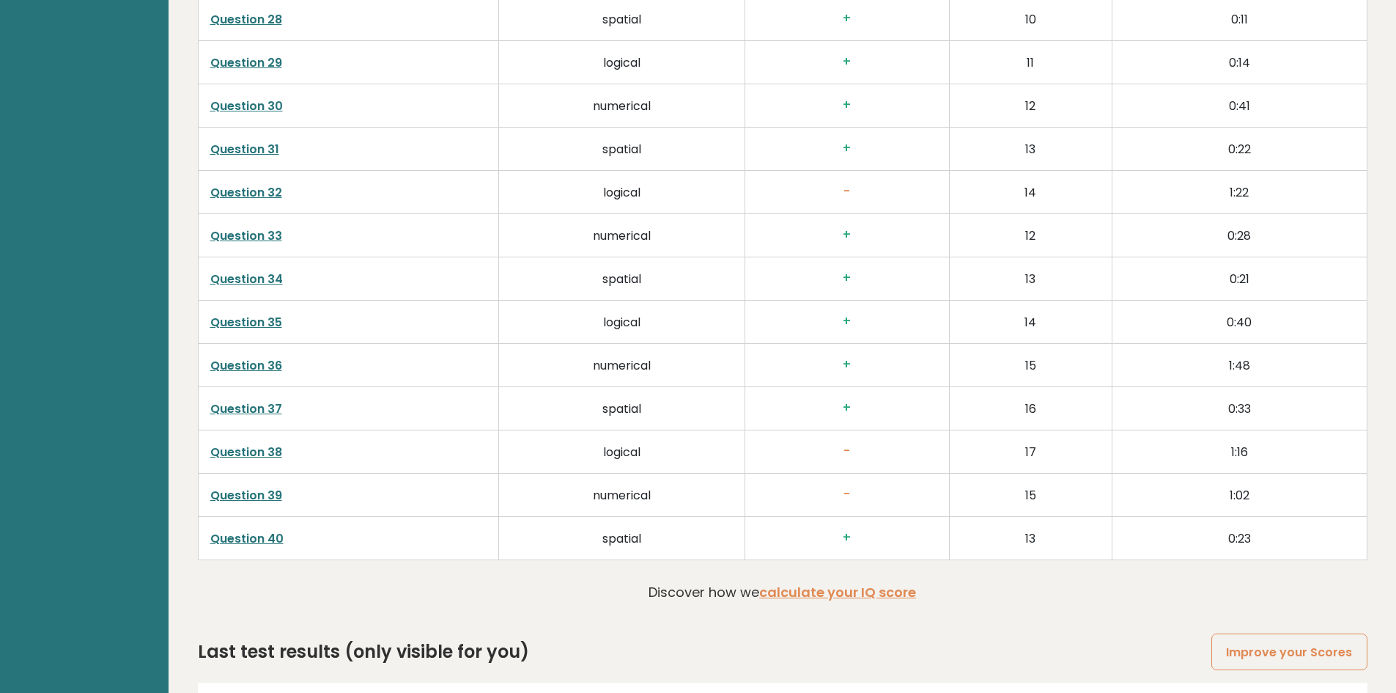
click at [851, 357] on h3 "+" at bounding box center [847, 364] width 180 height 15
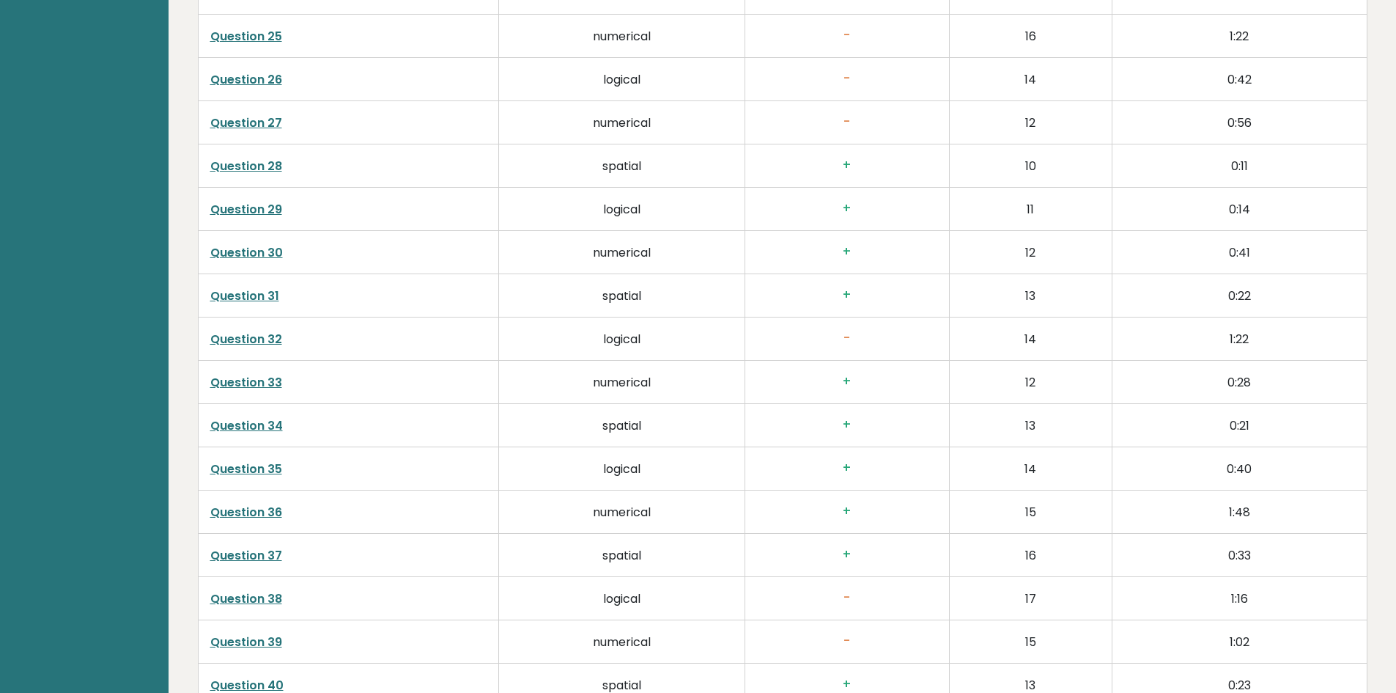
click at [849, 374] on h3 "+" at bounding box center [847, 381] width 180 height 15
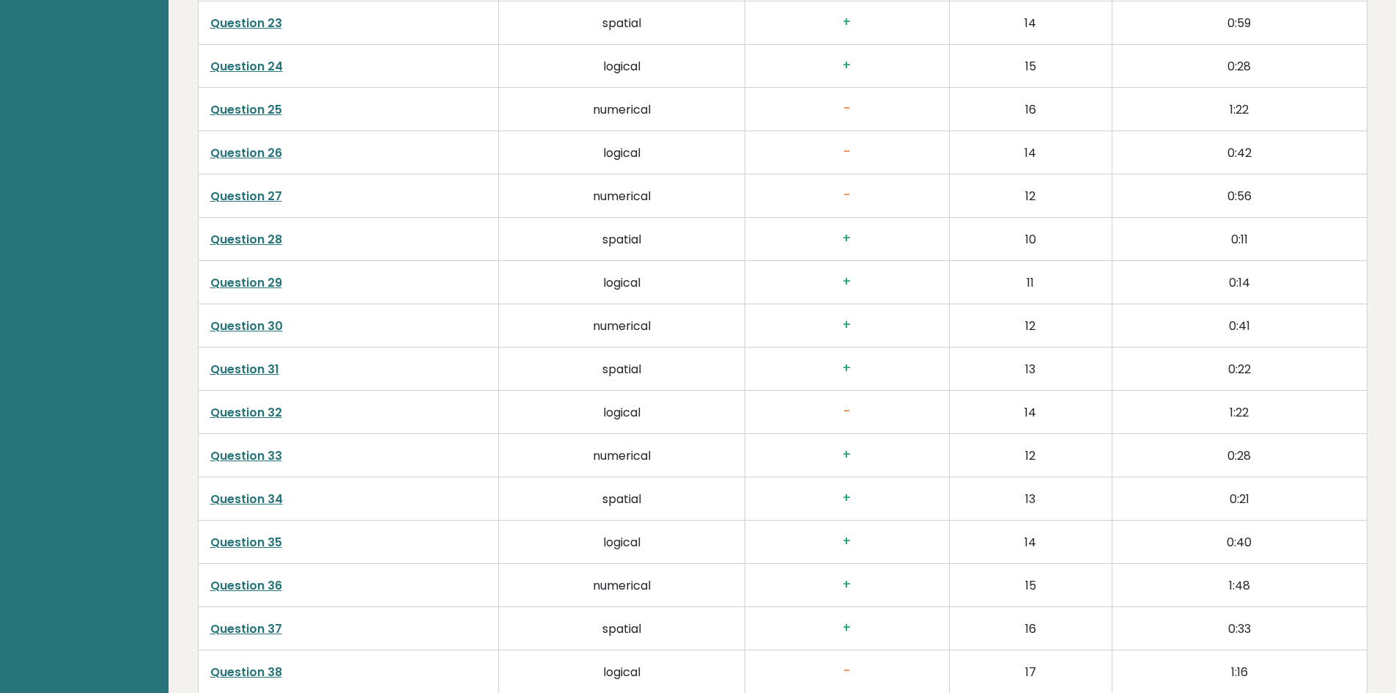
click at [840, 326] on h3 "+" at bounding box center [847, 324] width 180 height 15
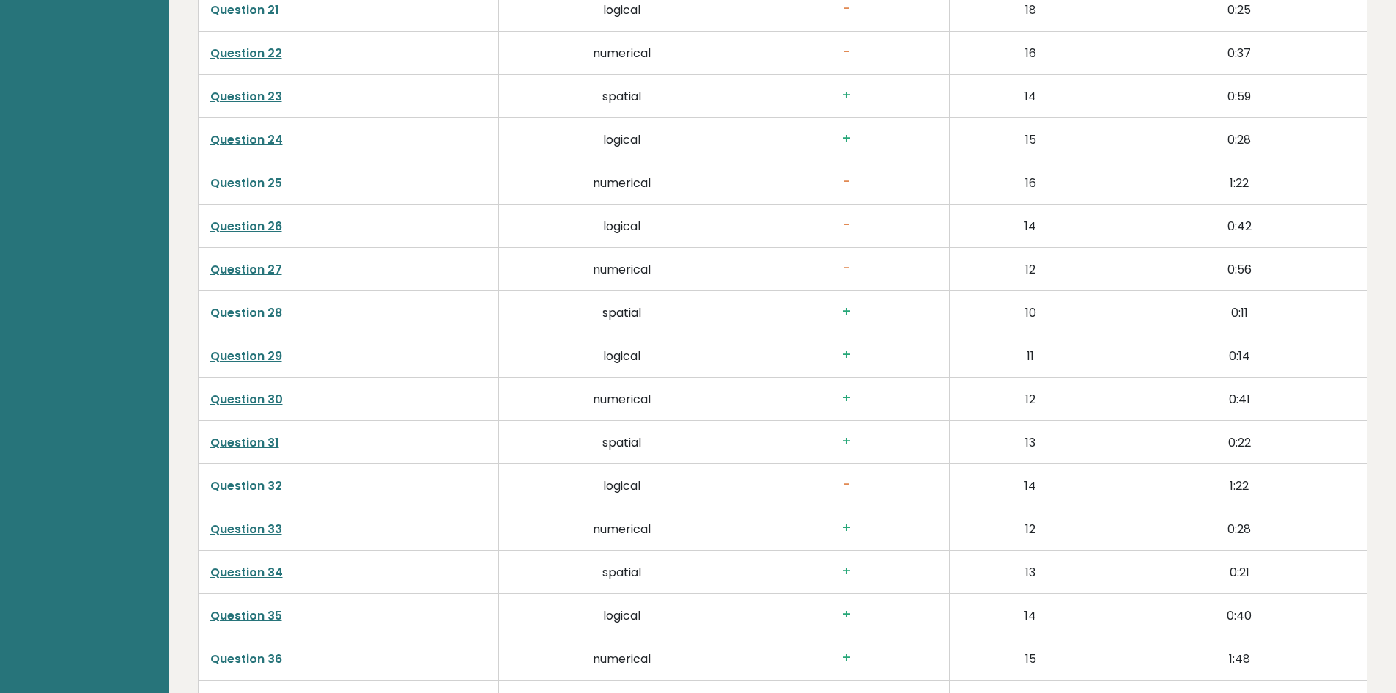
click at [849, 273] on h3 "-" at bounding box center [847, 268] width 180 height 15
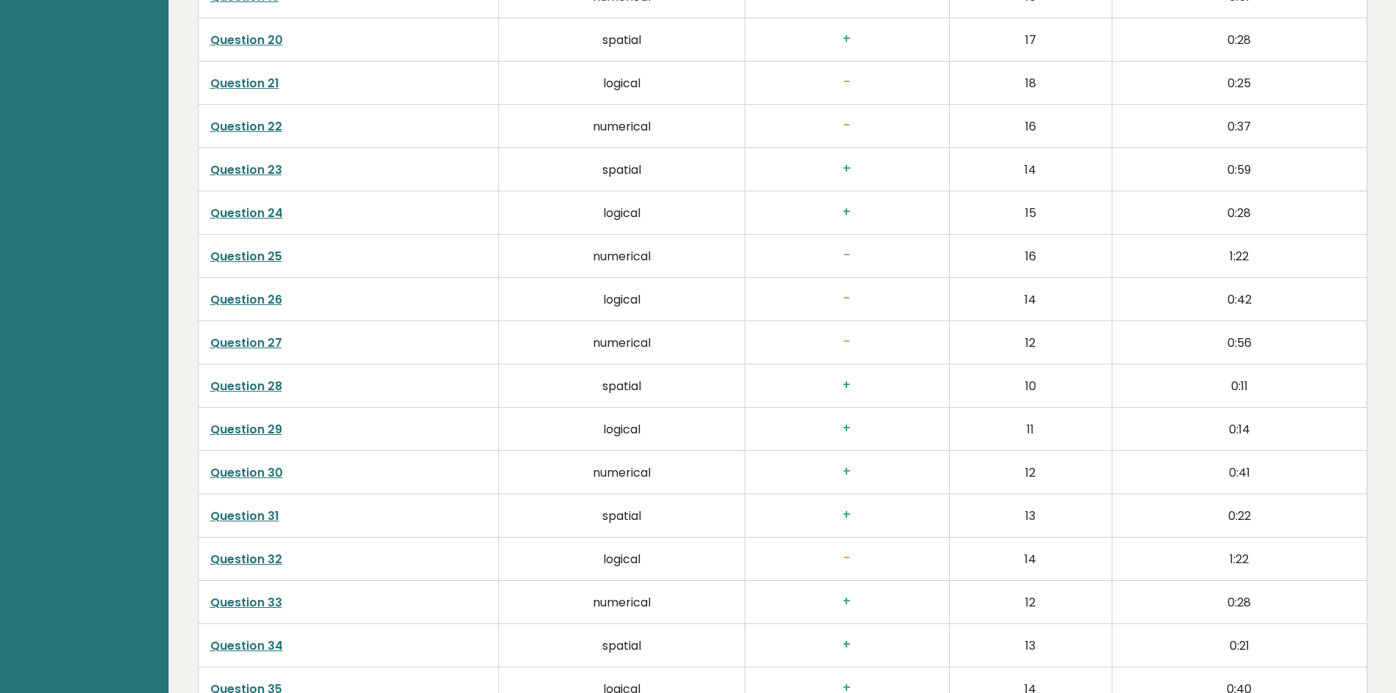
click at [852, 261] on h3 "-" at bounding box center [847, 255] width 180 height 15
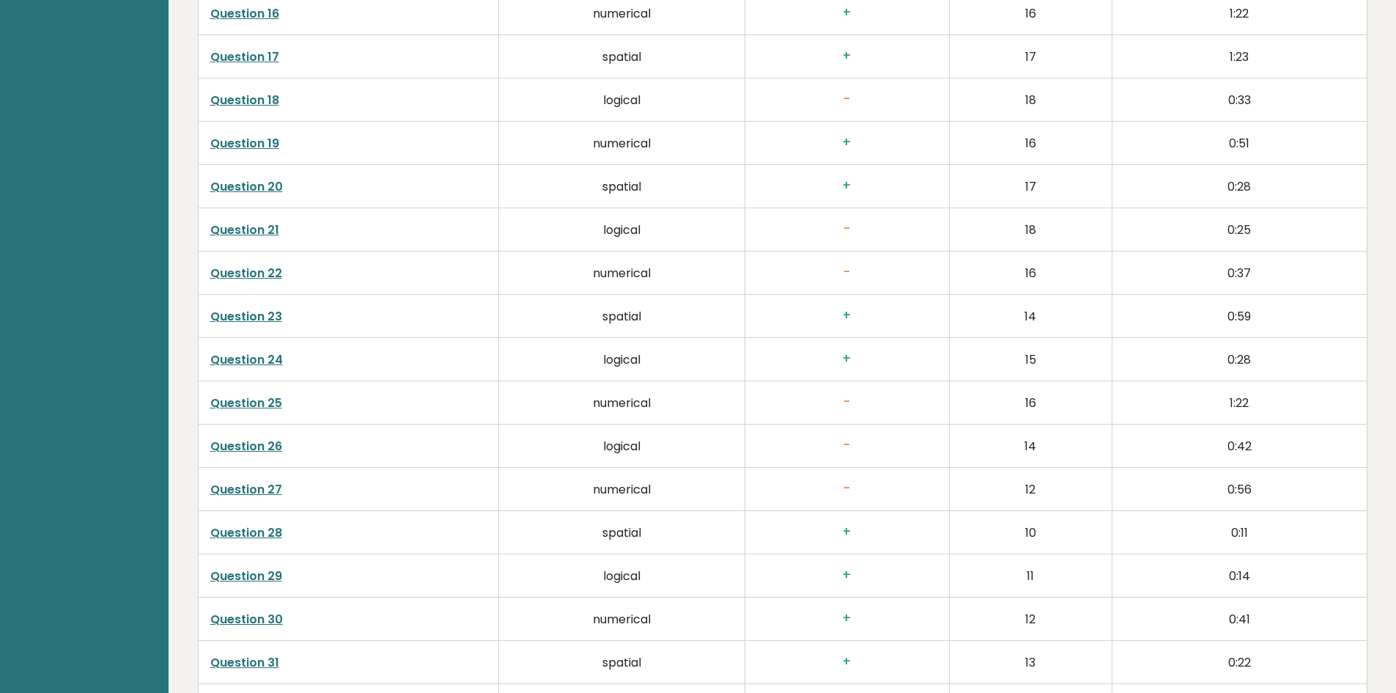
click at [846, 280] on h3 "-" at bounding box center [847, 272] width 180 height 15
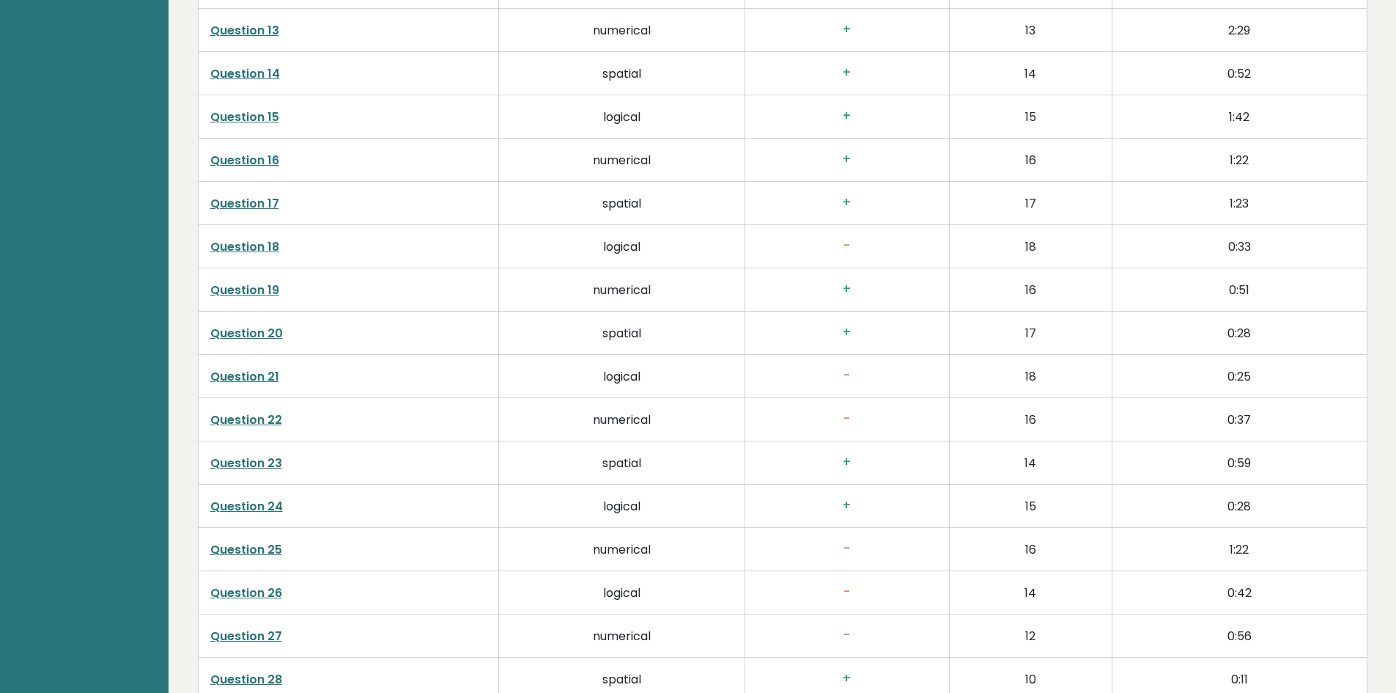
click at [843, 288] on h3 "+" at bounding box center [847, 288] width 180 height 15
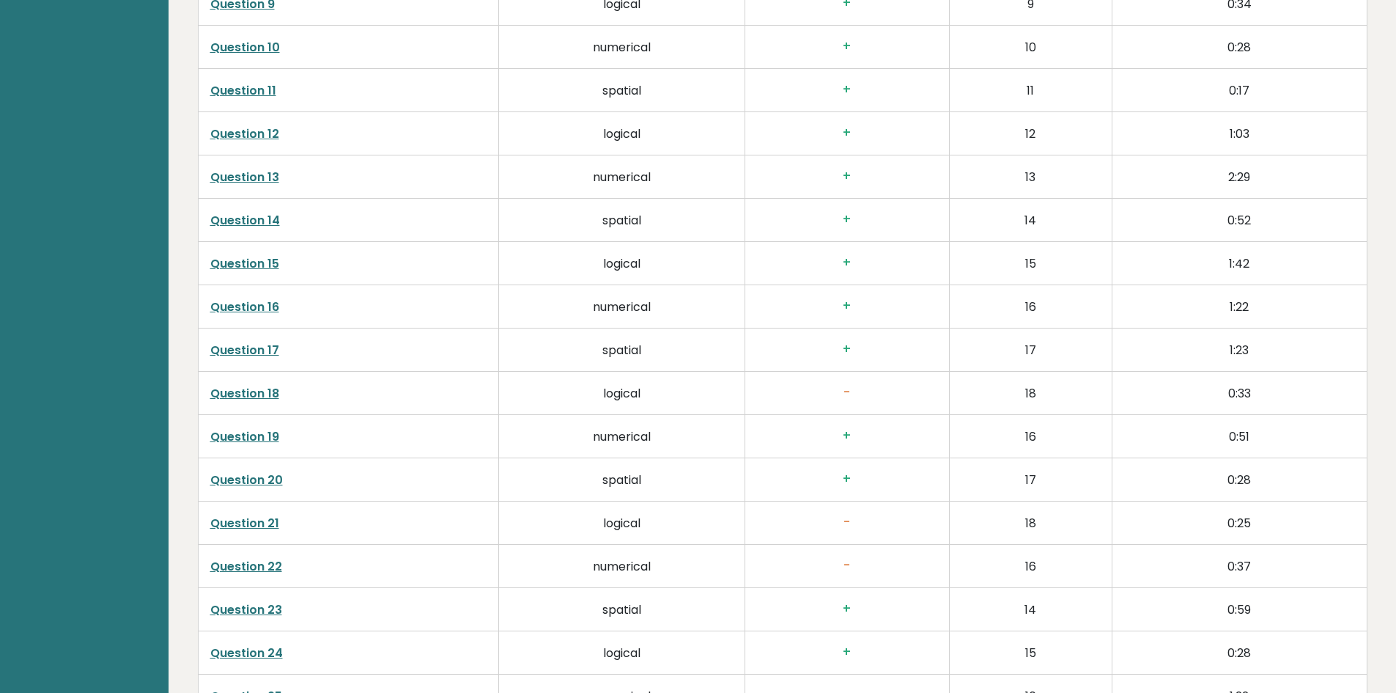
click at [840, 318] on td "+" at bounding box center [847, 306] width 204 height 43
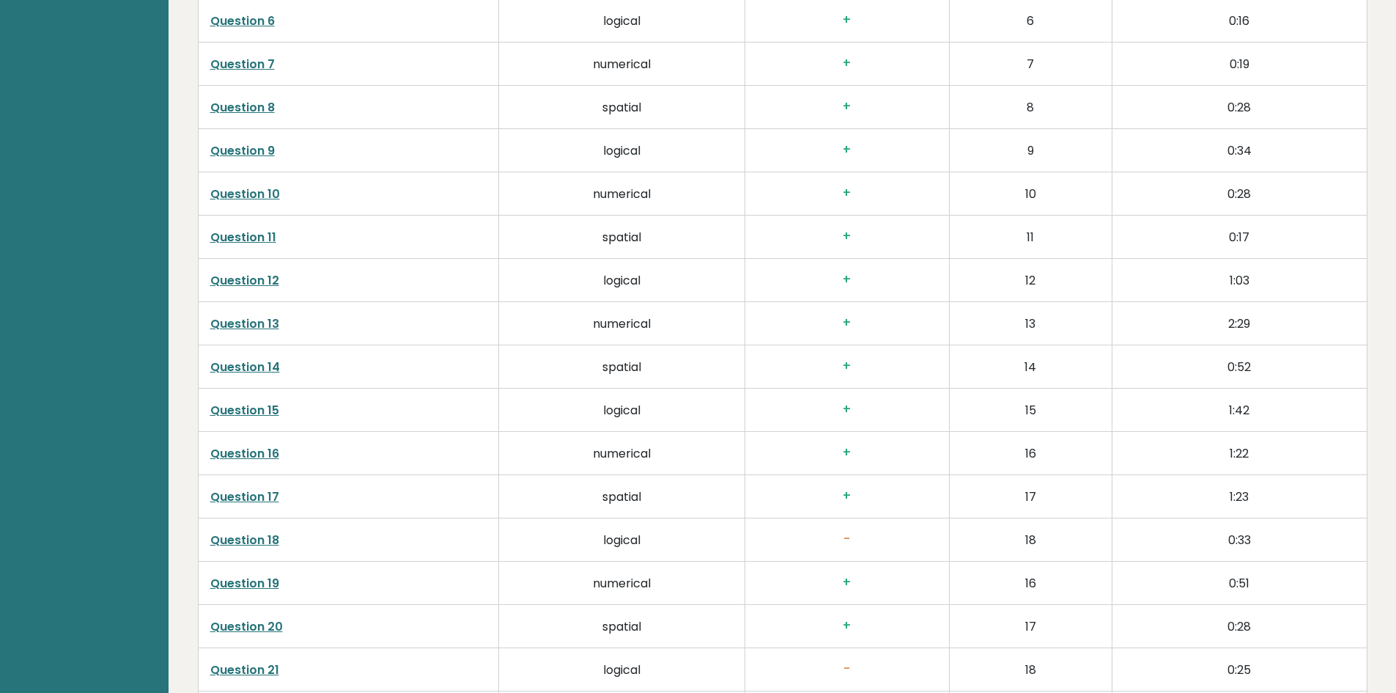
click at [842, 318] on h3 "+" at bounding box center [847, 322] width 180 height 15
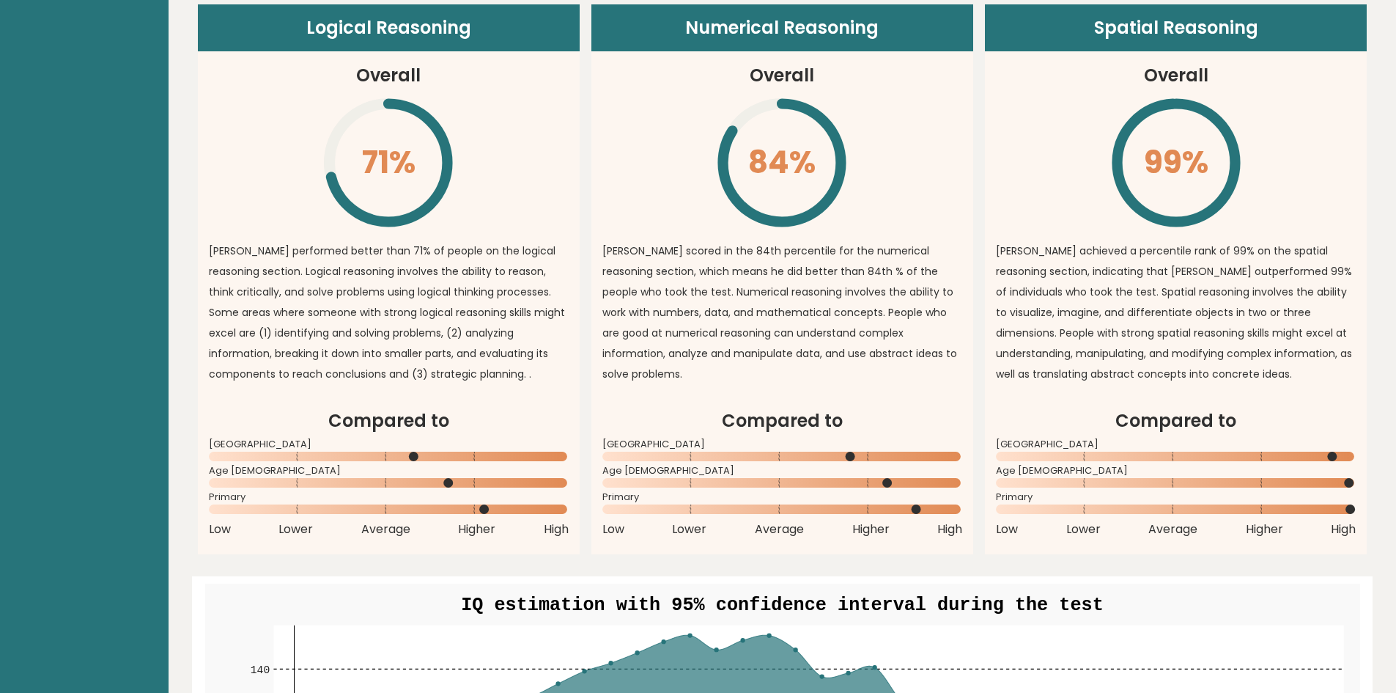
scroll to position [1099, 0]
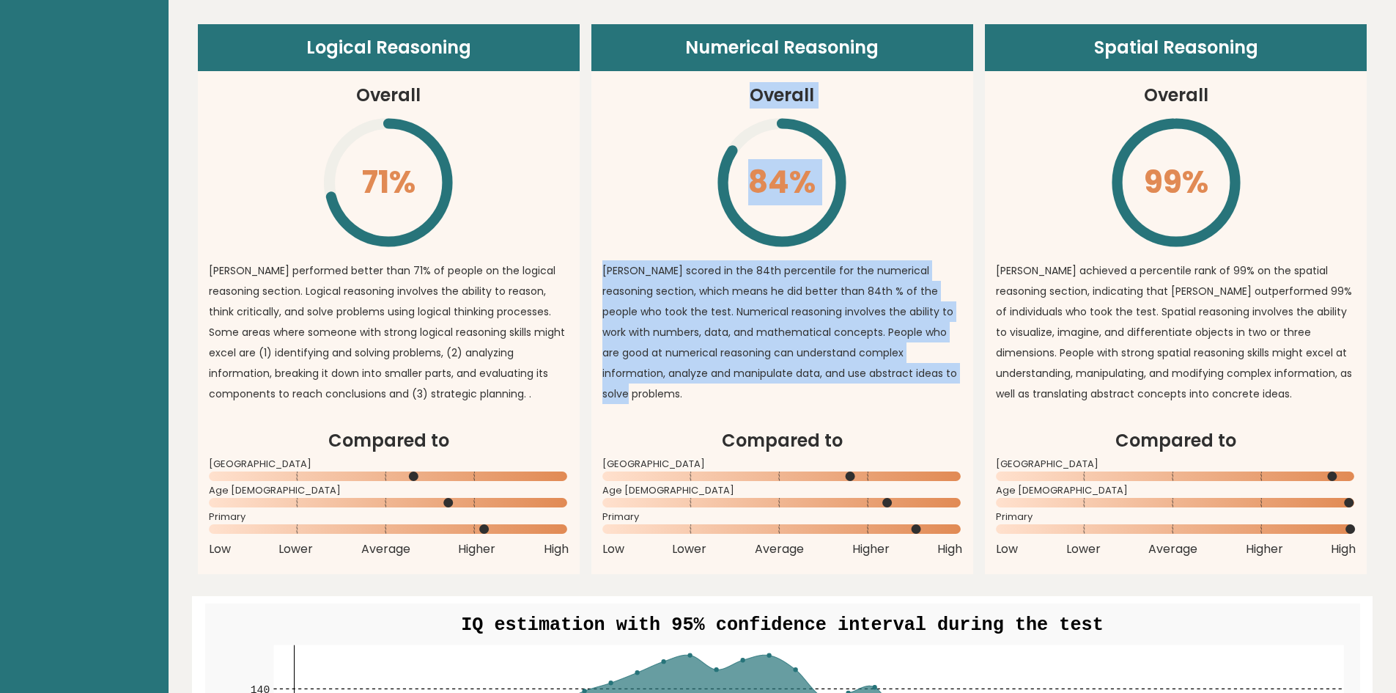
drag, startPoint x: 746, startPoint y: 97, endPoint x: 897, endPoint y: 398, distance: 336.3
click at [897, 398] on article "Numerical Reasoning Overall 84% \ [PERSON_NAME] scored in the 84th percentile f…" at bounding box center [782, 225] width 382 height 403
drag, startPoint x: 897, startPoint y: 398, endPoint x: 739, endPoint y: 91, distance: 345.5
click at [739, 91] on article "Numerical Reasoning Overall 84% \ [PERSON_NAME] scored in the 84th percentile f…" at bounding box center [782, 225] width 382 height 403
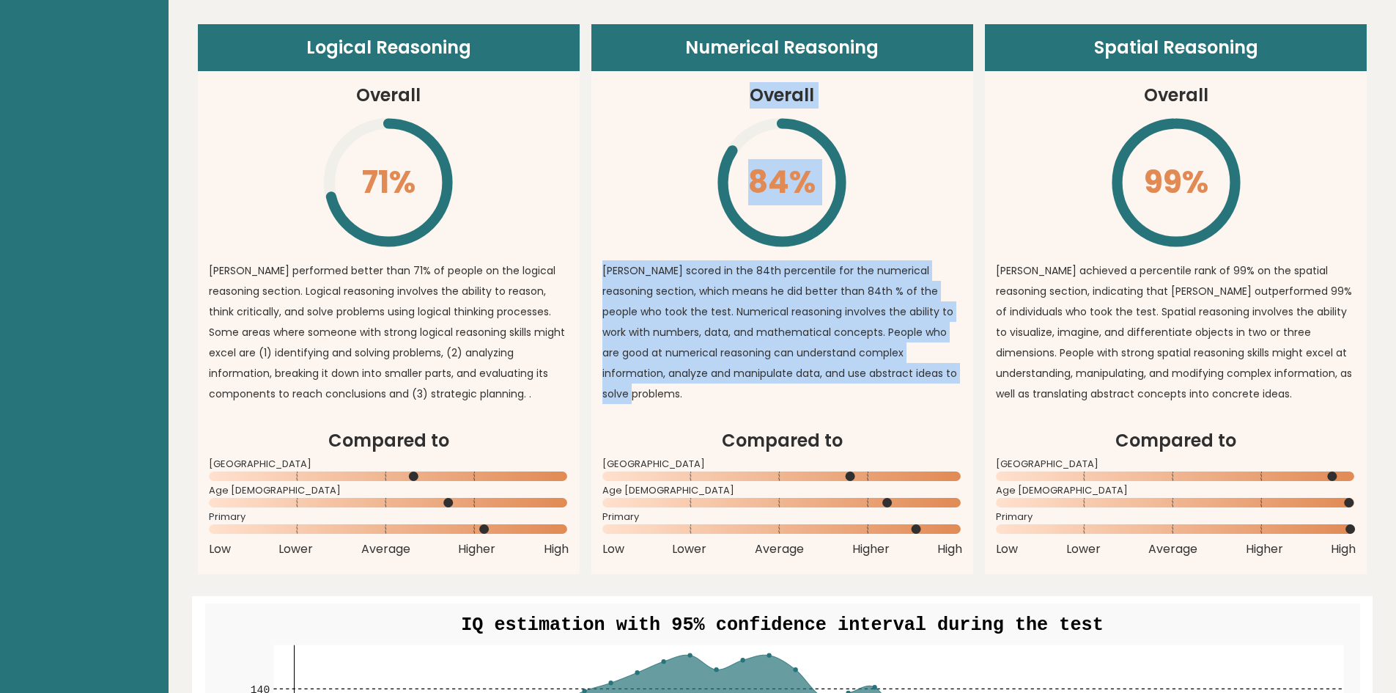
click at [739, 91] on article "Numerical Reasoning Overall 84% \ [PERSON_NAME] scored in the 84th percentile f…" at bounding box center [782, 225] width 382 height 403
drag, startPoint x: 739, startPoint y: 91, endPoint x: 905, endPoint y: 388, distance: 340.9
click at [905, 388] on article "Numerical Reasoning Overall 84% \ [PERSON_NAME] scored in the 84th percentile f…" at bounding box center [782, 225] width 382 height 403
click at [905, 388] on div "[PERSON_NAME] scored in the 84th percentile for the numerical reasoning section…" at bounding box center [782, 335] width 360 height 151
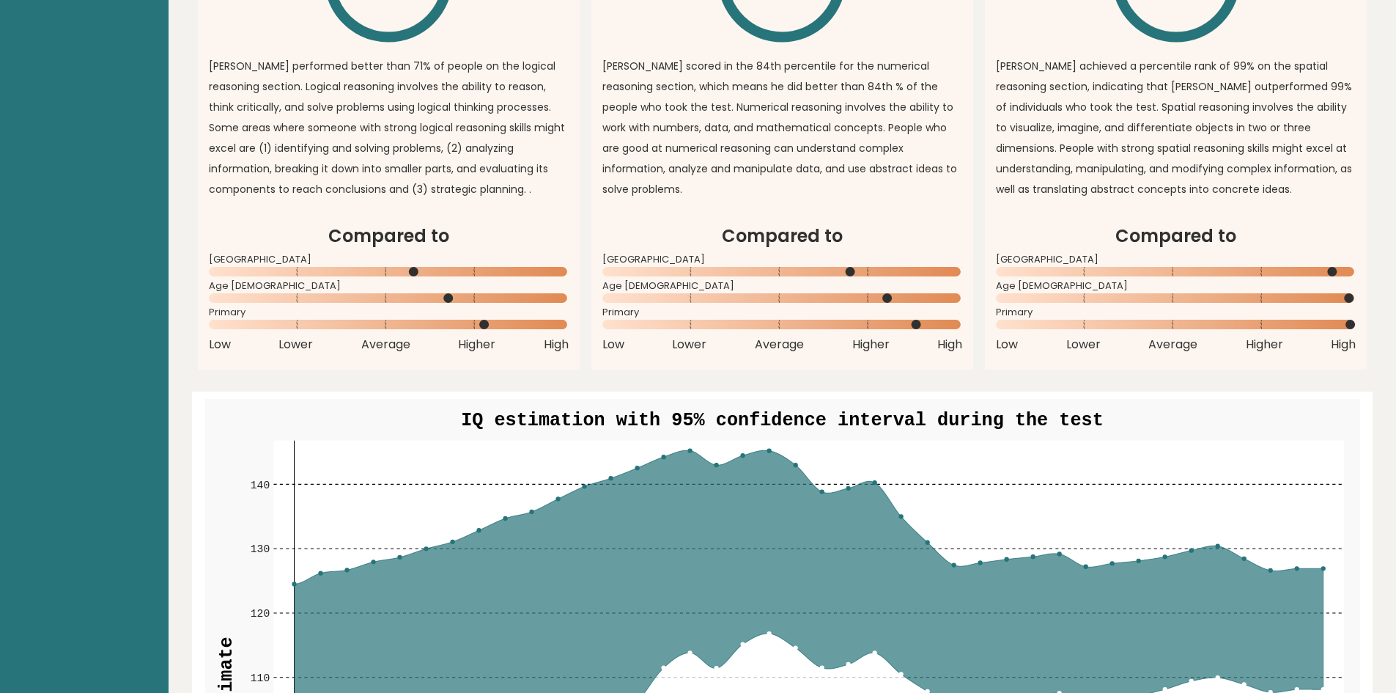
scroll to position [1392, 0]
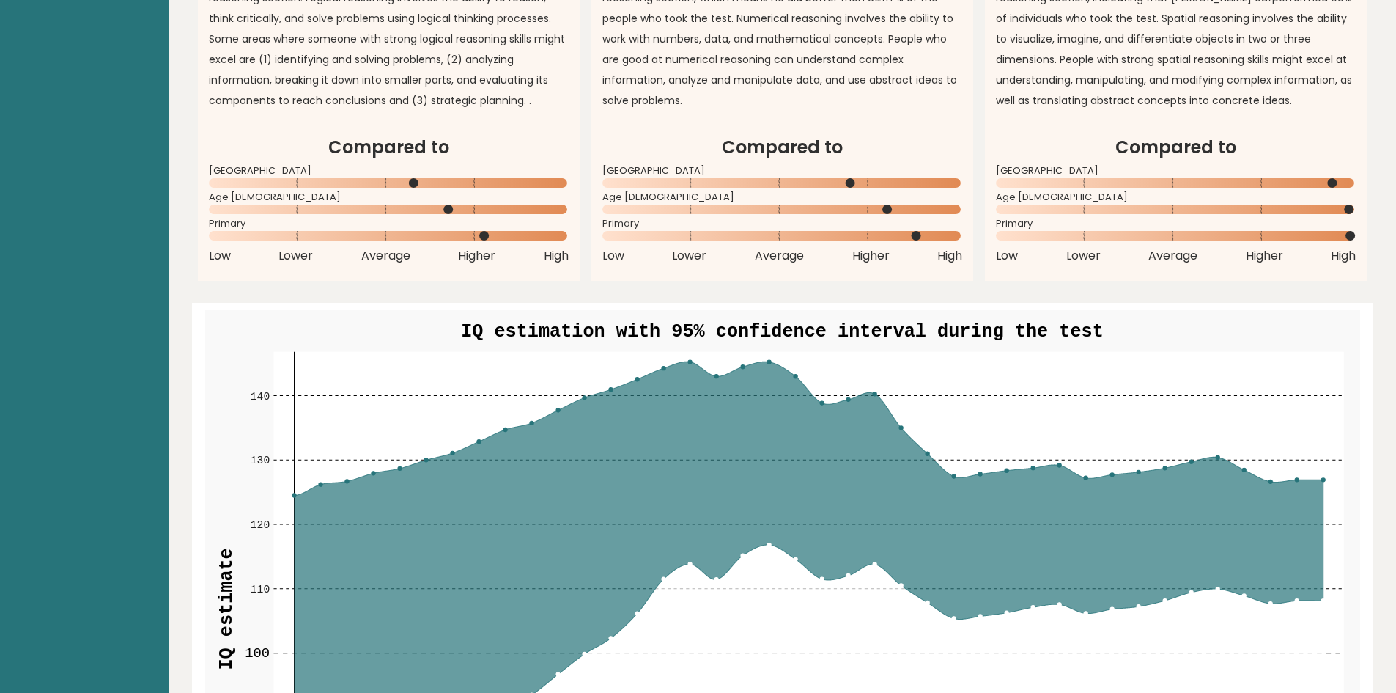
drag, startPoint x: 885, startPoint y: 338, endPoint x: 877, endPoint y: 319, distance: 20.7
click at [877, 321] on text "IQ estimation with 95% confidence interval during the test" at bounding box center [782, 331] width 643 height 21
drag, startPoint x: 877, startPoint y: 319, endPoint x: 879, endPoint y: 331, distance: 11.8
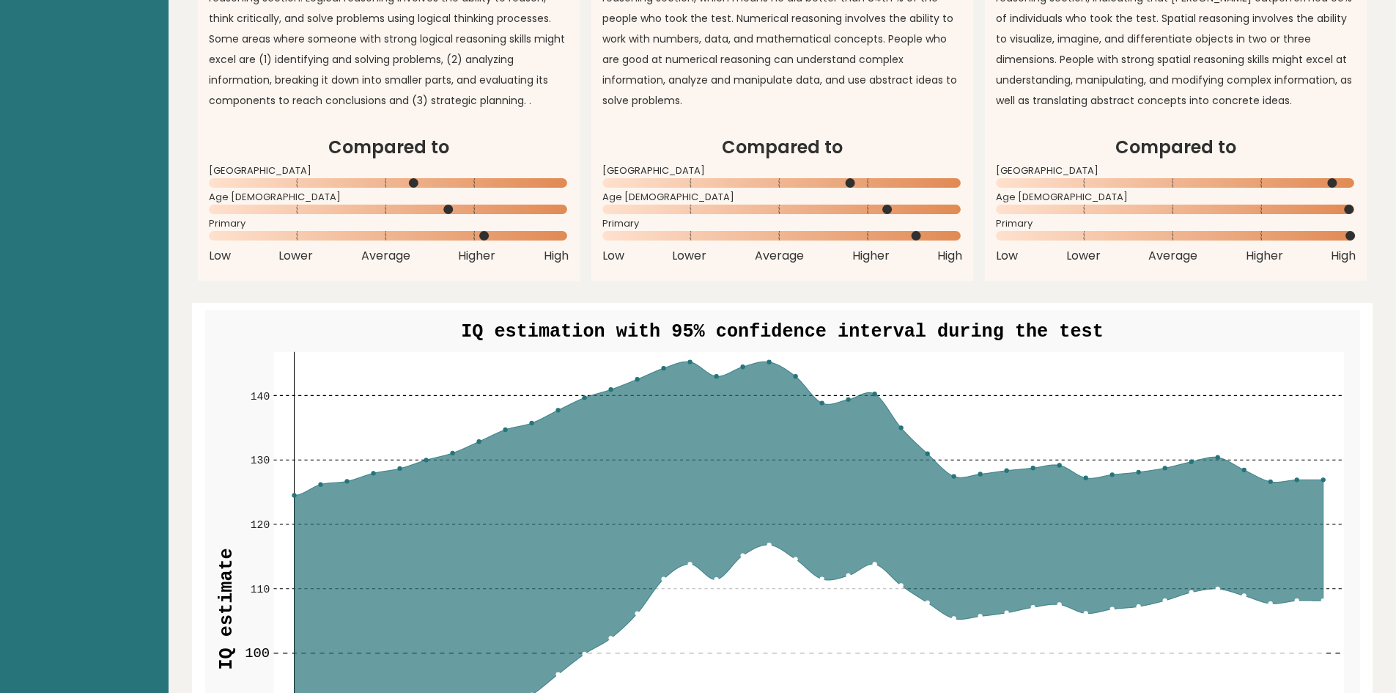
click at [879, 330] on text "IQ estimation with 95% confidence interval during the test" at bounding box center [782, 331] width 643 height 21
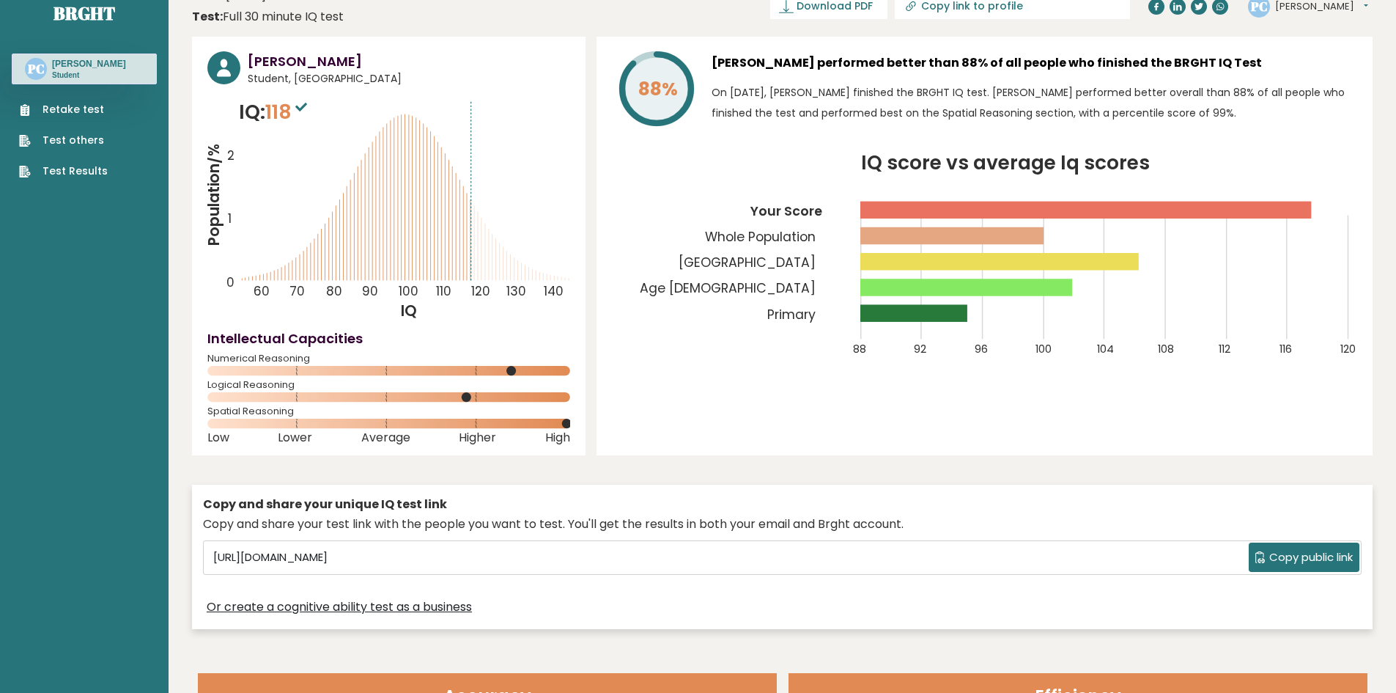
scroll to position [0, 0]
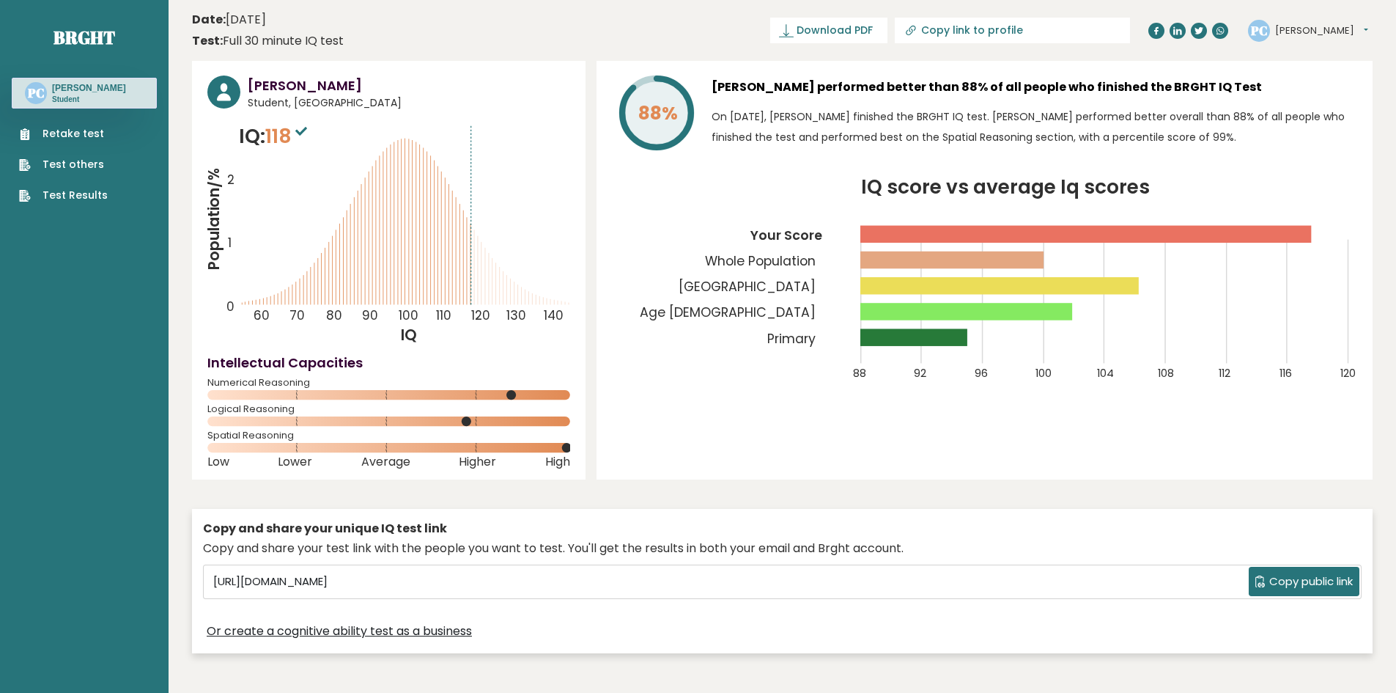
click at [717, 93] on h3 "[PERSON_NAME] performed better than 88% of all people who finished the BRGHT IQ…" at bounding box center [1035, 86] width 646 height 23
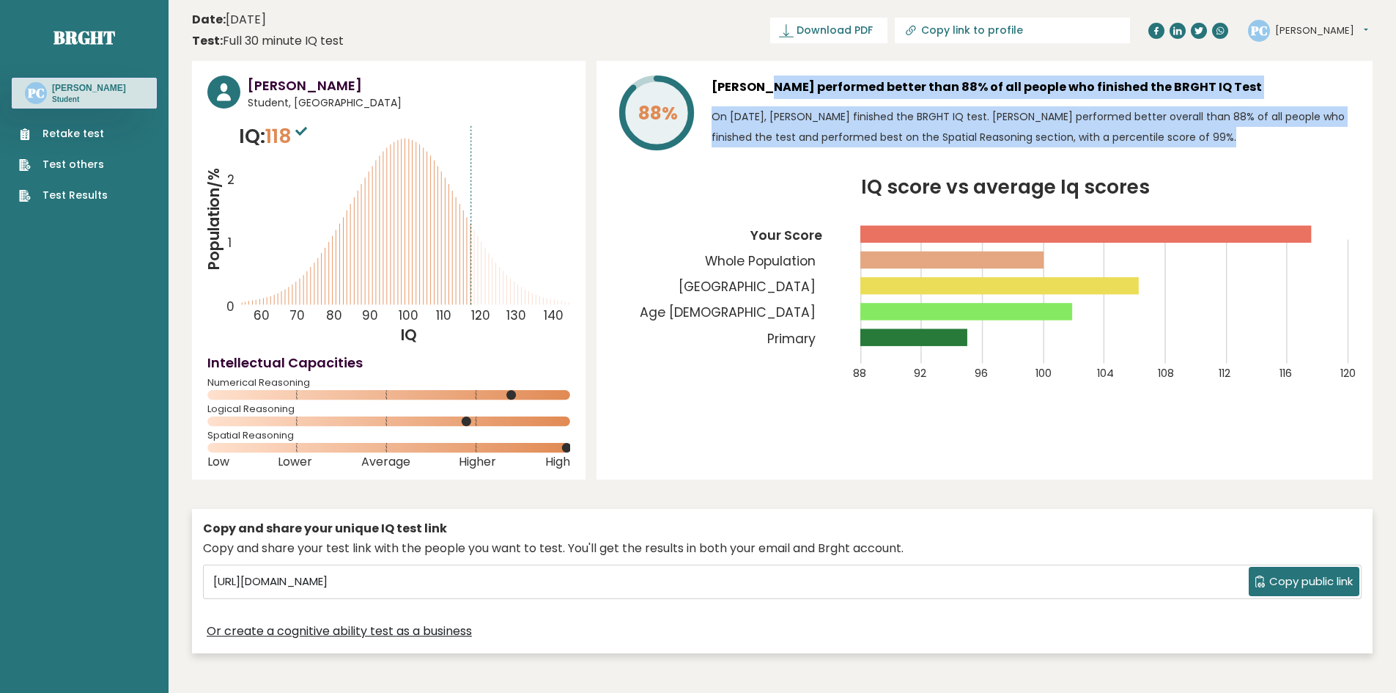
drag, startPoint x: 717, startPoint y: 93, endPoint x: 853, endPoint y: 141, distance: 144.4
click at [853, 141] on div "[PERSON_NAME] performed better than 88% of all people who finished the BRGHT IQ…" at bounding box center [1035, 115] width 646 height 81
click at [853, 141] on p "On [DATE], [PERSON_NAME] finished the BRGHT IQ test. [PERSON_NAME] performed be…" at bounding box center [1035, 126] width 646 height 41
drag, startPoint x: 853, startPoint y: 141, endPoint x: 756, endPoint y: 87, distance: 110.5
click at [756, 87] on div "[PERSON_NAME] performed better than 88% of all people who finished the BRGHT IQ…" at bounding box center [1035, 115] width 646 height 81
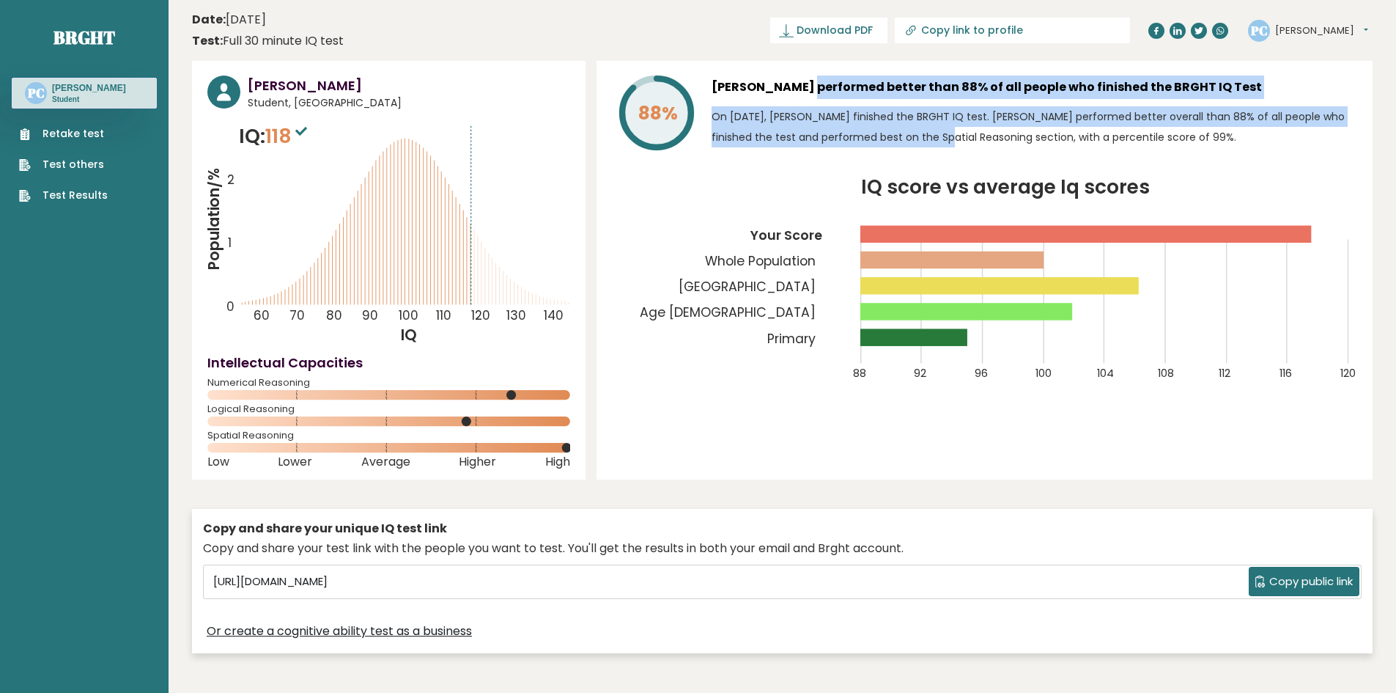
click at [756, 86] on h3 "[PERSON_NAME] performed better than 88% of all people who finished the BRGHT IQ…" at bounding box center [1035, 86] width 646 height 23
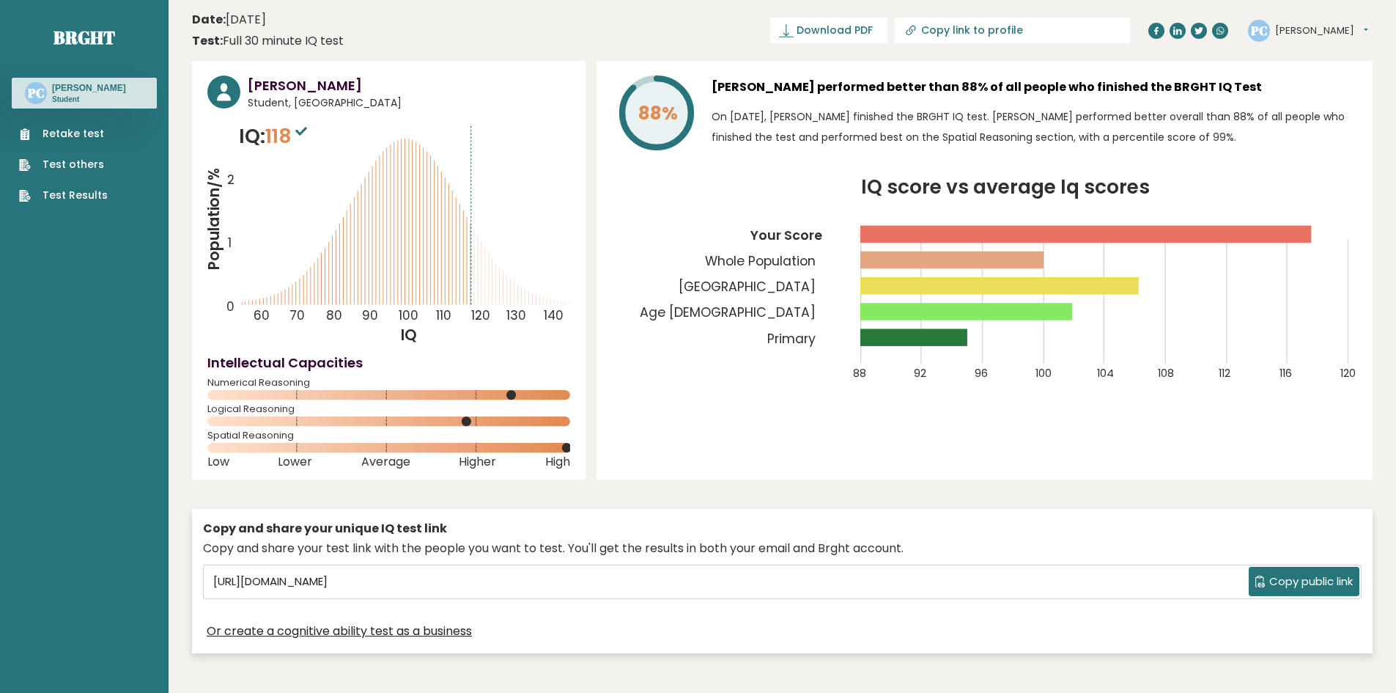
click at [81, 195] on link "Test Results" at bounding box center [63, 195] width 89 height 15
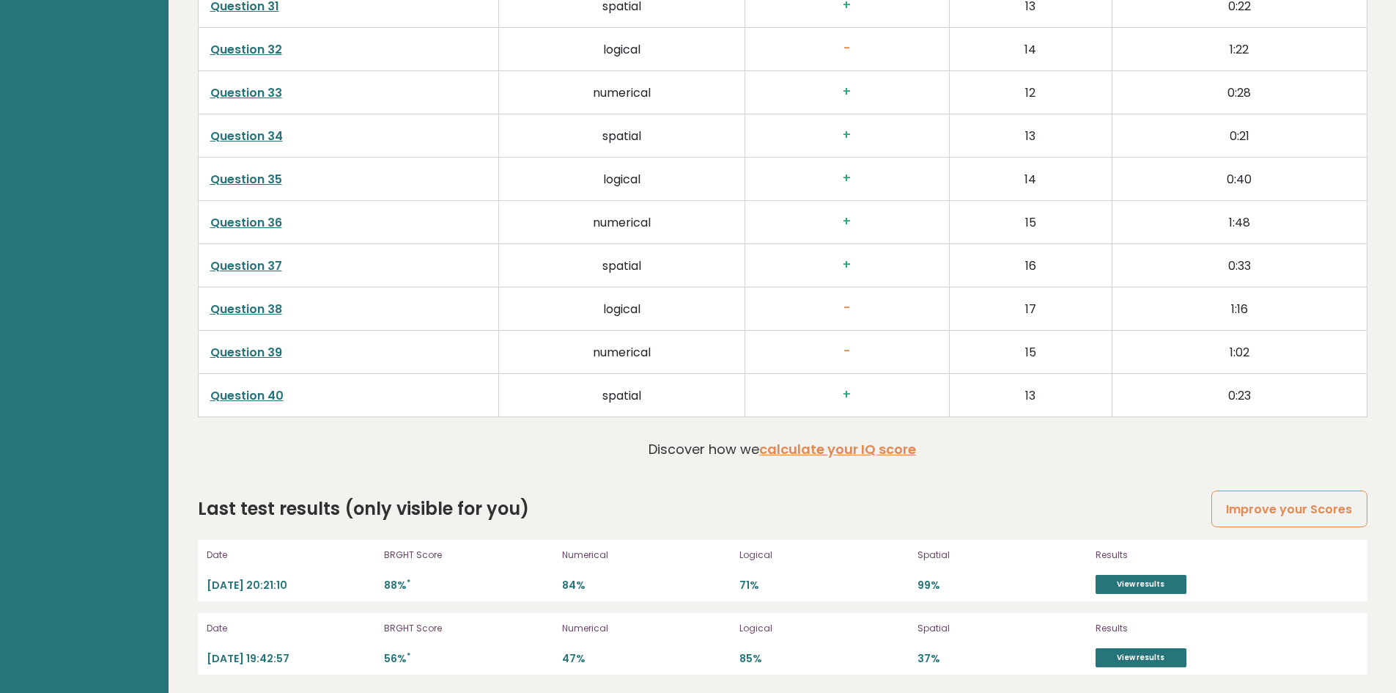
scroll to position [3794, 0]
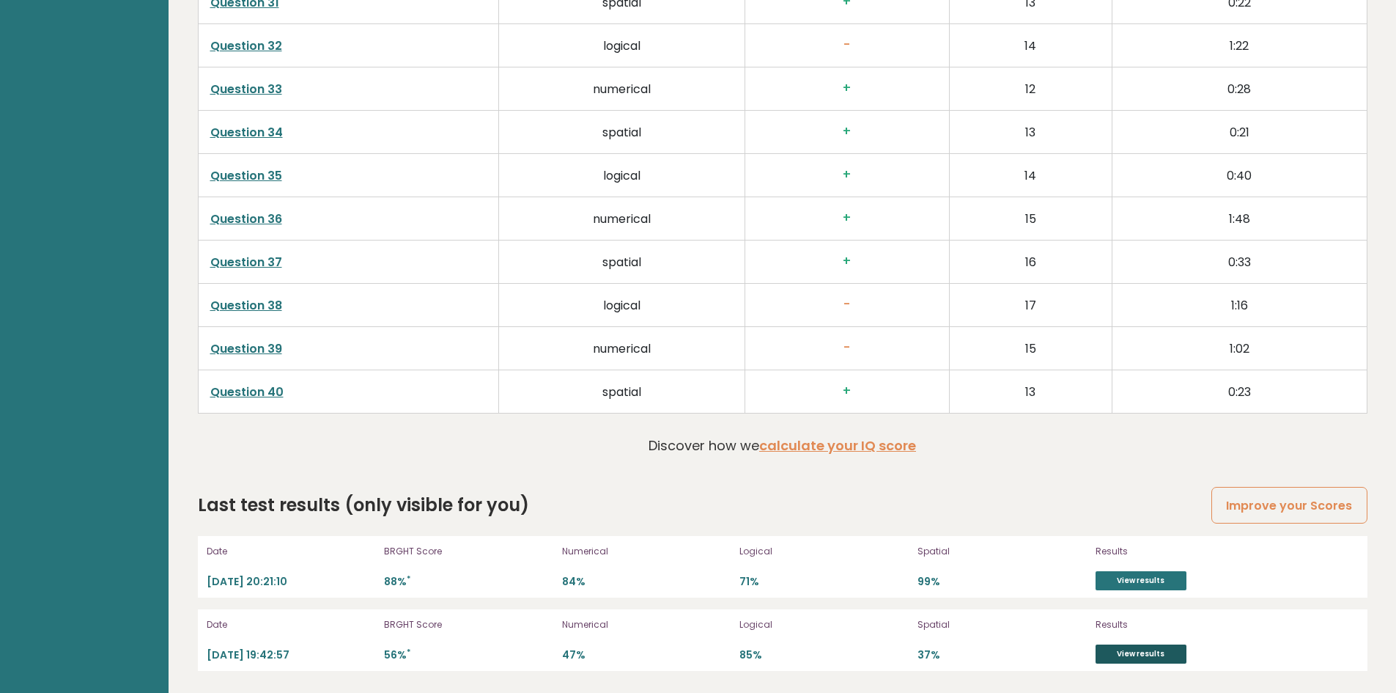
click at [1123, 651] on link "View results" at bounding box center [1141, 653] width 91 height 19
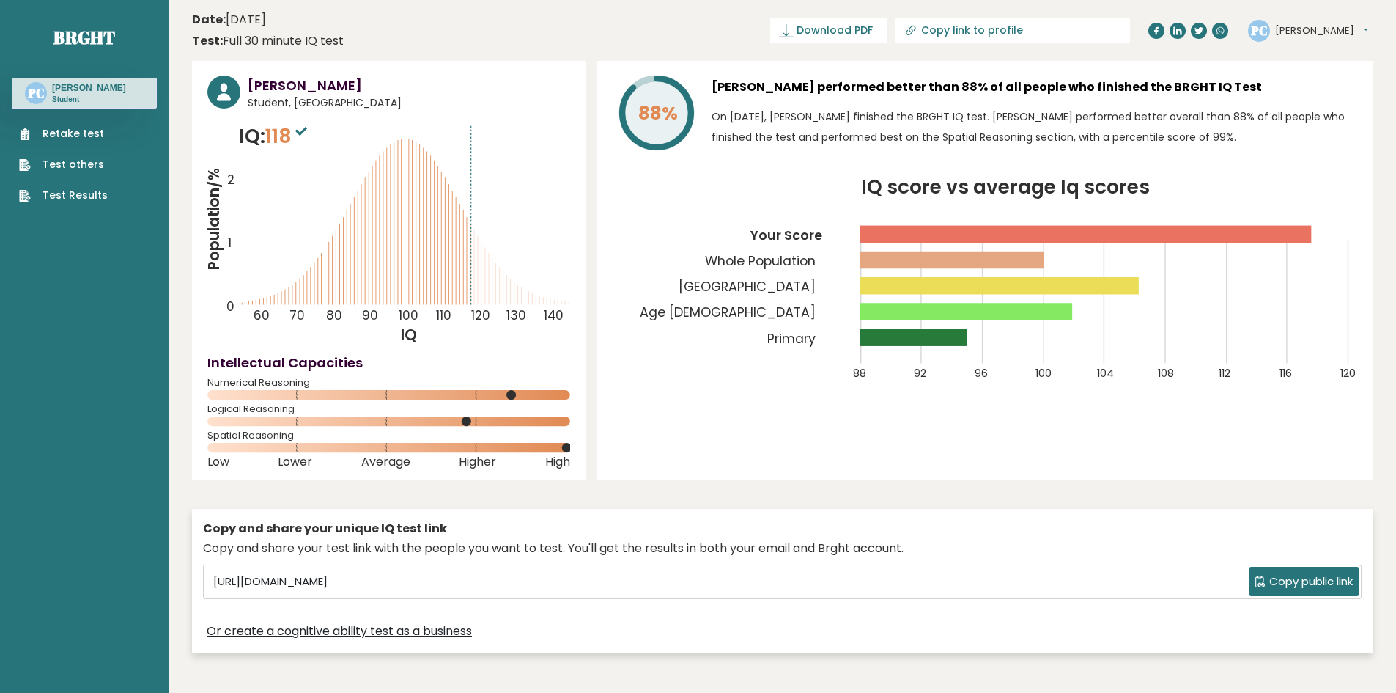
drag, startPoint x: 375, startPoint y: 75, endPoint x: 374, endPoint y: 26, distance: 48.4
click at [374, 26] on header "Date: [DATE] Test: Full 30 minute IQ test Download PDF Downloading... Downloadi…" at bounding box center [782, 30] width 1181 height 46
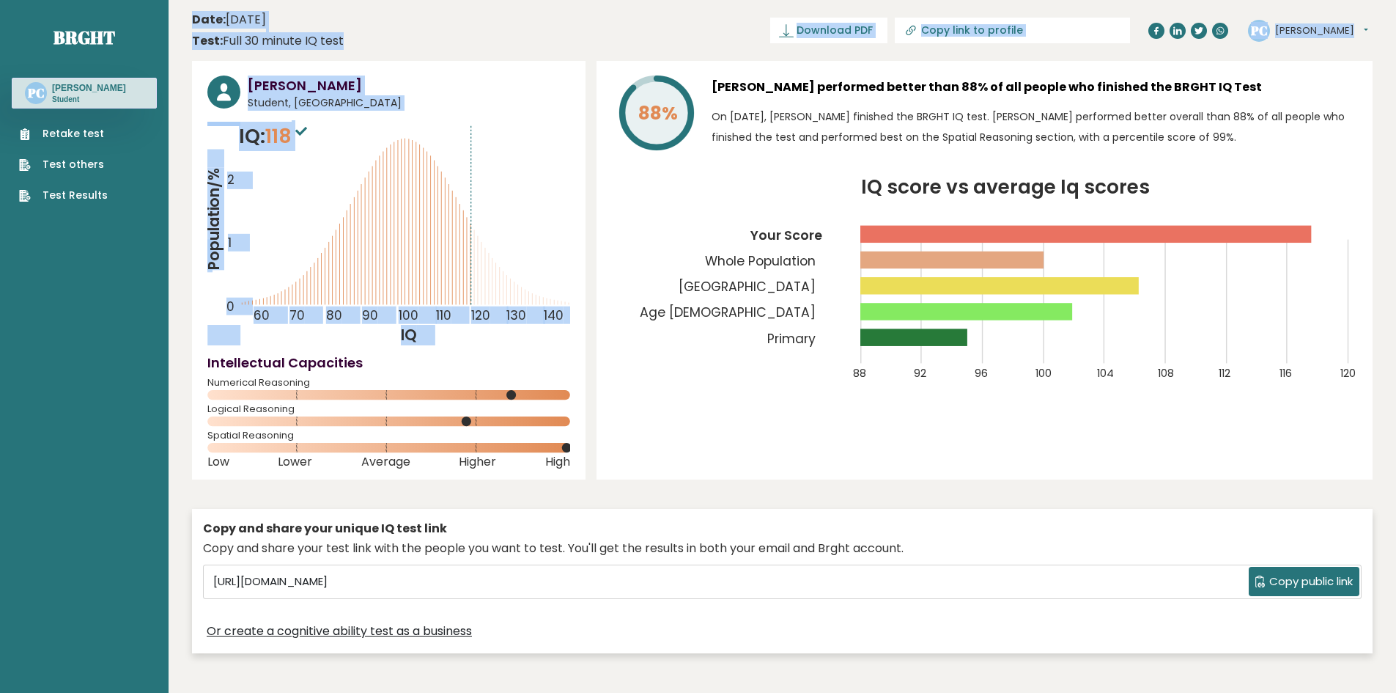
drag, startPoint x: 374, startPoint y: 26, endPoint x: 388, endPoint y: 117, distance: 92.0
click at [388, 117] on div "[PERSON_NAME] Student, [GEOGRAPHIC_DATA] IQ: 118 Population/% IQ 0 1 2 60 70 80…" at bounding box center [389, 270] width 394 height 418
drag, startPoint x: 388, startPoint y: 117, endPoint x: 378, endPoint y: 13, distance: 104.6
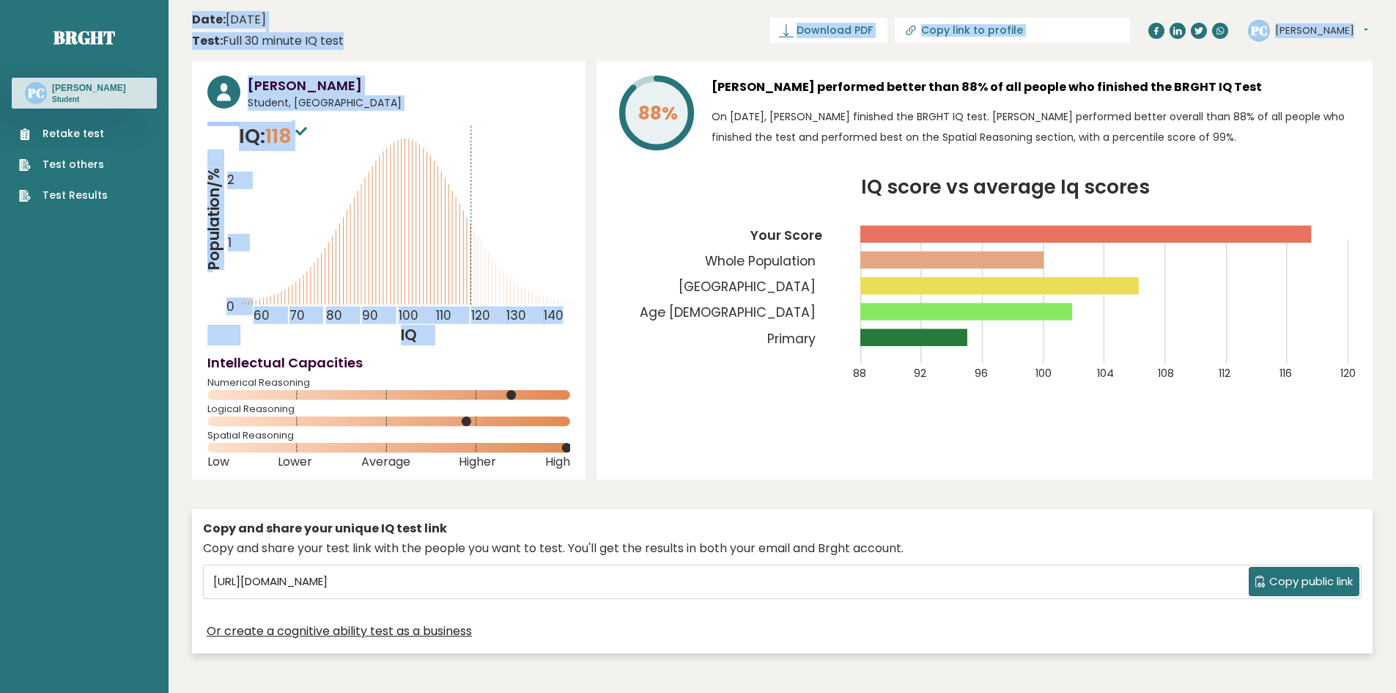
click at [378, 13] on header "Date: [DATE] Test: Full 30 minute IQ test Download PDF Downloading... Downloadi…" at bounding box center [782, 30] width 1181 height 46
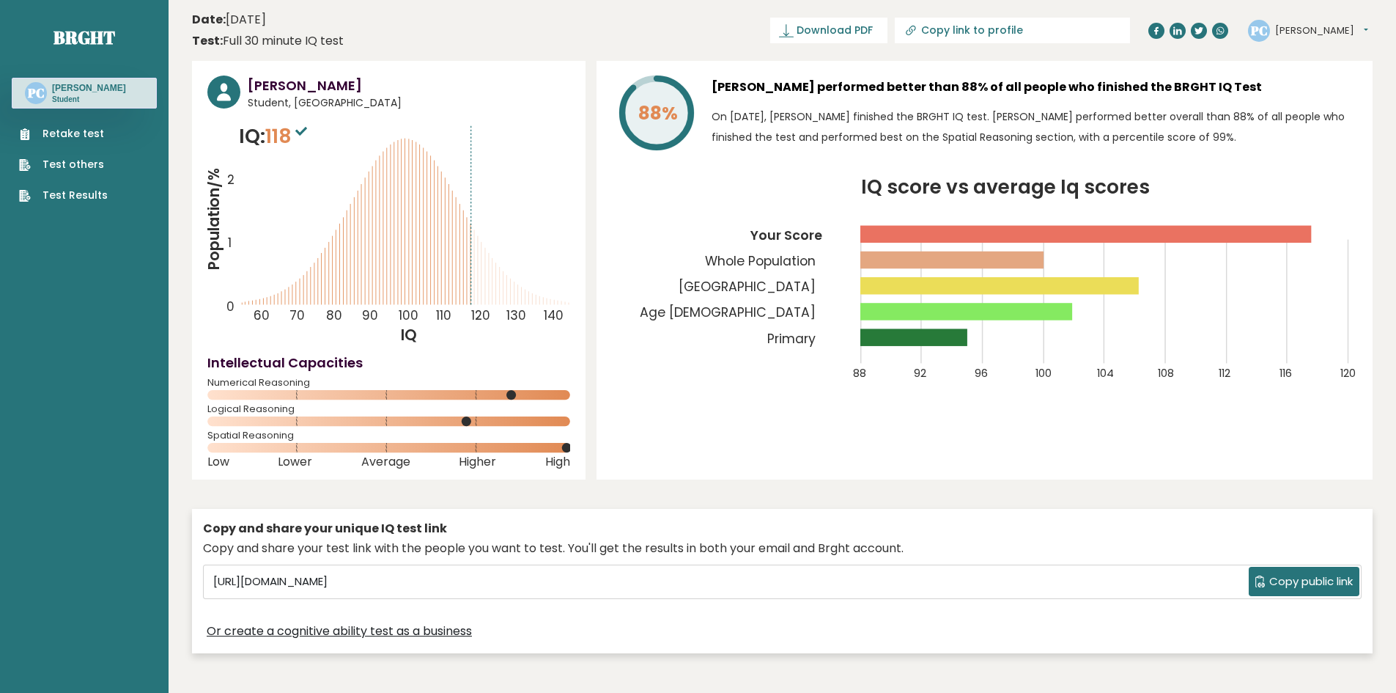
click at [301, 136] on sup at bounding box center [301, 130] width 19 height 21
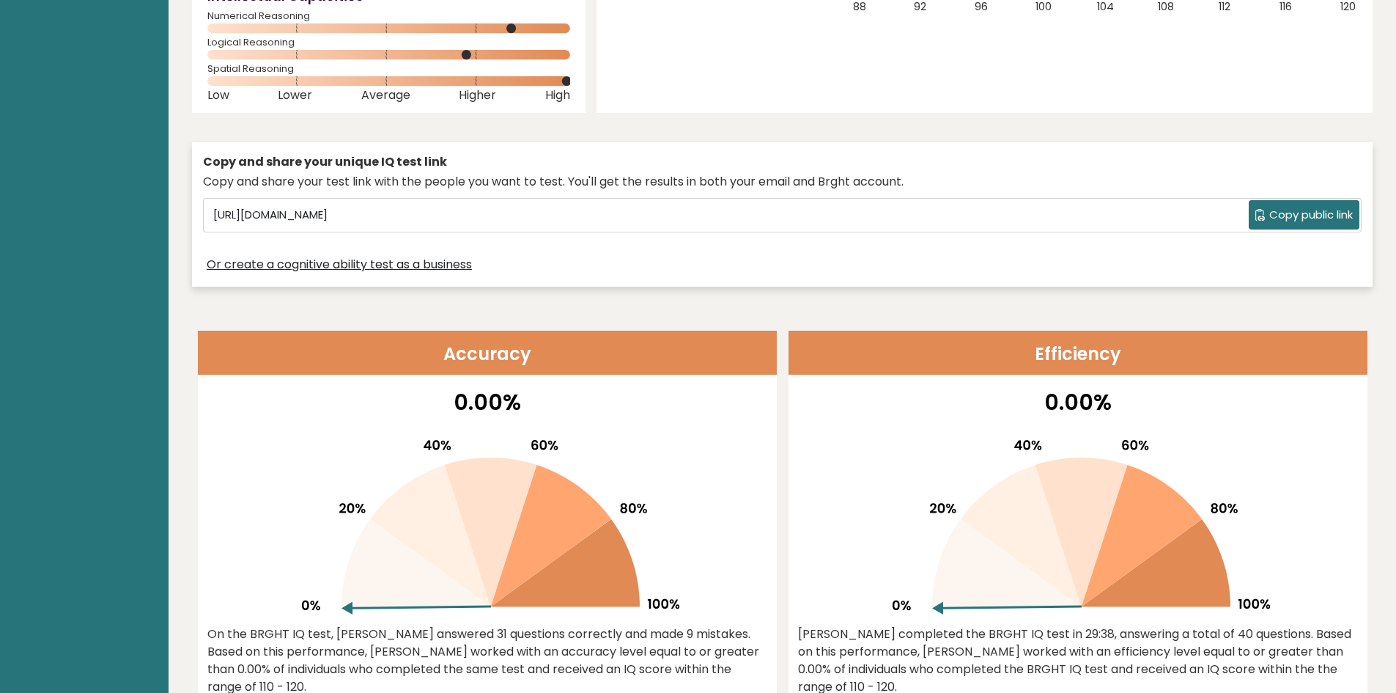
scroll to position [513, 0]
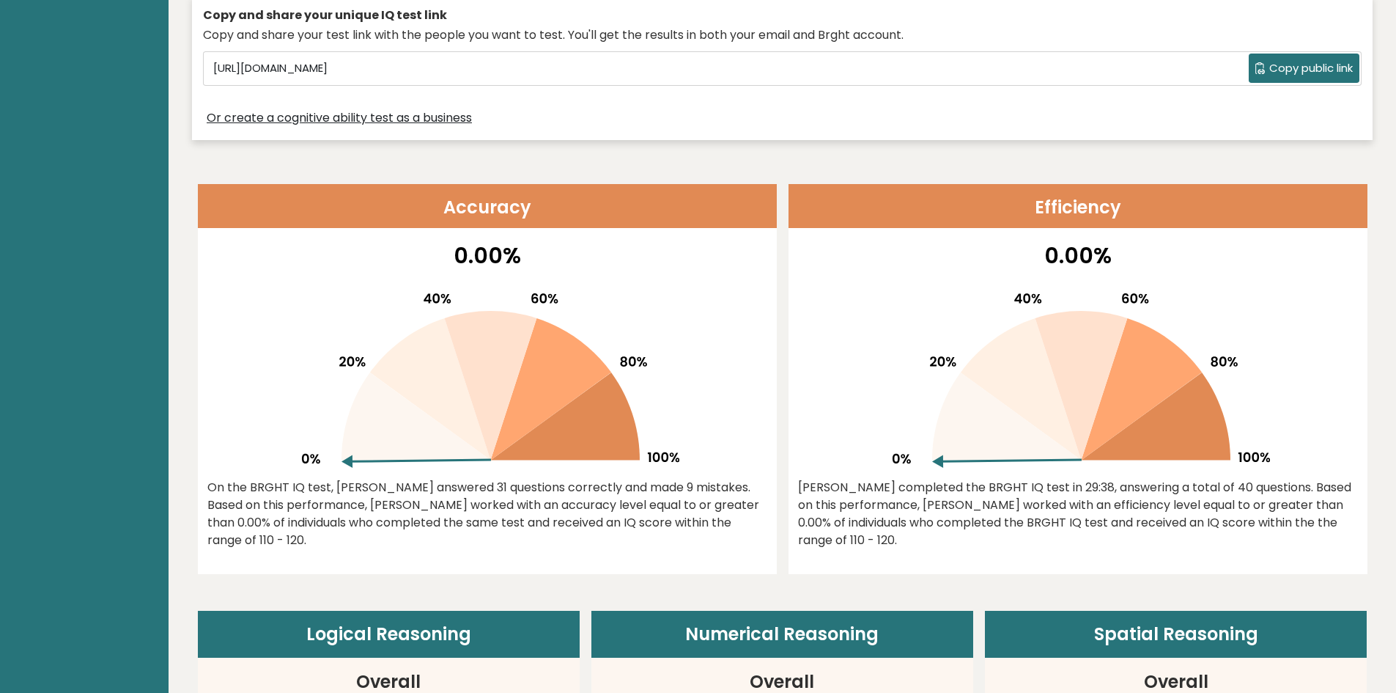
drag, startPoint x: 351, startPoint y: 458, endPoint x: 365, endPoint y: 396, distance: 63.8
click at [355, 424] on icon at bounding box center [415, 416] width 149 height 88
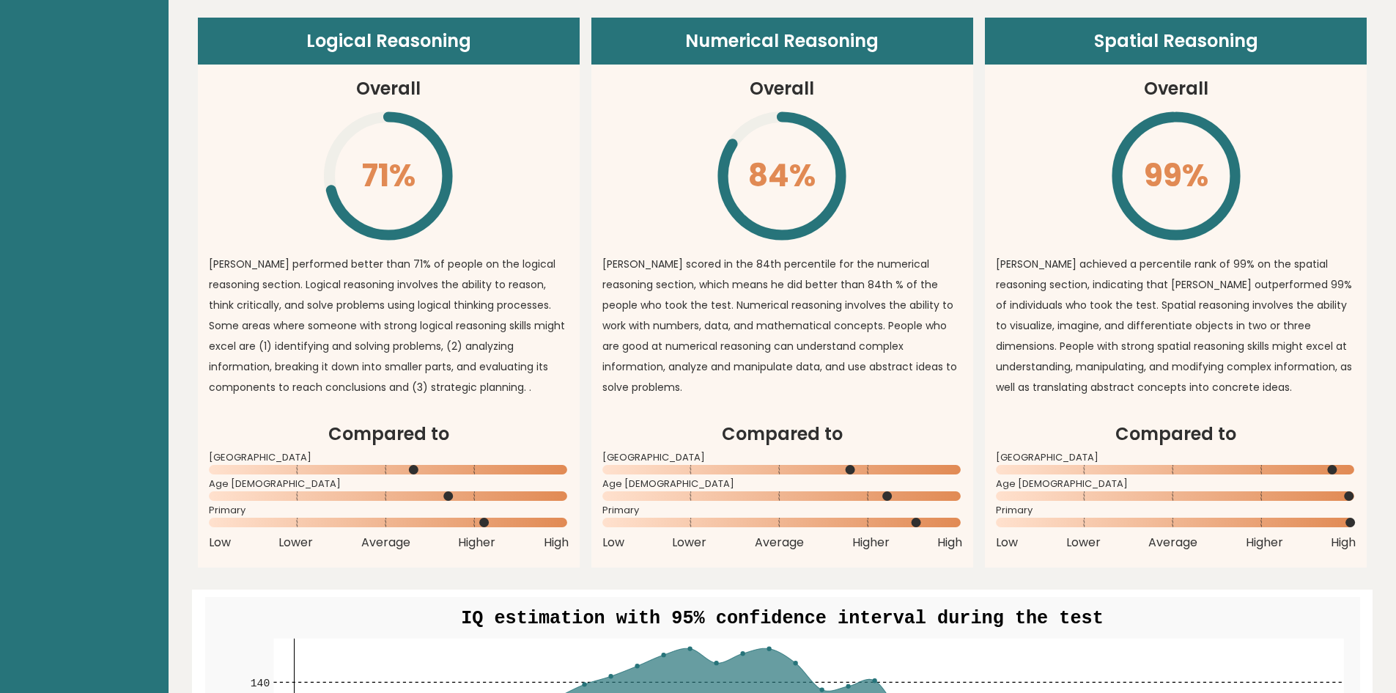
scroll to position [1099, 0]
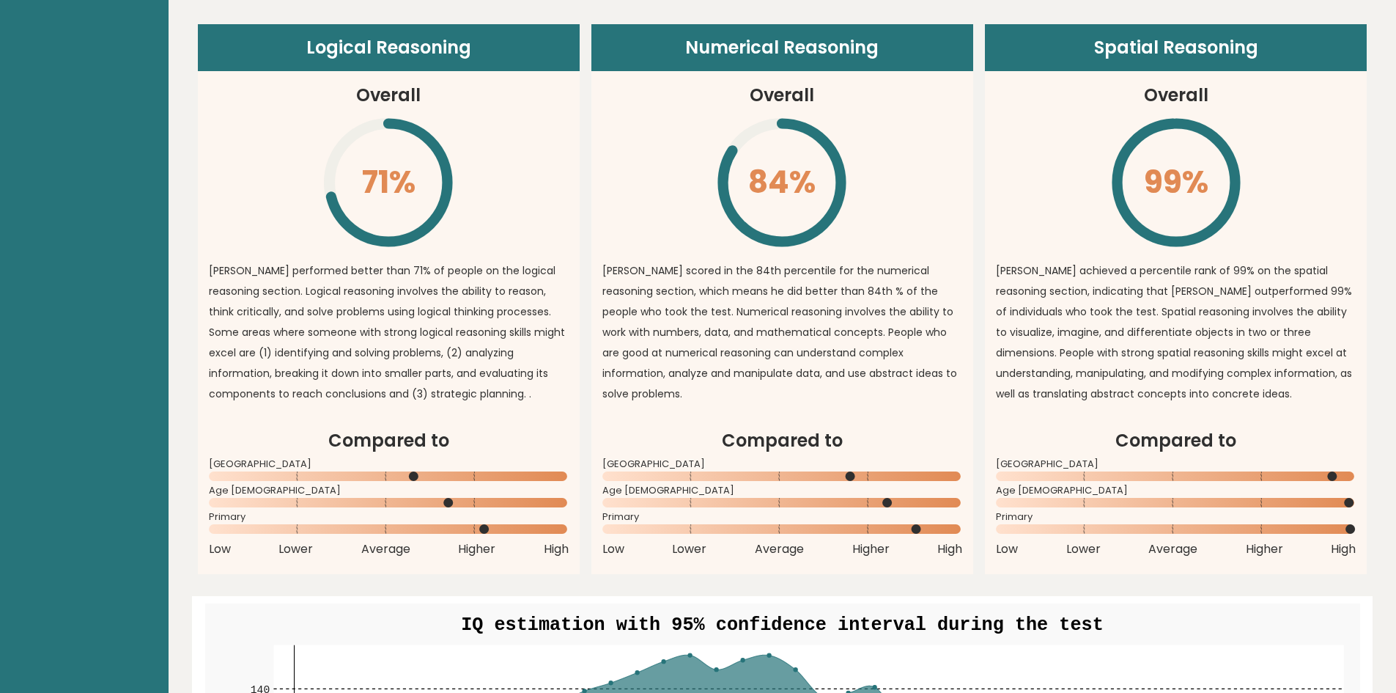
click at [751, 276] on p "[PERSON_NAME] scored in the 84th percentile for the numerical reasoning section…" at bounding box center [782, 332] width 360 height 144
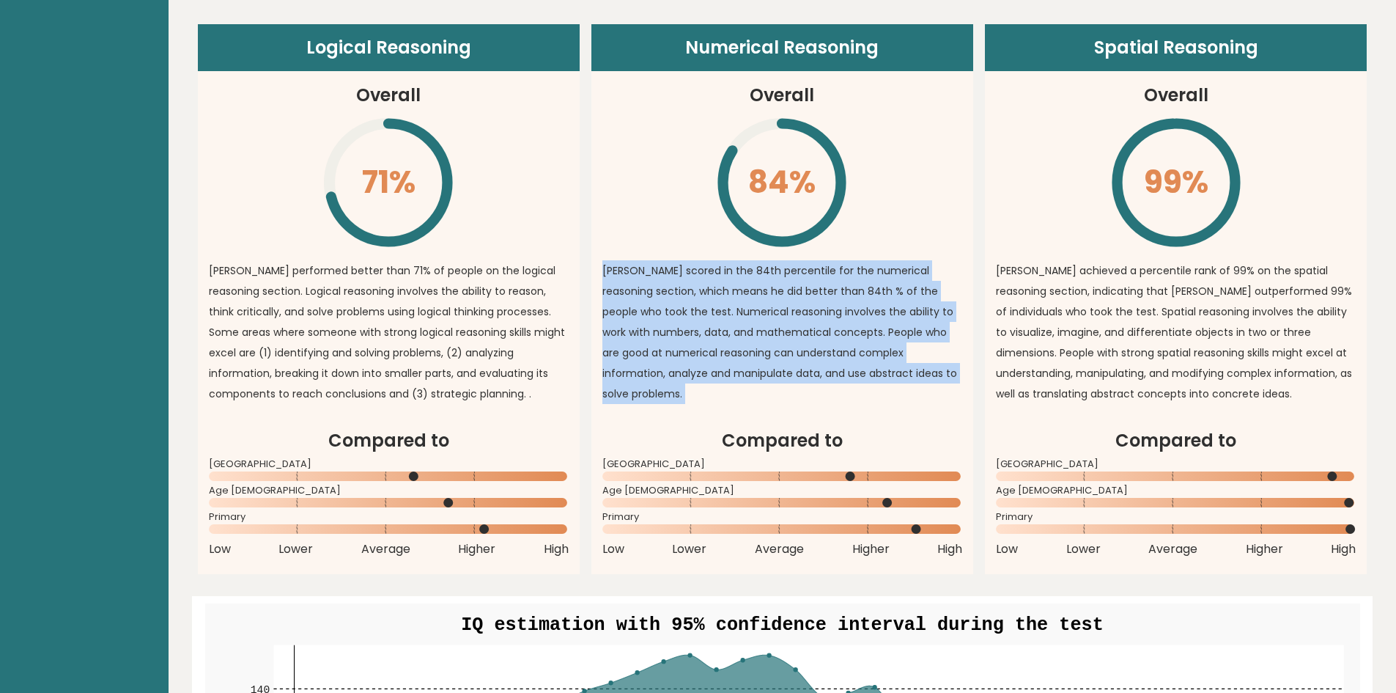
drag, startPoint x: 750, startPoint y: 276, endPoint x: 767, endPoint y: 319, distance: 45.5
click at [767, 319] on p "[PERSON_NAME] scored in the 84th percentile for the numerical reasoning section…" at bounding box center [782, 332] width 360 height 144
drag, startPoint x: 767, startPoint y: 319, endPoint x: 754, endPoint y: 300, distance: 22.8
click at [766, 320] on p "[PERSON_NAME] scored in the 84th percentile for the numerical reasoning section…" at bounding box center [782, 332] width 360 height 144
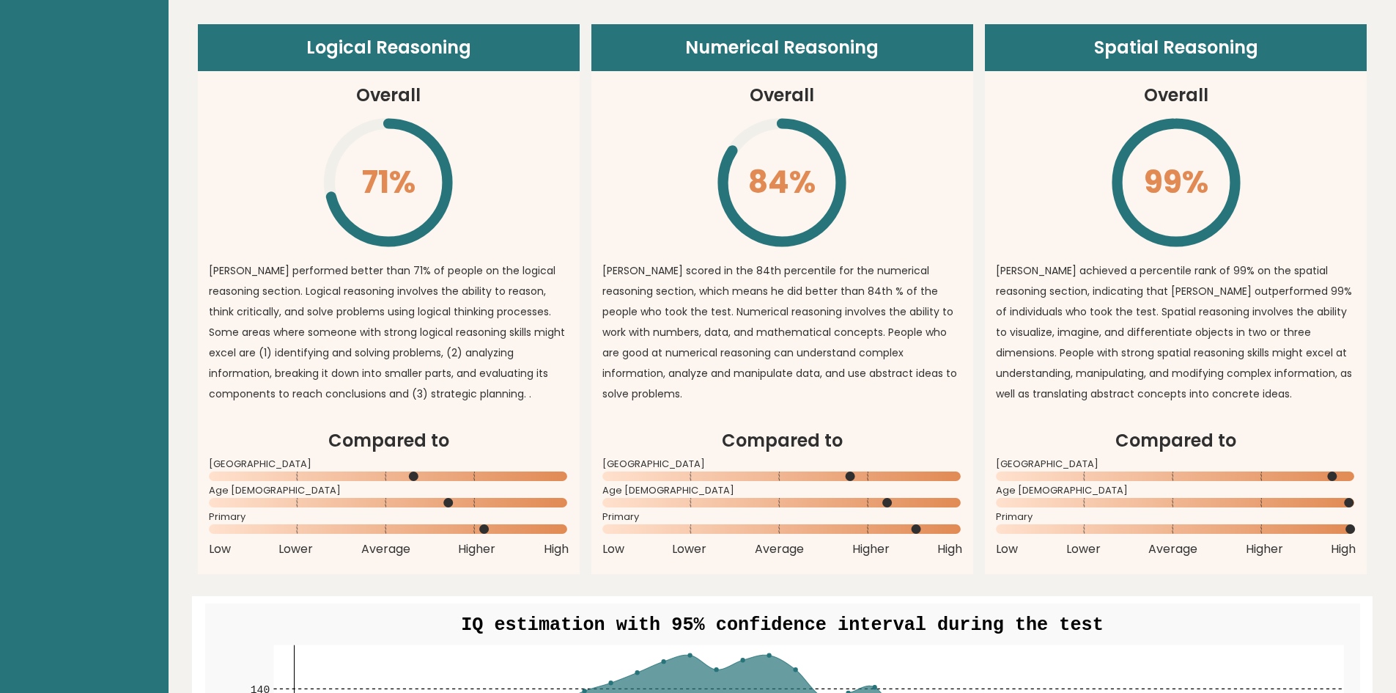
click at [753, 119] on icon "\" at bounding box center [781, 182] width 133 height 133
click at [754, 103] on h3 "Overall" at bounding box center [782, 95] width 64 height 26
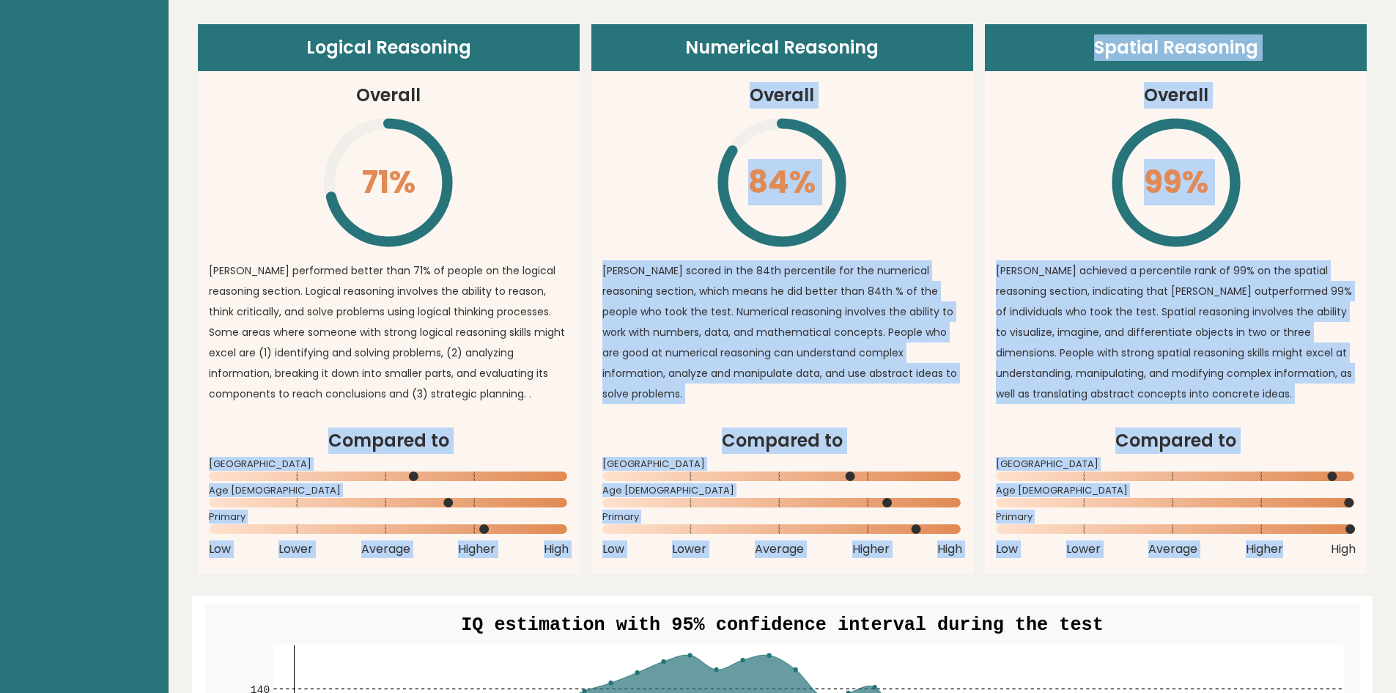
drag, startPoint x: 754, startPoint y: 103, endPoint x: 1280, endPoint y: 573, distance: 705.3
click at [1280, 573] on div "Logical Reasoning Overall 71% \ [PERSON_NAME] performed better than 71% of peop…" at bounding box center [783, 299] width 1170 height 550
click at [1280, 573] on article "Compared to [GEOGRAPHIC_DATA] Age [DEMOGRAPHIC_DATA] Primary Low Lower Average …" at bounding box center [1176, 500] width 382 height 147
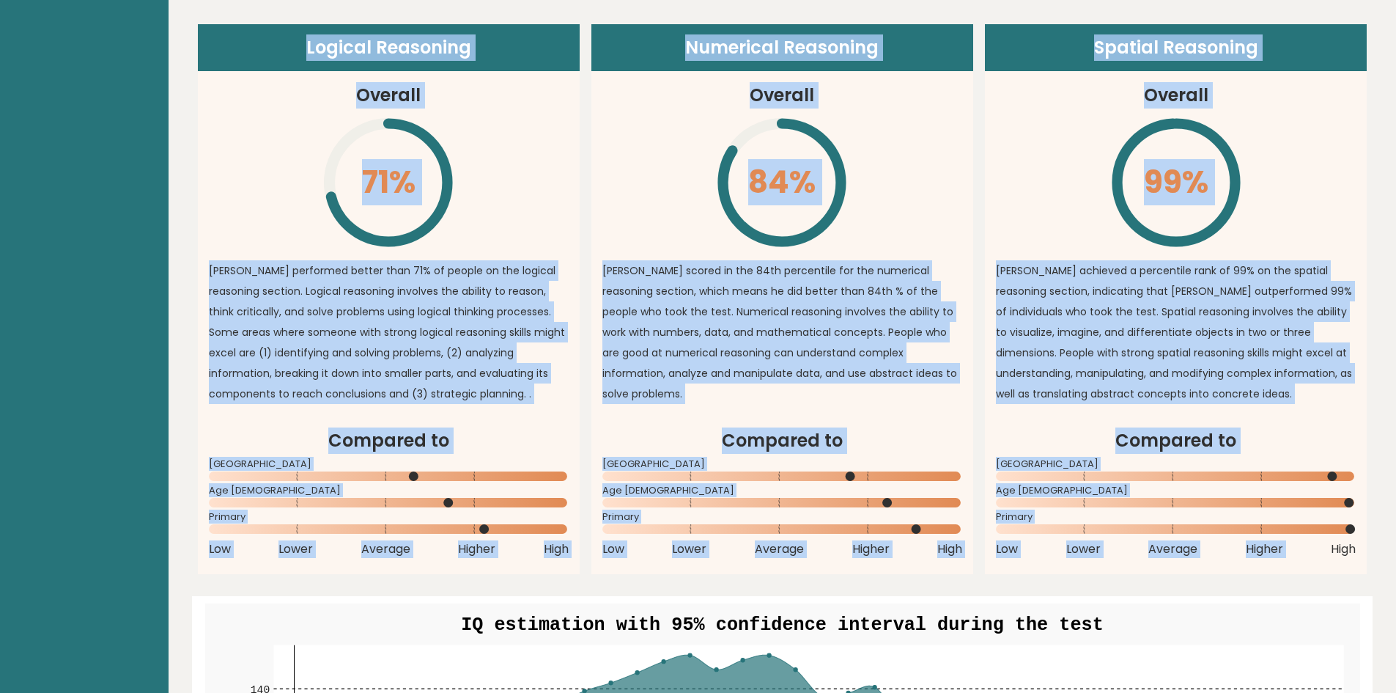
drag, startPoint x: 1227, startPoint y: 531, endPoint x: 316, endPoint y: 46, distance: 1032.3
click at [316, 46] on div "Logical Reasoning Overall 71% \ [PERSON_NAME] performed better than 71% of peop…" at bounding box center [783, 299] width 1170 height 550
click at [316, 46] on header "Logical Reasoning" at bounding box center [389, 47] width 382 height 47
drag, startPoint x: 316, startPoint y: 46, endPoint x: 1363, endPoint y: 593, distance: 1181.3
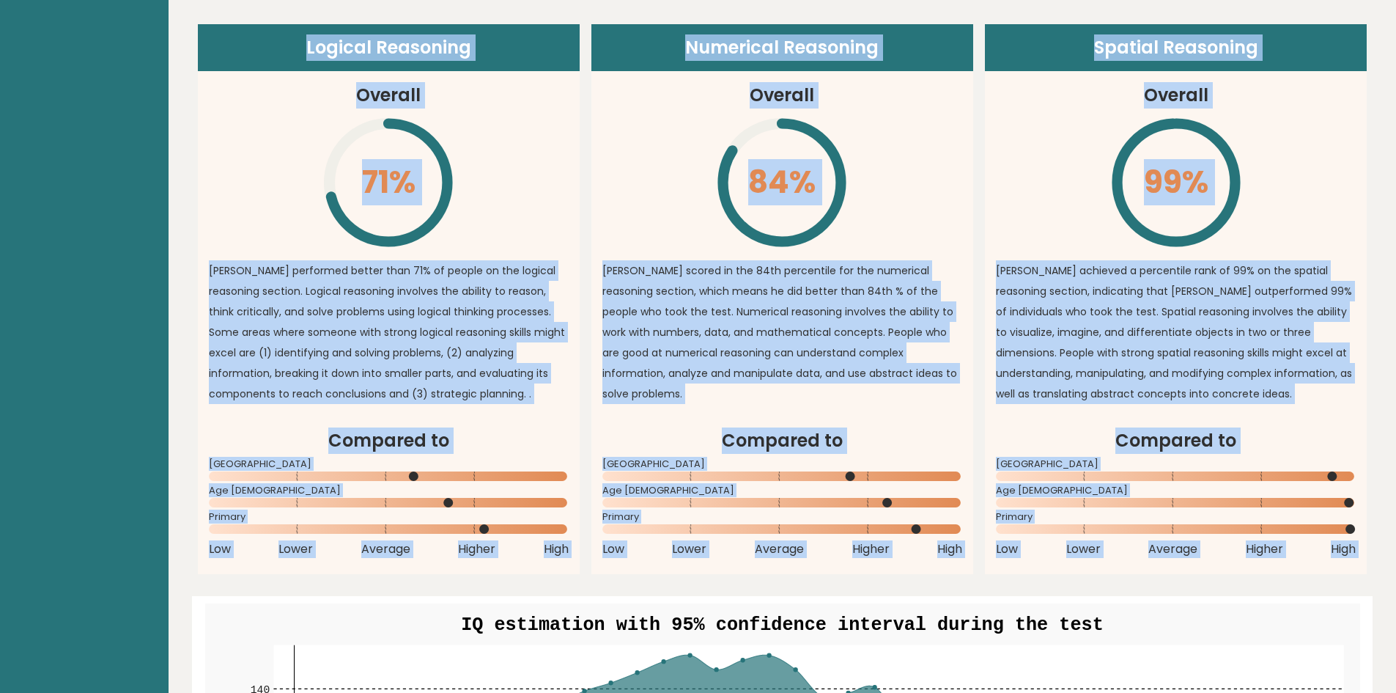
drag, startPoint x: 1363, startPoint y: 593, endPoint x: 354, endPoint y: 50, distance: 1145.9
click at [354, 50] on header "Logical Reasoning" at bounding box center [389, 47] width 382 height 47
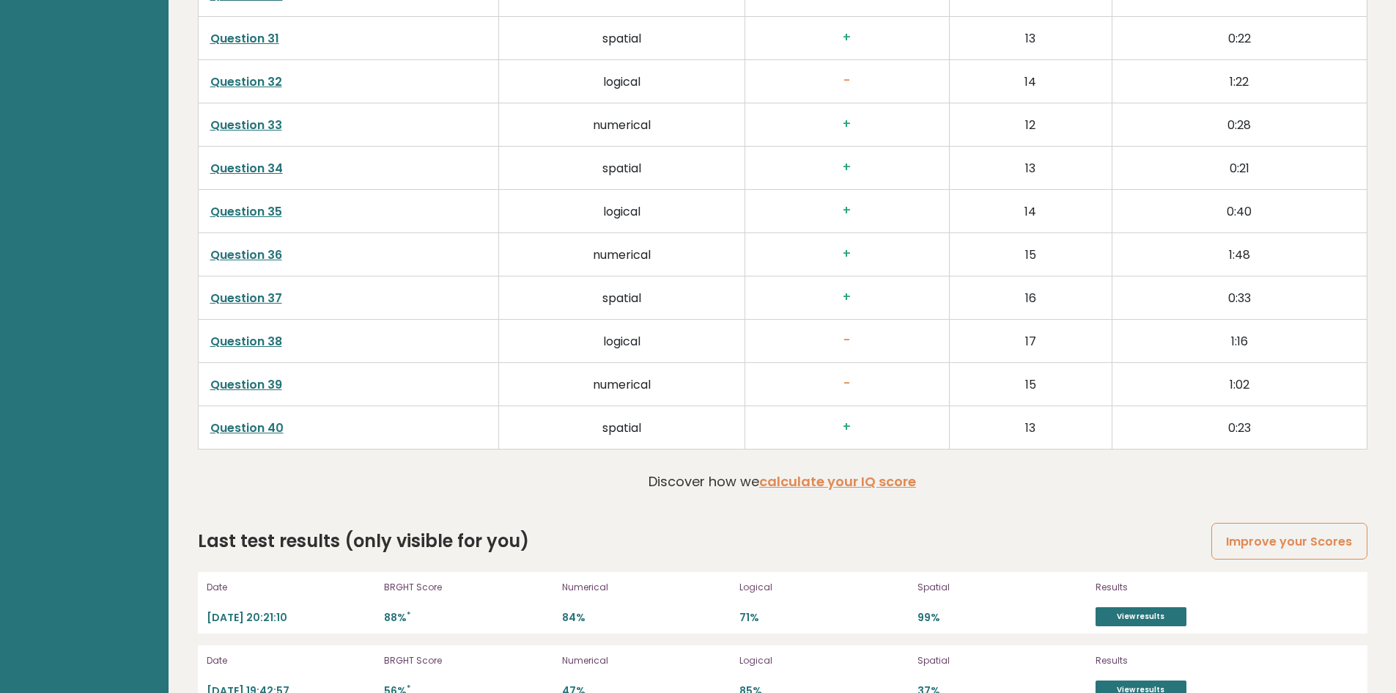
scroll to position [3794, 0]
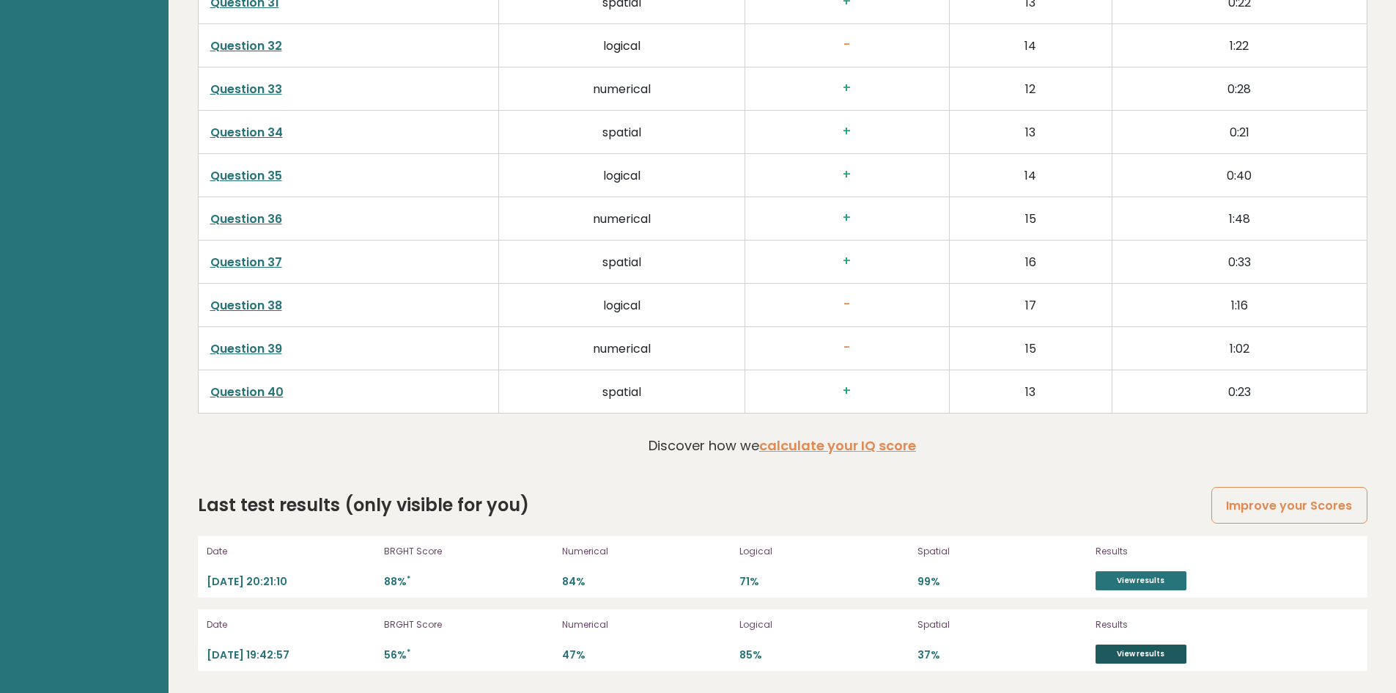
click at [1120, 657] on link "View results" at bounding box center [1141, 653] width 91 height 19
click at [1118, 580] on link "View results" at bounding box center [1141, 580] width 91 height 19
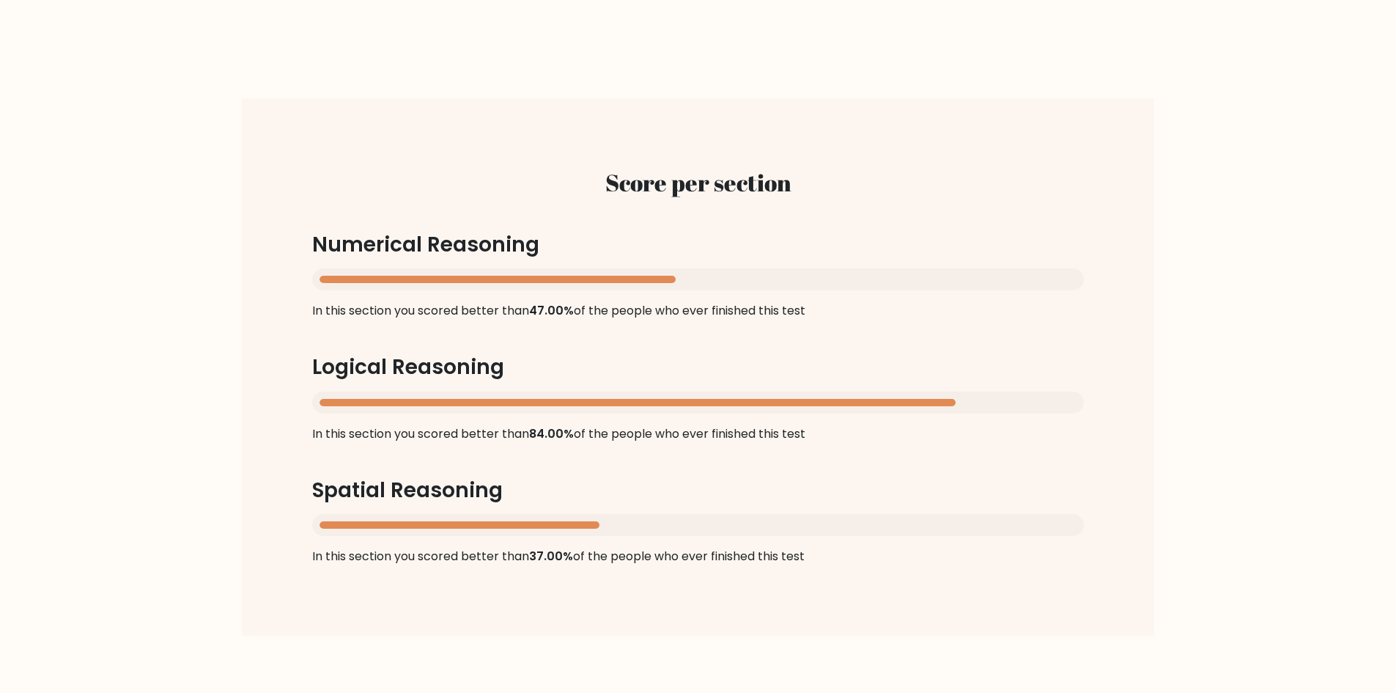
scroll to position [1319, 0]
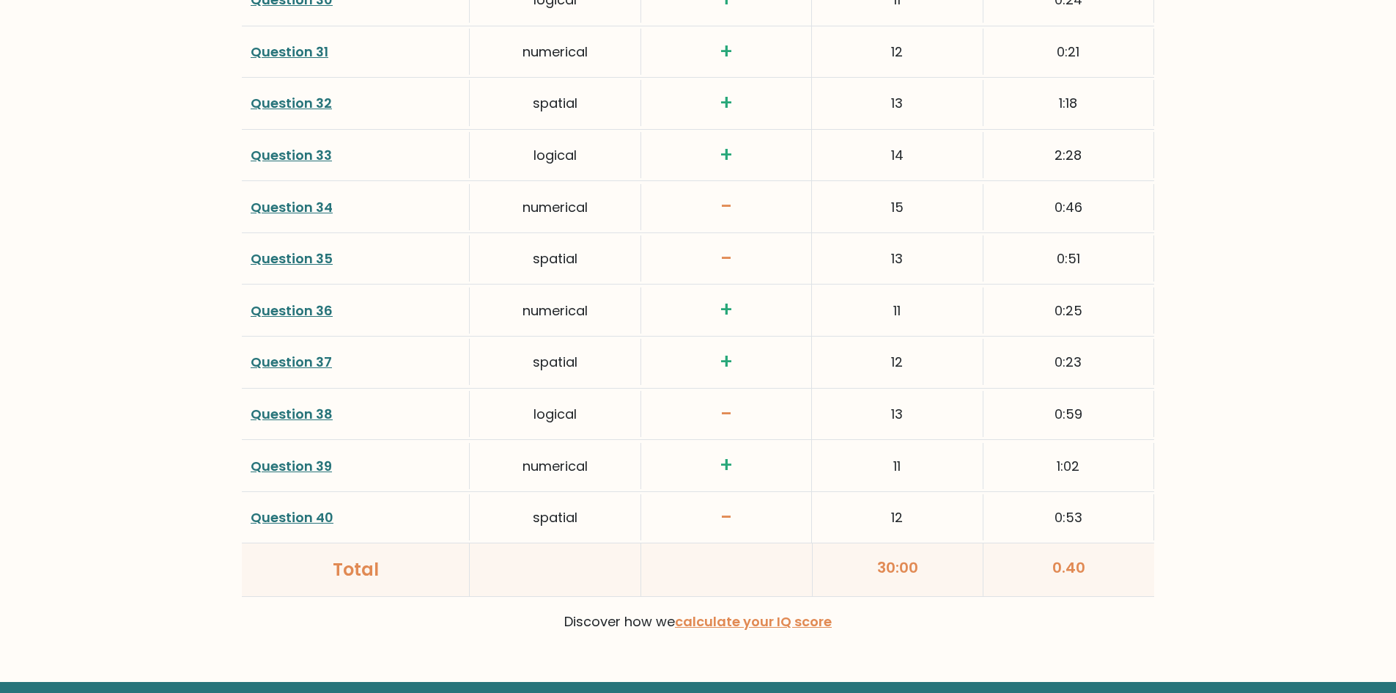
scroll to position [3728, 0]
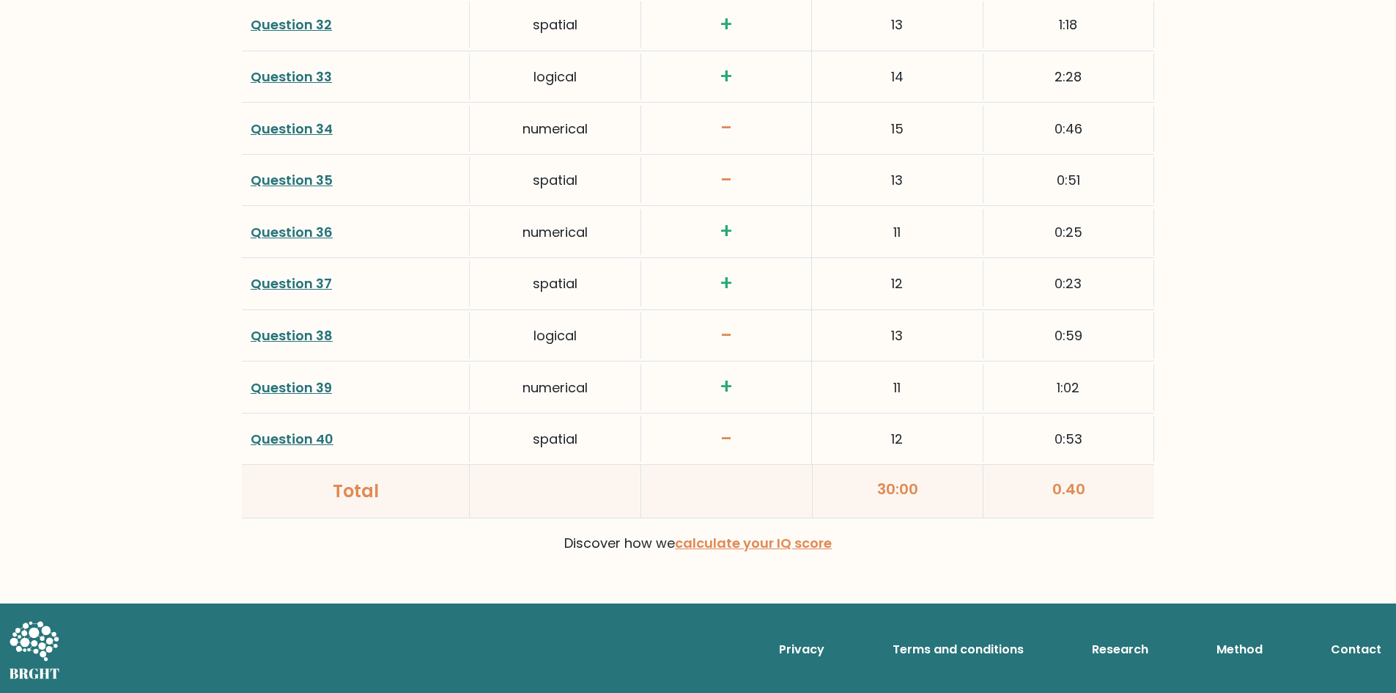
click at [765, 128] on h3 "-" at bounding box center [726, 128] width 152 height 25
click at [749, 440] on h3 "-" at bounding box center [726, 439] width 152 height 25
click at [753, 332] on h3 "-" at bounding box center [726, 335] width 152 height 25
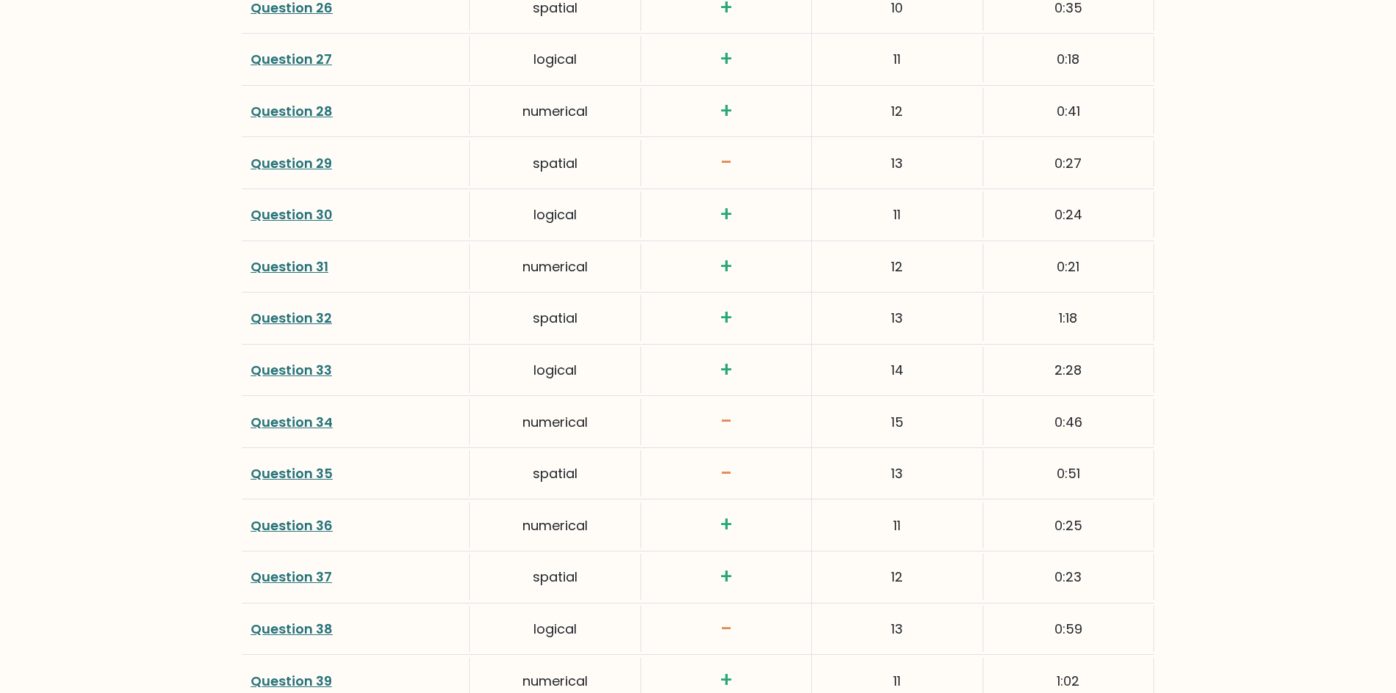
click at [742, 180] on div "-" at bounding box center [726, 162] width 171 height 51
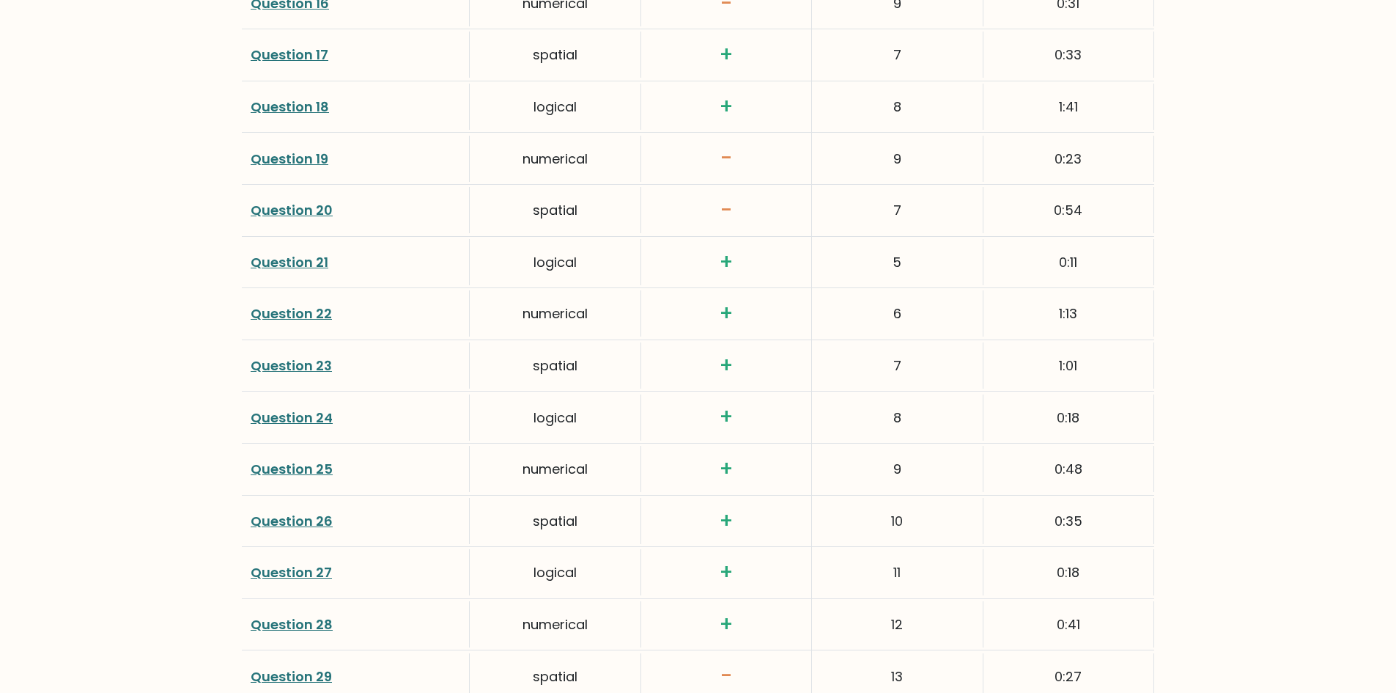
click at [736, 220] on h3 "-" at bounding box center [726, 210] width 152 height 25
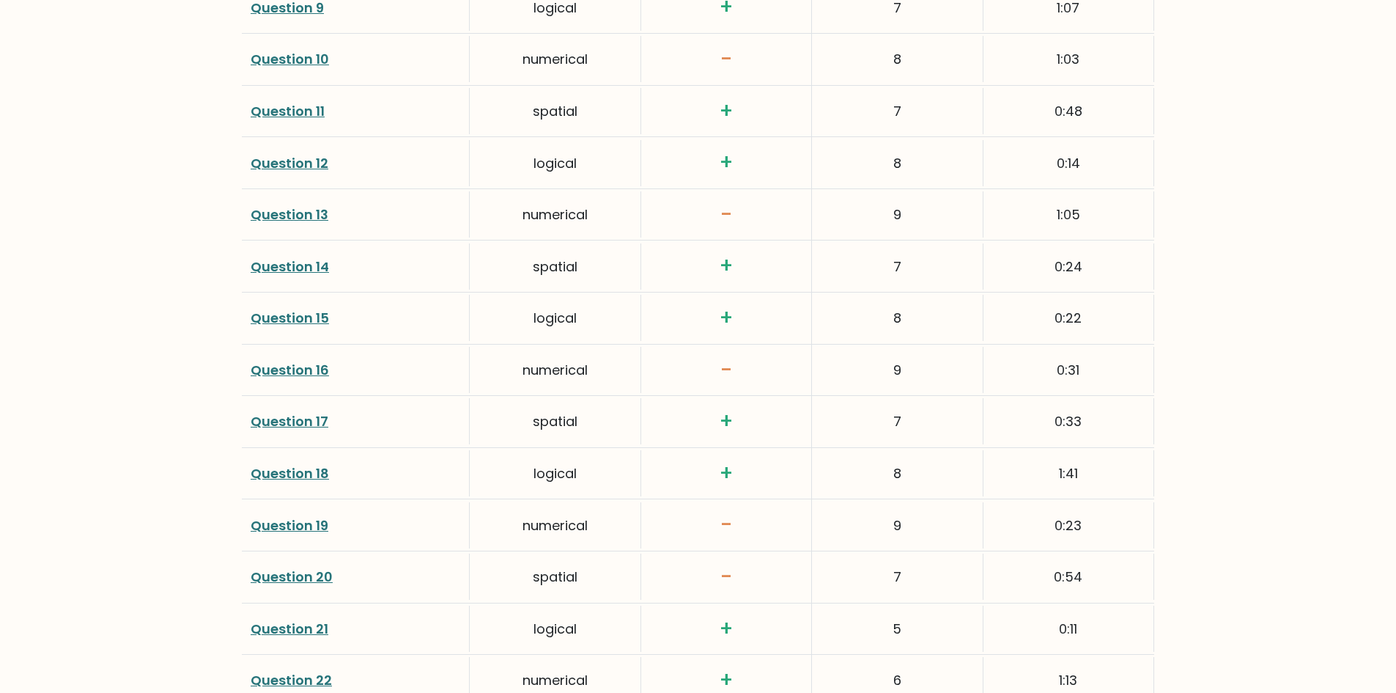
click at [735, 241] on div "+" at bounding box center [726, 265] width 171 height 51
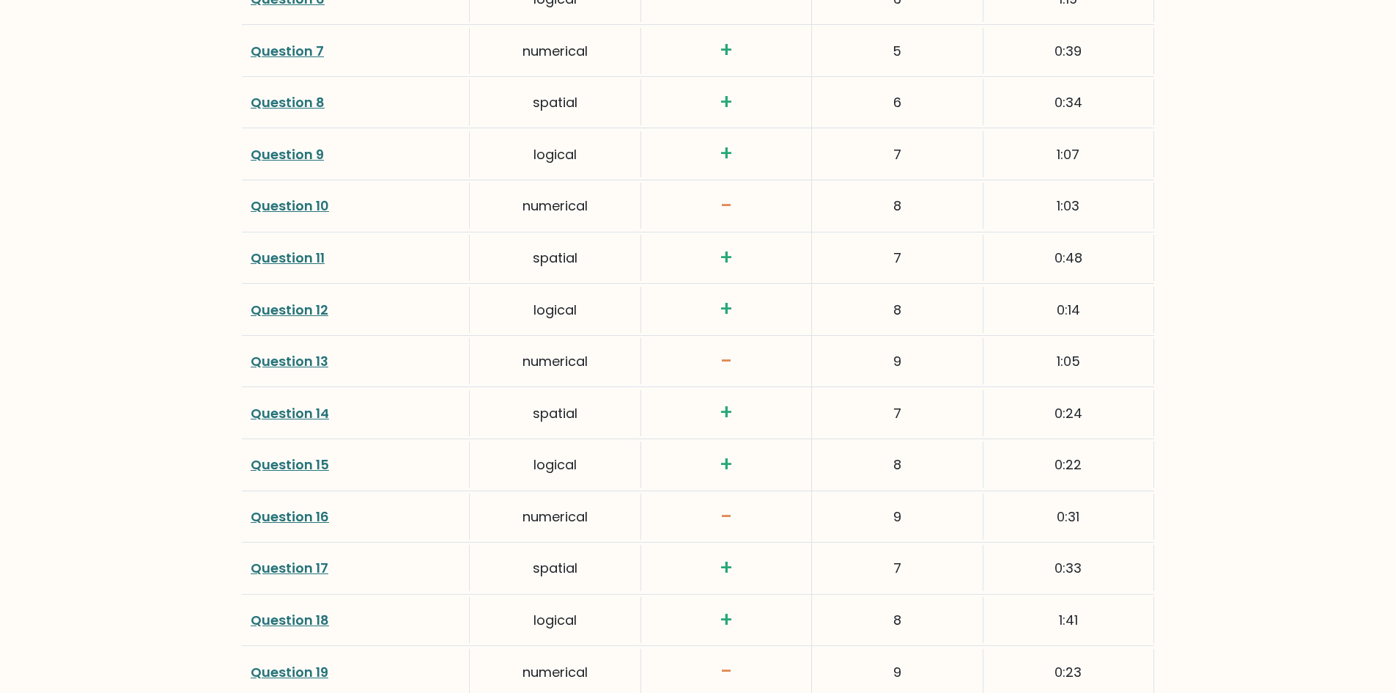
click at [735, 241] on div "+" at bounding box center [726, 257] width 171 height 51
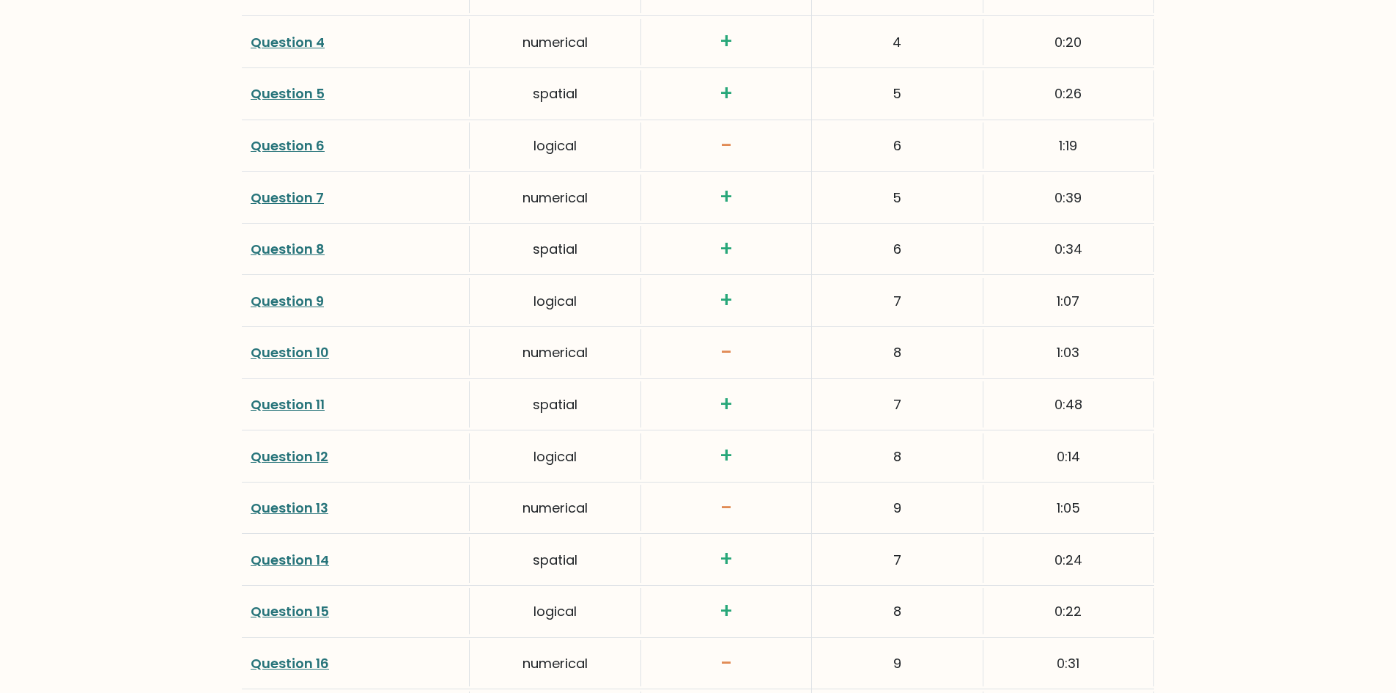
click at [735, 243] on h3 "+" at bounding box center [726, 249] width 152 height 25
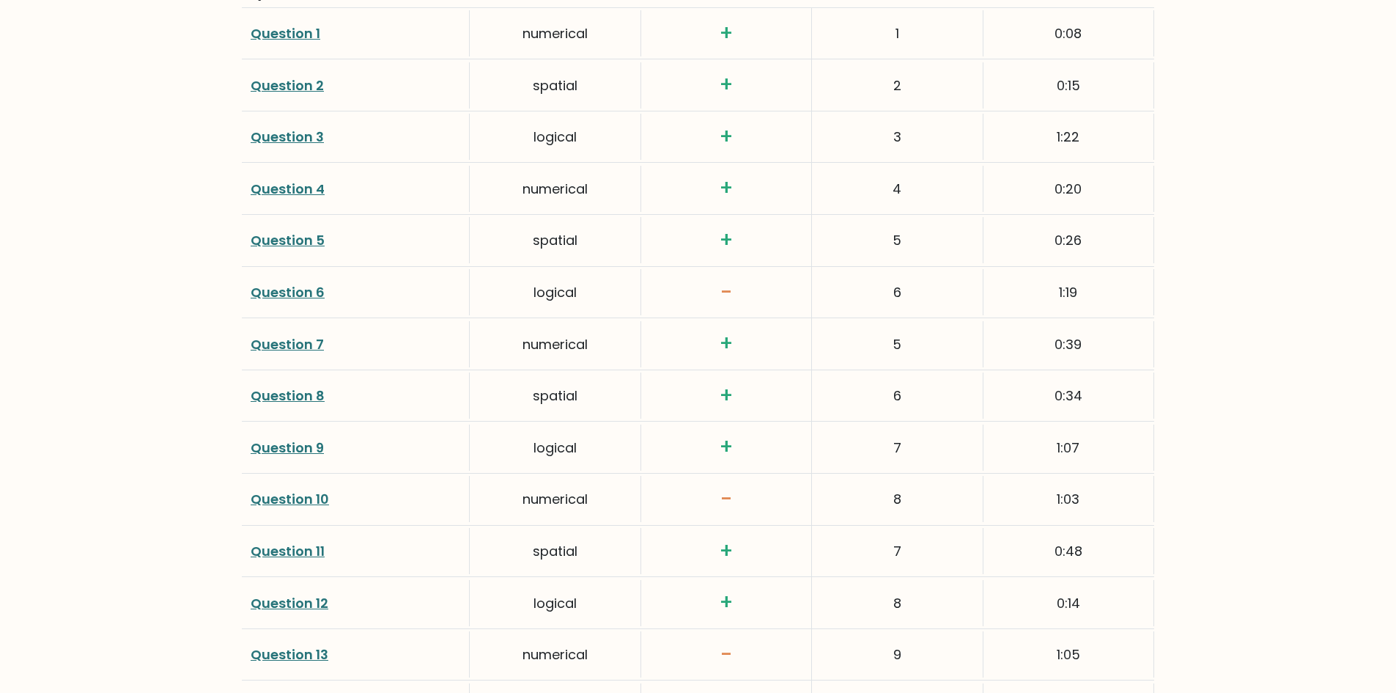
click at [735, 243] on h3 "+" at bounding box center [726, 240] width 152 height 25
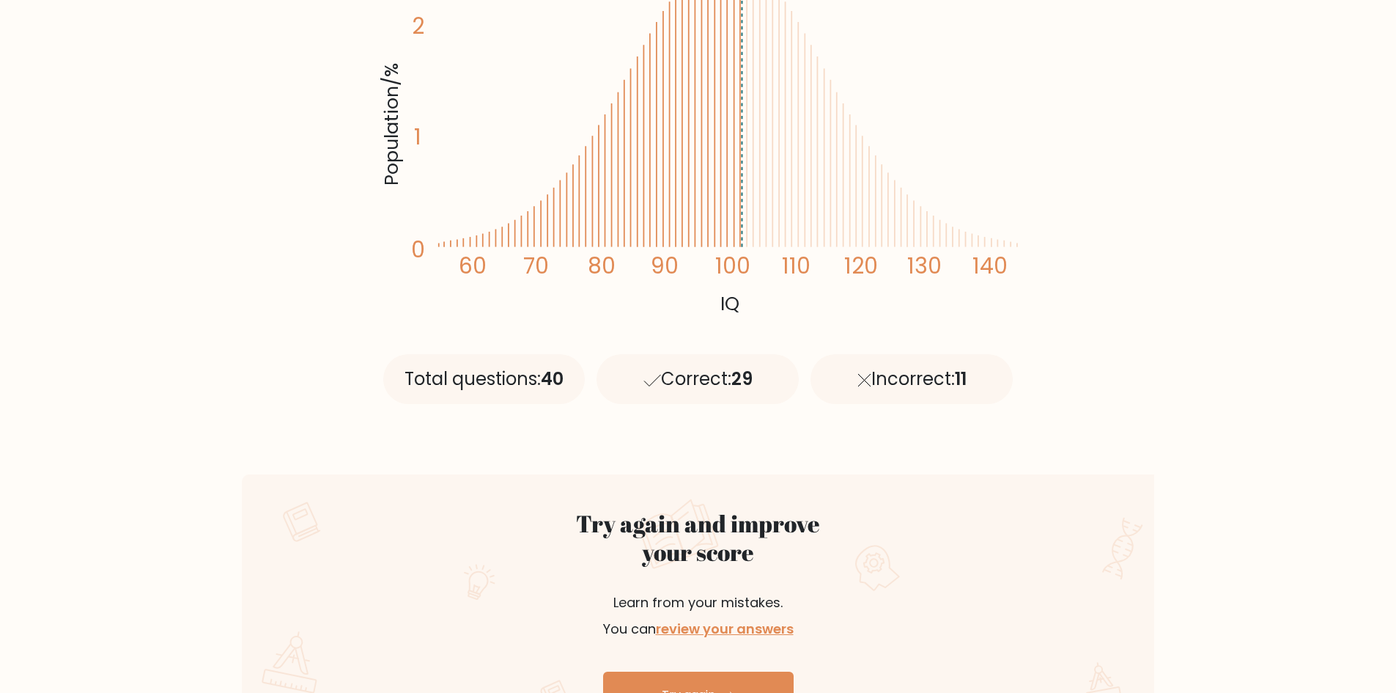
scroll to position [0, 0]
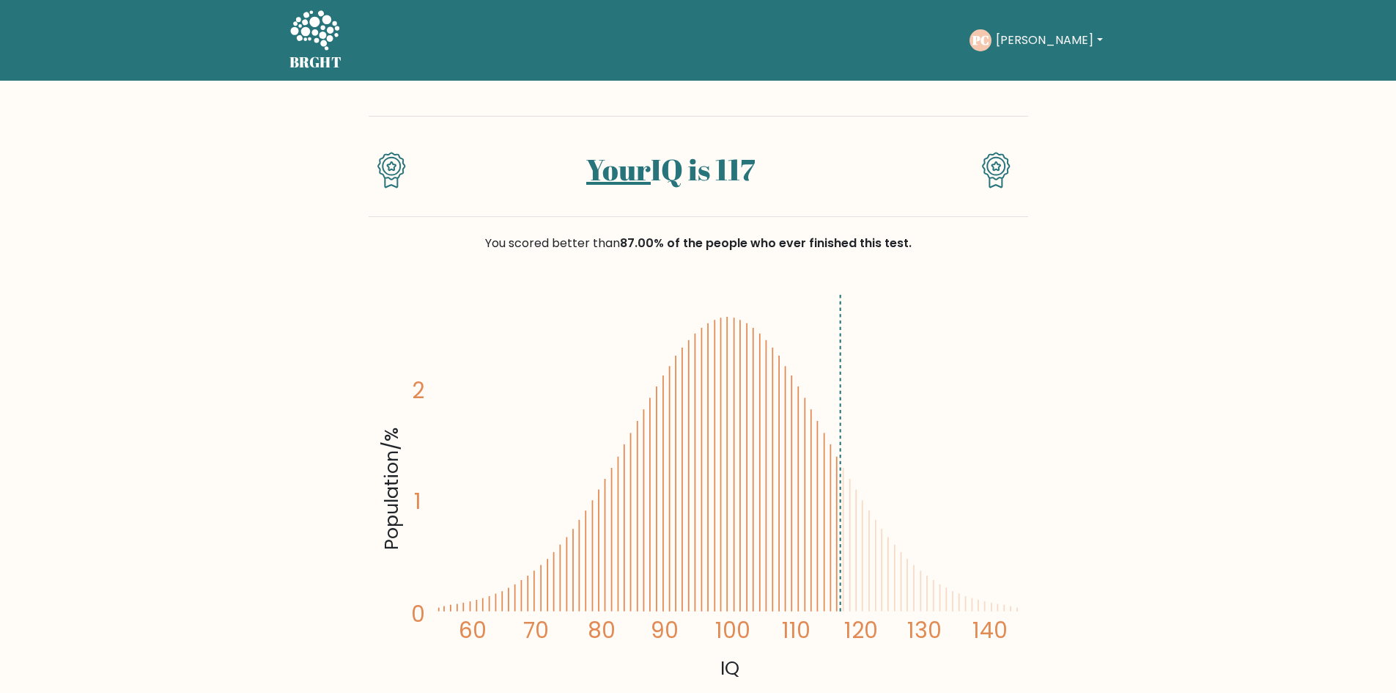
click at [1039, 43] on button "[PERSON_NAME]" at bounding box center [1049, 40] width 115 height 19
click at [1038, 43] on button "[PERSON_NAME]" at bounding box center [1049, 40] width 115 height 19
click at [1026, 77] on link "Dashboard" at bounding box center [1028, 70] width 116 height 23
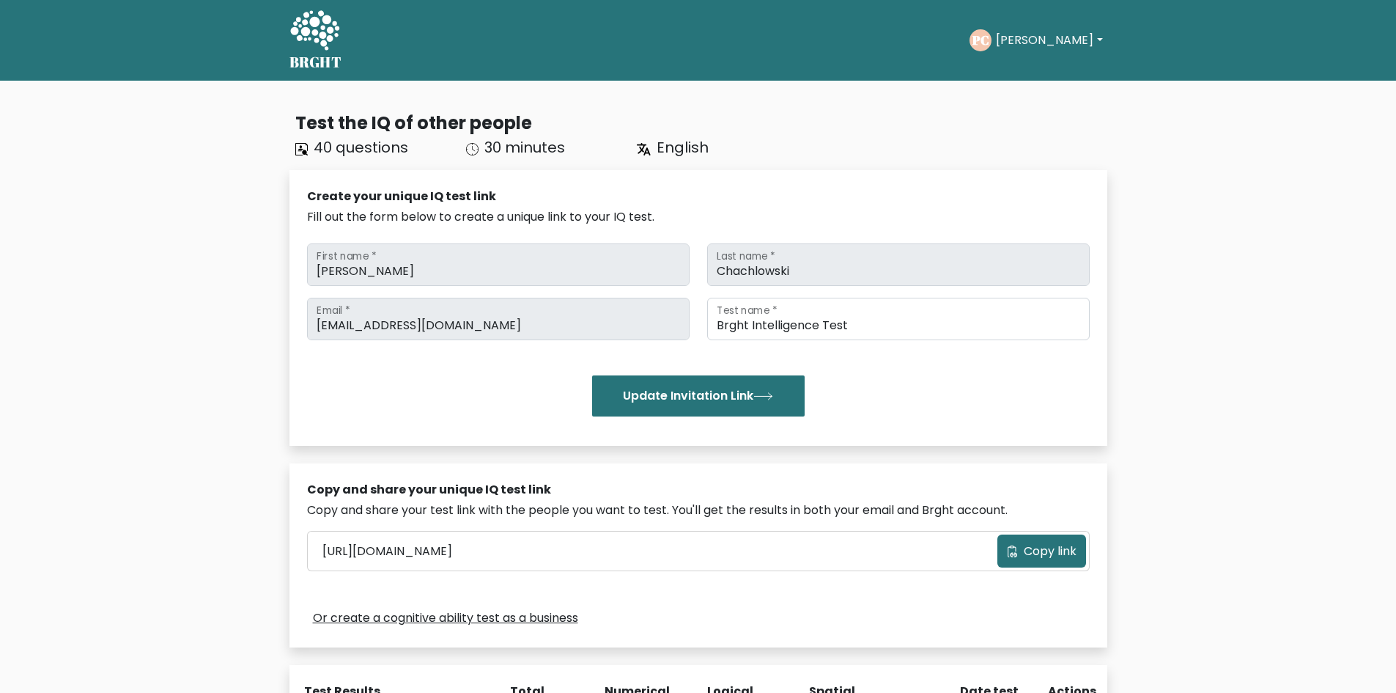
click at [333, 38] on icon at bounding box center [314, 32] width 51 height 44
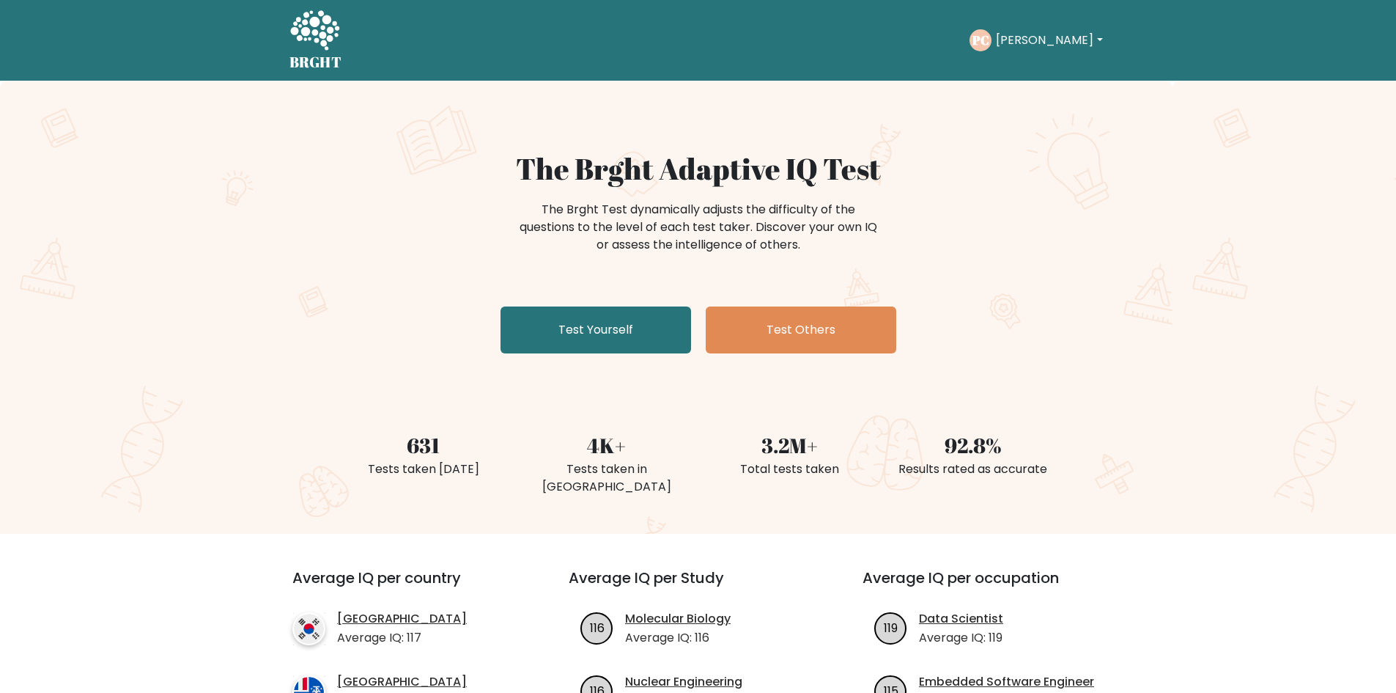
scroll to position [147, 0]
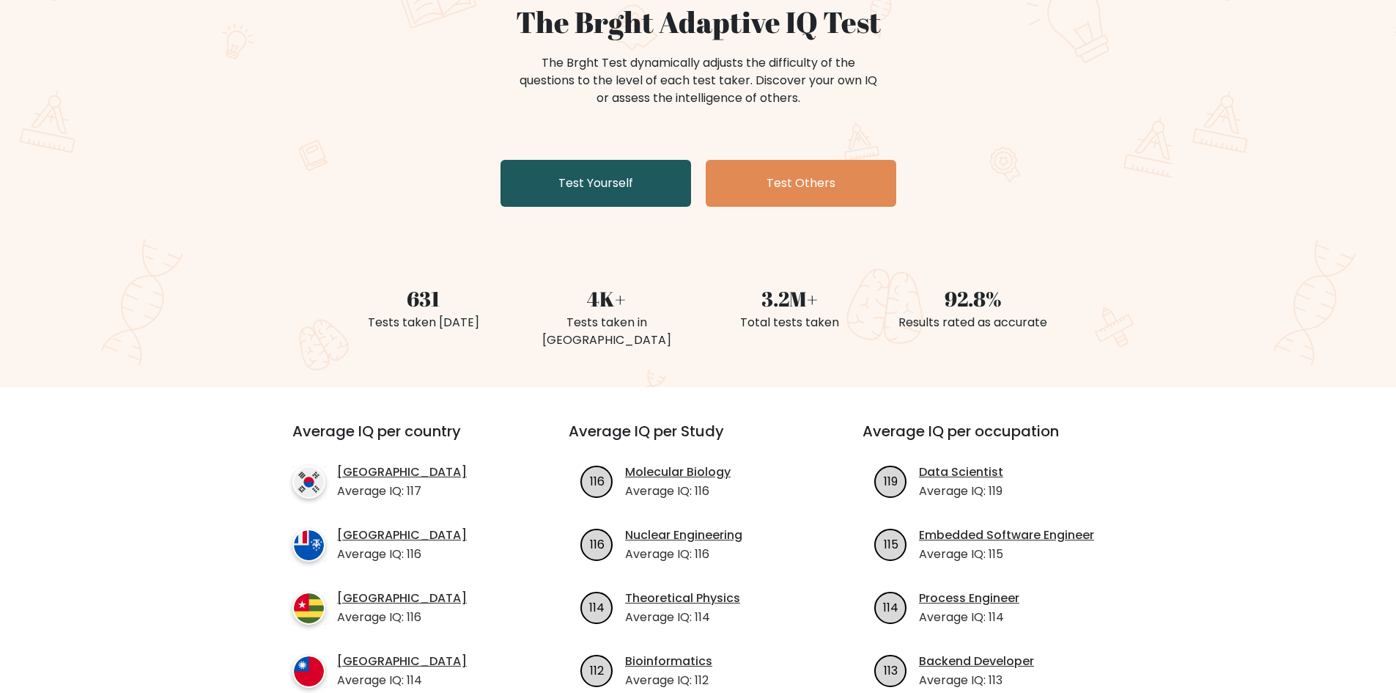
click at [636, 180] on link "Test Yourself" at bounding box center [596, 183] width 191 height 47
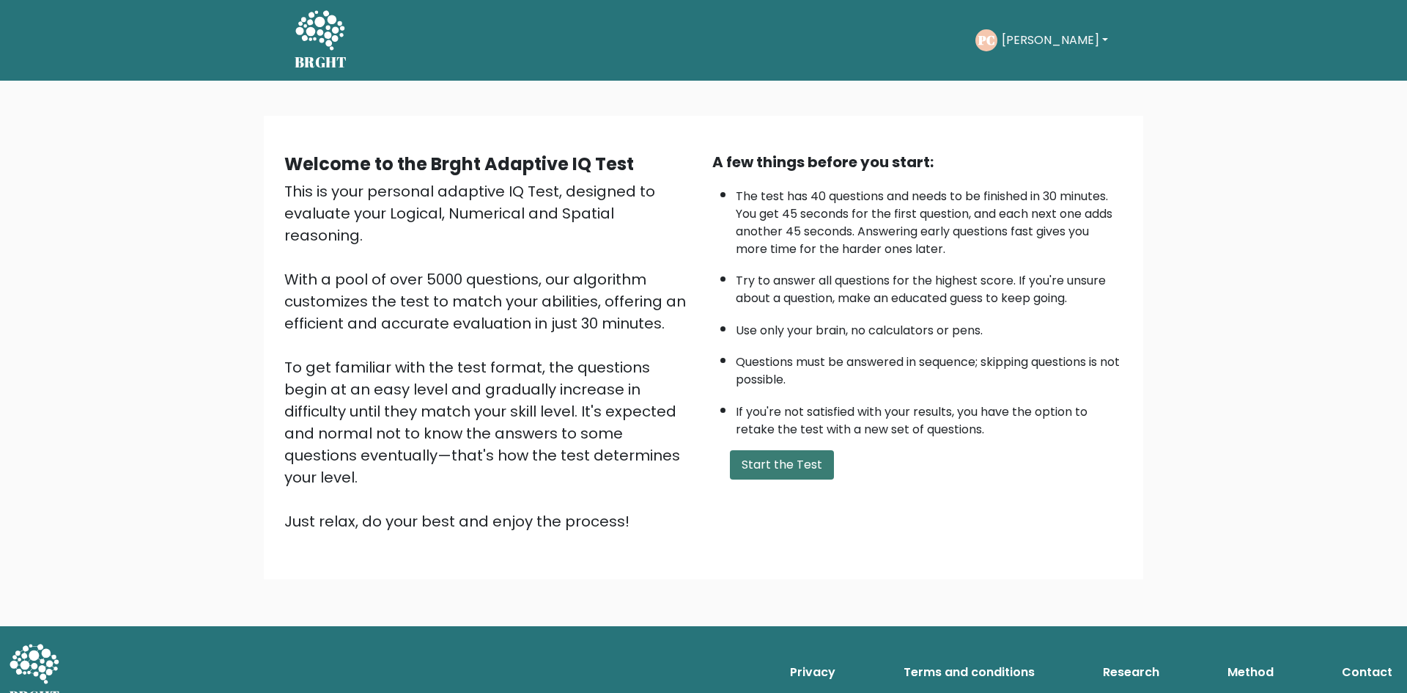
click at [780, 459] on button "Start the Test" at bounding box center [782, 464] width 104 height 29
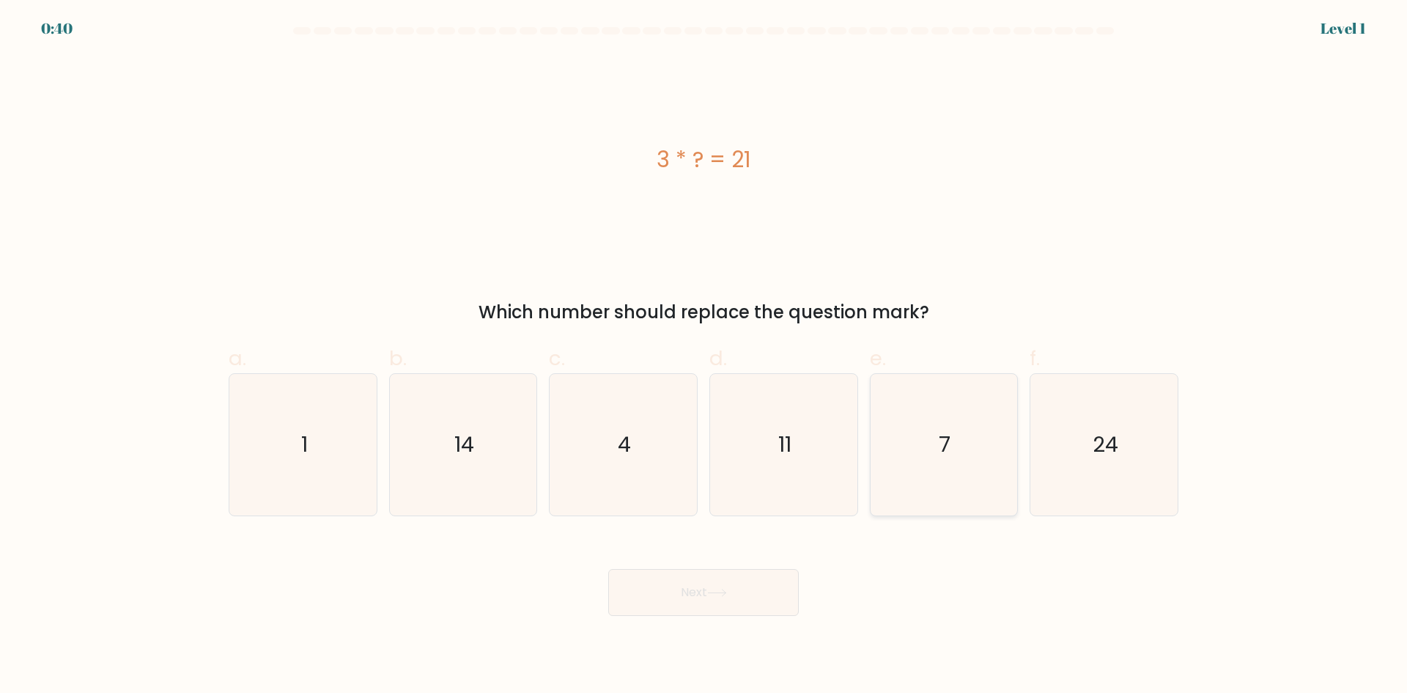
click at [886, 401] on icon "7" at bounding box center [943, 444] width 141 height 141
click at [704, 356] on input "e. 7" at bounding box center [704, 352] width 1 height 10
radio input "true"
click at [728, 578] on button "Next" at bounding box center [703, 592] width 191 height 47
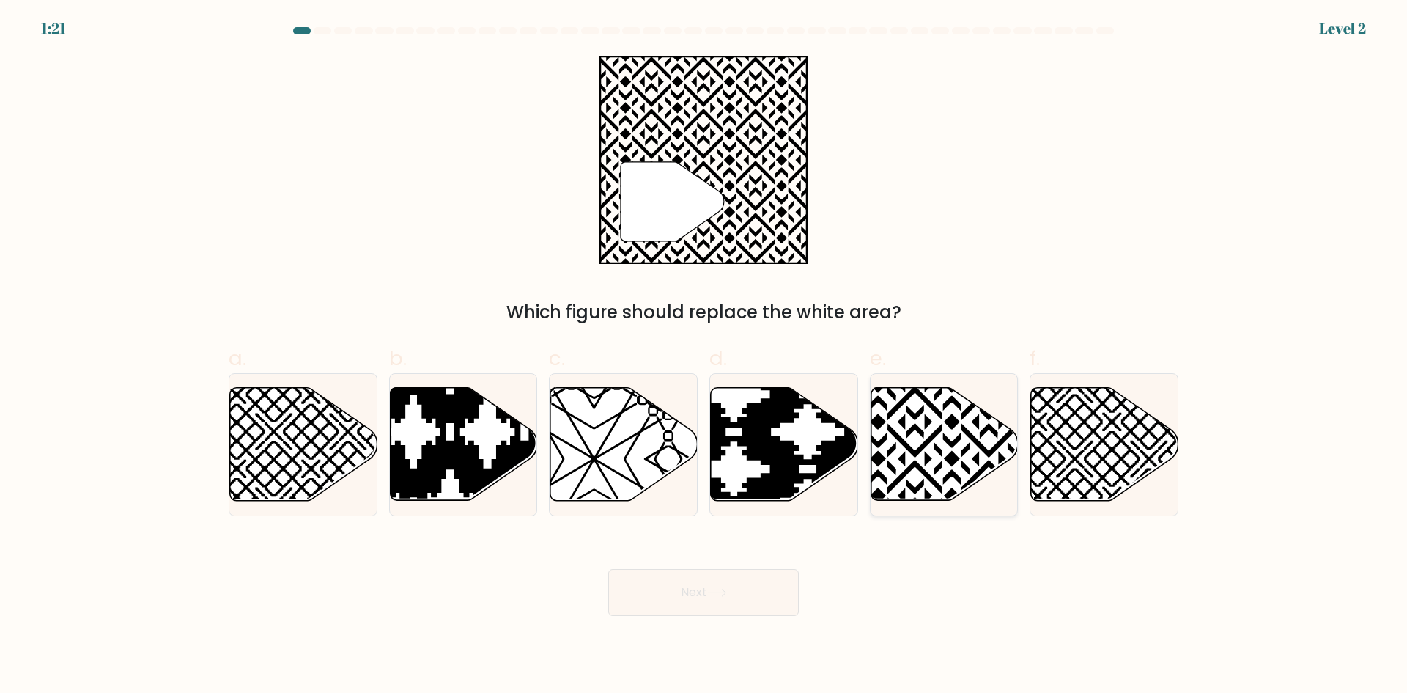
click at [919, 429] on icon at bounding box center [989, 384] width 297 height 297
click at [704, 356] on input "e." at bounding box center [704, 352] width 1 height 10
radio input "true"
click at [698, 587] on button "Next" at bounding box center [703, 592] width 191 height 47
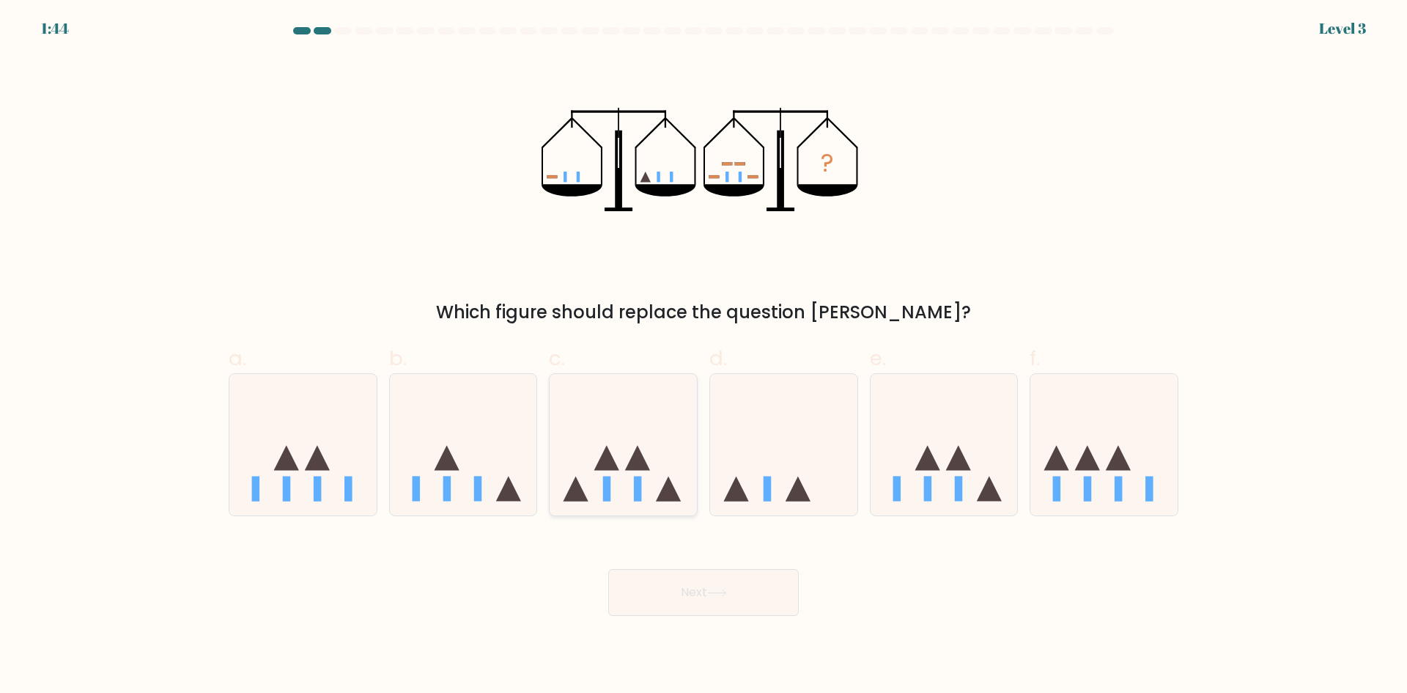
click at [692, 439] on icon at bounding box center [623, 444] width 147 height 122
click at [704, 356] on input "c." at bounding box center [704, 352] width 1 height 10
radio input "true"
click at [713, 595] on icon at bounding box center [717, 592] width 20 height 8
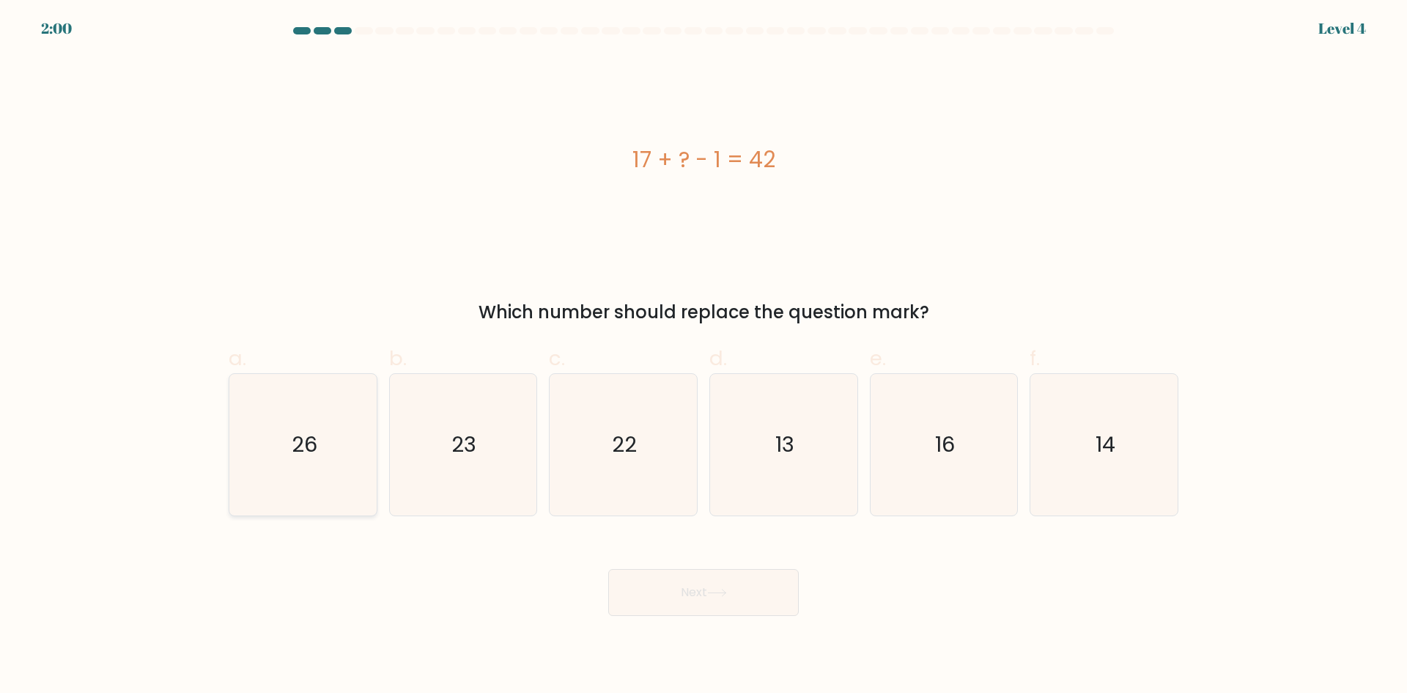
click at [316, 436] on text "26" at bounding box center [305, 443] width 26 height 29
click at [704, 356] on input "a. 26" at bounding box center [704, 352] width 1 height 10
radio input "true"
click at [744, 591] on button "Next" at bounding box center [703, 592] width 191 height 47
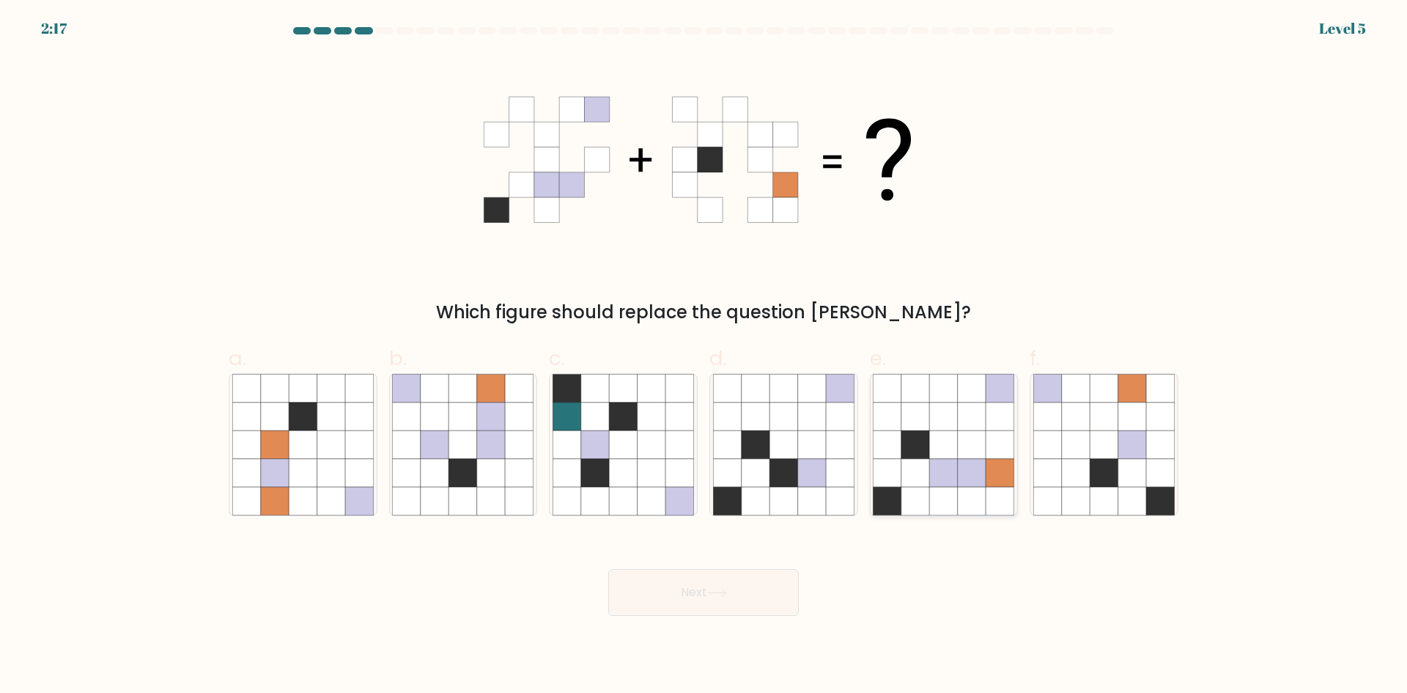
click at [955, 458] on icon at bounding box center [944, 444] width 28 height 28
click at [704, 356] on input "e." at bounding box center [704, 352] width 1 height 10
radio input "true"
click at [743, 580] on button "Next" at bounding box center [703, 592] width 191 height 47
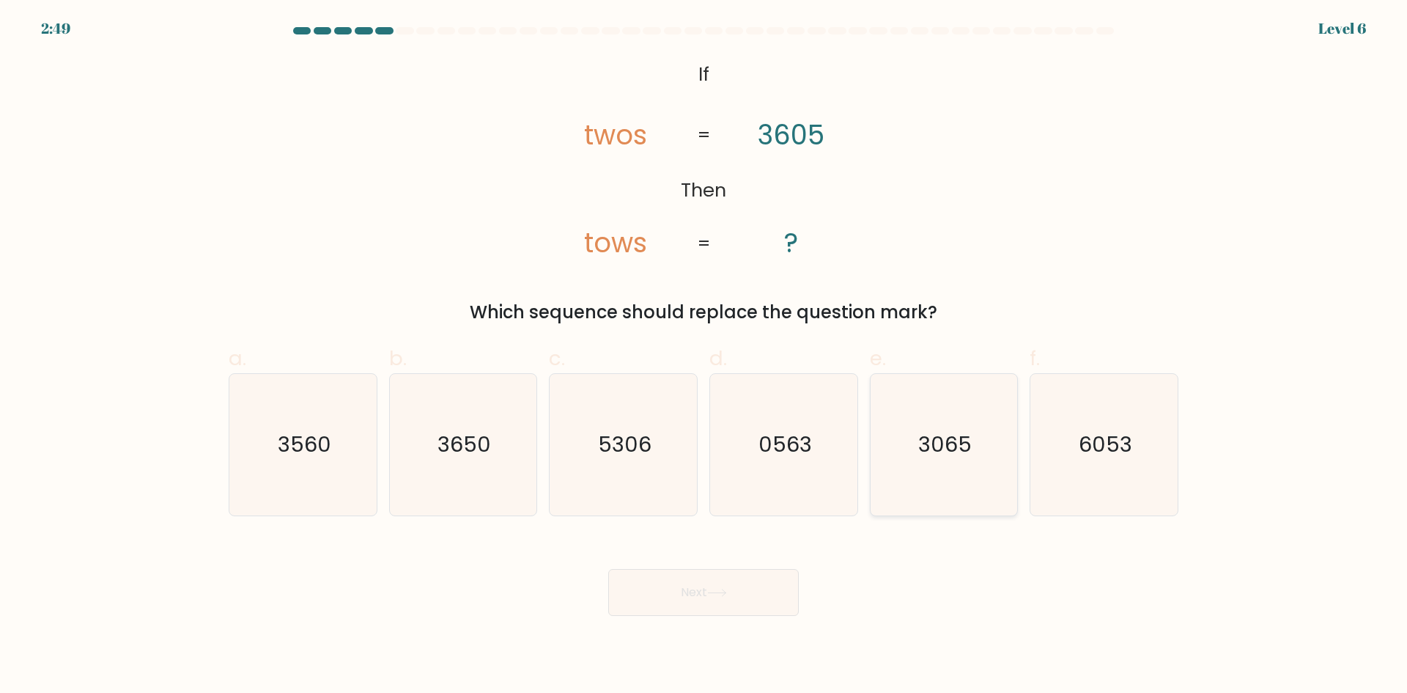
click at [956, 423] on icon "3065" at bounding box center [943, 444] width 141 height 141
click at [704, 356] on input "e. 3065" at bounding box center [704, 352] width 1 height 10
radio input "true"
click at [746, 590] on button "Next" at bounding box center [703, 592] width 191 height 47
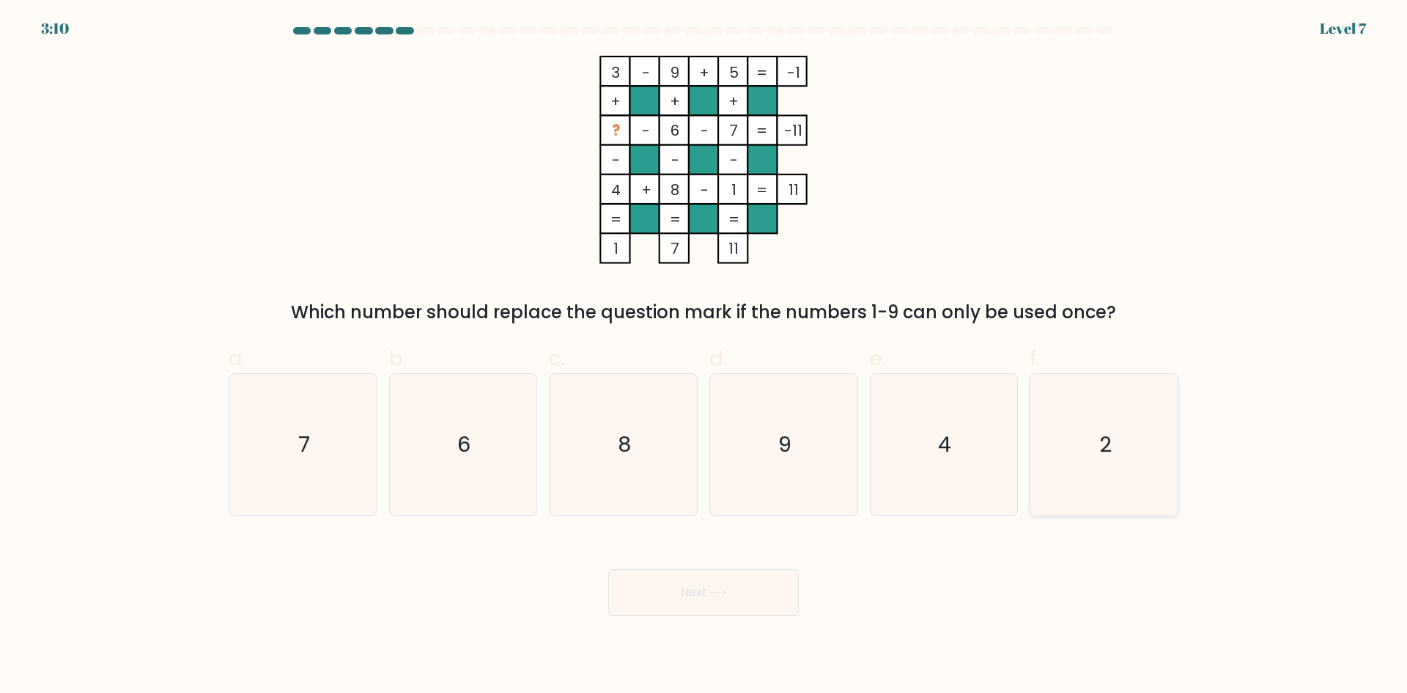
click at [1109, 448] on text "2" at bounding box center [1105, 443] width 12 height 29
click at [704, 356] on input "f. 2" at bounding box center [704, 352] width 1 height 10
radio input "true"
click at [712, 586] on button "Next" at bounding box center [703, 592] width 191 height 47
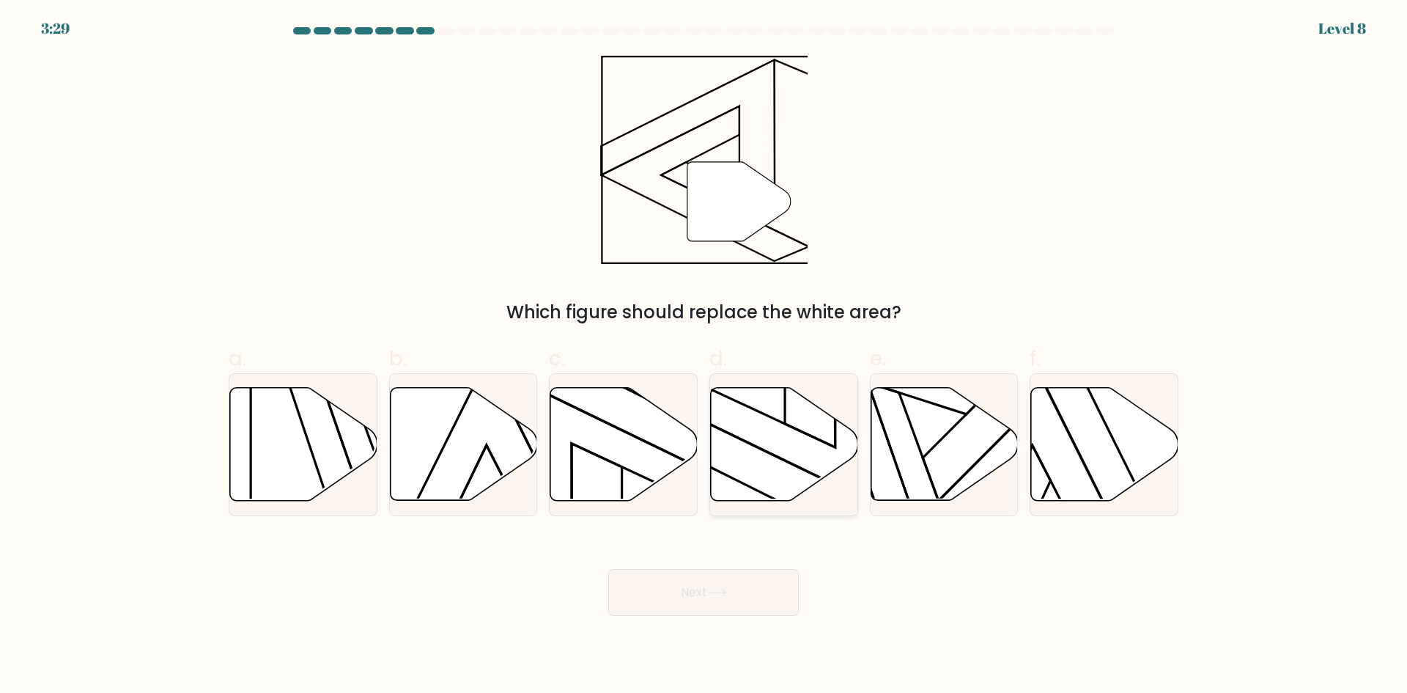
click at [790, 451] on icon at bounding box center [784, 444] width 147 height 113
click at [704, 356] on input "d." at bounding box center [704, 352] width 1 height 10
radio input "true"
click at [732, 583] on button "Next" at bounding box center [703, 592] width 191 height 47
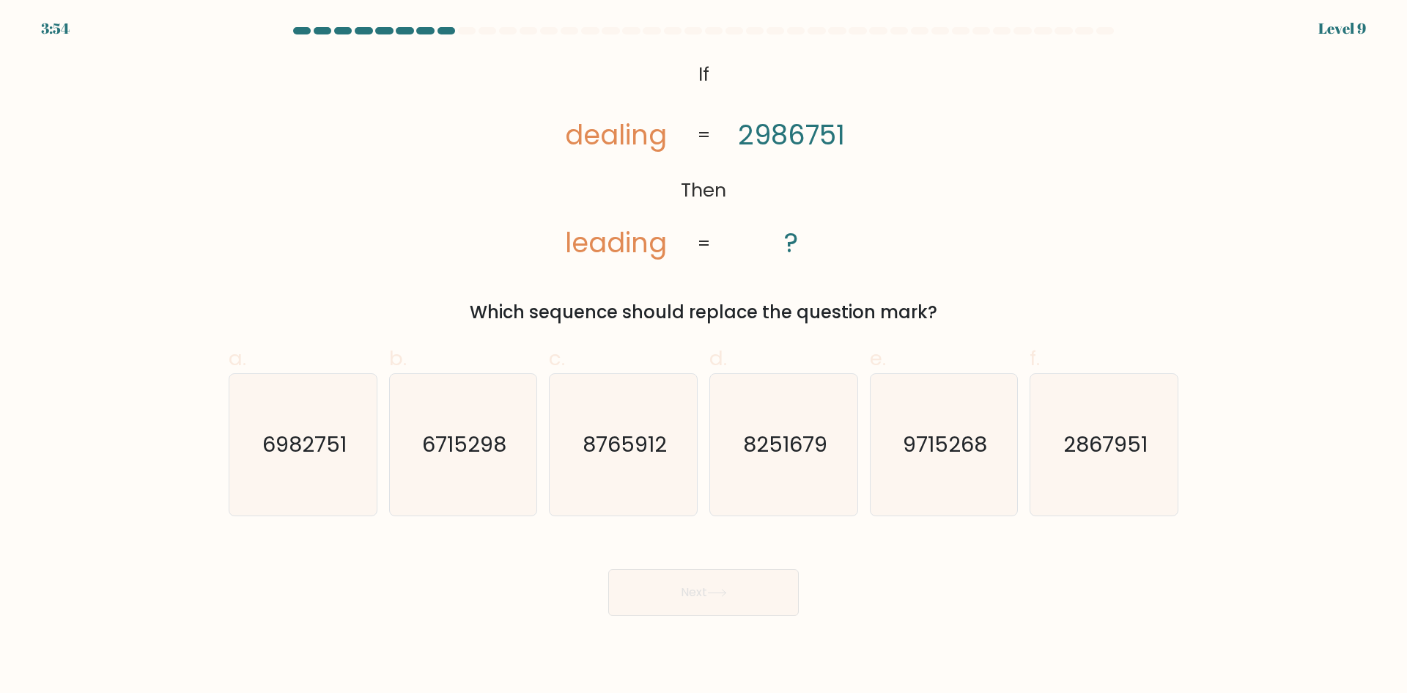
click at [657, 139] on tspan "dealing" at bounding box center [616, 135] width 102 height 38
click at [640, 139] on tspan "dealing" at bounding box center [616, 135] width 102 height 38
click at [624, 139] on tspan "dealing" at bounding box center [616, 135] width 102 height 38
click at [621, 139] on tspan "dealing" at bounding box center [616, 135] width 102 height 38
click at [843, 135] on tspan "2986751" at bounding box center [791, 135] width 107 height 38
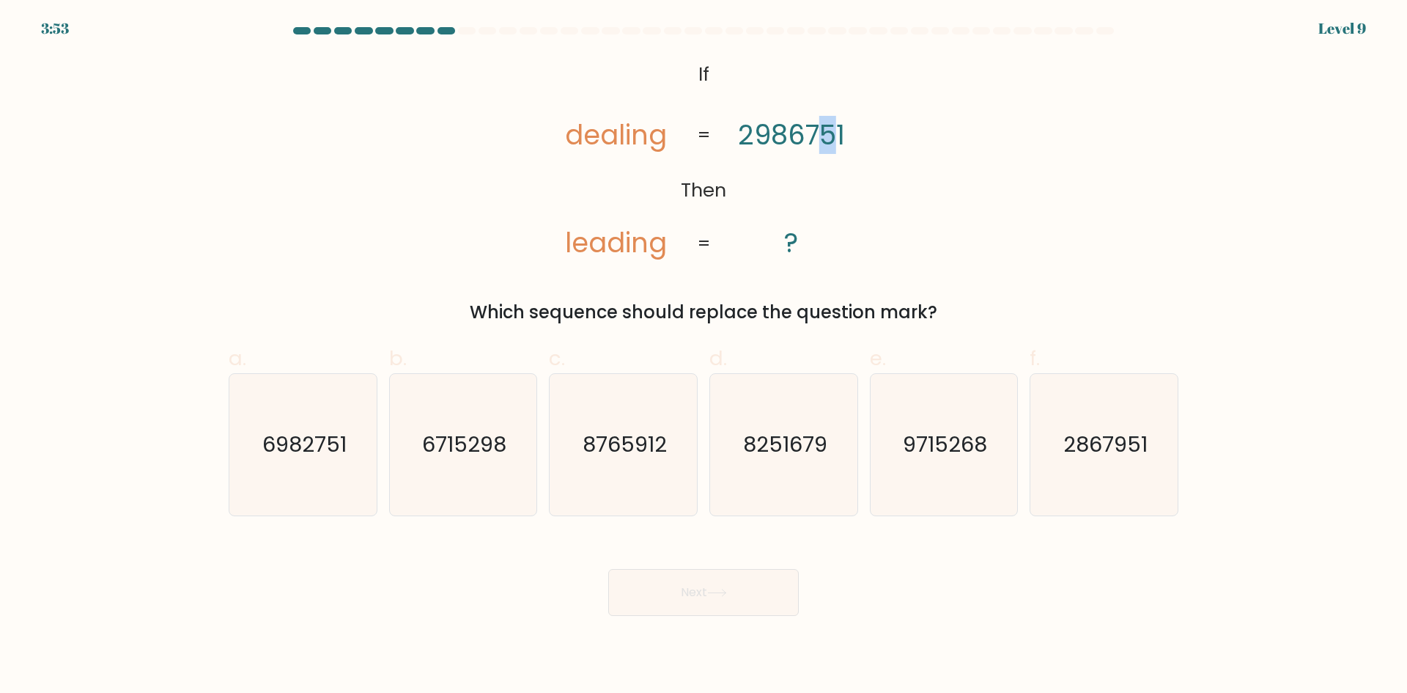
click at [827, 139] on tspan "2986751" at bounding box center [791, 135] width 107 height 38
click at [803, 139] on tspan "2986751" at bounding box center [791, 135] width 107 height 38
click at [796, 137] on tspan "2986751" at bounding box center [791, 135] width 107 height 38
click at [340, 446] on text "6982751" at bounding box center [304, 443] width 84 height 29
click at [704, 356] on input "a. 6982751" at bounding box center [704, 352] width 1 height 10
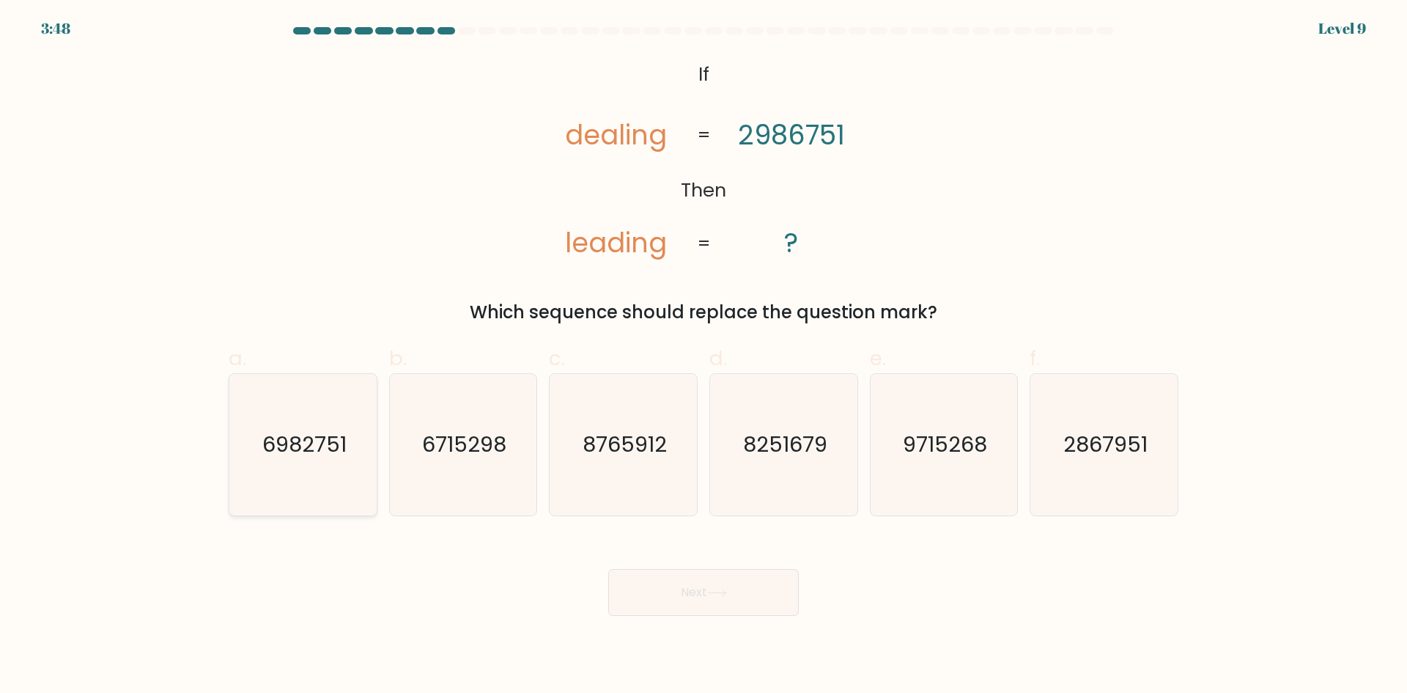
radio input "true"
click at [712, 584] on button "Next" at bounding box center [703, 592] width 191 height 47
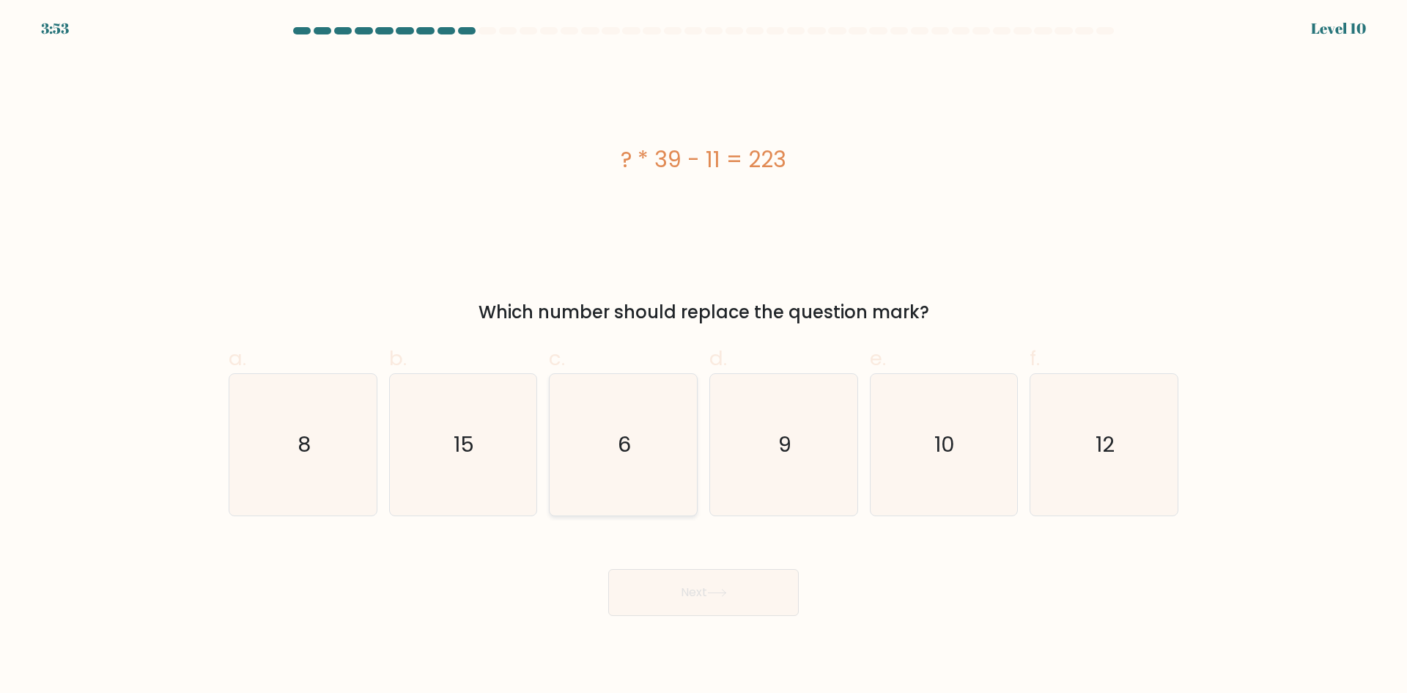
click at [630, 397] on icon "6" at bounding box center [623, 444] width 141 height 141
click at [704, 356] on input "c. 6" at bounding box center [704, 352] width 1 height 10
radio input "true"
click at [711, 586] on button "Next" at bounding box center [703, 592] width 191 height 47
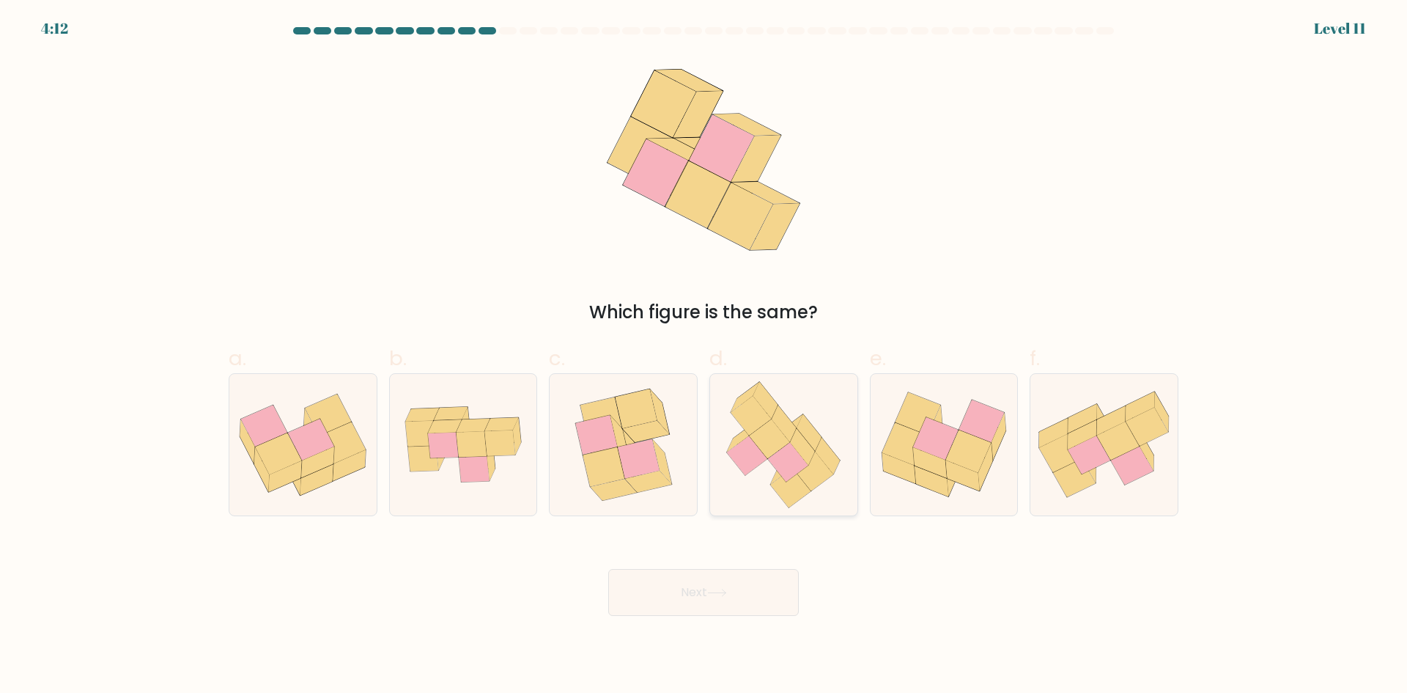
click at [800, 451] on icon at bounding box center [802, 446] width 25 height 37
click at [704, 356] on input "d." at bounding box center [704, 352] width 1 height 10
radio input "true"
click at [749, 587] on button "Next" at bounding box center [703, 592] width 191 height 47
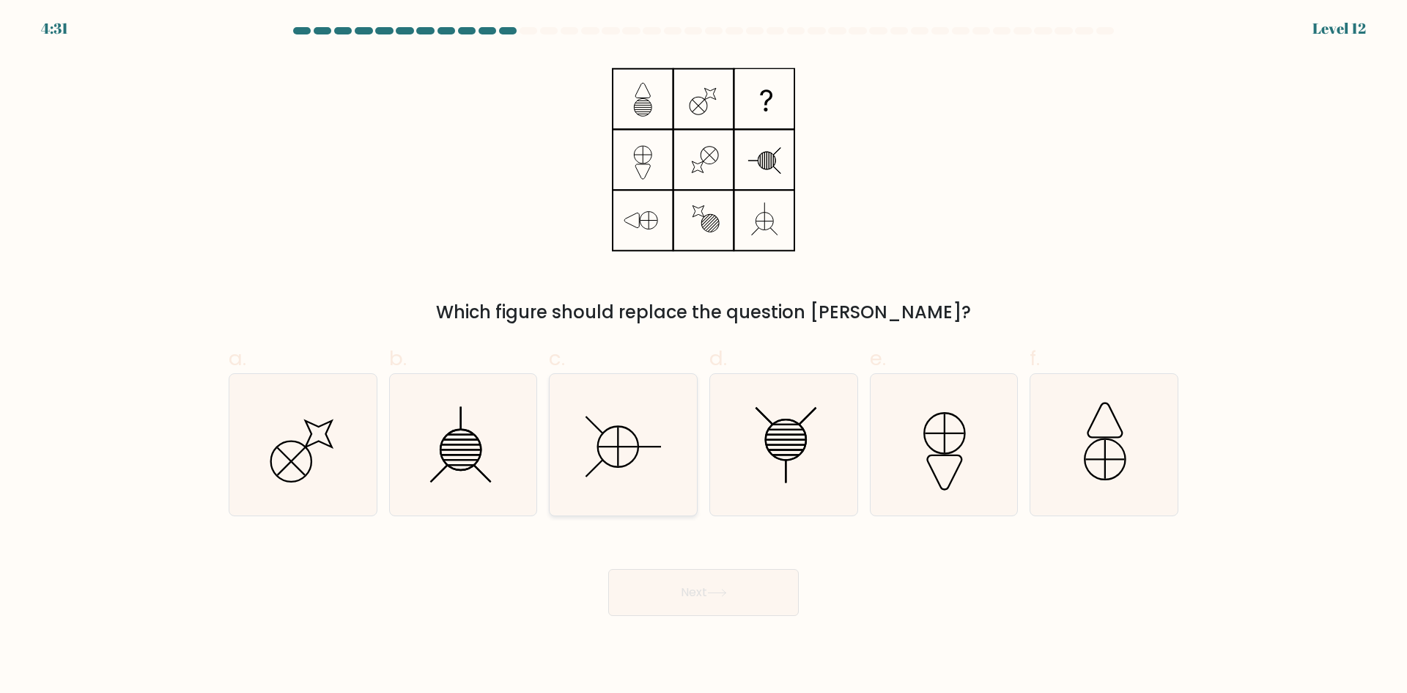
click at [615, 428] on icon at bounding box center [623, 444] width 141 height 141
click at [704, 356] on input "c." at bounding box center [704, 352] width 1 height 10
radio input "true"
click at [702, 594] on button "Next" at bounding box center [703, 592] width 191 height 47
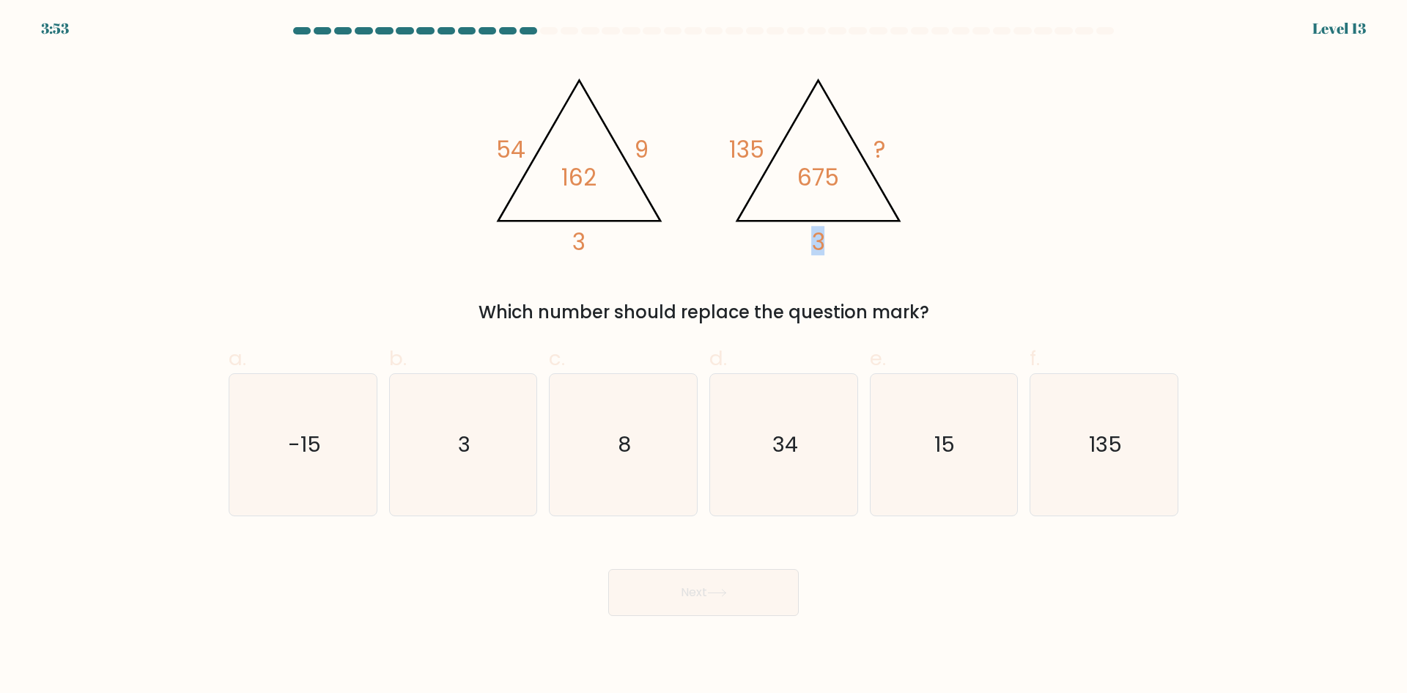
drag, startPoint x: 813, startPoint y: 244, endPoint x: 831, endPoint y: 245, distance: 18.4
click at [831, 245] on icon "@import url('https://fonts.googleapis.com/css?family=Abril+Fatface:400,100,100i…" at bounding box center [704, 160] width 440 height 208
drag, startPoint x: 734, startPoint y: 147, endPoint x: 767, endPoint y: 147, distance: 33.7
click at [764, 147] on tspan "135" at bounding box center [746, 149] width 35 height 32
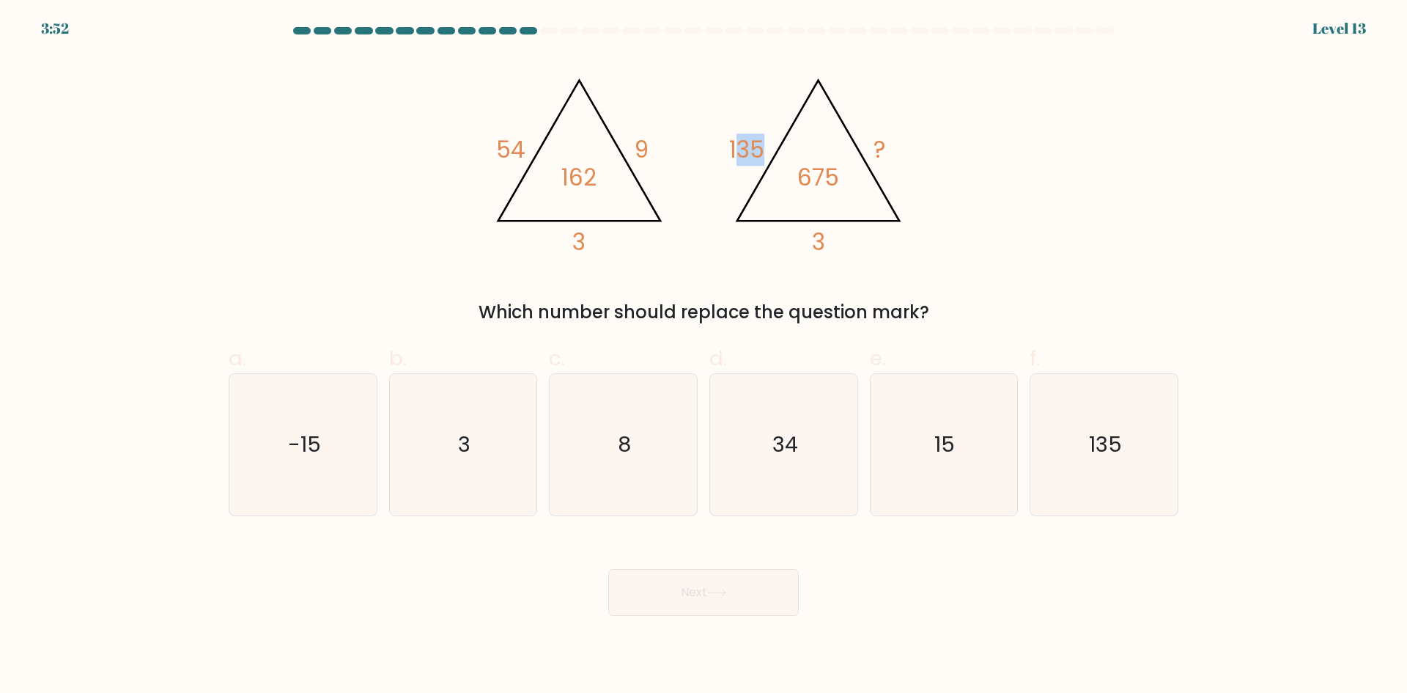
click at [767, 147] on icon "@import url('https://fonts.googleapis.com/css?family=Abril+Fatface:400,100,100i…" at bounding box center [704, 160] width 440 height 208
drag, startPoint x: 767, startPoint y: 147, endPoint x: 731, endPoint y: 144, distance: 36.0
click at [731, 144] on icon "@import url('https://fonts.googleapis.com/css?family=Abril+Fatface:400,100,100i…" at bounding box center [704, 160] width 440 height 208
click at [731, 144] on tspan "135" at bounding box center [746, 149] width 35 height 32
drag, startPoint x: 731, startPoint y: 144, endPoint x: 752, endPoint y: 143, distance: 20.5
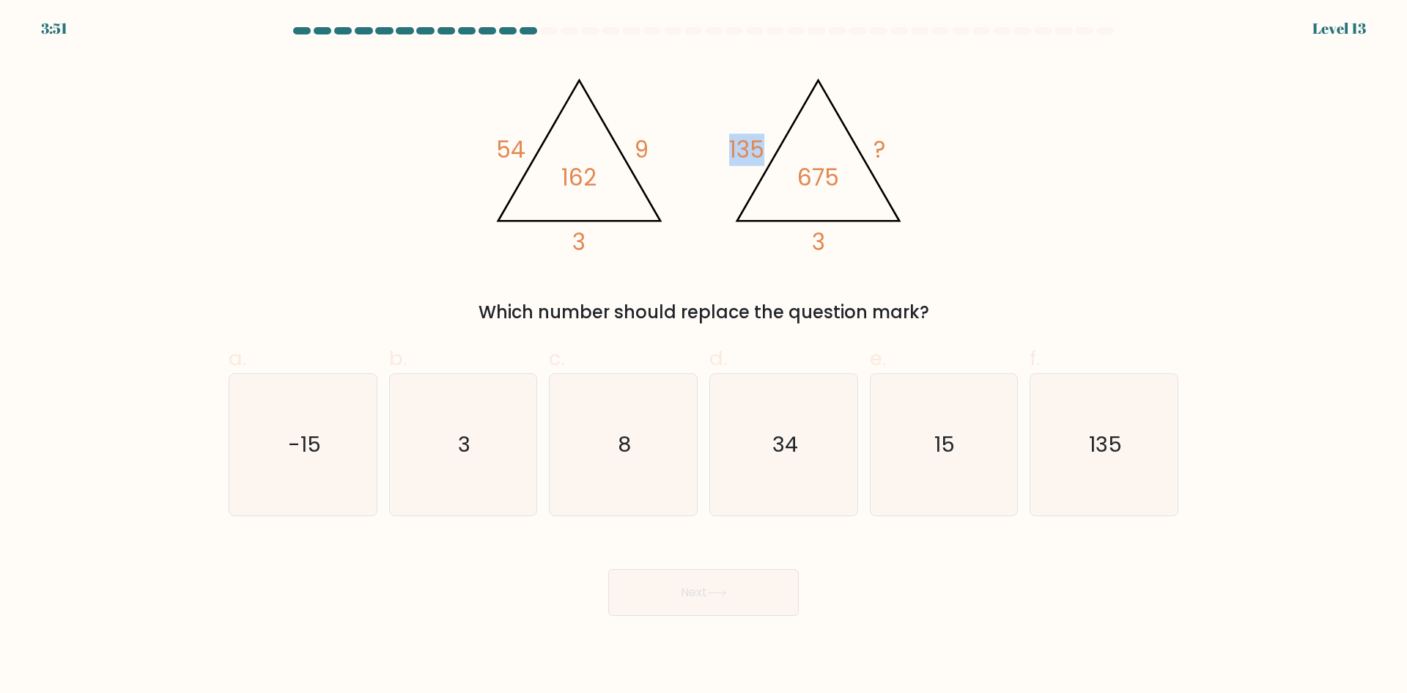
click at [752, 143] on tspan "135" at bounding box center [746, 149] width 35 height 32
click at [729, 147] on tspan "135" at bounding box center [746, 149] width 35 height 32
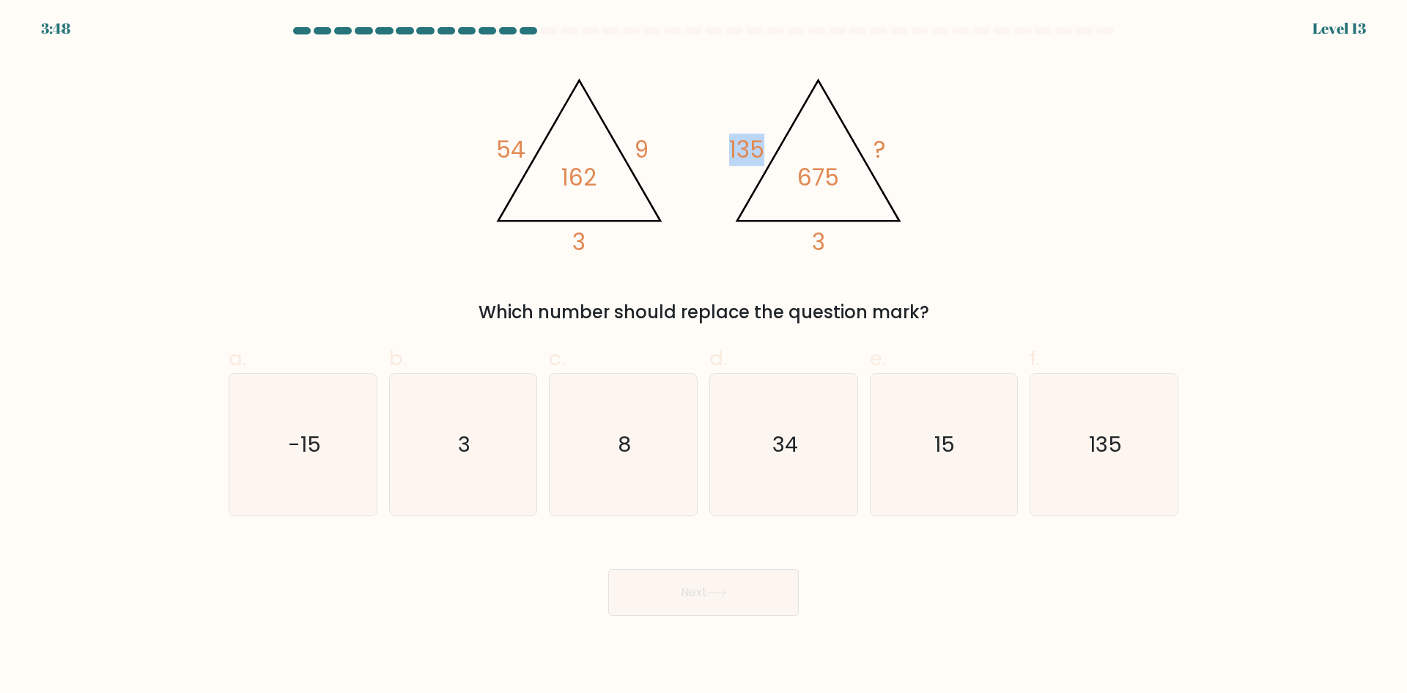
drag, startPoint x: 729, startPoint y: 147, endPoint x: 742, endPoint y: 147, distance: 13.2
click at [742, 147] on tspan "135" at bounding box center [746, 149] width 35 height 32
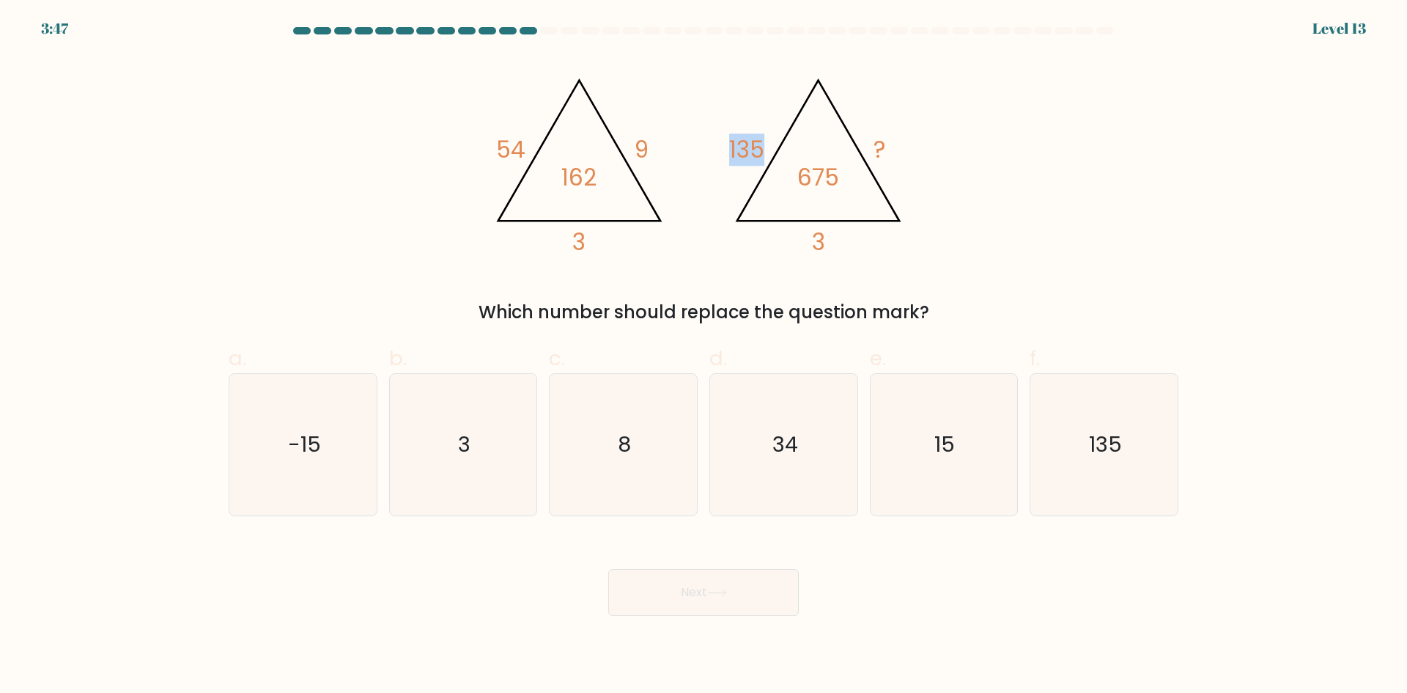
click at [739, 146] on tspan "135" at bounding box center [746, 149] width 35 height 32
click at [753, 147] on tspan "135" at bounding box center [746, 149] width 35 height 32
drag, startPoint x: 828, startPoint y: 248, endPoint x: 797, endPoint y: 231, distance: 36.1
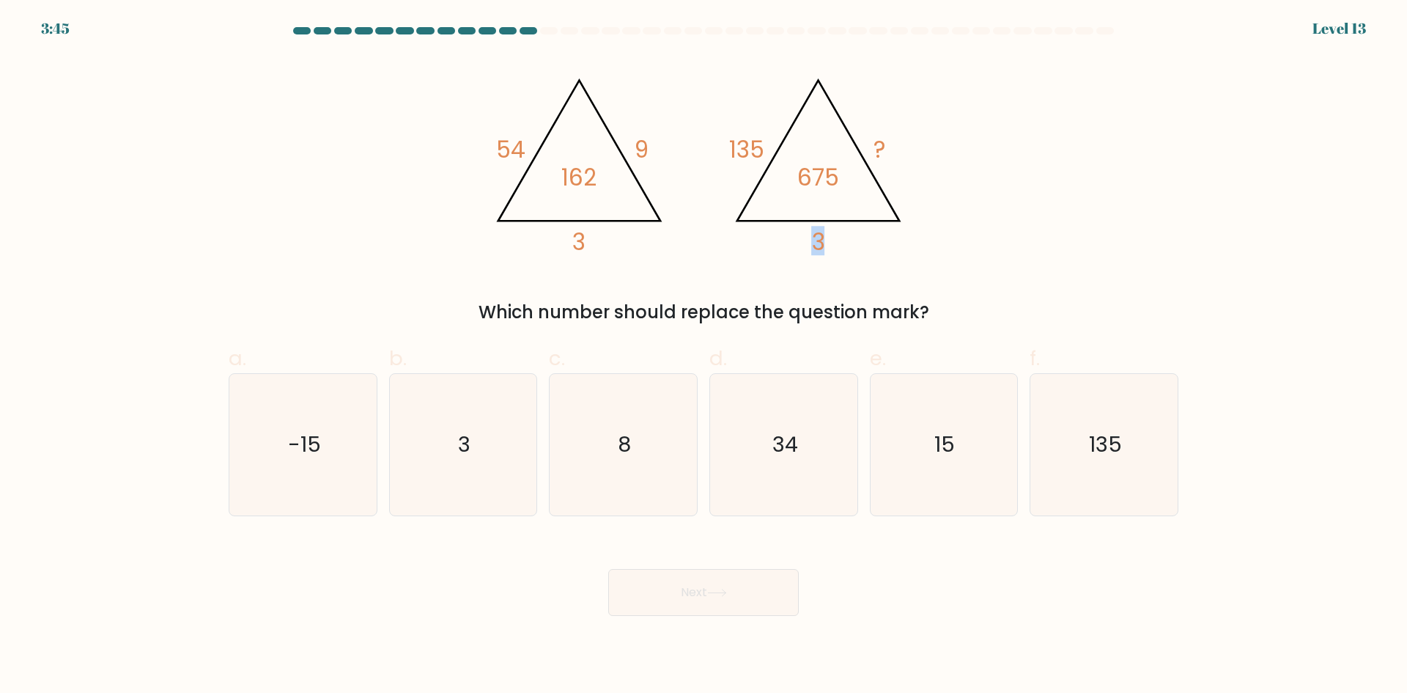
click at [798, 232] on icon "@import url('https://fonts.googleapis.com/css?family=Abril+Fatface:400,100,100i…" at bounding box center [704, 160] width 440 height 208
click at [795, 230] on icon "@import url('https://fonts.googleapis.com/css?family=Abril+Fatface:400,100,100i…" at bounding box center [704, 160] width 440 height 208
click at [750, 147] on tspan "135" at bounding box center [746, 149] width 35 height 32
click at [759, 147] on tspan "135" at bounding box center [746, 149] width 35 height 32
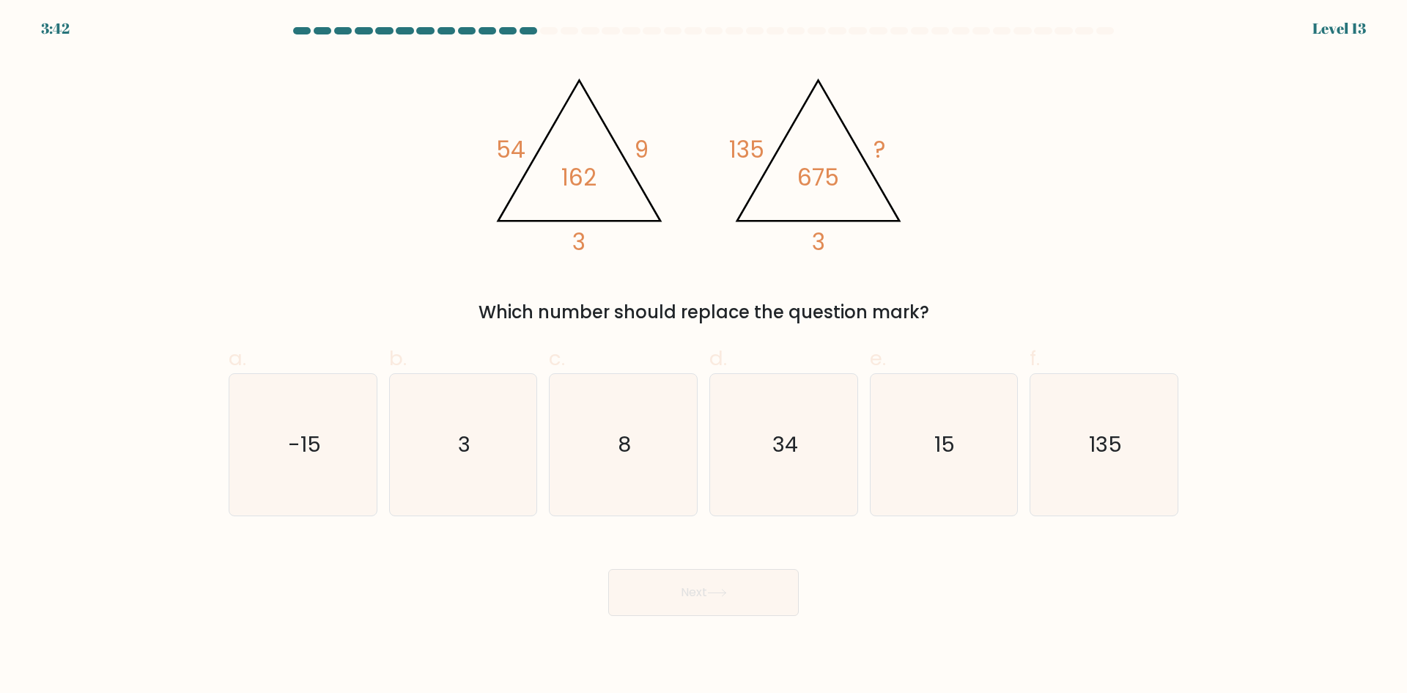
click at [759, 147] on tspan "135" at bounding box center [746, 149] width 35 height 32
drag, startPoint x: 755, startPoint y: 152, endPoint x: 734, endPoint y: 151, distance: 21.3
click at [734, 151] on tspan "135" at bounding box center [746, 149] width 35 height 32
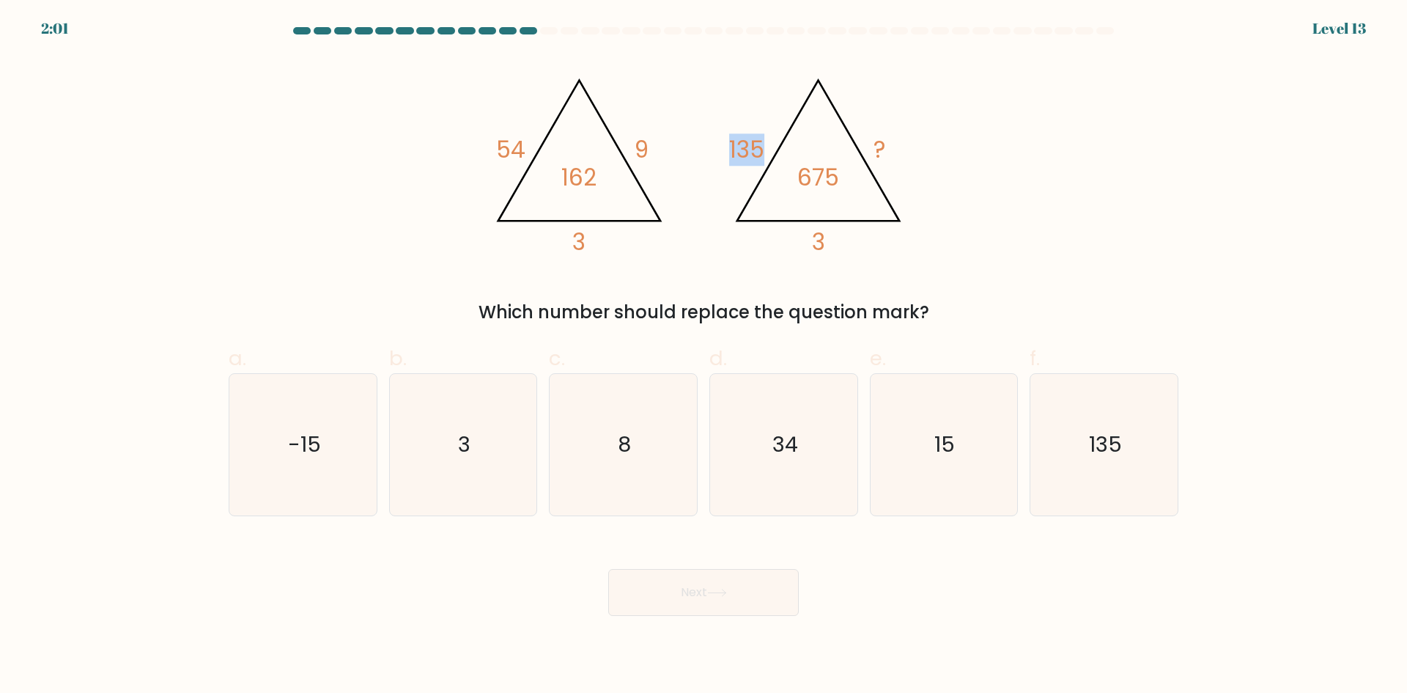
drag, startPoint x: 734, startPoint y: 151, endPoint x: 756, endPoint y: 150, distance: 22.0
click at [756, 150] on tspan "135" at bounding box center [746, 149] width 35 height 32
drag, startPoint x: 756, startPoint y: 150, endPoint x: 738, endPoint y: 145, distance: 18.3
click at [738, 145] on tspan "135" at bounding box center [746, 149] width 35 height 32
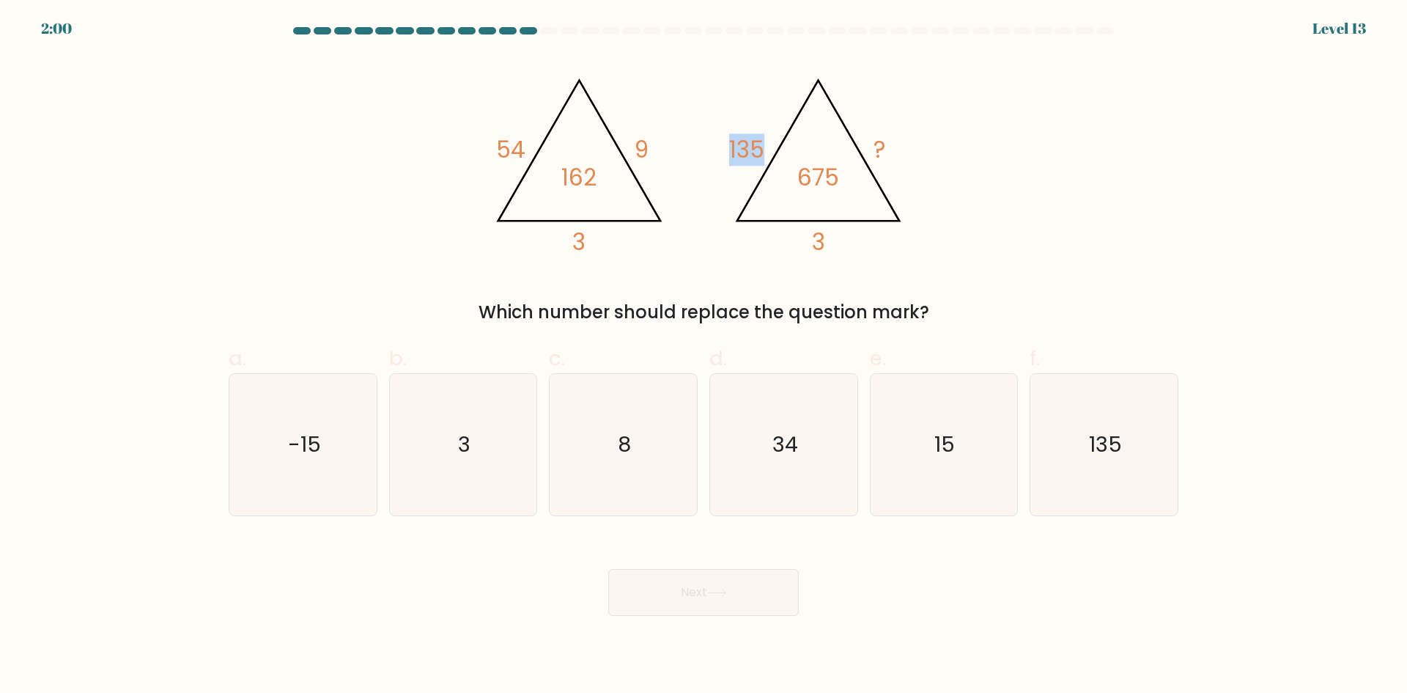
click at [738, 145] on tspan "135" at bounding box center [746, 149] width 35 height 32
drag, startPoint x: 738, startPoint y: 145, endPoint x: 750, endPoint y: 146, distance: 12.5
click at [750, 146] on tspan "135" at bounding box center [746, 149] width 35 height 32
drag, startPoint x: 750, startPoint y: 146, endPoint x: 742, endPoint y: 144, distance: 8.2
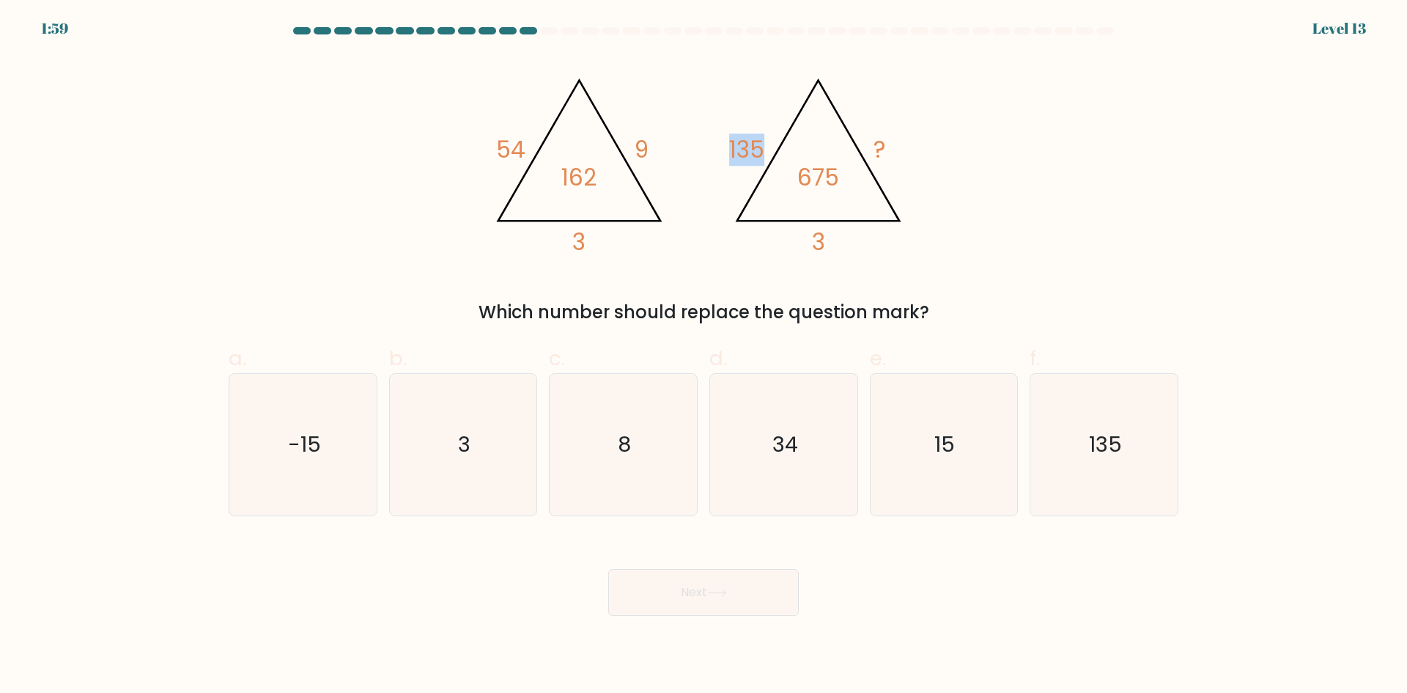
click at [742, 144] on tspan "135" at bounding box center [746, 149] width 35 height 32
drag, startPoint x: 742, startPoint y: 144, endPoint x: 753, endPoint y: 144, distance: 10.3
click at [753, 144] on tspan "135" at bounding box center [746, 149] width 35 height 32
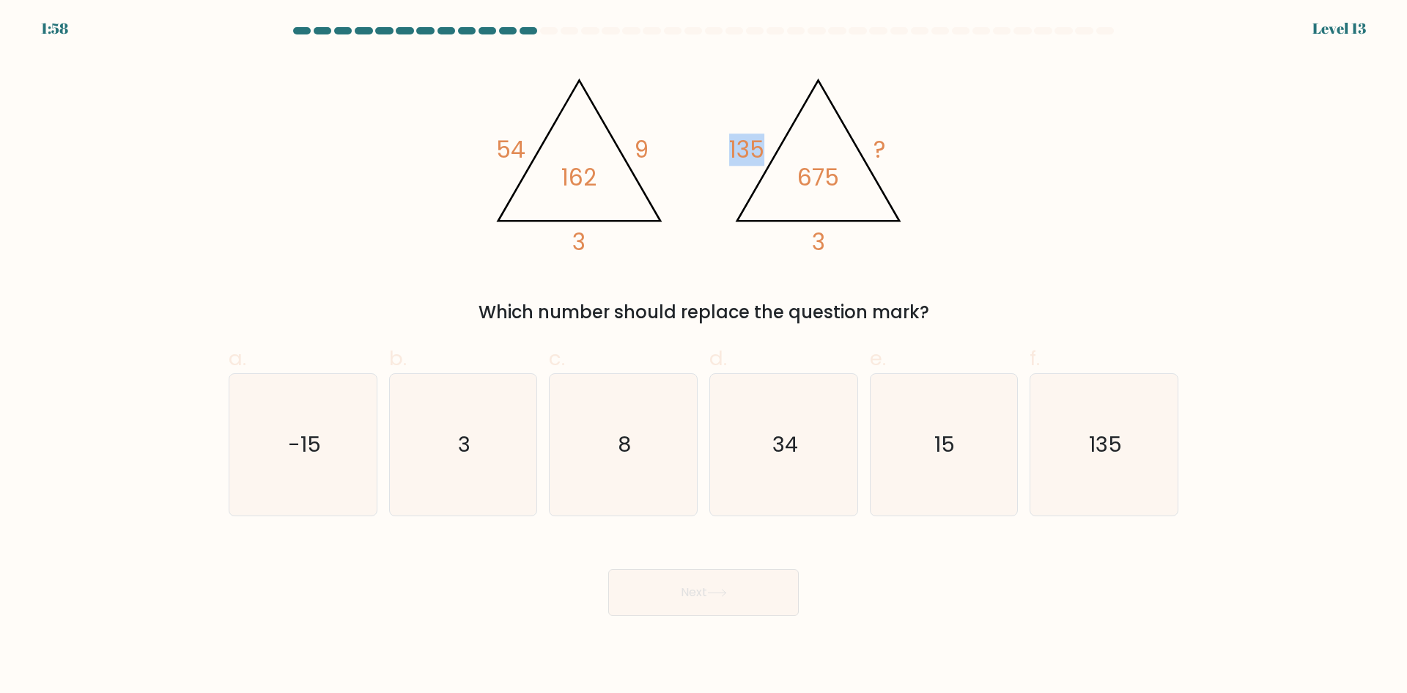
drag, startPoint x: 753, startPoint y: 144, endPoint x: 734, endPoint y: 140, distance: 18.8
click at [734, 140] on tspan "135" at bounding box center [746, 149] width 35 height 32
drag, startPoint x: 734, startPoint y: 140, endPoint x: 752, endPoint y: 141, distance: 17.6
click at [752, 141] on tspan "135" at bounding box center [746, 149] width 35 height 32
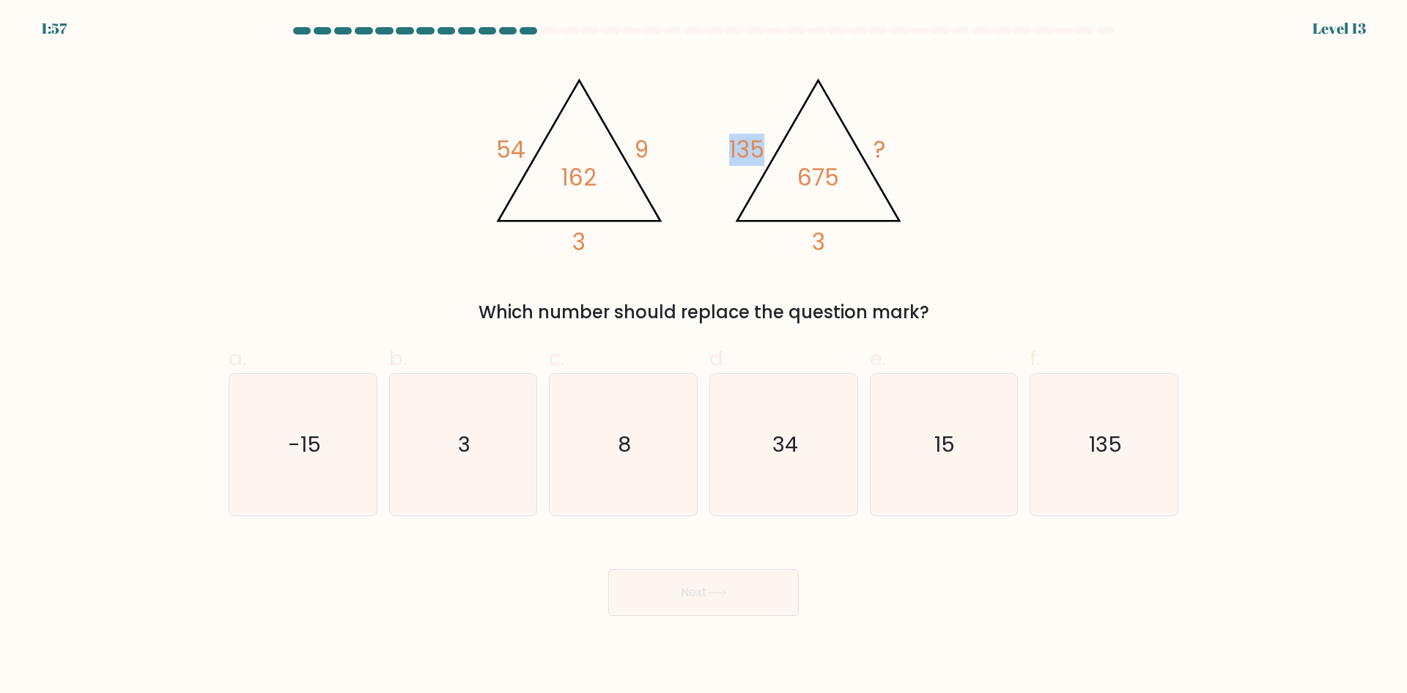
click at [752, 141] on tspan "135" at bounding box center [746, 149] width 35 height 32
drag, startPoint x: 752, startPoint y: 141, endPoint x: 734, endPoint y: 139, distance: 17.7
click at [734, 139] on tspan "135" at bounding box center [746, 149] width 35 height 32
drag, startPoint x: 734, startPoint y: 139, endPoint x: 752, endPoint y: 139, distance: 17.6
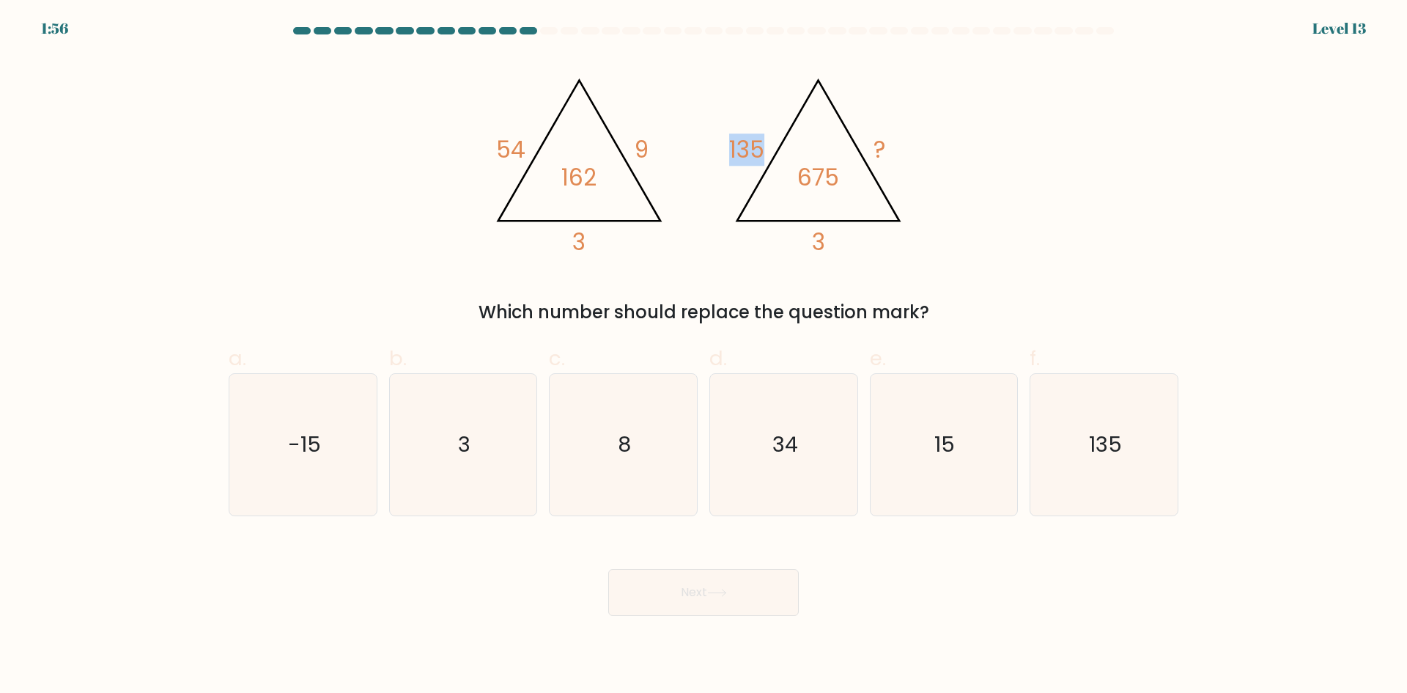
click at [752, 139] on tspan "135" at bounding box center [746, 149] width 35 height 32
click at [509, 435] on icon "3" at bounding box center [462, 444] width 141 height 141
click at [704, 356] on input "b. 3" at bounding box center [704, 352] width 1 height 10
radio input "true"
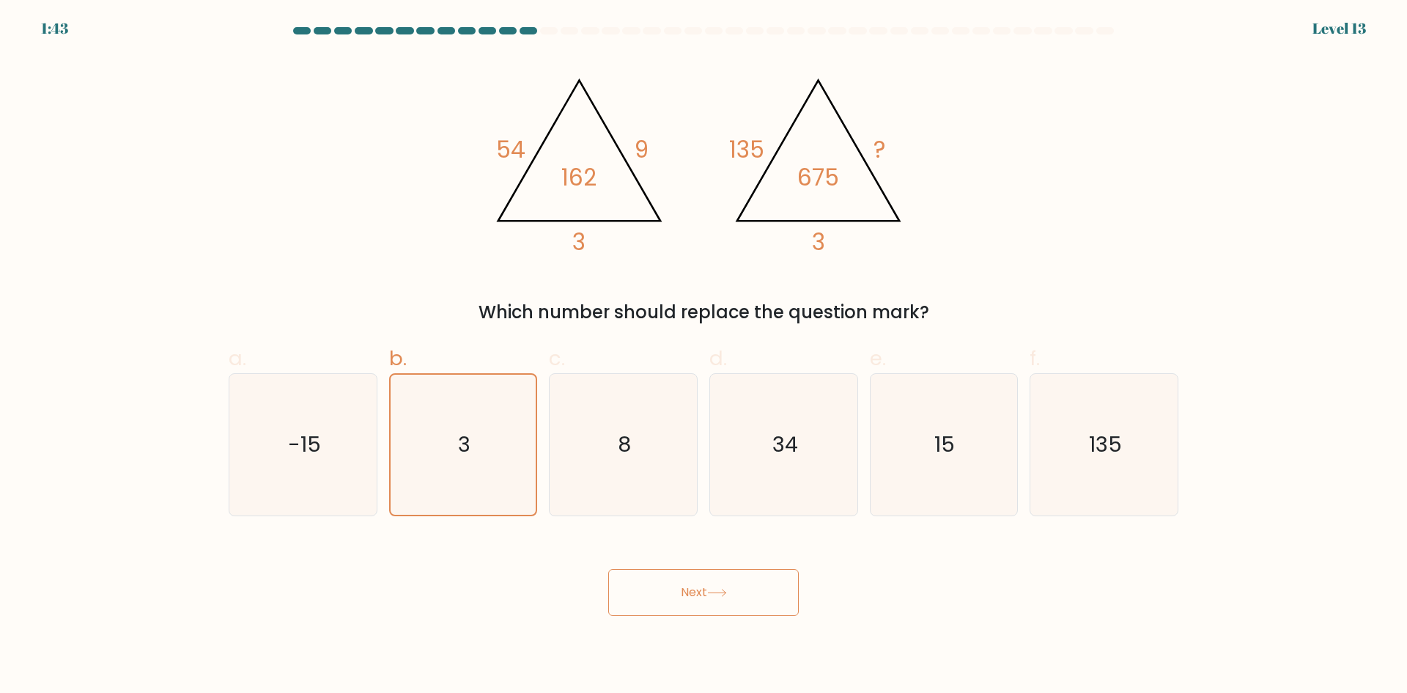
click at [693, 597] on button "Next" at bounding box center [703, 592] width 191 height 47
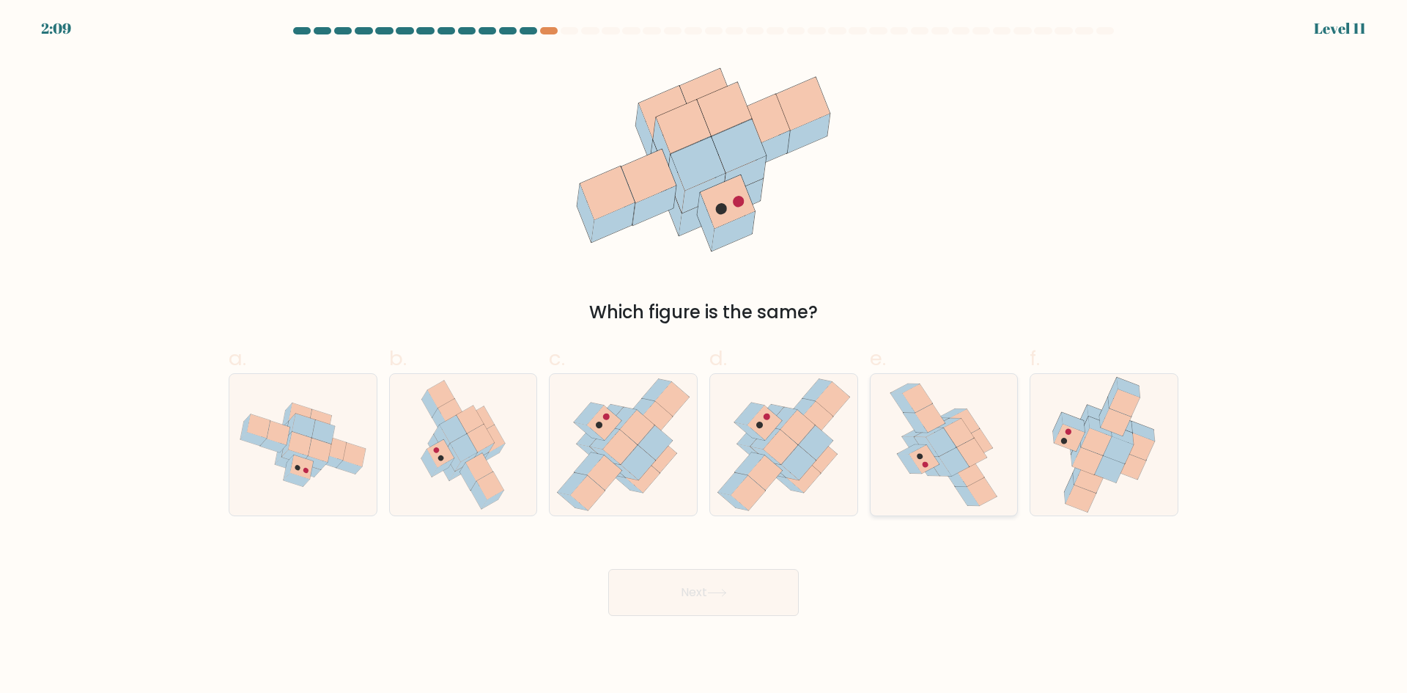
click at [934, 444] on icon at bounding box center [941, 441] width 30 height 29
click at [704, 356] on input "e." at bounding box center [704, 352] width 1 height 10
radio input "true"
click at [742, 605] on button "Next" at bounding box center [703, 592] width 191 height 47
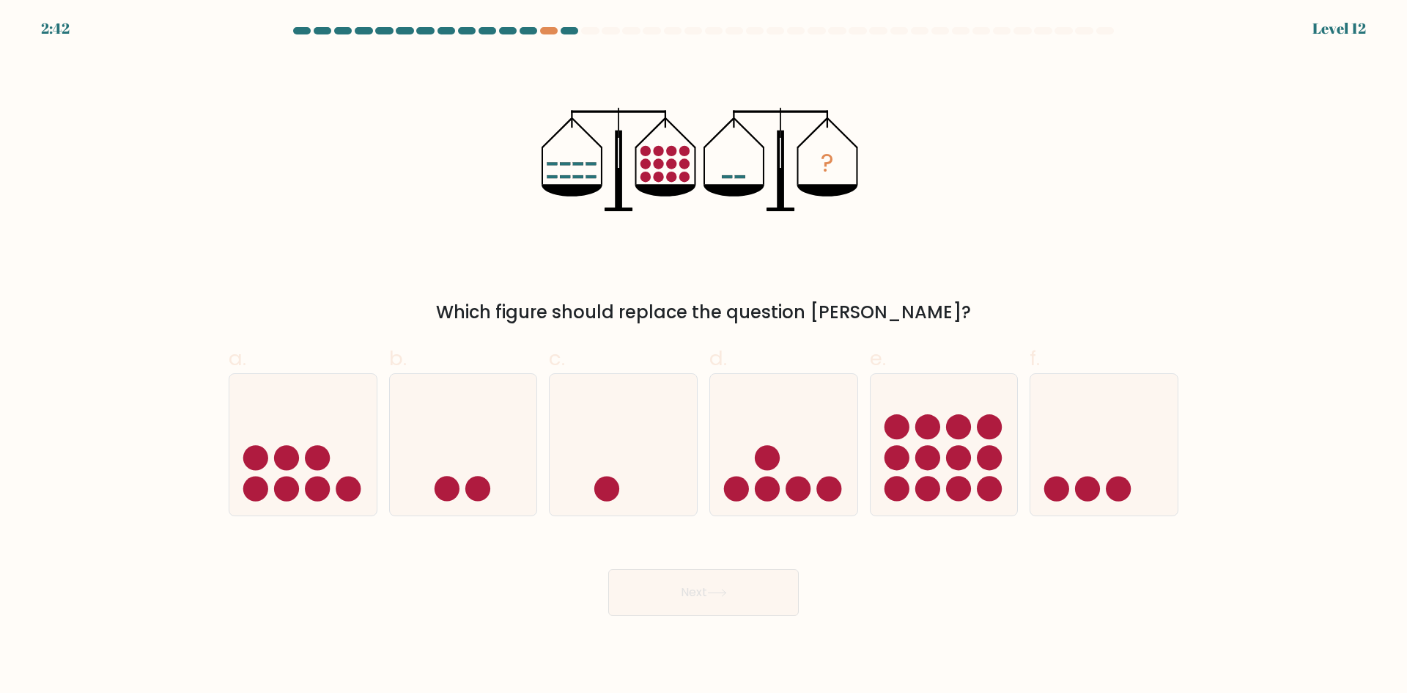
click at [560, 162] on icon "?" at bounding box center [704, 160] width 325 height 208
drag, startPoint x: 567, startPoint y: 163, endPoint x: 576, endPoint y: 166, distance: 9.1
click at [567, 164] on rect at bounding box center [565, 164] width 10 height 3
click at [579, 166] on icon "?" at bounding box center [704, 160] width 325 height 208
click at [590, 165] on rect at bounding box center [591, 164] width 10 height 3
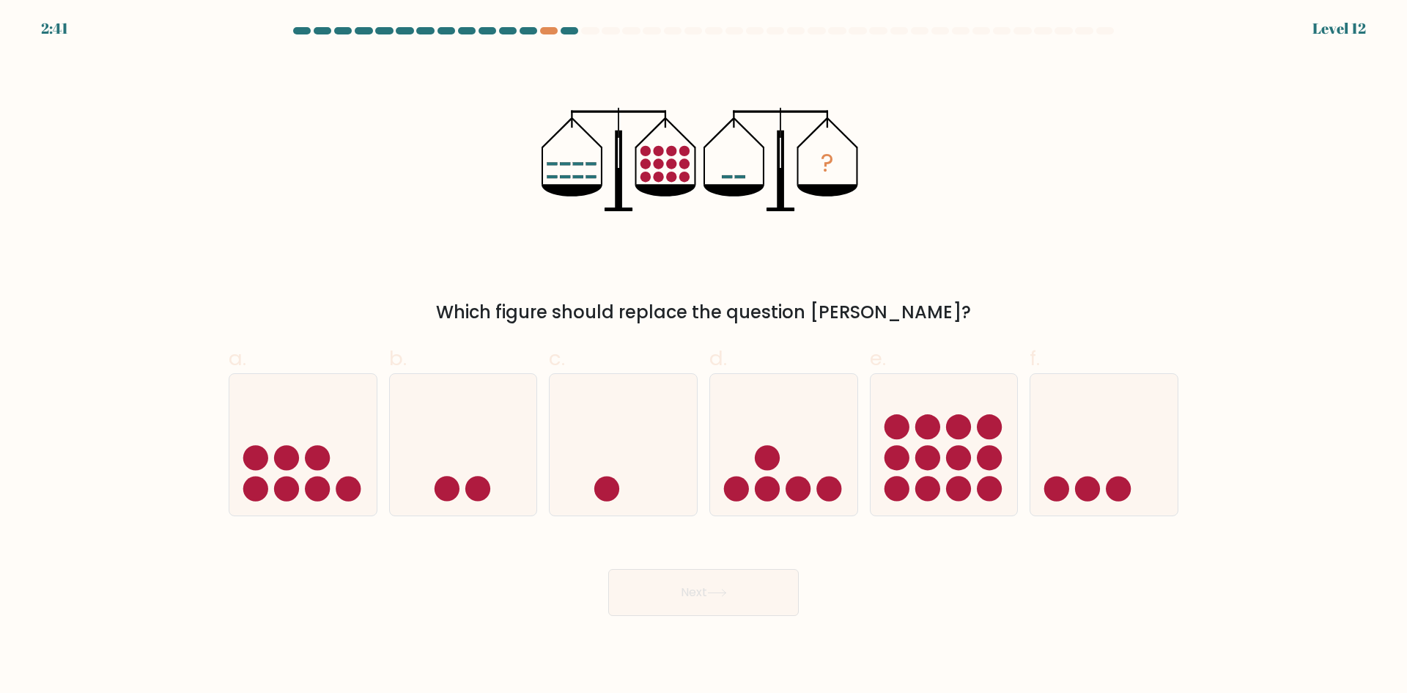
drag, startPoint x: 546, startPoint y: 181, endPoint x: 567, endPoint y: 179, distance: 21.4
click at [547, 181] on icon "?" at bounding box center [704, 160] width 325 height 208
click at [568, 179] on icon "?" at bounding box center [704, 160] width 325 height 208
click at [579, 179] on icon "?" at bounding box center [704, 160] width 325 height 208
click at [589, 179] on icon "?" at bounding box center [704, 160] width 325 height 208
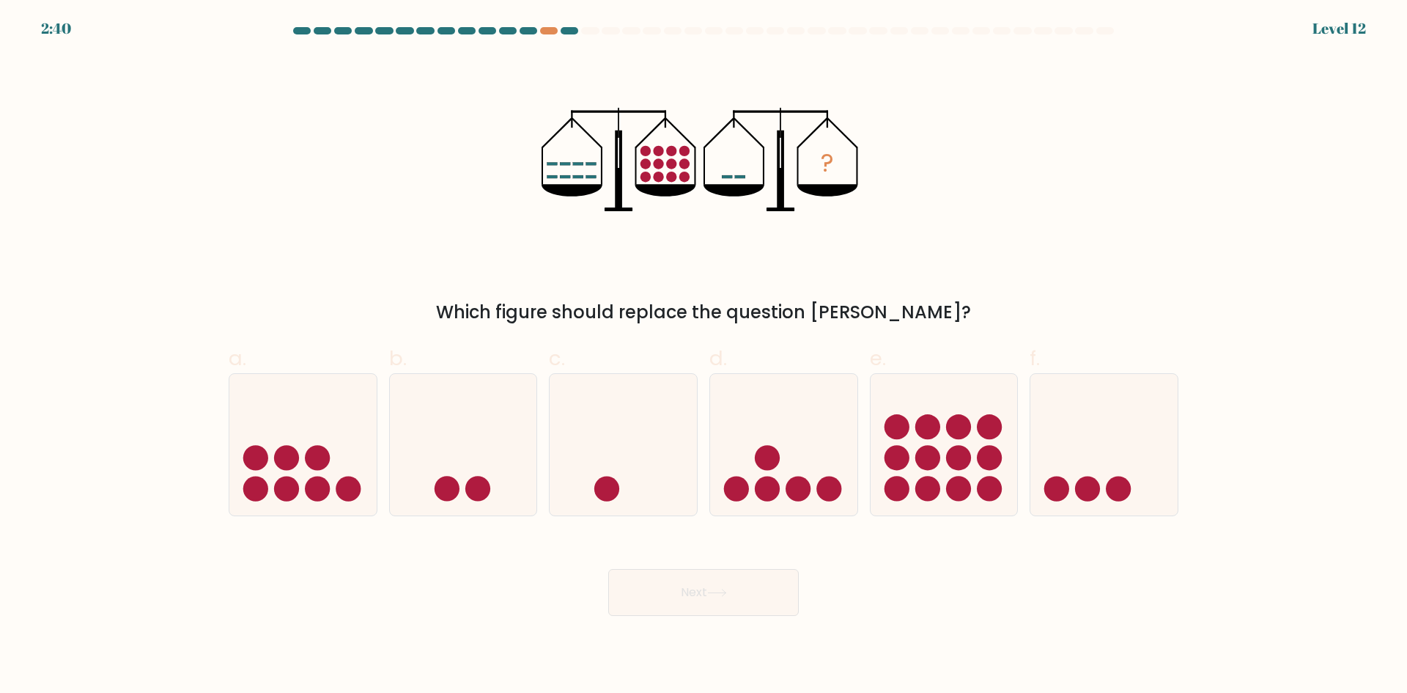
click at [646, 145] on icon "?" at bounding box center [704, 160] width 325 height 208
click at [646, 151] on circle at bounding box center [645, 151] width 10 height 10
click at [648, 163] on circle at bounding box center [645, 164] width 10 height 10
click at [646, 174] on circle at bounding box center [645, 176] width 10 height 10
click at [656, 147] on icon "?" at bounding box center [704, 160] width 325 height 208
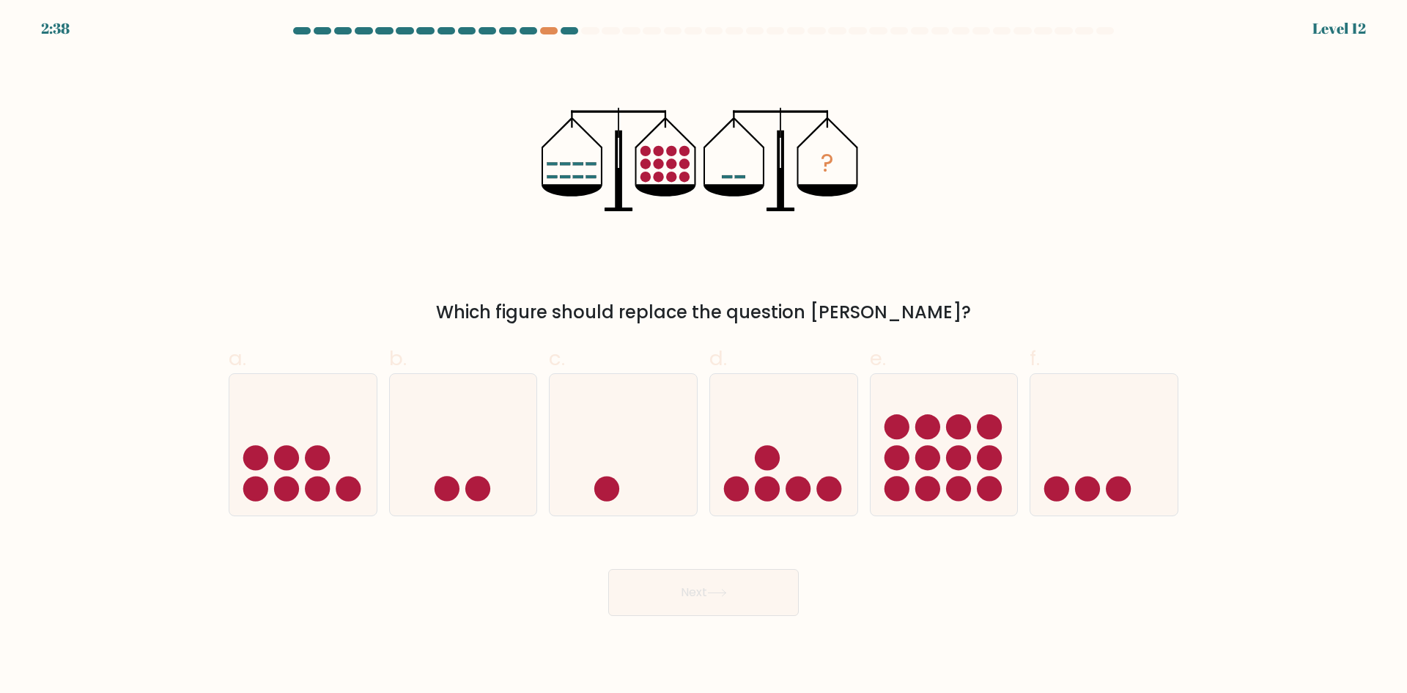
click at [659, 159] on circle at bounding box center [658, 164] width 10 height 10
click at [659, 177] on circle at bounding box center [658, 176] width 10 height 10
click at [668, 150] on circle at bounding box center [671, 151] width 10 height 10
click at [667, 163] on circle at bounding box center [671, 164] width 10 height 10
click at [670, 174] on circle at bounding box center [671, 176] width 10 height 10
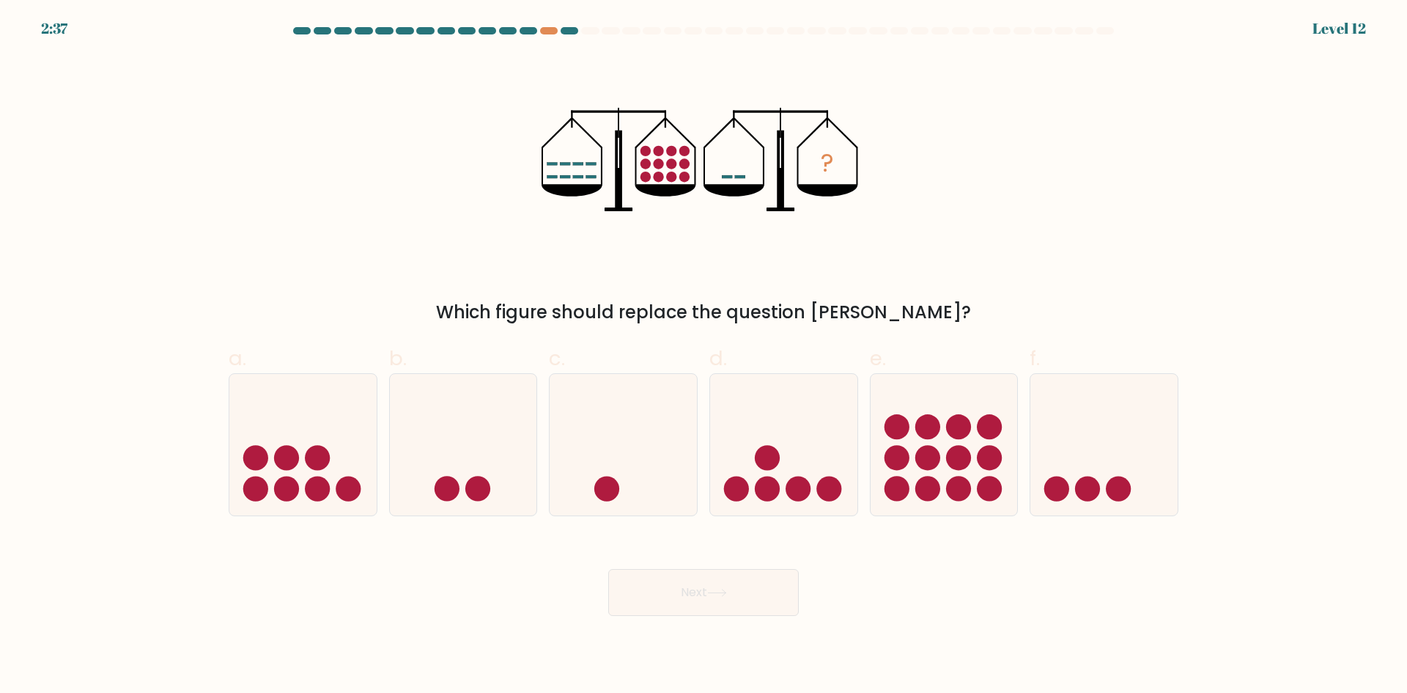
click at [682, 152] on circle at bounding box center [684, 151] width 10 height 10
click at [685, 164] on circle at bounding box center [684, 164] width 10 height 10
click at [687, 183] on icon "?" at bounding box center [704, 160] width 325 height 208
click at [1072, 454] on icon at bounding box center [1103, 444] width 147 height 122
click at [704, 356] on input "f." at bounding box center [704, 352] width 1 height 10
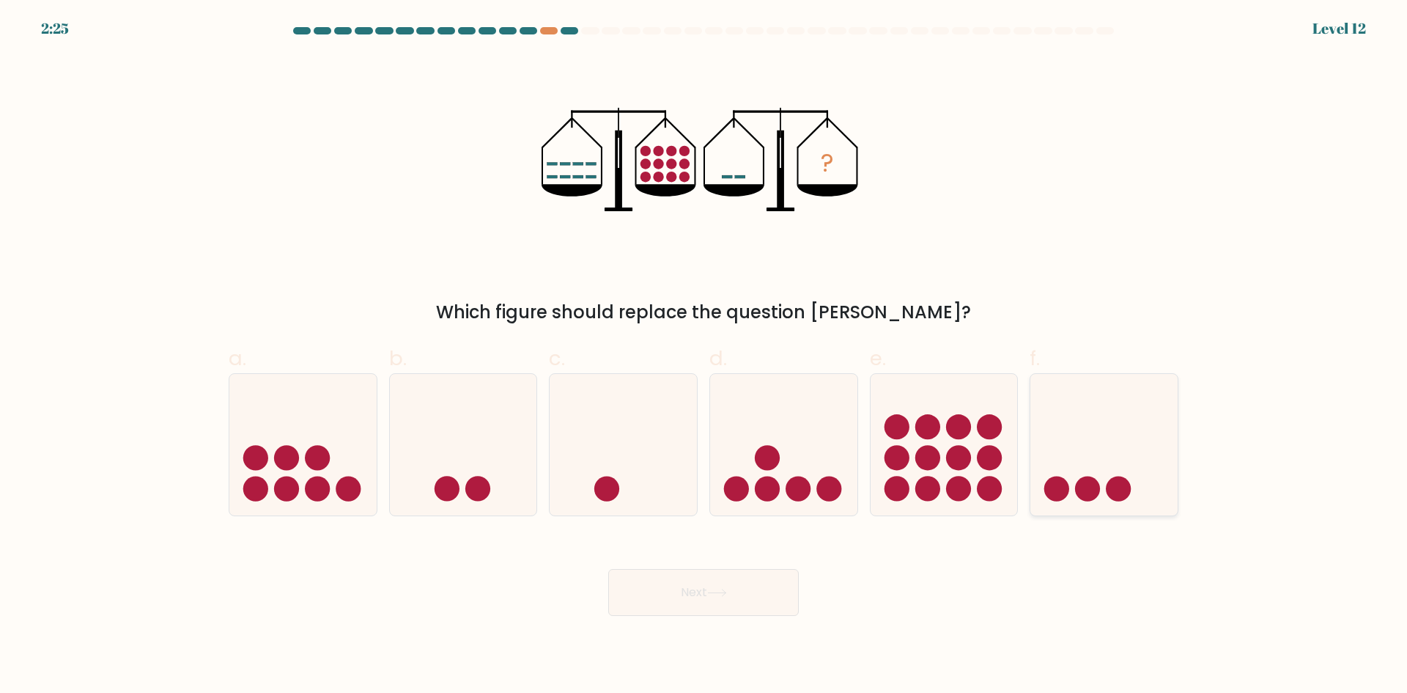
radio input "true"
click at [749, 600] on button "Next" at bounding box center [703, 592] width 191 height 47
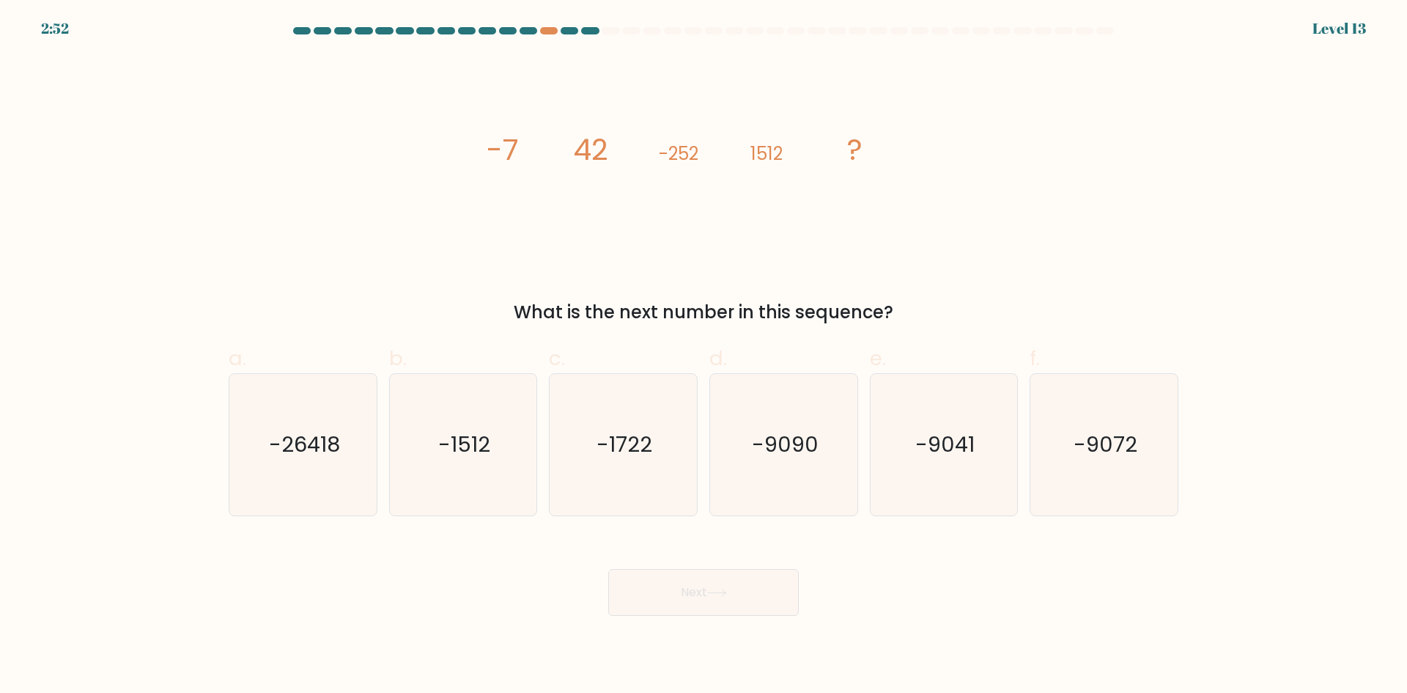
click at [642, 163] on icon "image/svg+xml -7 42 -252 1512 ?" at bounding box center [704, 160] width 440 height 208
click at [662, 162] on tspan "-252" at bounding box center [679, 153] width 40 height 24
click at [730, 156] on icon "image/svg+xml -7 42 -252 1512 ?" at bounding box center [704, 160] width 440 height 208
click at [747, 155] on icon "image/svg+xml -7 42 -252 1512 ?" at bounding box center [704, 160] width 440 height 208
click at [791, 157] on icon "image/svg+xml -7 42 -252 1512 ?" at bounding box center [704, 160] width 440 height 208
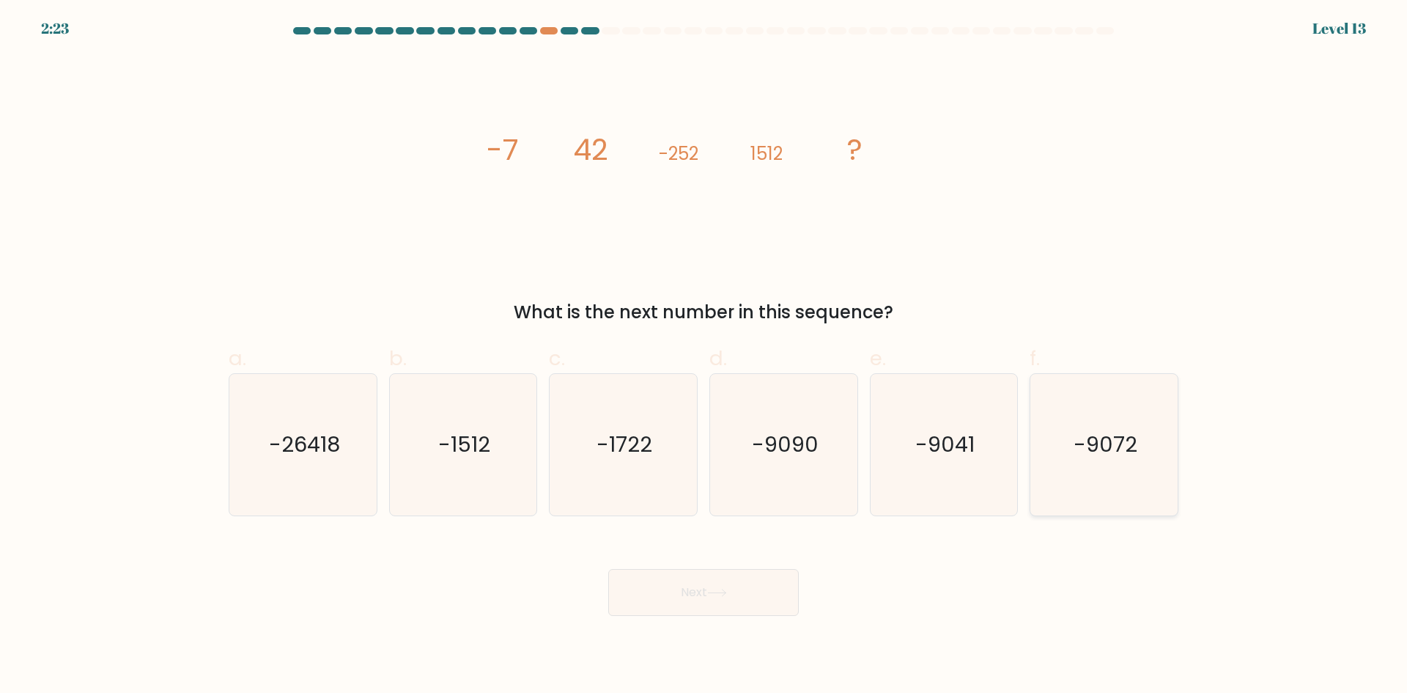
click at [1091, 437] on text "-9072" at bounding box center [1106, 443] width 64 height 29
click at [704, 356] on input "f. -9072" at bounding box center [704, 352] width 1 height 10
radio input "true"
drag, startPoint x: 767, startPoint y: 567, endPoint x: 760, endPoint y: 577, distance: 12.6
click at [767, 568] on div "Next" at bounding box center [703, 575] width 967 height 82
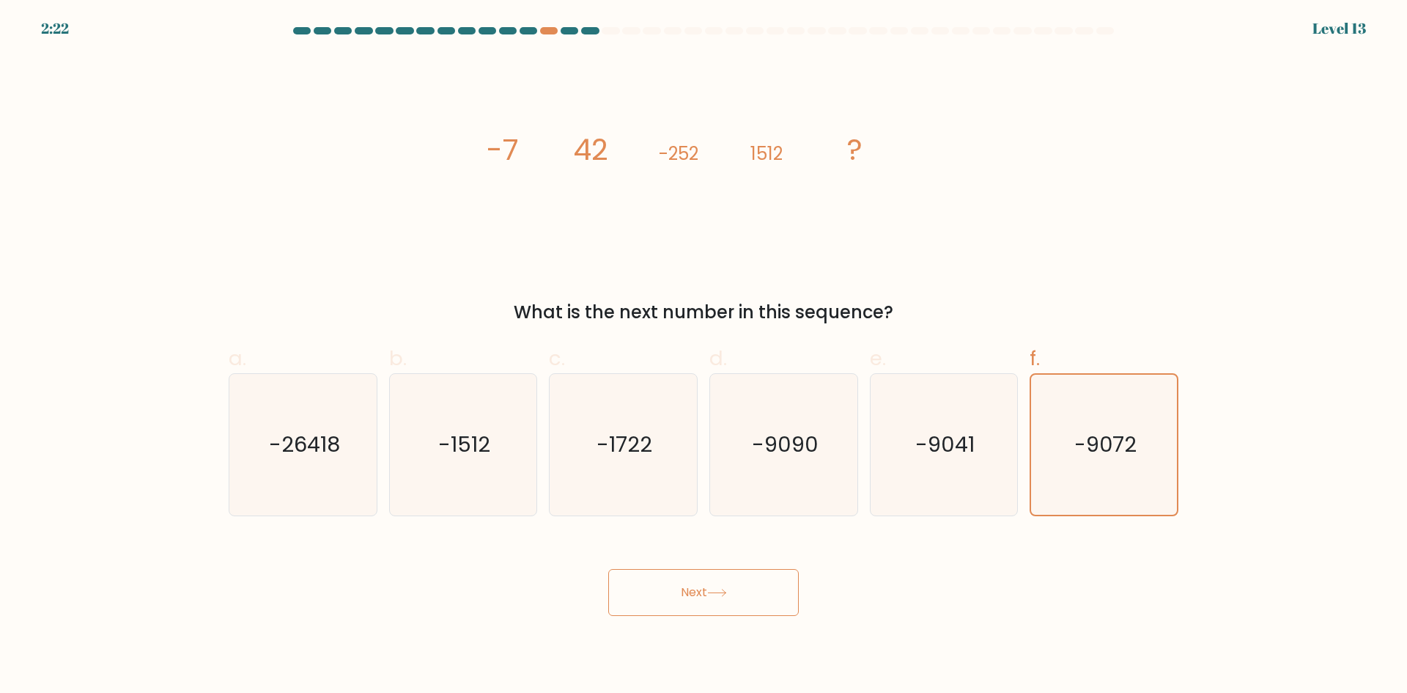
click at [755, 582] on button "Next" at bounding box center [703, 592] width 191 height 47
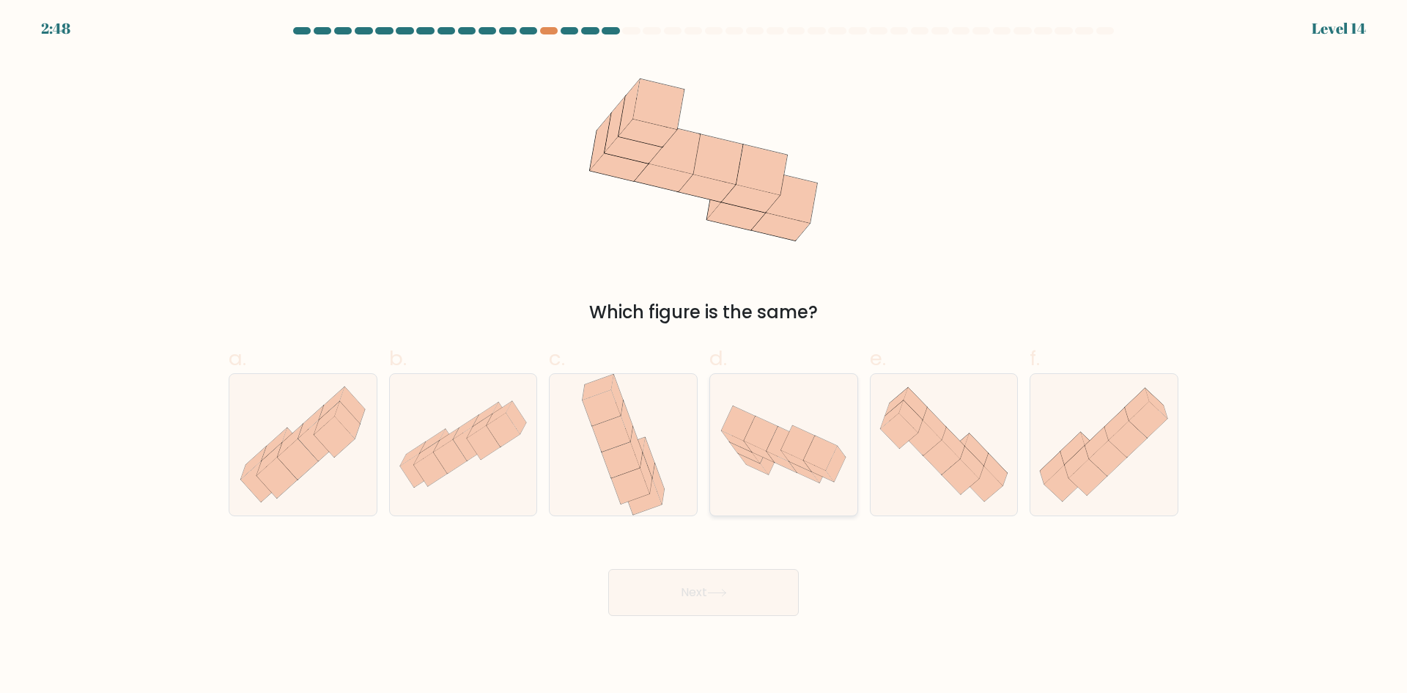
click at [776, 435] on icon at bounding box center [784, 444] width 34 height 34
click at [704, 356] on input "d." at bounding box center [704, 352] width 1 height 10
radio input "true"
click at [720, 583] on button "Next" at bounding box center [703, 592] width 191 height 47
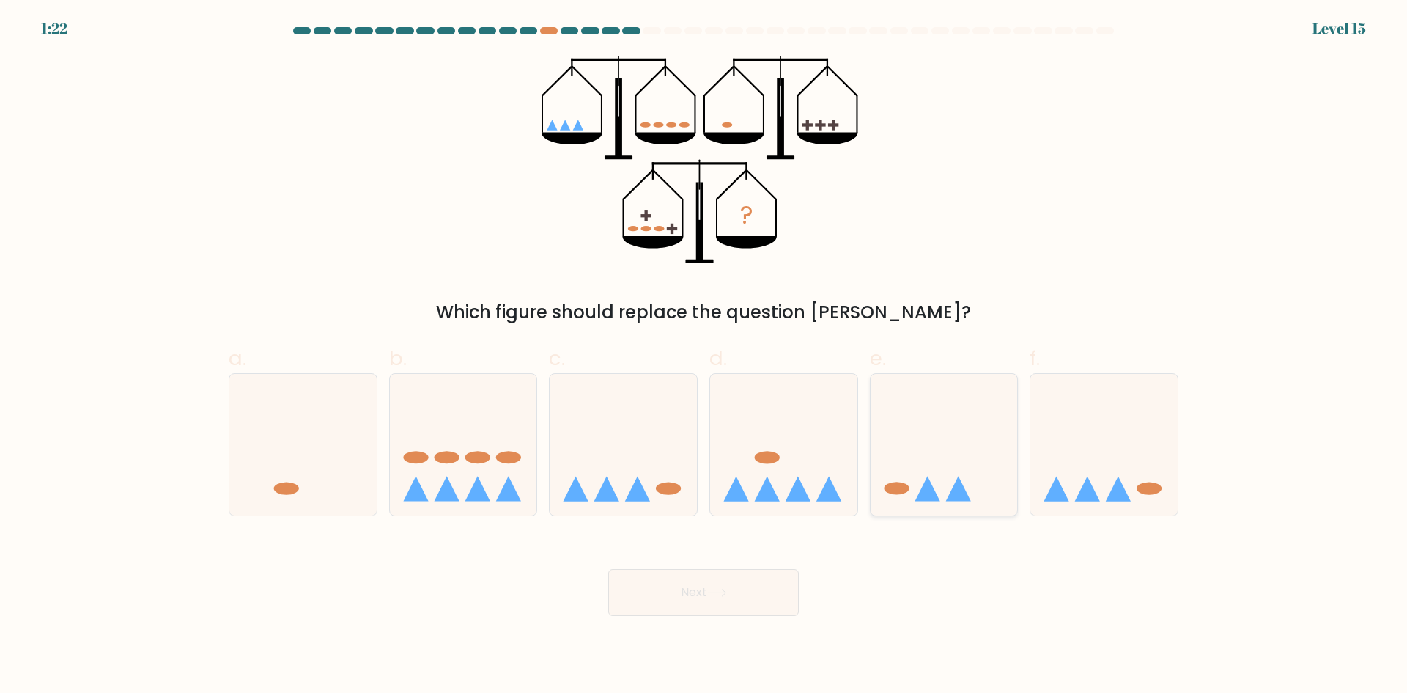
click at [913, 429] on icon at bounding box center [944, 444] width 147 height 122
click at [704, 356] on input "e." at bounding box center [704, 352] width 1 height 10
radio input "true"
click at [747, 588] on button "Next" at bounding box center [703, 592] width 191 height 47
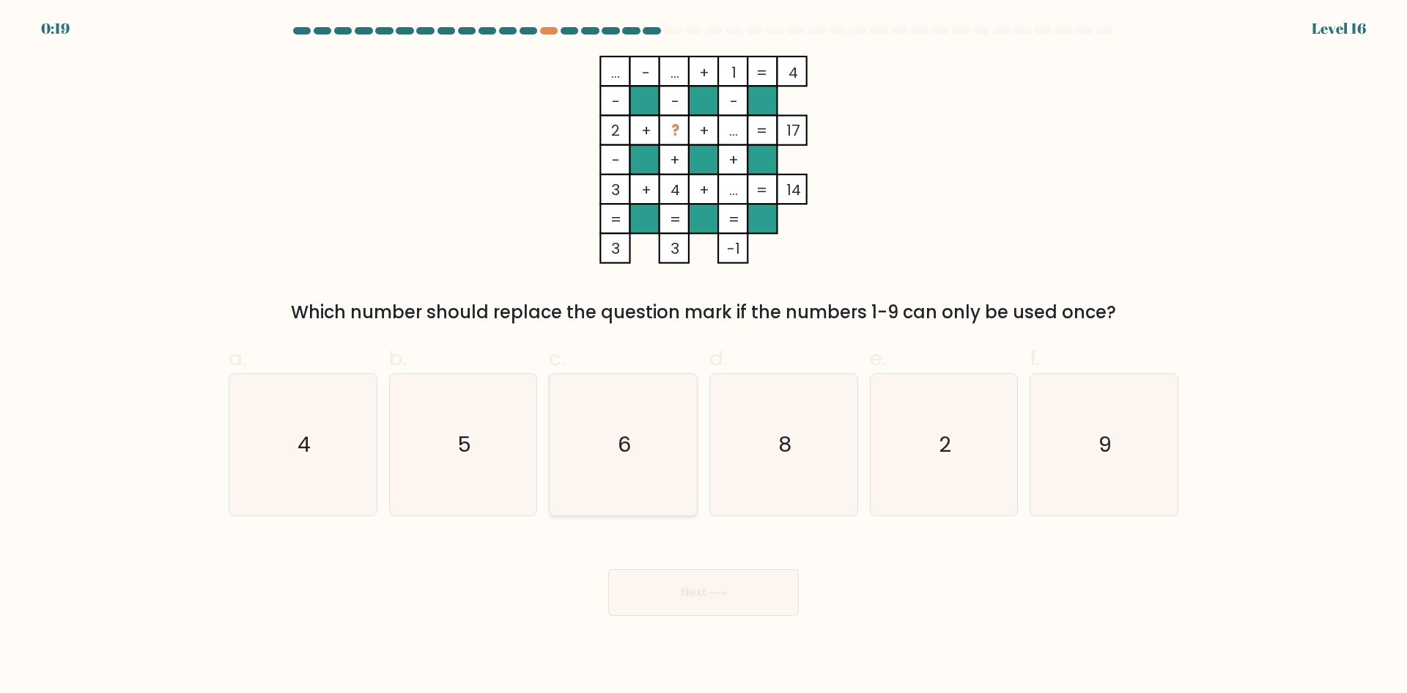
click at [635, 432] on icon "6" at bounding box center [623, 444] width 141 height 141
click at [704, 356] on input "c. 6" at bounding box center [704, 352] width 1 height 10
radio input "true"
click at [720, 597] on button "Next" at bounding box center [703, 592] width 191 height 47
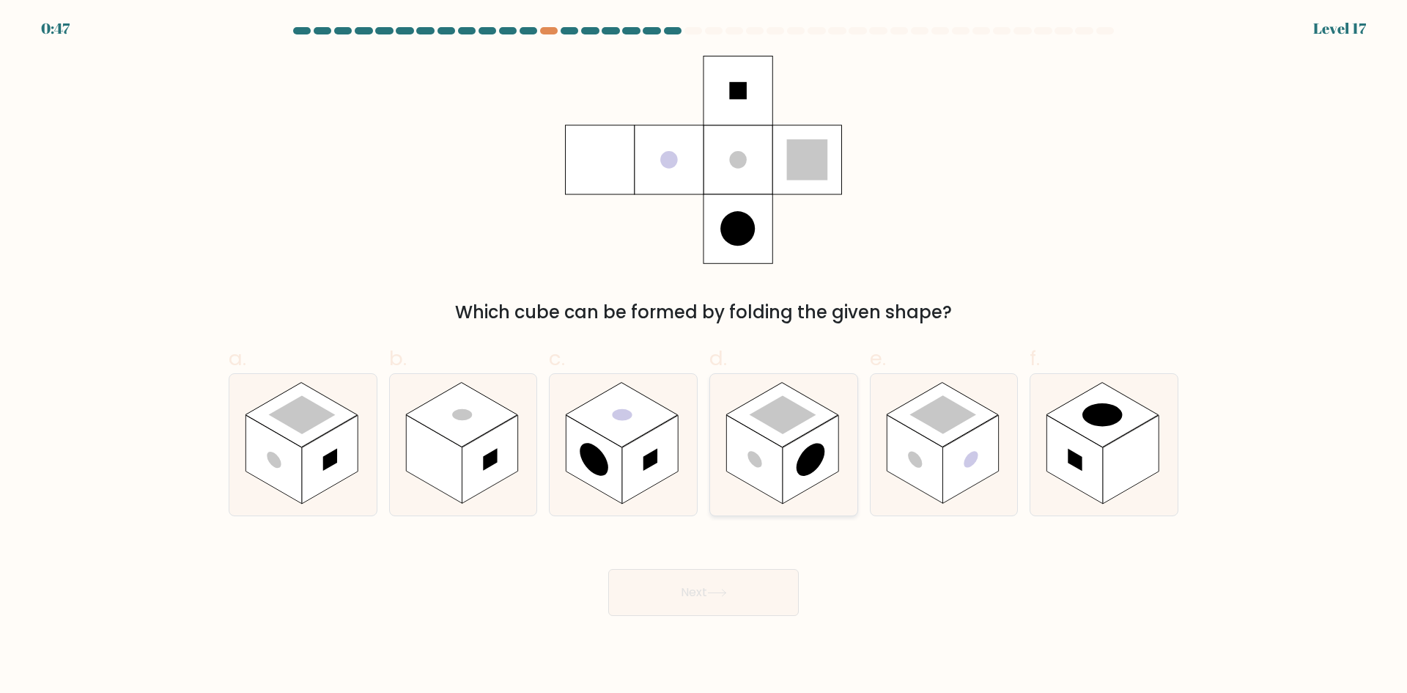
click at [780, 444] on rect at bounding box center [782, 414] width 112 height 64
click at [704, 356] on input "d." at bounding box center [704, 352] width 1 height 10
radio input "true"
click at [714, 590] on icon at bounding box center [717, 592] width 20 height 8
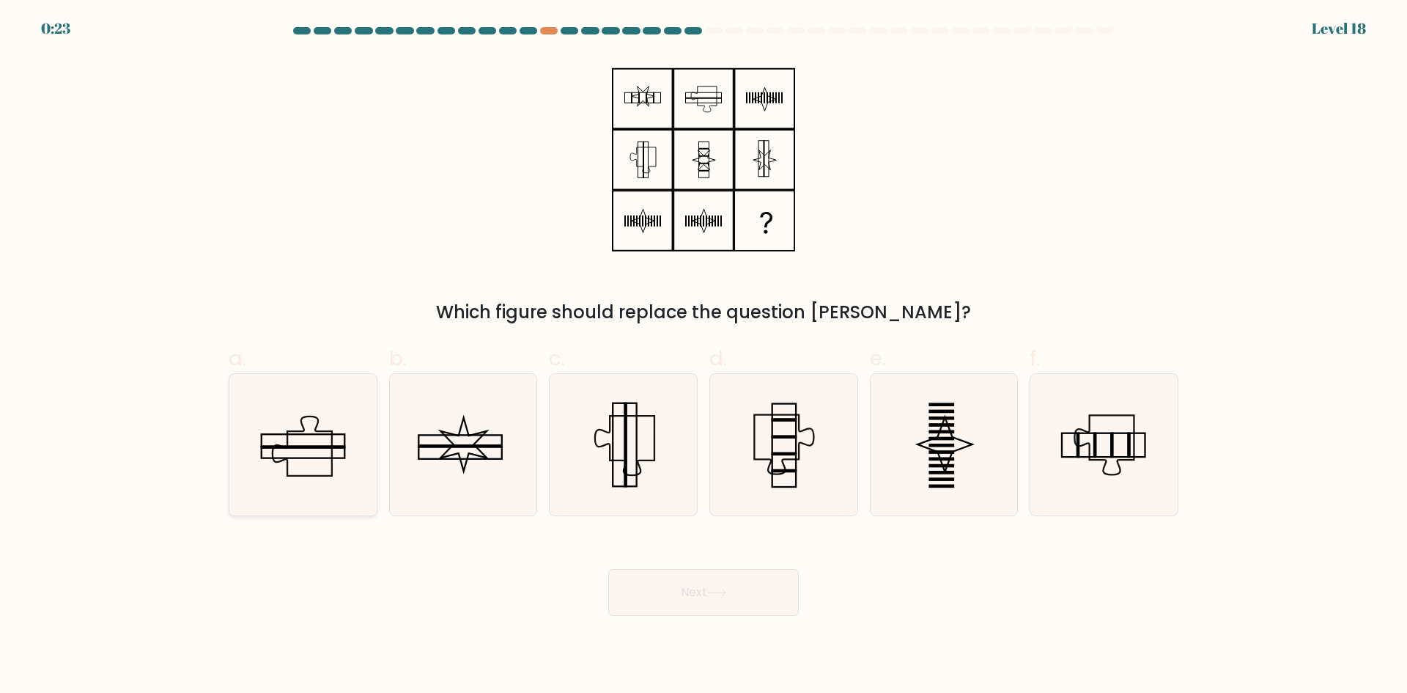
click at [325, 434] on rect at bounding box center [303, 445] width 83 height 23
click at [704, 356] on input "a." at bounding box center [704, 352] width 1 height 10
radio input "true"
click at [691, 602] on button "Next" at bounding box center [703, 592] width 191 height 47
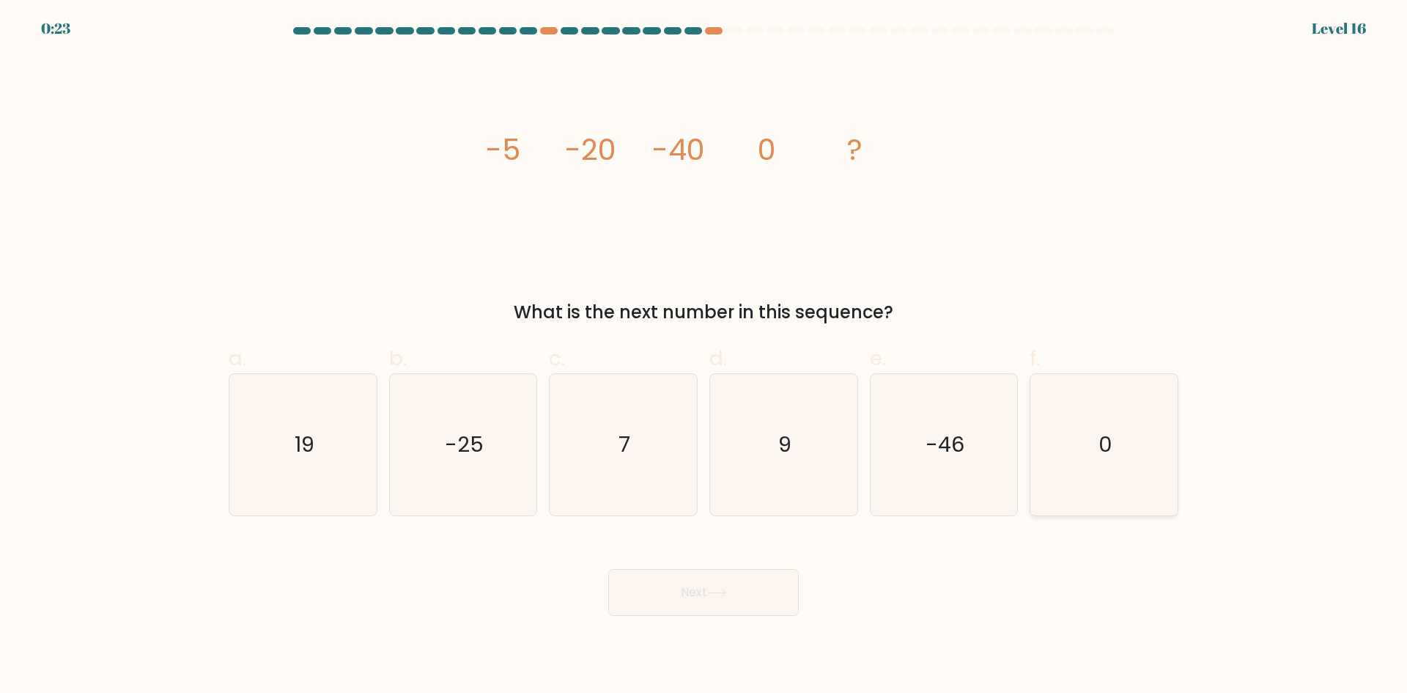
click at [1126, 457] on icon "0" at bounding box center [1103, 444] width 141 height 141
click at [704, 356] on input "f. 0" at bounding box center [704, 352] width 1 height 10
radio input "true"
click at [748, 584] on button "Next" at bounding box center [703, 592] width 191 height 47
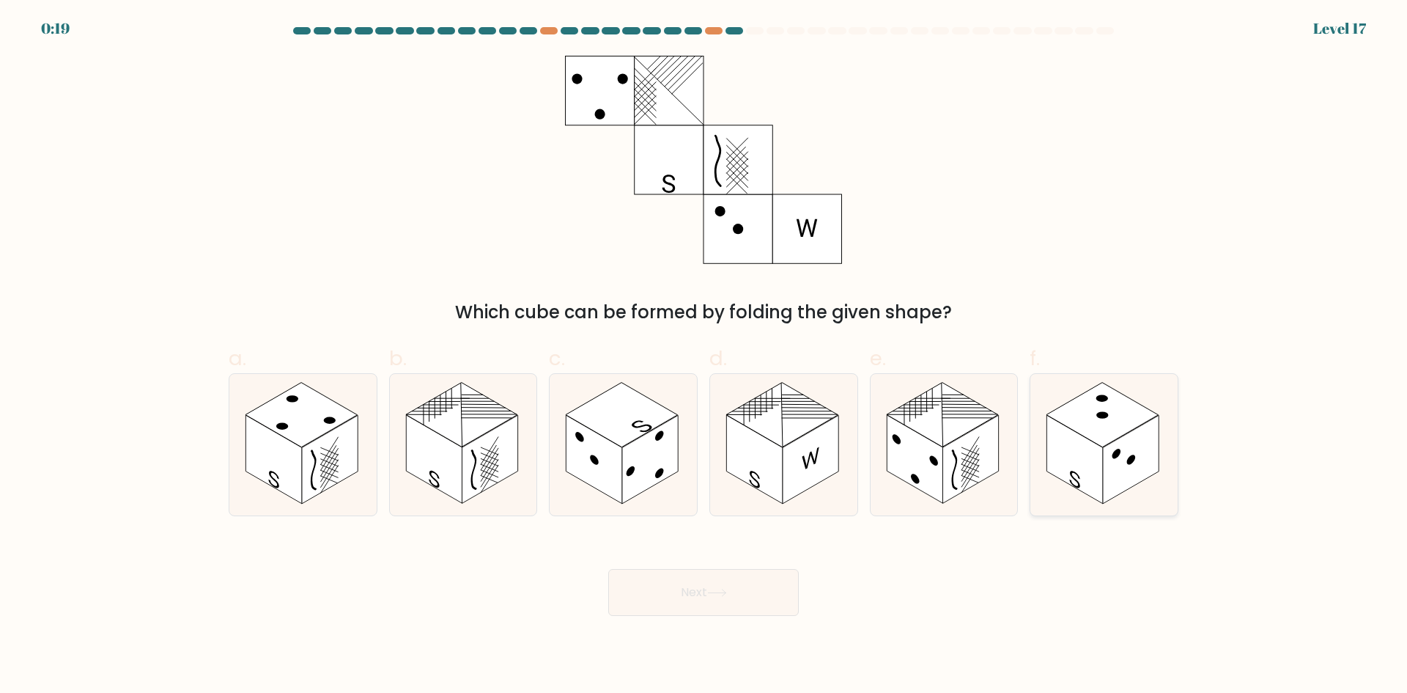
click at [1076, 467] on rect at bounding box center [1075, 459] width 56 height 89
click at [704, 356] on input "f." at bounding box center [704, 352] width 1 height 10
radio input "true"
click at [697, 586] on button "Next" at bounding box center [703, 592] width 191 height 47
